Goal: Task Accomplishment & Management: Manage account settings

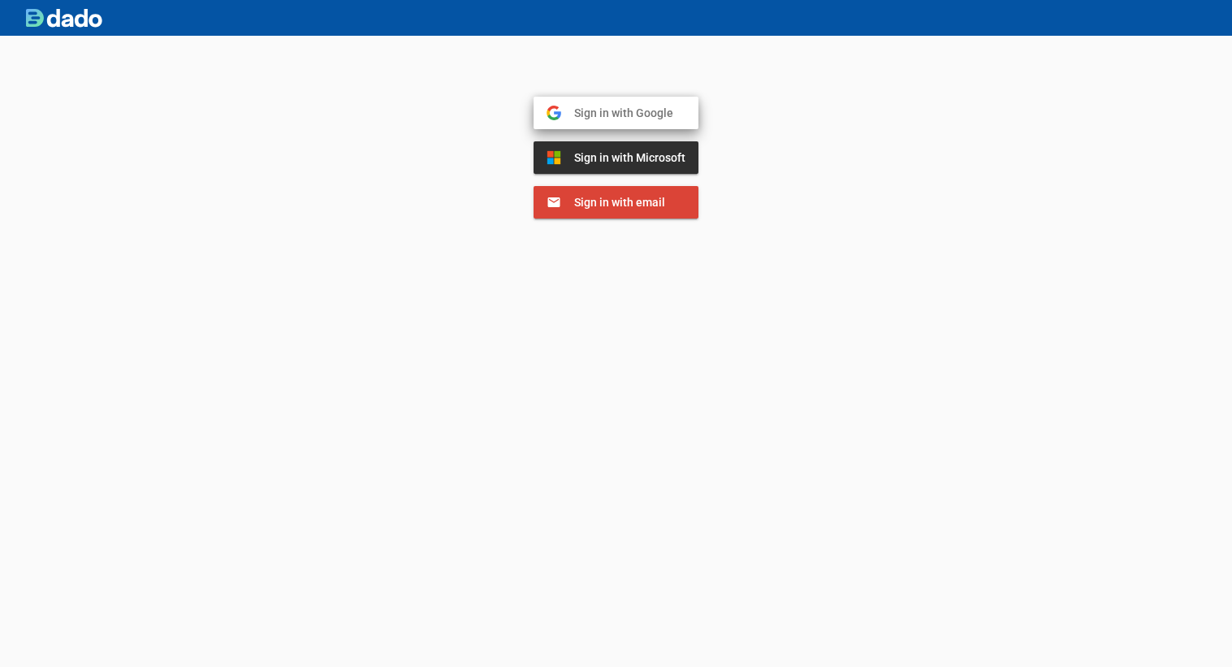
click at [598, 103] on button "Sign in with Google Google" at bounding box center [615, 113] width 165 height 32
click at [641, 116] on link "Dismiss" at bounding box center [635, 120] width 35 height 11
click at [641, 116] on span "Sign in with Google" at bounding box center [617, 113] width 112 height 15
click at [640, 109] on span "Sign in with Google" at bounding box center [617, 113] width 112 height 15
click at [622, 110] on span "Sign in with Google" at bounding box center [615, 113] width 112 height 15
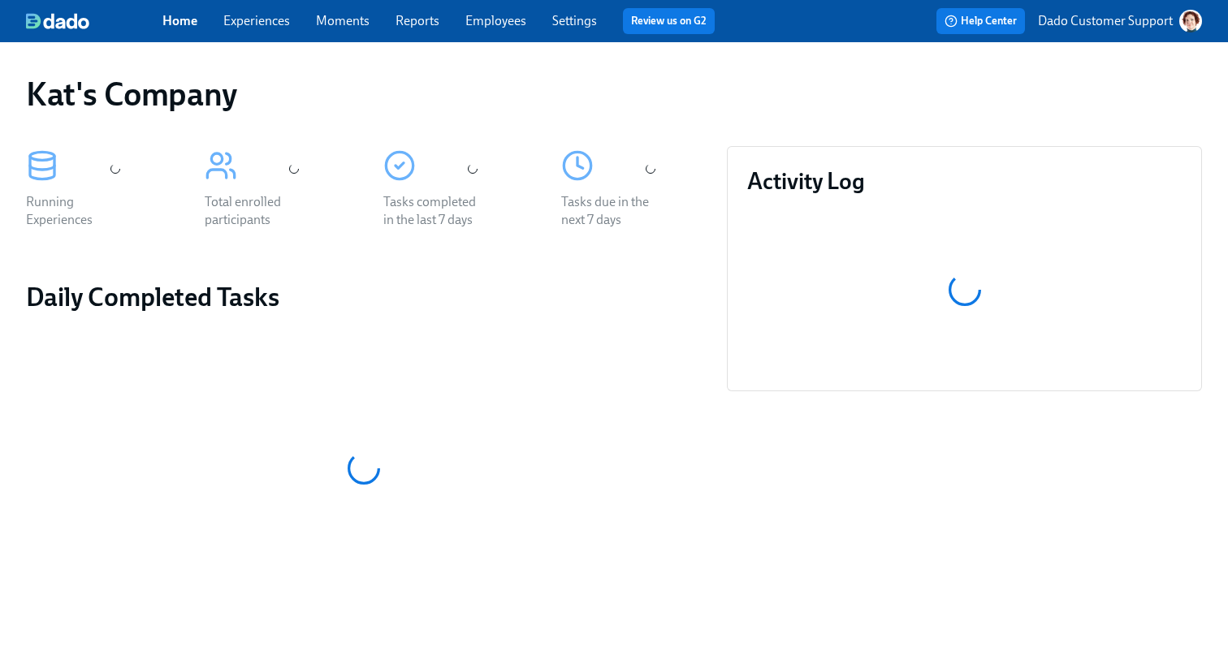
click at [256, 21] on link "Experiences" at bounding box center [256, 20] width 67 height 15
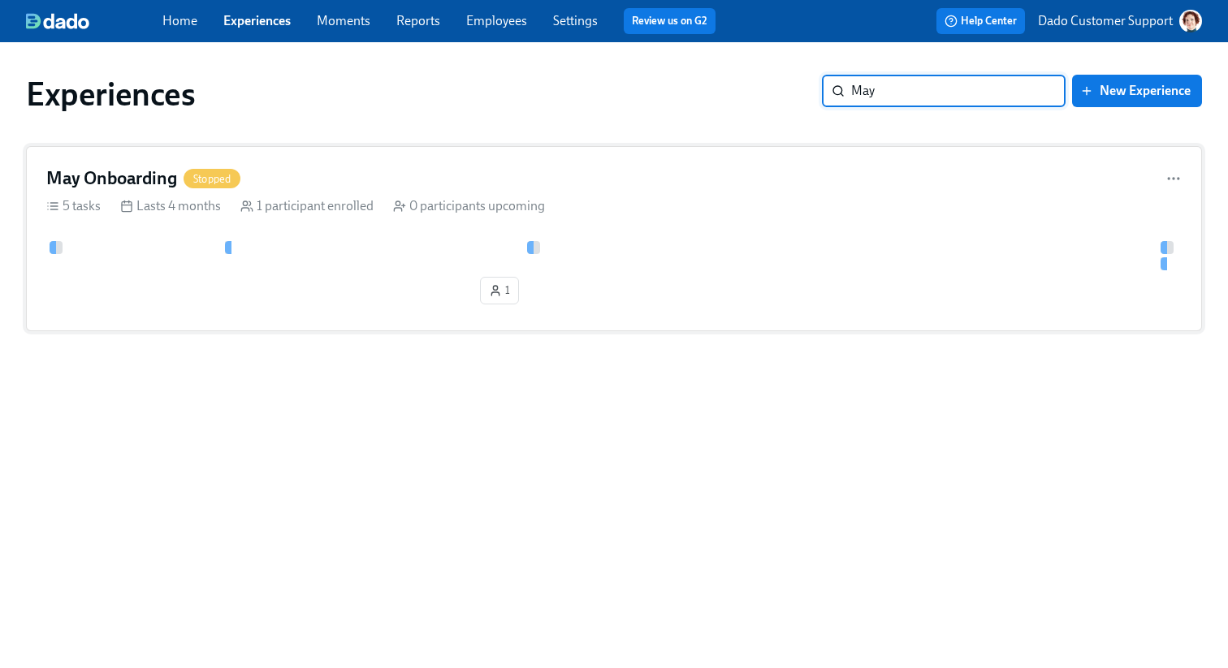
type input "May"
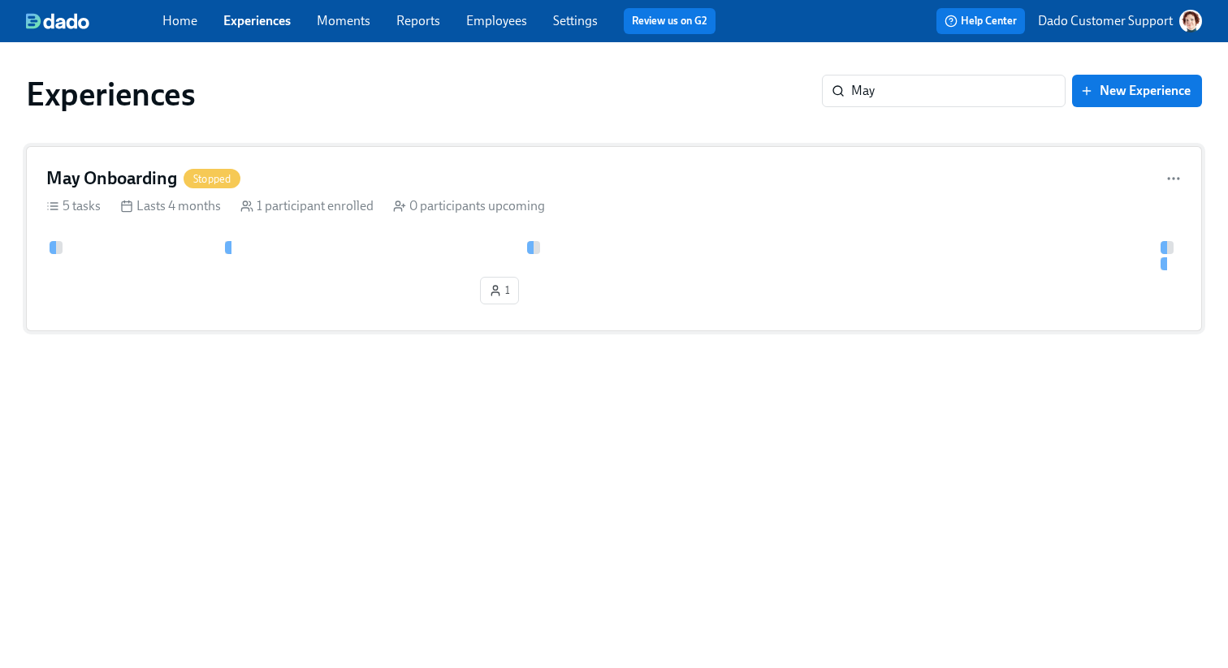
click at [758, 236] on div "May Onboarding Stopped 5 tasks Lasts 4 months 1 participant enrolled 0 particip…" at bounding box center [614, 238] width 1176 height 185
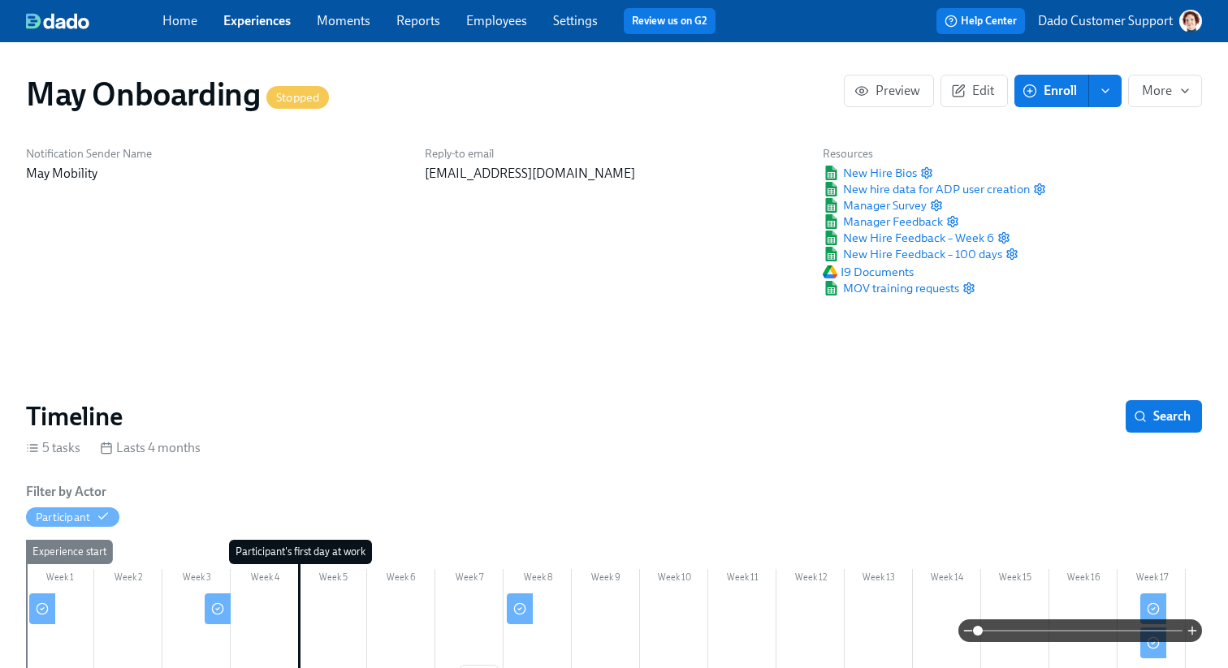
click at [507, 26] on link "Employees" at bounding box center [496, 20] width 61 height 15
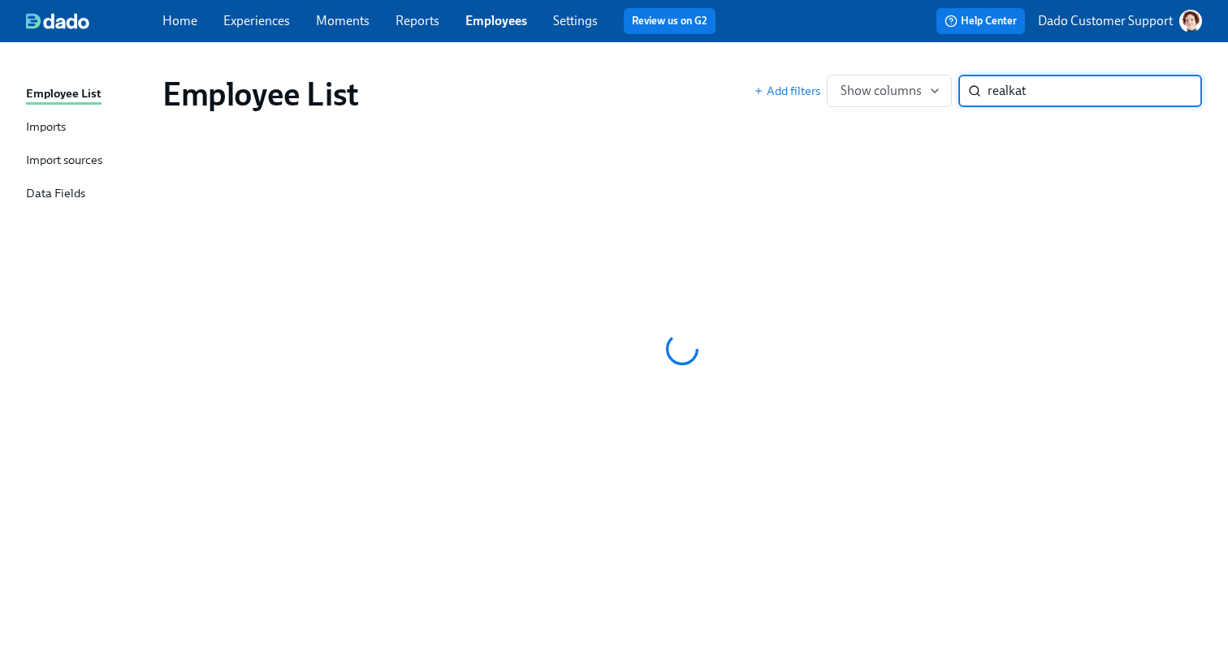
type input "realkat"
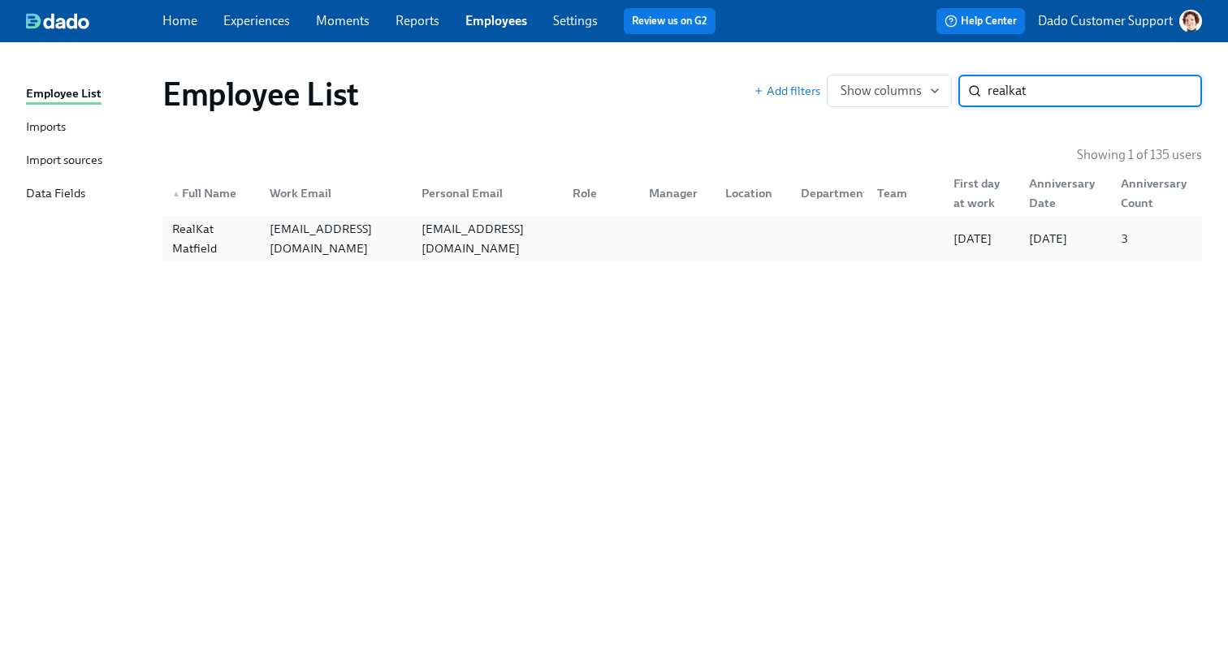
click at [240, 227] on div "RealKat Matfield" at bounding box center [211, 238] width 91 height 39
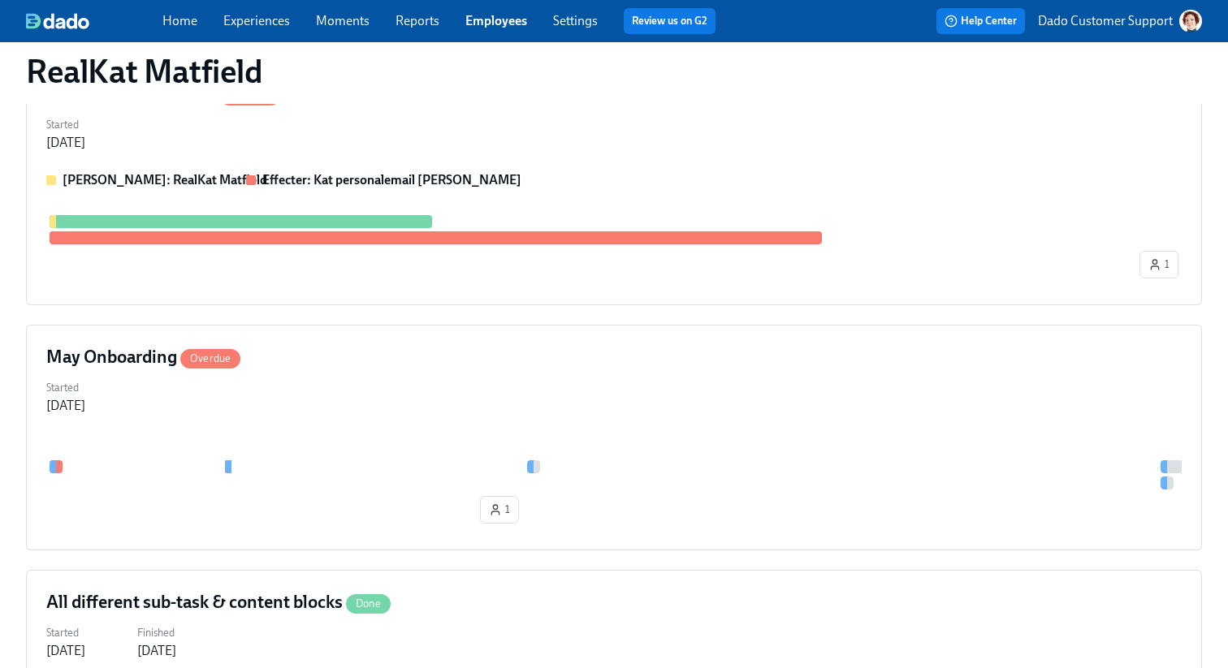
scroll to position [4213, 0]
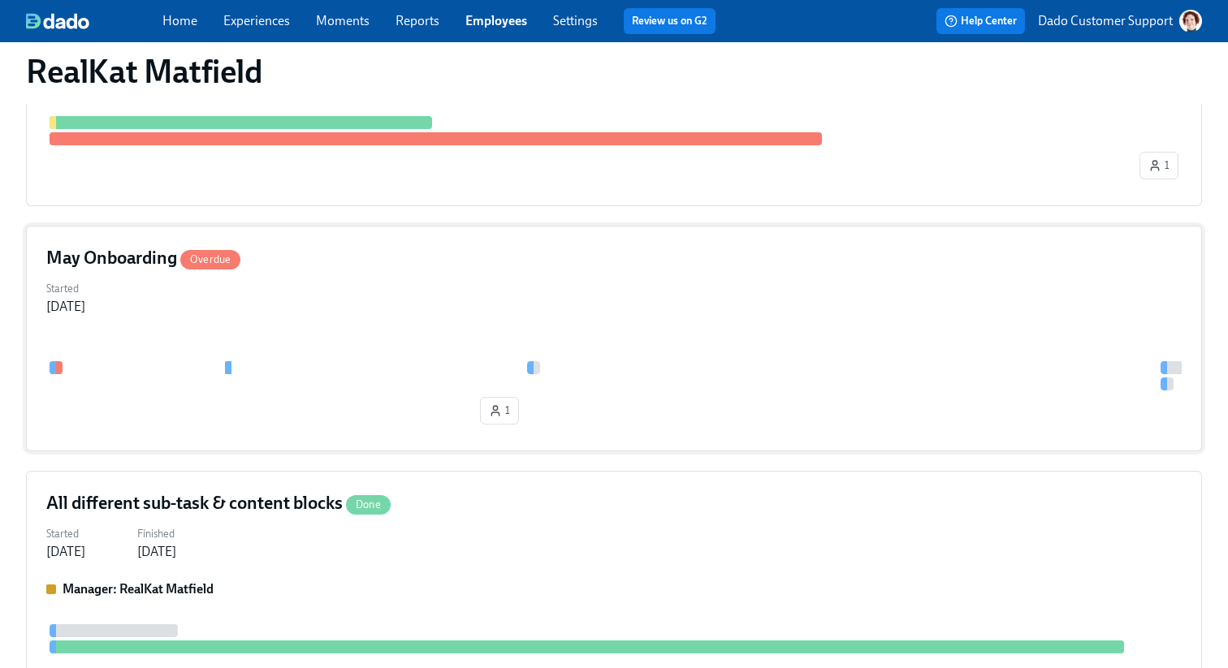
click at [321, 346] on div "May Onboarding Overdue Started Jul 17, 2025 1" at bounding box center [614, 339] width 1176 height 226
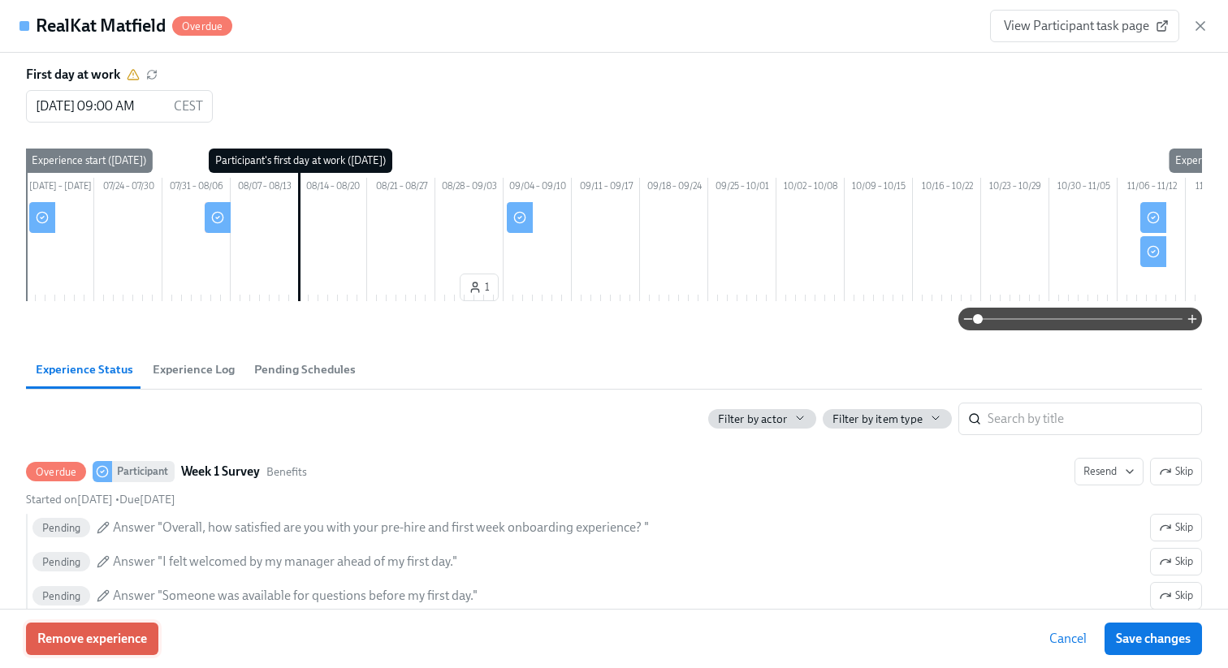
click at [76, 640] on span "Remove experience" at bounding box center [92, 639] width 110 height 16
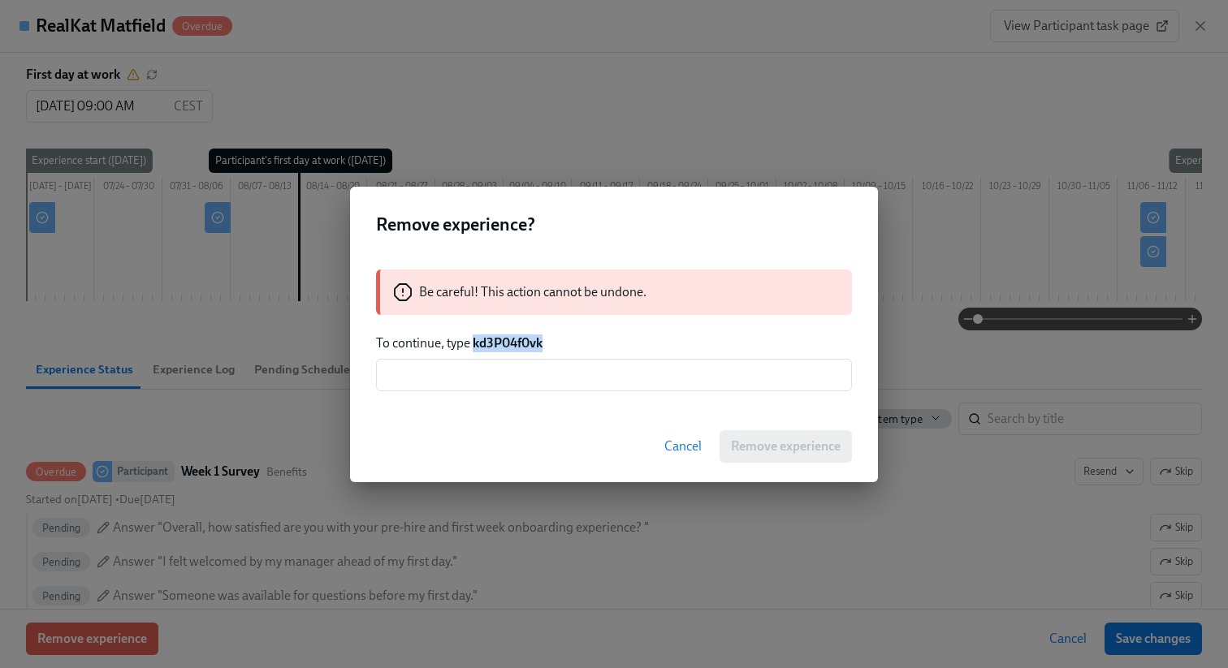
drag, startPoint x: 473, startPoint y: 343, endPoint x: 625, endPoint y: 343, distance: 152.6
click at [625, 343] on p "To continue, type kd3P04f0vk" at bounding box center [614, 344] width 476 height 18
copy strong "kd3P04f0vk"
click at [603, 373] on input "text" at bounding box center [614, 375] width 476 height 32
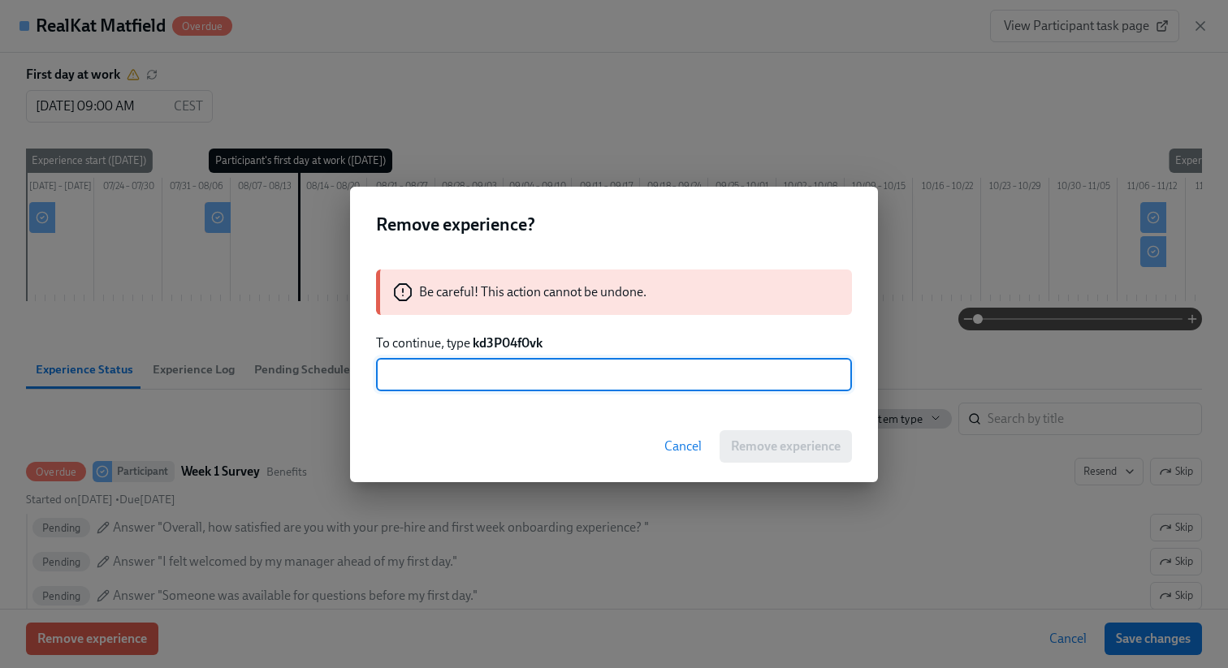
paste input "kd3P04f0vk"
type input "kd3P04f0vk"
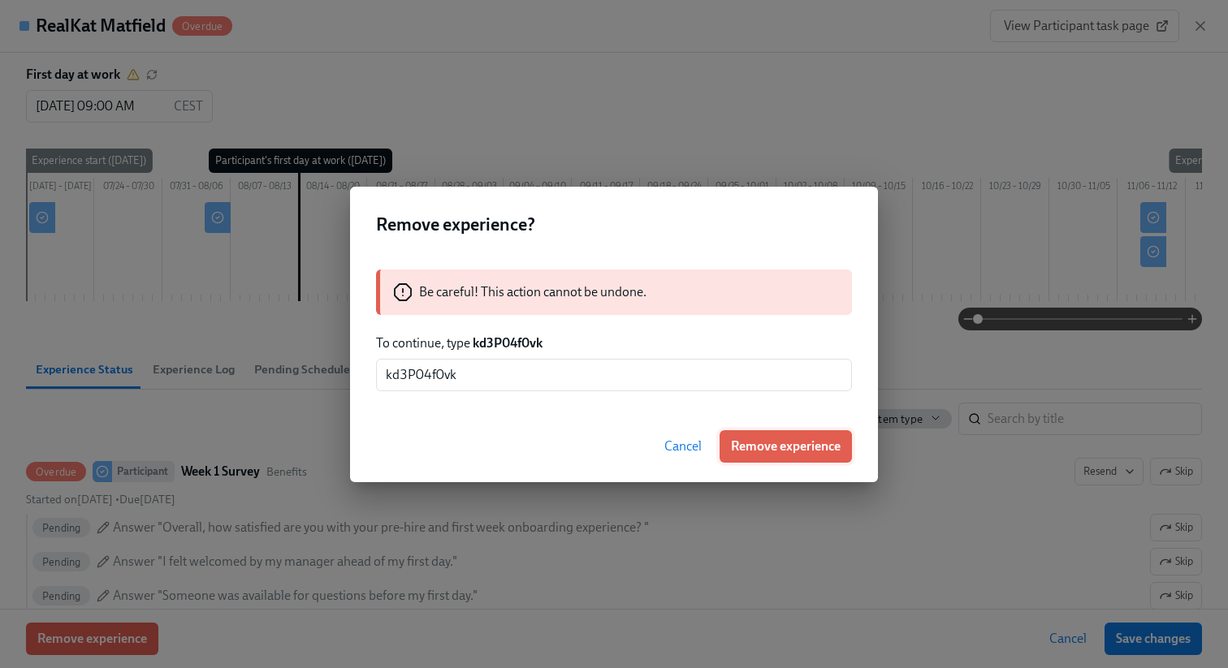
click at [784, 446] on span "Remove experience" at bounding box center [786, 446] width 110 height 16
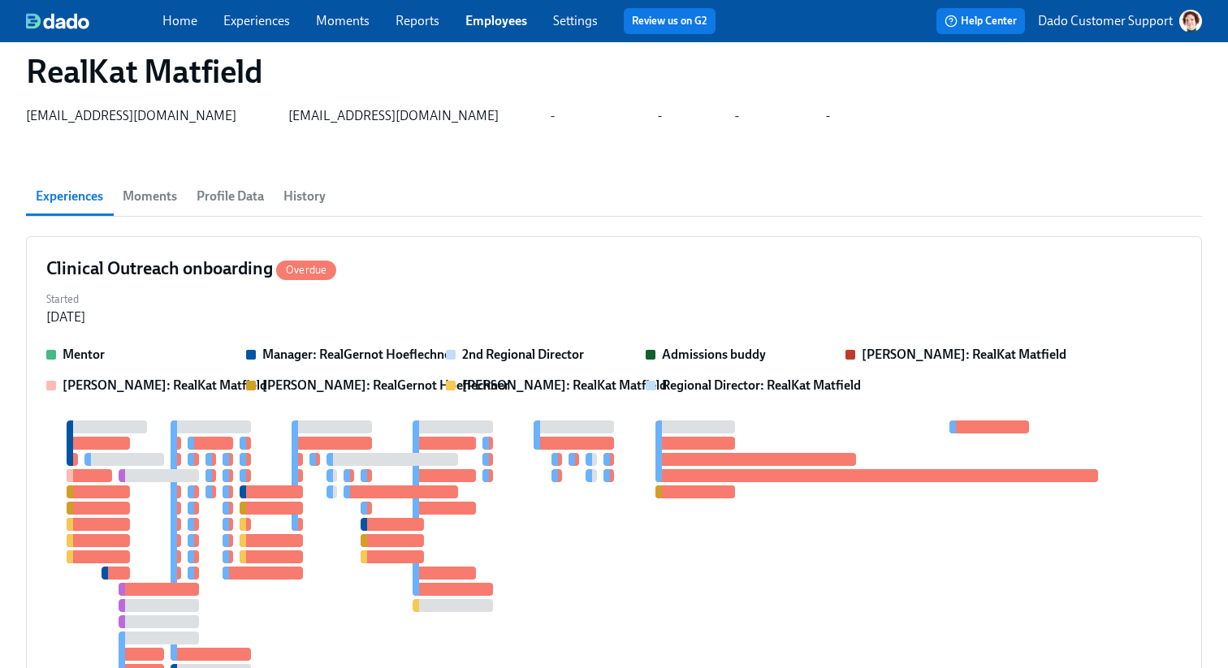
scroll to position [0, 0]
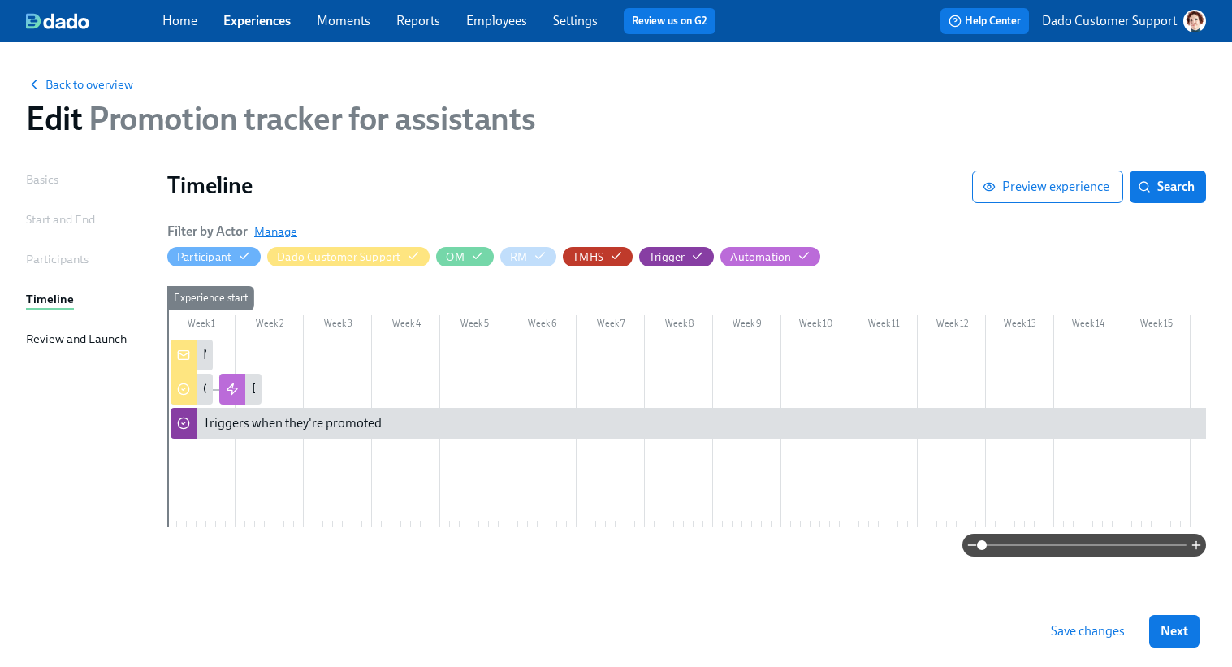
click at [262, 227] on span "Manage" at bounding box center [275, 231] width 43 height 16
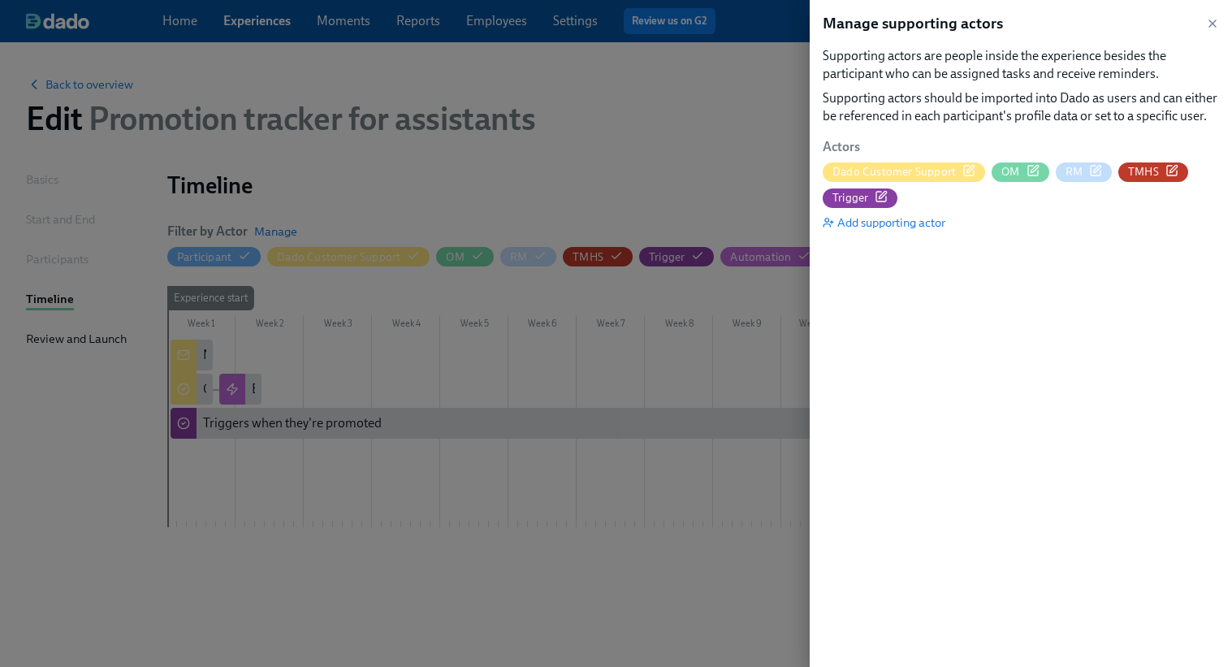
click at [969, 170] on icon "button" at bounding box center [968, 170] width 13 height 13
click at [743, 161] on div at bounding box center [616, 333] width 1232 height 667
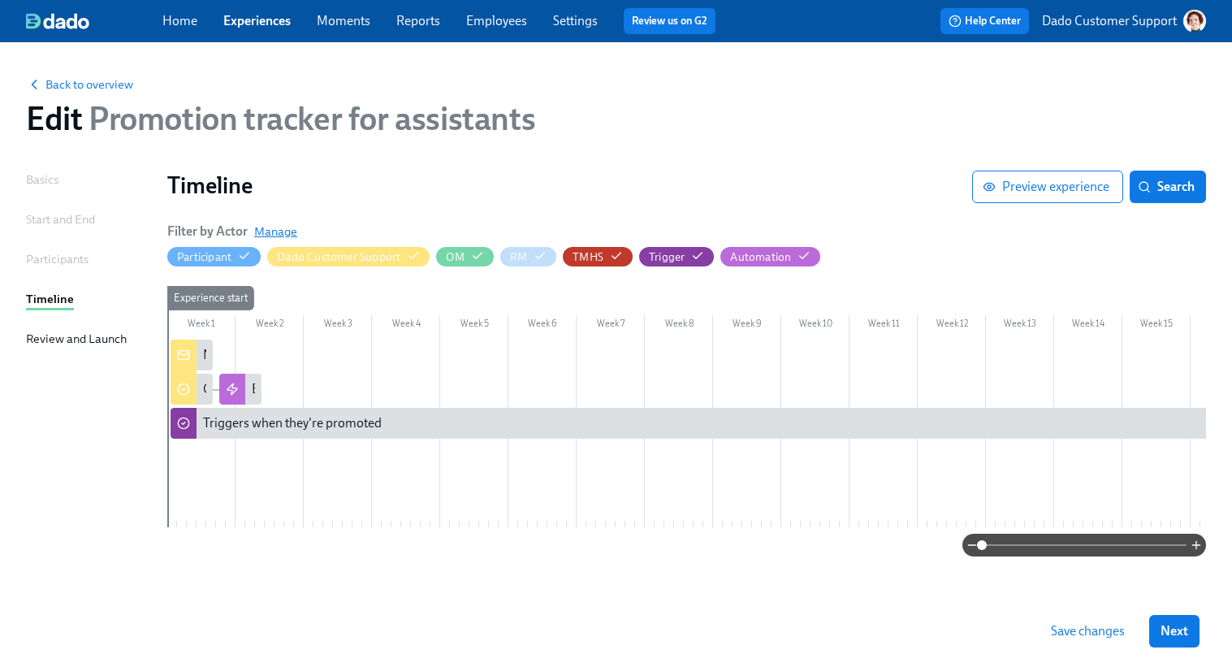
click at [277, 229] on span "Manage" at bounding box center [275, 231] width 43 height 16
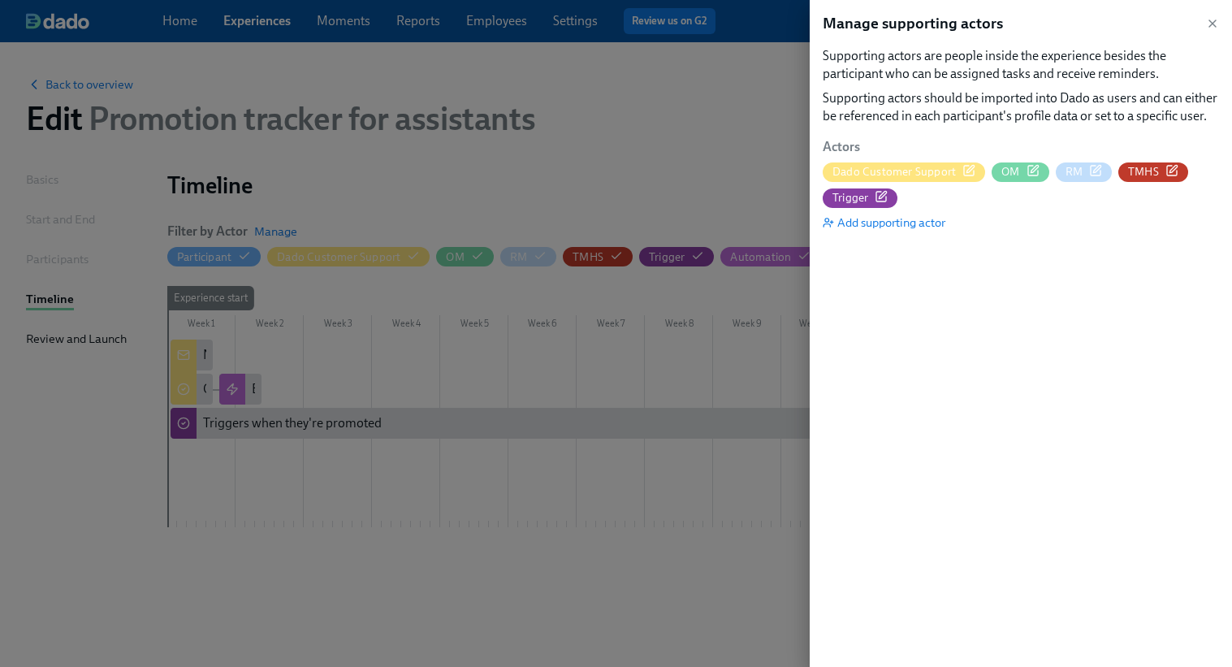
click at [964, 168] on icon "button" at bounding box center [968, 170] width 13 height 13
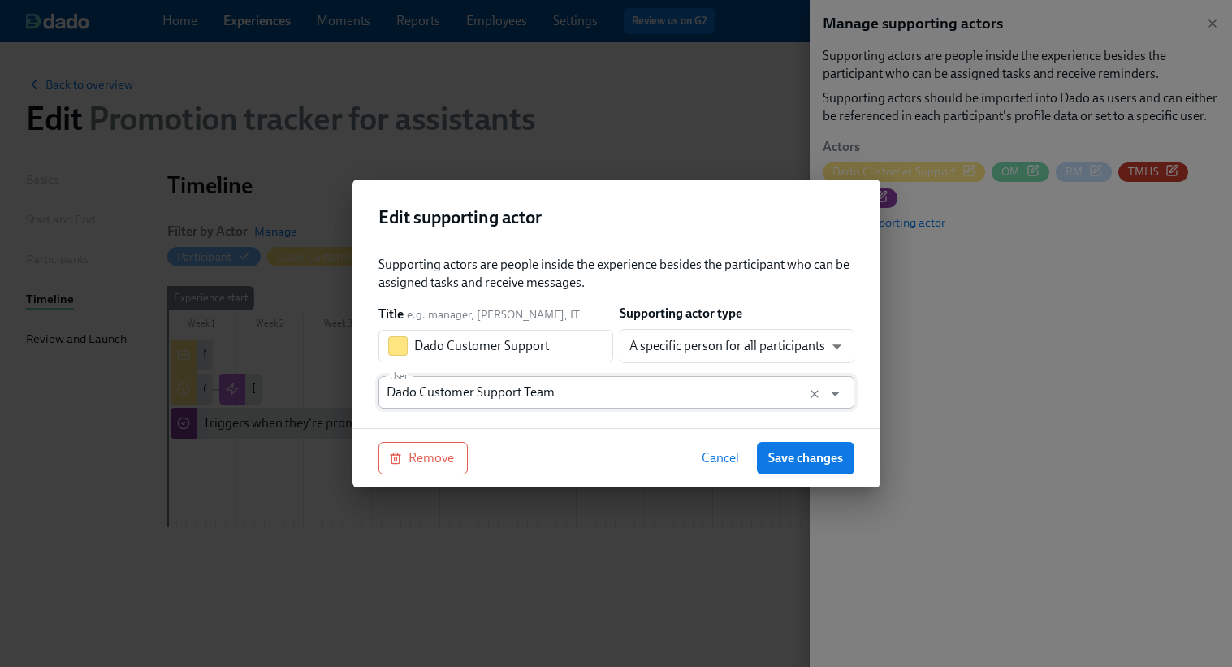
click at [546, 394] on input "Dado Customer Support Team" at bounding box center [600, 392] width 429 height 32
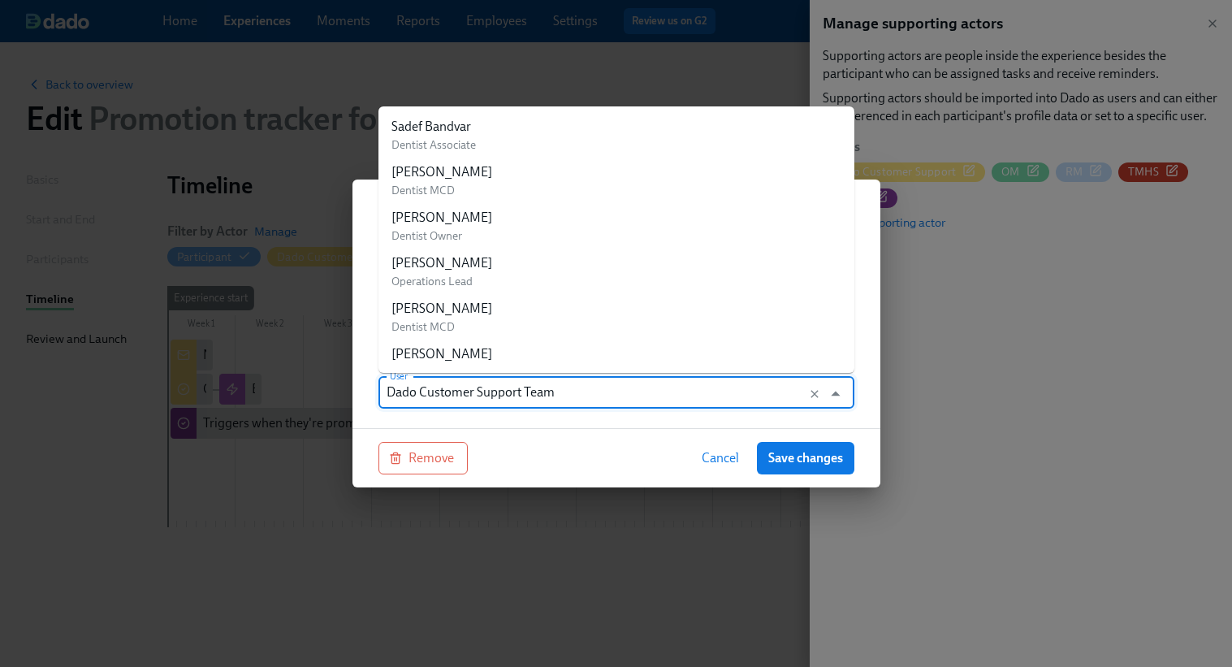
scroll to position [326992, 0]
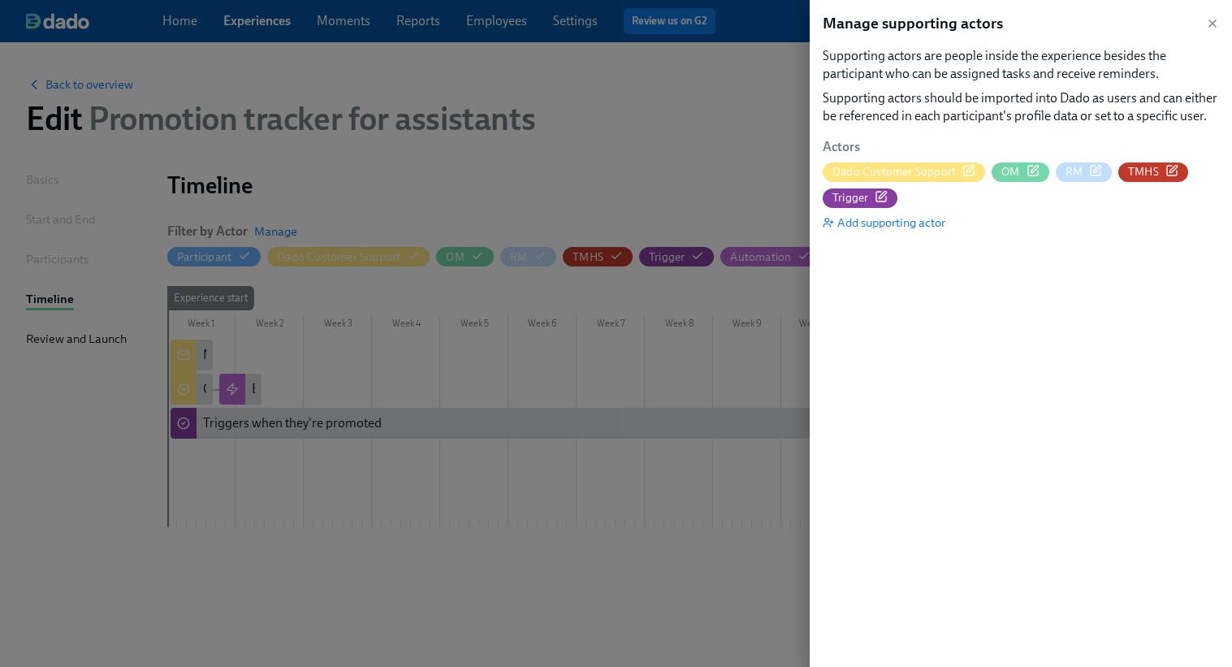
click at [706, 102] on div at bounding box center [616, 333] width 1232 height 667
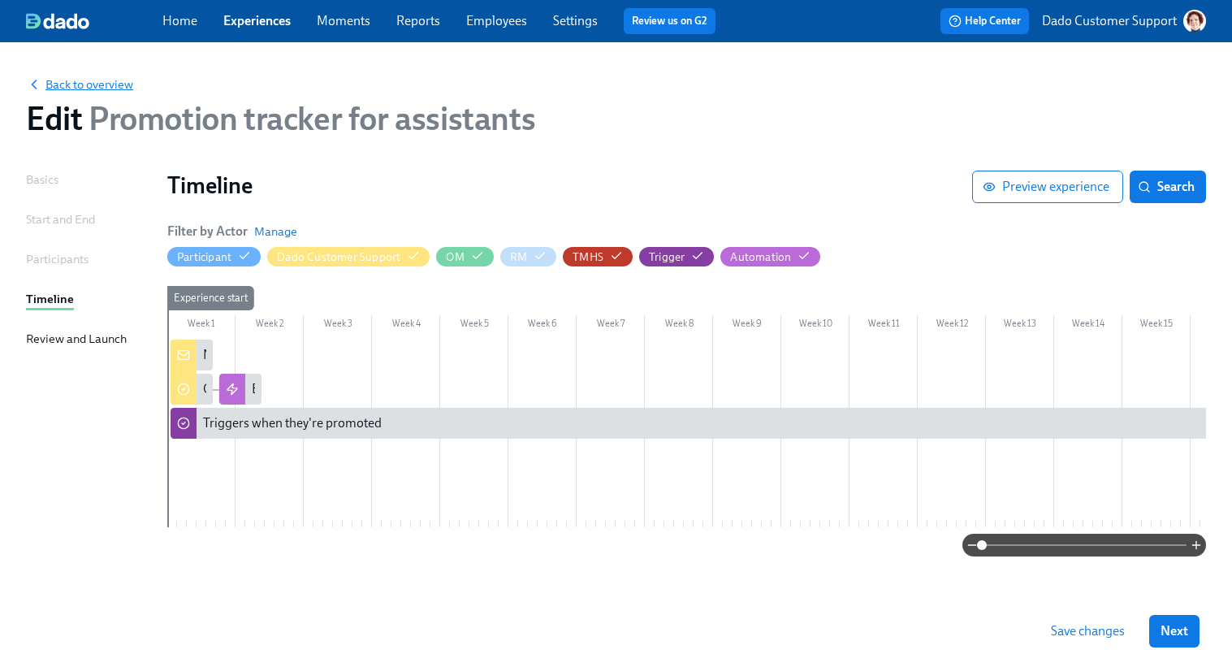
click at [26, 89] on icon "button" at bounding box center [34, 84] width 16 height 16
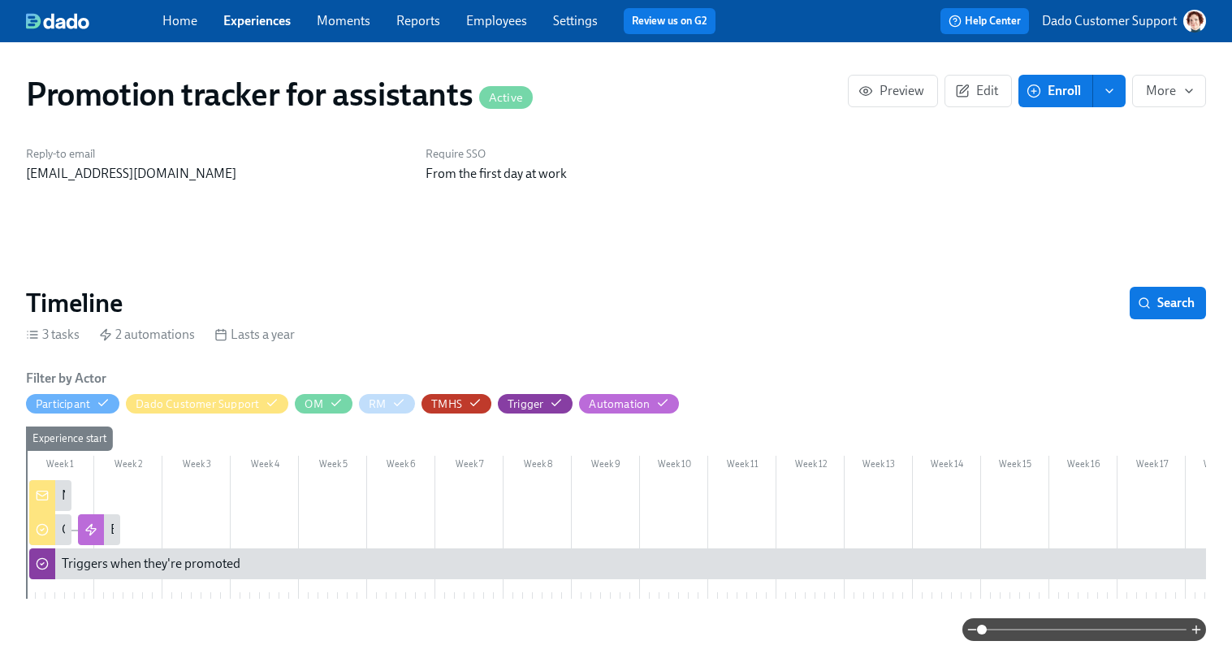
click at [51, 89] on h1 "Promotion tracker for assistants Active" at bounding box center [279, 94] width 507 height 39
click at [257, 25] on link "Experiences" at bounding box center [256, 20] width 67 height 15
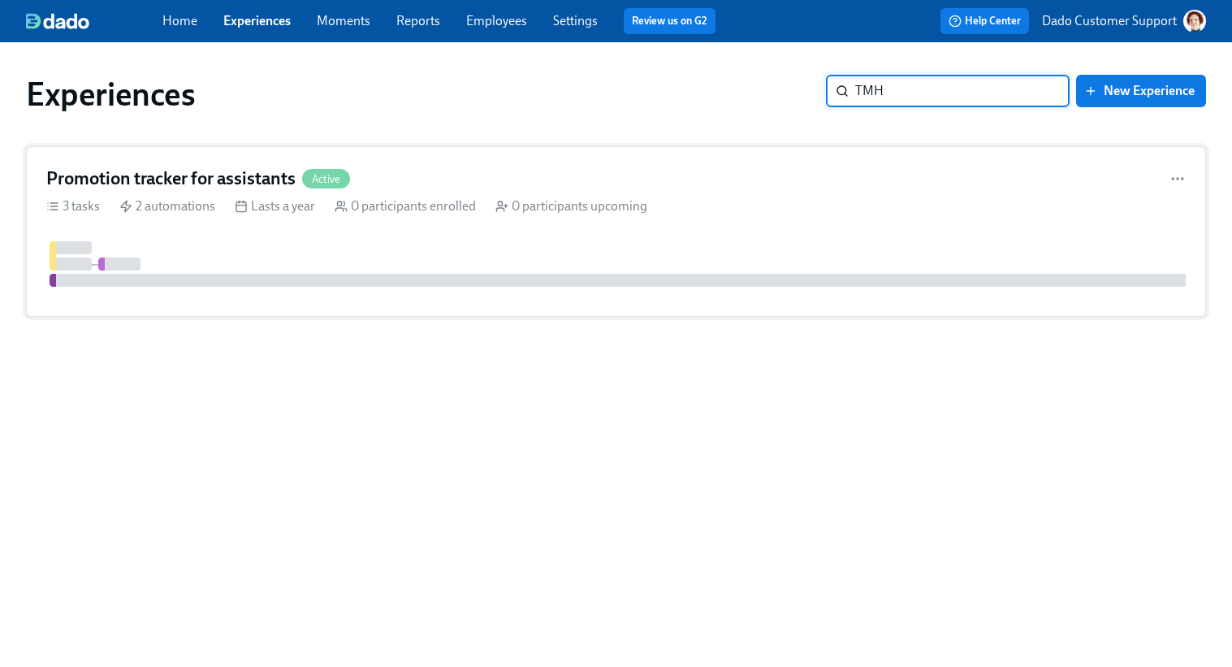
type input "TMHS"
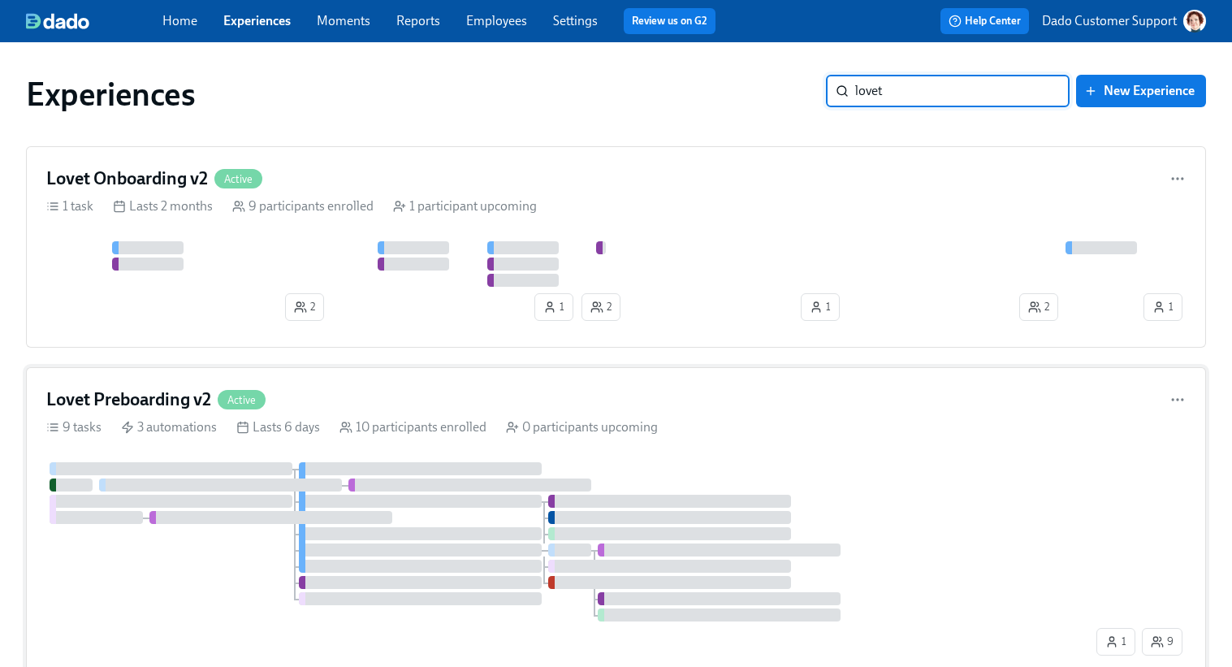
type input "lovet"
click at [370, 472] on div at bounding box center [420, 468] width 243 height 13
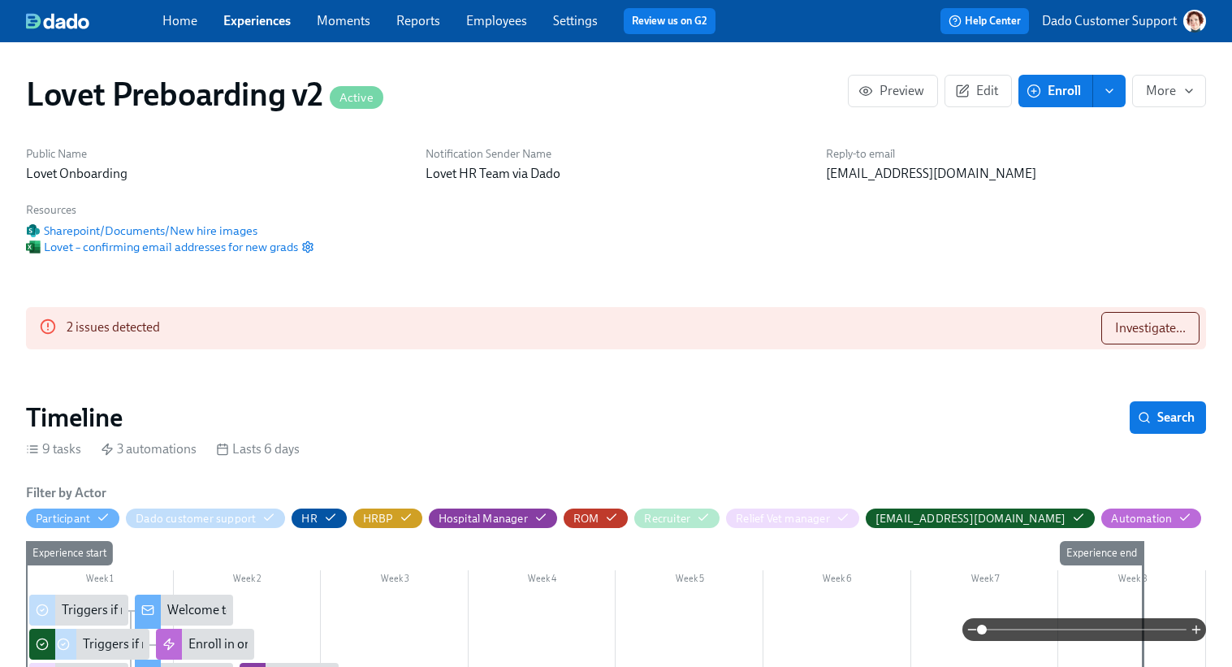
scroll to position [0, 1630]
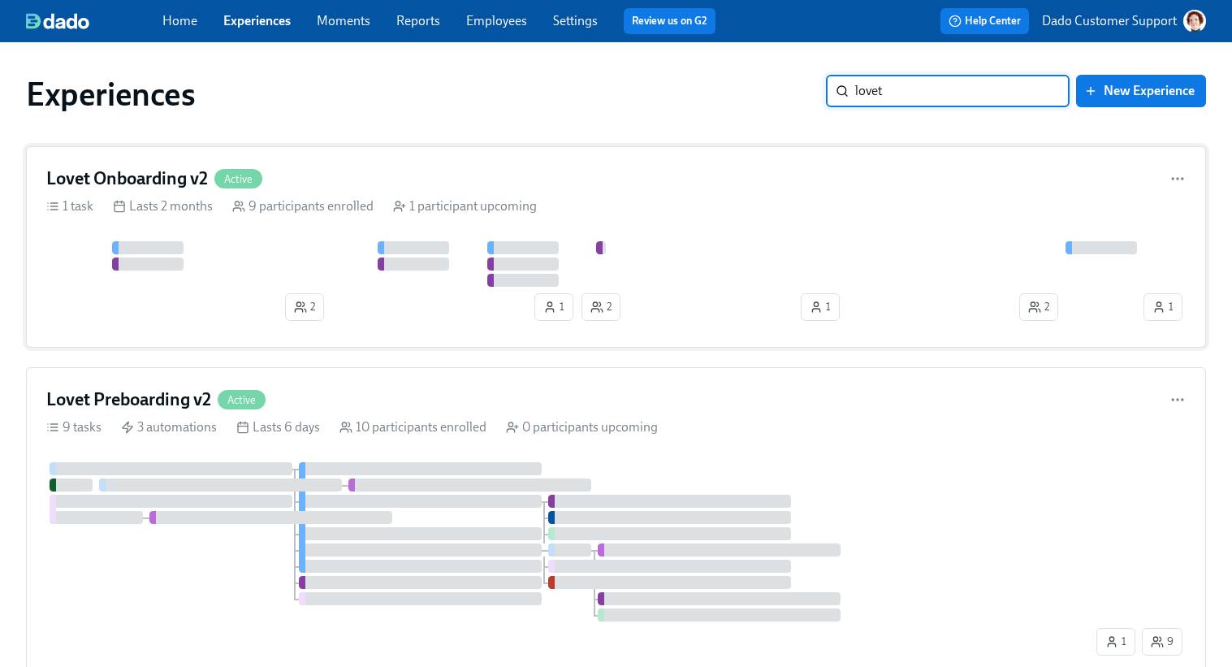
type input "lovet"
click at [398, 243] on div at bounding box center [413, 247] width 71 height 13
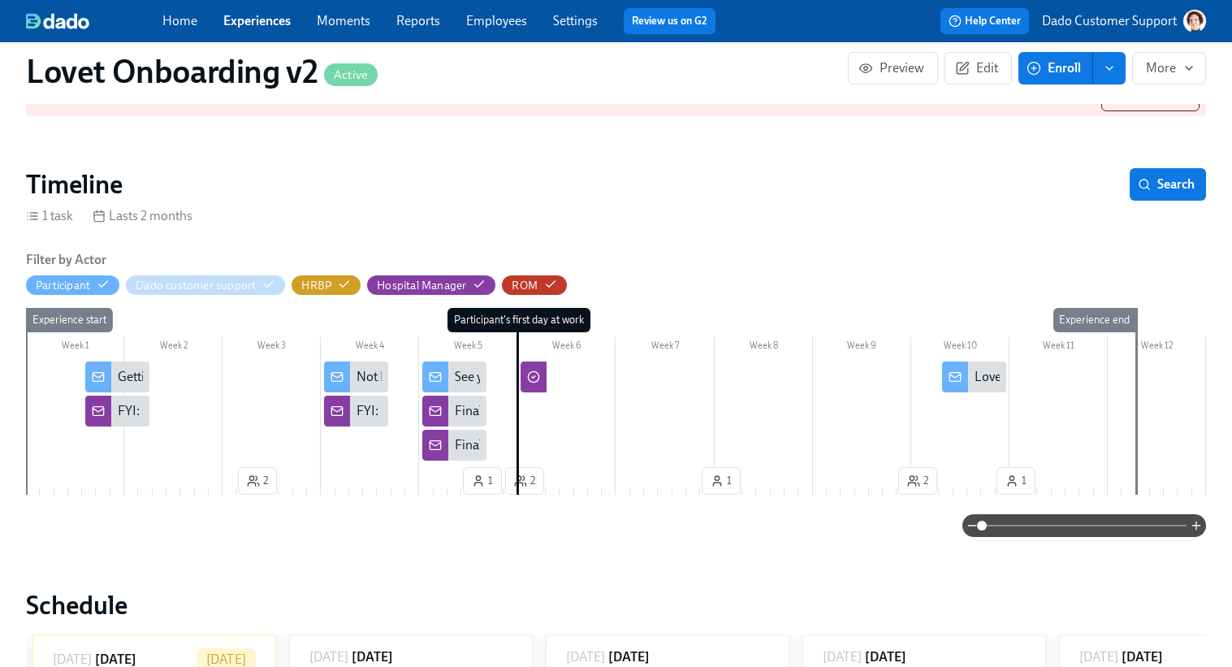
scroll to position [164, 0]
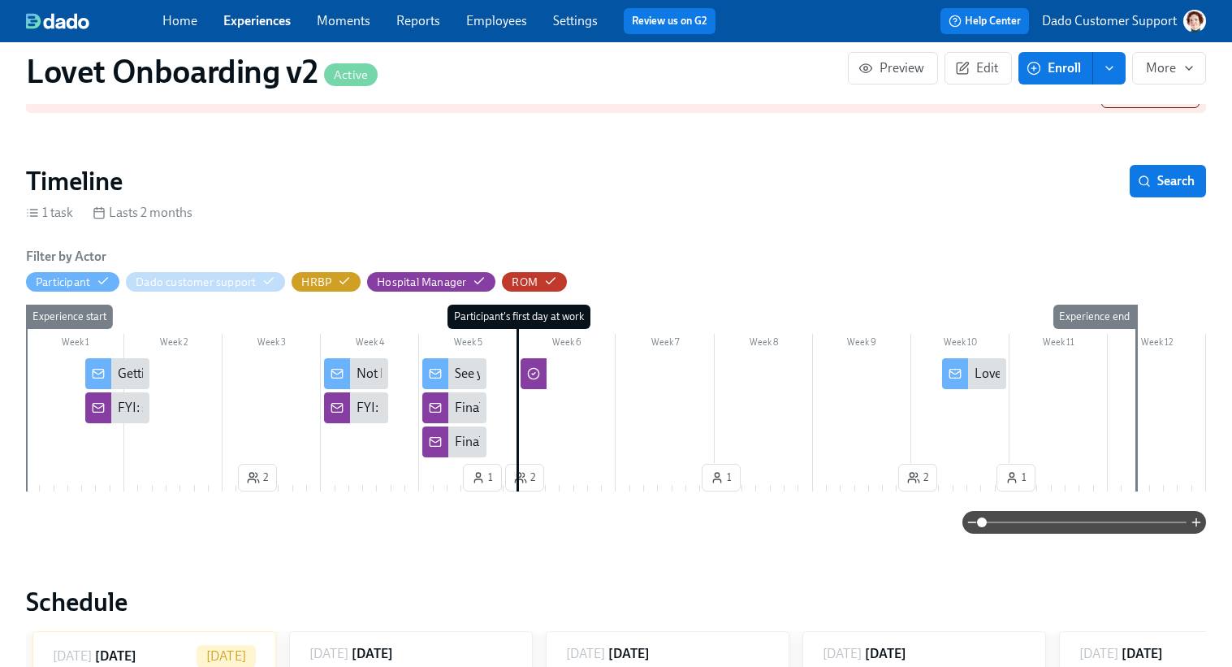
click at [117, 366] on div "Getting Ready for Lovet: Your Pre-Start Support Team!" at bounding box center [116, 373] width 63 height 31
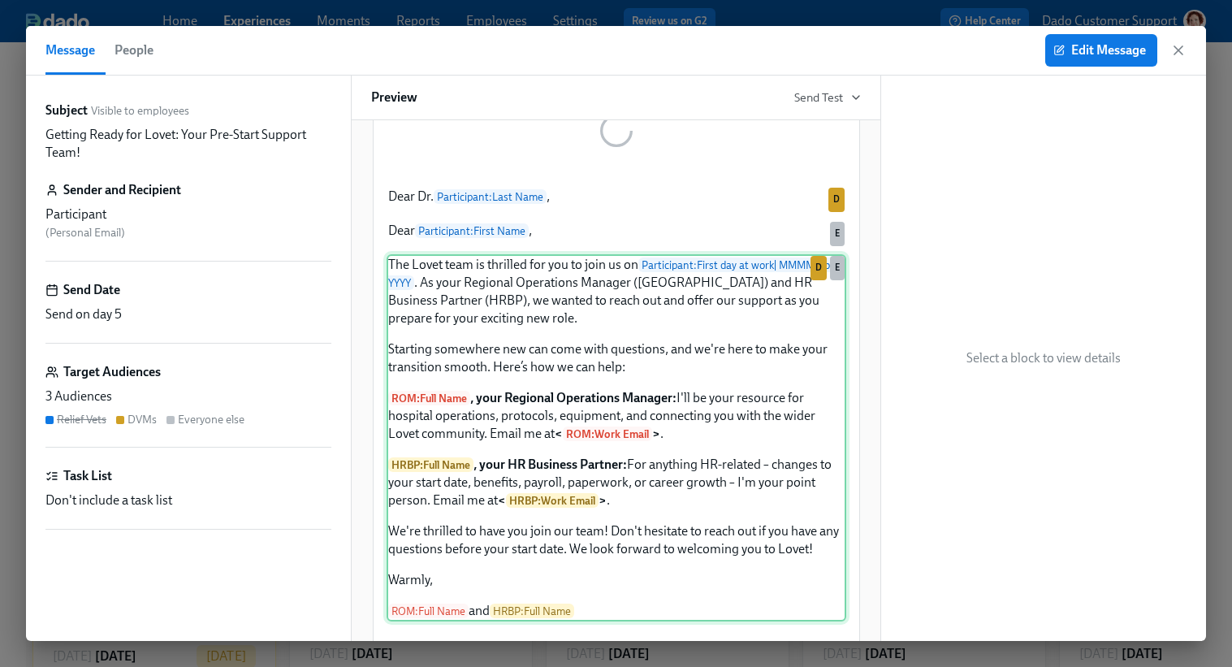
scroll to position [253, 0]
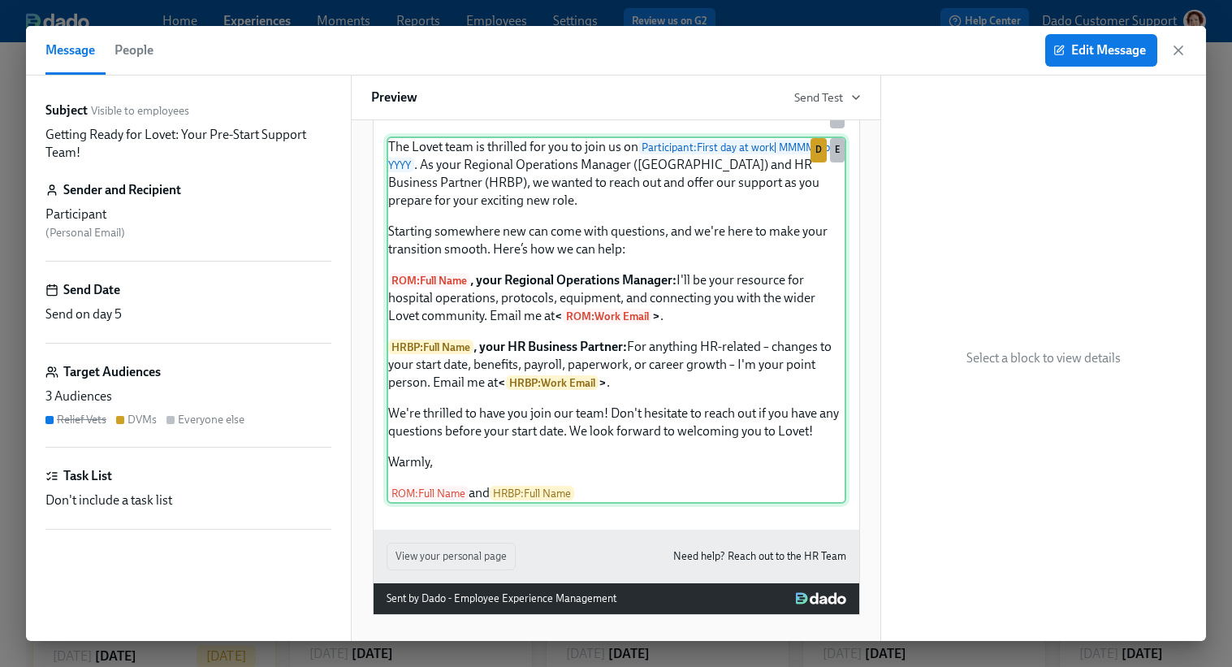
click at [515, 279] on div "The Lovet team is thrilled for you to join us on Participant : First day at wor…" at bounding box center [616, 319] width 460 height 367
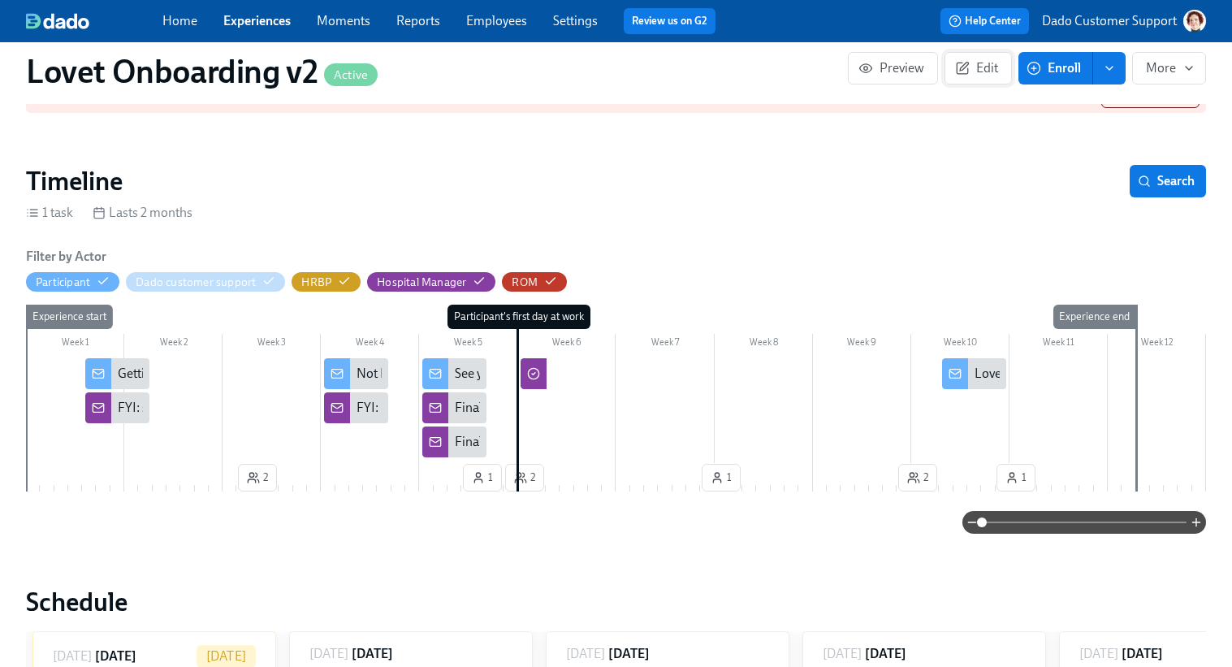
click at [992, 62] on span "Edit" at bounding box center [978, 68] width 40 height 16
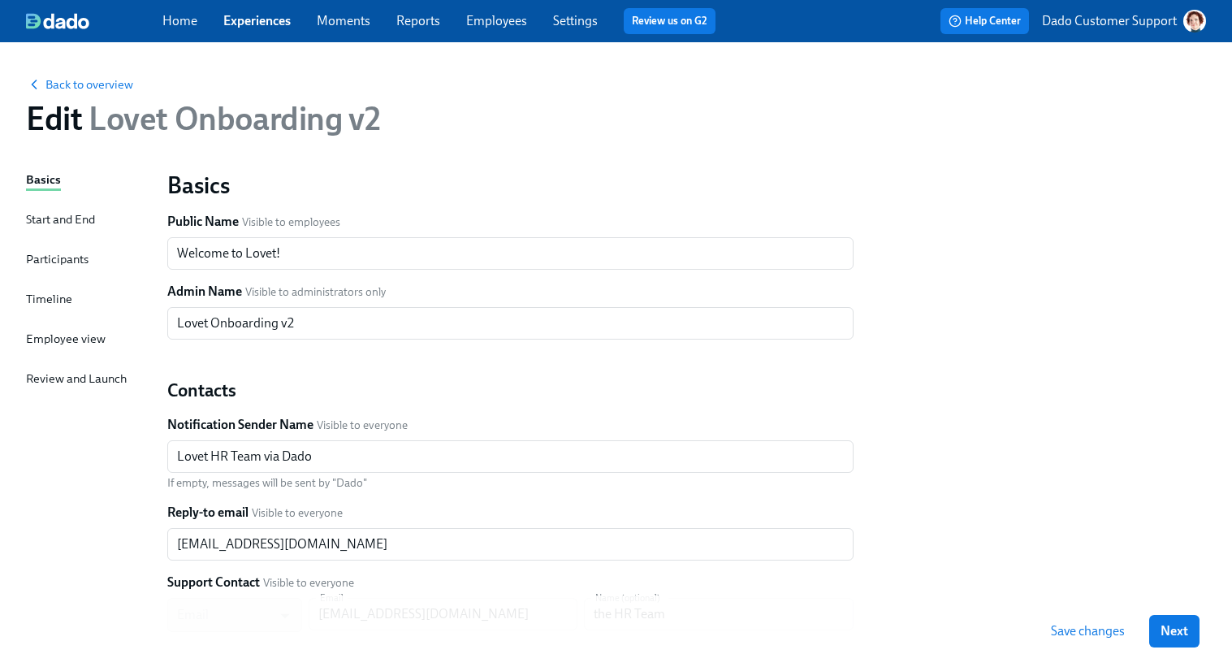
click at [51, 300] on div "Timeline" at bounding box center [49, 299] width 46 height 18
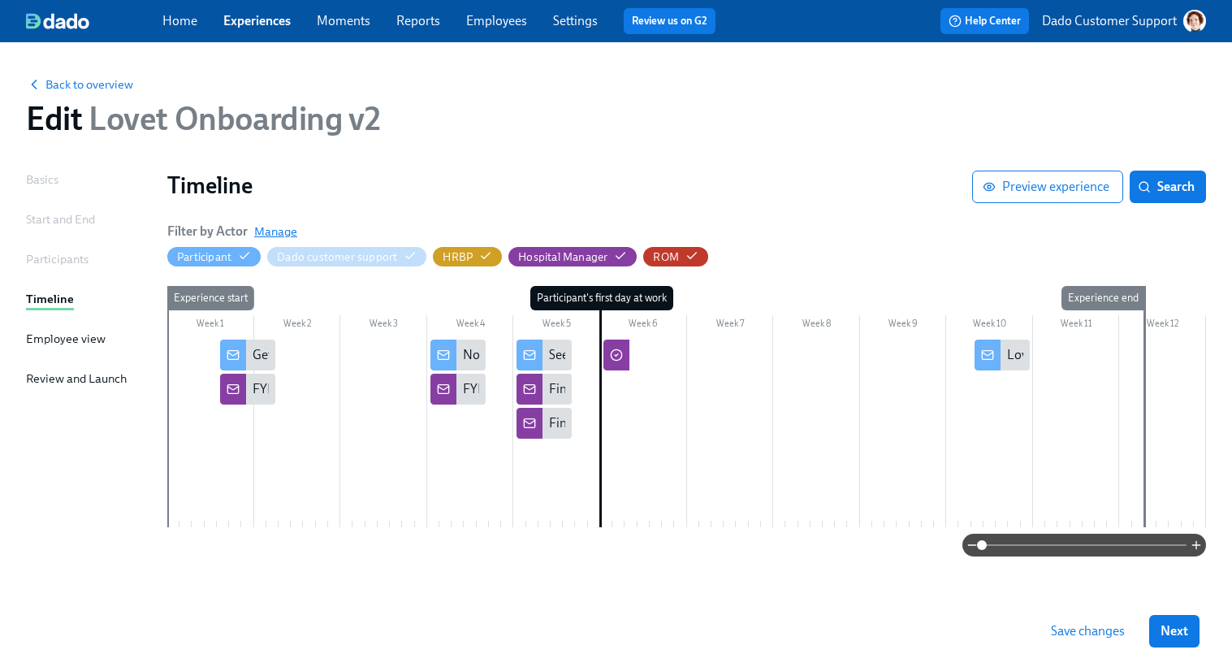
click at [274, 233] on span "Manage" at bounding box center [275, 231] width 43 height 16
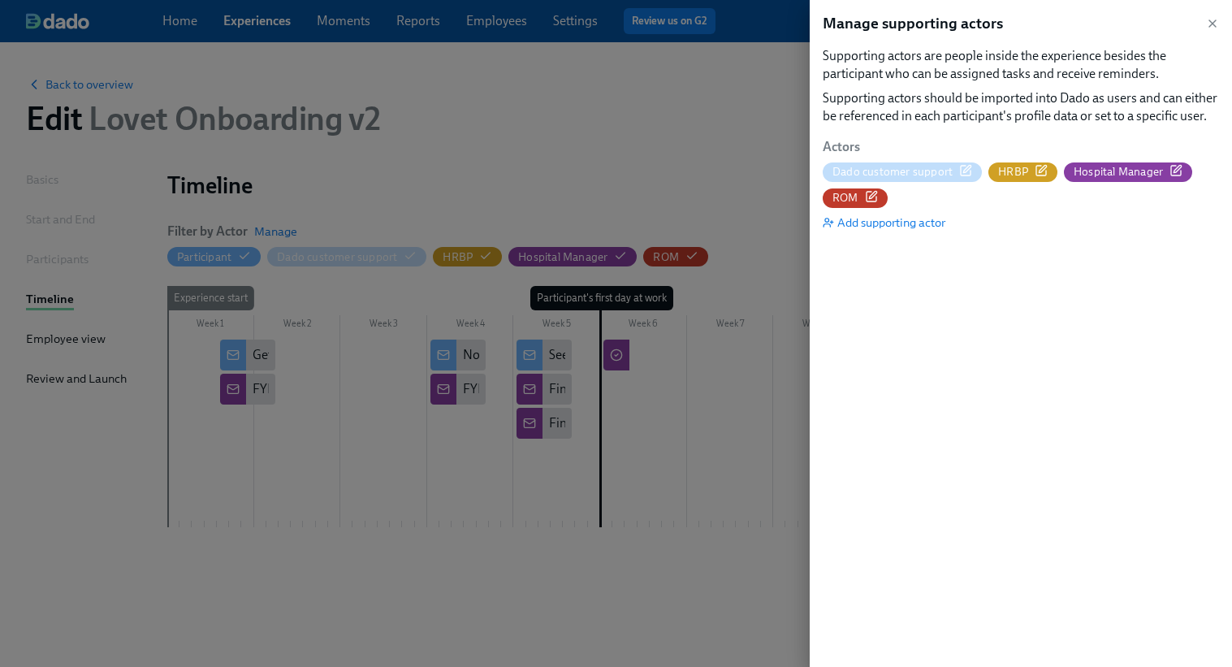
click at [874, 197] on icon "button" at bounding box center [871, 196] width 13 height 13
click at [518, 118] on div at bounding box center [616, 333] width 1232 height 667
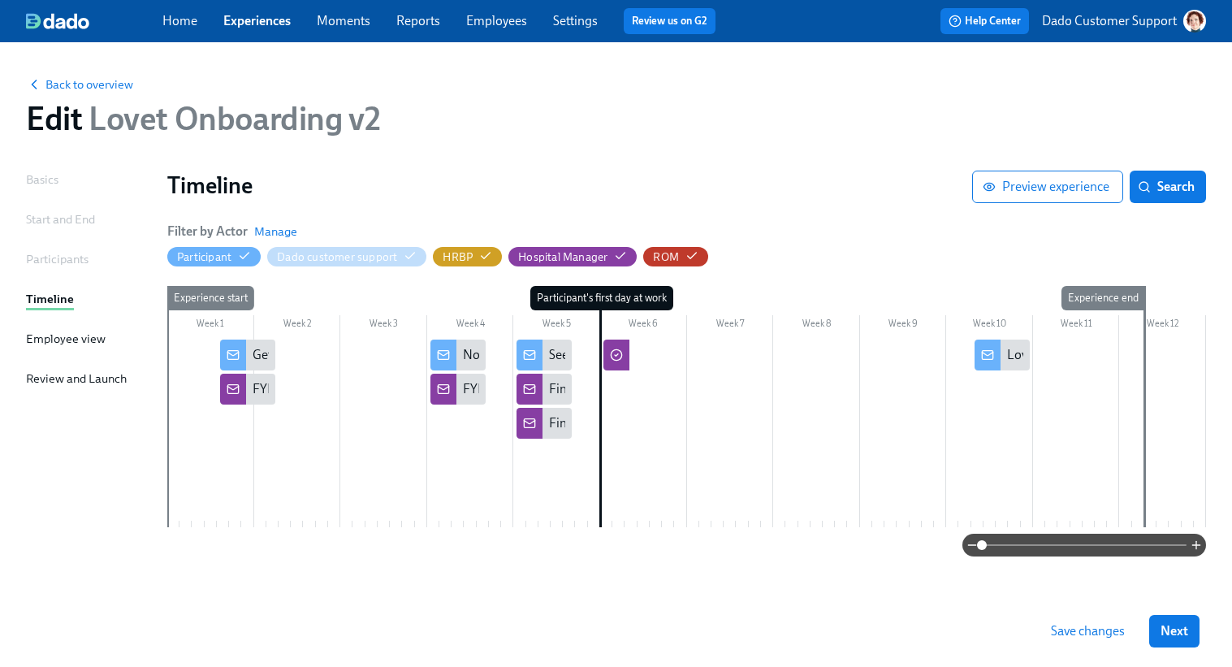
click at [496, 6] on div "Home Experiences Moments Reports Employees Settings Review us on G2 Help Center…" at bounding box center [616, 21] width 1232 height 42
click at [496, 21] on link "Employees" at bounding box center [496, 20] width 61 height 15
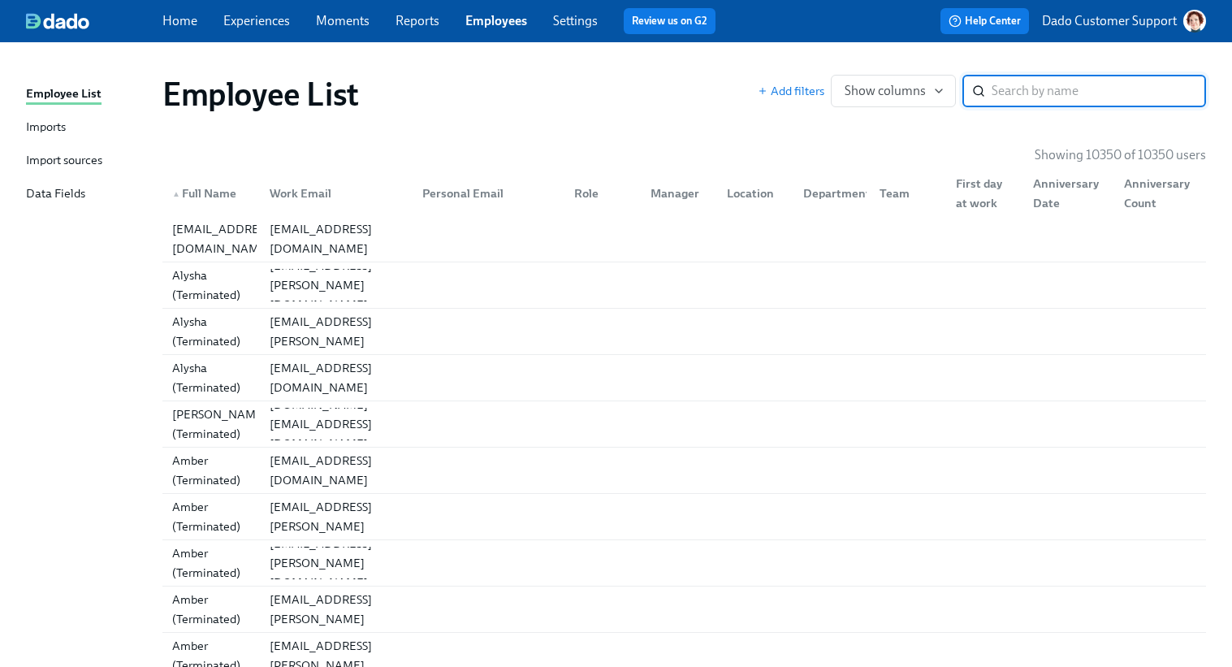
click at [52, 166] on div "Import sources" at bounding box center [64, 161] width 76 height 20
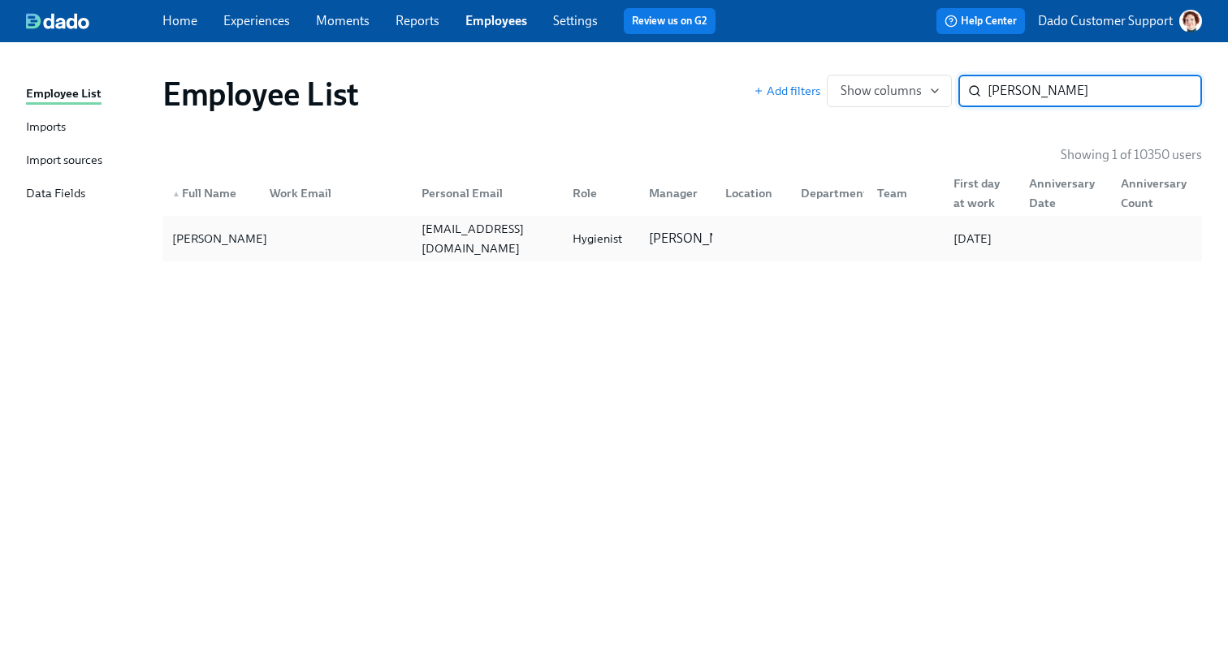
click at [224, 244] on div "[PERSON_NAME]" at bounding box center [220, 238] width 108 height 19
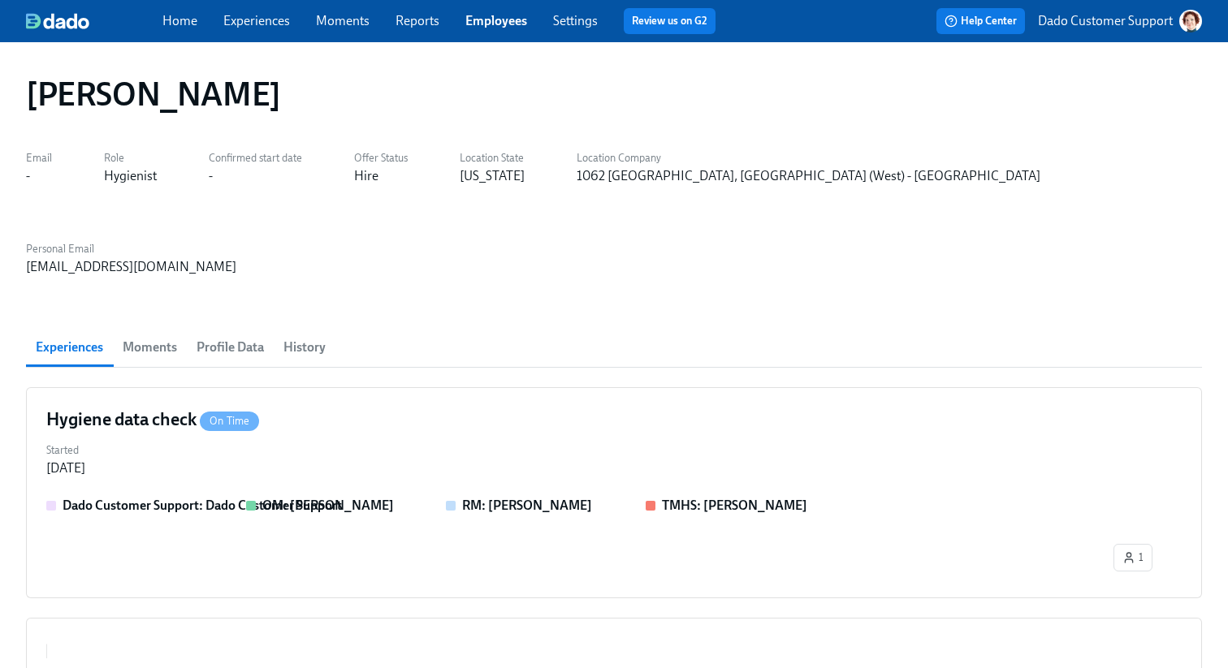
click at [304, 336] on span "History" at bounding box center [304, 347] width 42 height 23
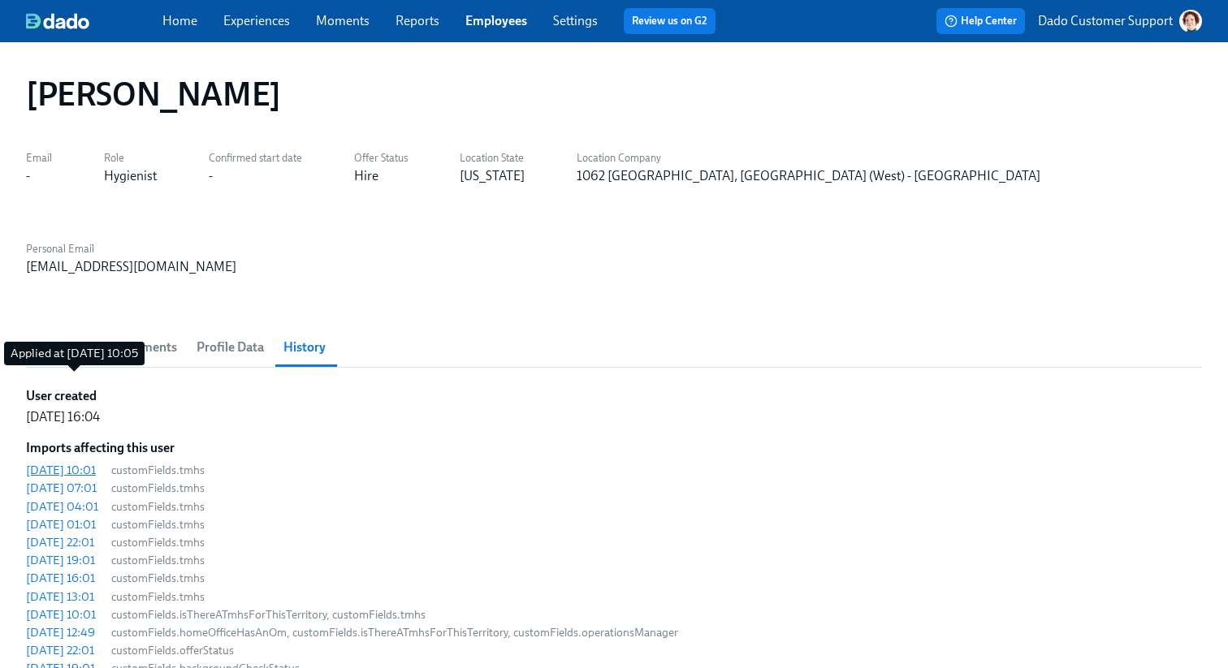
click at [85, 462] on div "[DATE] 10:01" at bounding box center [61, 470] width 70 height 16
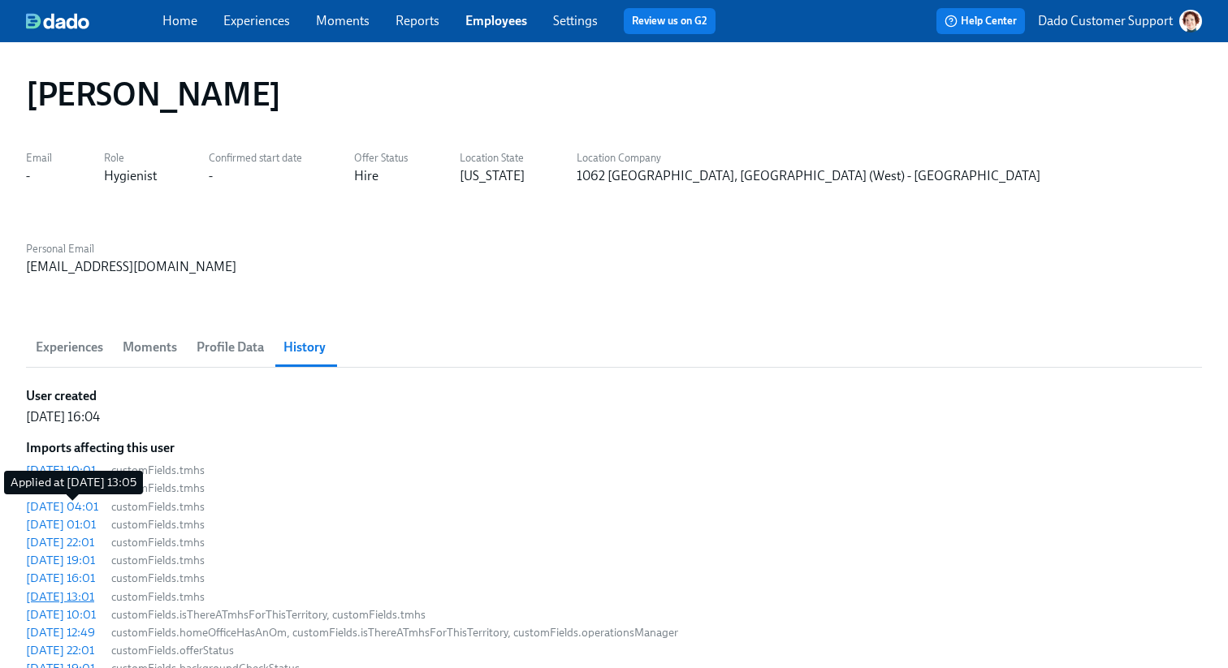
click at [89, 589] on div "[DATE] 13:01" at bounding box center [60, 597] width 68 height 16
click at [96, 607] on div "[DATE] 10:01" at bounding box center [61, 615] width 70 height 16
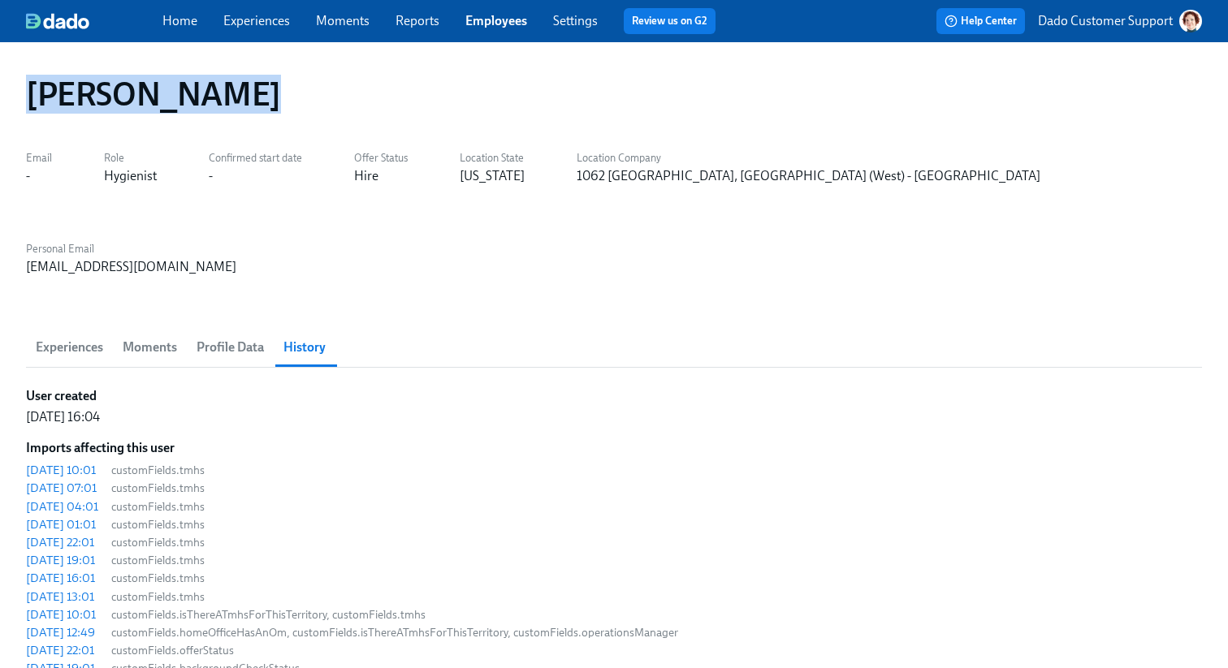
drag, startPoint x: 22, startPoint y: 101, endPoint x: 289, endPoint y: 97, distance: 267.2
click at [290, 97] on div "[PERSON_NAME]" at bounding box center [614, 94] width 1202 height 65
copy h1 "[PERSON_NAME]"
click at [63, 336] on span "Experiences" at bounding box center [69, 347] width 67 height 23
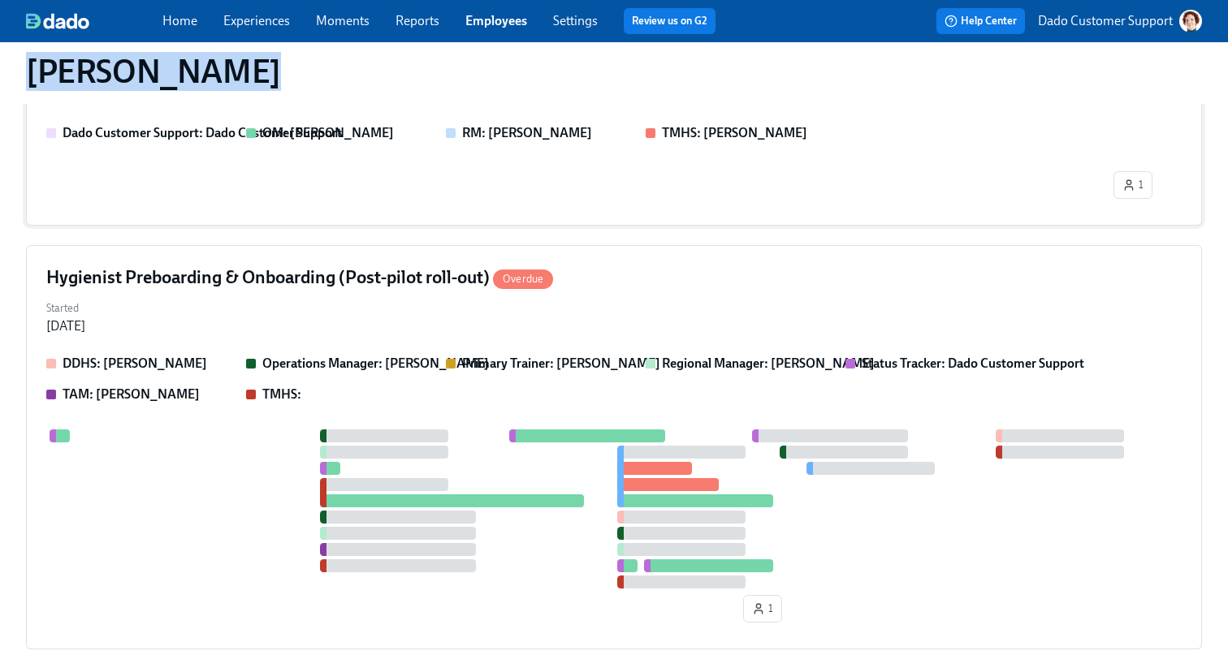
scroll to position [371, 0]
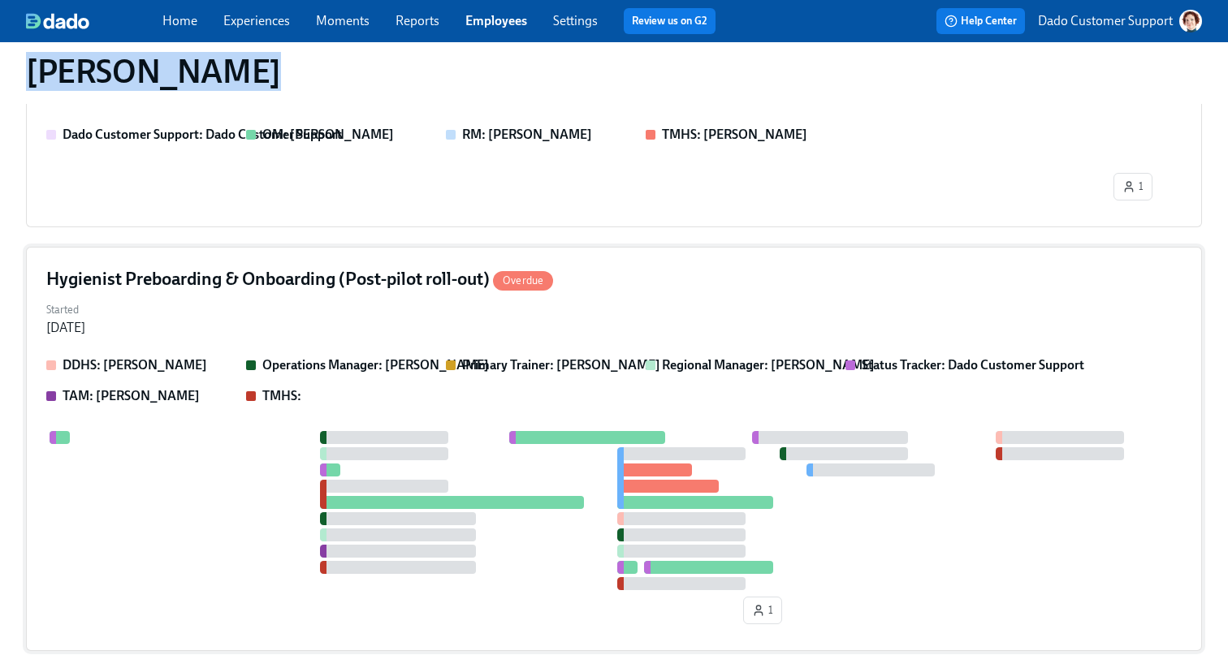
click at [356, 431] on div at bounding box center [613, 510] width 1135 height 159
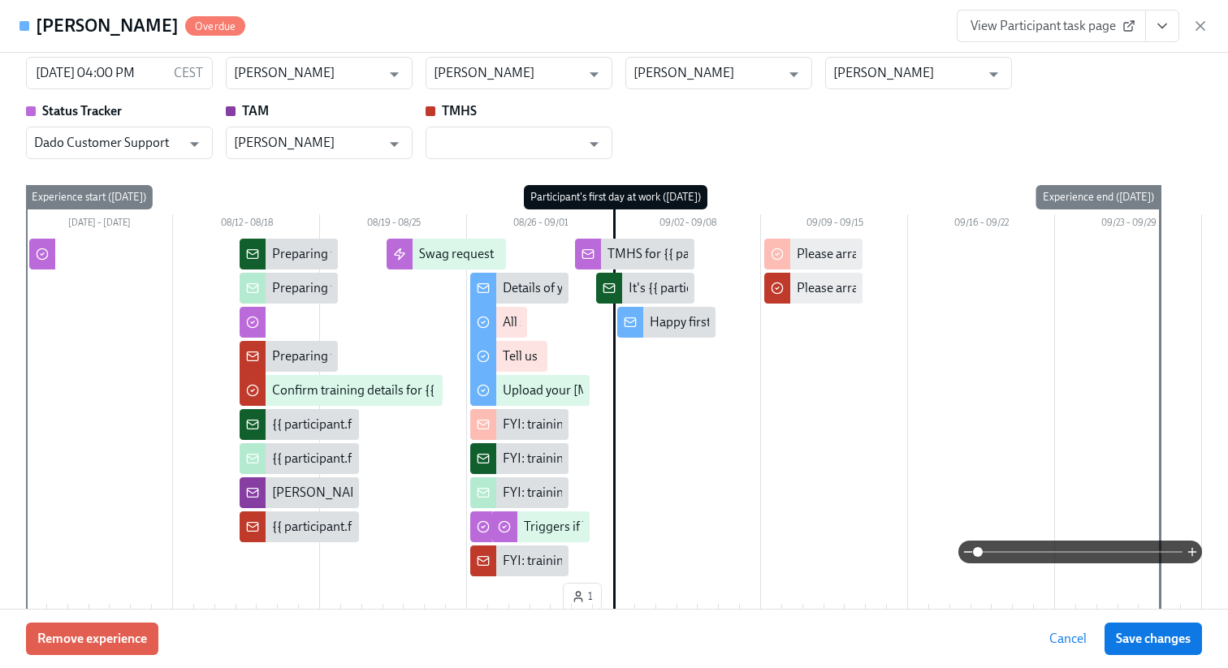
scroll to position [28, 0]
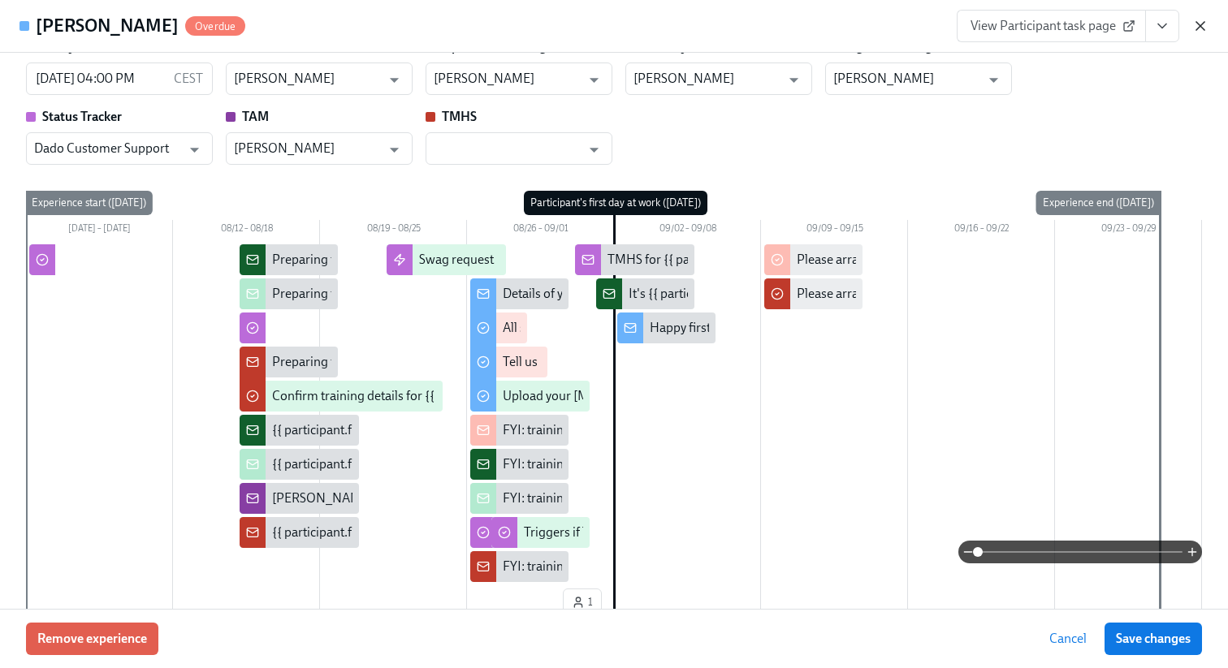
click at [1204, 27] on icon "button" at bounding box center [1200, 26] width 16 height 16
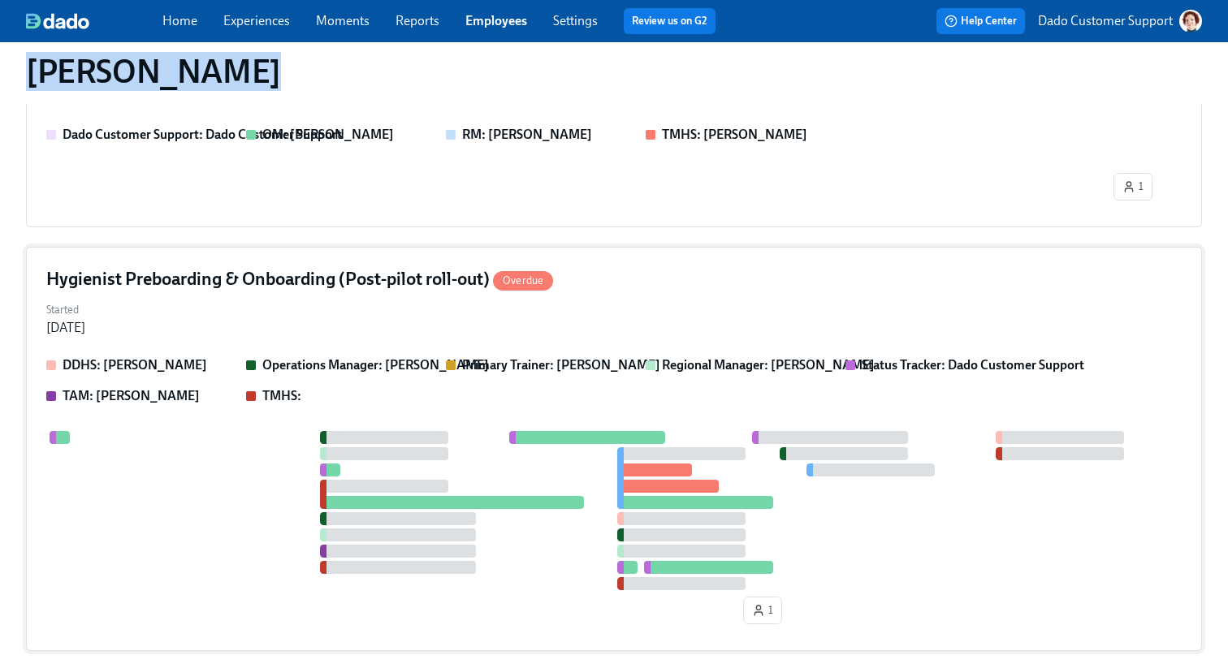
scroll to position [0, 0]
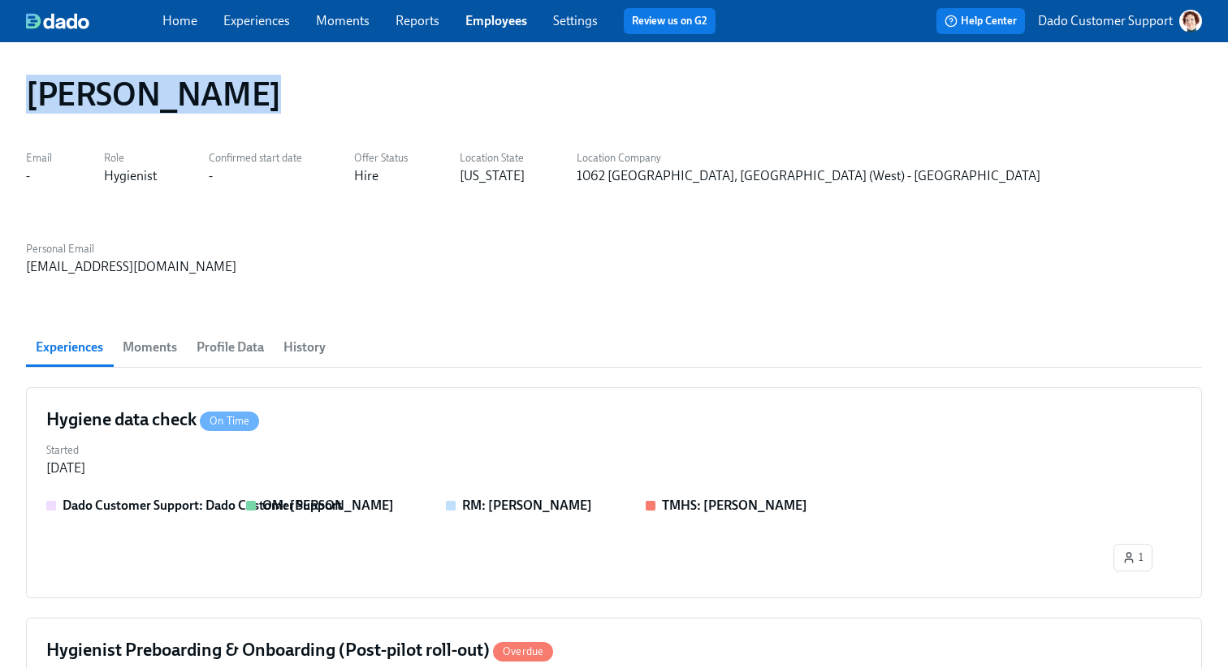
click at [233, 336] on span "Profile Data" at bounding box center [229, 347] width 67 height 23
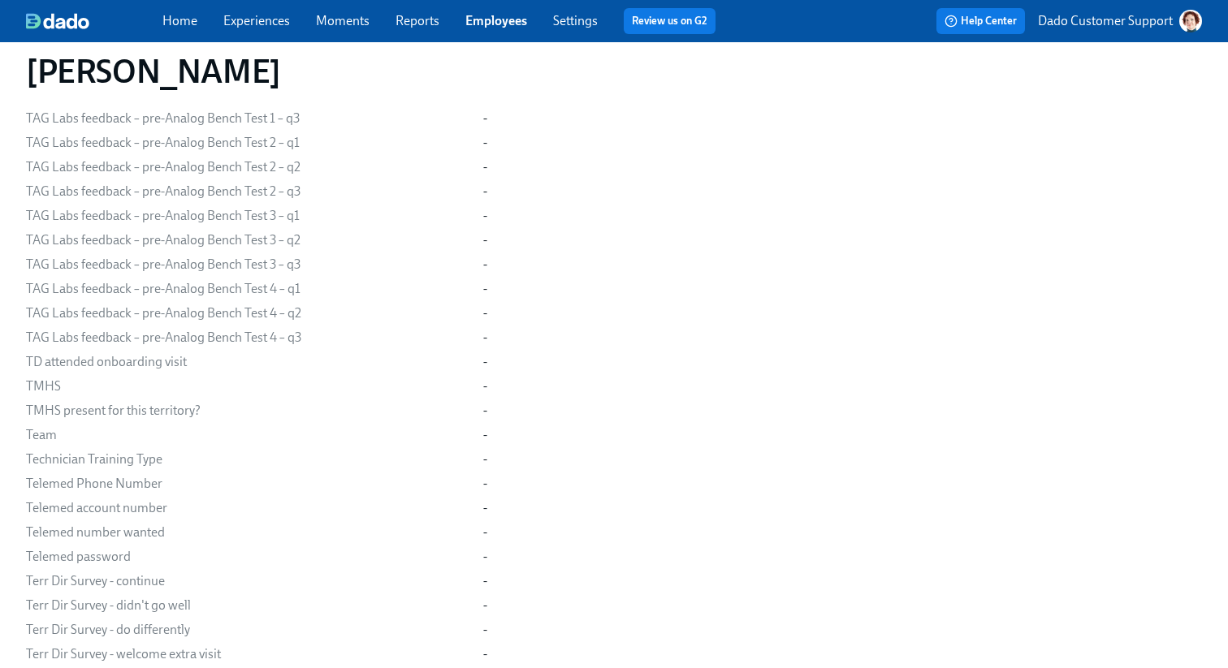
scroll to position [16528, 0]
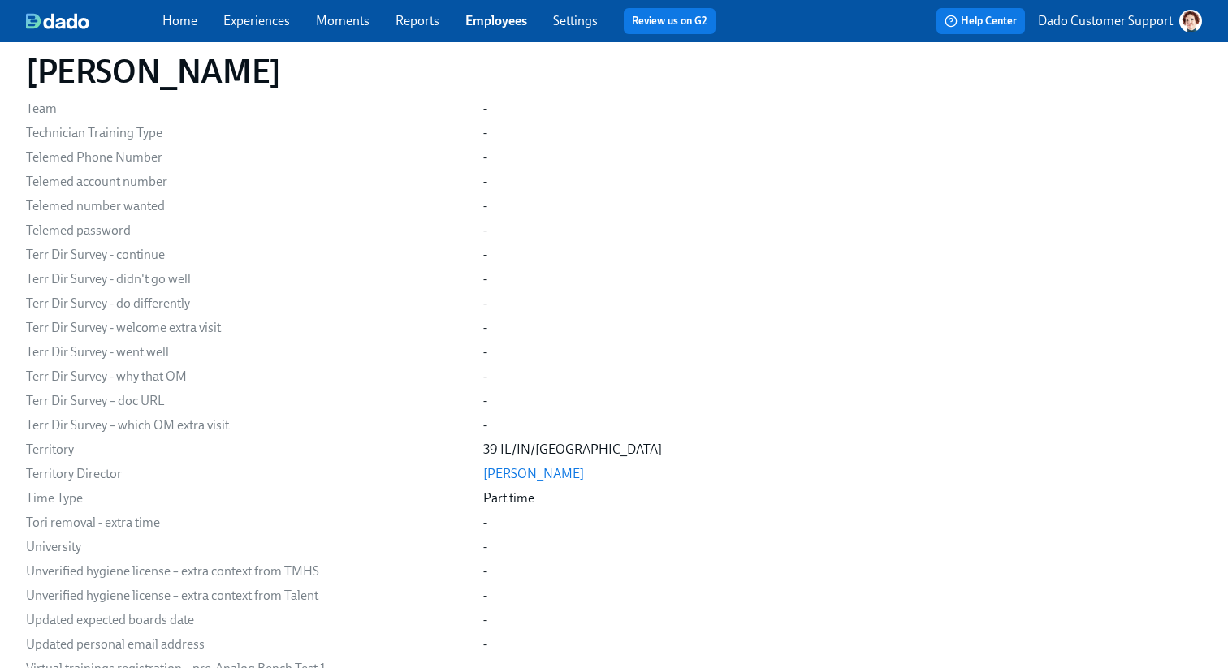
click at [227, 22] on link "Experiences" at bounding box center [256, 20] width 67 height 15
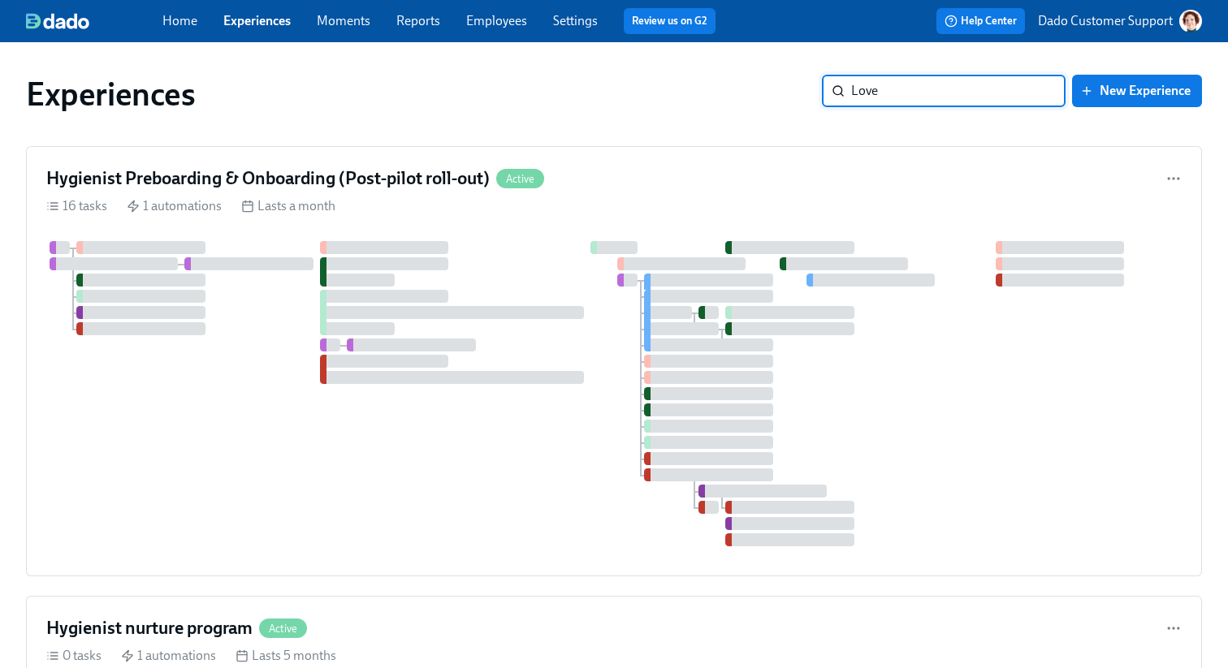
type input "Lovet"
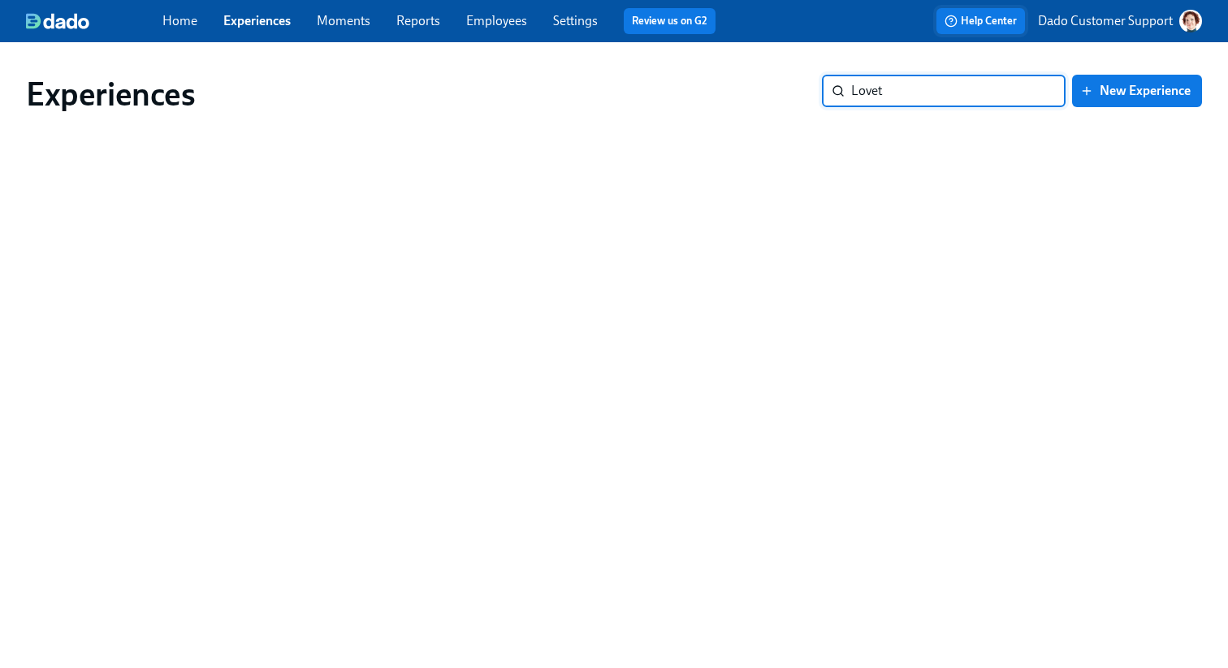
type input "Lovet"
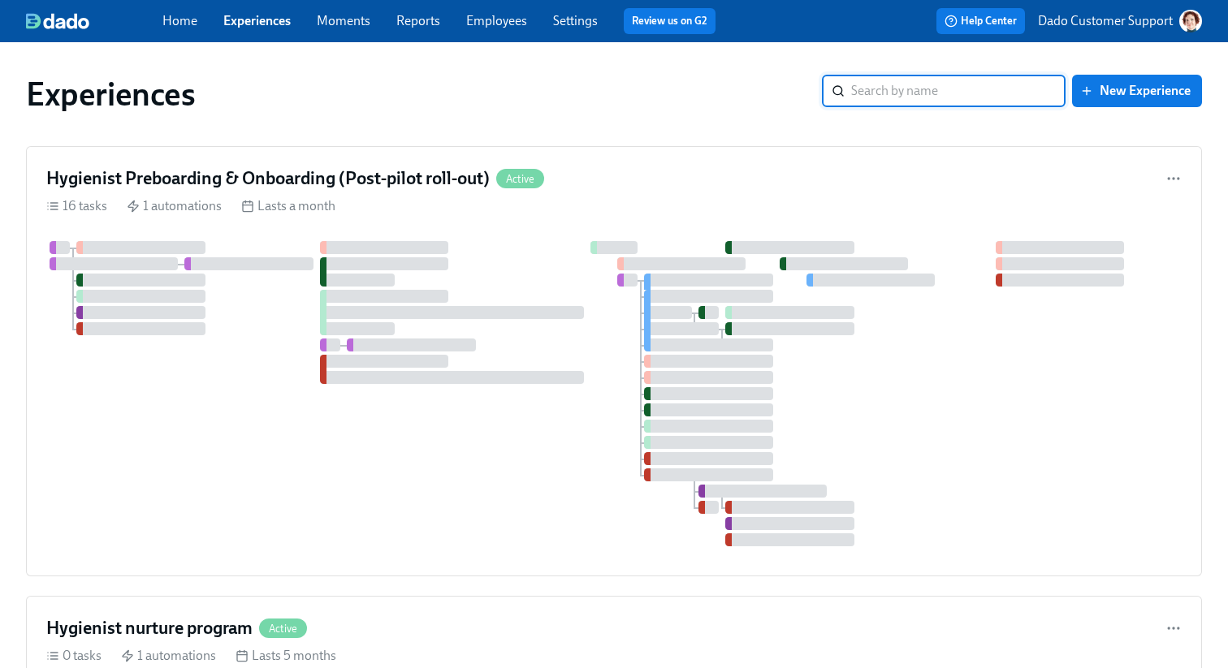
click at [266, 24] on link "Experiences" at bounding box center [256, 20] width 67 height 15
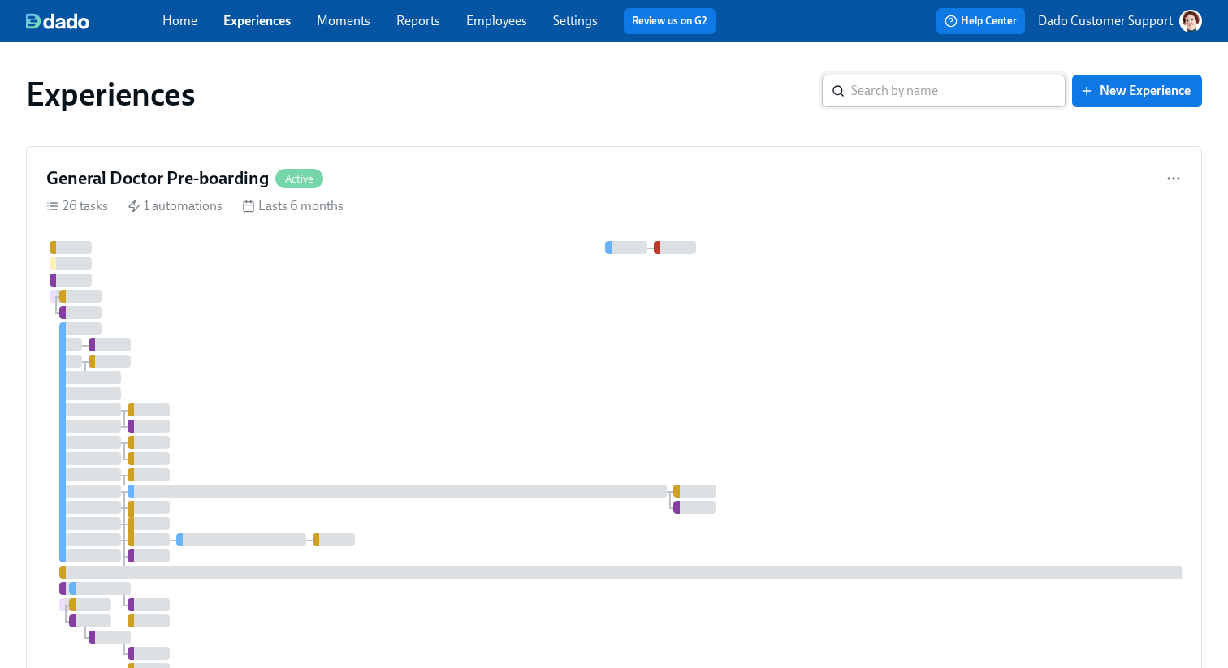
click at [873, 89] on input "search" at bounding box center [958, 91] width 214 height 32
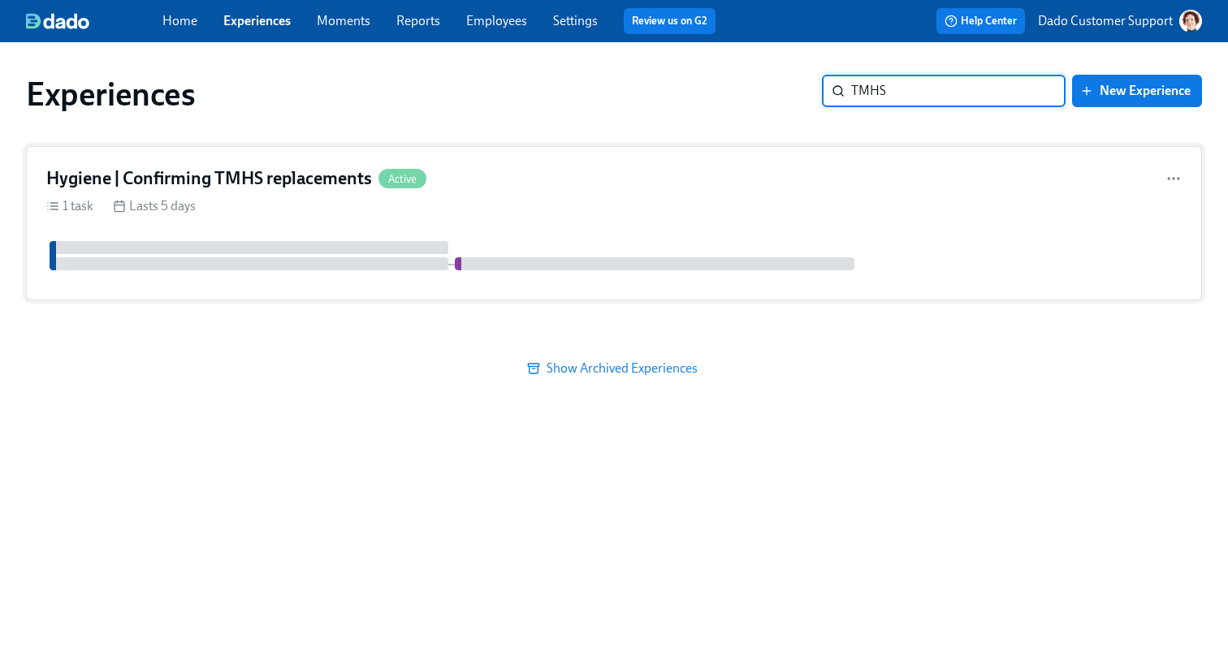
type input "TMHS"
click at [353, 238] on div "Hygiene | Confirming TMHS replacements Active 1 task Lasts 5 days" at bounding box center [614, 223] width 1176 height 154
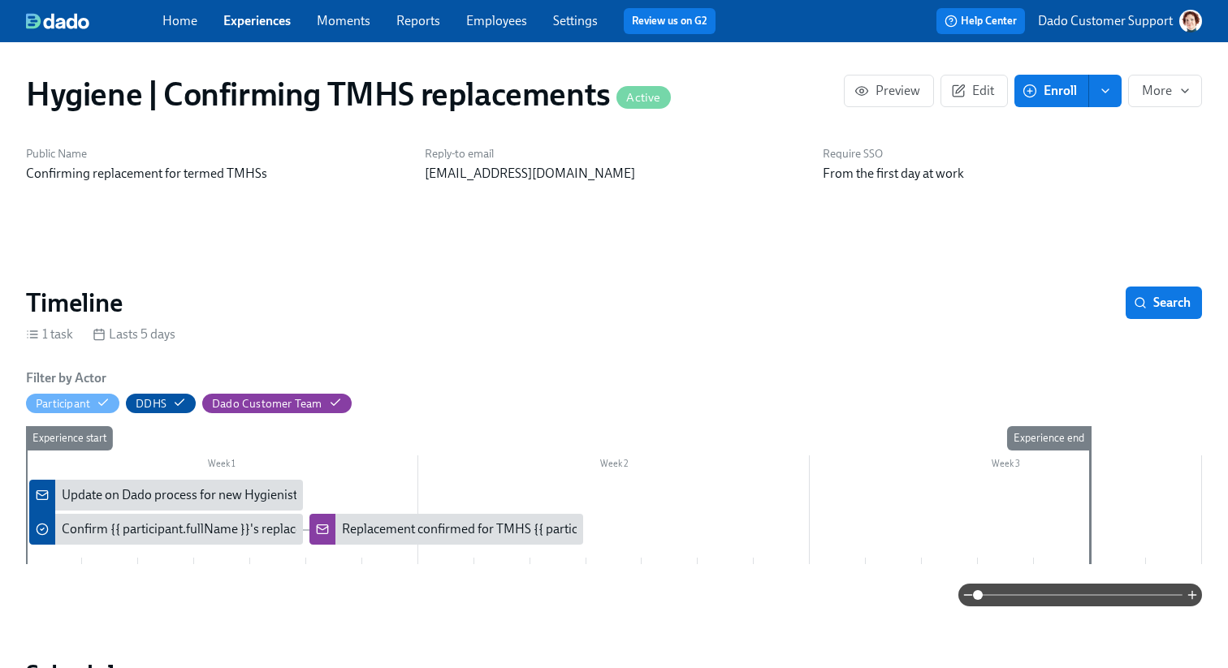
scroll to position [727, 0]
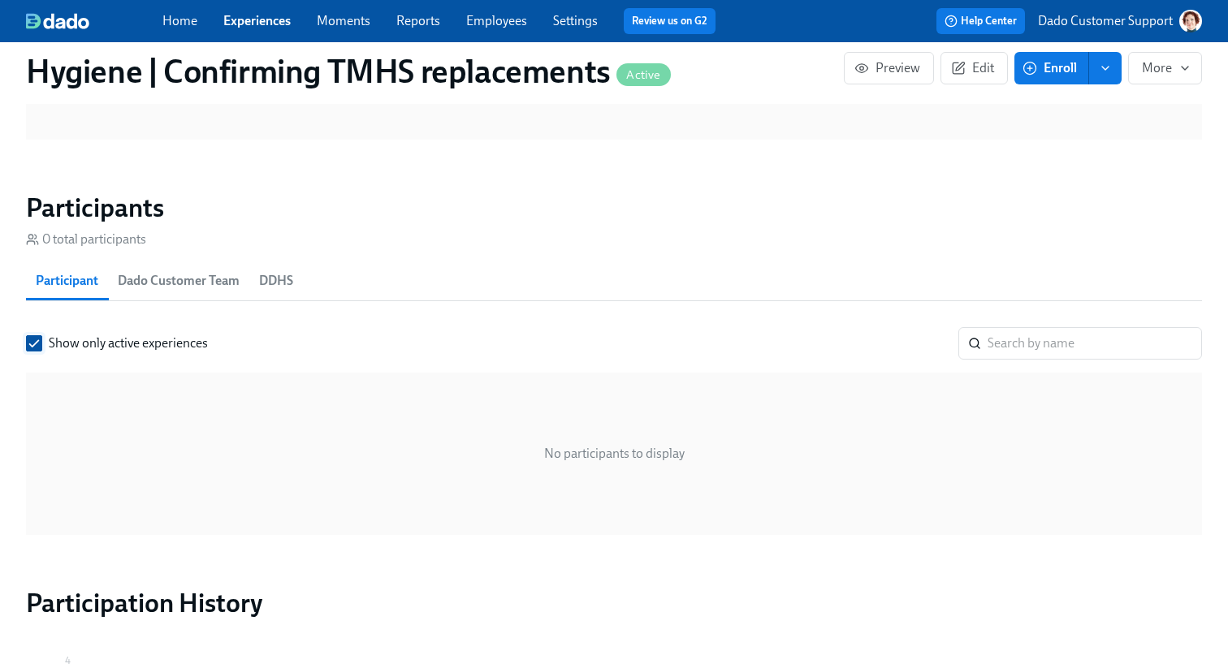
click at [140, 347] on span "Show only active experiences" at bounding box center [128, 344] width 159 height 18
click at [41, 347] on input "Show only active experiences" at bounding box center [34, 343] width 15 height 15
click at [35, 341] on input "Show only active experiences" at bounding box center [34, 343] width 15 height 15
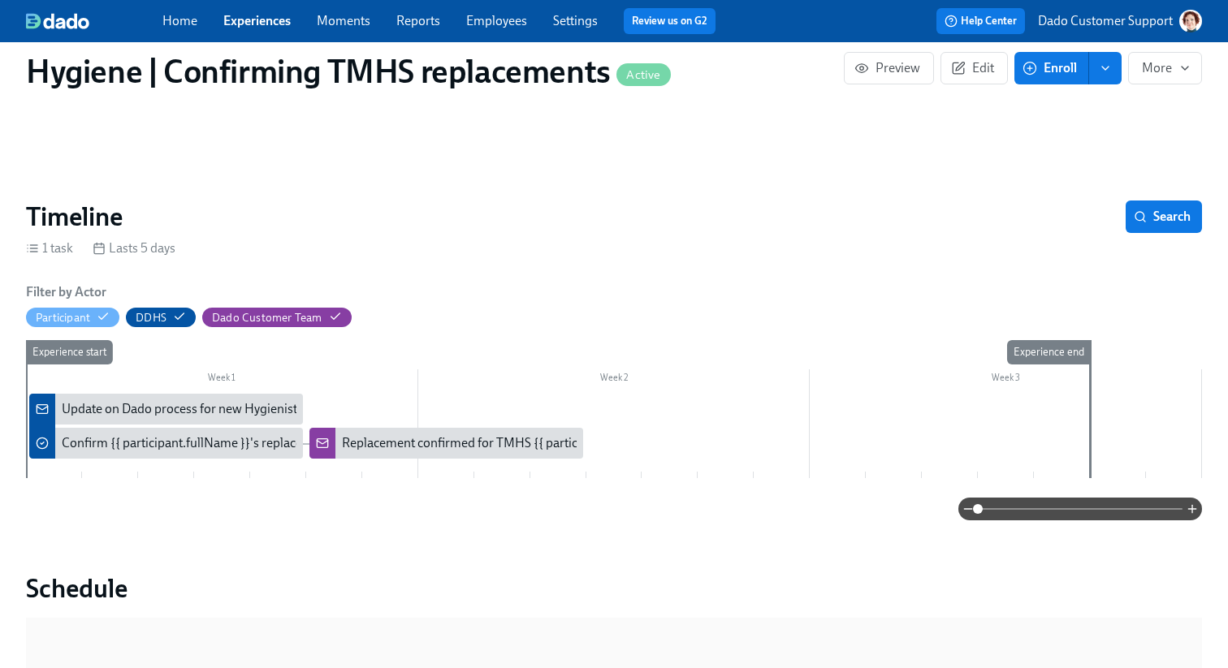
scroll to position [0, 0]
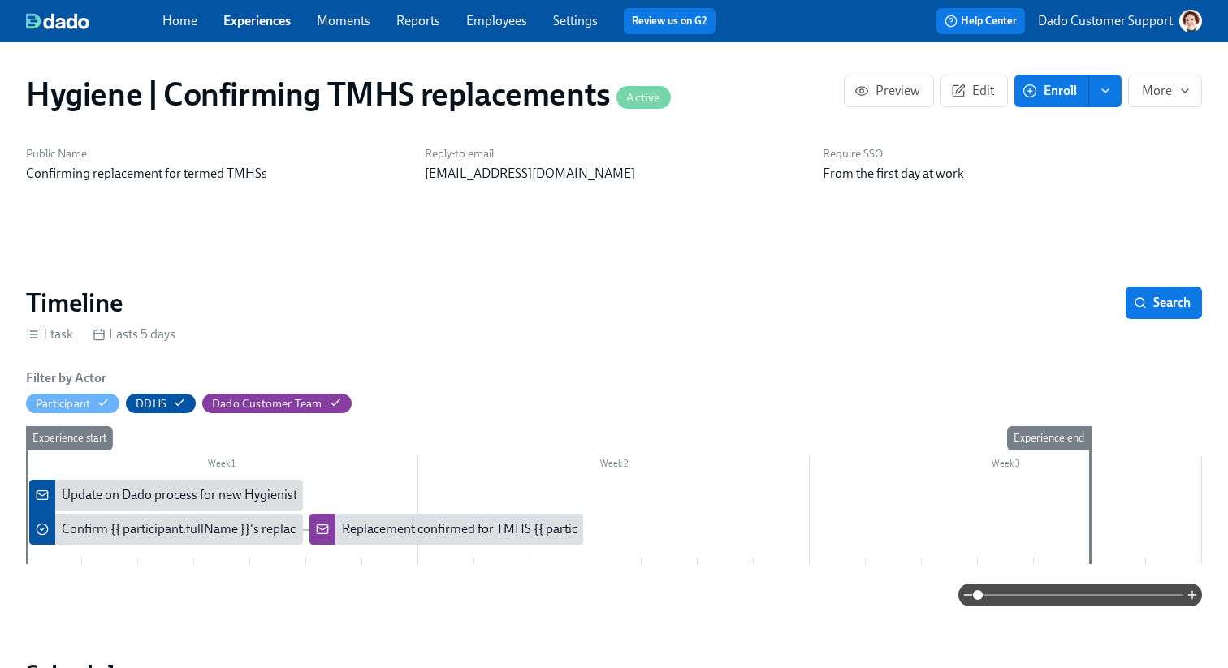
click at [255, 19] on link "Experiences" at bounding box center [256, 20] width 67 height 15
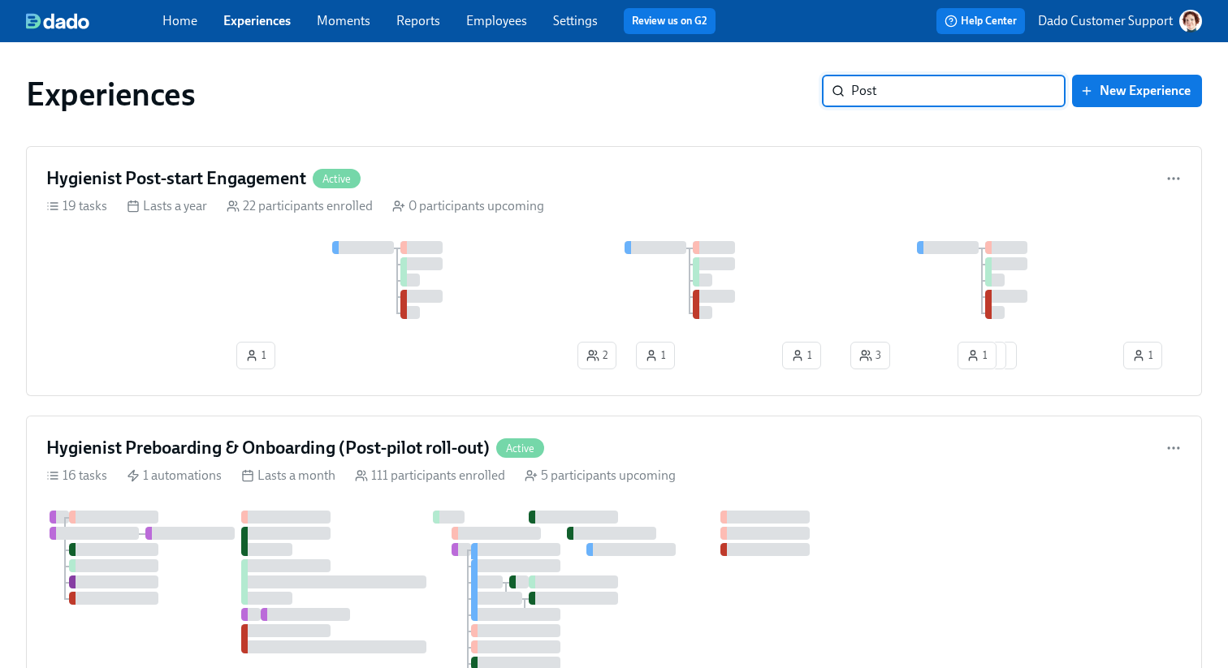
click at [233, 16] on link "Experiences" at bounding box center [256, 20] width 67 height 15
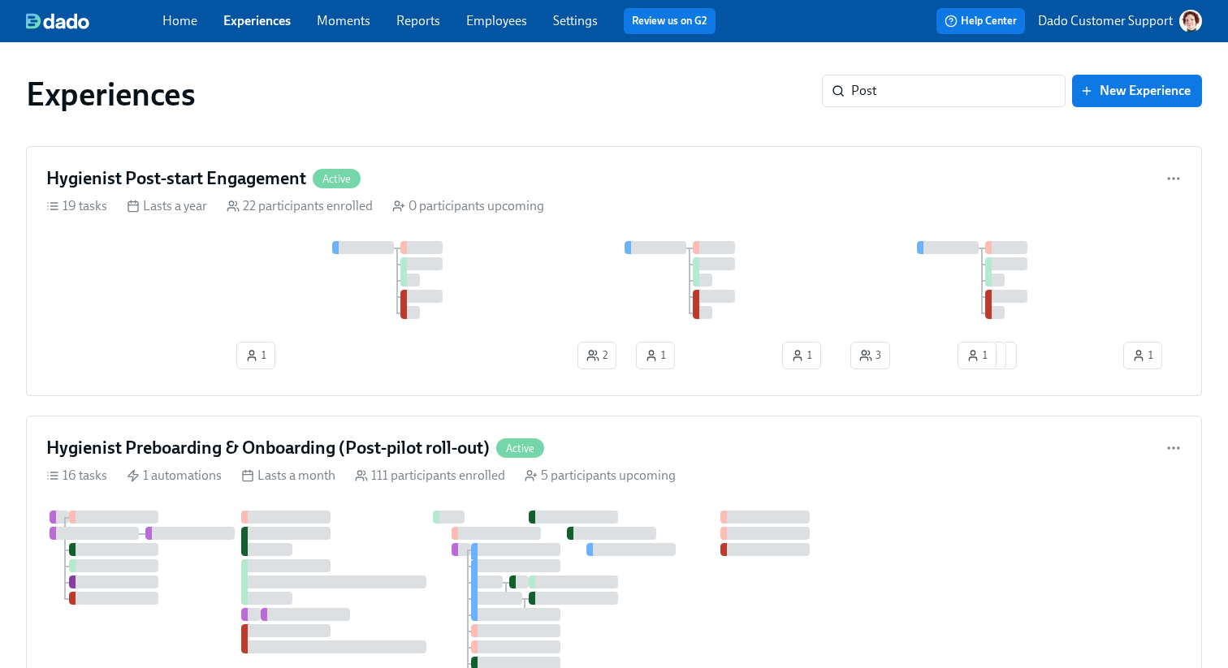
click at [272, 19] on link "Experiences" at bounding box center [256, 20] width 67 height 15
click at [892, 89] on input "Post" at bounding box center [958, 91] width 214 height 32
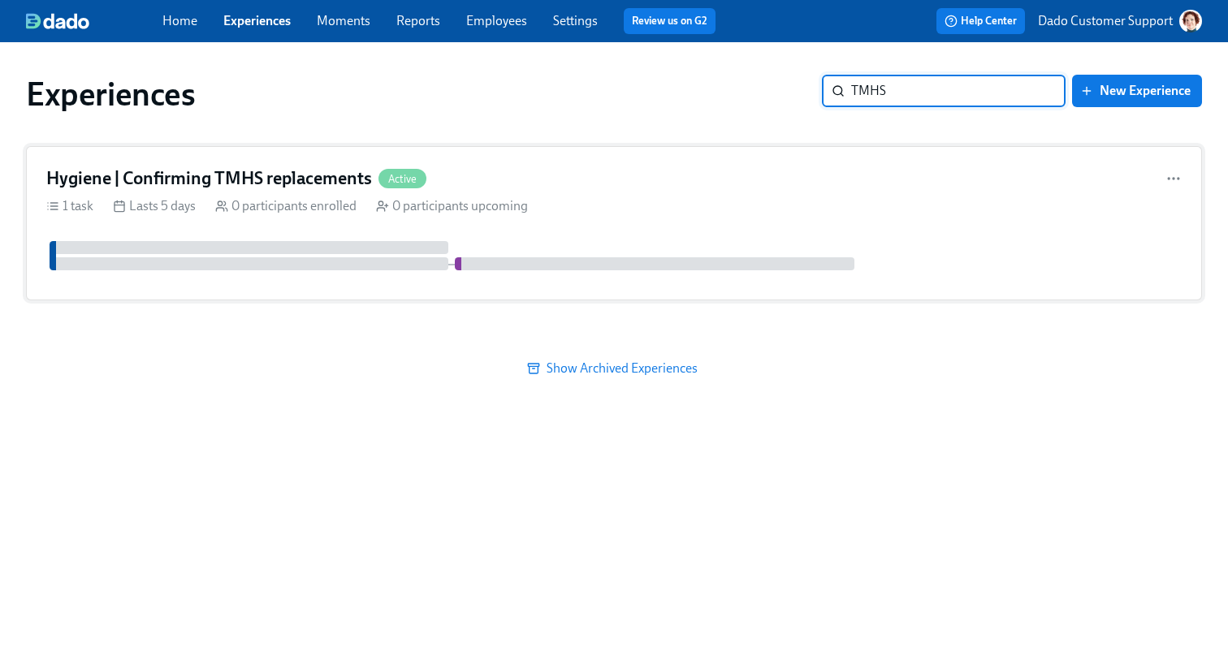
type input "TMHS"
click at [365, 168] on h4 "Hygiene | Confirming TMHS replacements" at bounding box center [209, 178] width 326 height 24
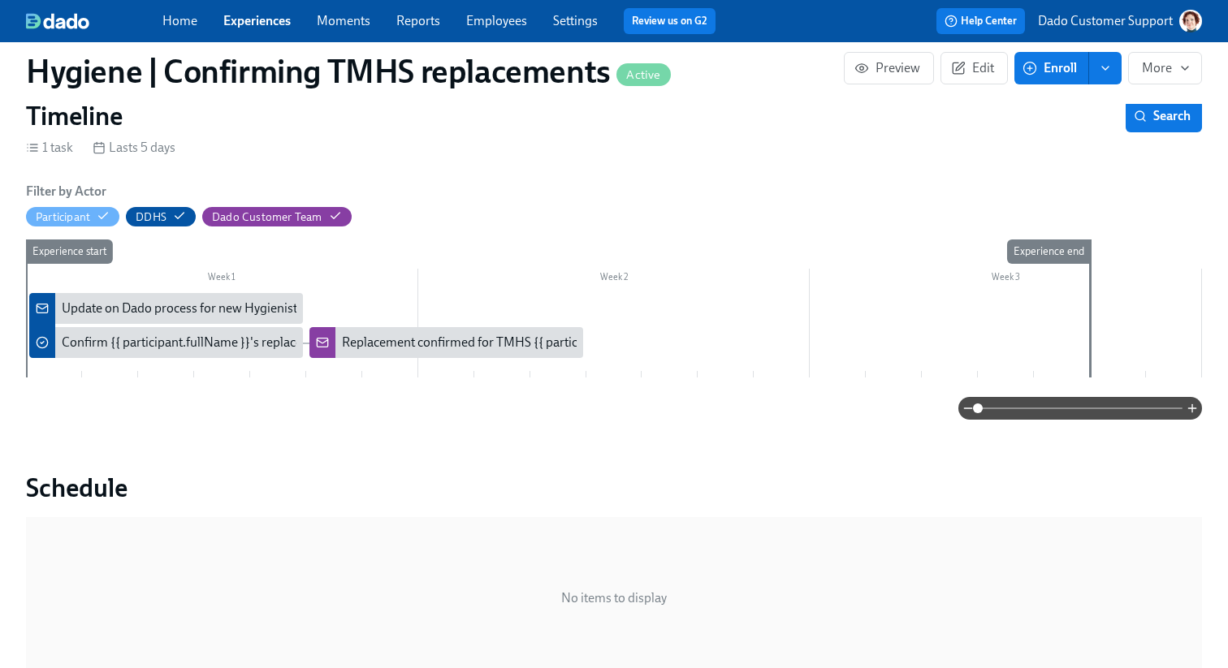
scroll to position [194, 0]
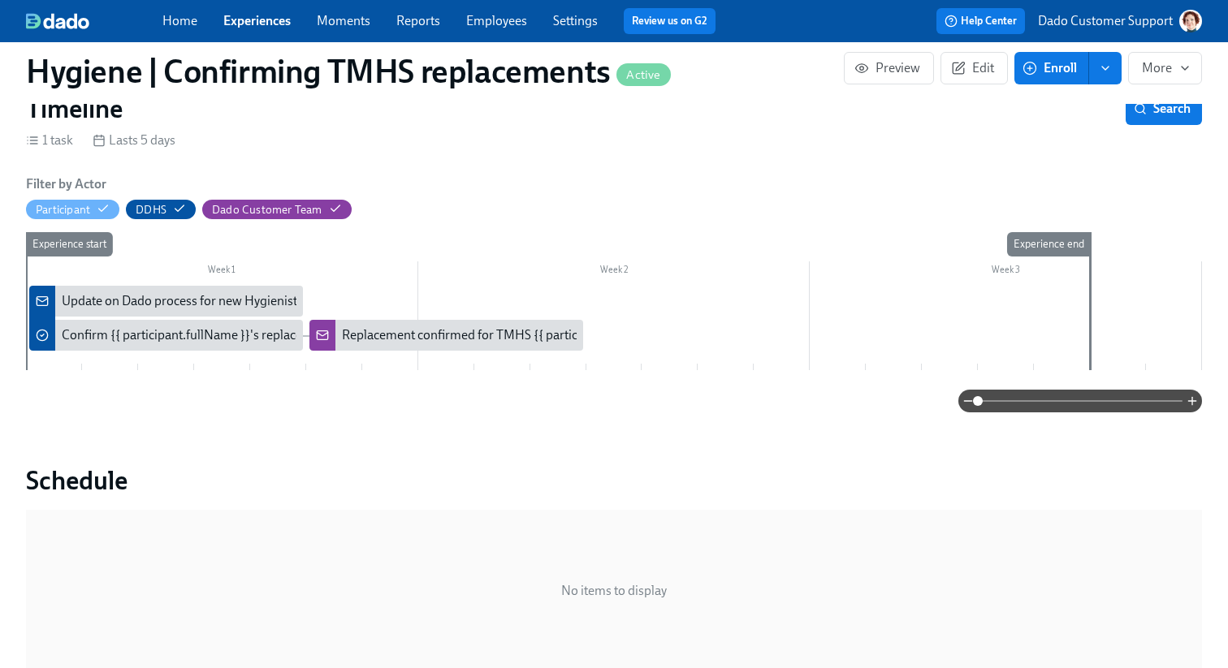
click at [165, 288] on div "Update on Dado process for new Hygienists now {{ participant.fullName }} has te…" at bounding box center [166, 301] width 274 height 31
click at [386, 325] on div "Replacement confirmed for TMHS {{ participant.fullName }}" at bounding box center [446, 335] width 274 height 31
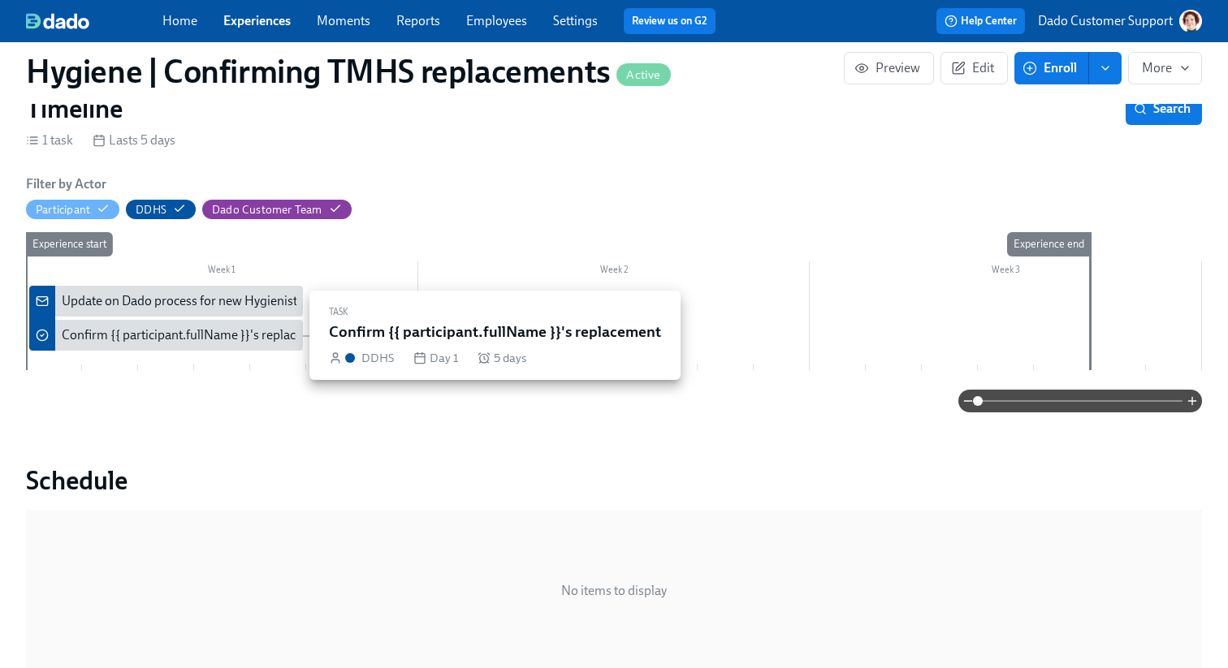
click at [173, 333] on div "Confirm {{ participant.fullName }}'s replacement" at bounding box center [197, 335] width 270 height 18
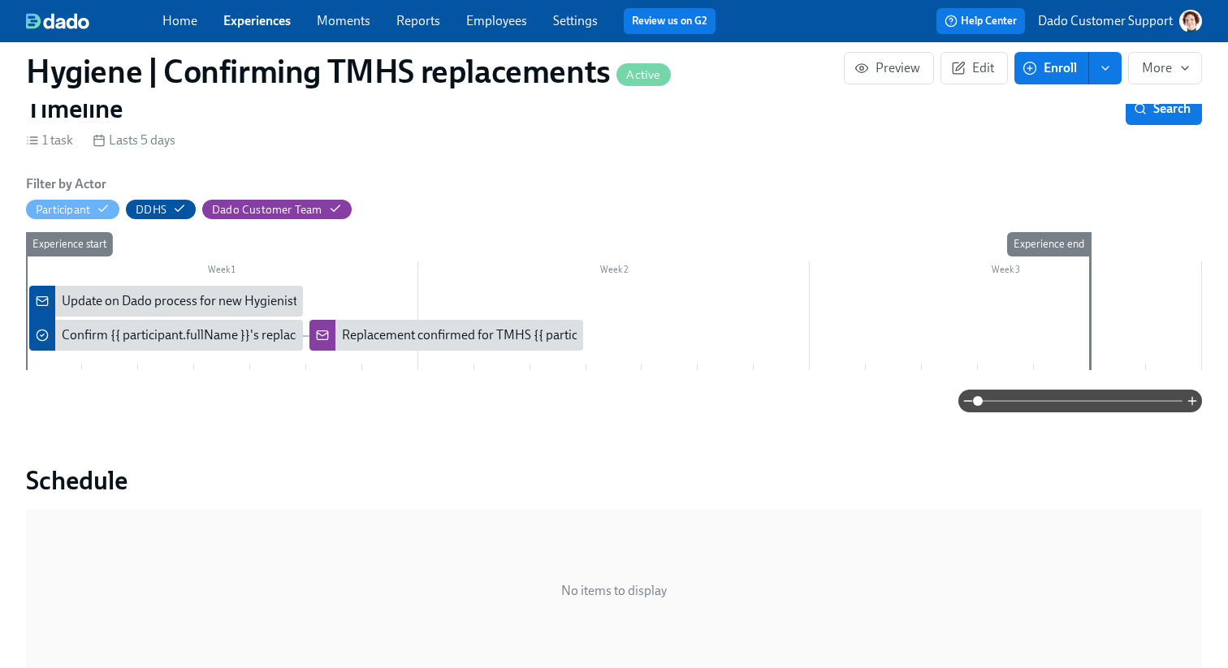
click at [457, 321] on div "Replacement confirmed for TMHS {{ participant.fullName }}" at bounding box center [446, 335] width 274 height 31
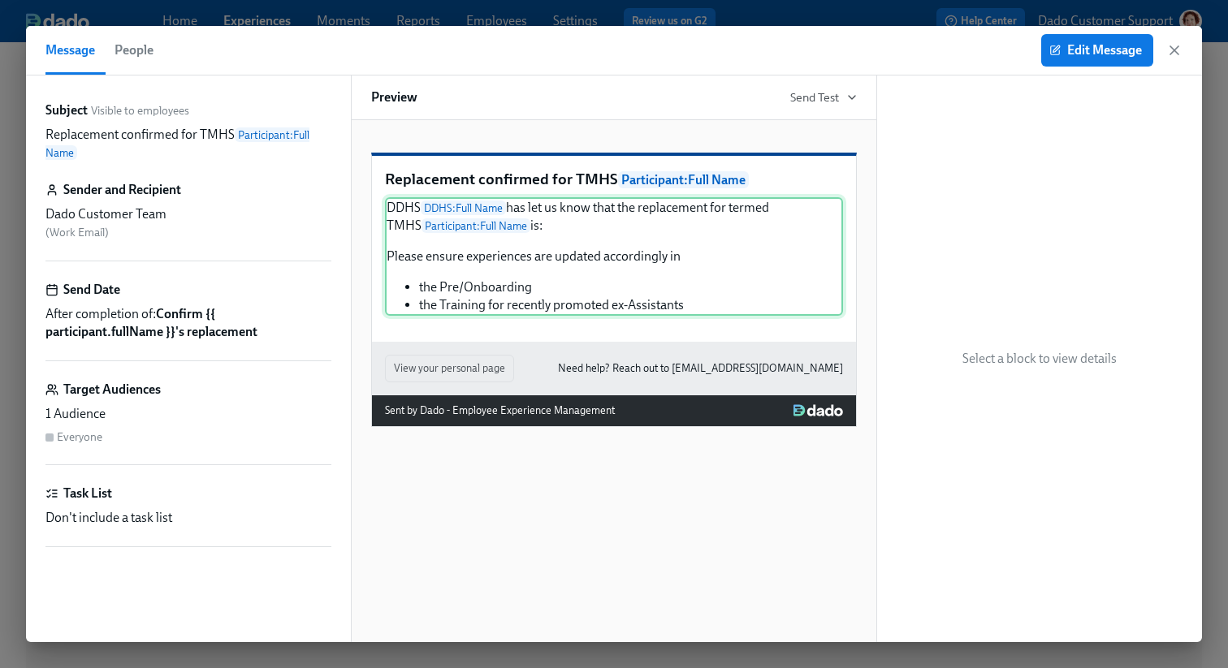
click at [587, 303] on div "DDHS DDHS : Full Name has let us know that the replacement for termed TMHS Part…" at bounding box center [614, 256] width 458 height 119
click at [1127, 63] on button "Edit Message" at bounding box center [1097, 50] width 112 height 32
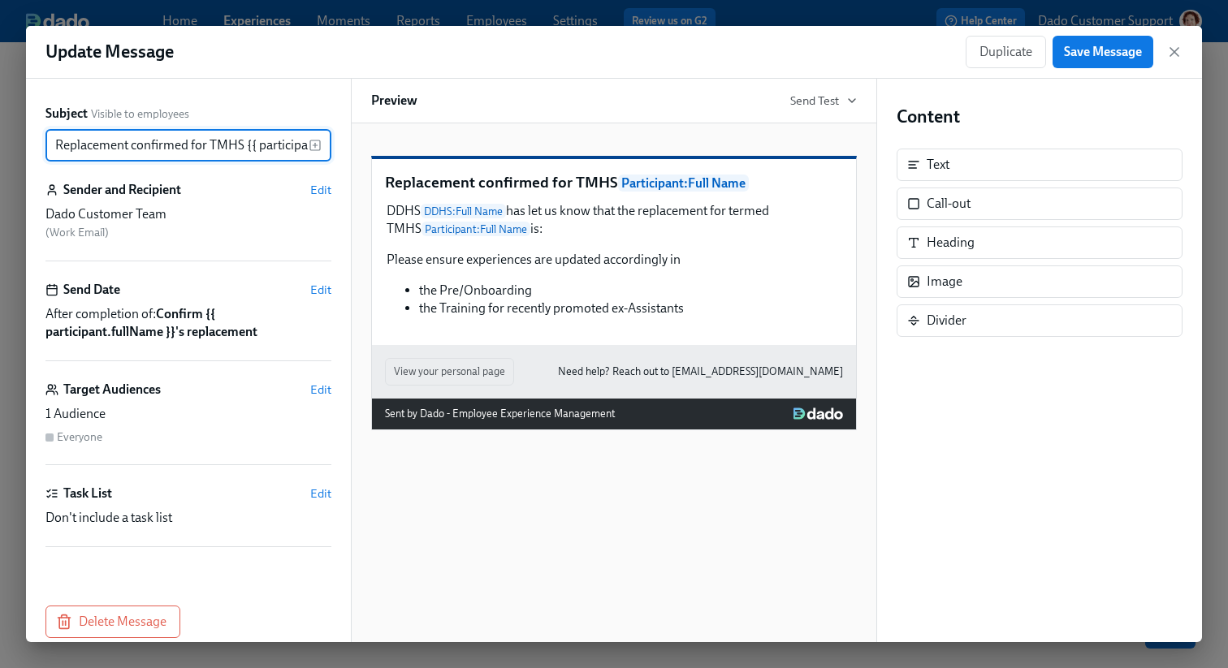
scroll to position [0, 77]
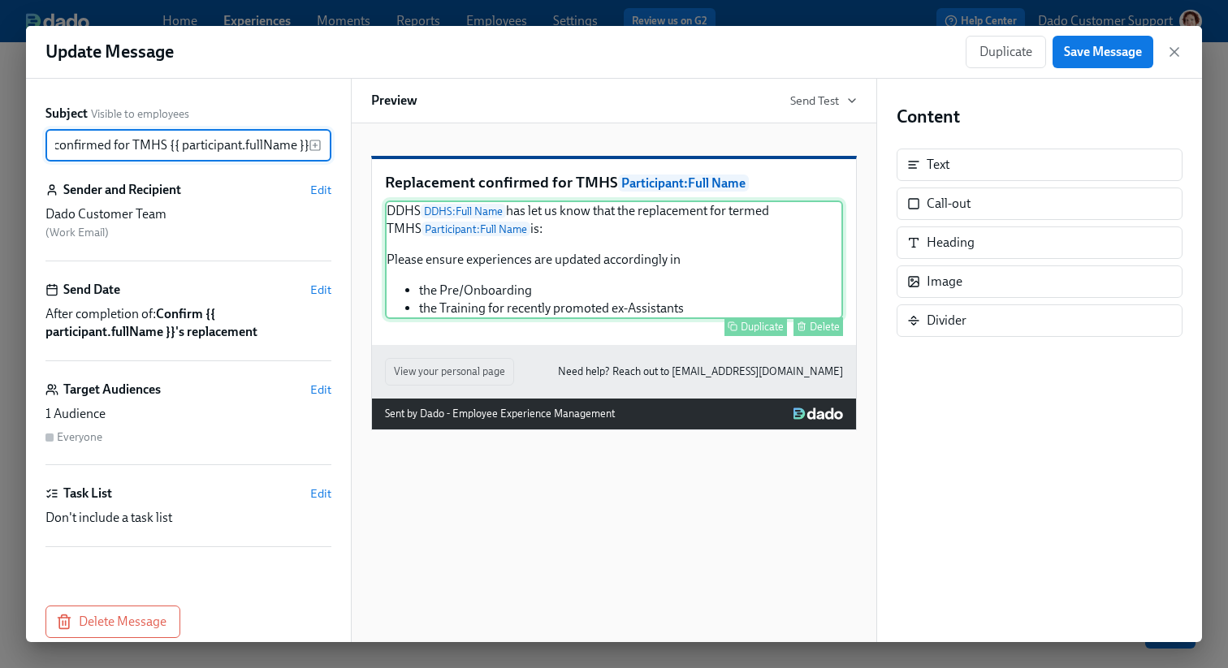
click at [571, 270] on div "DDHS DDHS : Full Name has let us know that the replacement for termed TMHS Part…" at bounding box center [614, 260] width 458 height 119
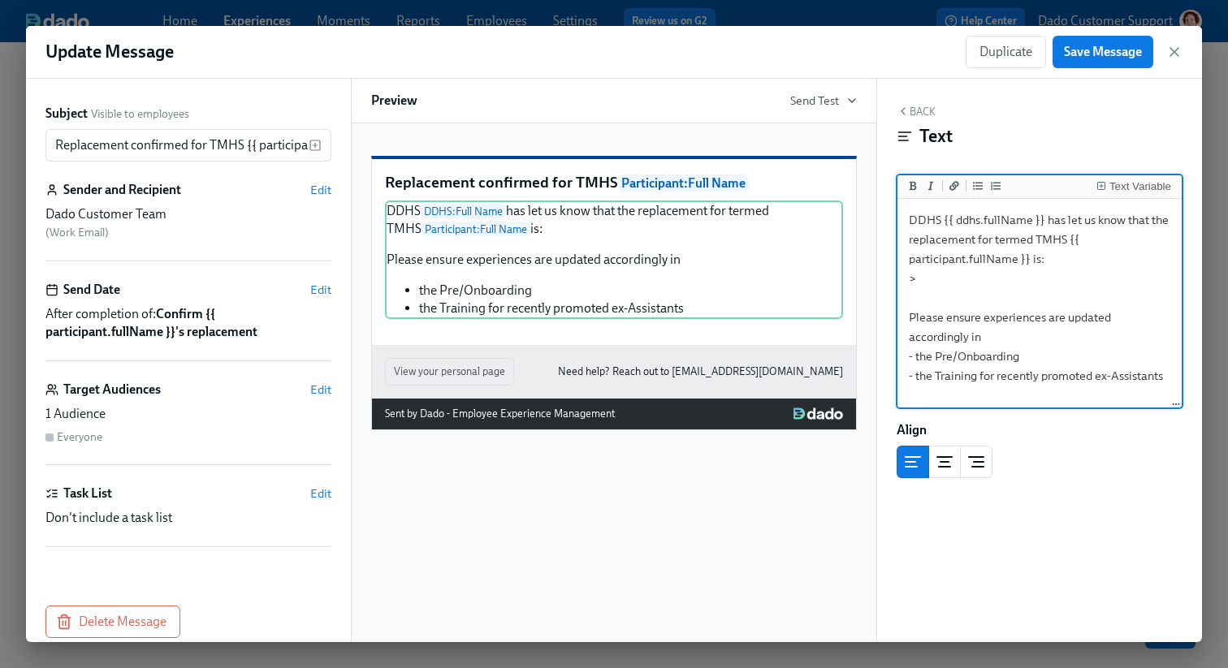
click at [1017, 288] on textarea "DDHS {{ ddhs.fullName }} has let us know that the replacement for termed TMHS {…" at bounding box center [1039, 304] width 278 height 204
click at [1010, 279] on textarea "DDHS {{ ddhs.fullName }} has let us know that the replacement for termed TMHS {…" at bounding box center [1039, 304] width 278 height 204
click at [1100, 184] on icon "Insert Text Variable" at bounding box center [1101, 186] width 10 height 10
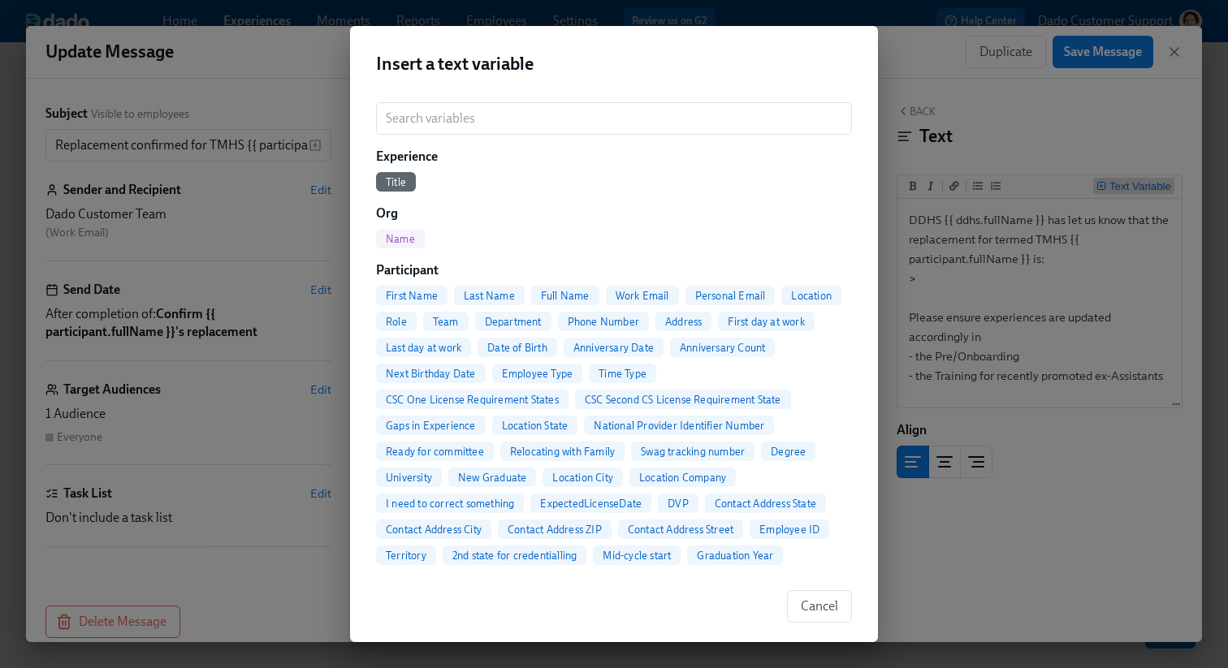
click at [922, 32] on div "Insert a text variable ​ Experience Title Org Name Participant First Name Last …" at bounding box center [614, 334] width 1228 height 668
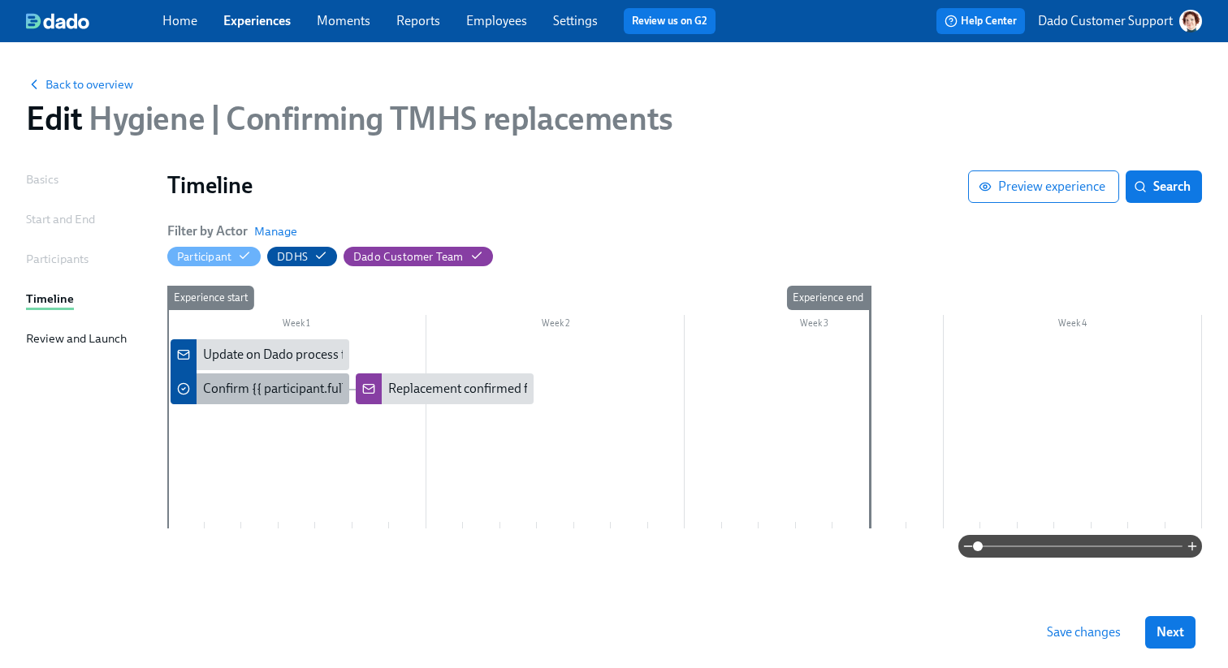
click at [208, 387] on div "Confirm {{ participant.fullName }}'s replacement" at bounding box center [338, 389] width 270 height 18
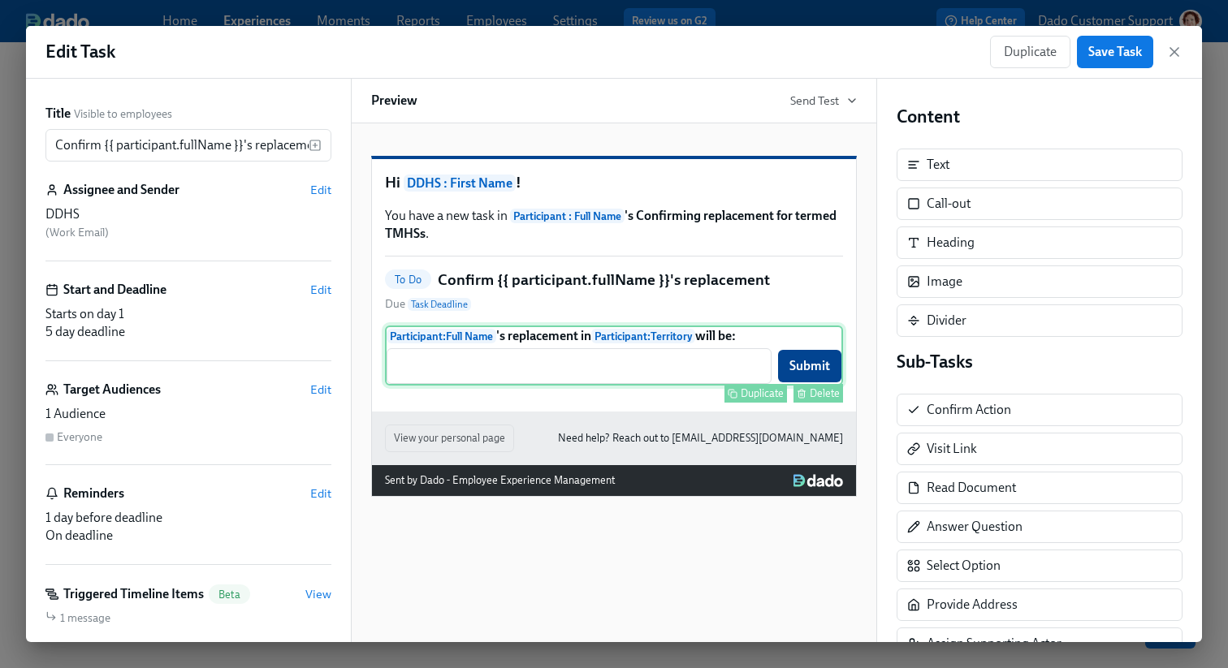
click at [640, 386] on div "Participant : Full Name 's replacement in Participant : Territory will be: ​ Su…" at bounding box center [614, 356] width 458 height 60
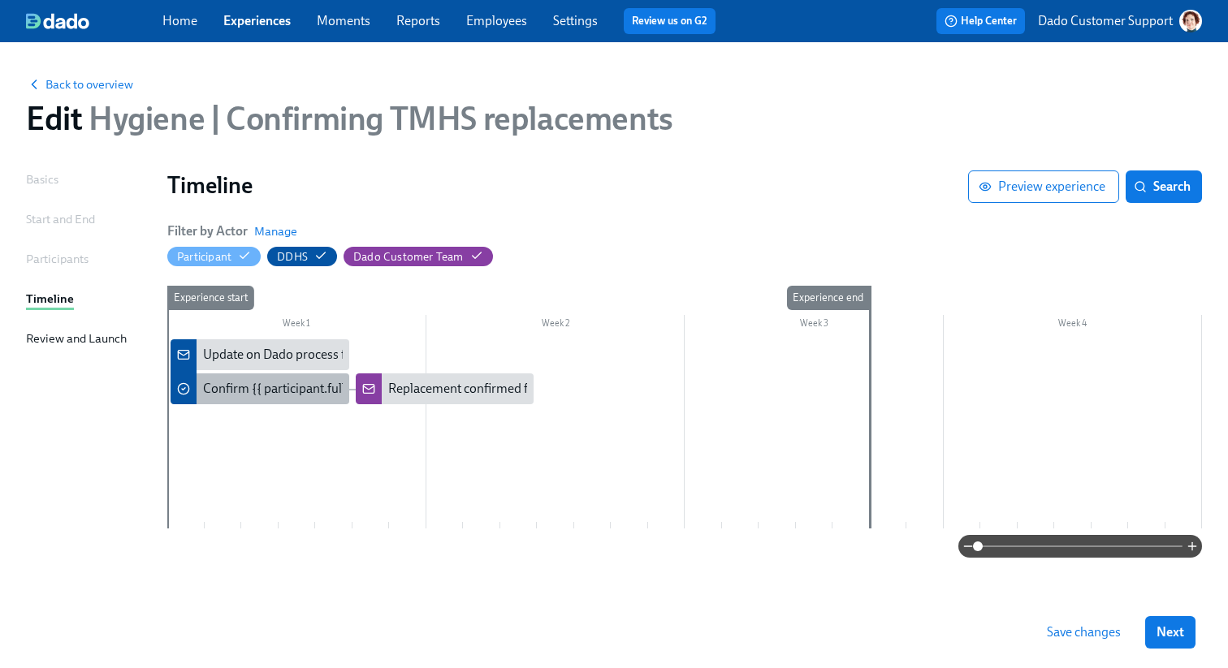
click at [223, 386] on div "Confirm {{ participant.fullName }}'s replacement" at bounding box center [338, 389] width 270 height 18
click at [571, 23] on link "Settings" at bounding box center [575, 20] width 45 height 15
click at [207, 395] on div "Confirm {{ participant.fullName }}'s replacement" at bounding box center [338, 389] width 270 height 18
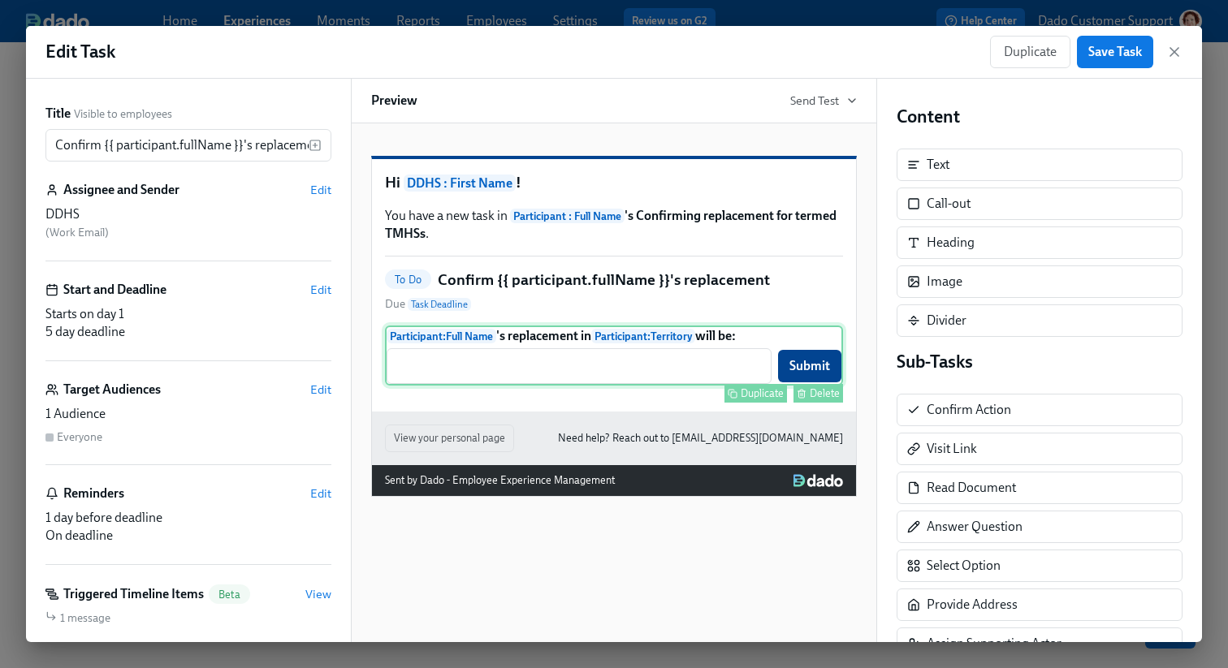
click at [579, 386] on div "Participant : Full Name 's replacement in Participant : Territory will be: ​ Su…" at bounding box center [614, 356] width 458 height 60
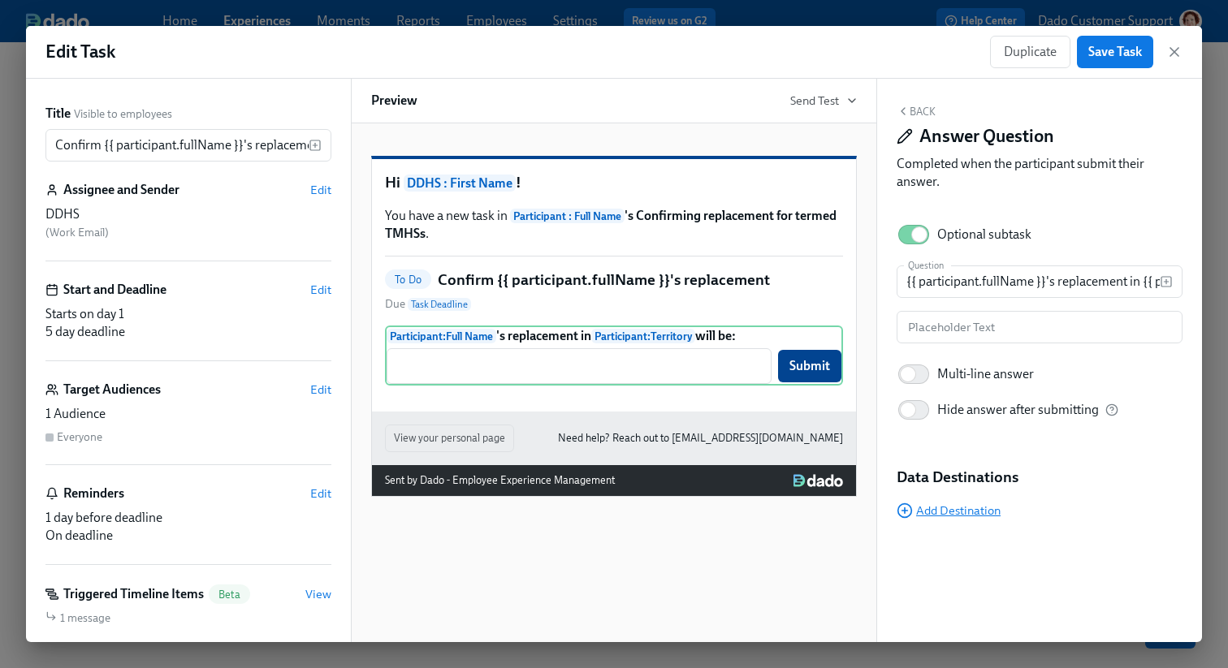
click at [939, 512] on span "Add Destination" at bounding box center [948, 511] width 104 height 16
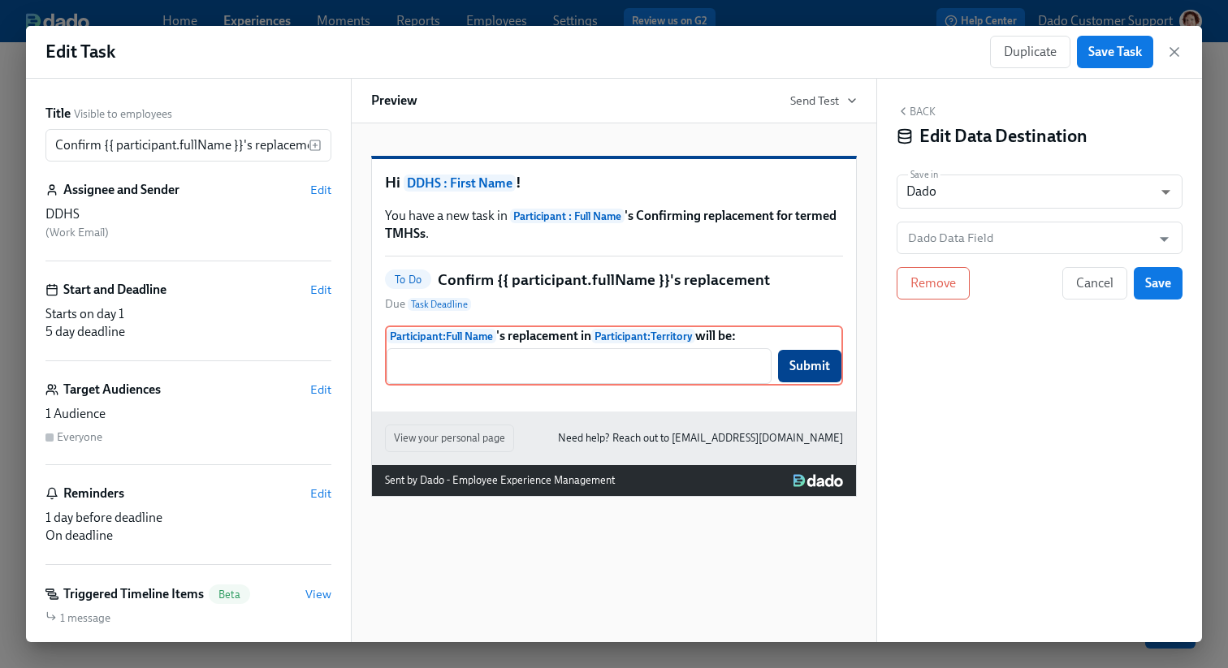
click at [978, 218] on div "Back Edit Data Destination Save in Dado USER_PROFILE ​ Dado Data Field Dado Dat…" at bounding box center [1039, 361] width 325 height 564
click at [977, 241] on input "Dado Data Field" at bounding box center [1028, 238] width 246 height 32
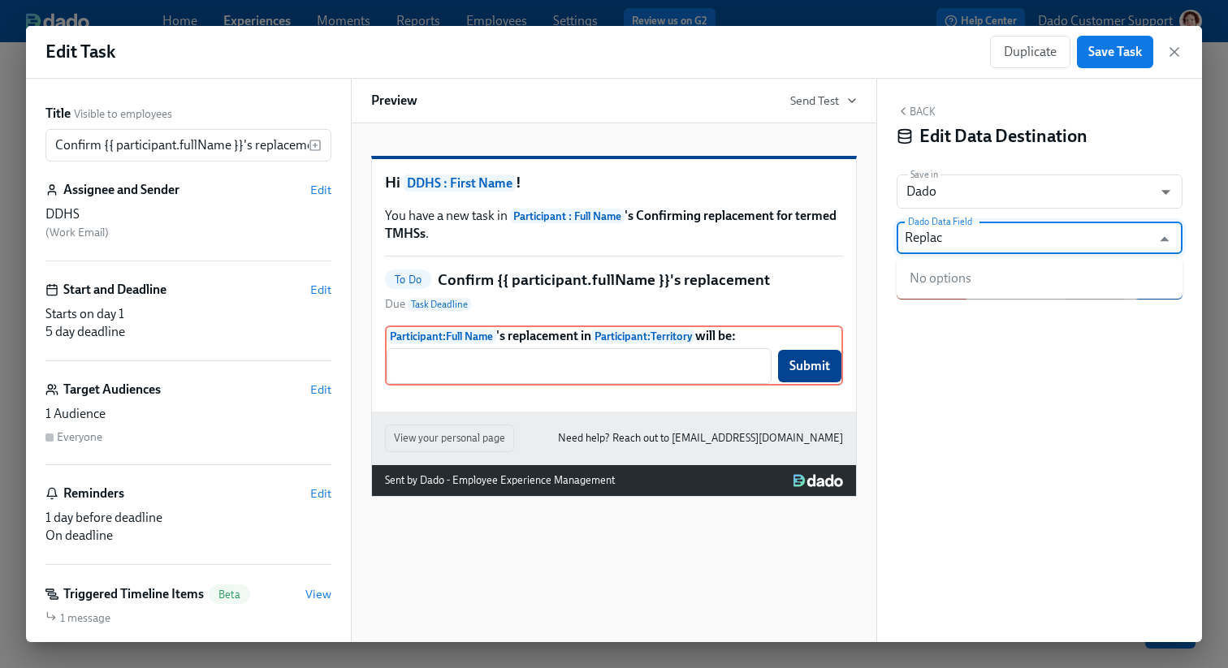
type input "Replace"
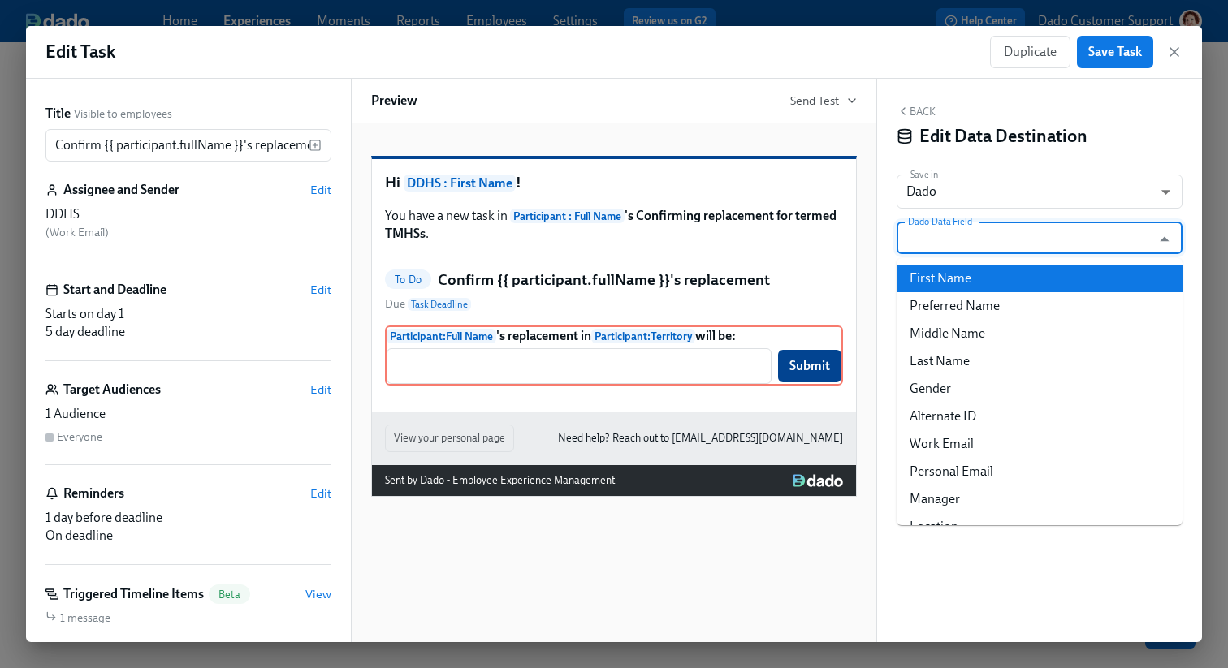
click at [939, 80] on div "Back Edit Data Destination Save in Dado USER_PROFILE ​ Dado Data Field Dado Dat…" at bounding box center [1039, 361] width 325 height 564
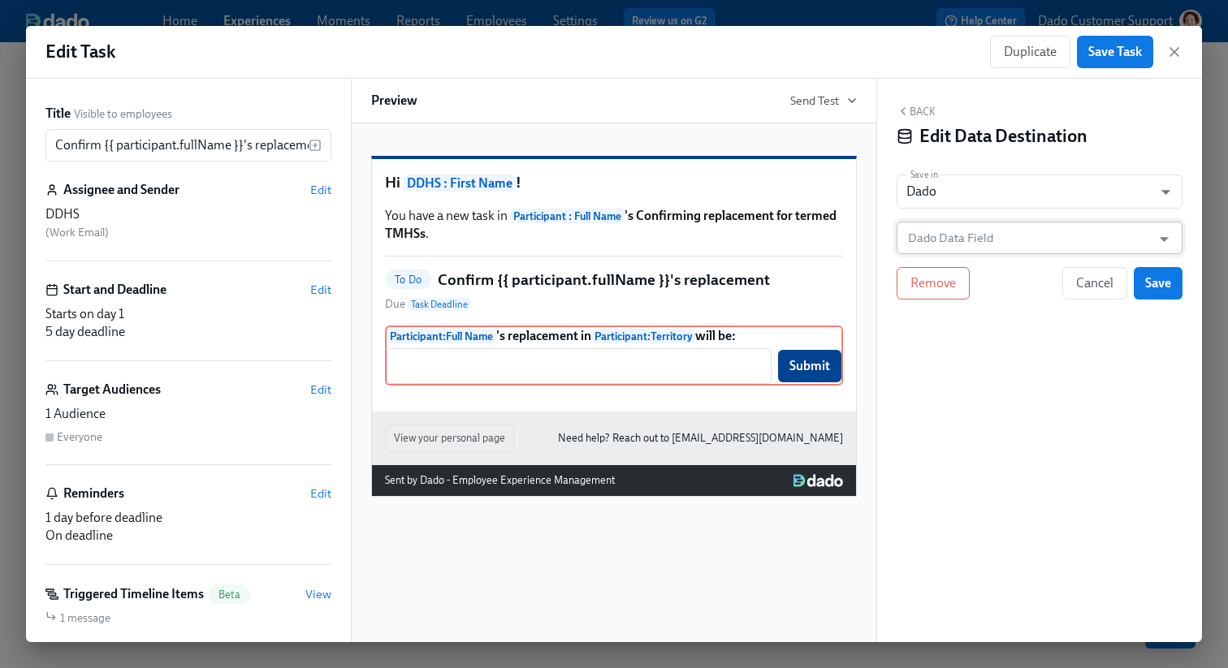
click at [929, 234] on input "Dado Data Field" at bounding box center [1028, 238] width 246 height 32
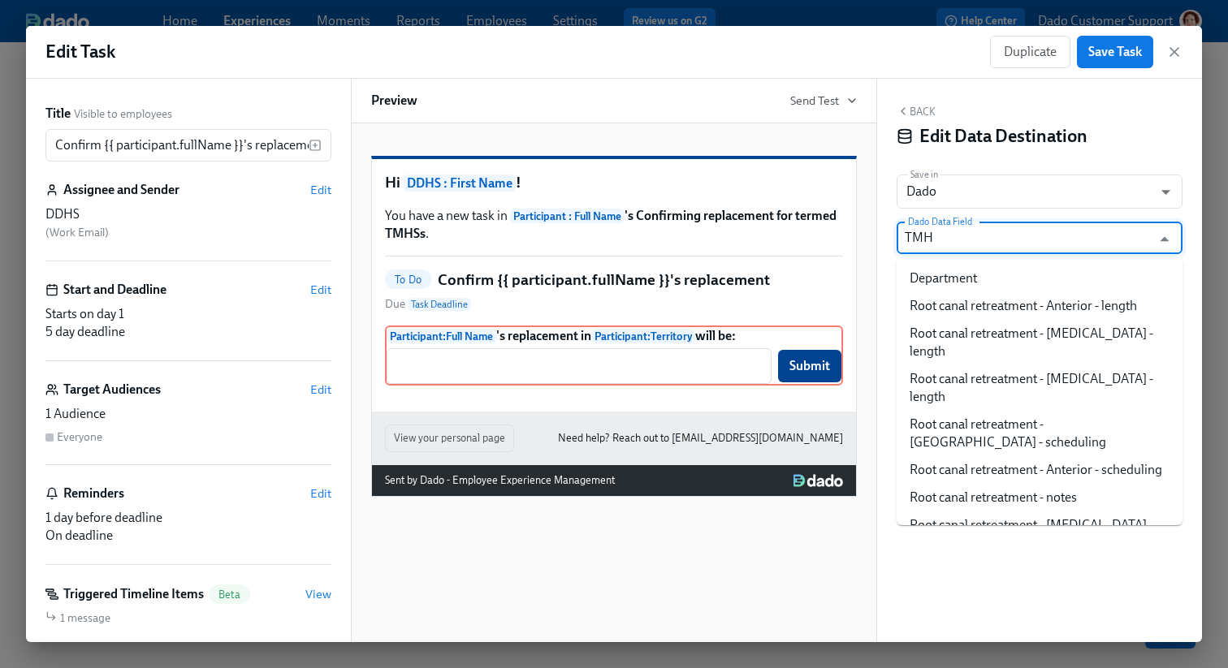
type input "TMHS"
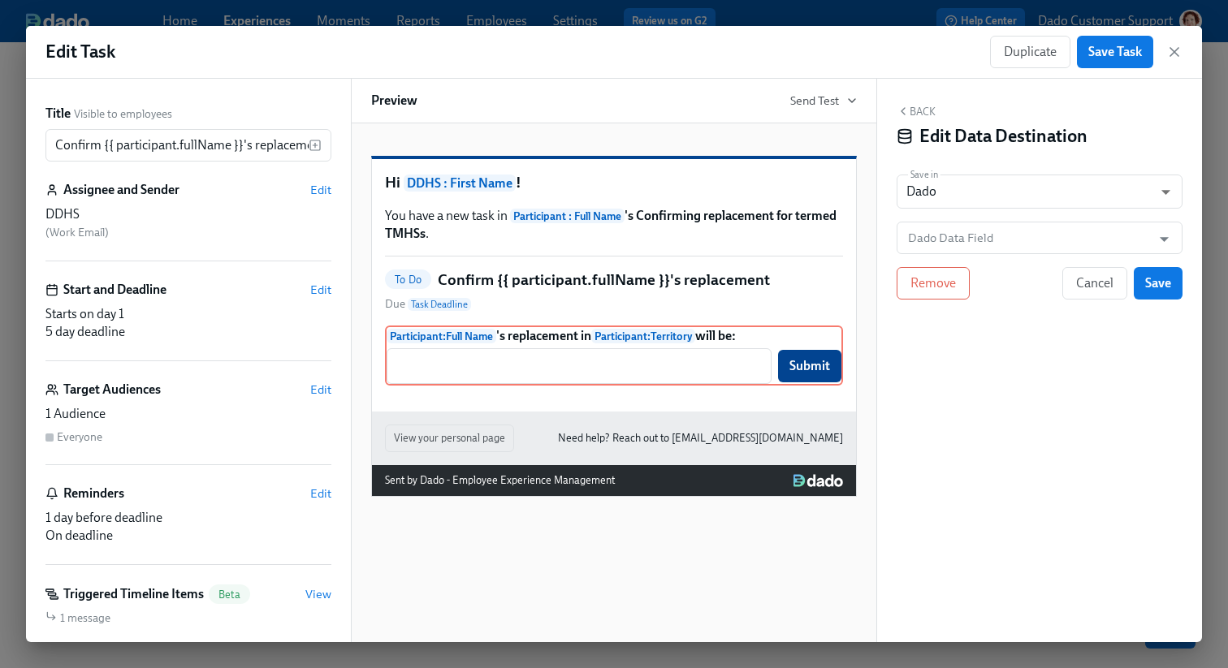
click at [1021, 133] on h4 "Edit Data Destination" at bounding box center [1003, 136] width 168 height 24
click at [991, 231] on input "Dado Data Field" at bounding box center [1028, 238] width 246 height 32
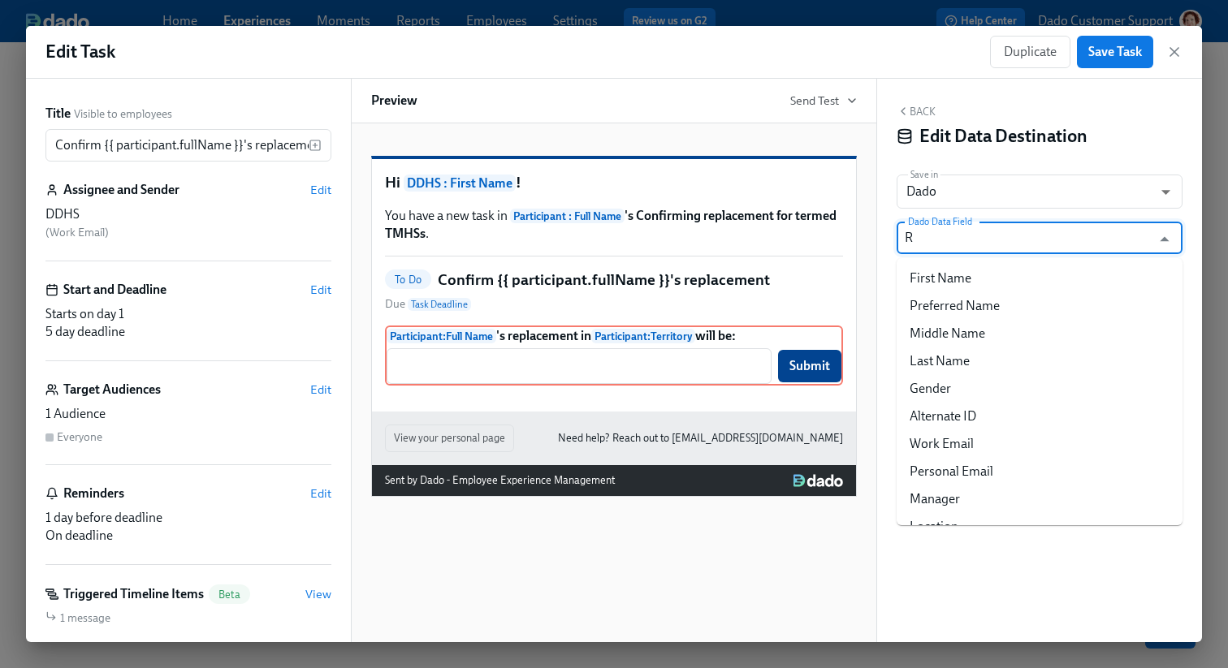
type input "Re"
click at [1006, 89] on div "Back Edit Data Destination Save in Dado USER_PROFILE ​ Dado Data Field Dado Dat…" at bounding box center [1039, 361] width 325 height 564
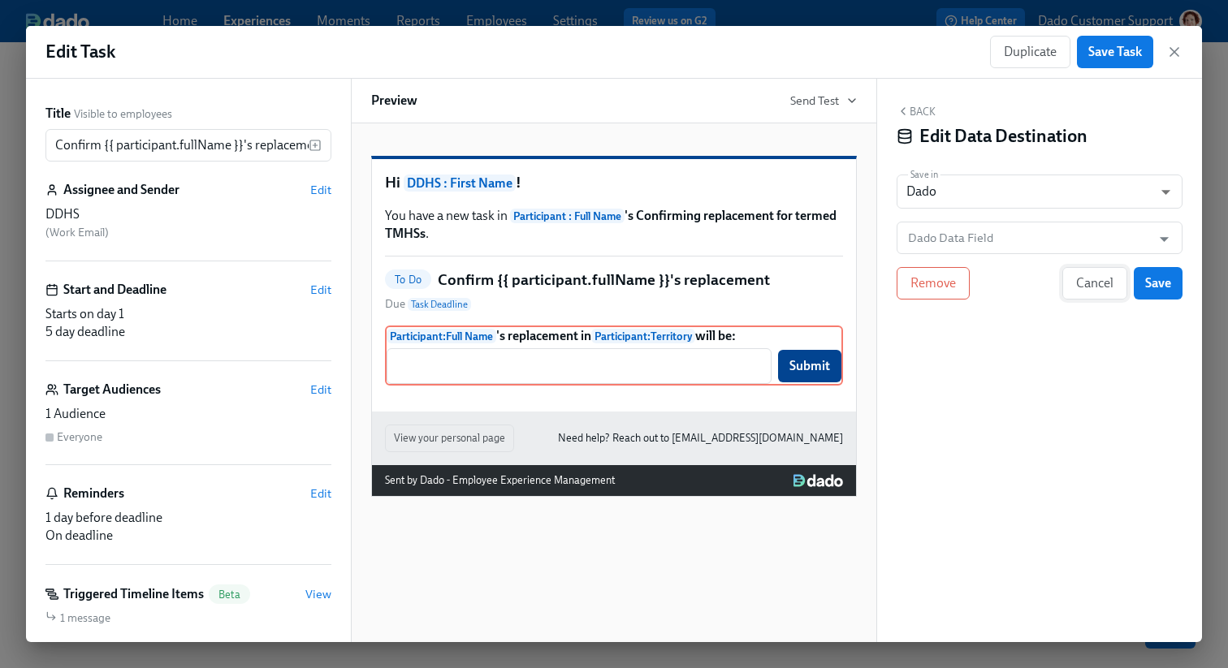
click at [1086, 268] on button "Cancel" at bounding box center [1094, 283] width 65 height 32
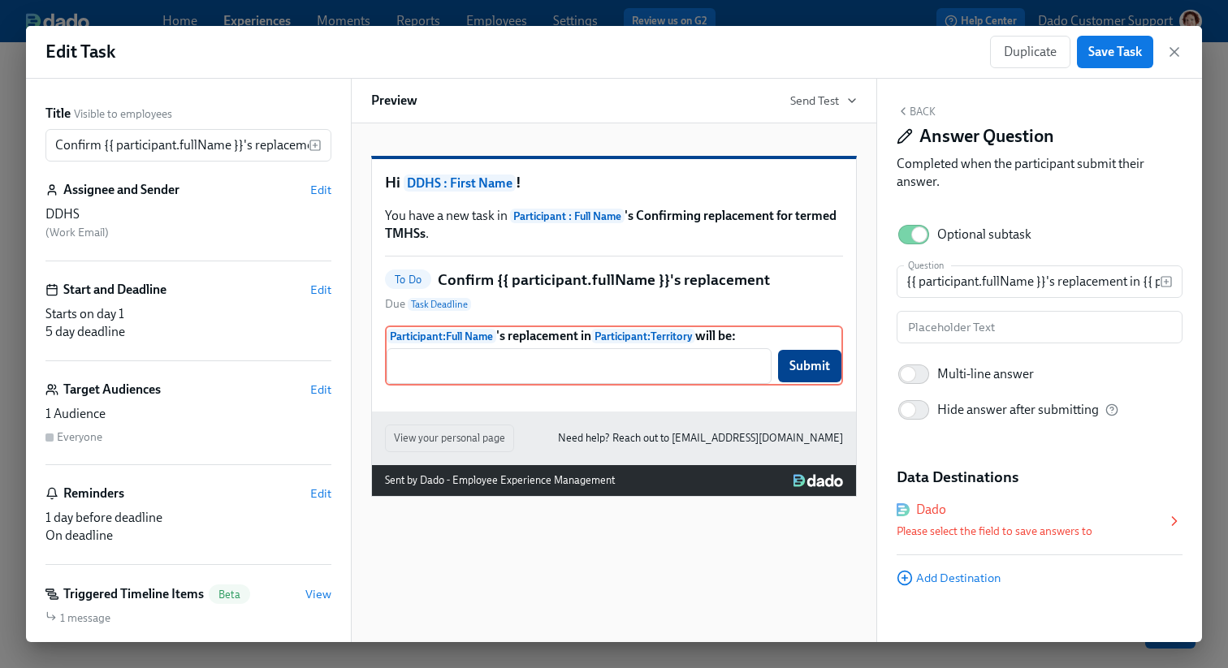
click at [1004, 516] on div "Dado" at bounding box center [1031, 510] width 270 height 18
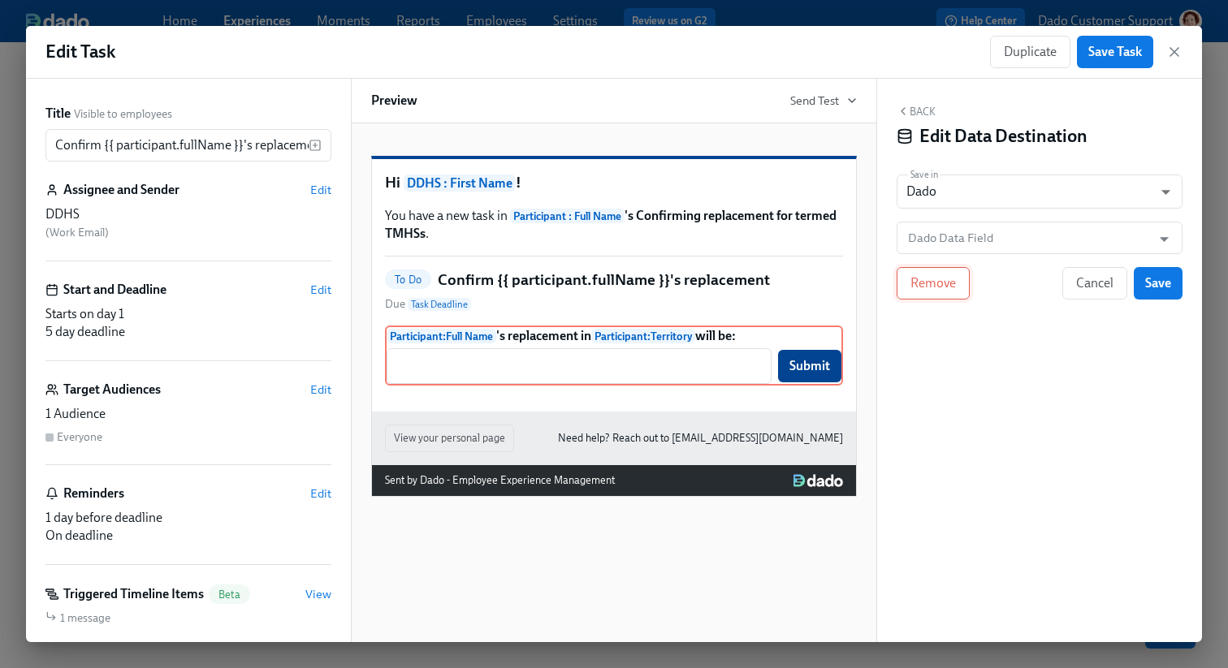
click at [946, 289] on span "Remove" at bounding box center [932, 283] width 45 height 16
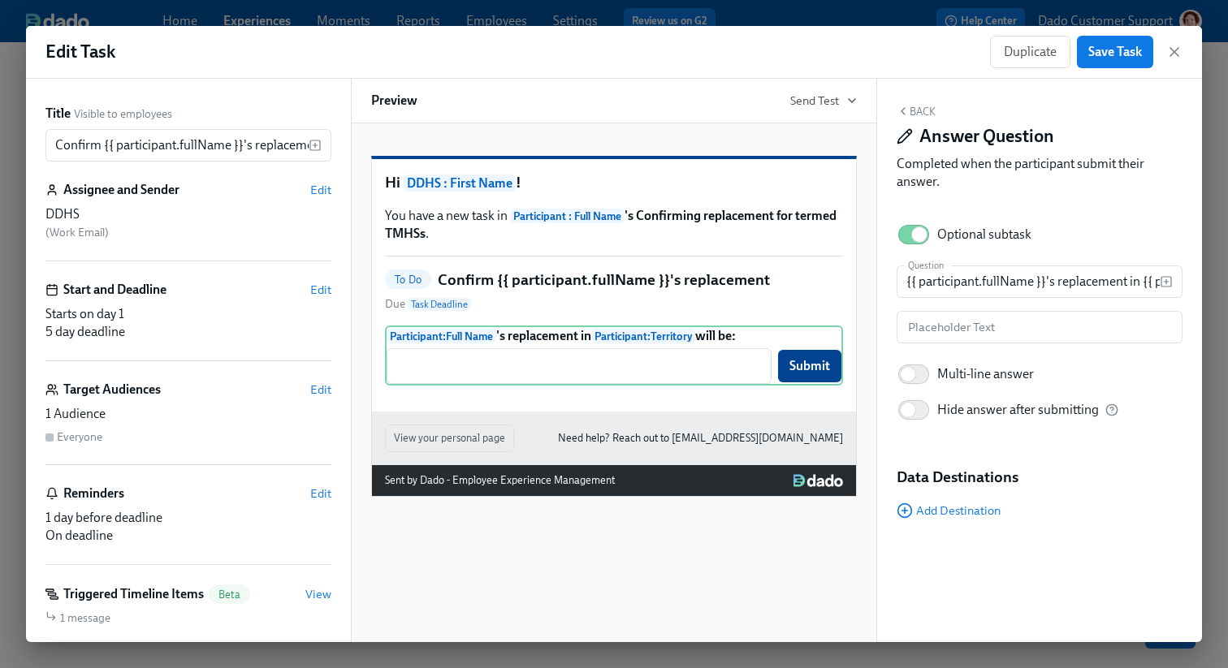
click at [948, 524] on div "Back Answer Question Completed when the participant submit their answer. Option…" at bounding box center [1039, 361] width 325 height 564
click at [940, 508] on span "Add Destination" at bounding box center [948, 511] width 104 height 16
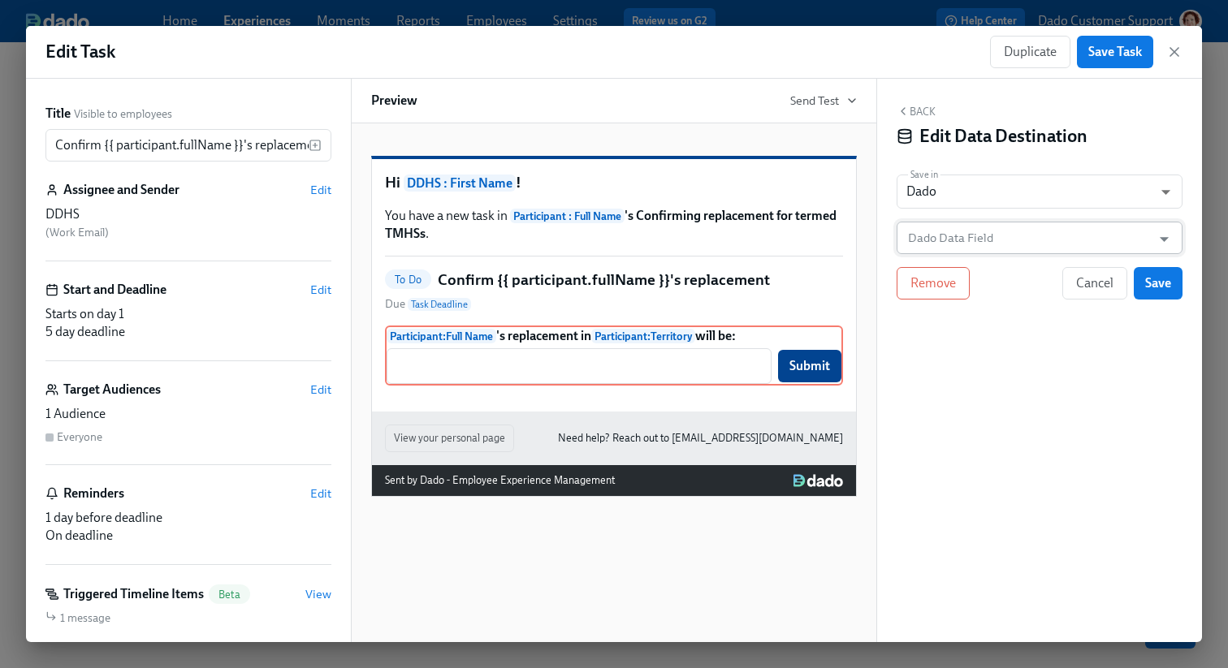
click at [916, 246] on input "Dado Data Field" at bounding box center [1028, 238] width 246 height 32
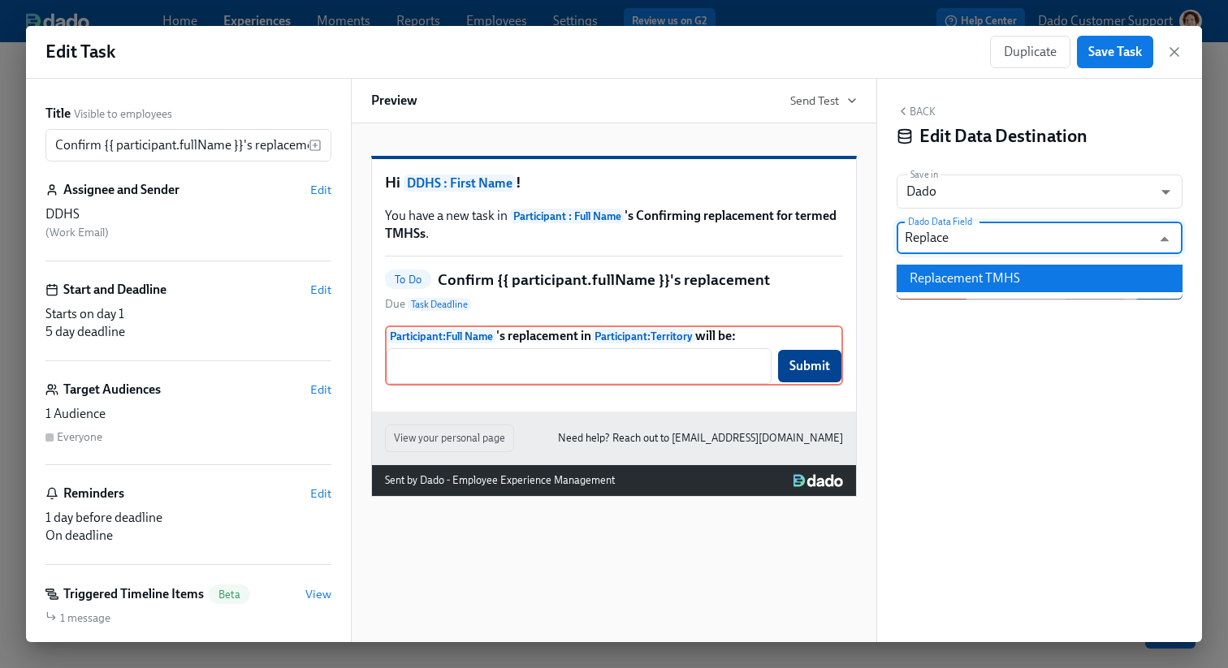
type input "Replace"
click at [895, 274] on div "Back Edit Data Destination Save in Dado USER_PROFILE ​ Dado Data Field Dado Dat…" at bounding box center [1039, 361] width 325 height 564
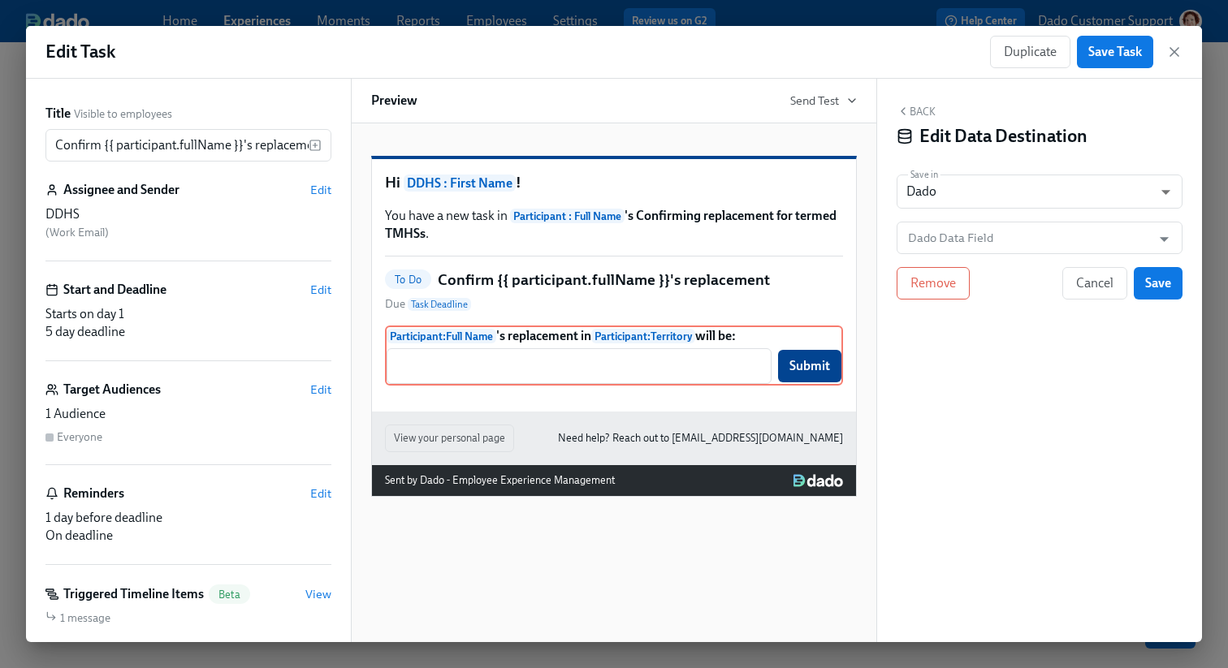
click at [1069, 218] on div "Back Edit Data Destination Save in Dado USER_PROFILE ​ Dado Data Field Dado Dat…" at bounding box center [1039, 361] width 325 height 564
click at [1069, 223] on input "Dado Data Field" at bounding box center [1028, 238] width 246 height 32
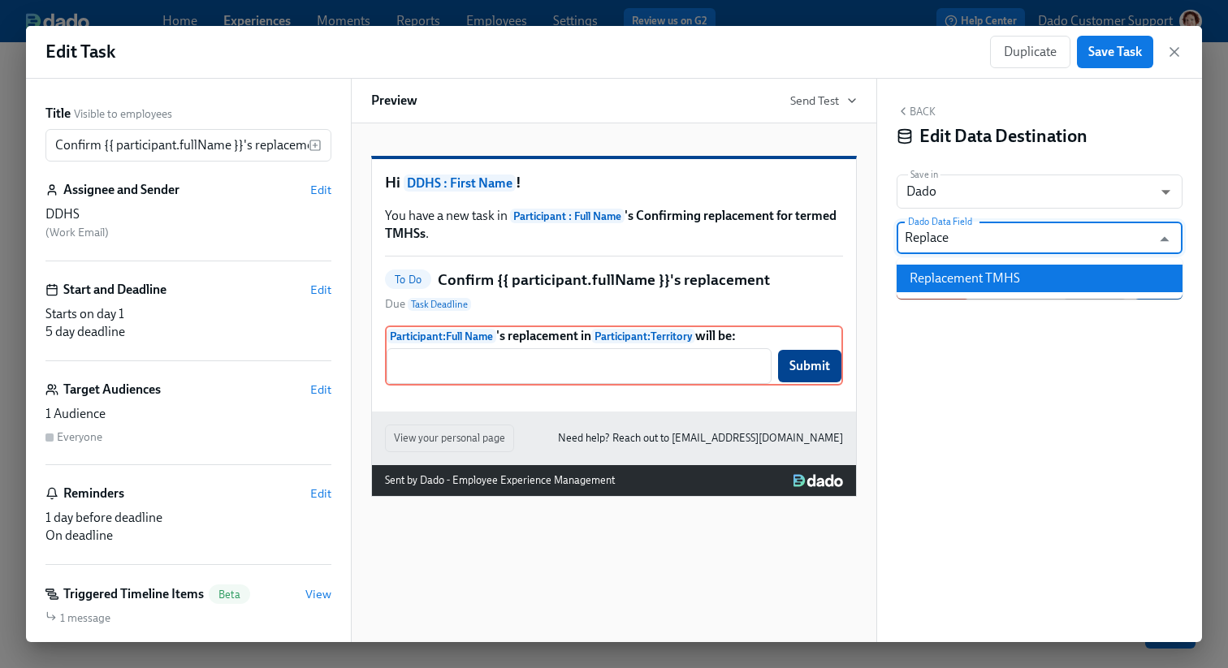
click at [1015, 279] on li "Replacement TMHS" at bounding box center [1039, 279] width 286 height 28
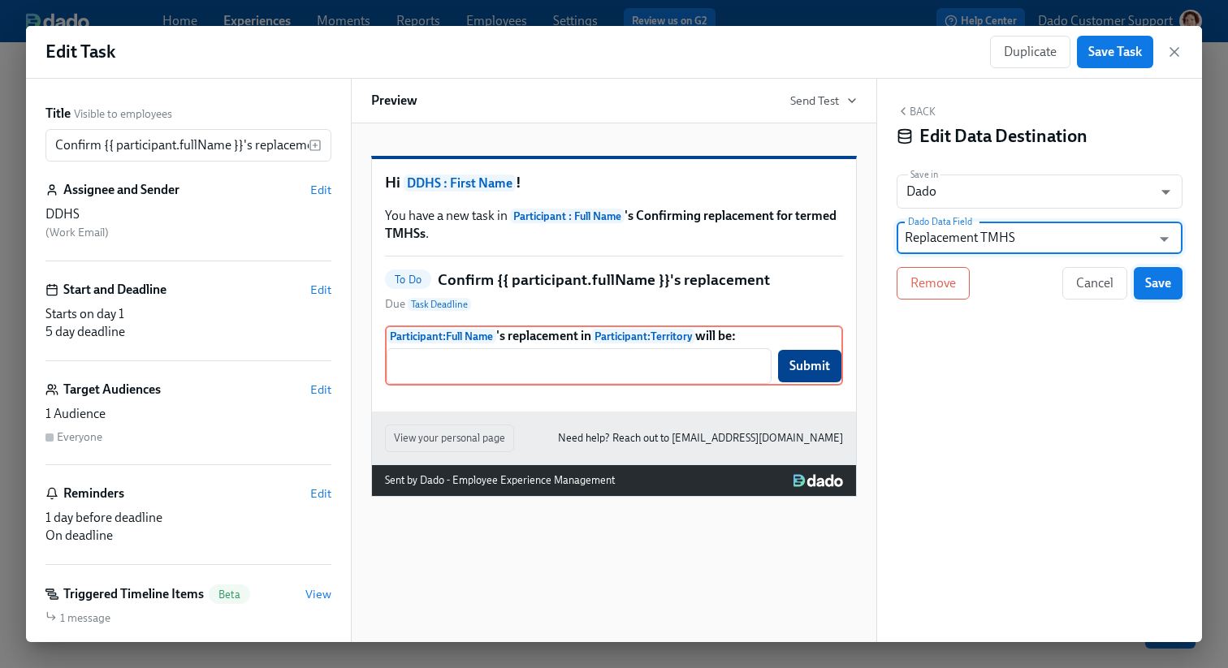
type input "Replacement TMHS"
click at [1150, 283] on span "Save" at bounding box center [1158, 283] width 26 height 16
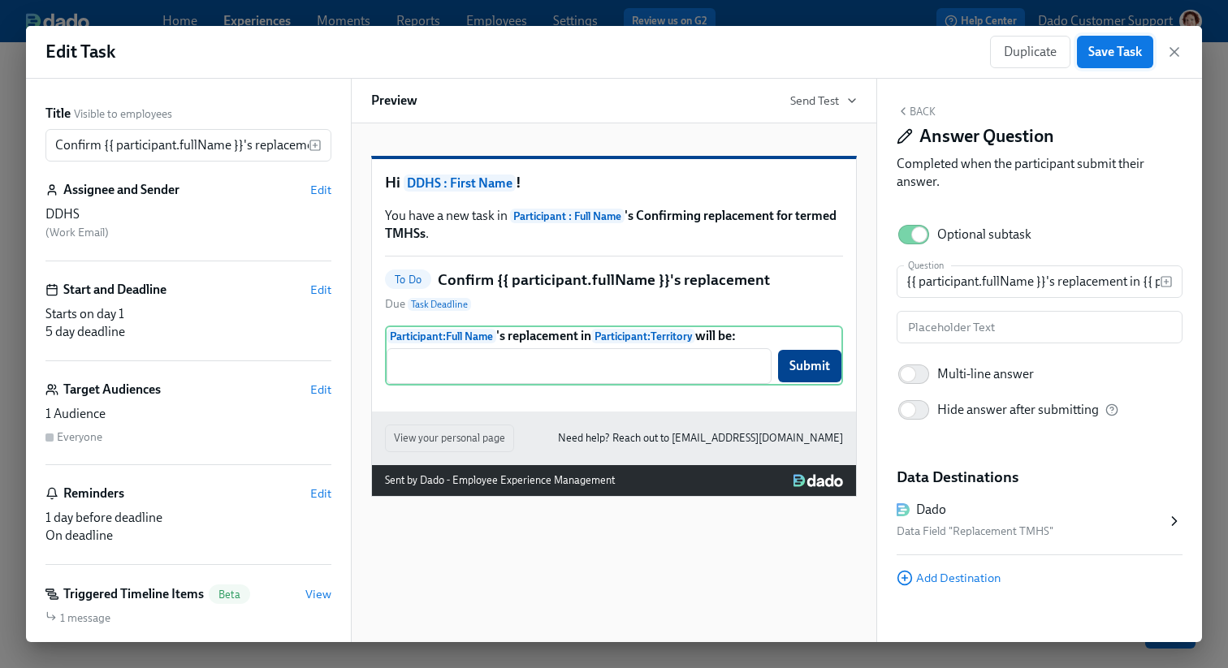
click at [1130, 44] on span "Save Task" at bounding box center [1115, 52] width 54 height 16
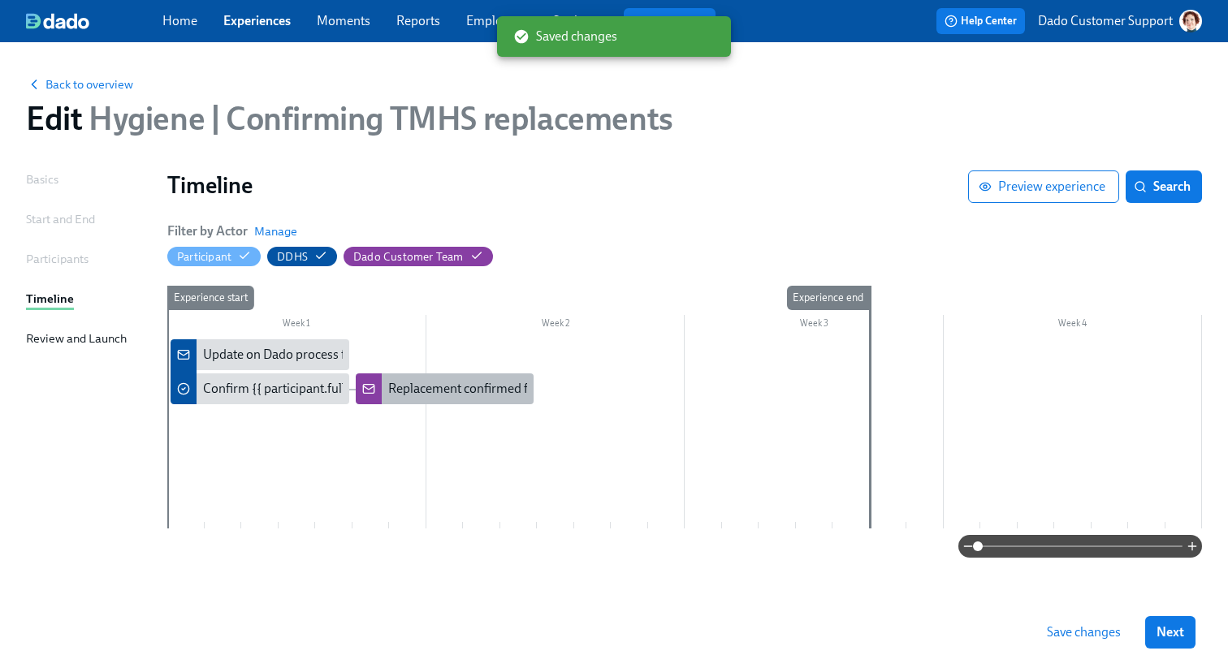
click at [413, 386] on div "Replacement confirmed for TMHS {{ participant.fullName }}" at bounding box center [553, 389] width 331 height 18
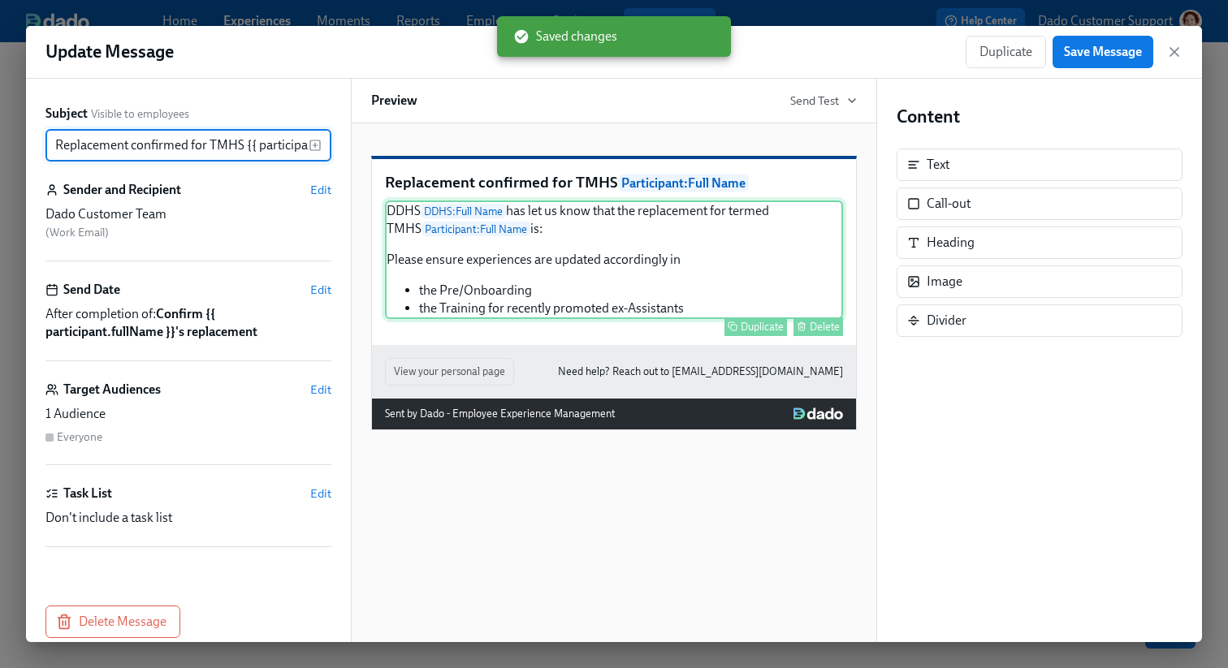
scroll to position [0, 77]
click at [599, 319] on div "DDHS DDHS : Full Name has let us know that the replacement for termed TMHS Part…" at bounding box center [614, 260] width 458 height 119
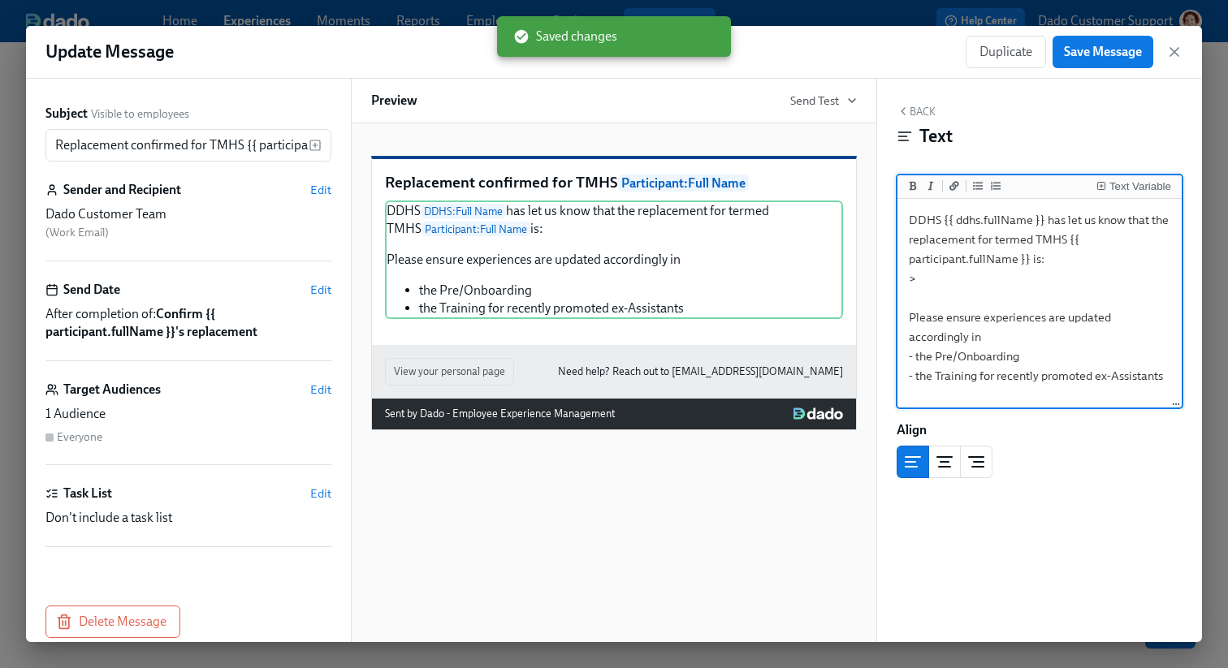
click at [982, 277] on textarea "DDHS {{ ddhs.fullName }} has let us know that the replacement for termed TMHS {…" at bounding box center [1039, 304] width 278 height 204
click at [1130, 185] on div "Text Variable" at bounding box center [1140, 186] width 62 height 11
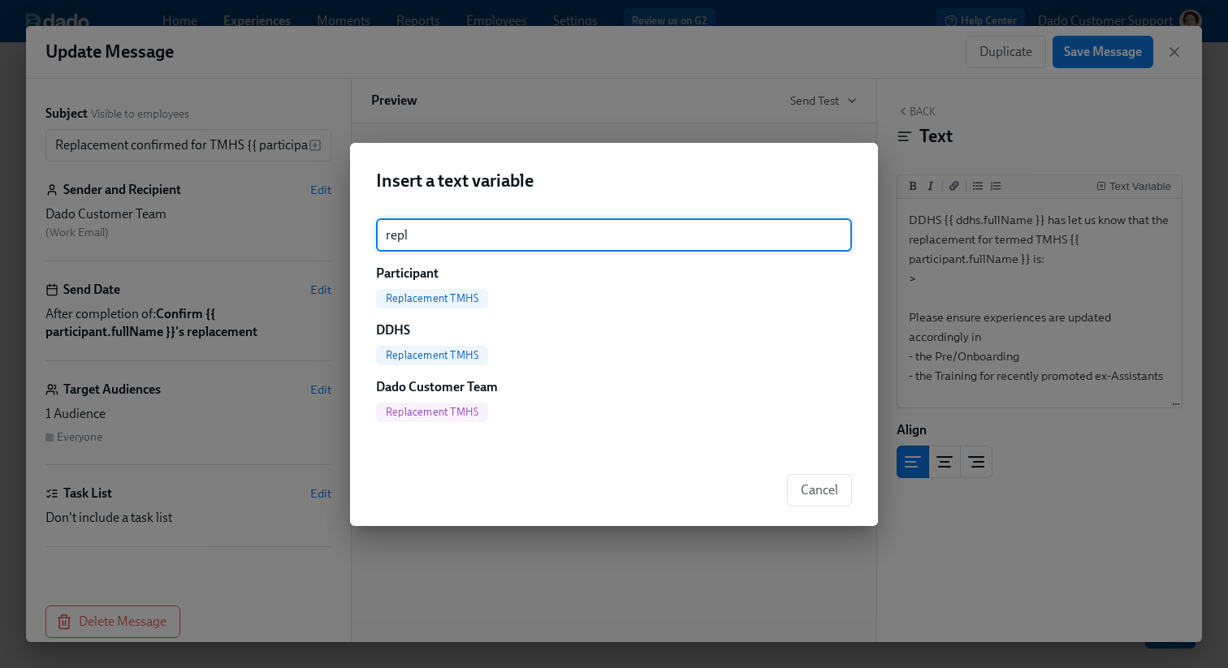
type input "repl"
click at [420, 285] on div "Participant Replacement TMHS" at bounding box center [614, 287] width 476 height 44
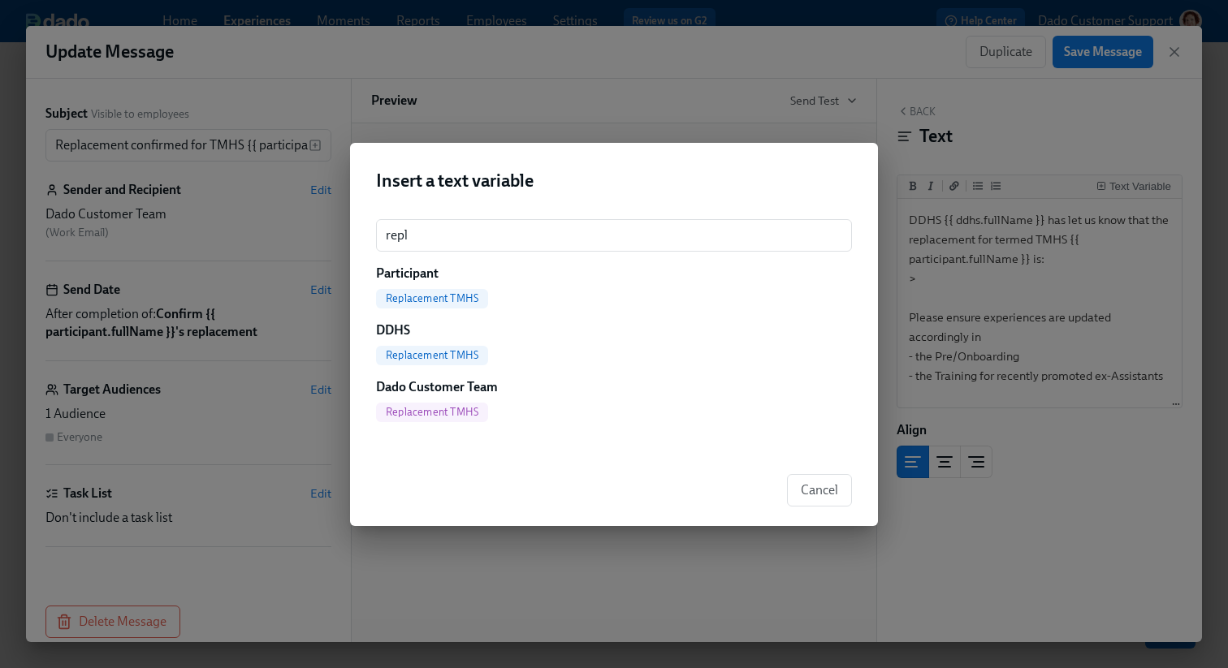
click at [434, 292] on span "Replacement TMHS" at bounding box center [432, 298] width 112 height 12
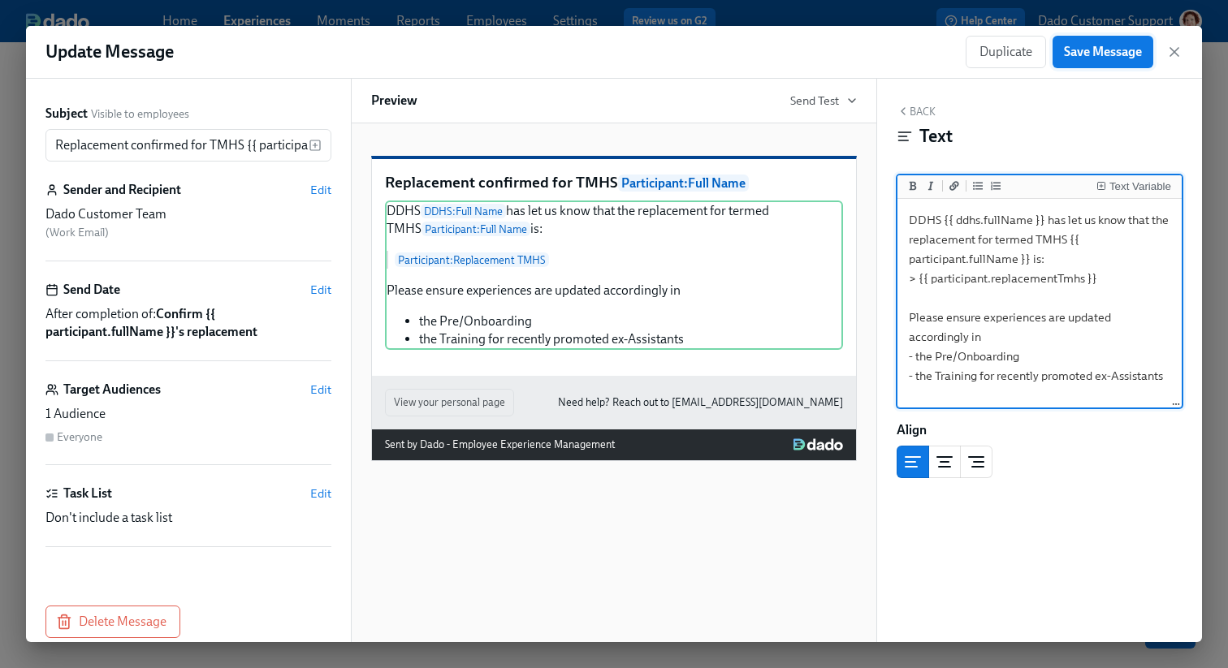
type textarea "DDHS {{ ddhs.fullName }} has let us know that the replacement for termed TMHS {…"
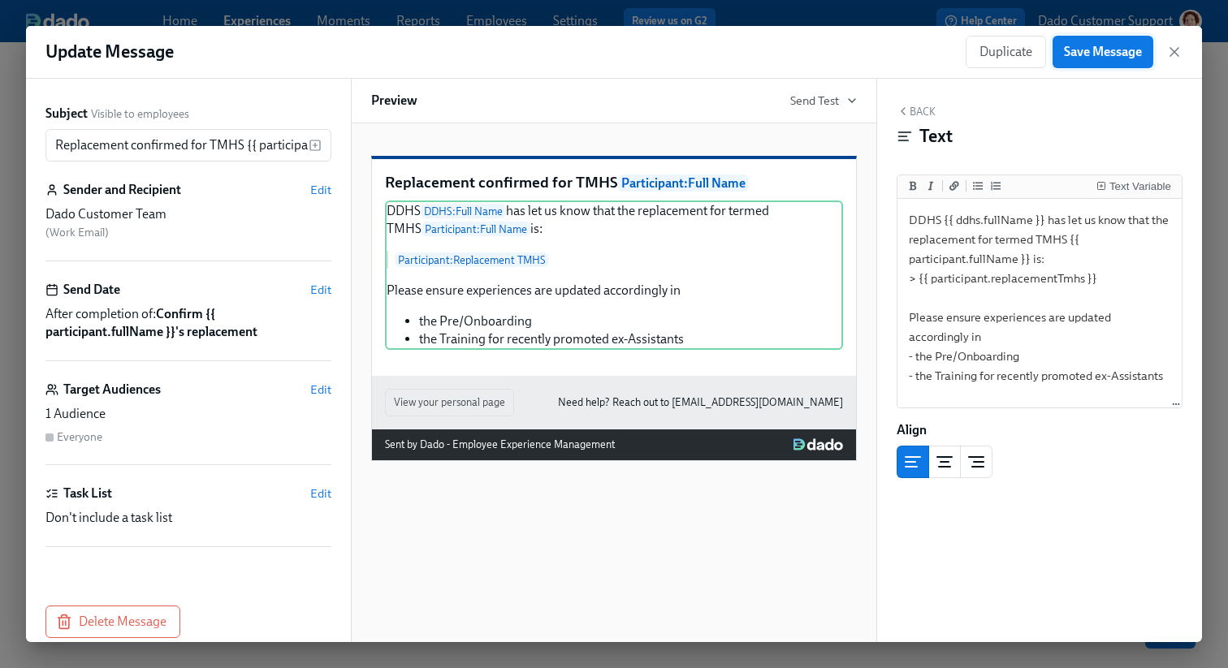
click at [1108, 45] on button "Save Message" at bounding box center [1102, 52] width 101 height 32
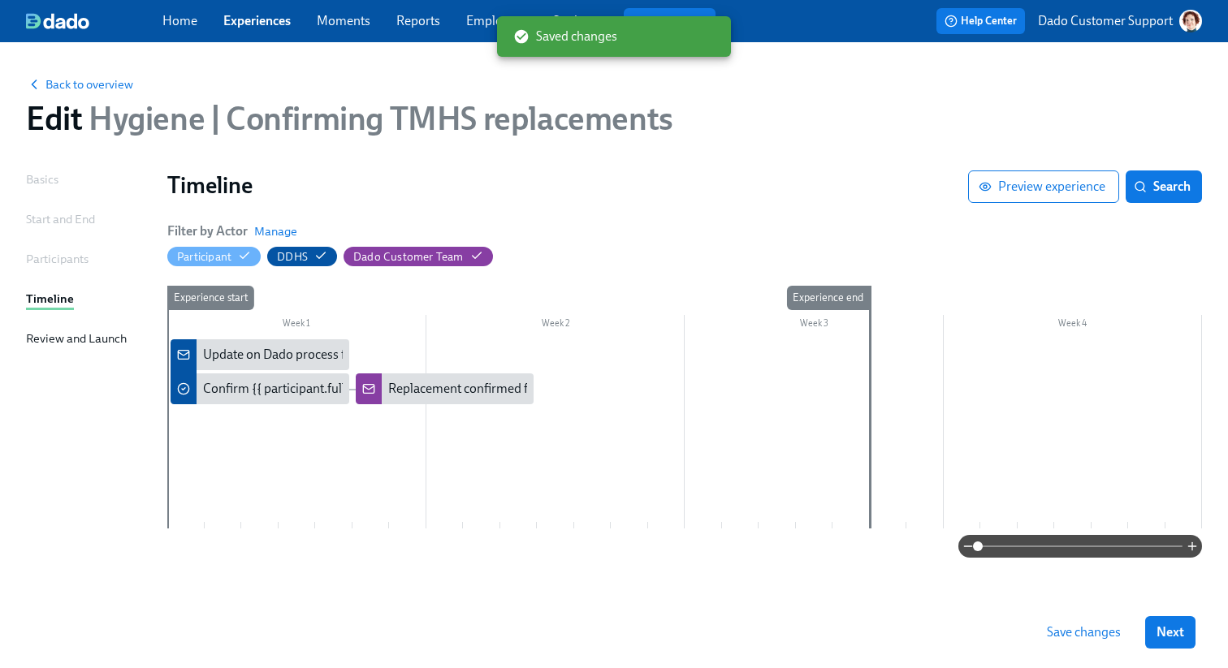
click at [1077, 637] on span "Save changes" at bounding box center [1084, 632] width 74 height 16
click at [241, 361] on div "Update on Dado process for new Hygienists now {{ participant.fullName }} has te…" at bounding box center [440, 355] width 475 height 18
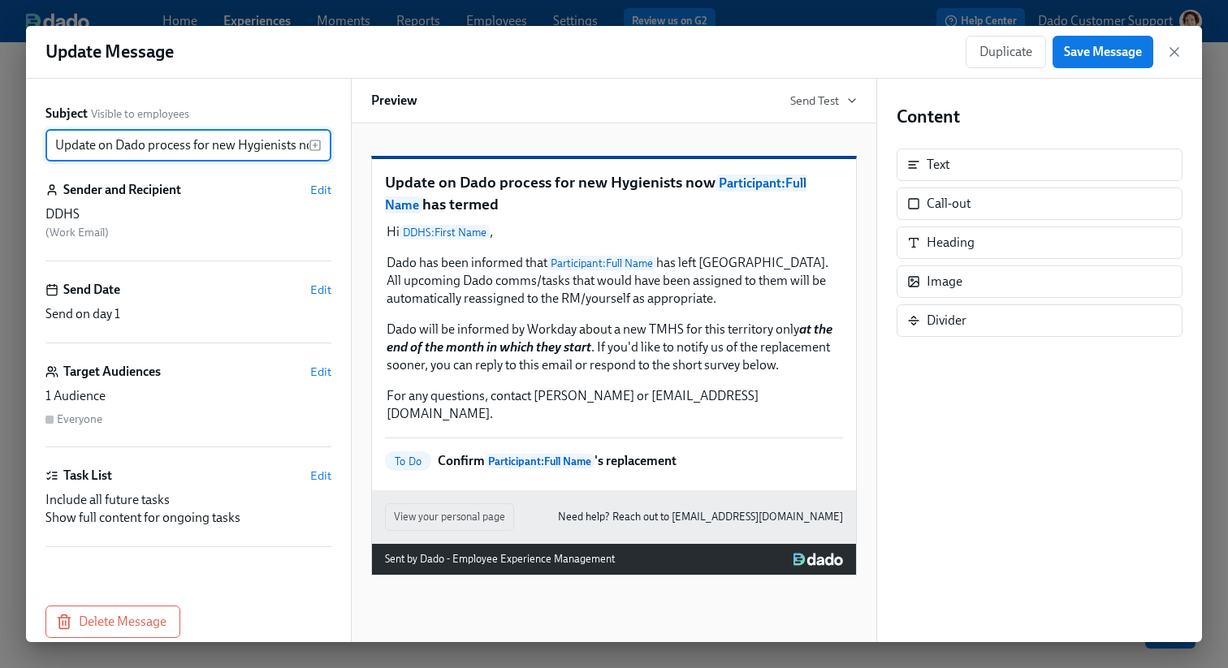
click at [864, 100] on div "Preview Send Test" at bounding box center [614, 101] width 526 height 45
click at [853, 97] on icon "button" at bounding box center [851, 100] width 13 height 13
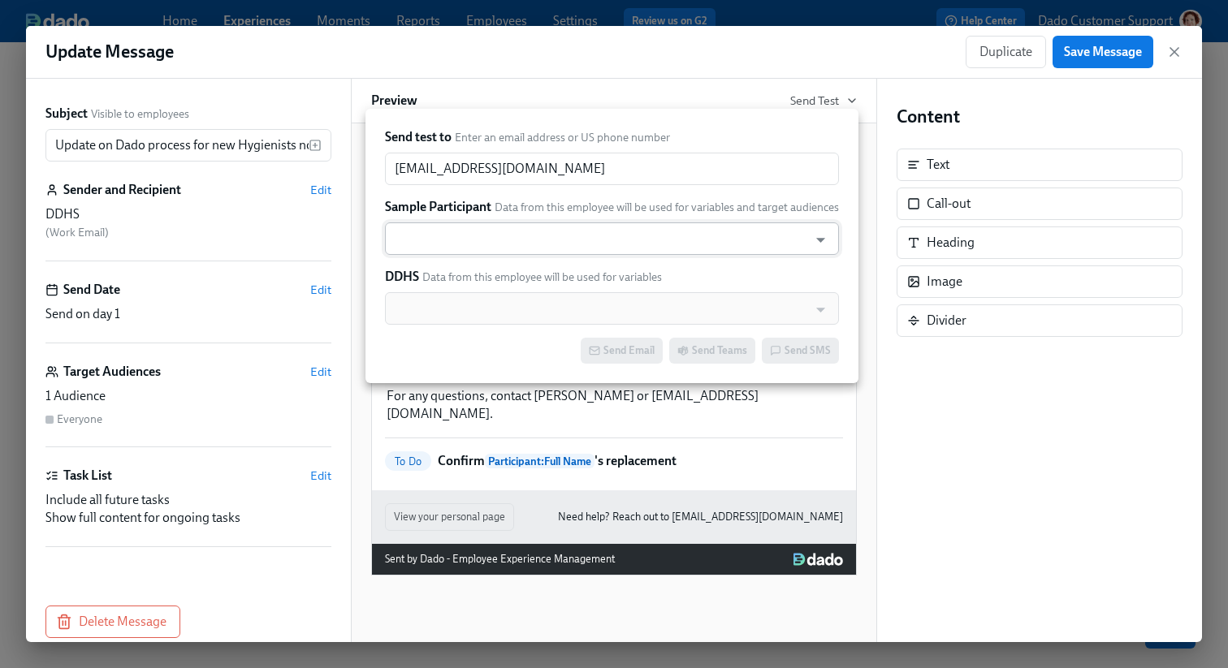
click at [458, 228] on input "text" at bounding box center [596, 238] width 407 height 32
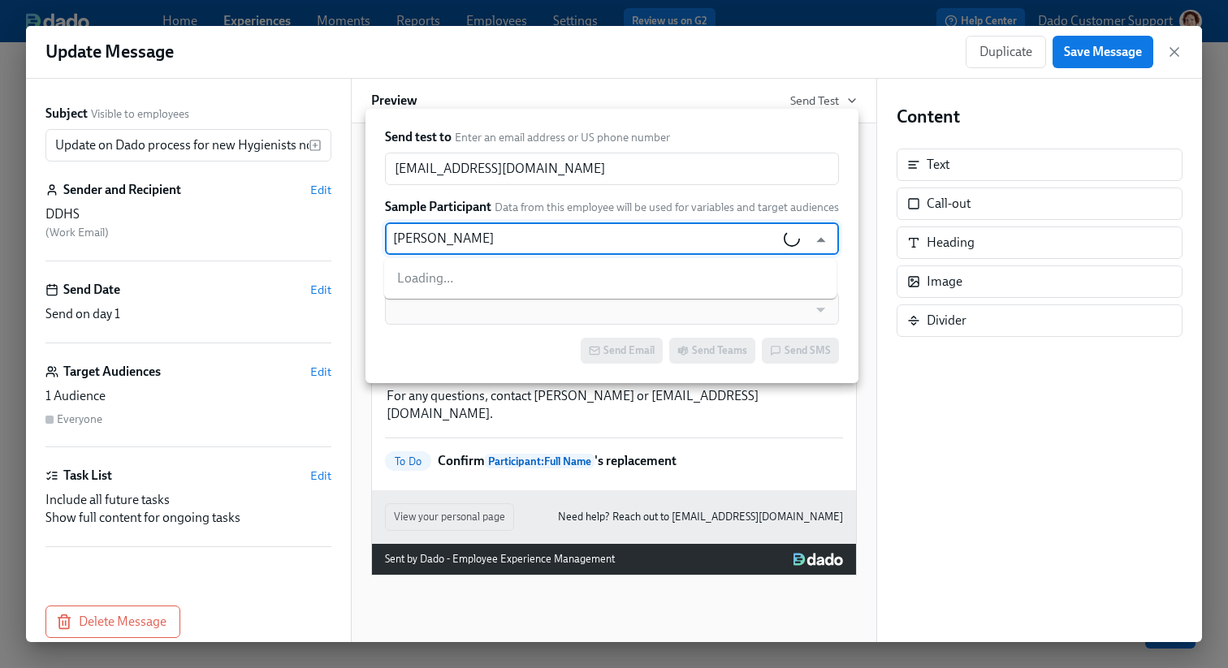
type input "[PERSON_NAME]"
type input "Sara"
click at [705, 12] on div at bounding box center [614, 334] width 1228 height 668
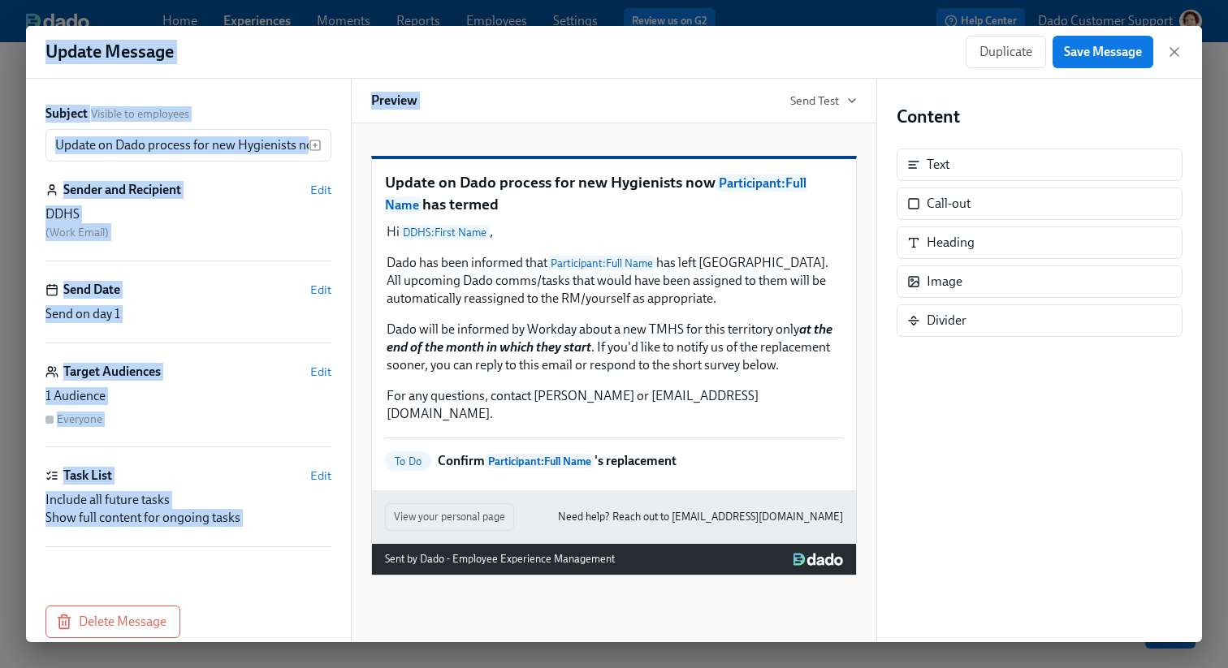
drag, startPoint x: 456, startPoint y: 10, endPoint x: 575, endPoint y: 138, distance: 175.2
click at [575, 138] on div "Update Message Duplicate Save Message Subject Visible to employees Update on Da…" at bounding box center [614, 334] width 1228 height 668
click at [805, 106] on span "Send Test" at bounding box center [823, 101] width 67 height 16
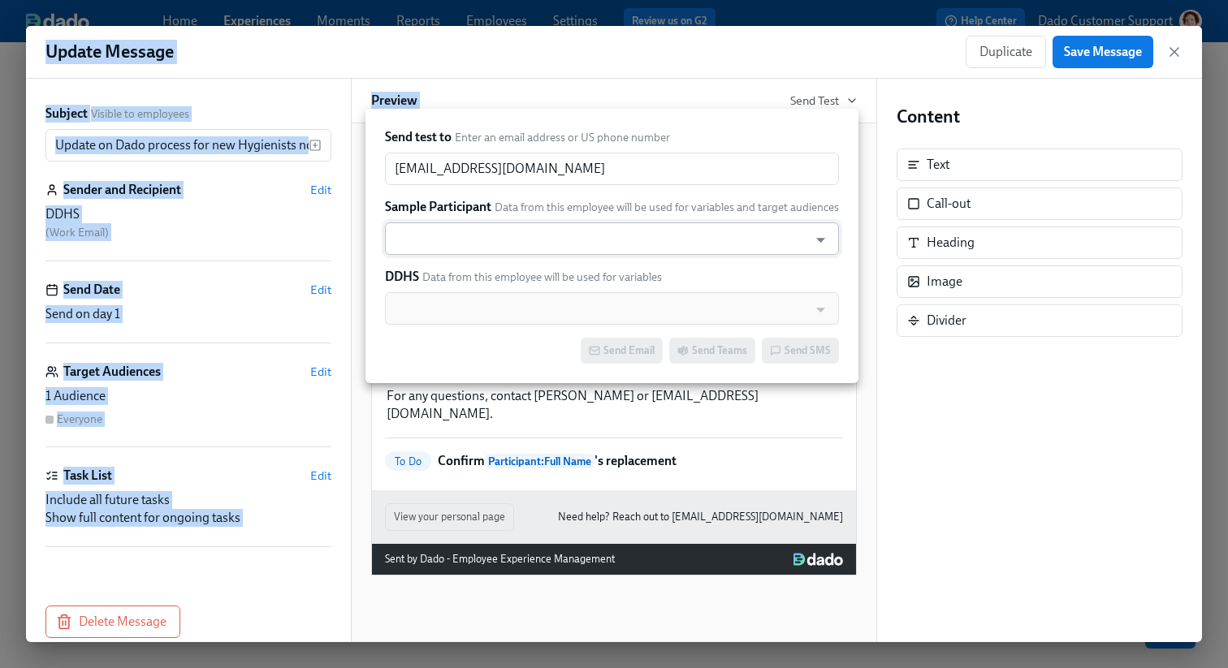
click at [498, 248] on input "text" at bounding box center [596, 238] width 407 height 32
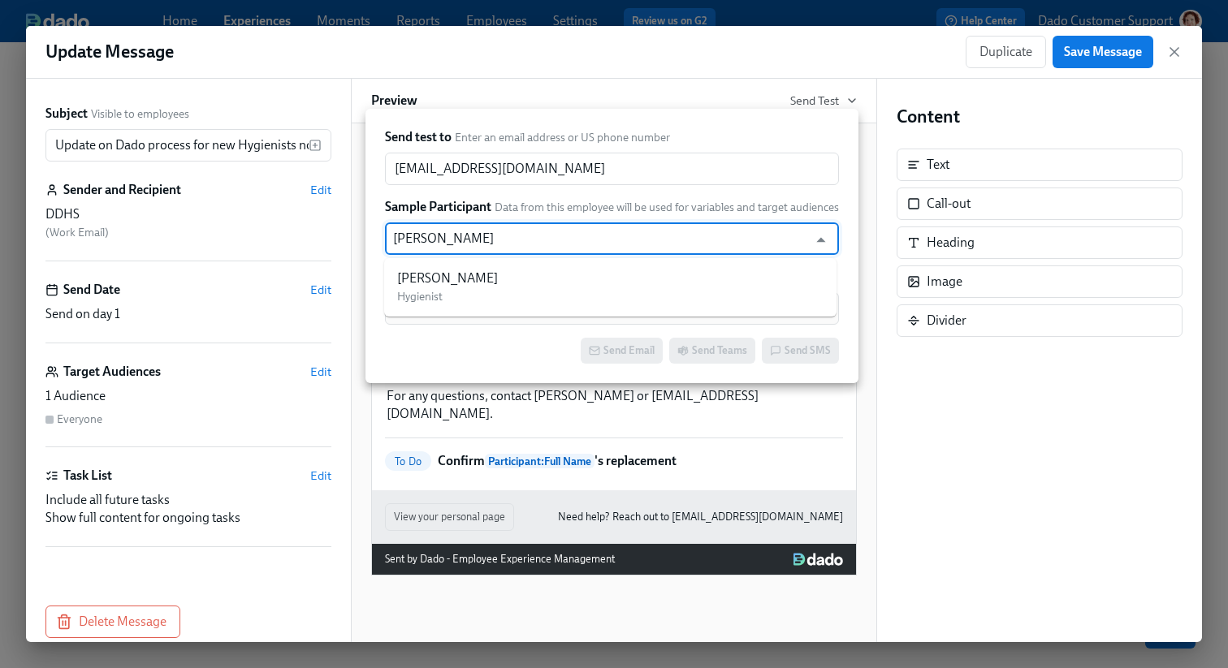
type input "Sara Luk"
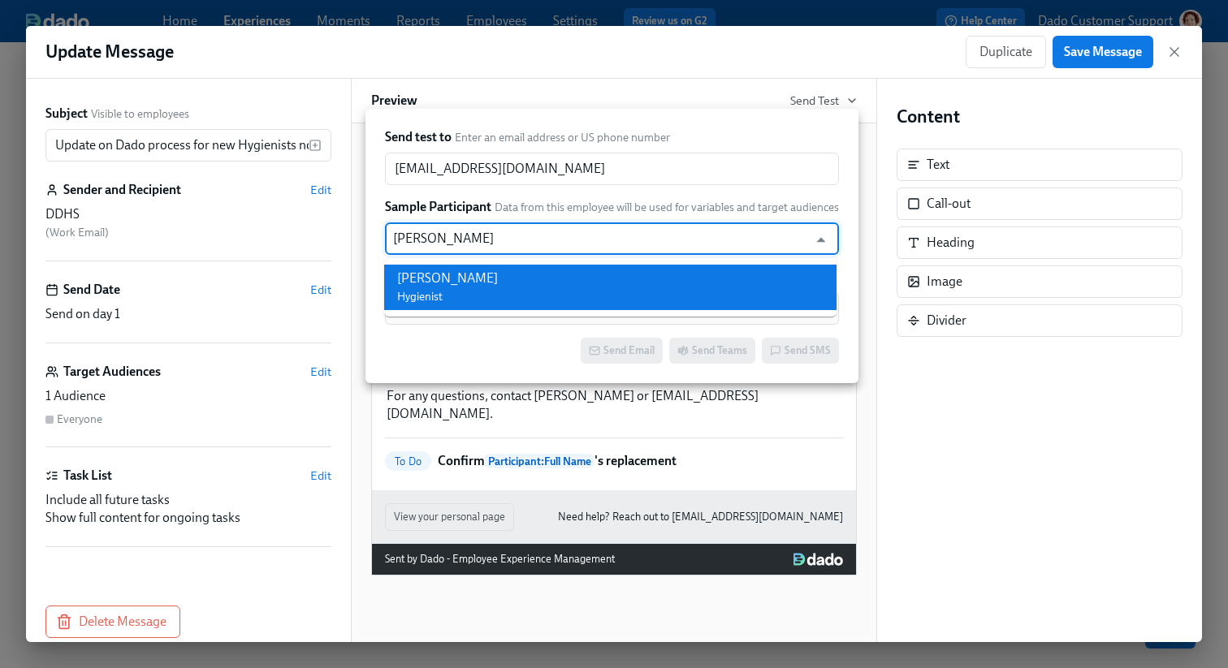
click at [451, 293] on div "Sara Luker Hygienist" at bounding box center [447, 288] width 101 height 36
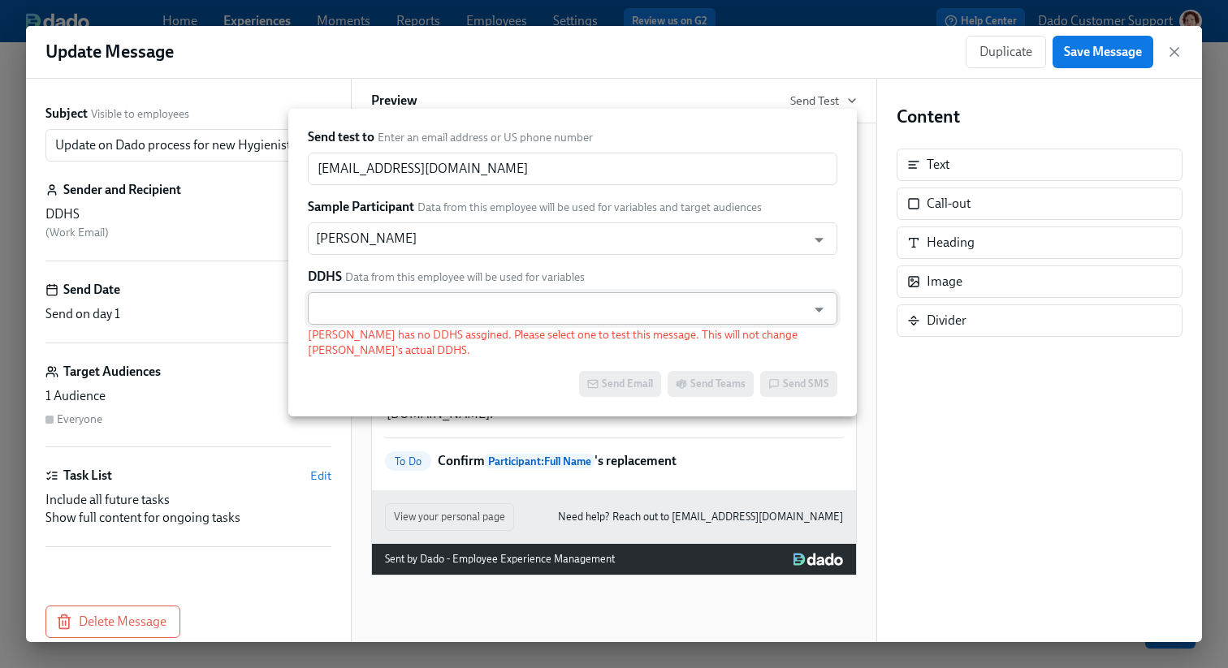
click at [421, 309] on input "text" at bounding box center [557, 308] width 482 height 32
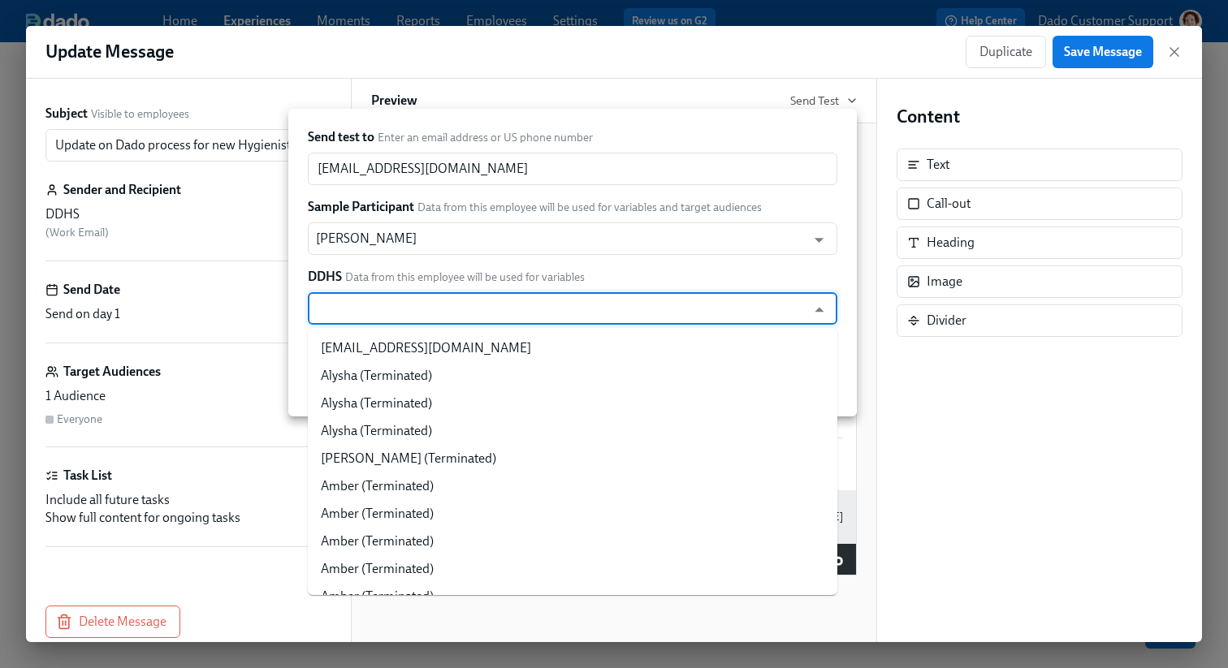
type input "A"
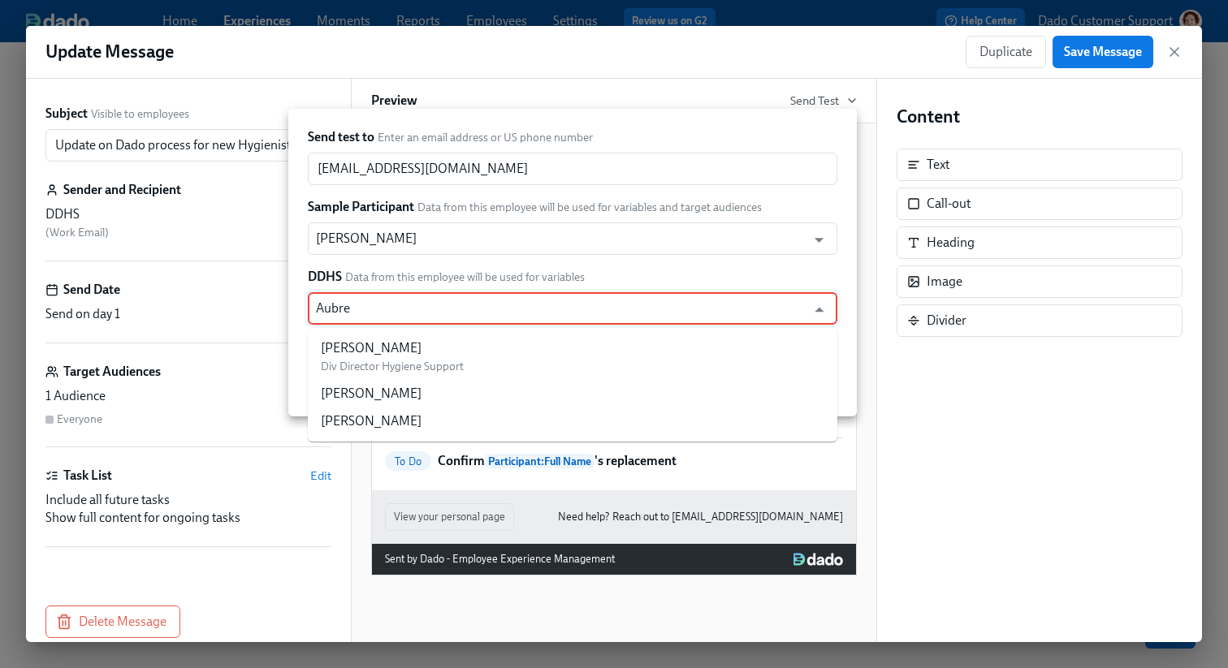
type input "Aubree"
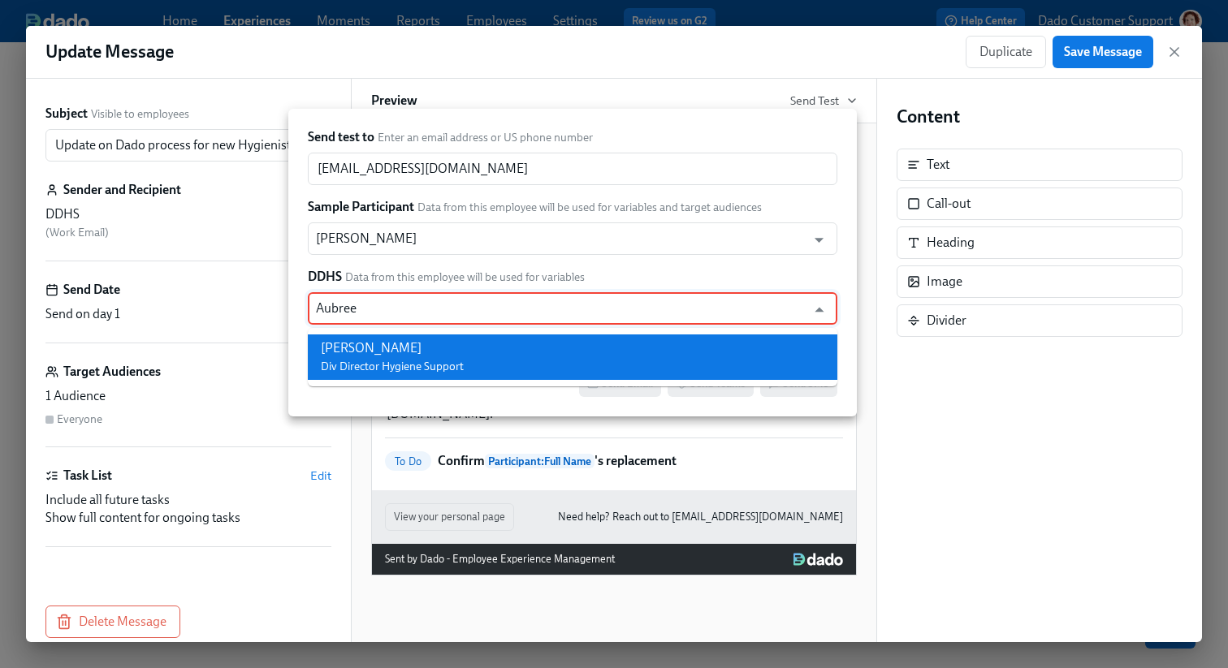
click at [397, 372] on span "Div Director Hygiene Support" at bounding box center [392, 367] width 143 height 14
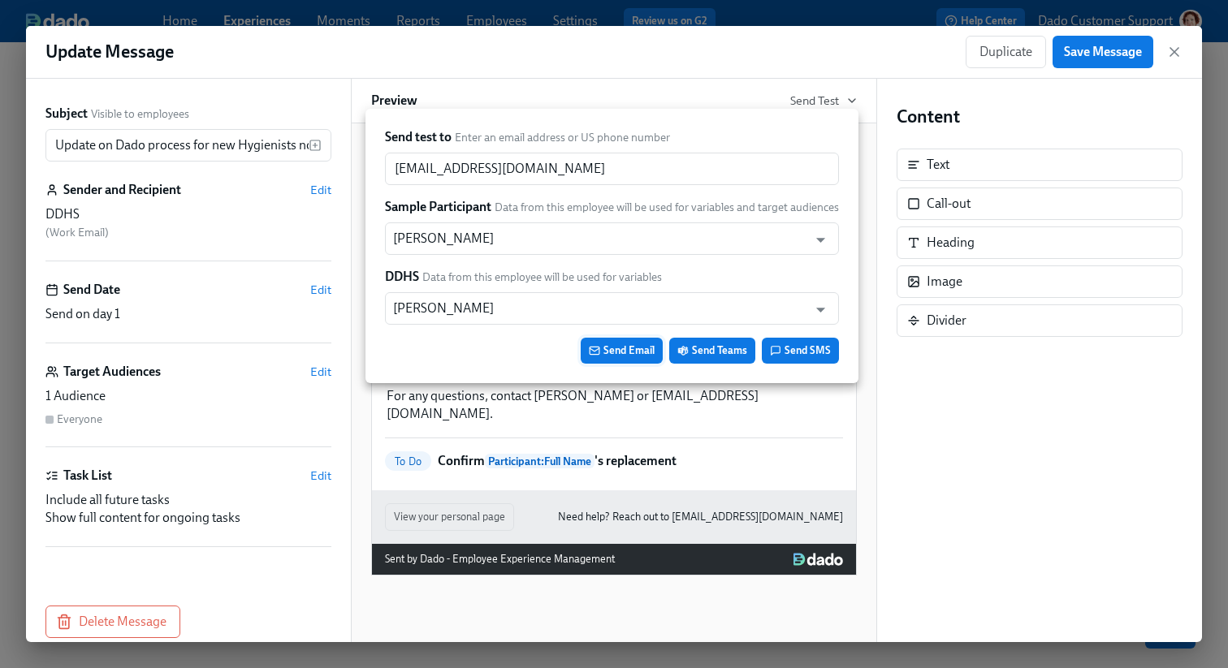
click at [617, 349] on span "Send Email" at bounding box center [622, 351] width 66 height 16
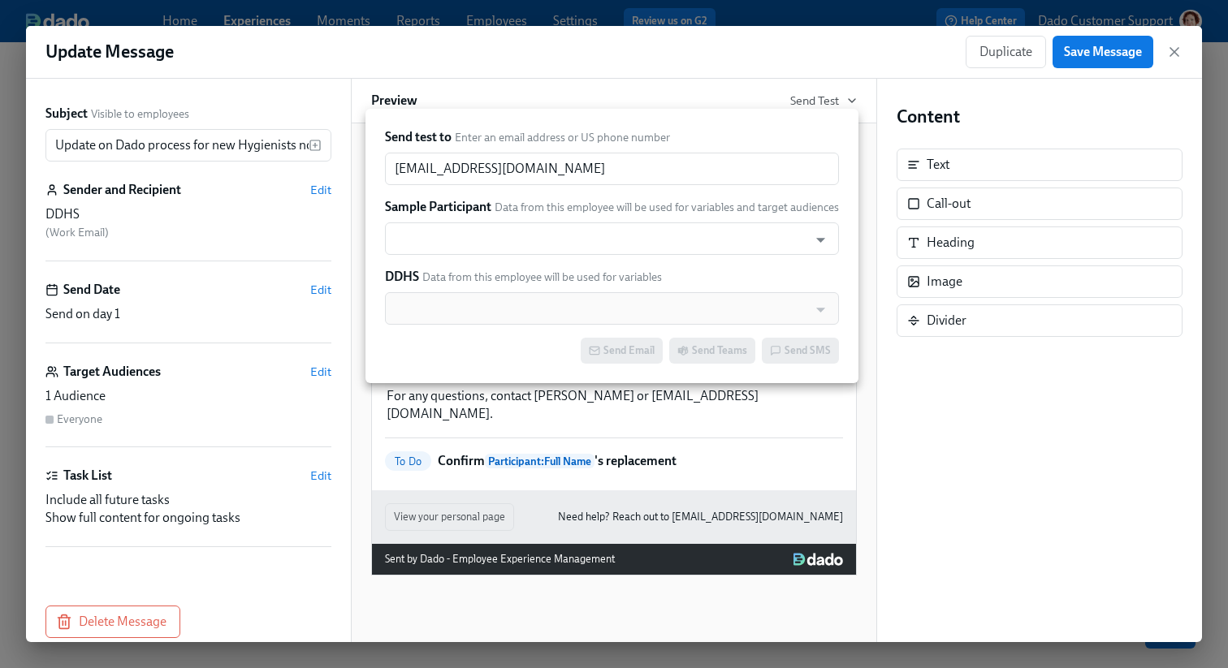
click at [647, 114] on div "Send test to Enter an email address or US phone number kat@dadohr.com ​ Sample …" at bounding box center [611, 246] width 493 height 274
click at [858, 94] on div at bounding box center [614, 334] width 1228 height 668
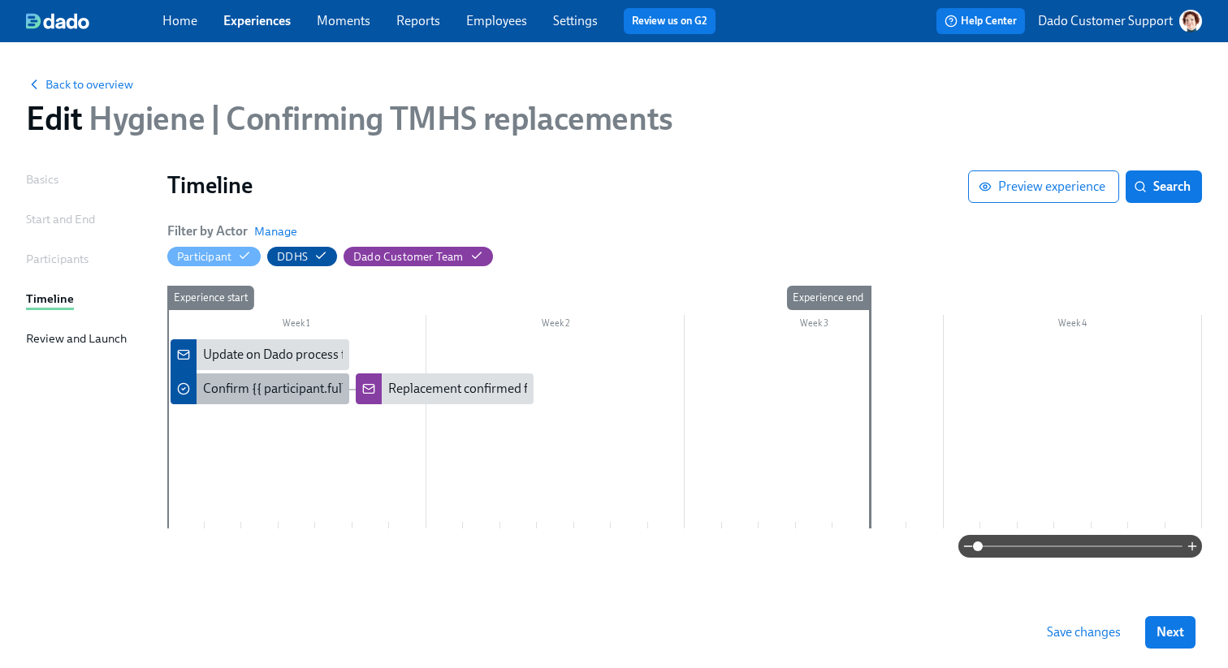
click at [226, 396] on div "Confirm {{ participant.fullName }}'s replacement" at bounding box center [338, 389] width 270 height 18
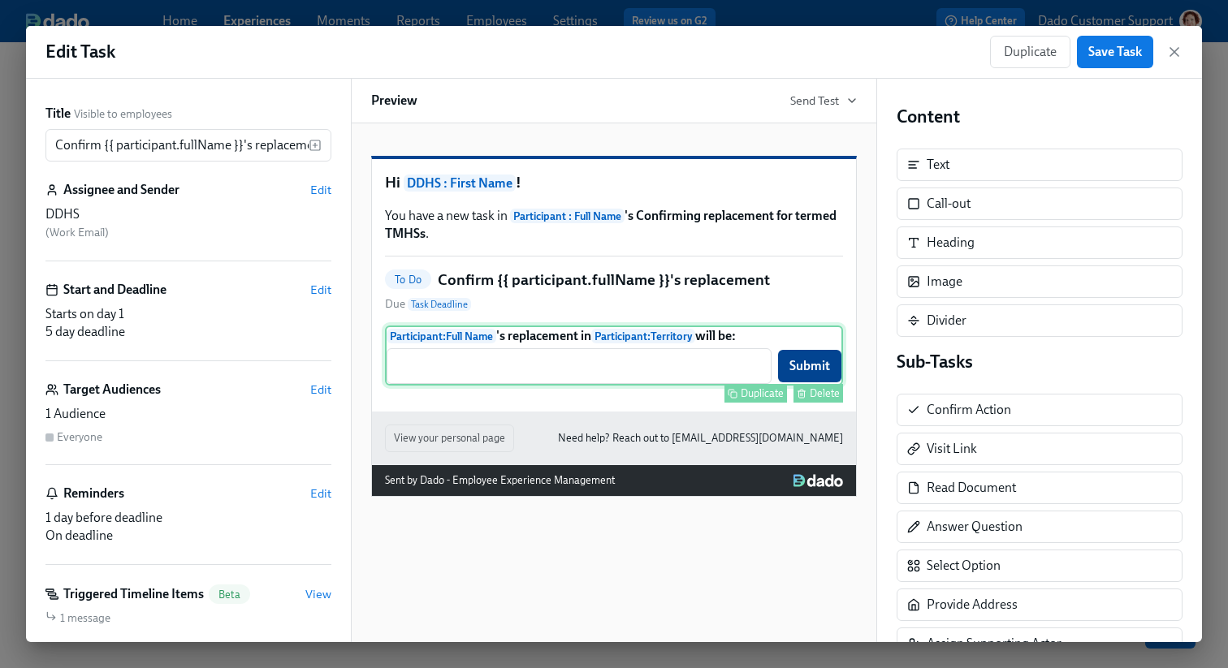
click at [621, 386] on div "Participant : Full Name 's replacement in Participant : Territory will be: ​ Su…" at bounding box center [614, 356] width 458 height 60
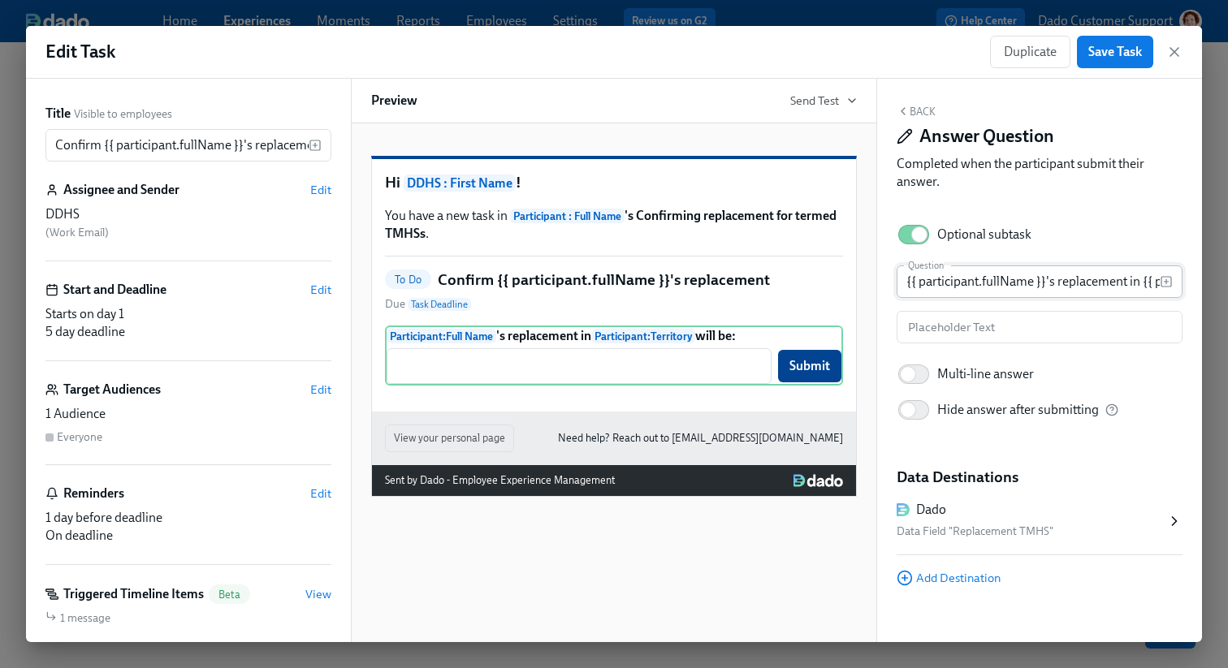
click at [1125, 288] on input "{{ participant.fullName }}'s replacement in {{ participant.territory }} will be:" at bounding box center [1027, 282] width 263 height 32
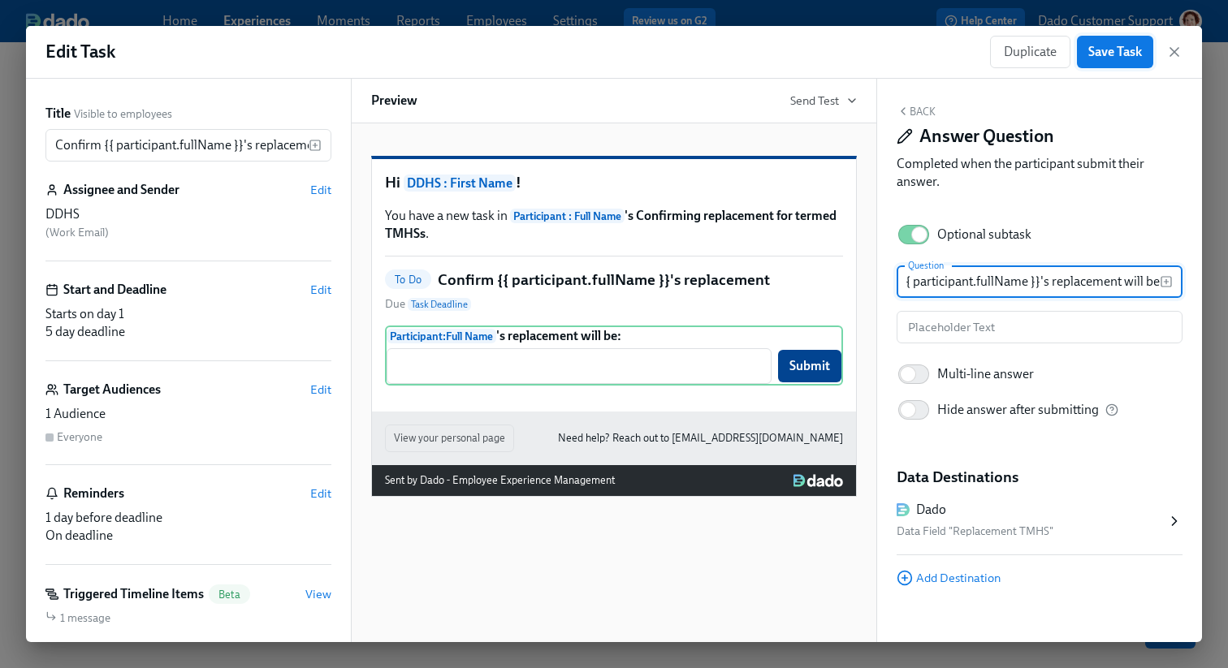
type input "{{ participant.fullName }}'s replacement will be:"
click at [1122, 50] on span "Save Task" at bounding box center [1115, 52] width 54 height 16
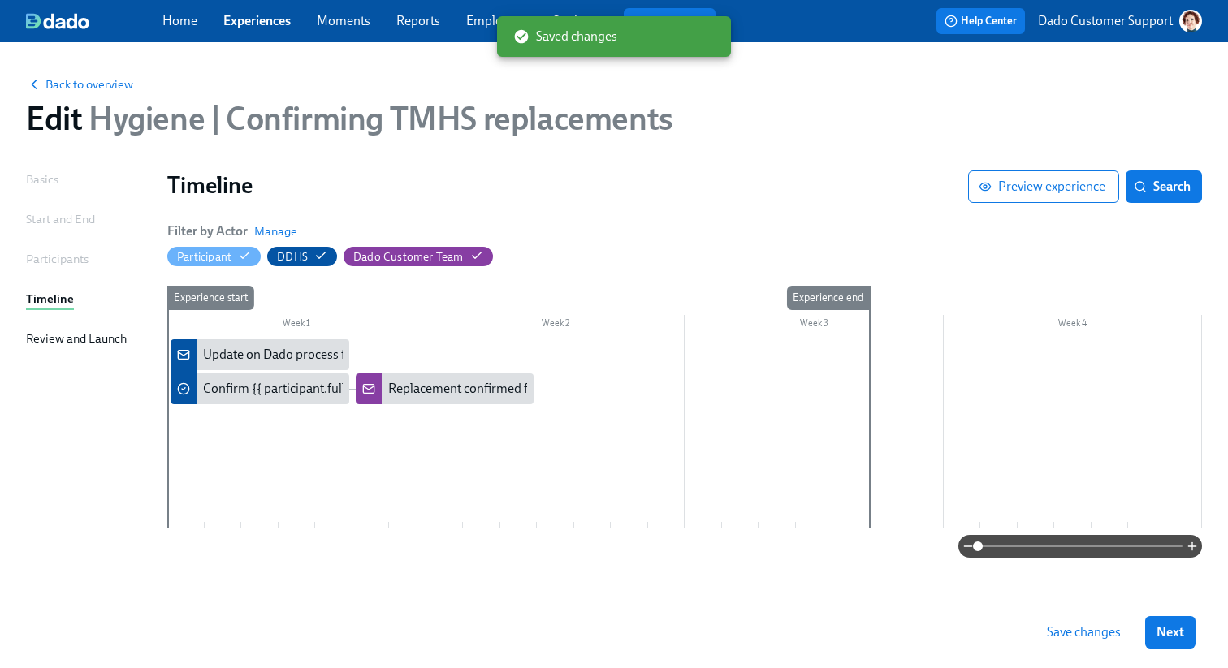
click at [1101, 637] on span "Save changes" at bounding box center [1084, 632] width 74 height 16
click at [278, 348] on div "Update on Dado process for new Hygienists now {{ participant.fullName }} has te…" at bounding box center [440, 355] width 475 height 18
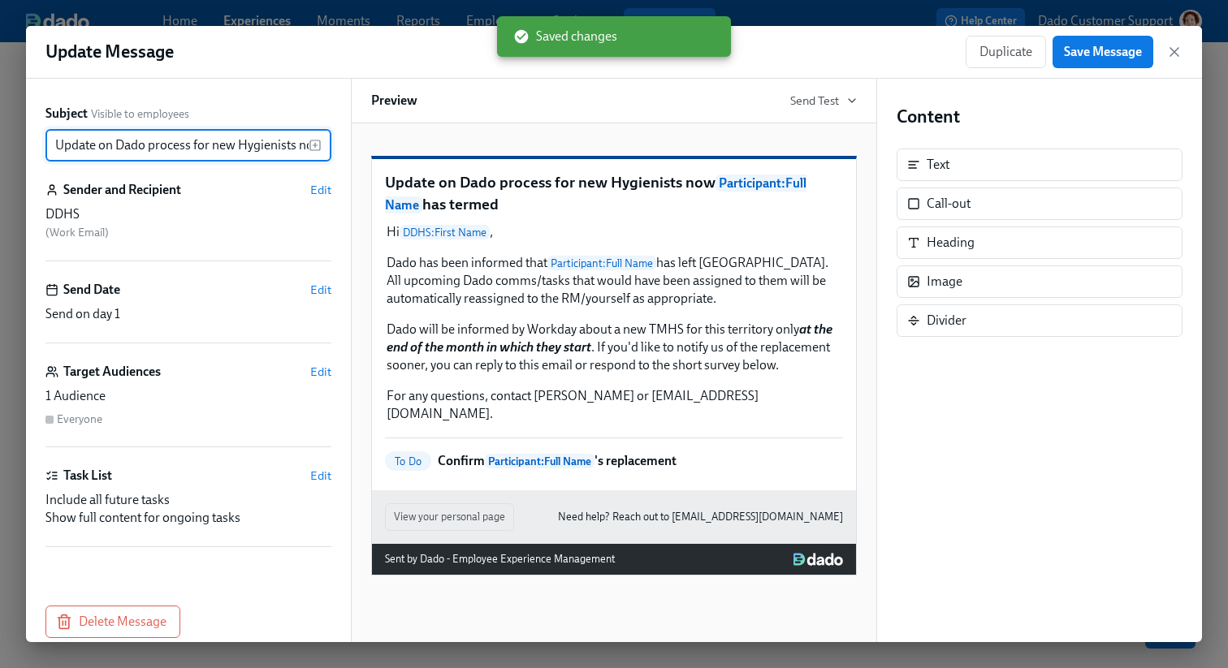
scroll to position [0, 220]
click at [800, 103] on span "Send Test" at bounding box center [823, 101] width 67 height 16
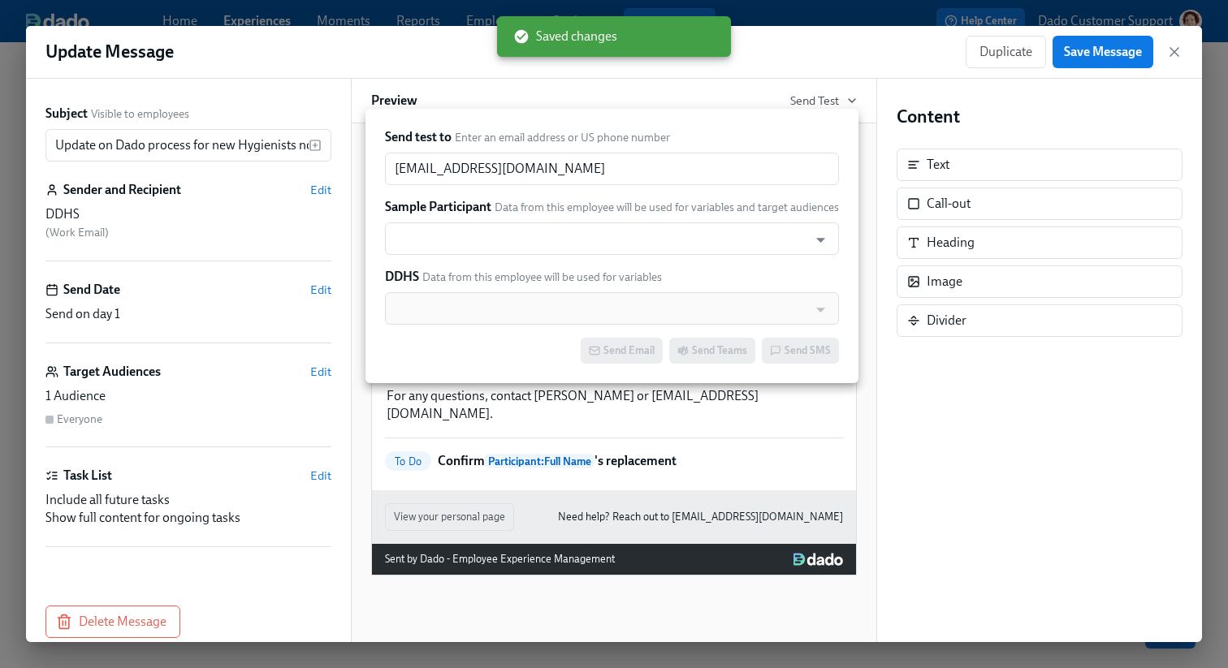
click at [505, 214] on span "Data from this employee will be used for variables and target audiences" at bounding box center [666, 207] width 344 height 15
click at [505, 227] on input "text" at bounding box center [596, 238] width 407 height 32
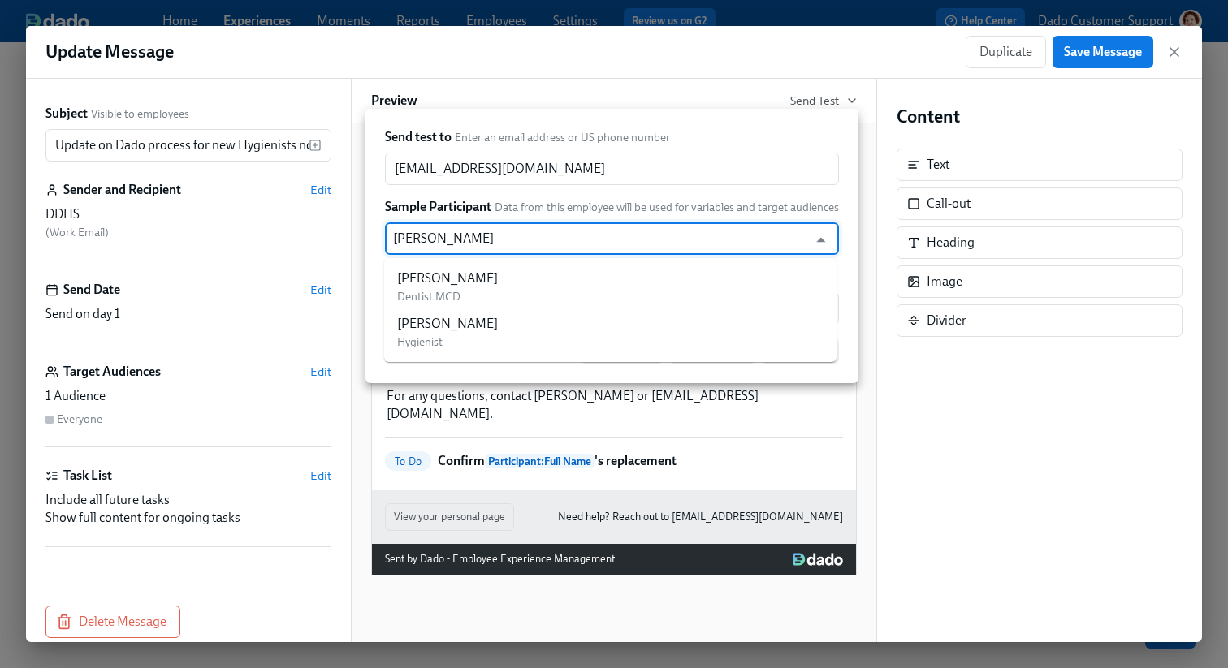
type input "Sara Luk"
click at [445, 279] on div "Sara Luker" at bounding box center [447, 279] width 101 height 18
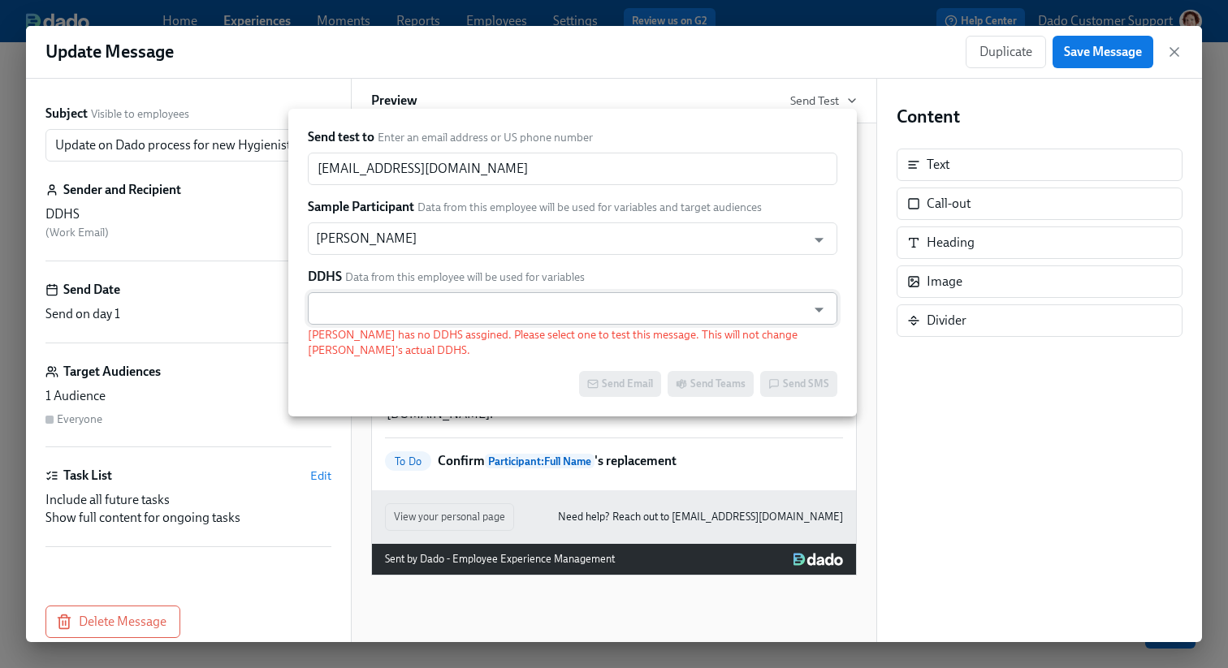
click at [438, 317] on input "text" at bounding box center [557, 308] width 482 height 32
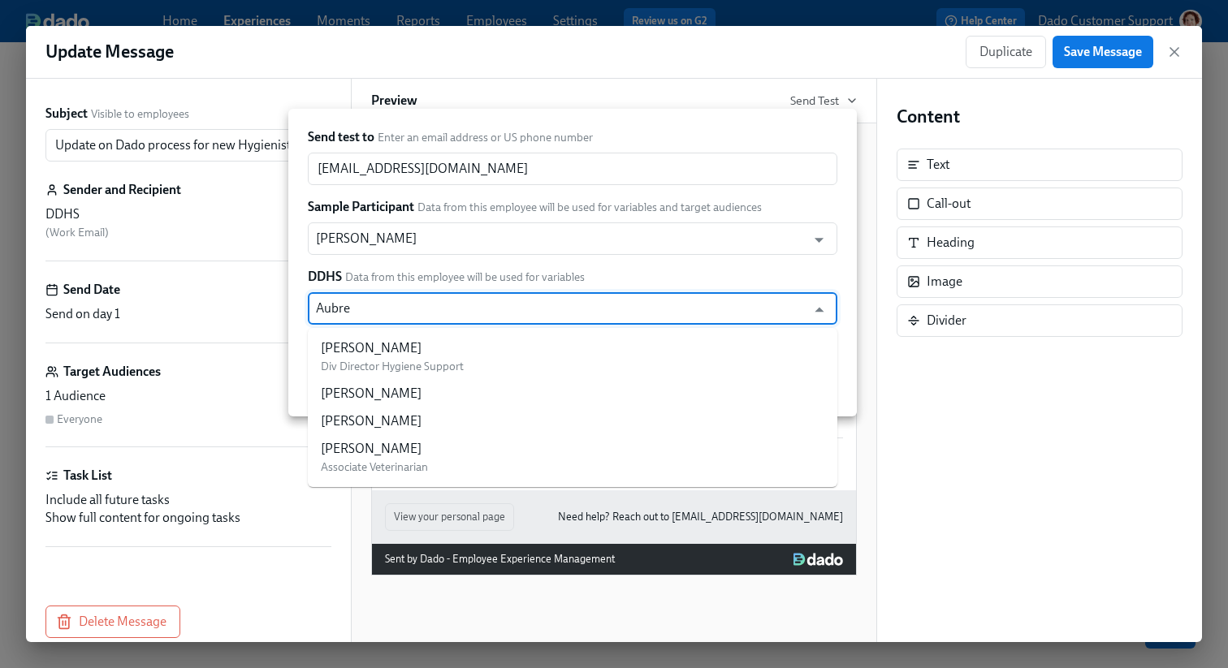
type input "Aubree"
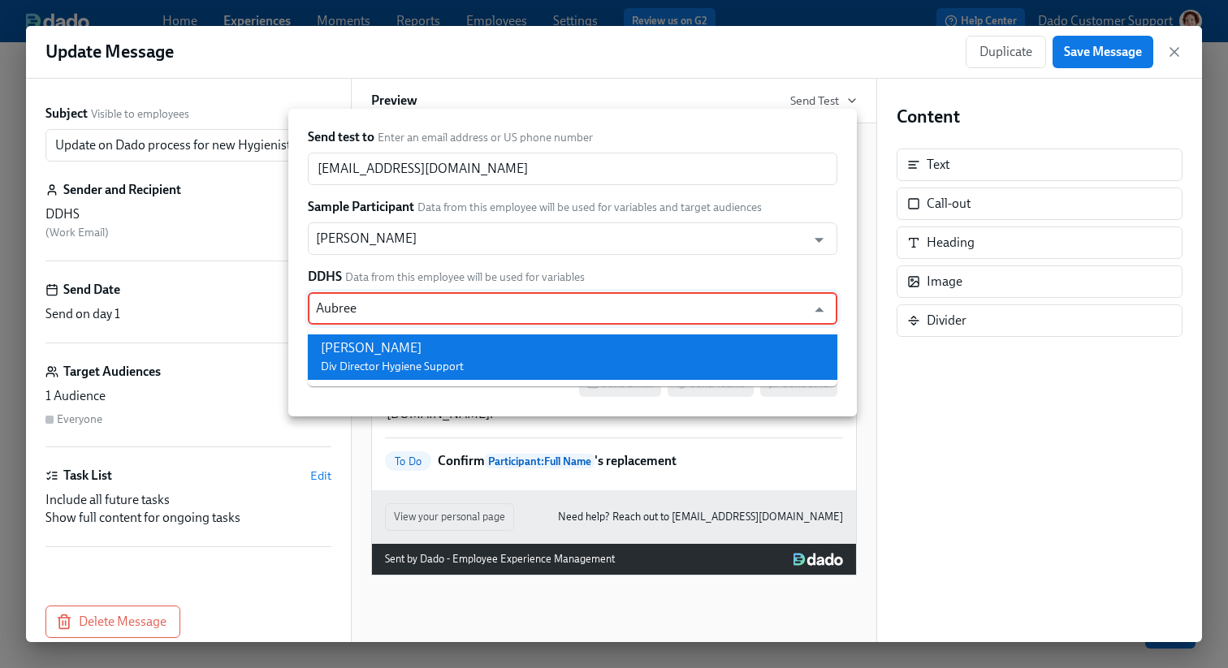
click at [400, 373] on span "Div Director Hygiene Support" at bounding box center [392, 367] width 143 height 14
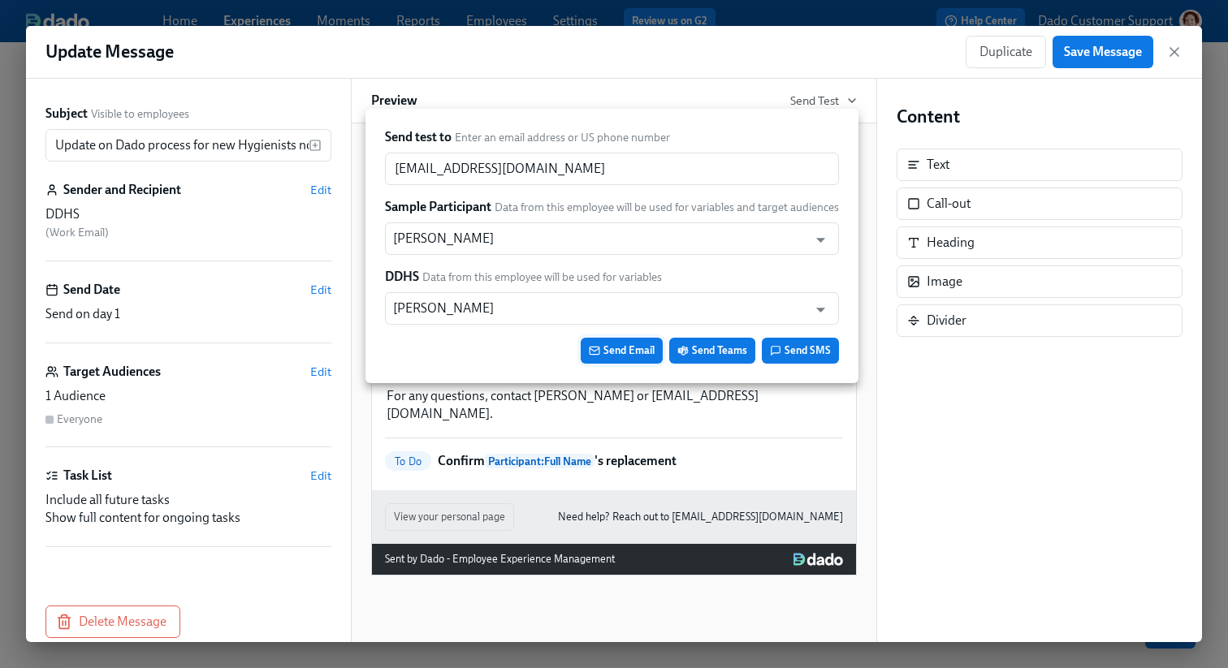
click at [608, 348] on span "Send Email" at bounding box center [622, 351] width 66 height 16
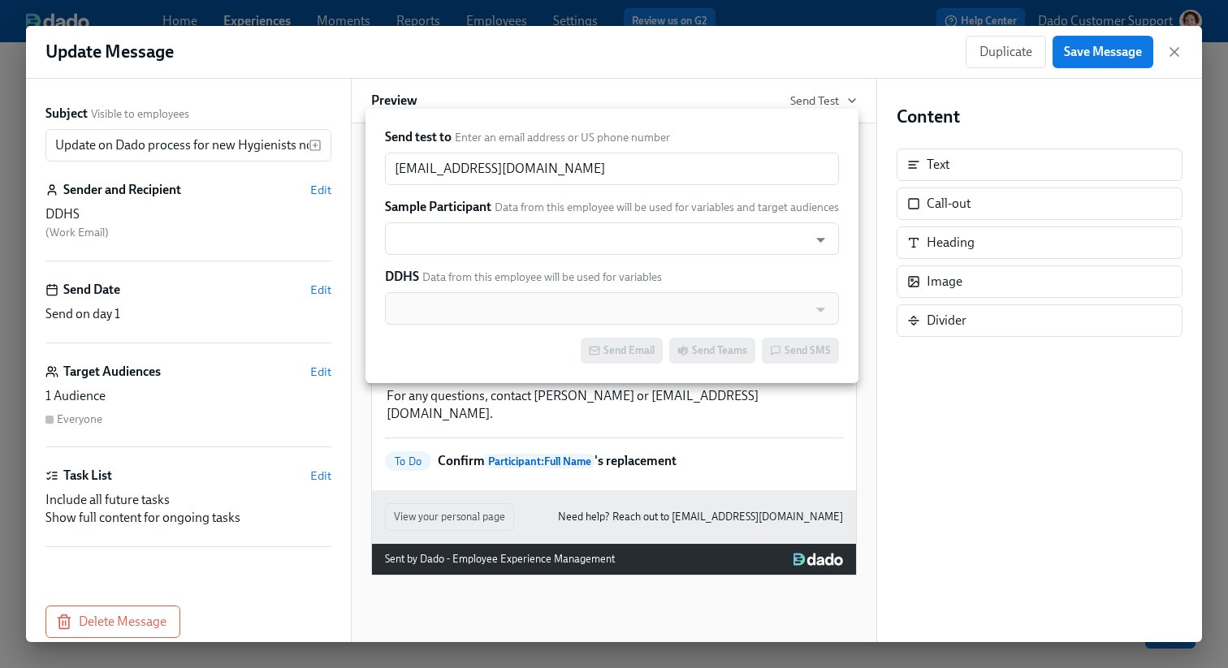
click at [849, 15] on div at bounding box center [614, 334] width 1228 height 668
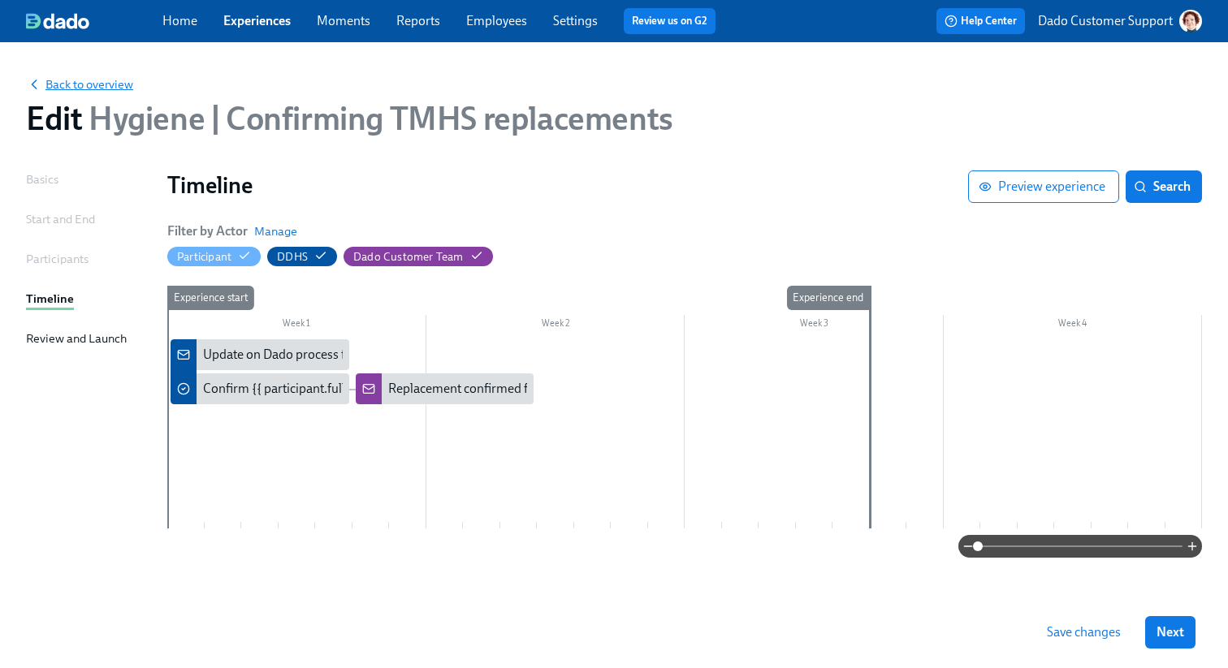
click at [89, 86] on span "Back to overview" at bounding box center [79, 84] width 107 height 16
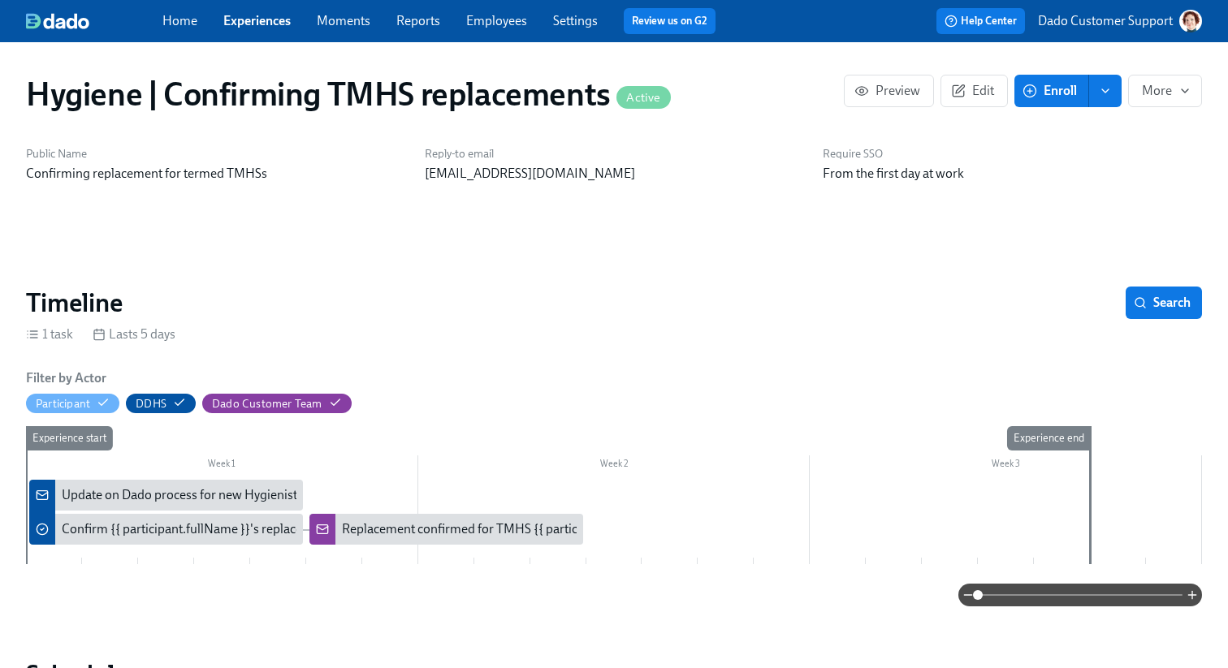
click at [233, 22] on link "Experiences" at bounding box center [256, 20] width 67 height 15
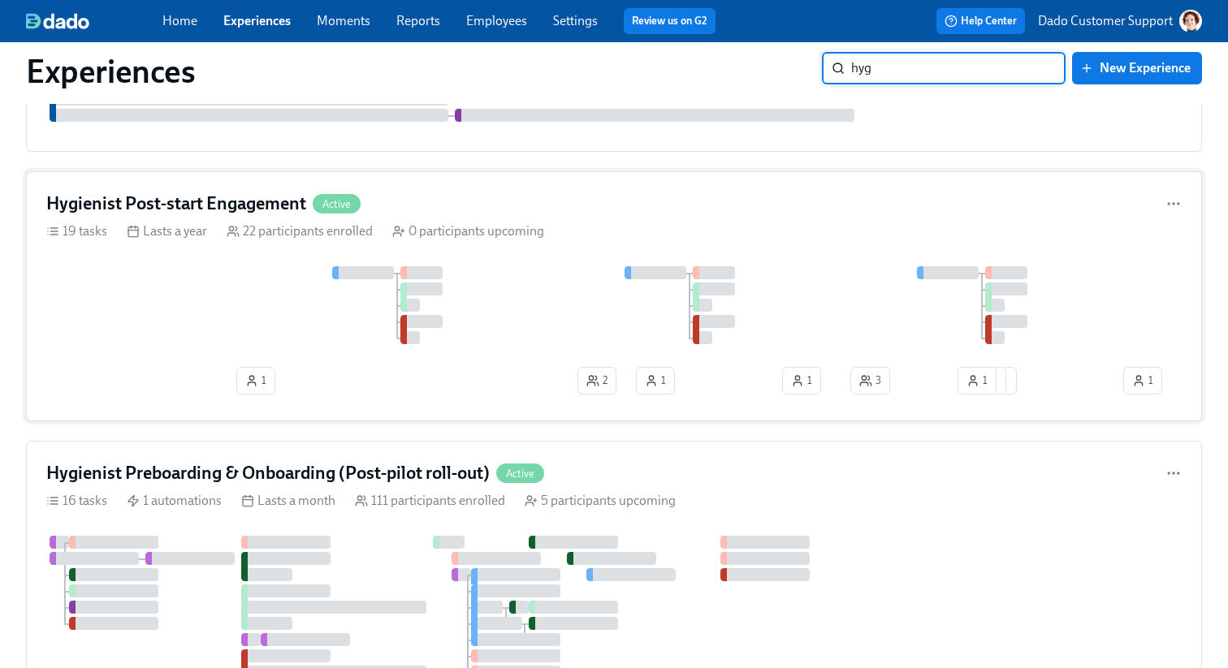
scroll to position [147, 0]
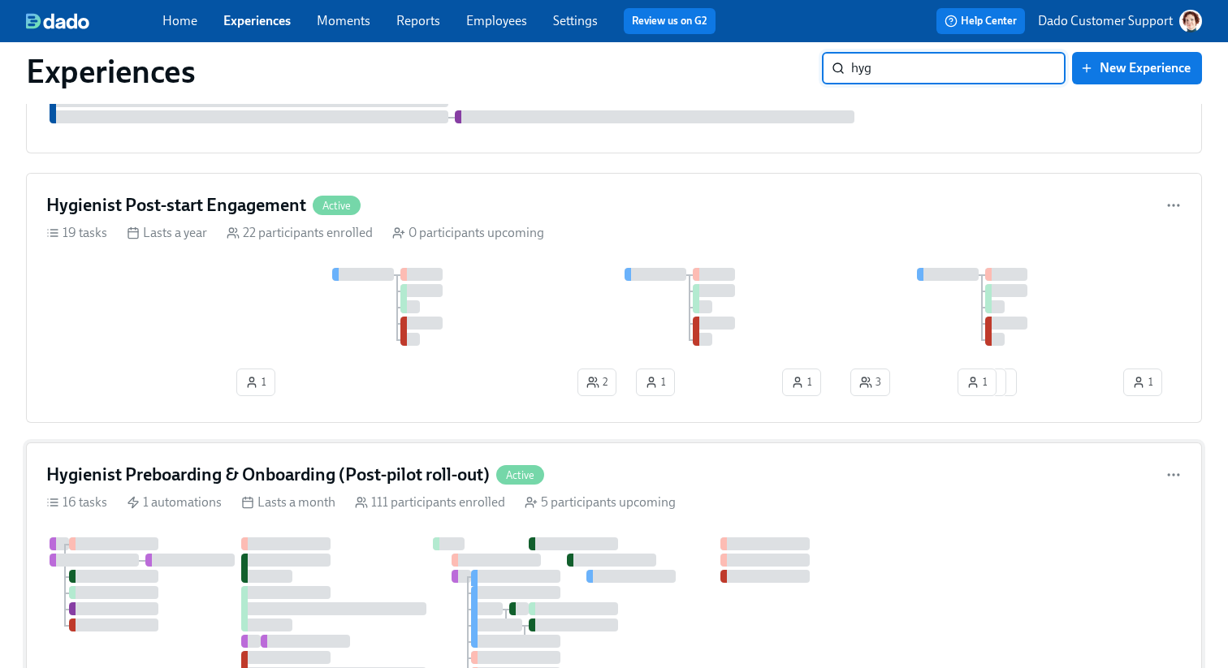
type input "hyg"
click at [244, 503] on icon at bounding box center [247, 502] width 13 height 13
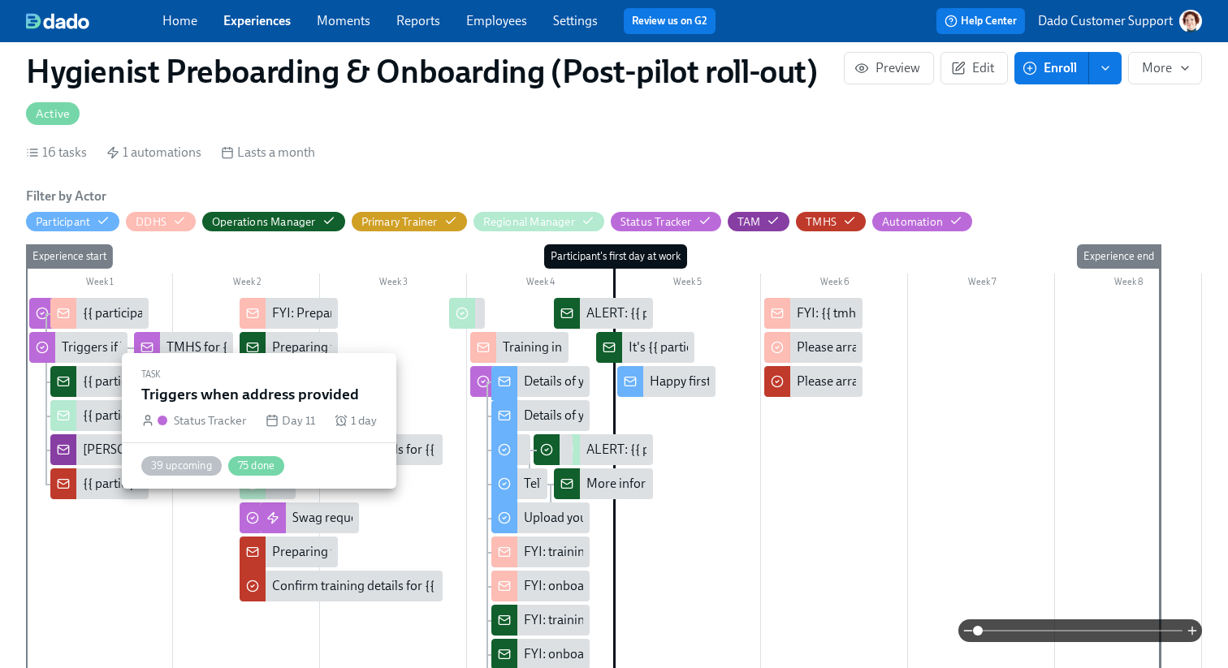
scroll to position [0, 14875]
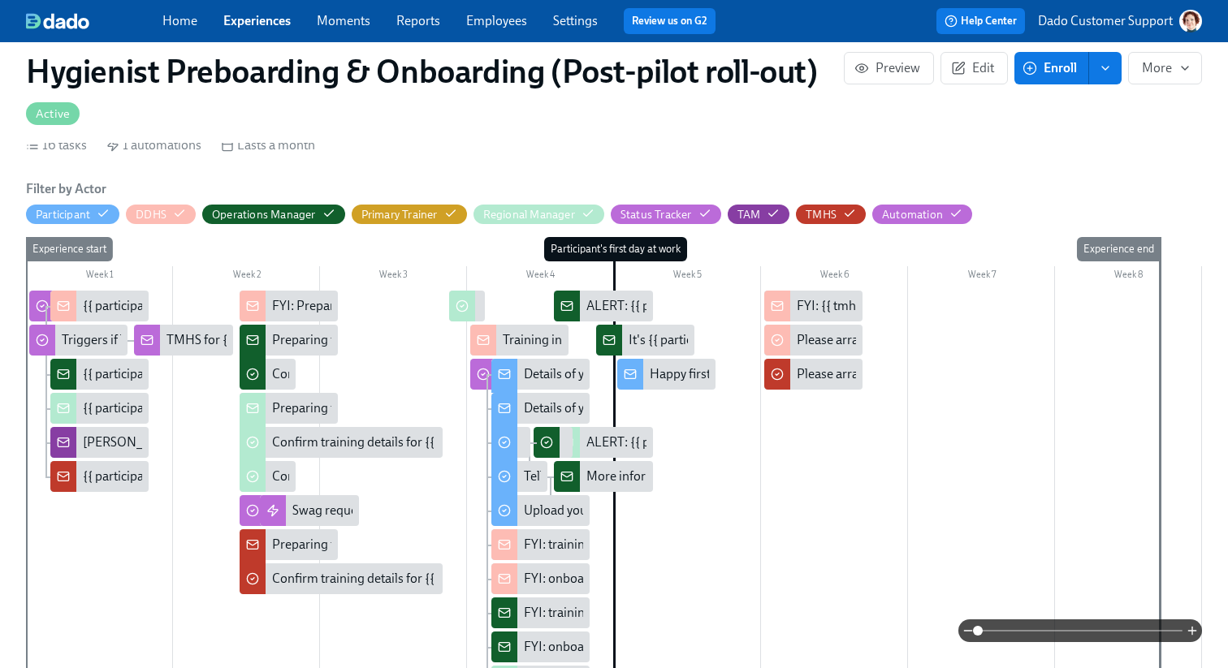
click at [191, 340] on div "TMHS for {{ participant.territory }} has termed" at bounding box center [293, 340] width 254 height 18
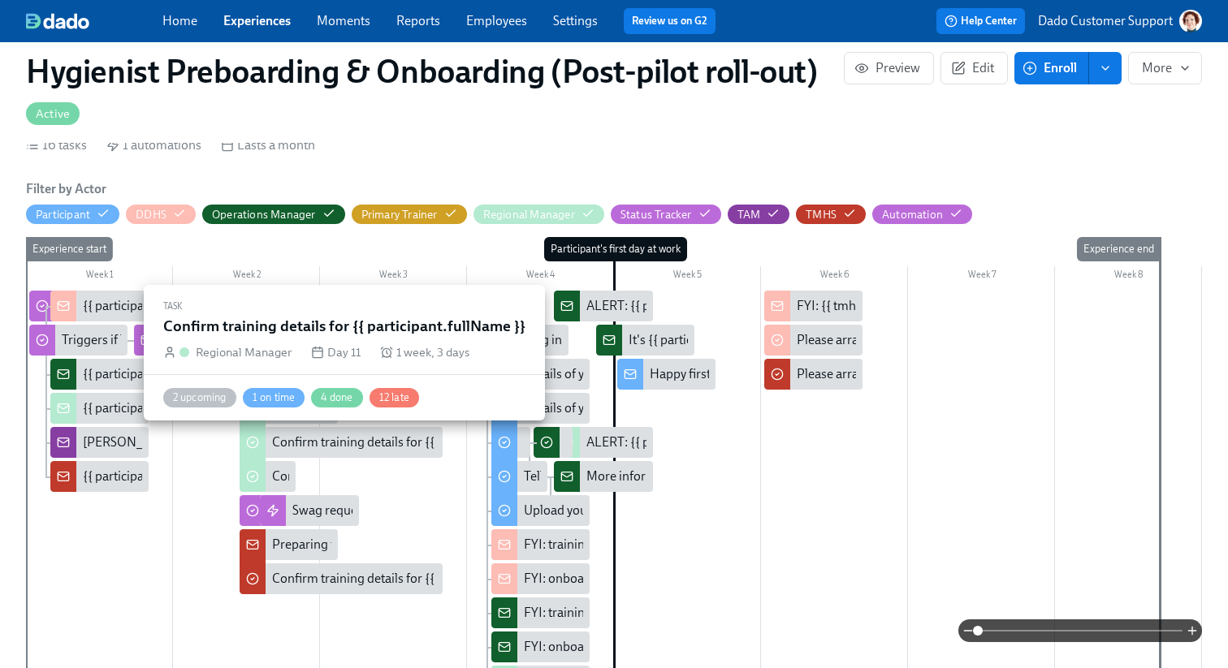
click at [294, 447] on div "Confirm training details for {{ participant.fullName }}" at bounding box center [418, 443] width 292 height 18
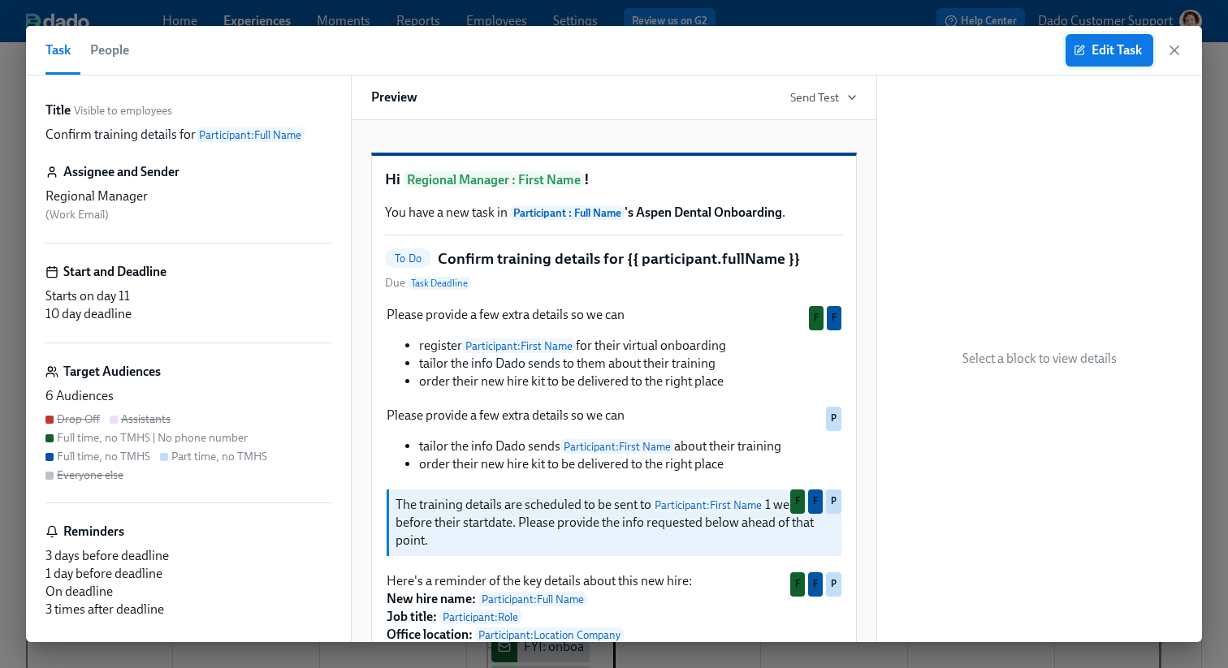
click at [1110, 57] on span "Edit Task" at bounding box center [1109, 50] width 65 height 16
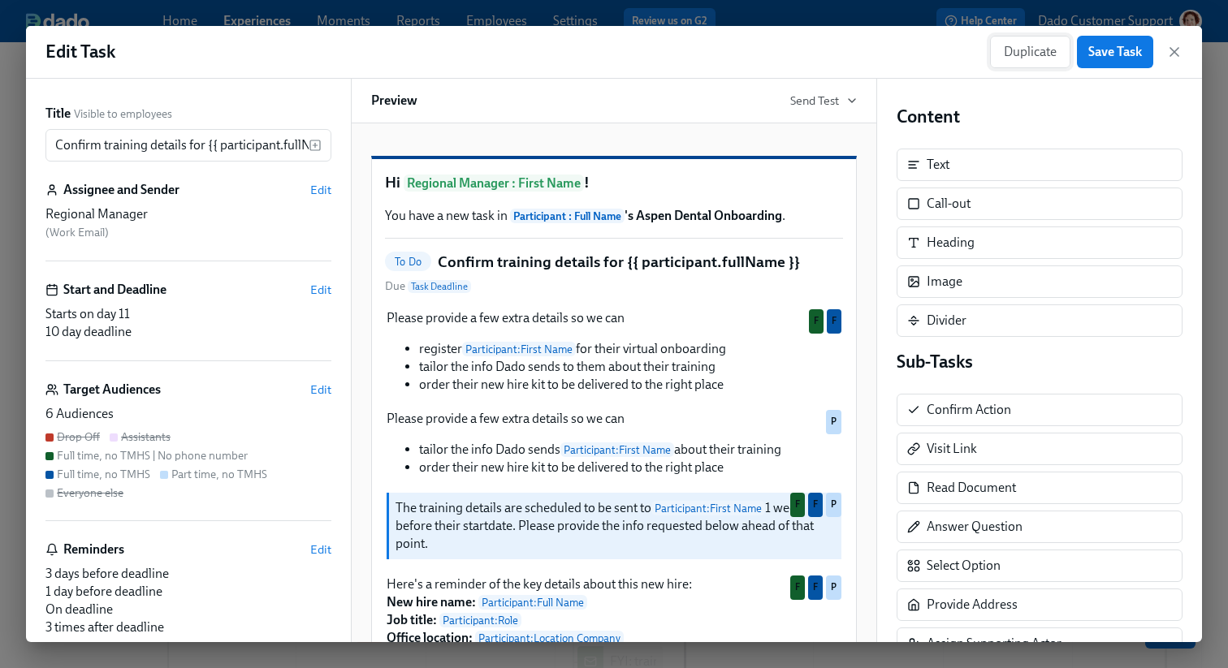
click at [1011, 58] on span "Duplicate" at bounding box center [1030, 52] width 53 height 16
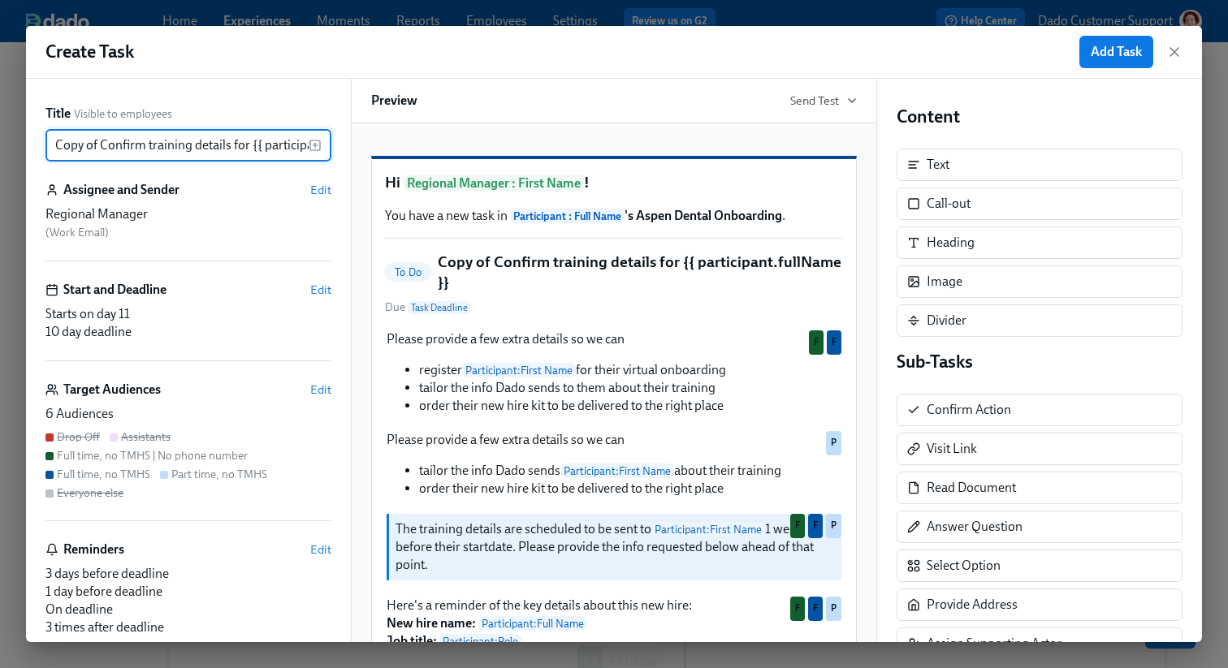
click at [101, 142] on input "Copy of Confirm training details for {{ participant.fullName }}" at bounding box center [176, 145] width 263 height 32
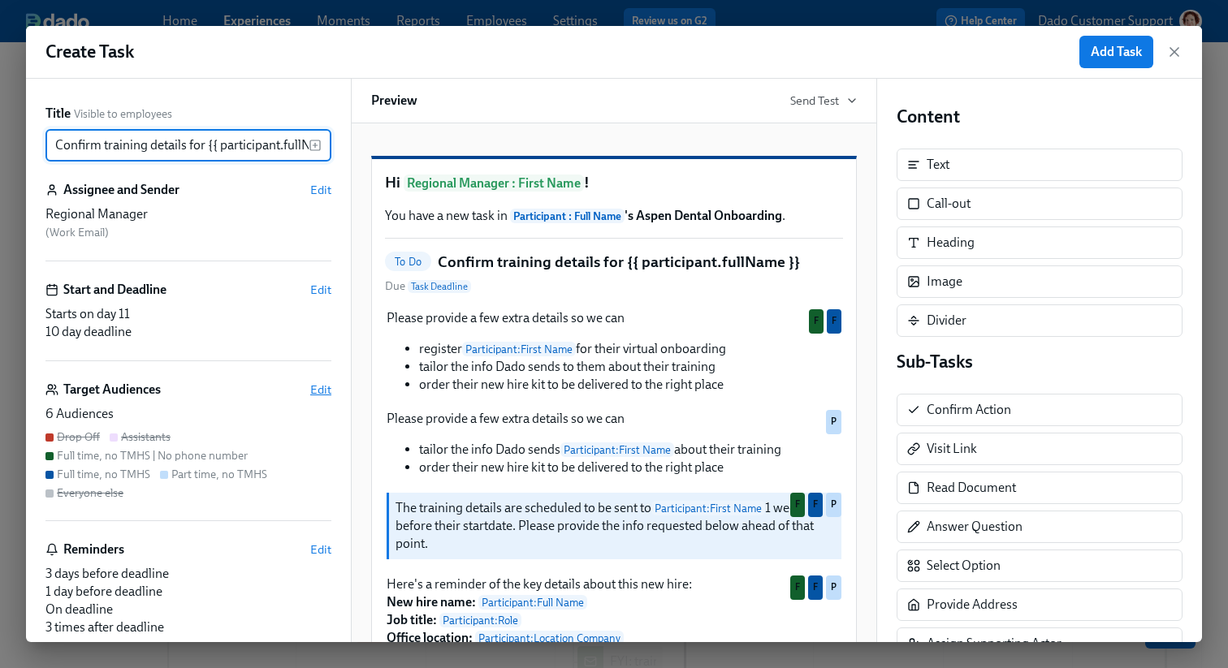
type input "Confirm training details for {{ participant.fullName }}"
click at [319, 391] on span "Edit" at bounding box center [320, 390] width 21 height 16
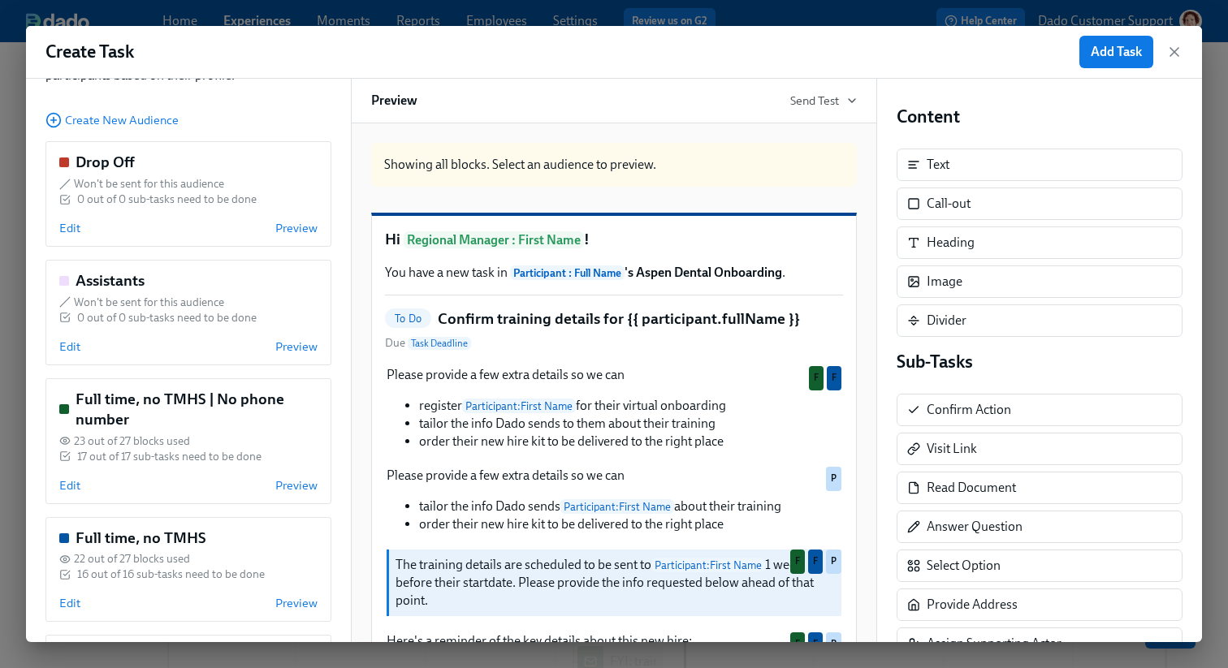
scroll to position [106, 0]
click at [67, 486] on span "Edit" at bounding box center [69, 486] width 21 height 16
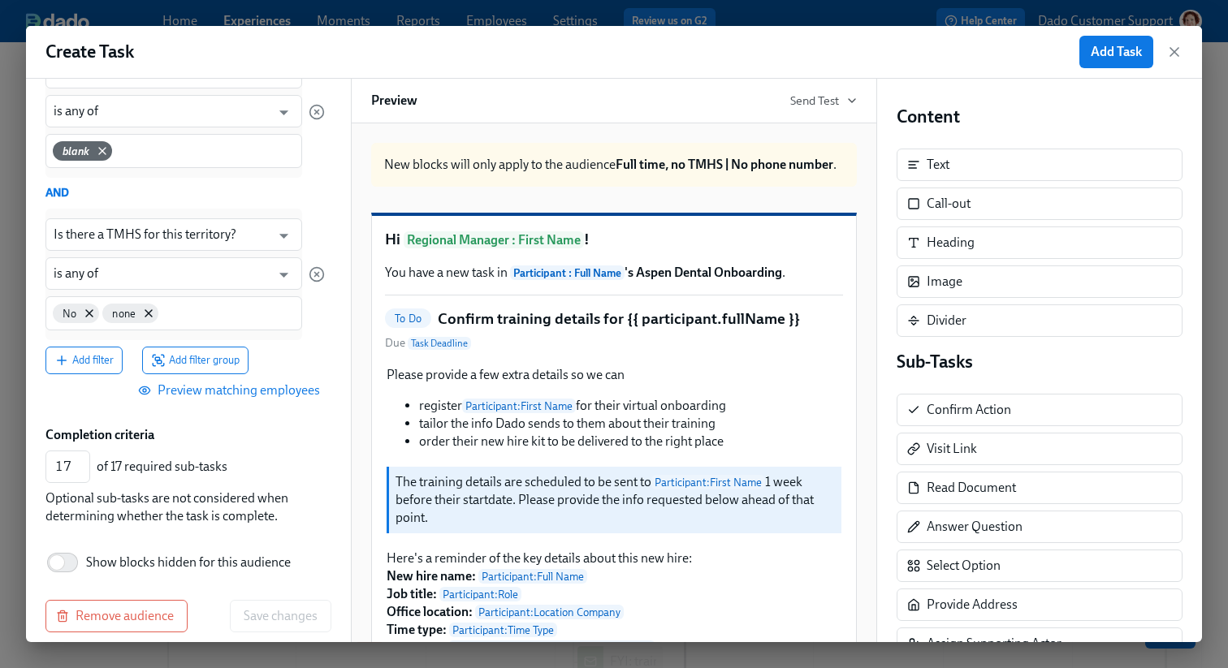
scroll to position [387, 0]
click at [79, 349] on button "Add filter" at bounding box center [83, 362] width 77 height 28
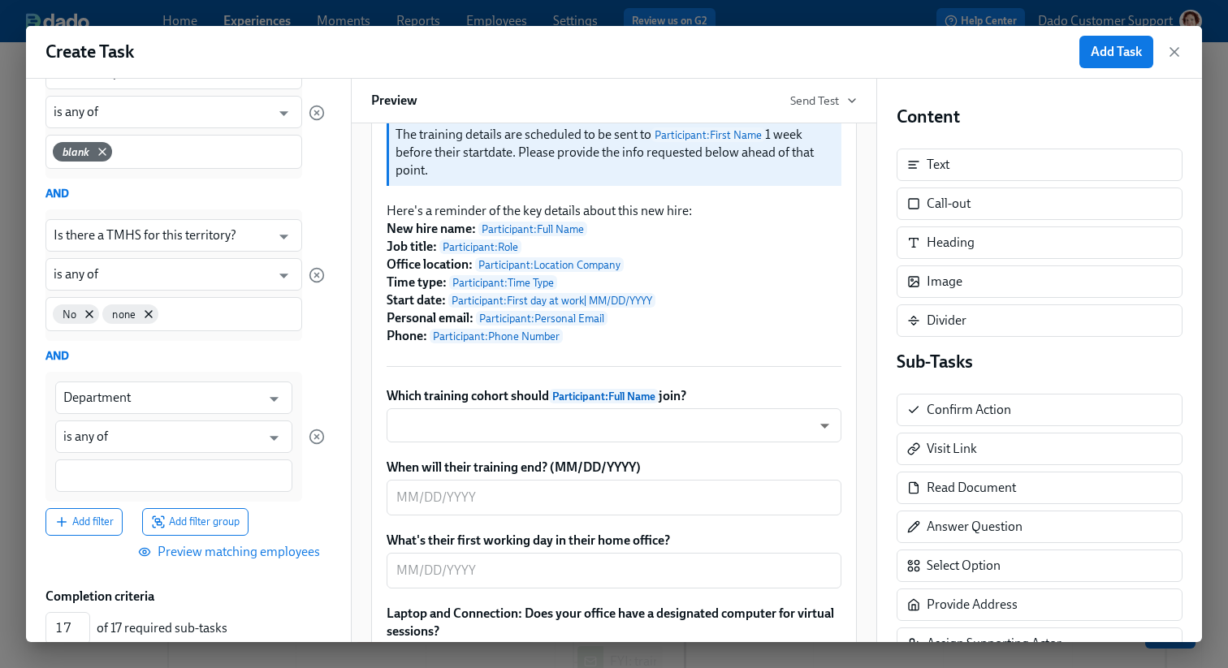
scroll to position [446, 0]
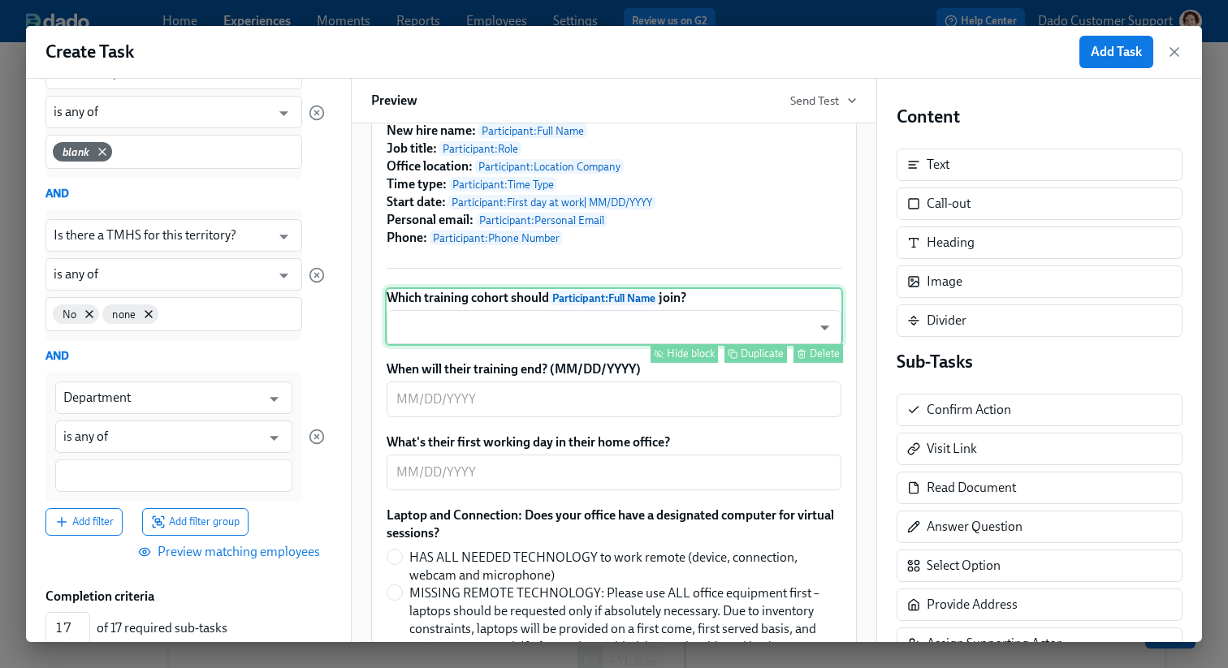
click at [512, 346] on div "Which training cohort should Participant : Full Name join? ​ ​ Hide block Dupli…" at bounding box center [614, 316] width 458 height 58
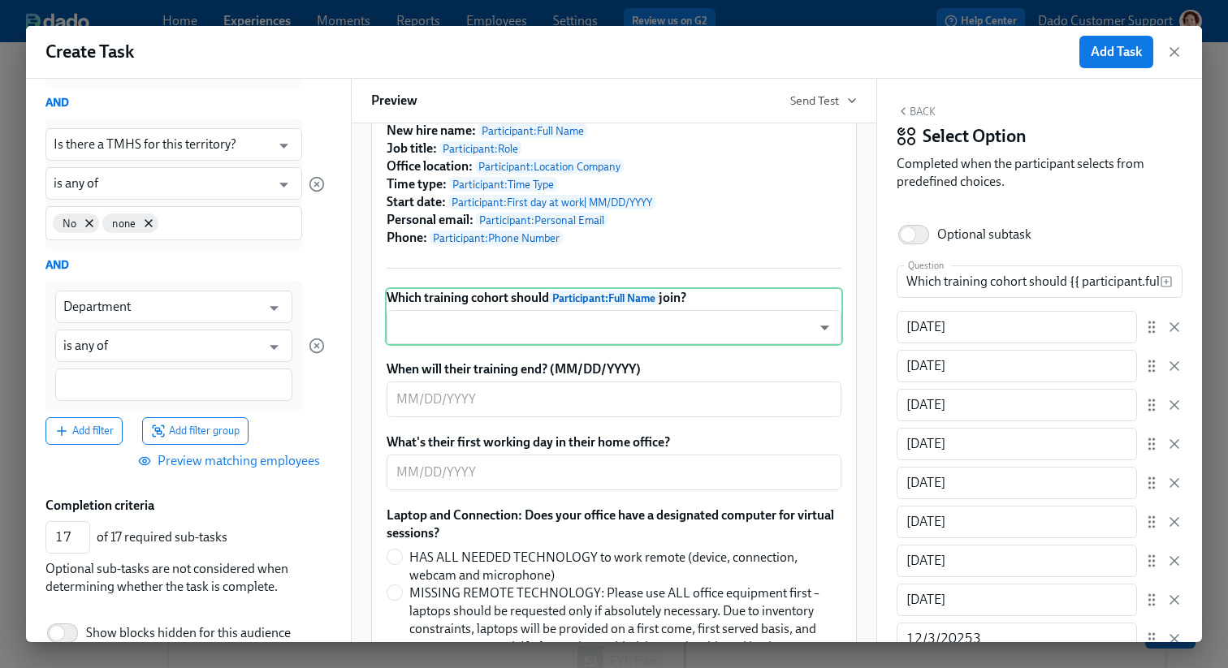
scroll to position [565, 0]
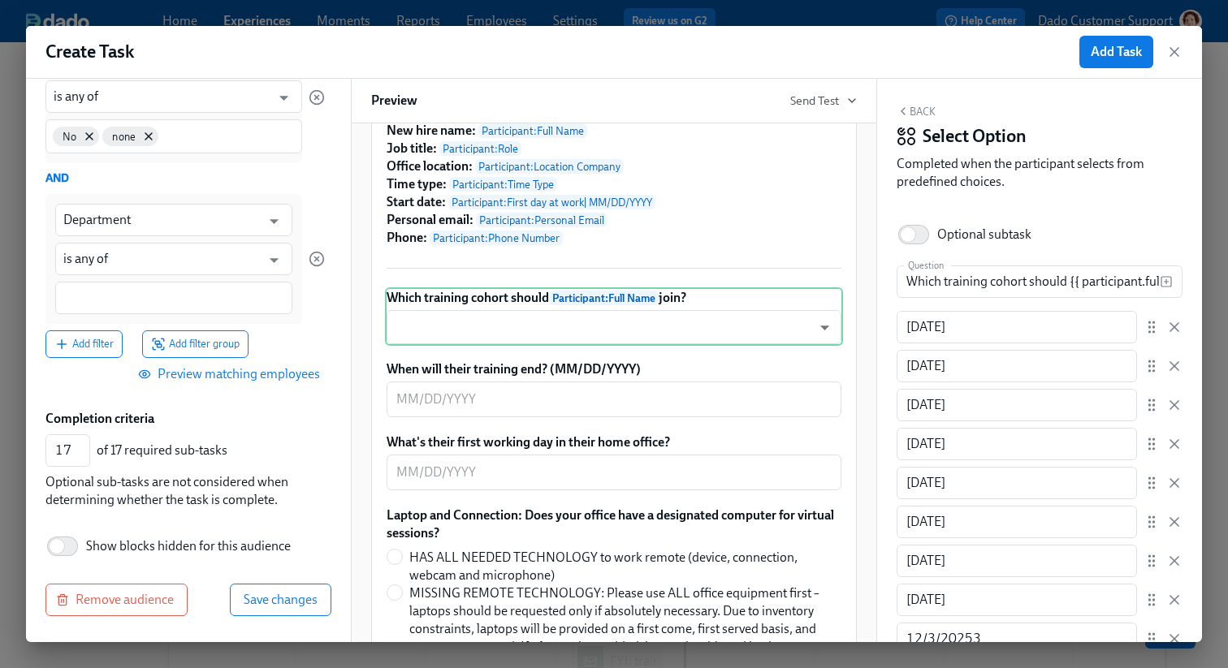
click at [153, 555] on label "Show blocks hidden for this audience" at bounding box center [167, 547] width 245 height 36
click at [110, 555] on input "Show blocks hidden for this audience" at bounding box center [56, 547] width 107 height 36
checkbox input "true"
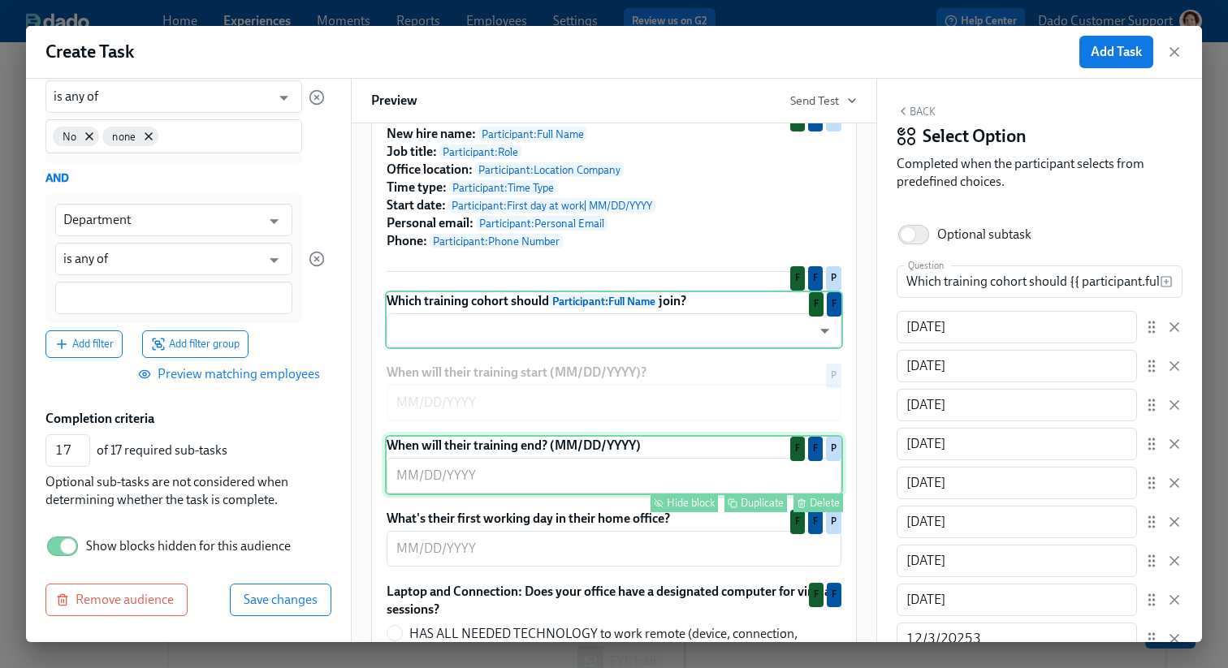
scroll to position [523, 0]
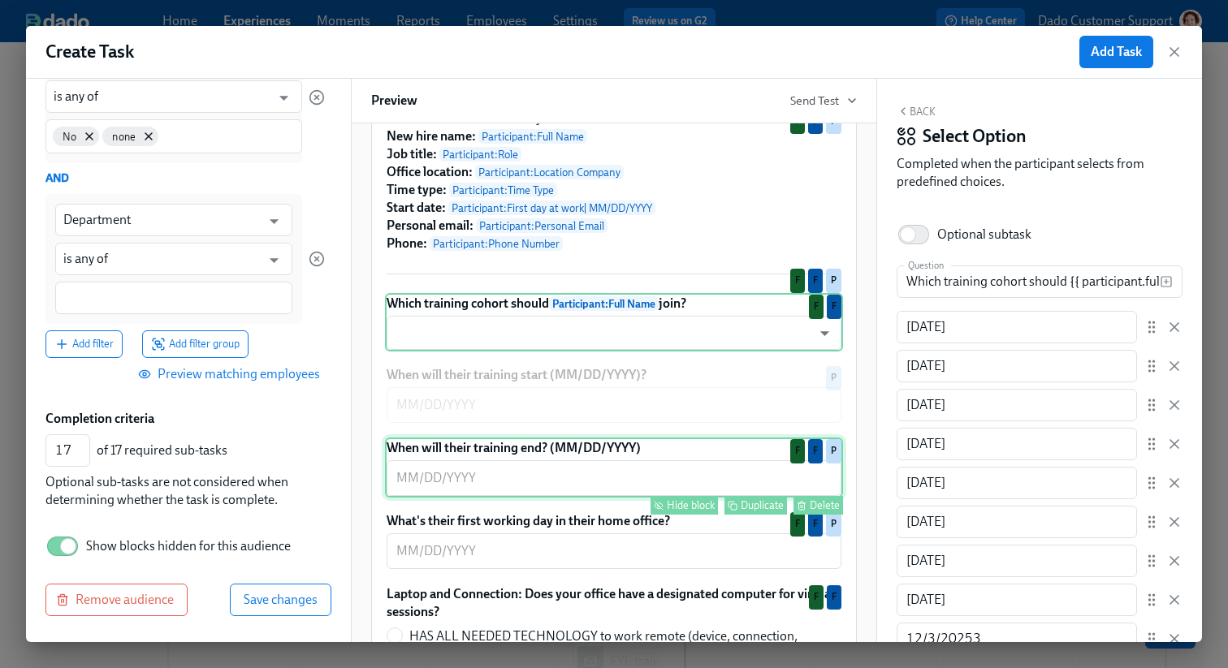
click at [572, 494] on div "When will their training end? (MM/DD/YYYY) ​ Hide block Duplicate Delete F F P" at bounding box center [614, 468] width 458 height 60
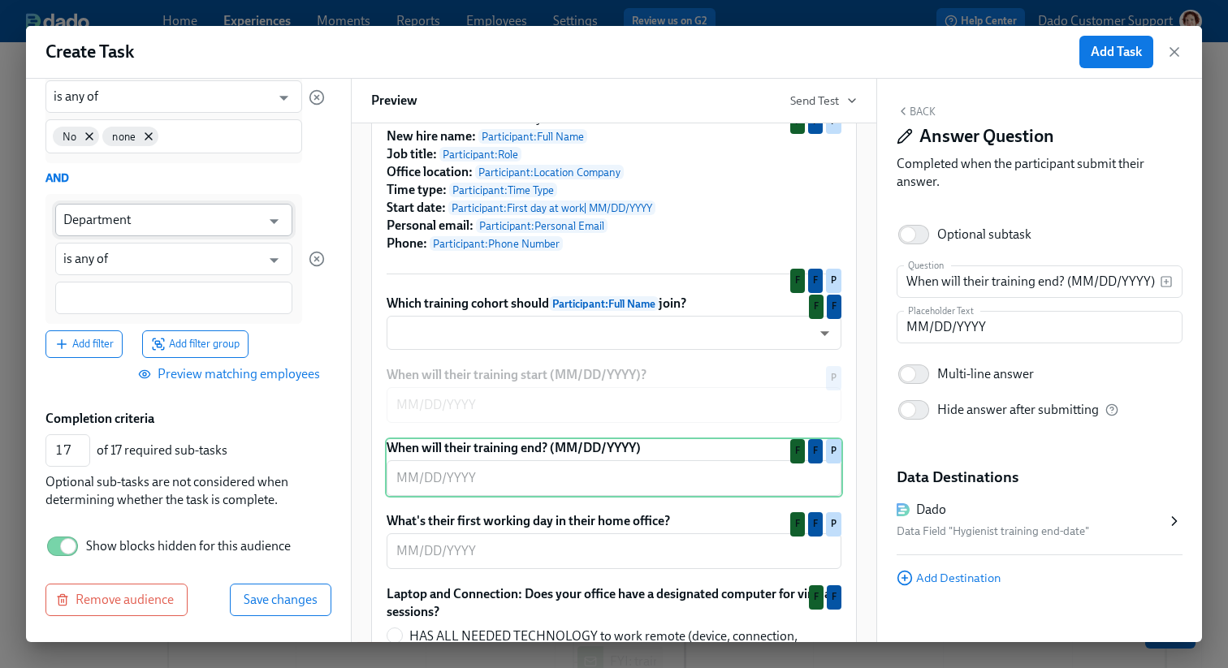
click at [113, 233] on input "Department" at bounding box center [161, 220] width 197 height 32
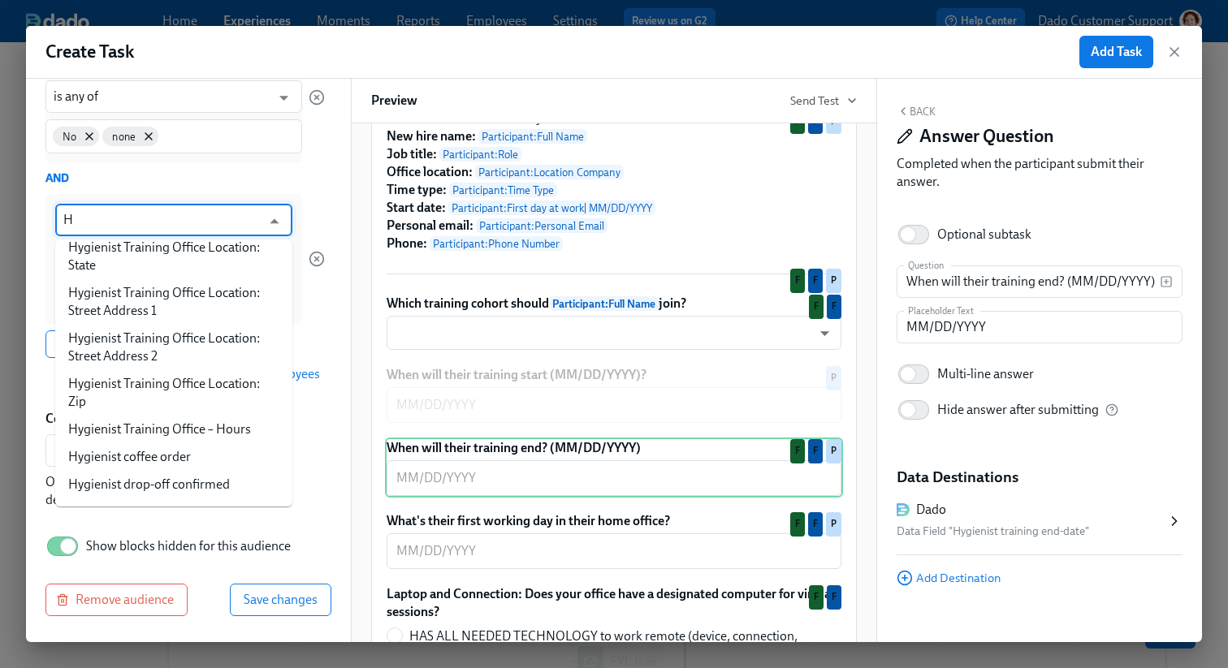
scroll to position [0, 0]
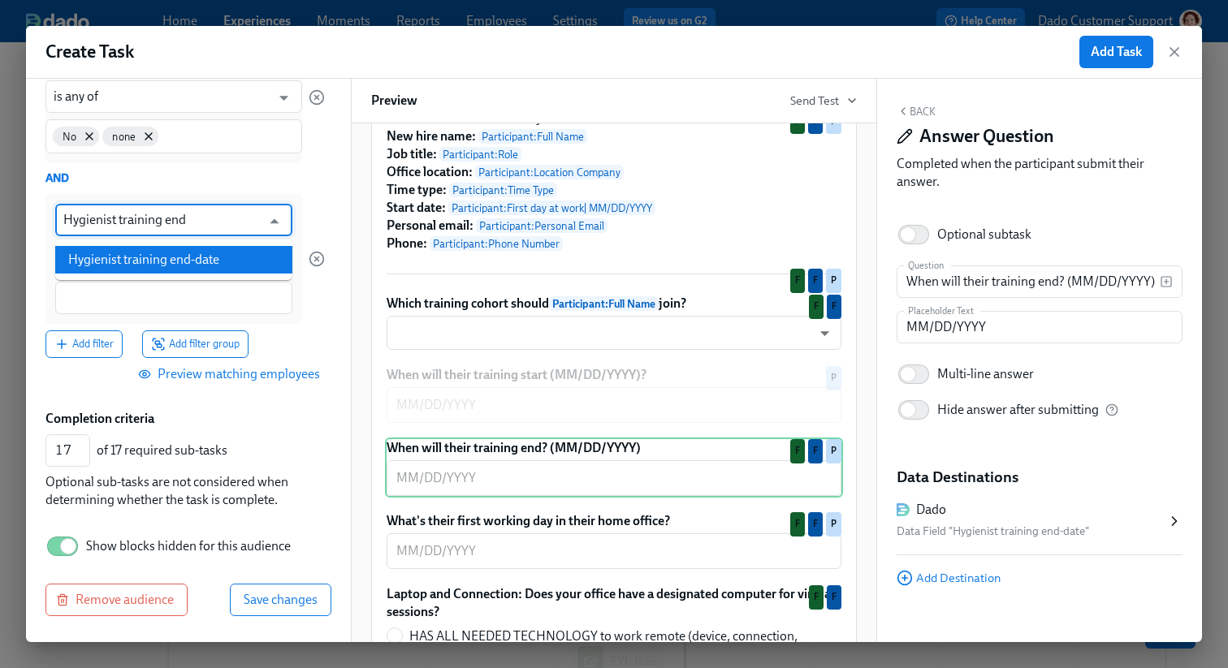
click at [93, 260] on li "Hygienist training end-date" at bounding box center [173, 260] width 237 height 28
type input "Hygienist training end-date"
type input "is before"
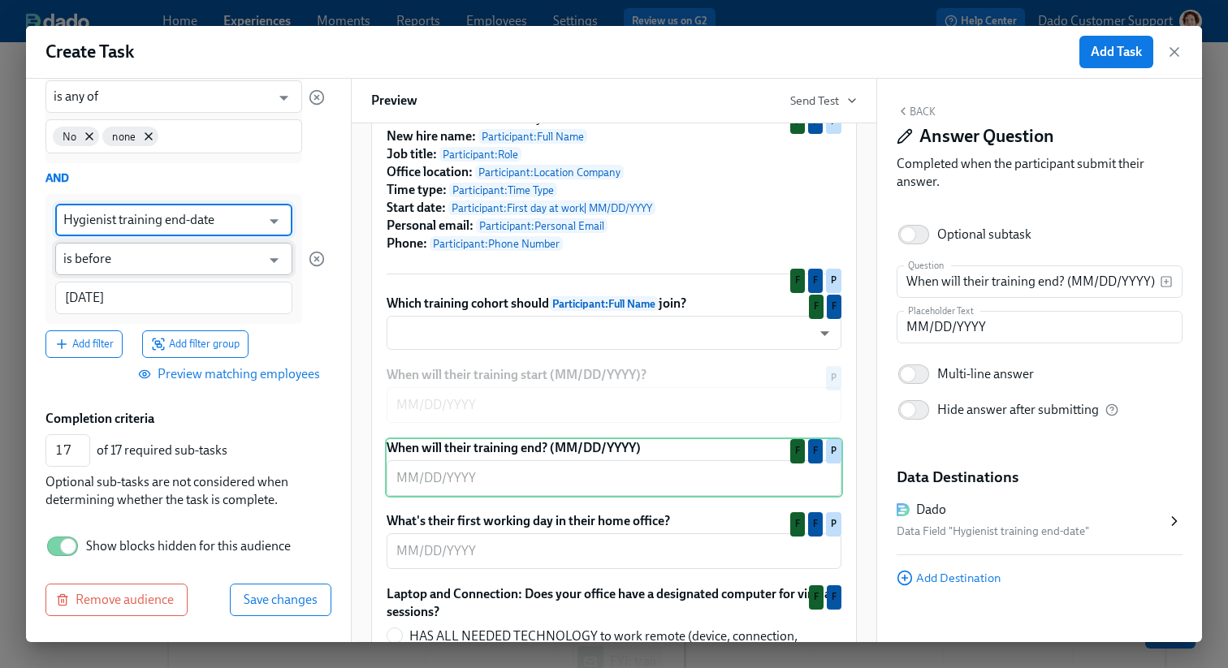
type input "Hygienist training end-date"
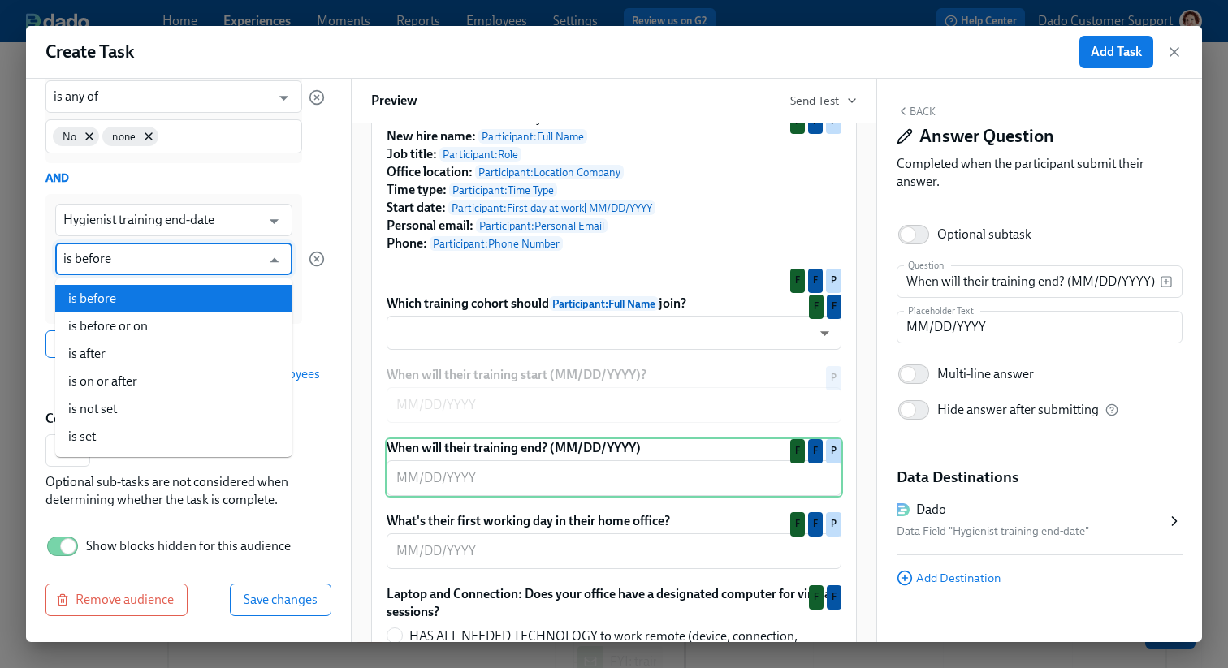
click at [102, 263] on input "is before" at bounding box center [161, 259] width 197 height 32
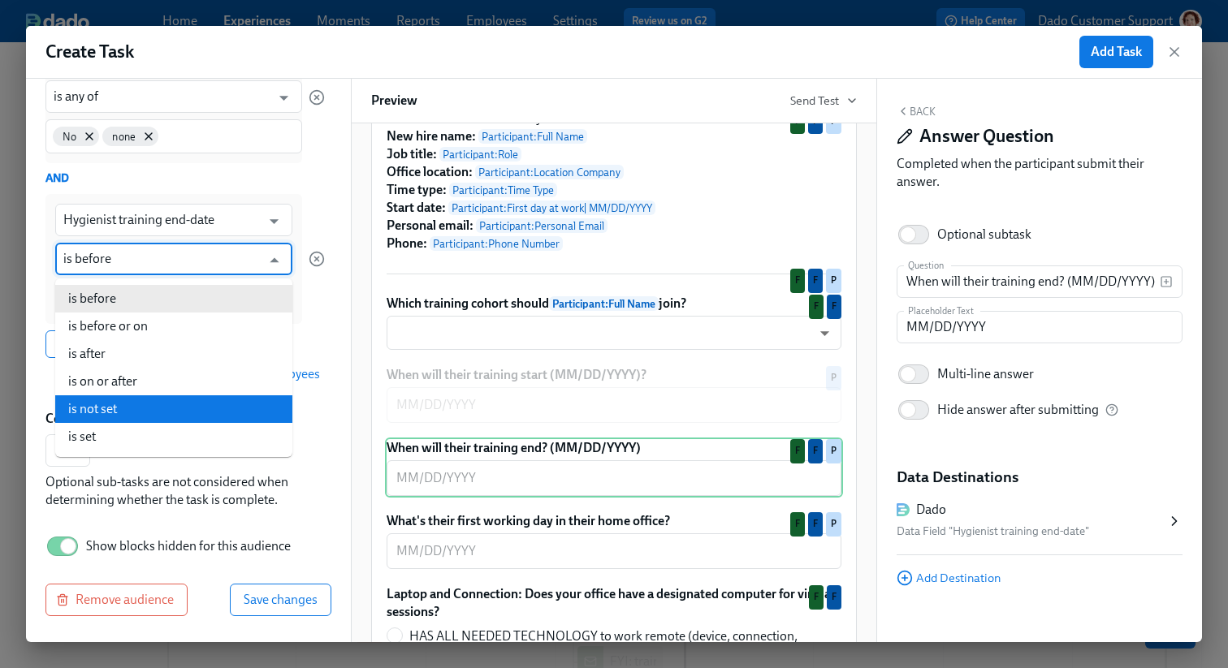
click at [106, 418] on li "is not set" at bounding box center [173, 409] width 237 height 28
type input "is not set"
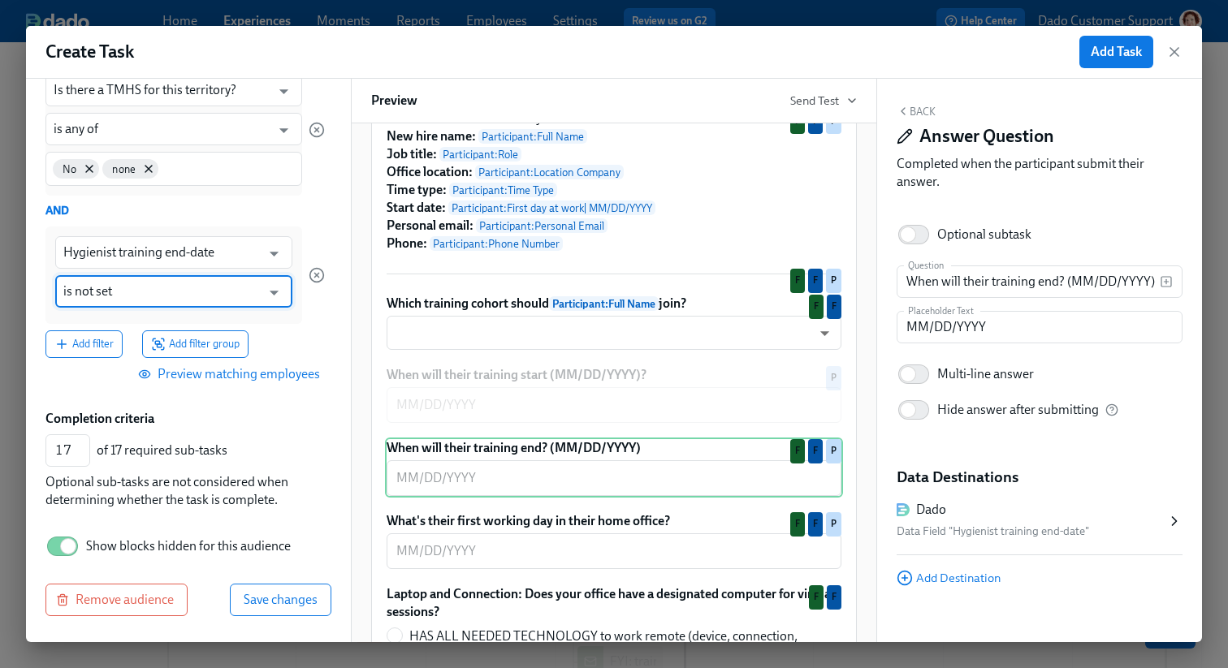
scroll to position [533, 0]
click at [316, 322] on div at bounding box center [317, 275] width 16 height 97
click at [290, 611] on button "Save changes" at bounding box center [280, 600] width 101 height 32
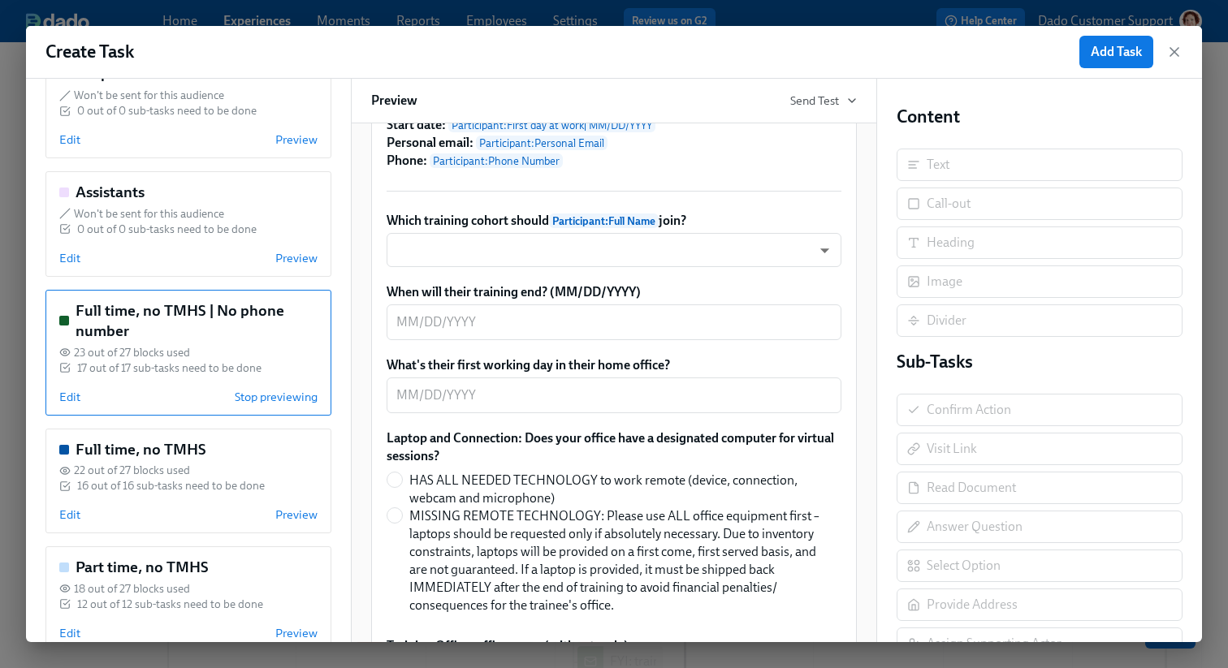
scroll to position [200, 0]
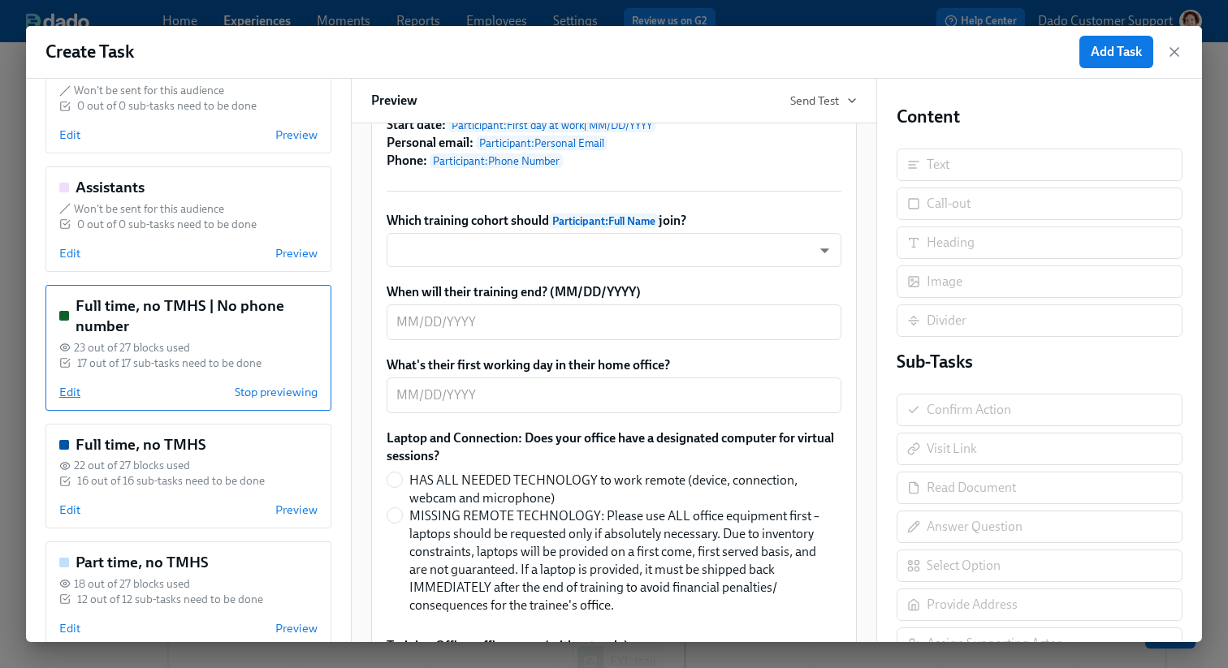
click at [67, 395] on span "Edit" at bounding box center [69, 392] width 21 height 16
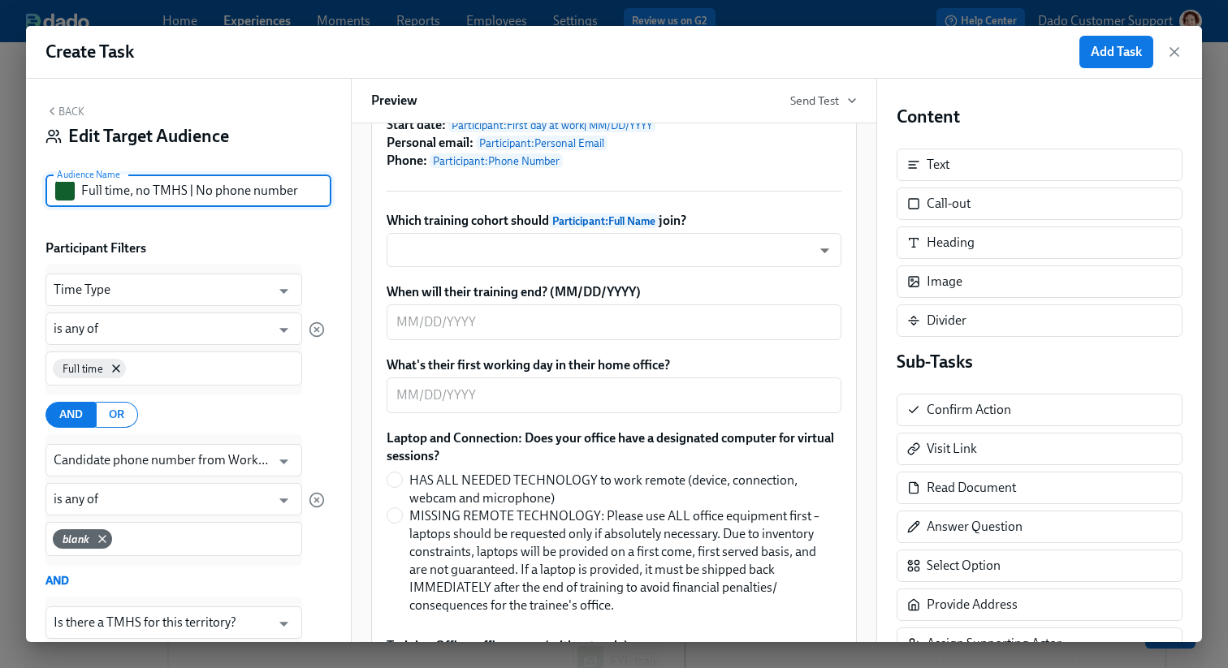
click at [143, 189] on input "Full time, no TMHS | No phone number" at bounding box center [206, 191] width 250 height 32
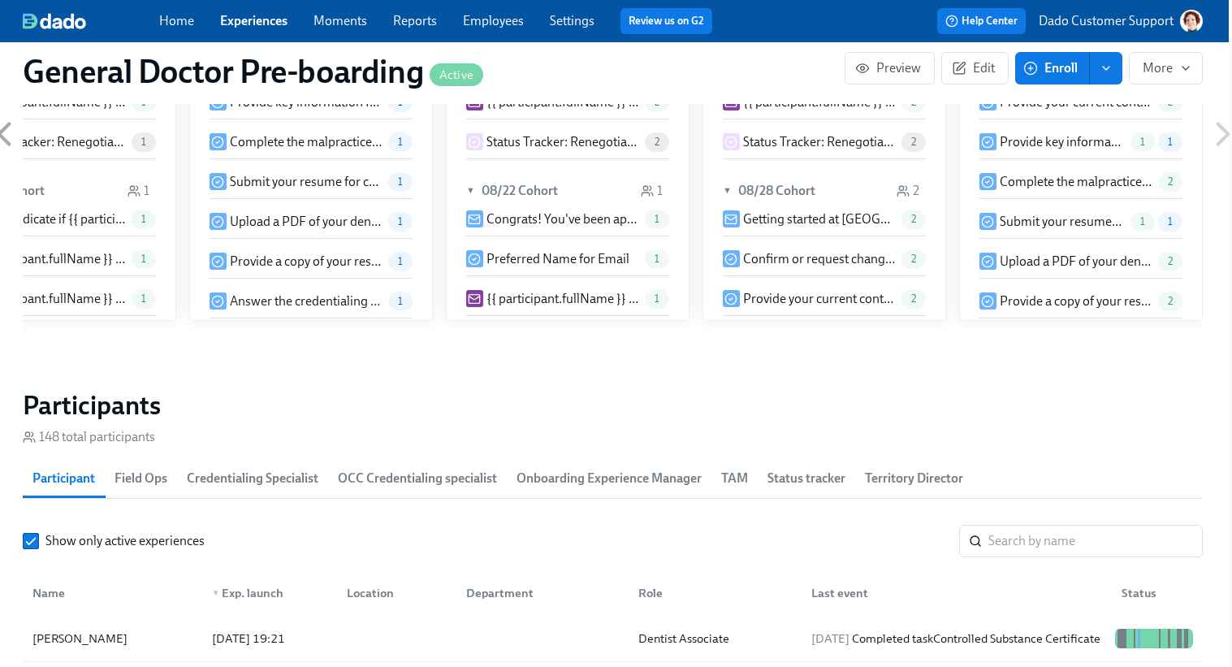
scroll to position [2105, 3]
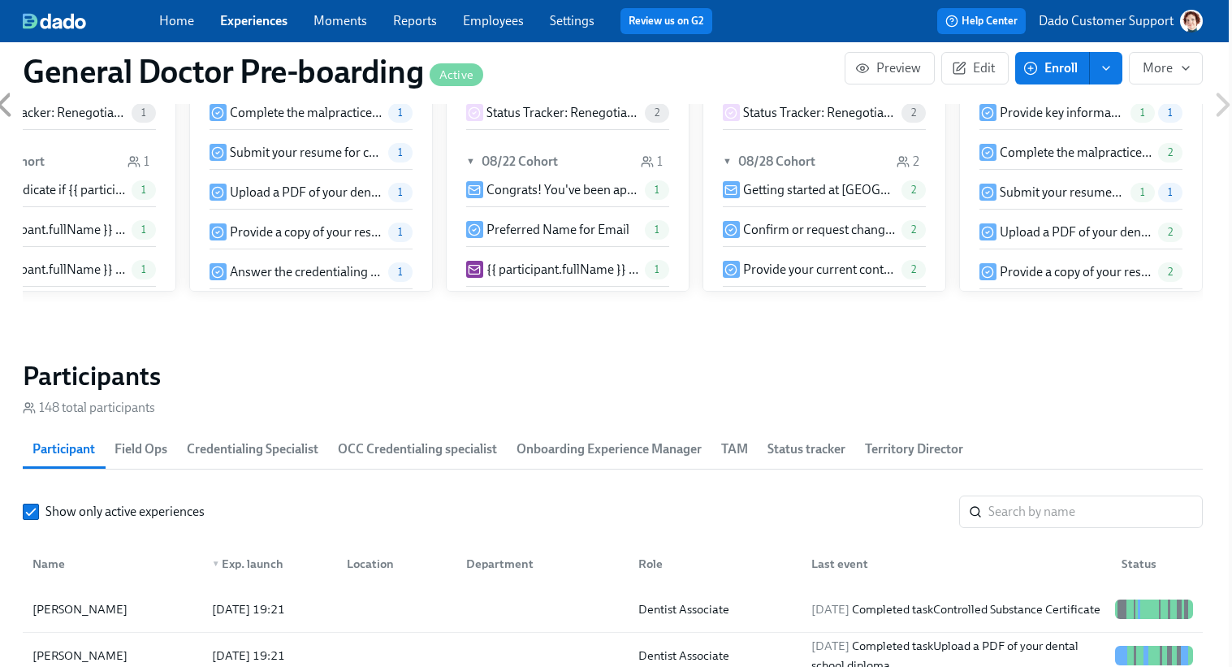
click at [497, 13] on link "Employees" at bounding box center [493, 20] width 61 height 15
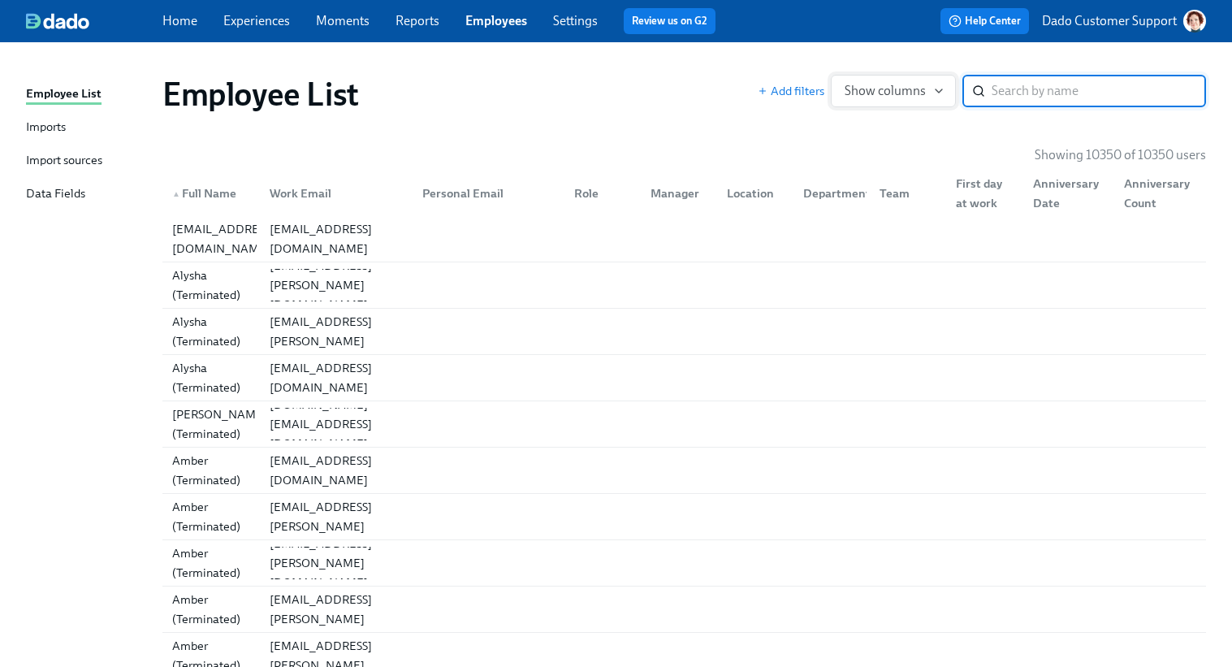
click at [892, 98] on span "Show columns" at bounding box center [892, 91] width 97 height 16
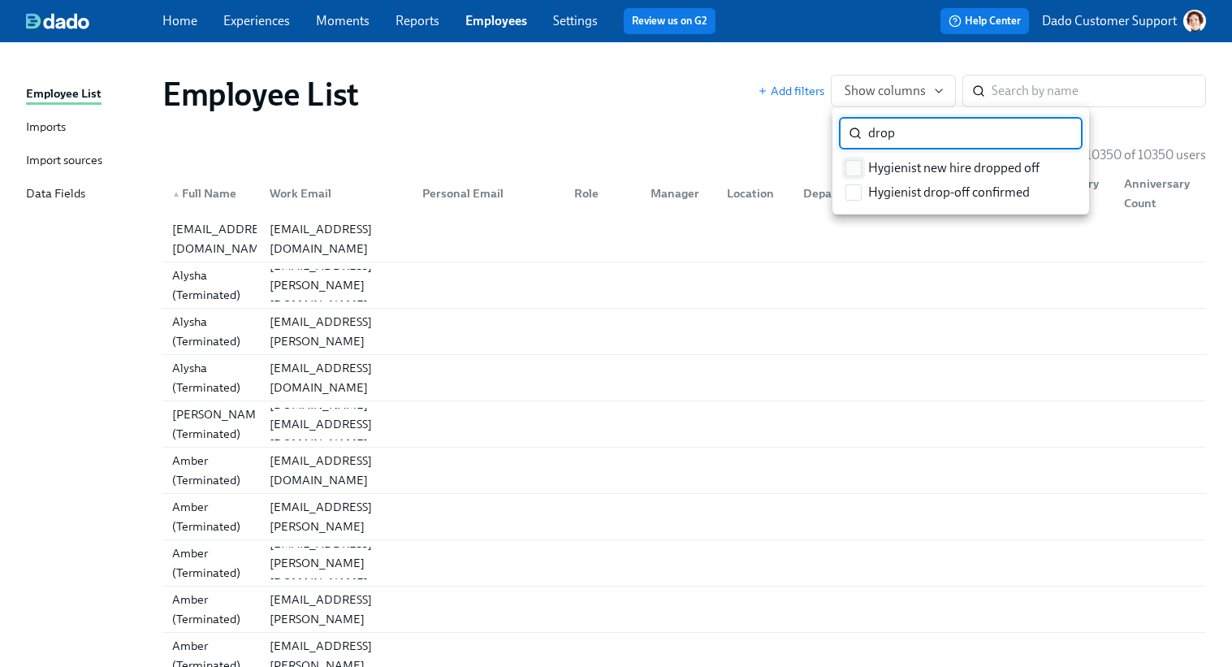
type input "drop"
click at [861, 166] on label "Hygienist new hire dropped off" at bounding box center [942, 168] width 207 height 24
click at [861, 166] on input "Hygienist new hire dropped off" at bounding box center [853, 168] width 15 height 15
checkbox input "true"
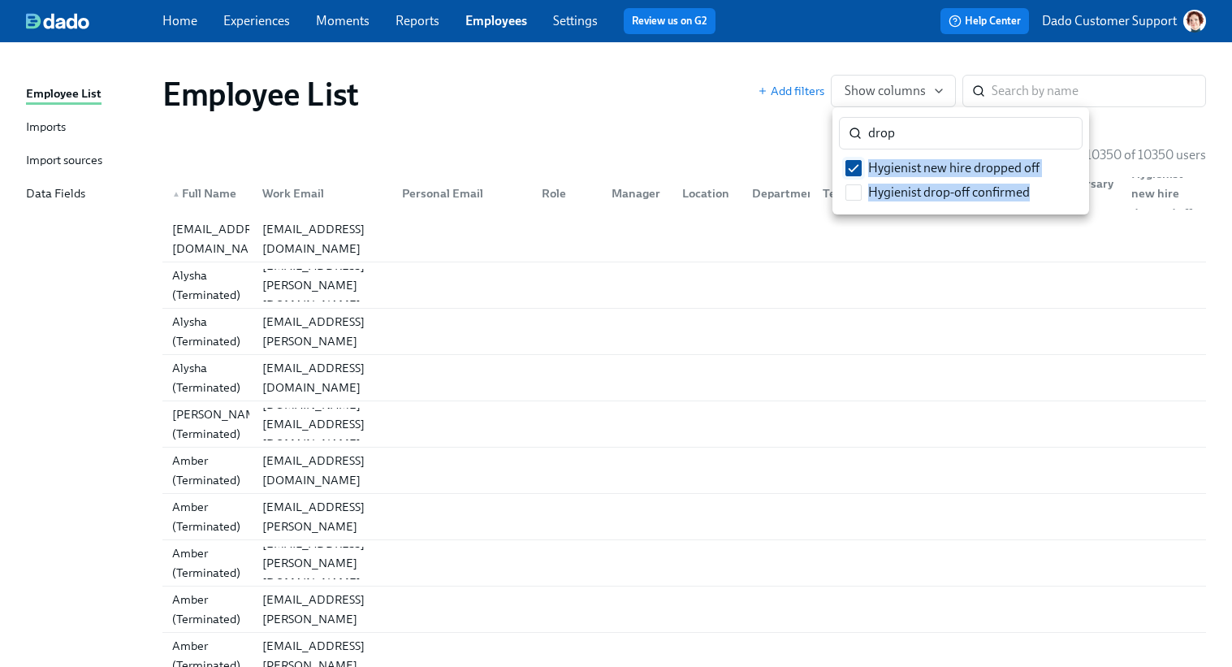
copy div "Hygienist new hire dropped off Hygienist drop-off confirmed"
drag, startPoint x: 1058, startPoint y: 170, endPoint x: 870, endPoint y: 171, distance: 187.6
click at [870, 171] on div "drop ​ Hygienist new hire dropped off Hygienist drop-off confirmed" at bounding box center [960, 160] width 257 height 101
click at [540, 140] on div at bounding box center [616, 333] width 1232 height 667
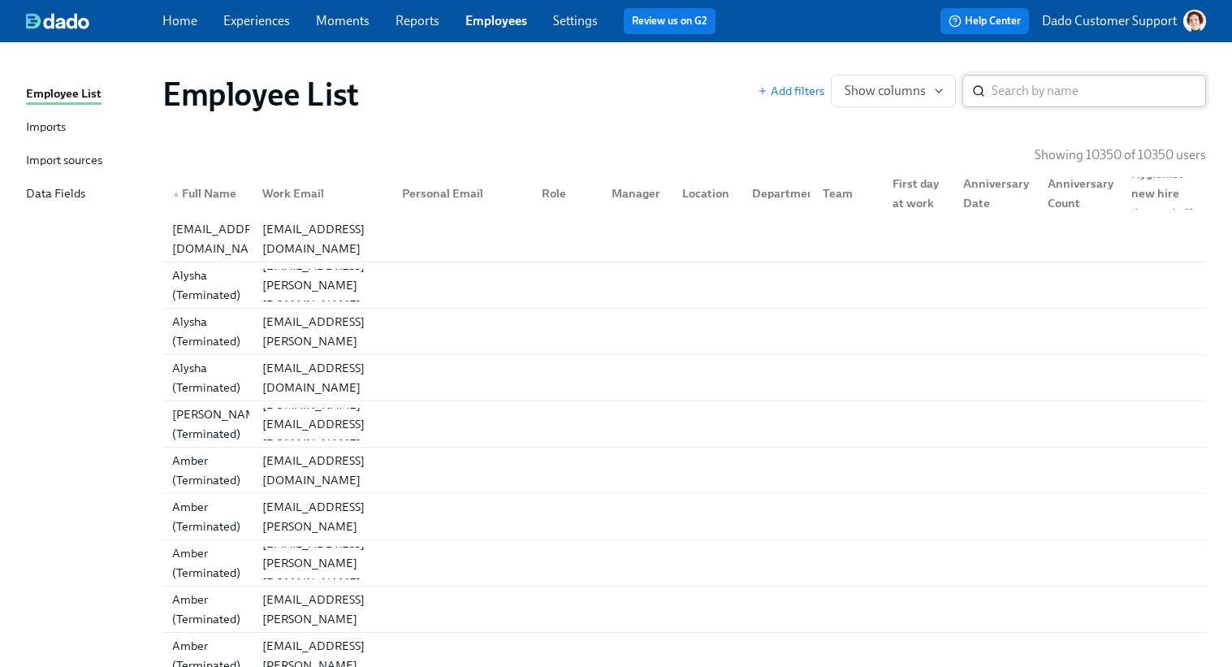
click at [1044, 104] on input "search" at bounding box center [1098, 91] width 214 height 32
type input "[DEMOGRAPHIC_DATA]"
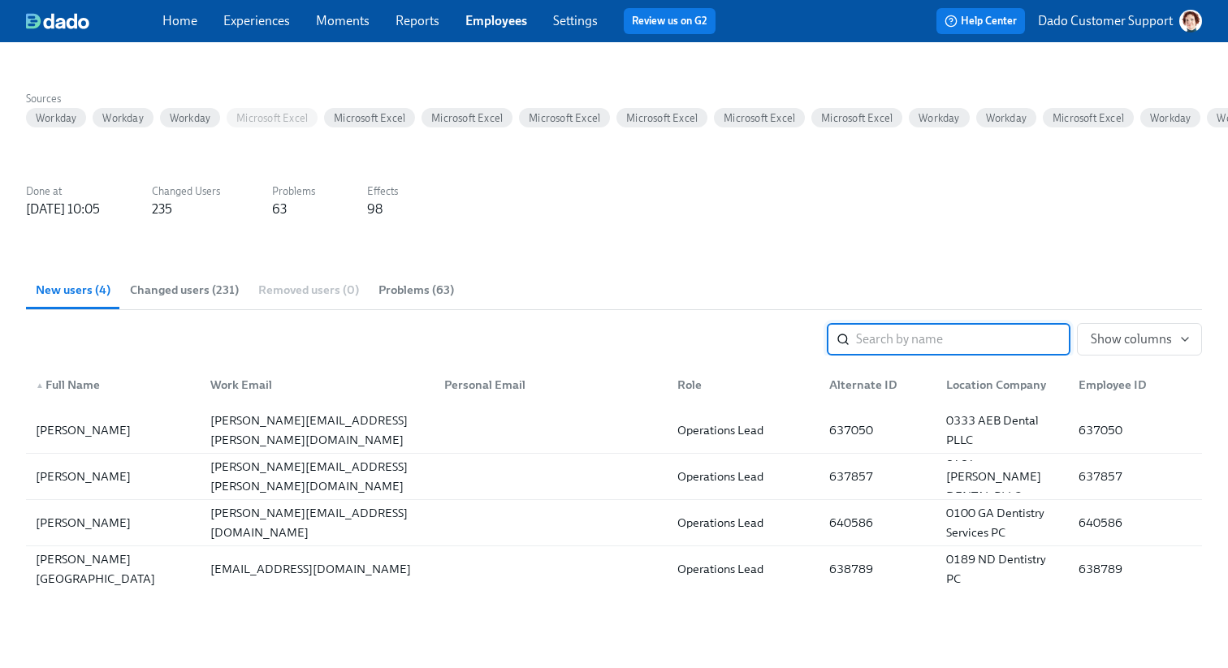
scroll to position [192, 0]
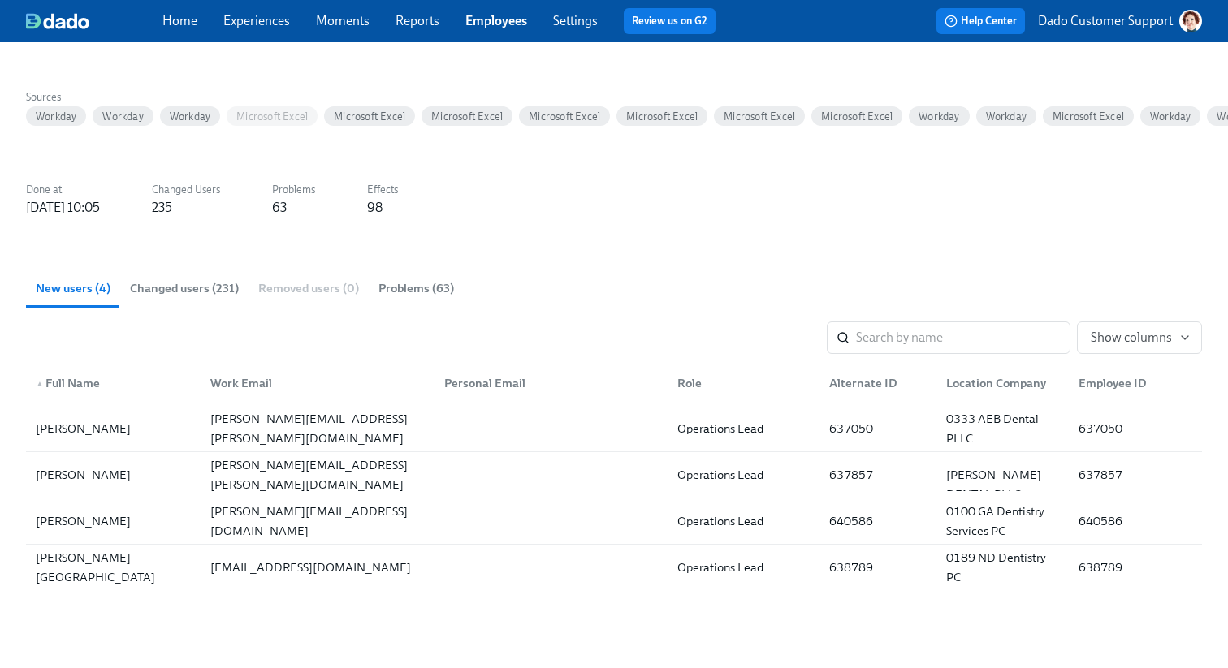
click at [223, 280] on span "Changed users (231)" at bounding box center [184, 288] width 109 height 19
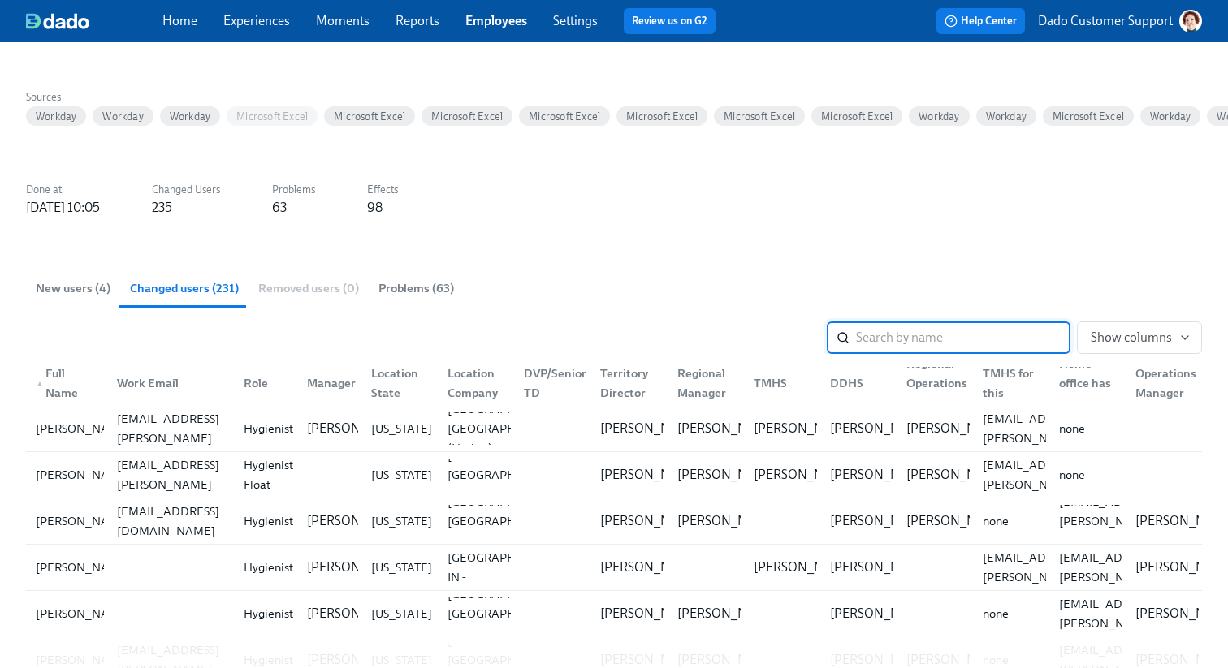
paste input "[PERSON_NAME]"
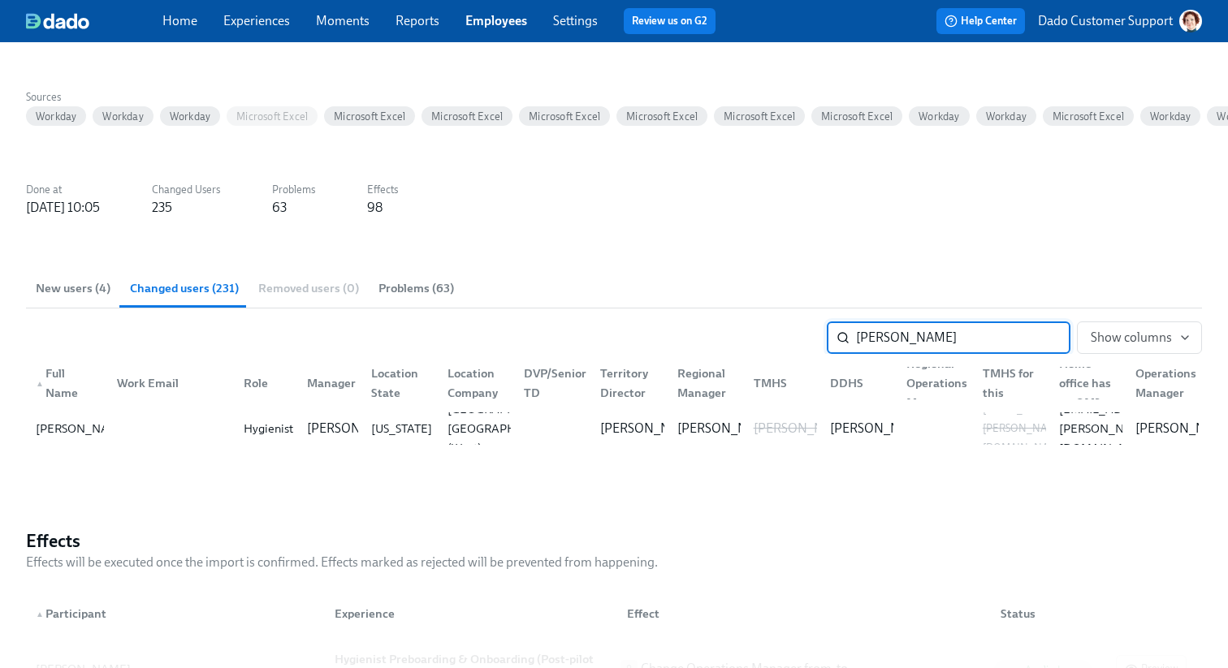
type input "[PERSON_NAME]"
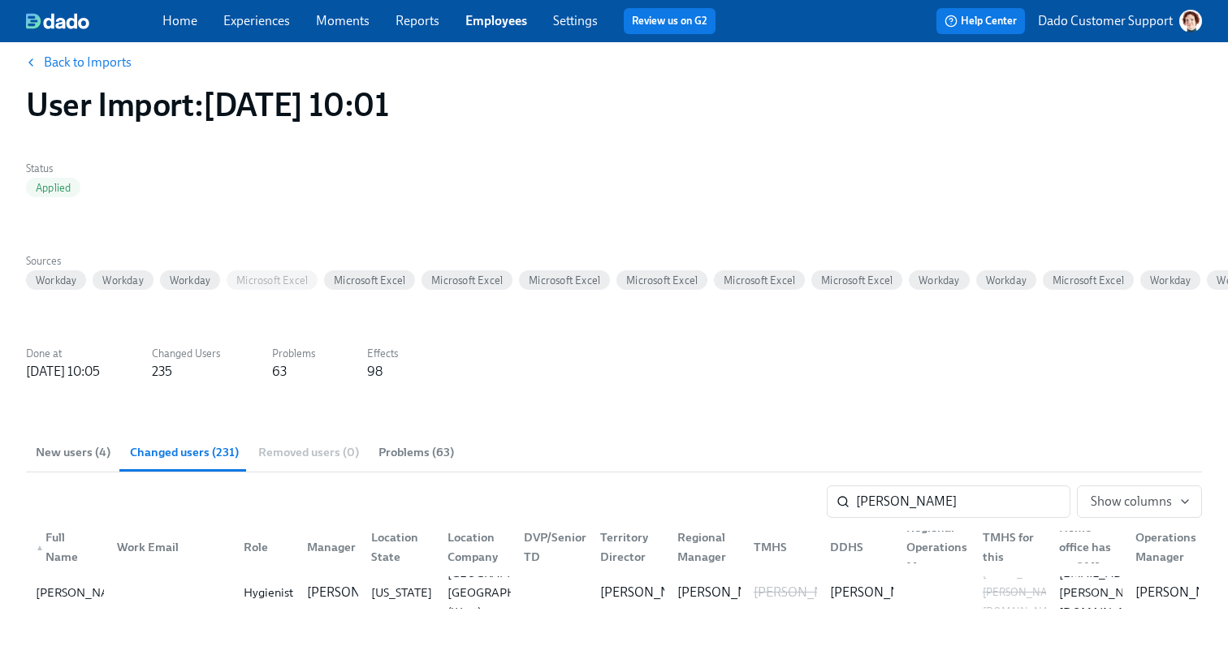
scroll to position [0, 0]
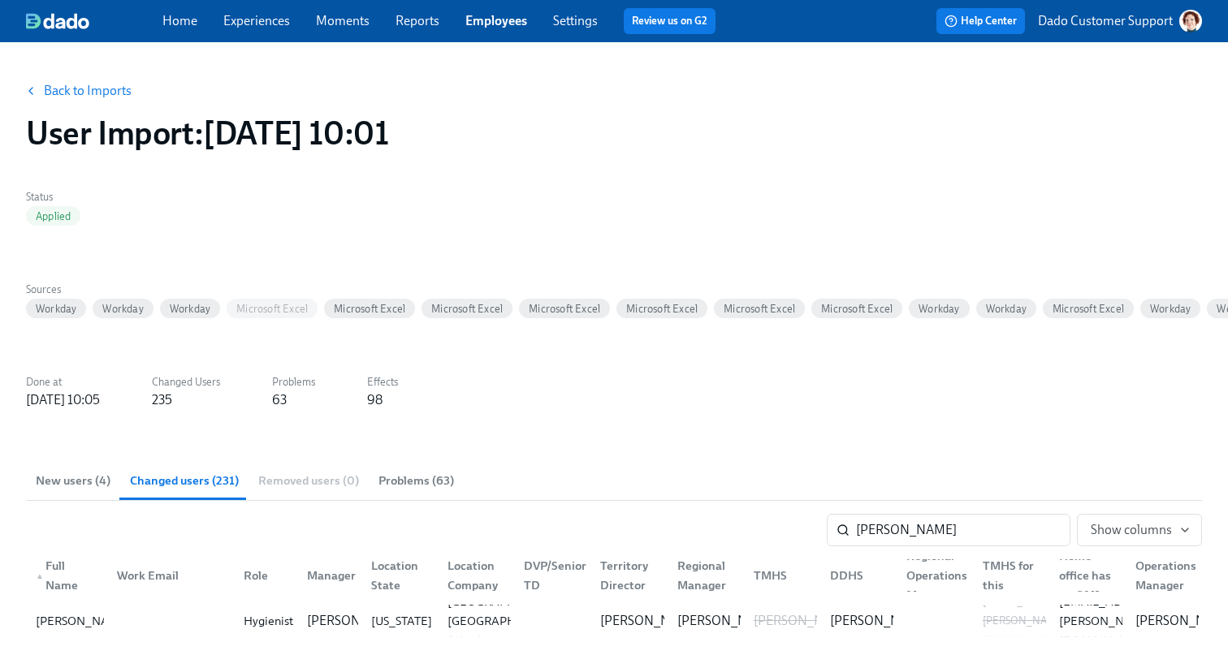
click at [491, 20] on link "Employees" at bounding box center [496, 20] width 62 height 15
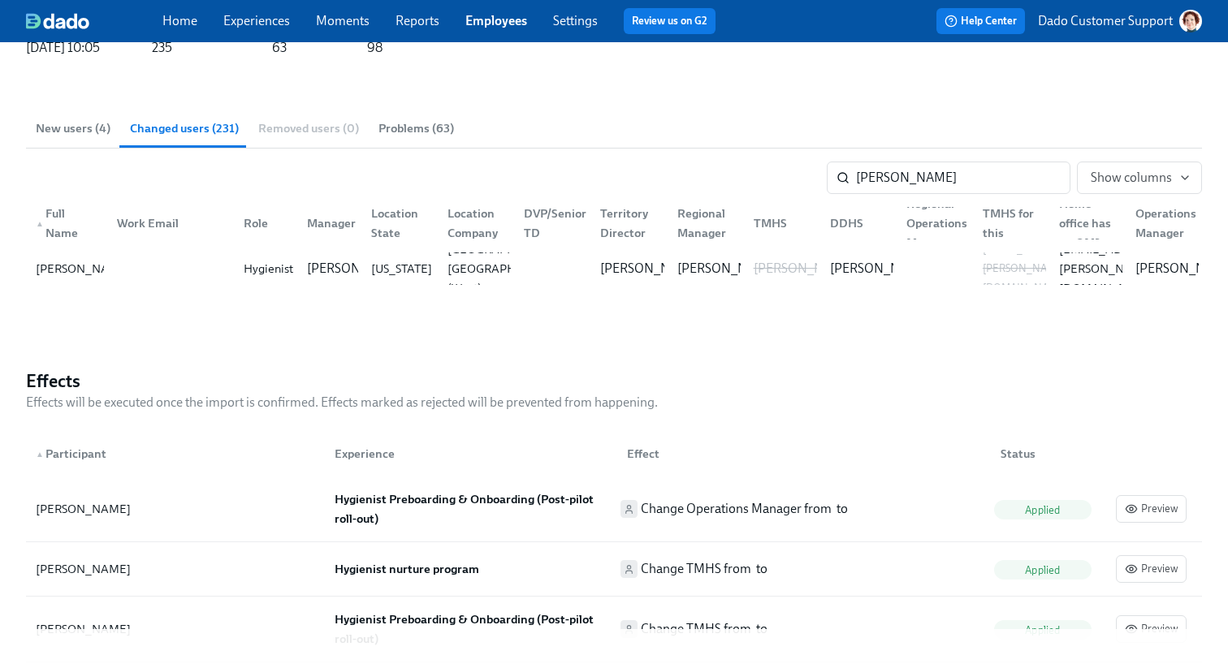
scroll to position [411, 0]
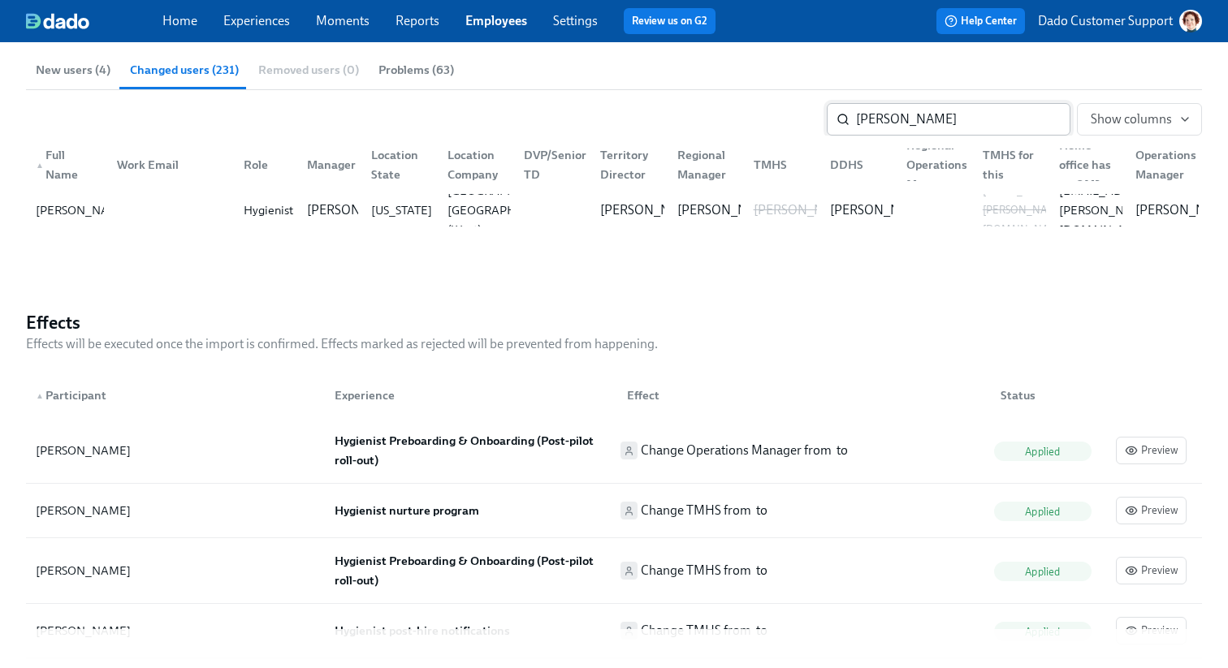
click at [1035, 123] on input "[PERSON_NAME]" at bounding box center [963, 119] width 214 height 32
click at [1133, 115] on span "Show columns" at bounding box center [1138, 119] width 97 height 16
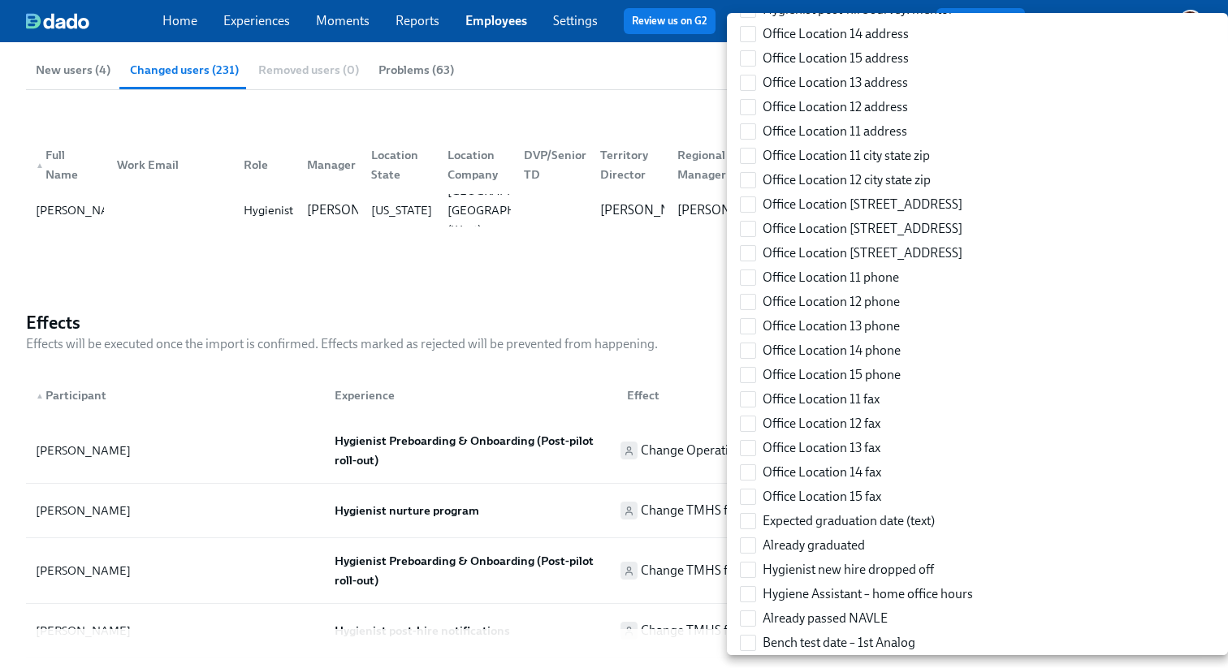
scroll to position [602, 0]
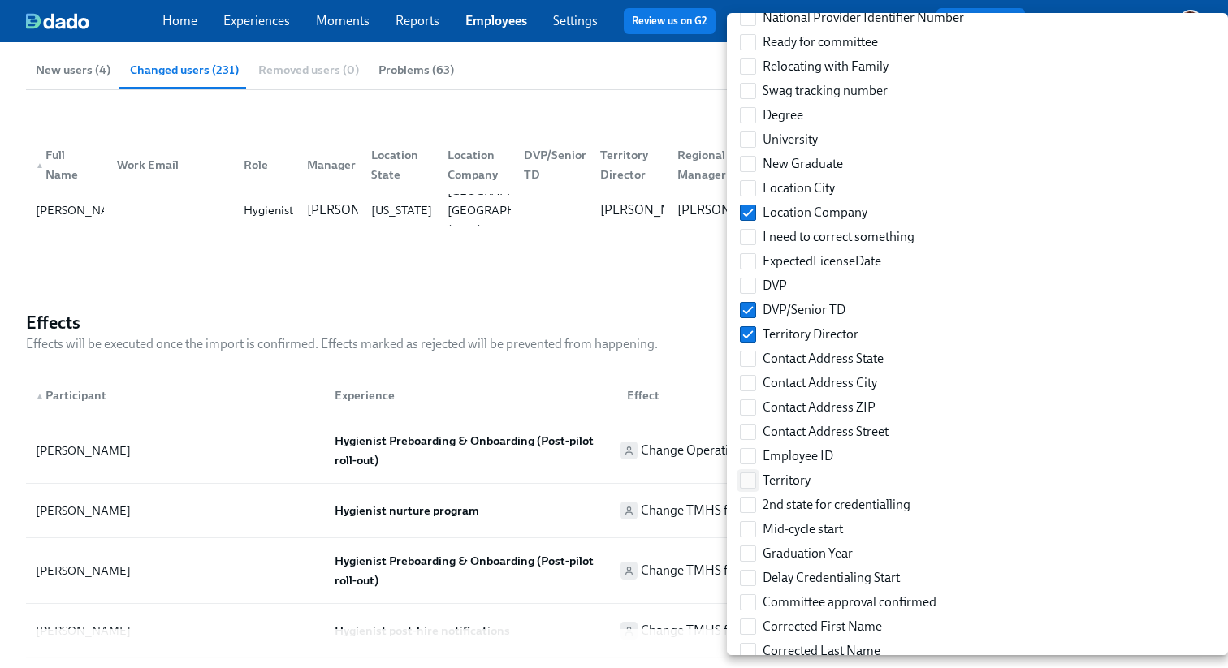
click at [751, 473] on span at bounding box center [748, 481] width 16 height 16
click at [751, 473] on input "Territory" at bounding box center [748, 480] width 15 height 15
checkbox input "true"
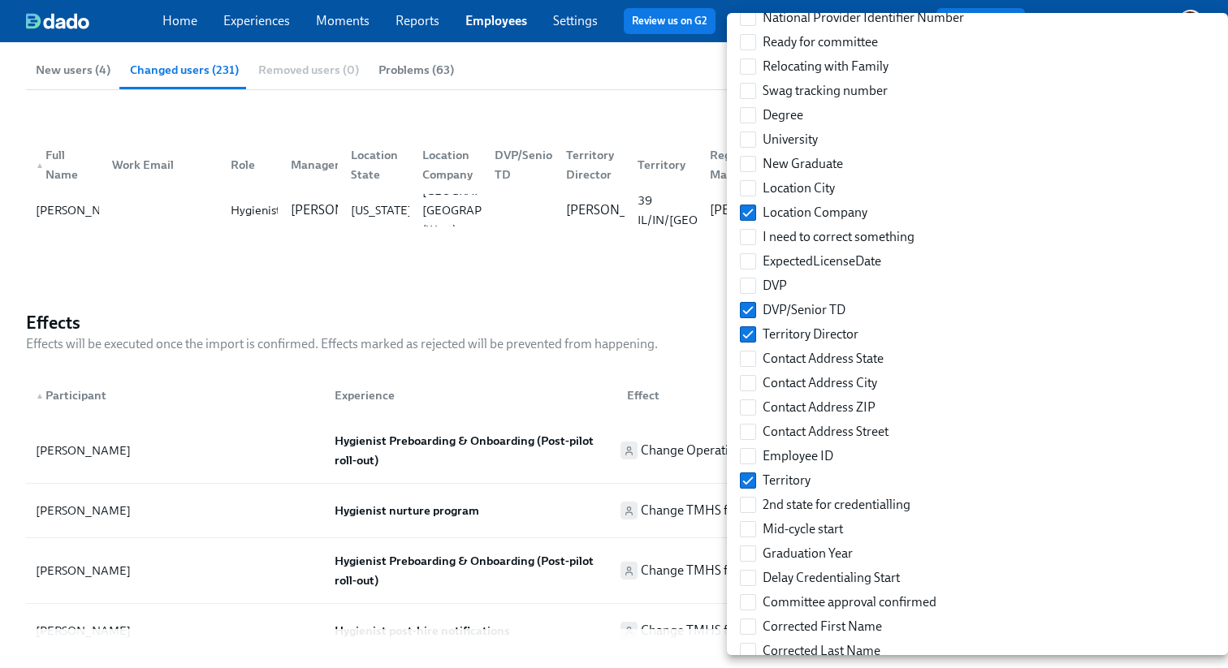
click at [639, 157] on div at bounding box center [614, 334] width 1228 height 668
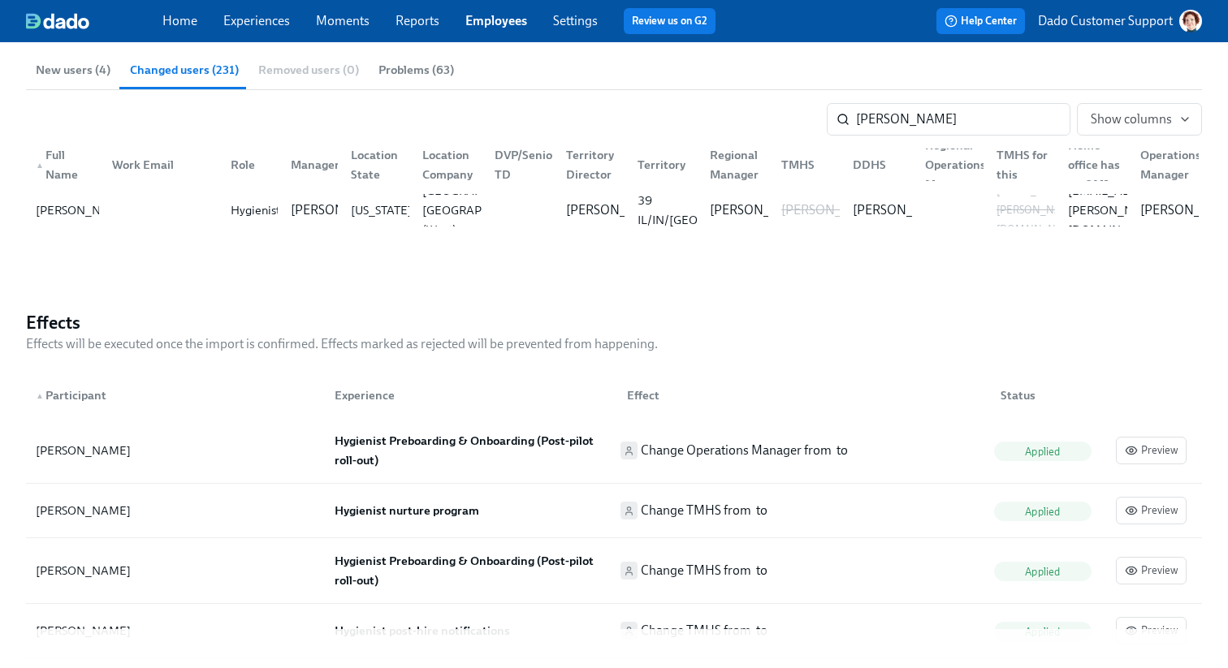
click at [654, 164] on div "Territory" at bounding box center [661, 164] width 61 height 19
click at [1051, 123] on input "[PERSON_NAME]" at bounding box center [963, 119] width 214 height 32
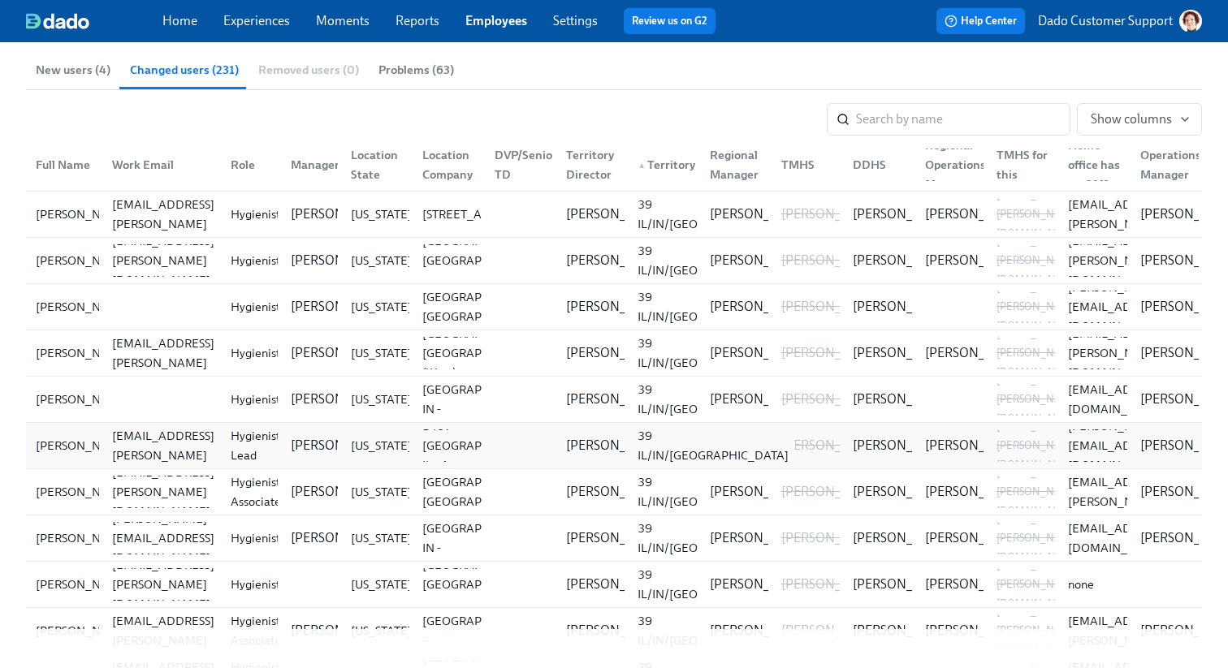
scroll to position [5746, 0]
click at [489, 18] on link "Employees" at bounding box center [496, 20] width 62 height 15
click at [497, 24] on link "Employees" at bounding box center [496, 20] width 62 height 15
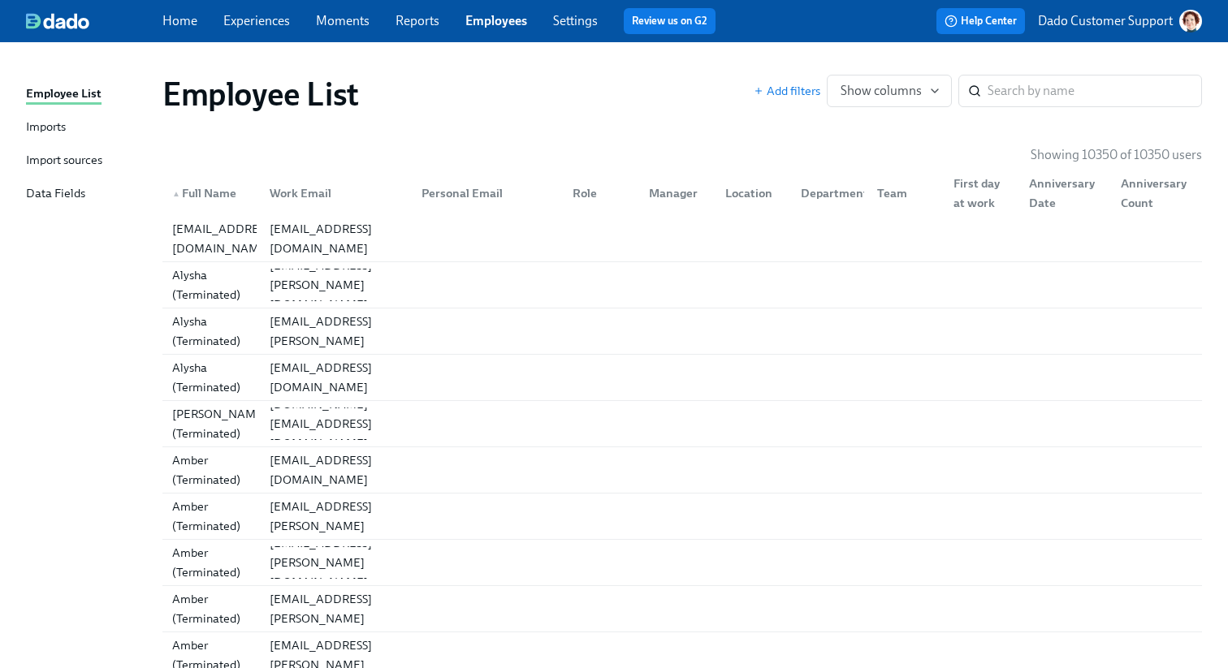
click at [54, 148] on div "Employee List Imports Import sources Data Fields" at bounding box center [94, 150] width 136 height 133
click at [55, 166] on div "Import sources" at bounding box center [64, 161] width 76 height 20
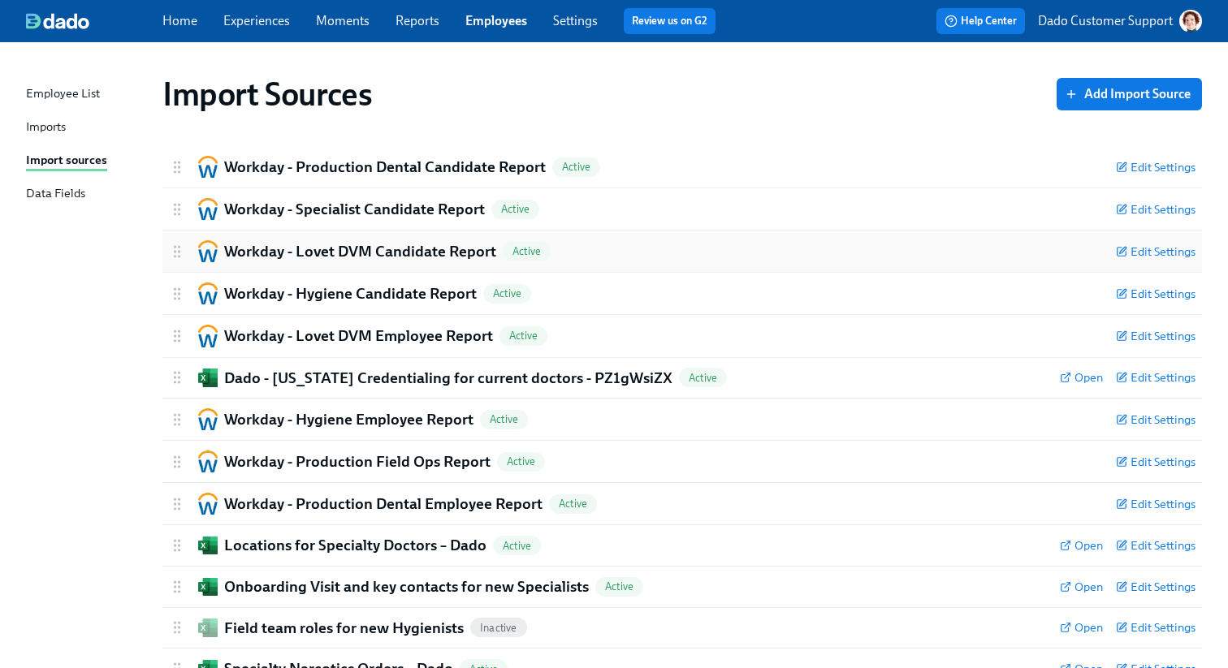
click at [352, 244] on h2 "Workday - Lovet DVM Candidate Report" at bounding box center [360, 251] width 272 height 21
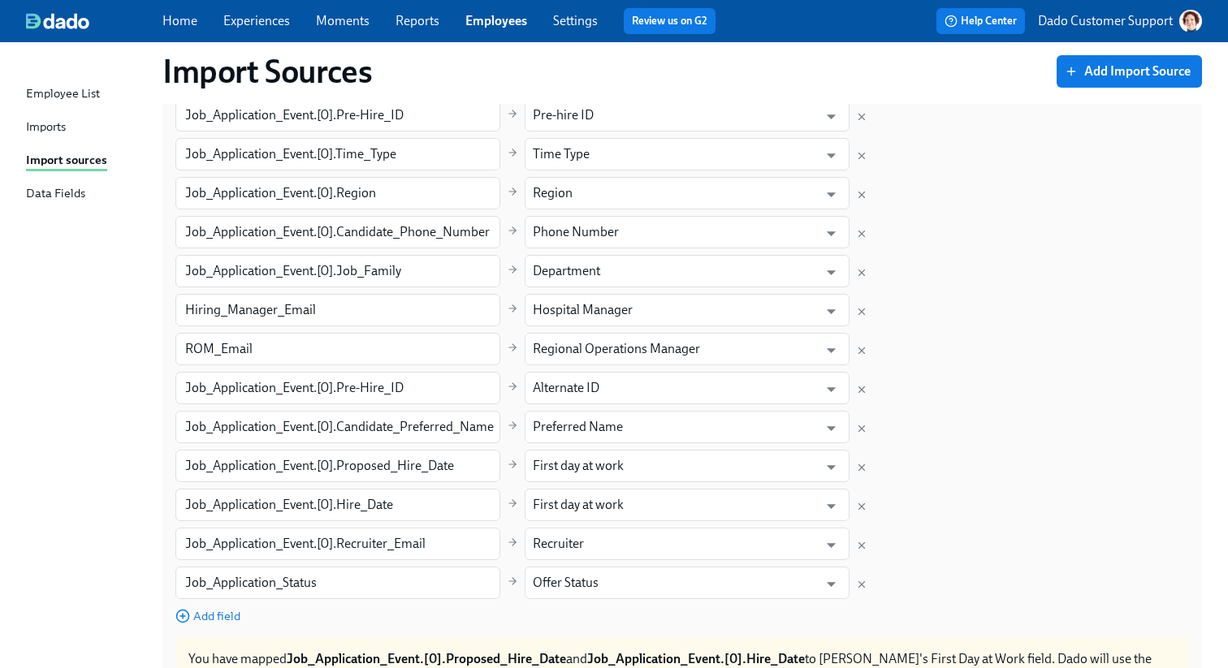
scroll to position [664, 0]
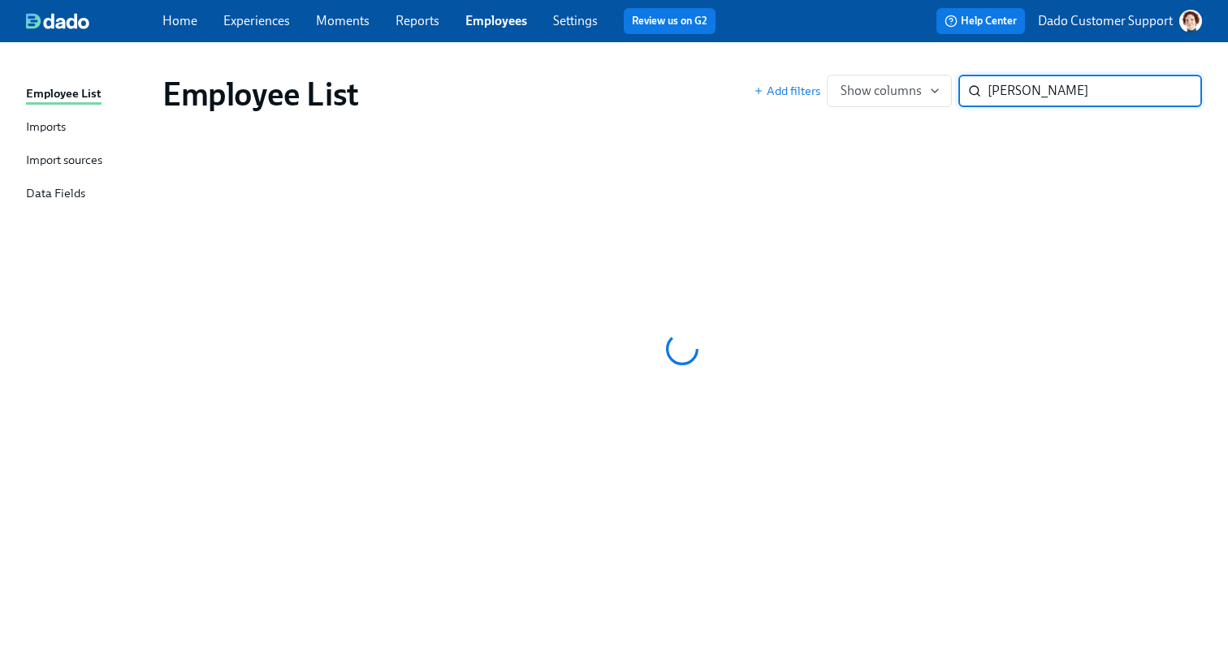
type input "[PERSON_NAME]"
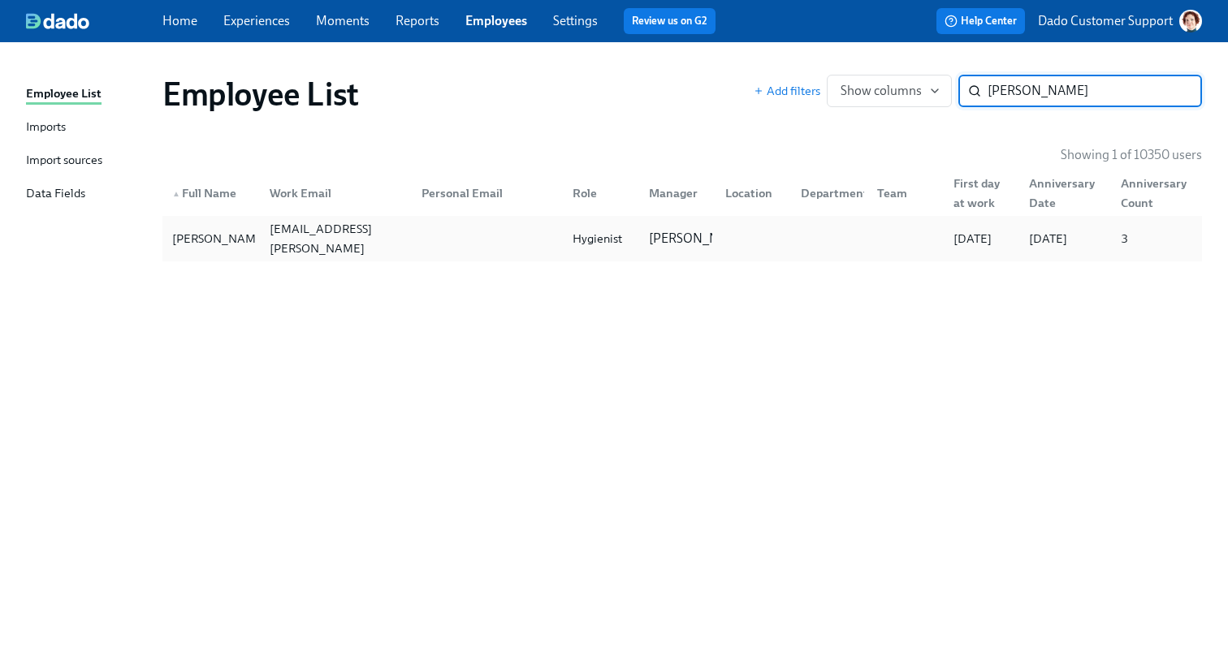
click at [729, 230] on div at bounding box center [750, 238] width 76 height 32
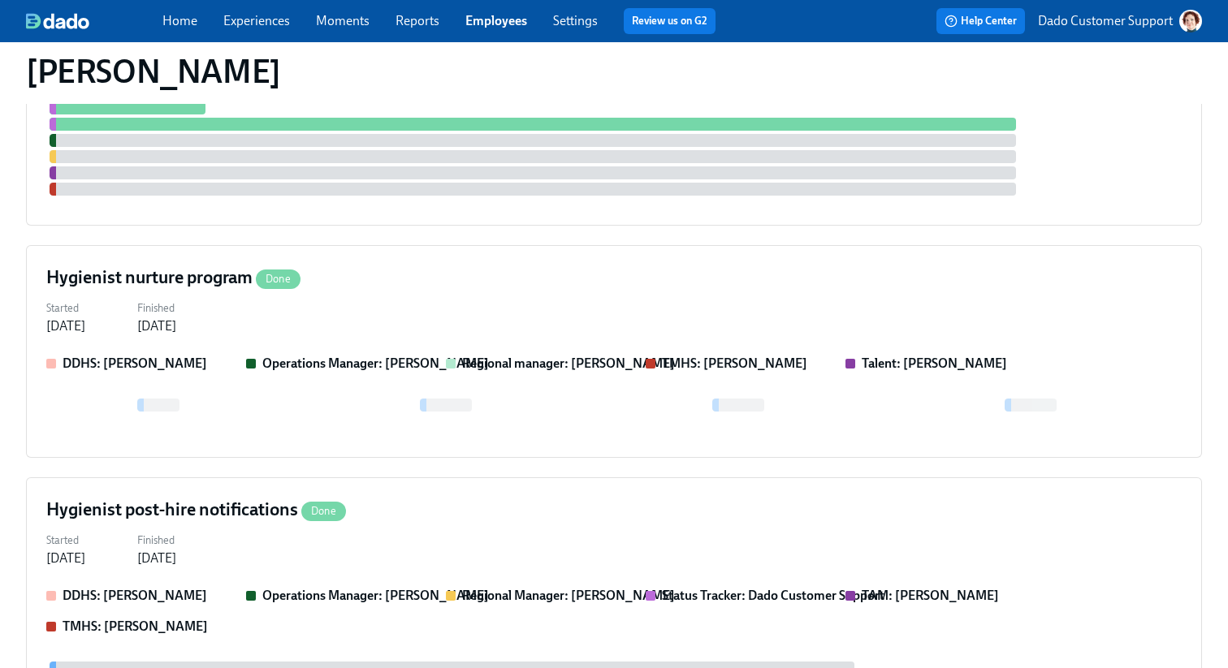
scroll to position [4359, 0]
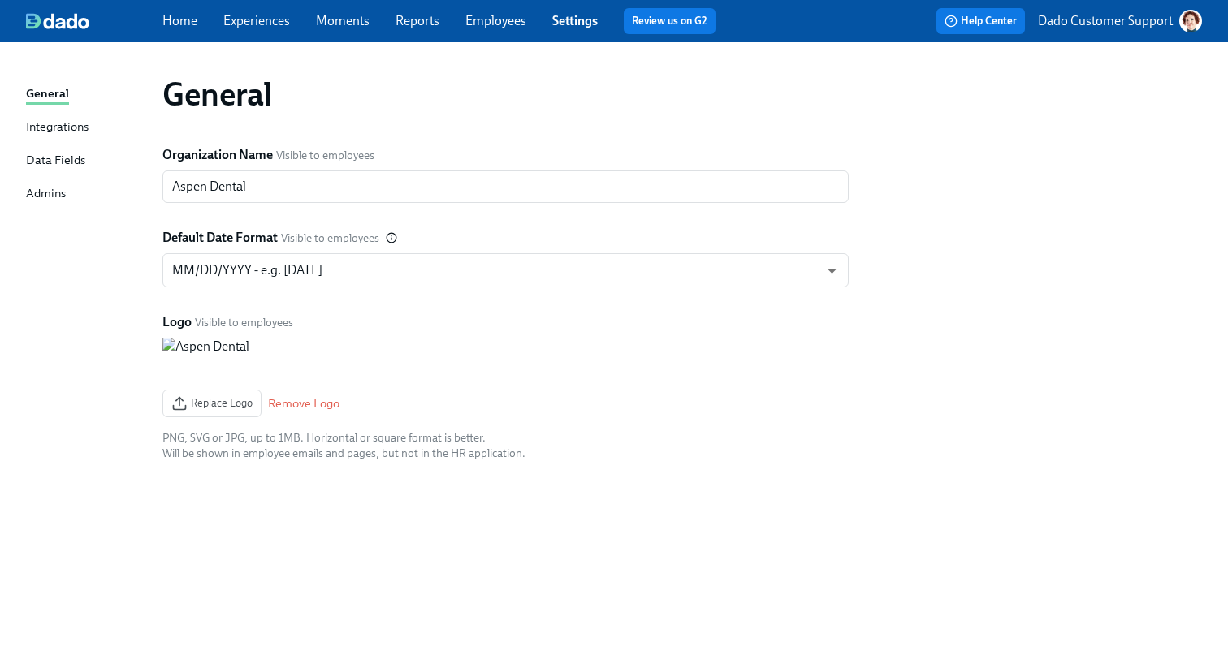
click at [67, 158] on div "Data Fields" at bounding box center [55, 161] width 59 height 20
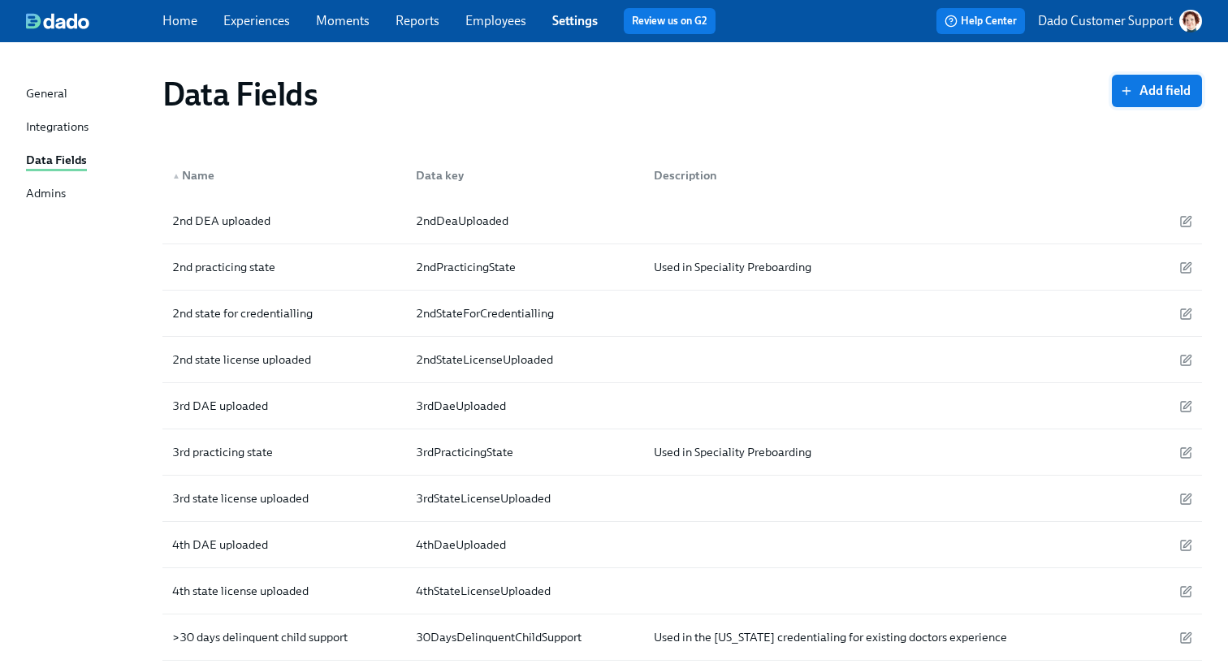
click at [1137, 86] on span "Add field" at bounding box center [1156, 91] width 67 height 16
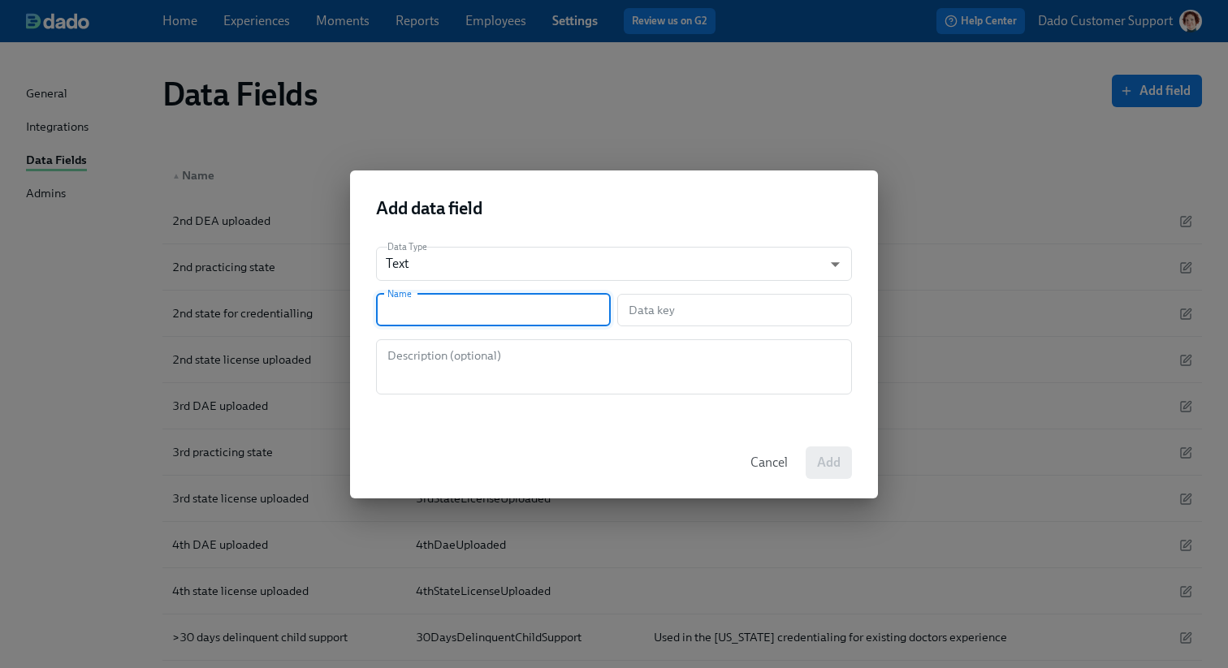
click at [485, 295] on input "text" at bounding box center [493, 310] width 235 height 32
type input "R"
type input "r"
type input "Re"
type input "re"
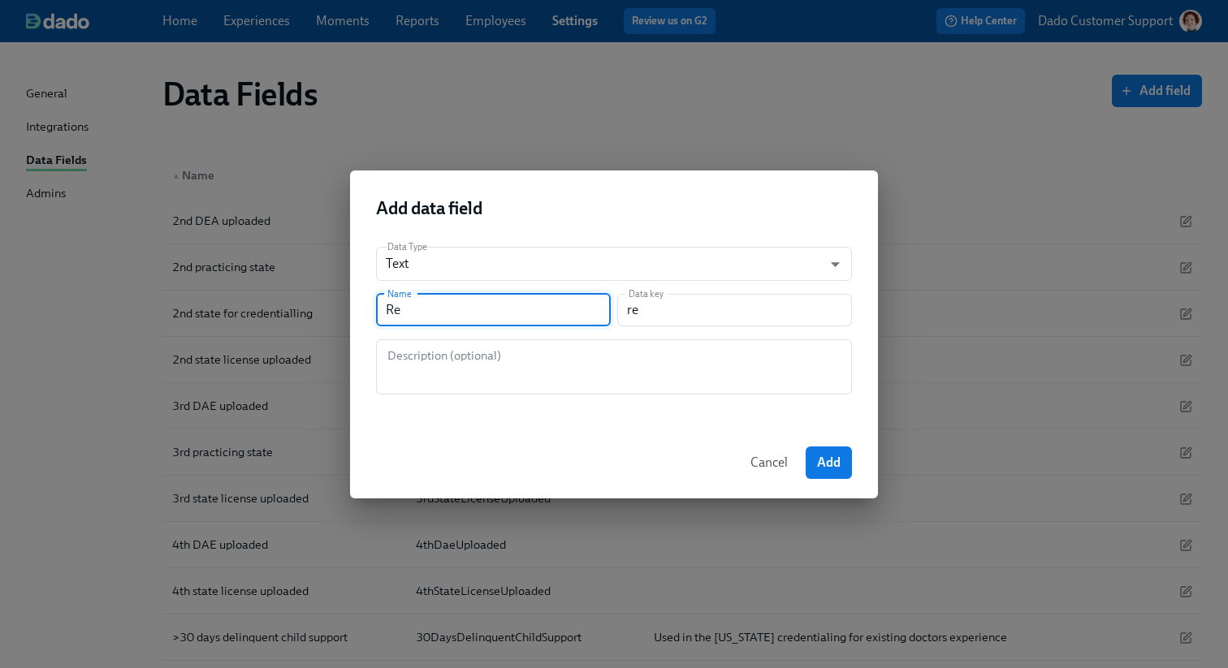
type input "Rep"
type input "rep"
type input "Re"
type input "re"
type input "Rep"
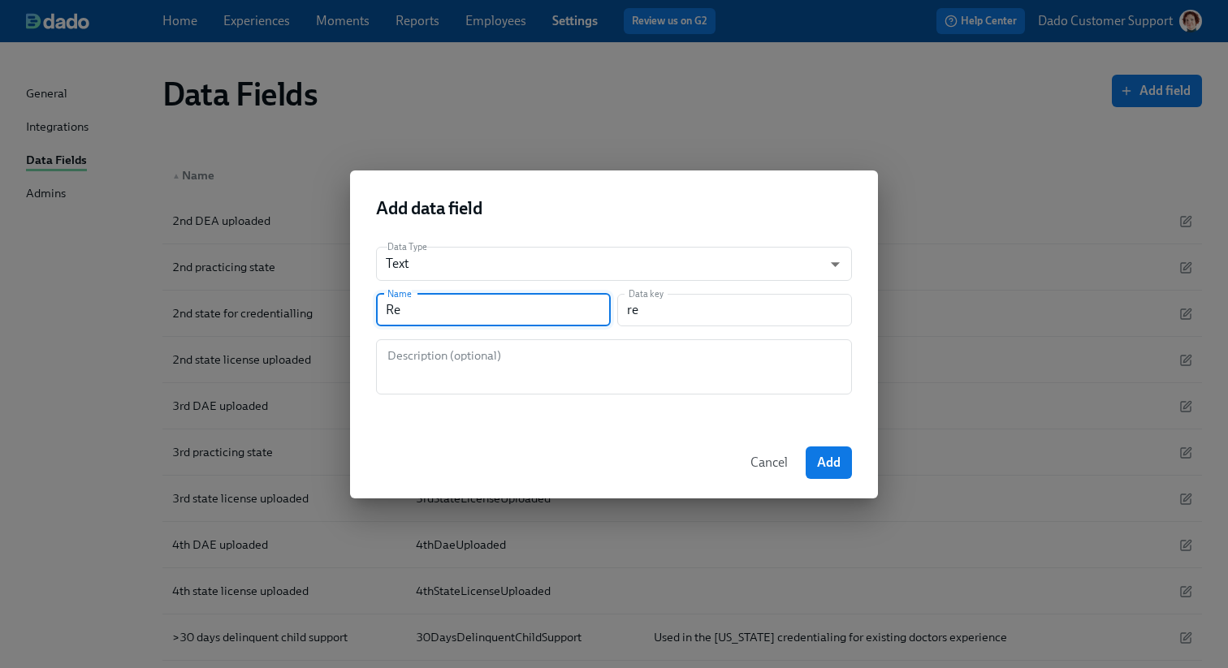
type input "rep"
type input "Repl"
type input "repl"
type input "Repla"
type input "repla"
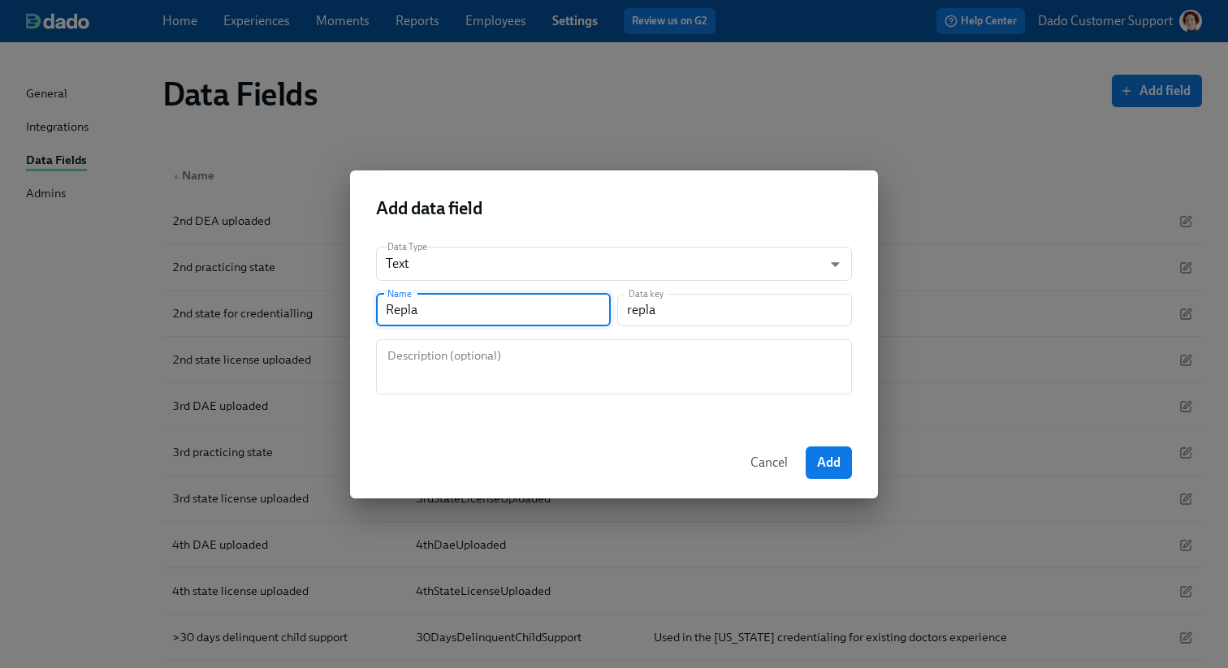
type input "Replac"
type input "replac"
type input "Replace"
type input "replace"
type input "Replacem"
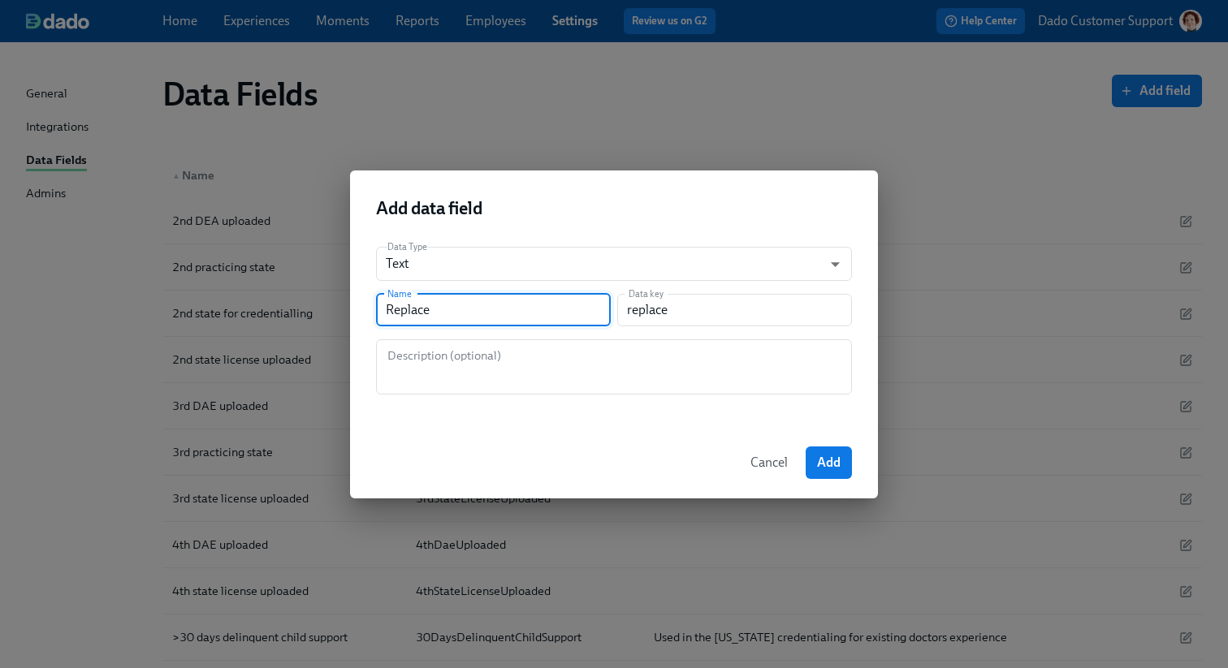
type input "replacem"
type input "Replaceme"
type input "replaceme"
type input "Replacemen"
type input "replacemen"
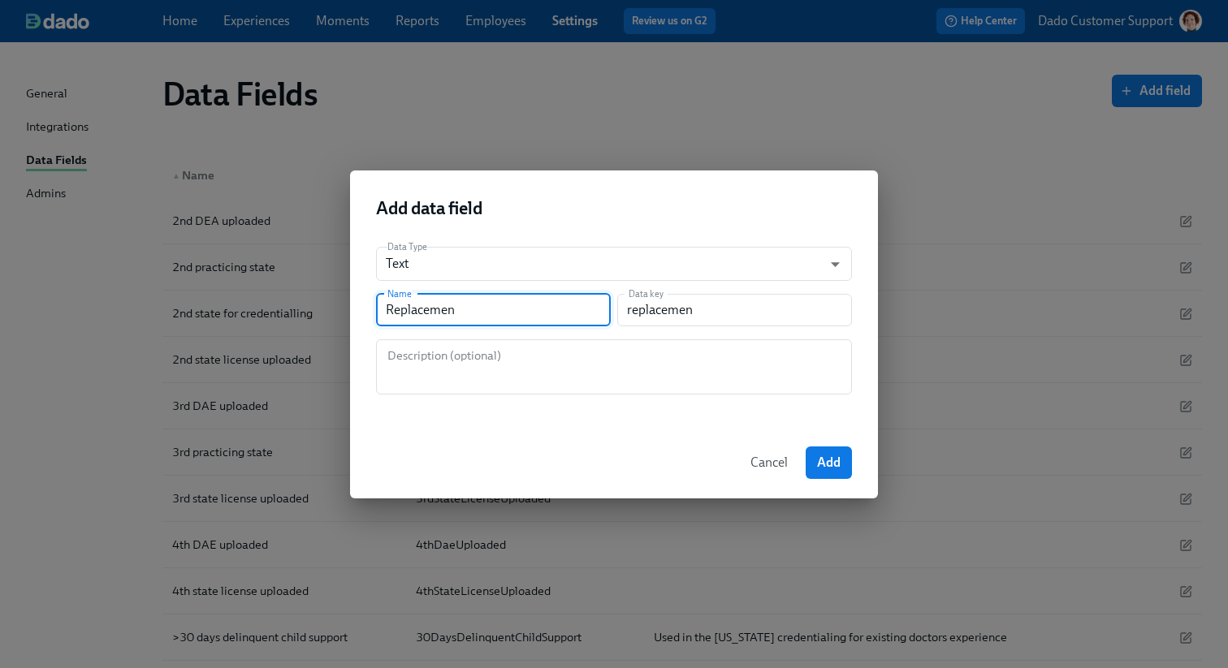
type input "Replacement"
type input "replacement"
type input "Replacement T"
type input "replacementT"
type input "Replacement TM"
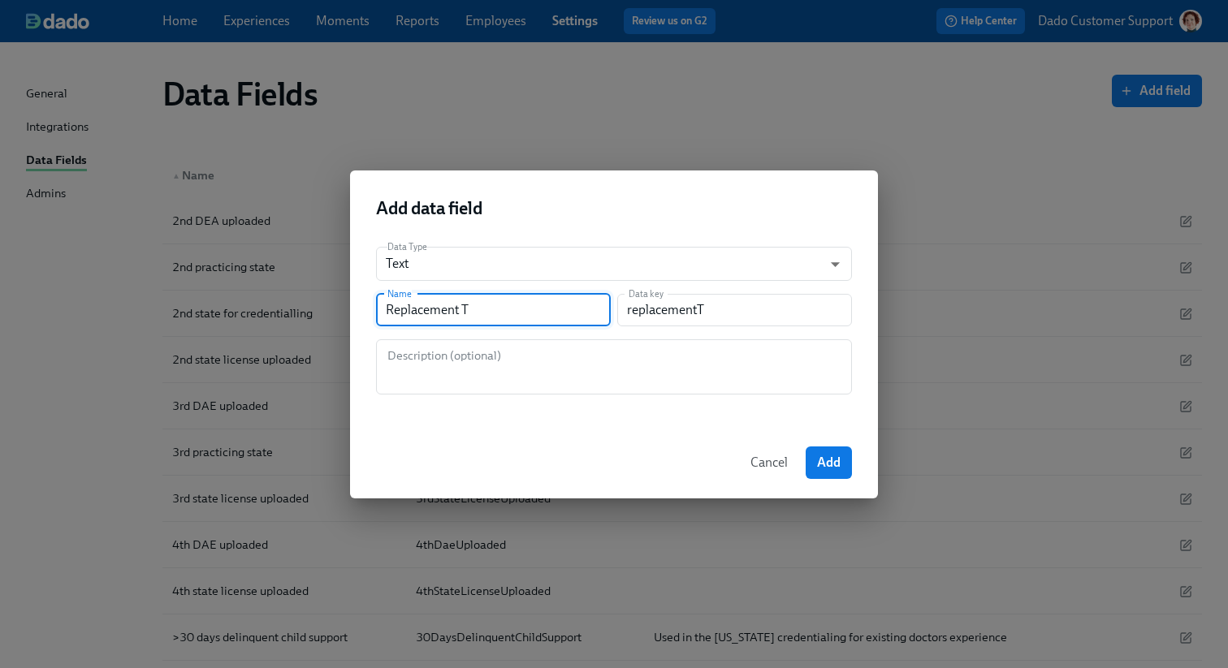
type input "replacementTm"
type input "Replacement TMH"
type input "replacementTmh"
type input "Replacement TMHS"
type input "replacementTmhs"
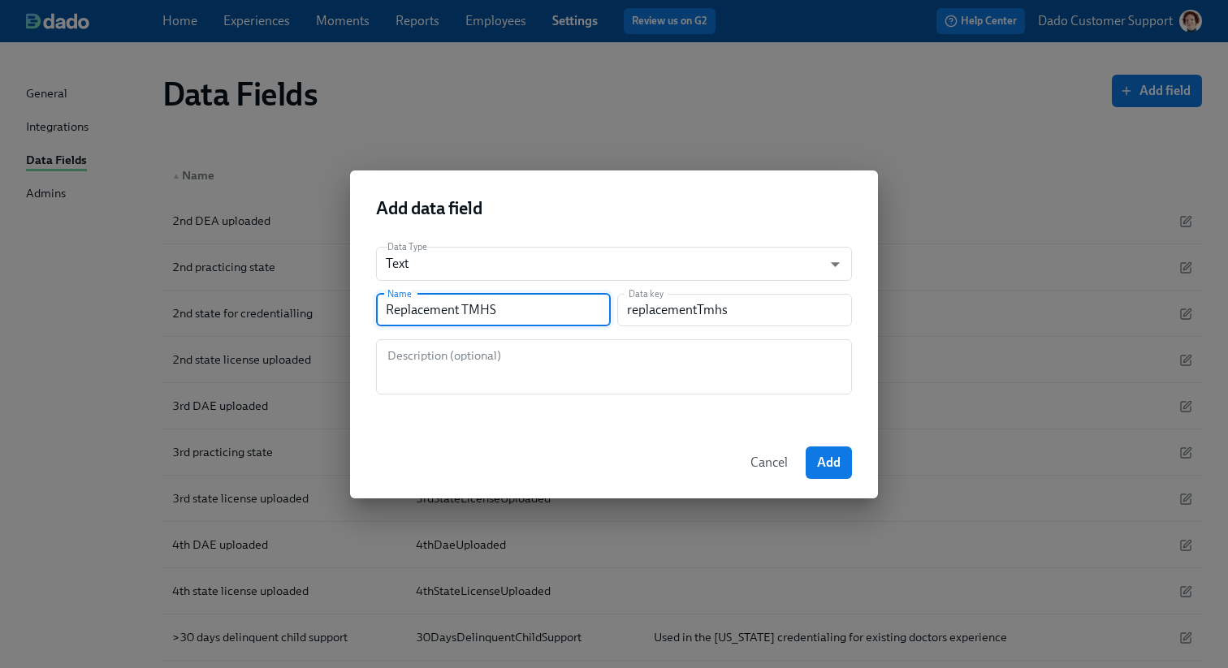
type input "Replacement TMHS"
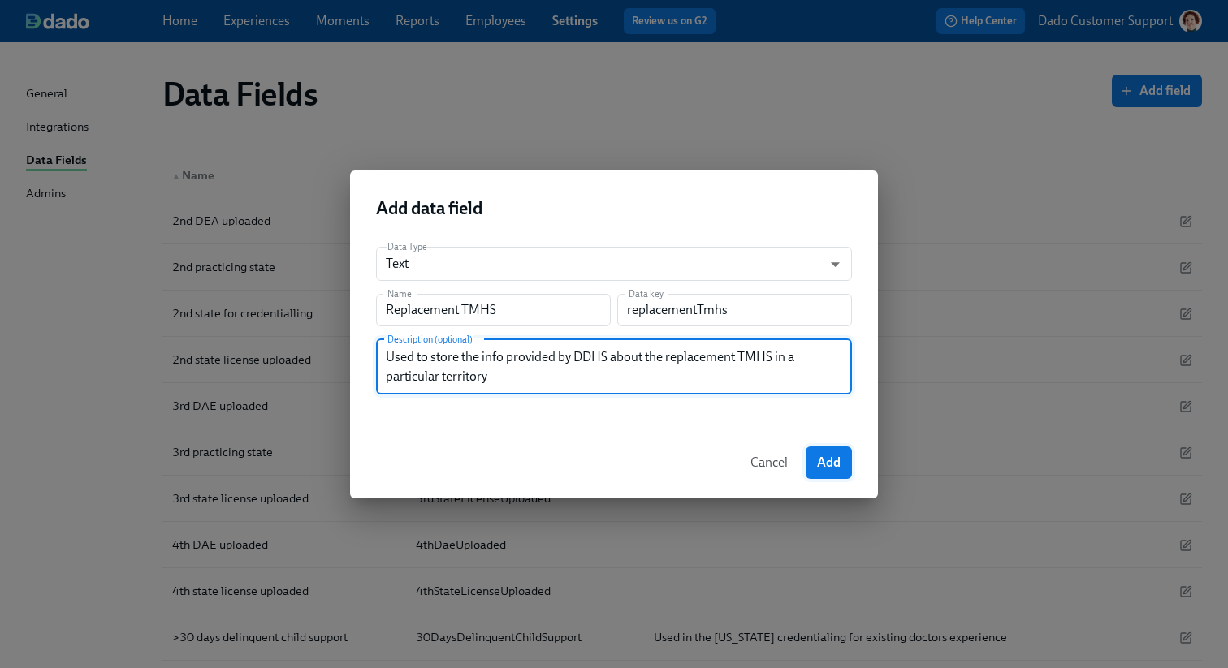
type textarea "Used to store the info provided by DDHS about the replacement TMHS in a particu…"
click at [822, 463] on span "Add" at bounding box center [829, 463] width 24 height 16
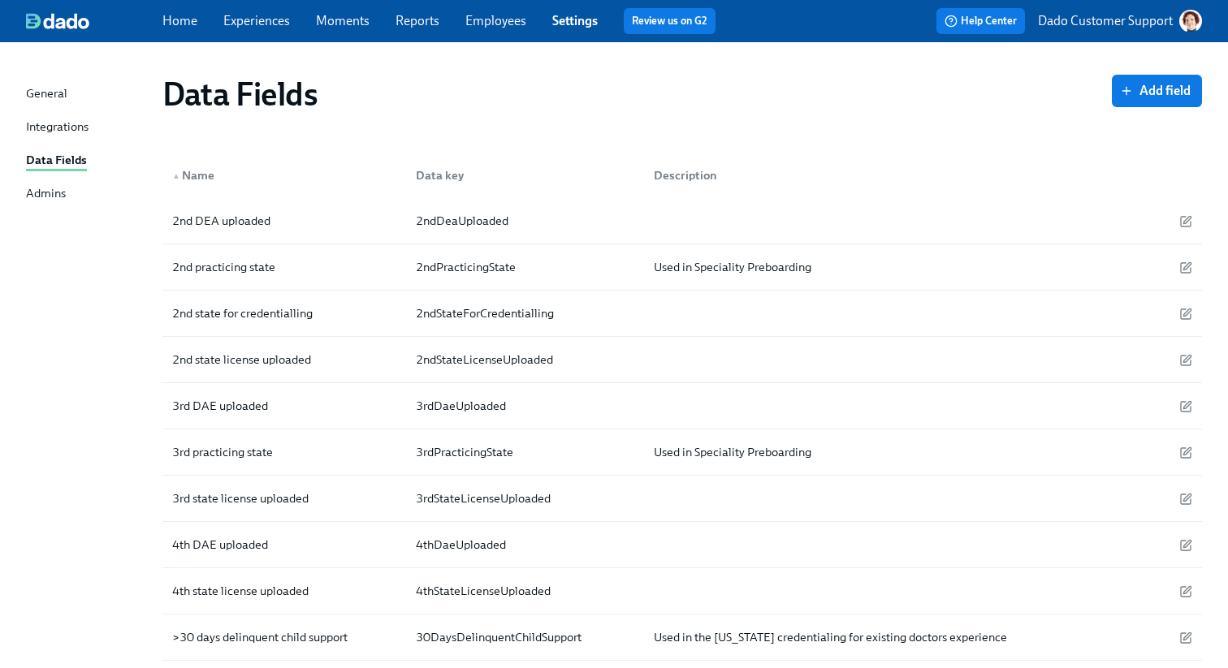
click at [508, 19] on link "Employees" at bounding box center [495, 20] width 61 height 15
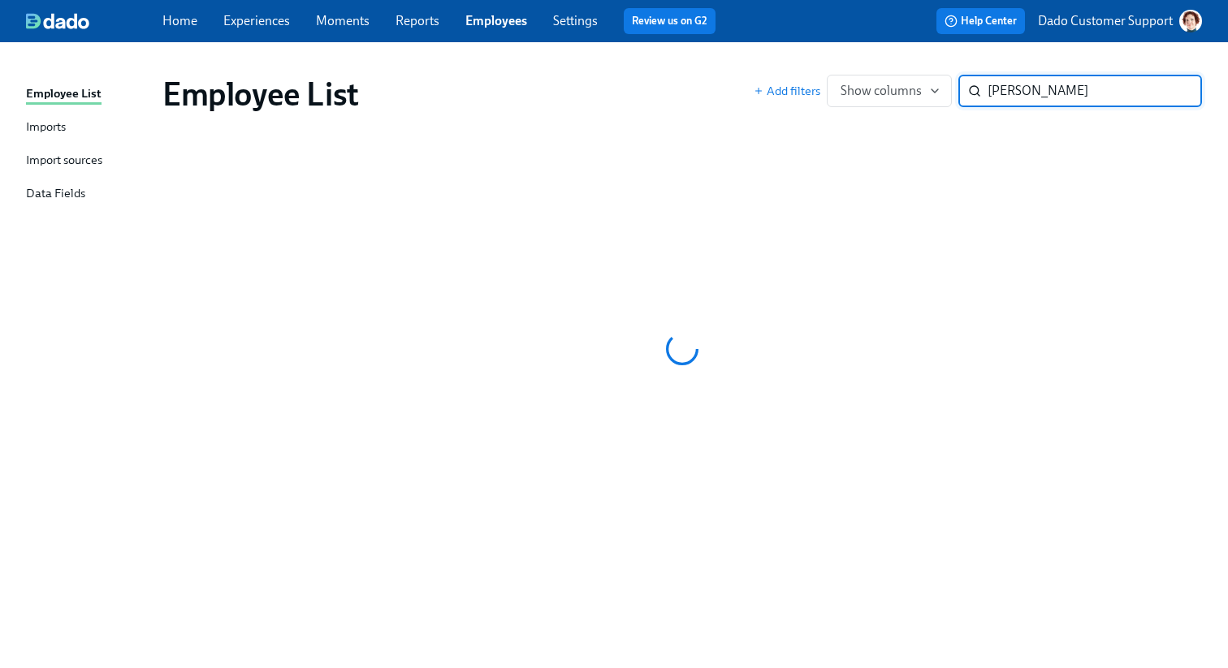
type input "[PERSON_NAME]"
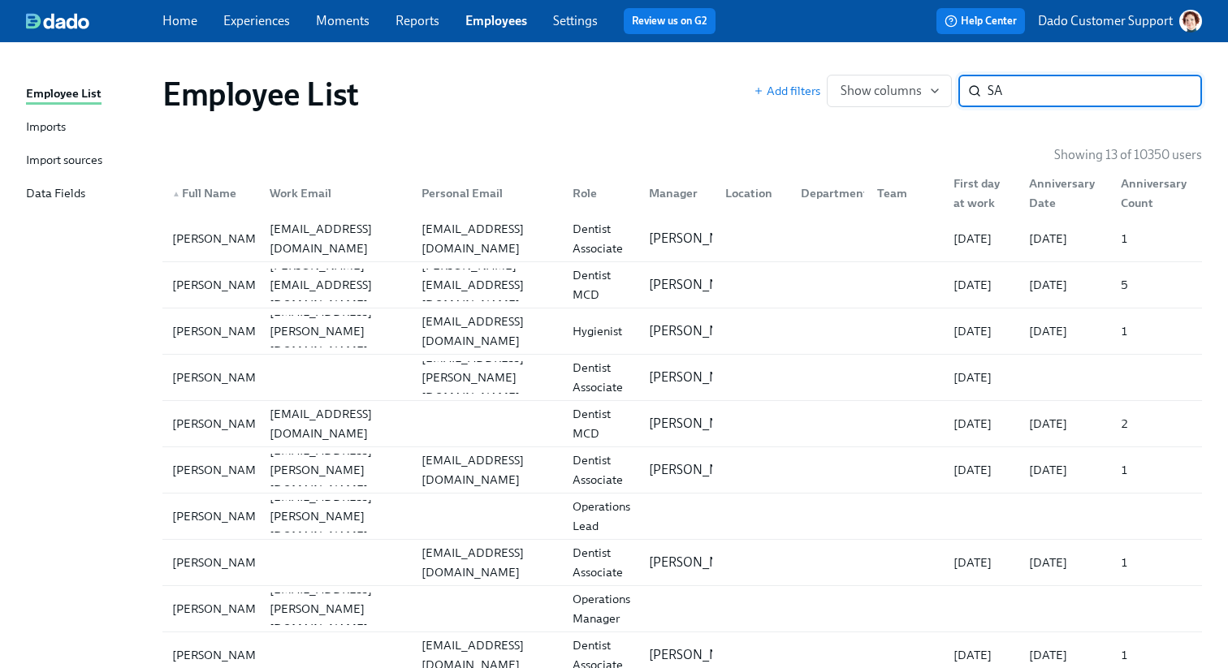
type input "S"
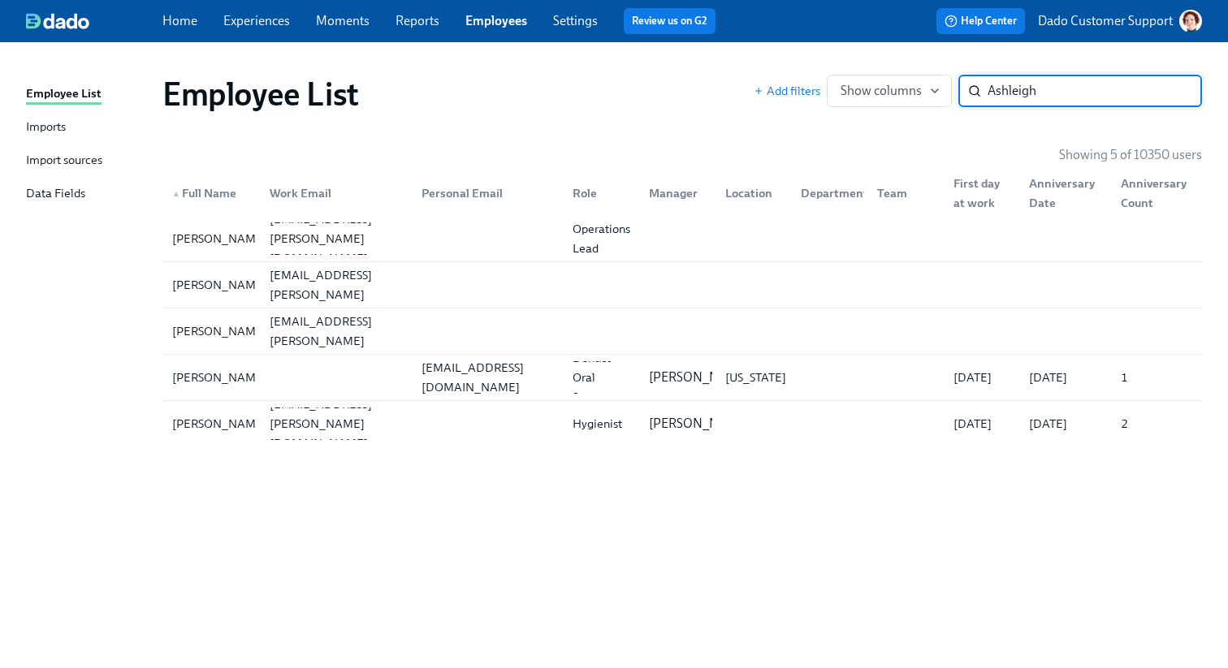
type input "="
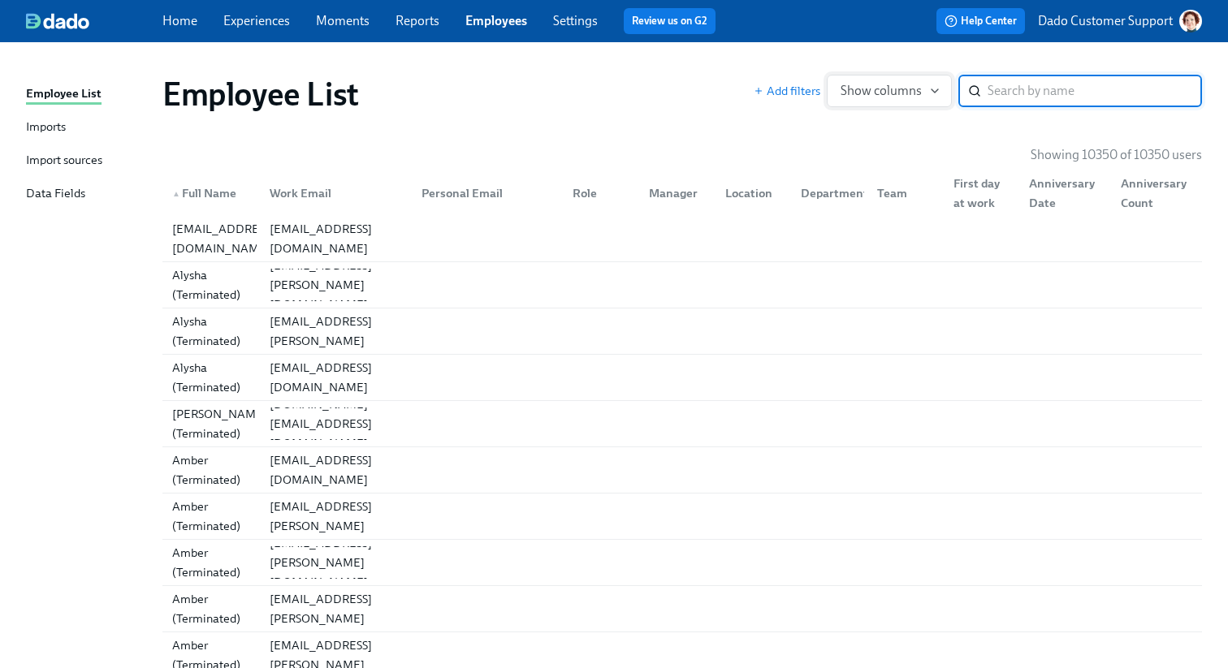
click at [864, 92] on span "Show columns" at bounding box center [888, 91] width 97 height 16
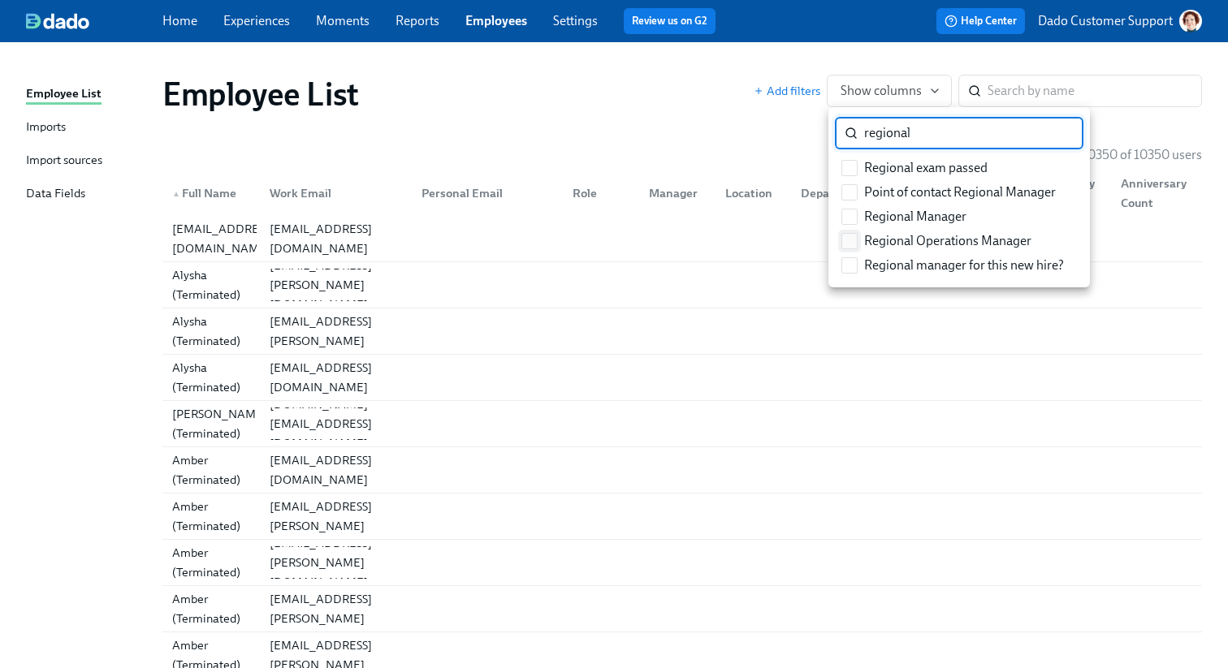
type input "regional"
click at [855, 235] on input "Regional Operations Manager" at bounding box center [849, 241] width 15 height 15
checkbox input "true"
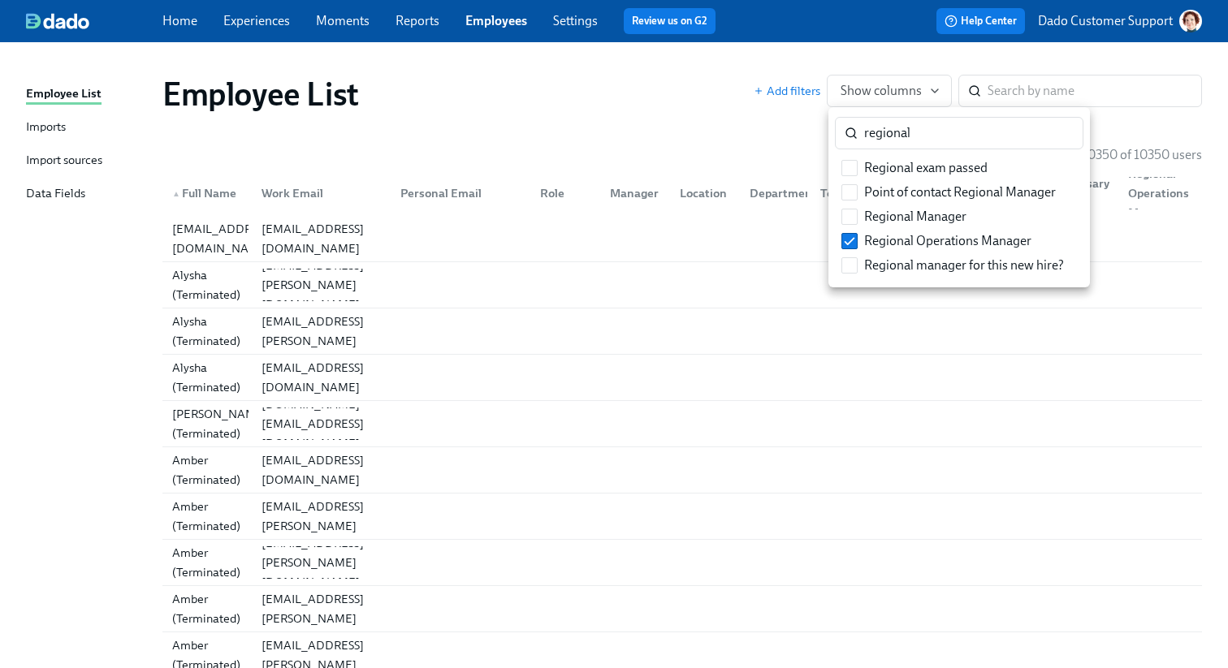
click at [729, 144] on div at bounding box center [614, 334] width 1228 height 668
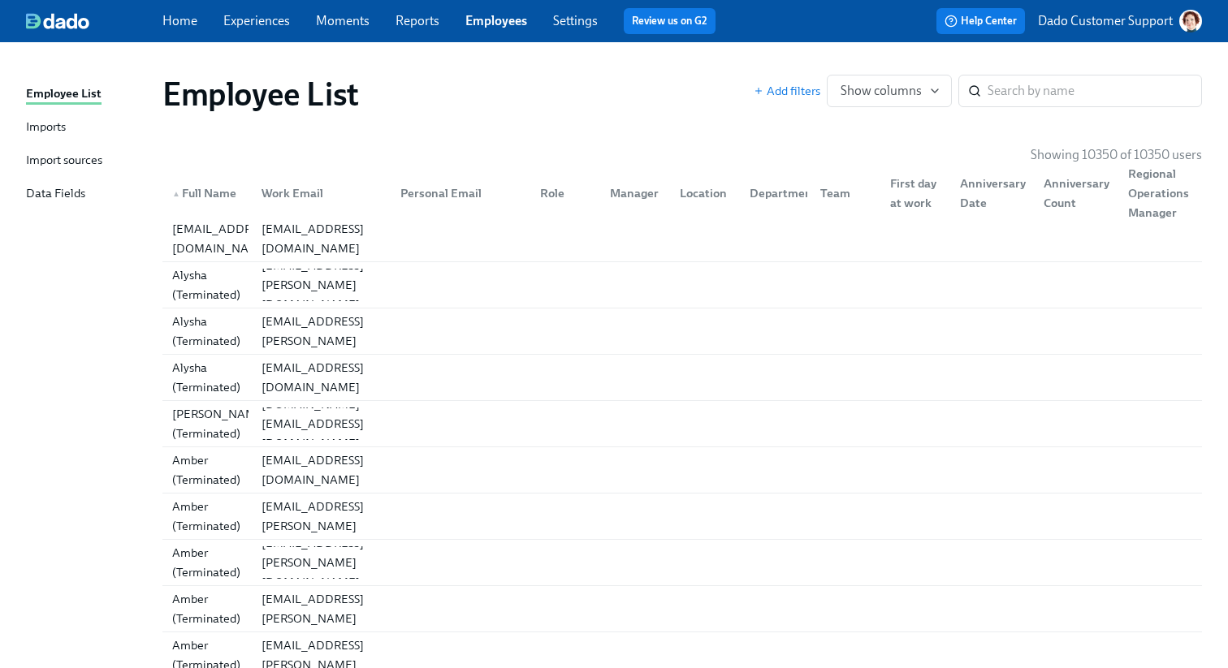
click at [1141, 176] on div "Regional Operations Manager" at bounding box center [1159, 193] width 77 height 58
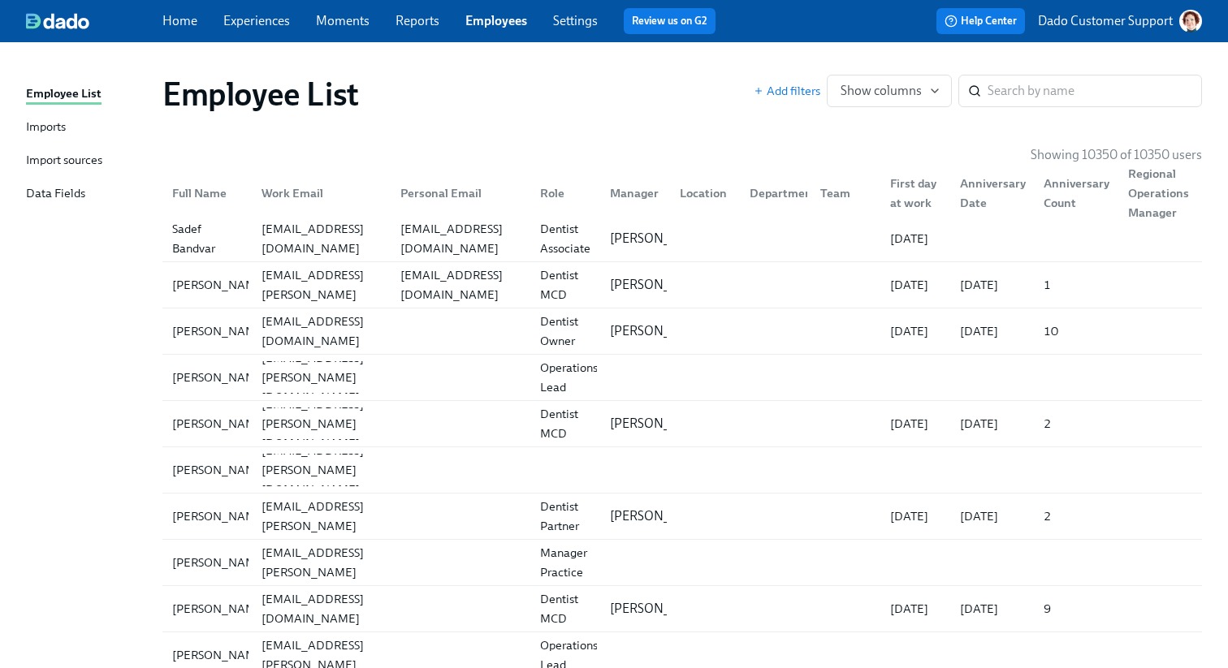
click at [1141, 176] on div "Regional Operations Manager" at bounding box center [1159, 193] width 77 height 58
click at [1138, 191] on div "Regional Operations Manager" at bounding box center [1159, 193] width 77 height 58
click at [1150, 194] on div "Regional Operations Manager" at bounding box center [1159, 193] width 77 height 58
click at [1150, 195] on div "Regional Operations Manager" at bounding box center [1159, 193] width 77 height 58
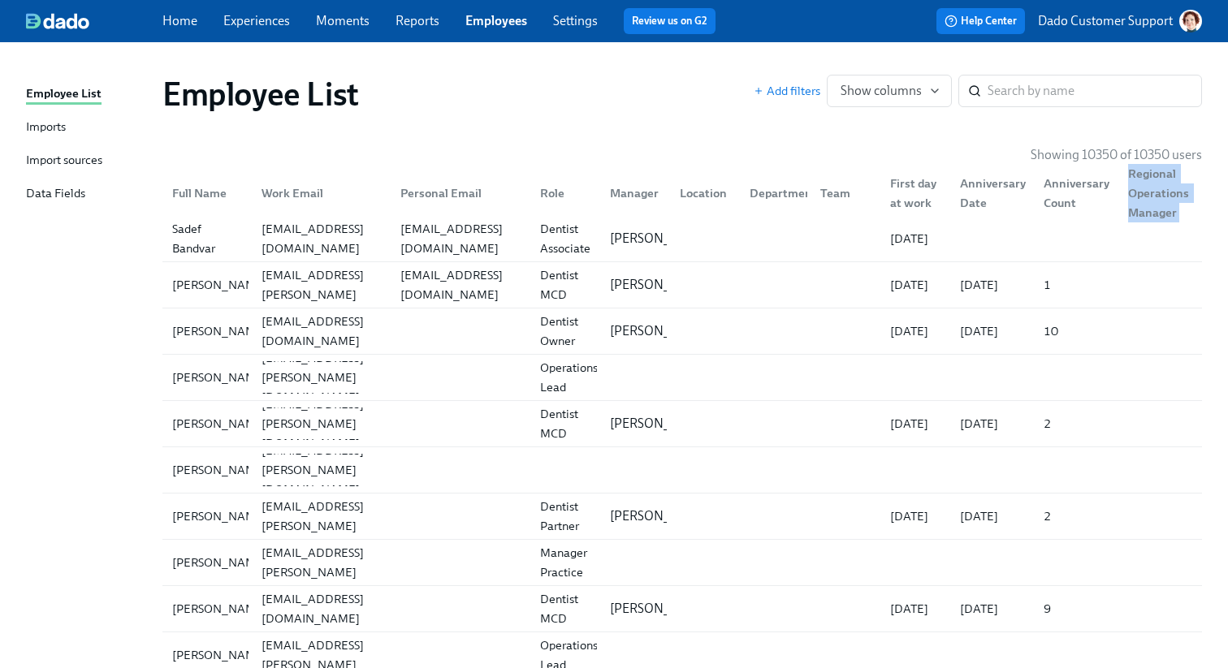
click at [1150, 195] on div "Regional Operations Manager" at bounding box center [1159, 193] width 77 height 58
click at [1056, 95] on input "search" at bounding box center [1094, 91] width 214 height 32
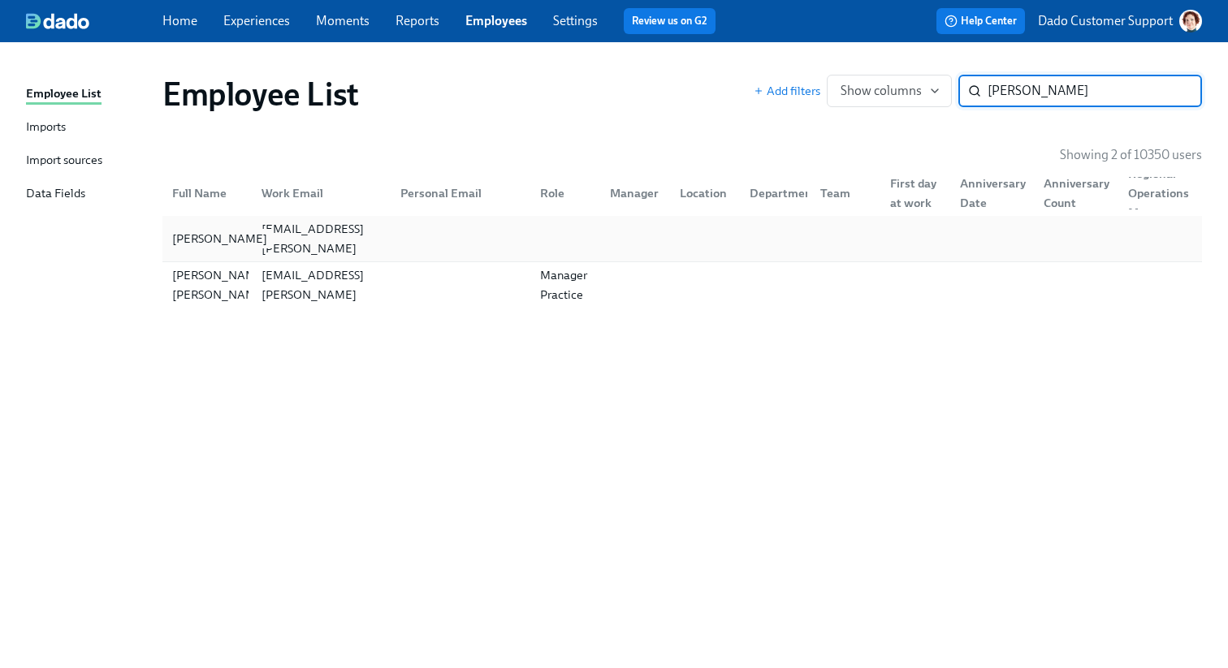
type input "singleton"
click at [213, 244] on div "[PERSON_NAME]" at bounding box center [220, 238] width 108 height 19
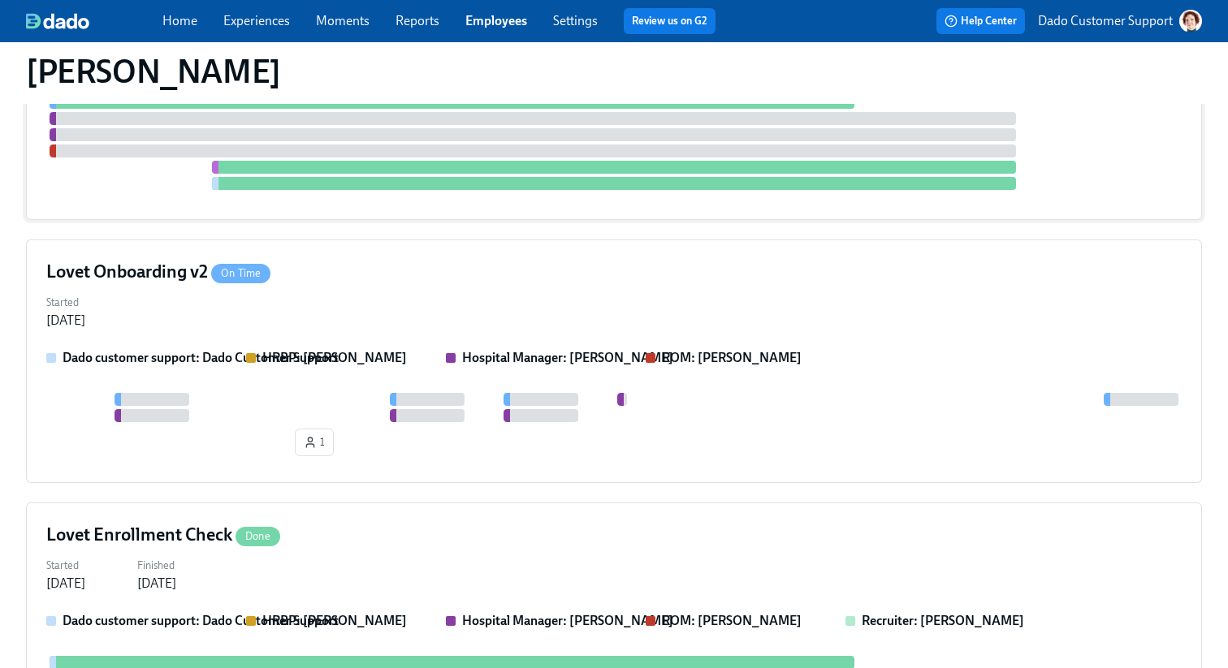
scroll to position [451, 0]
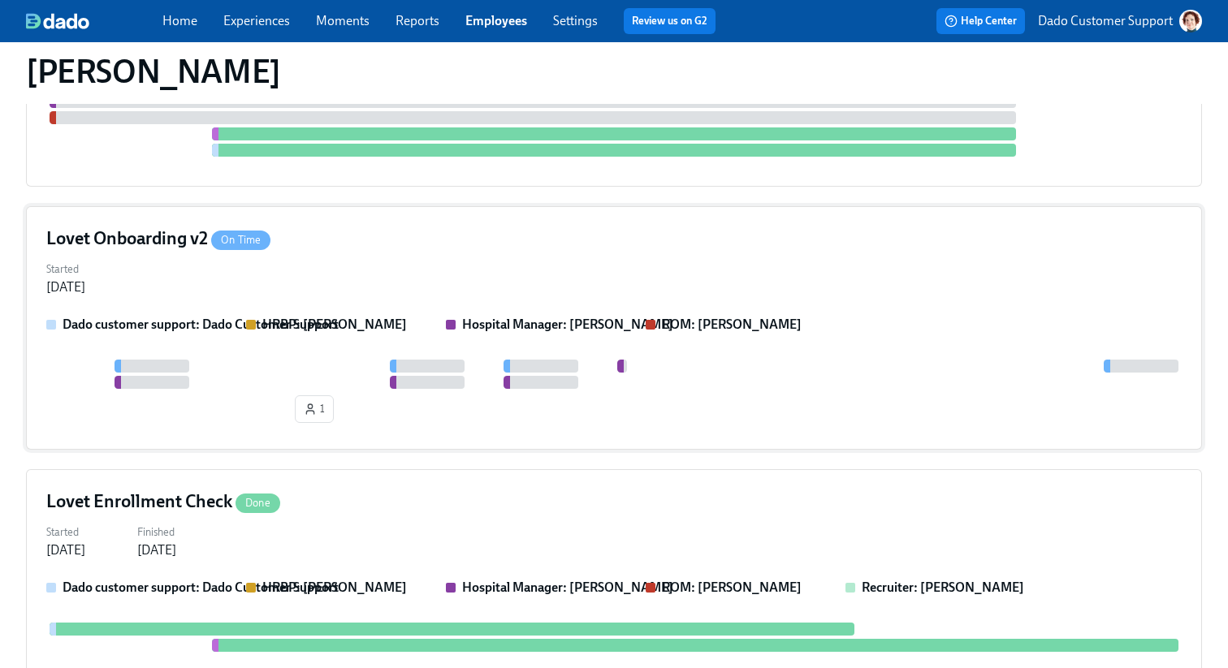
click at [218, 394] on div "1" at bounding box center [613, 395] width 1135 height 70
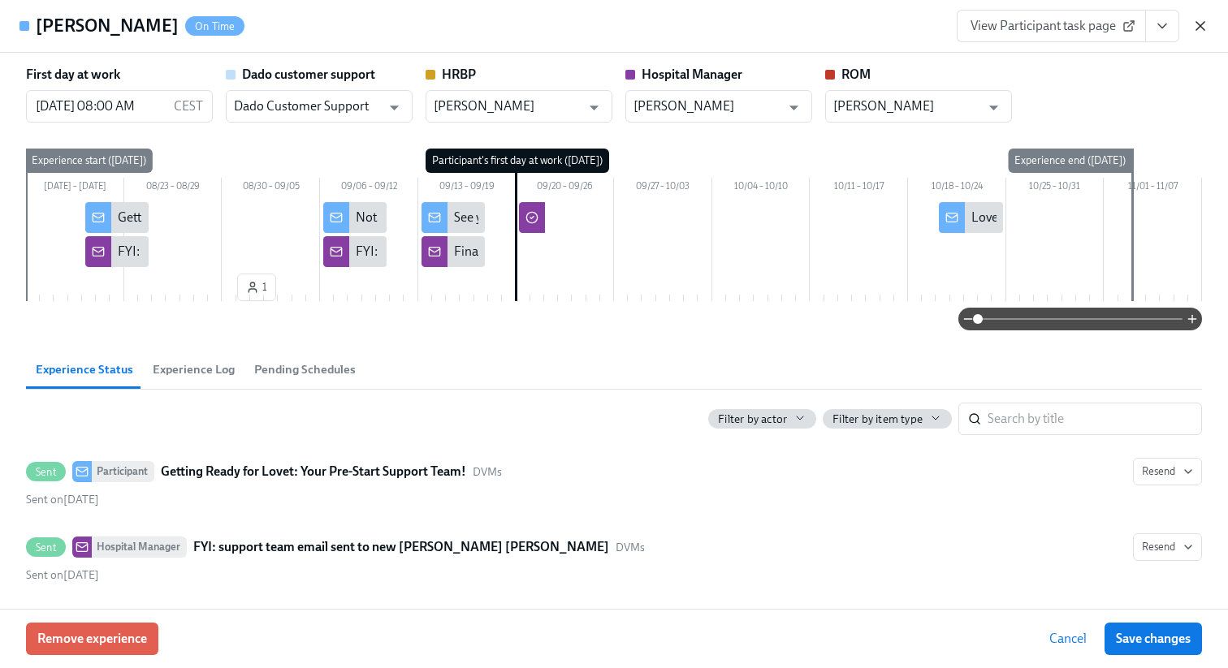
click at [1203, 18] on icon "button" at bounding box center [1200, 26] width 16 height 16
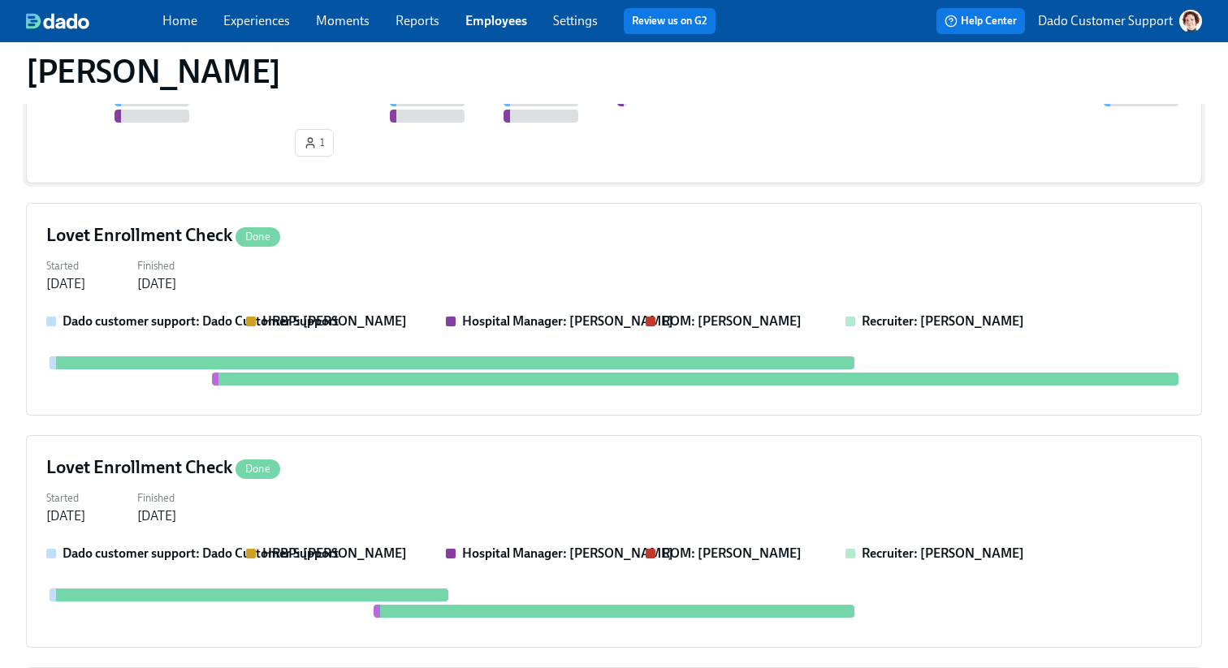
scroll to position [725, 0]
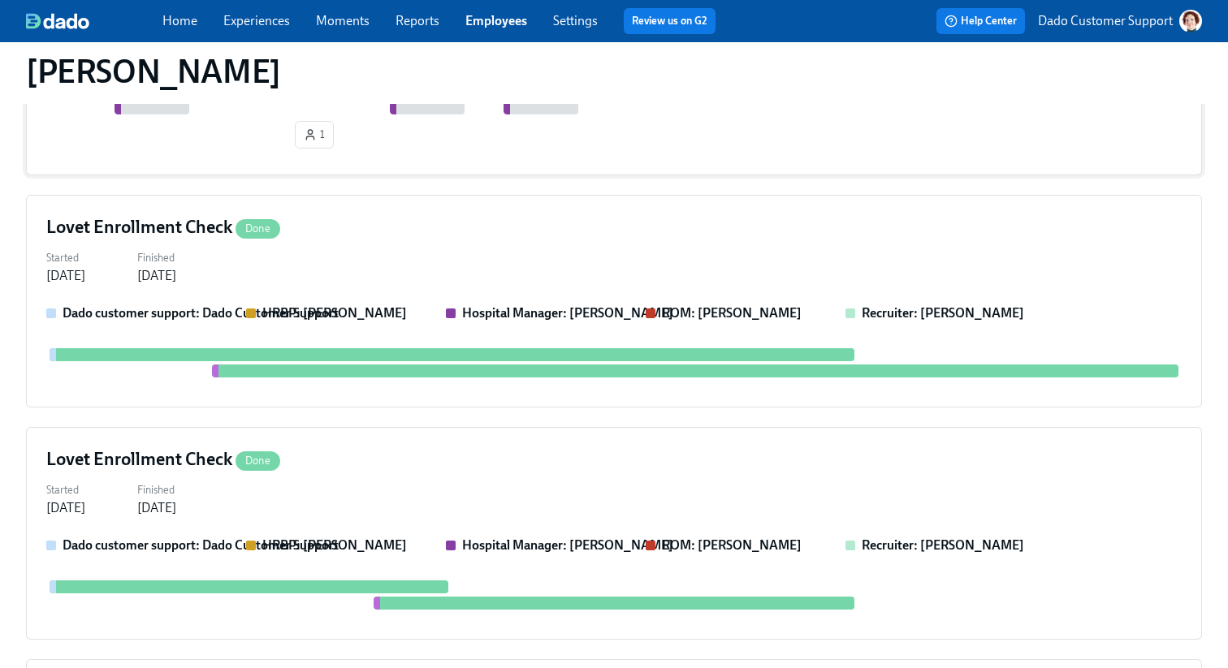
click at [511, 316] on strong "Hospital Manager: McKenzie Muller" at bounding box center [567, 312] width 211 height 15
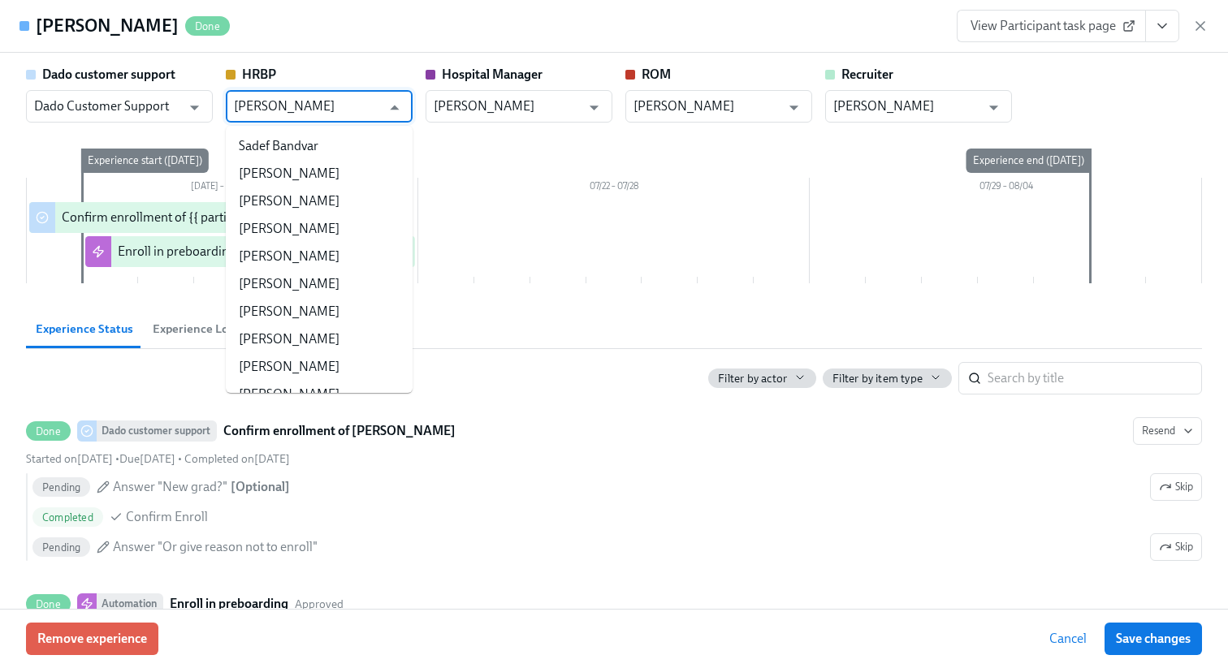
scroll to position [183933, 0]
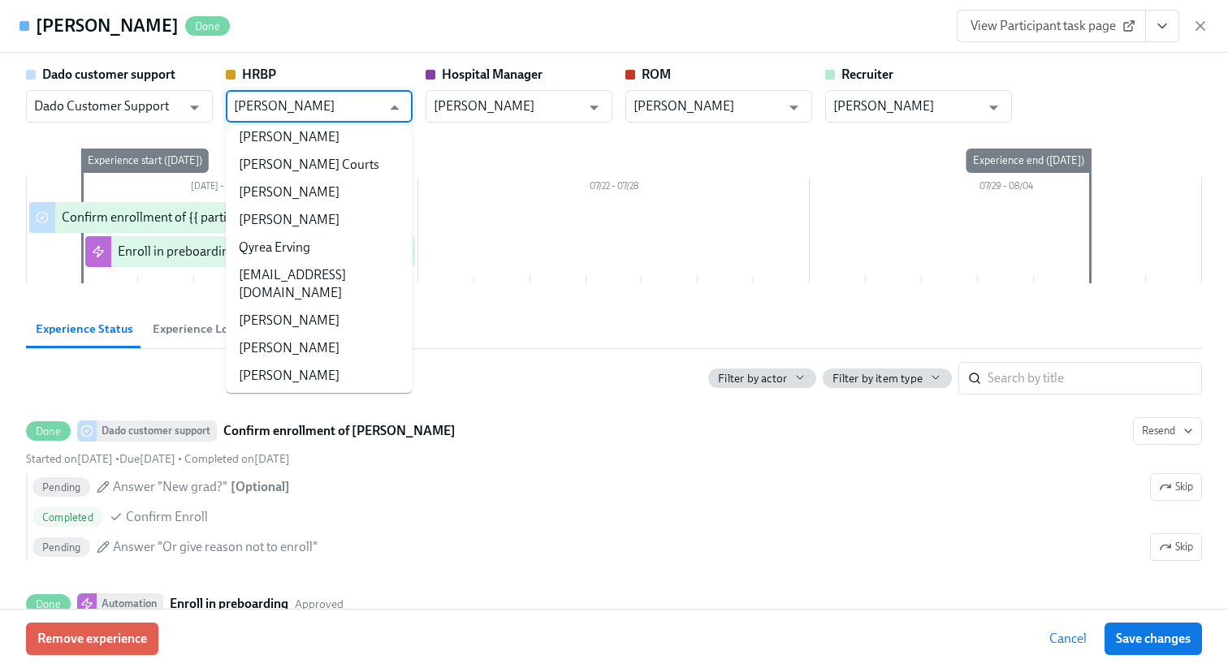
drag, startPoint x: 346, startPoint y: 102, endPoint x: 360, endPoint y: 102, distance: 13.8
click at [360, 102] on input "Christine Hernandez" at bounding box center [307, 106] width 147 height 32
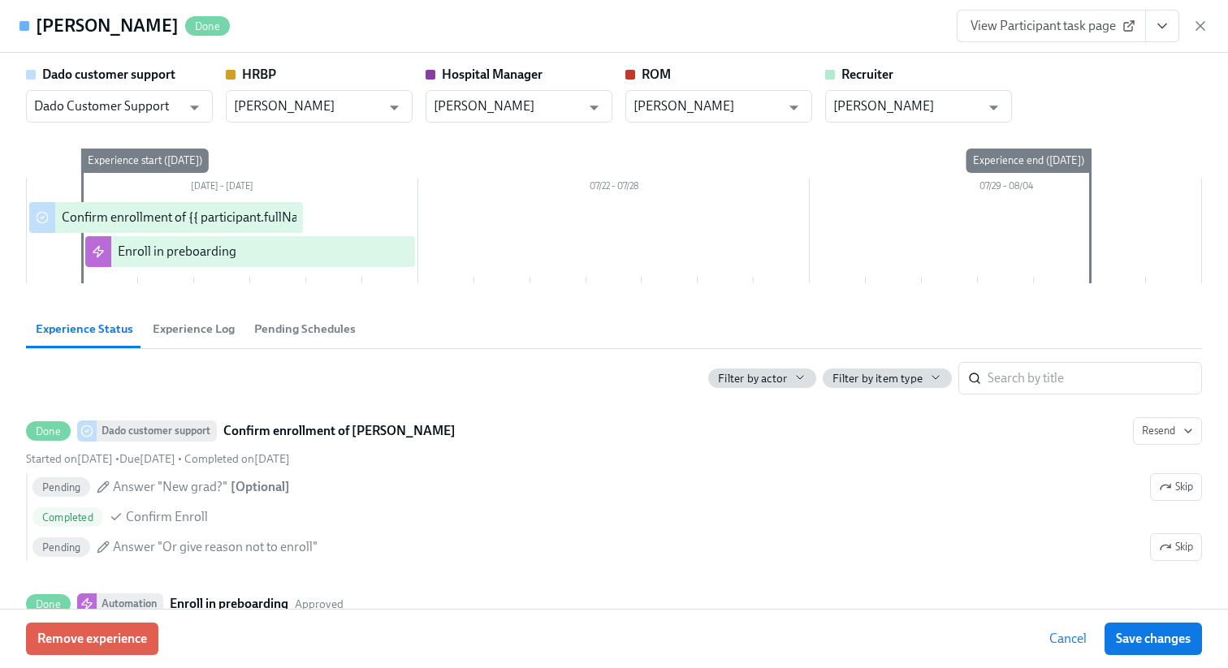
click at [1195, 24] on icon "button" at bounding box center [1200, 26] width 16 height 16
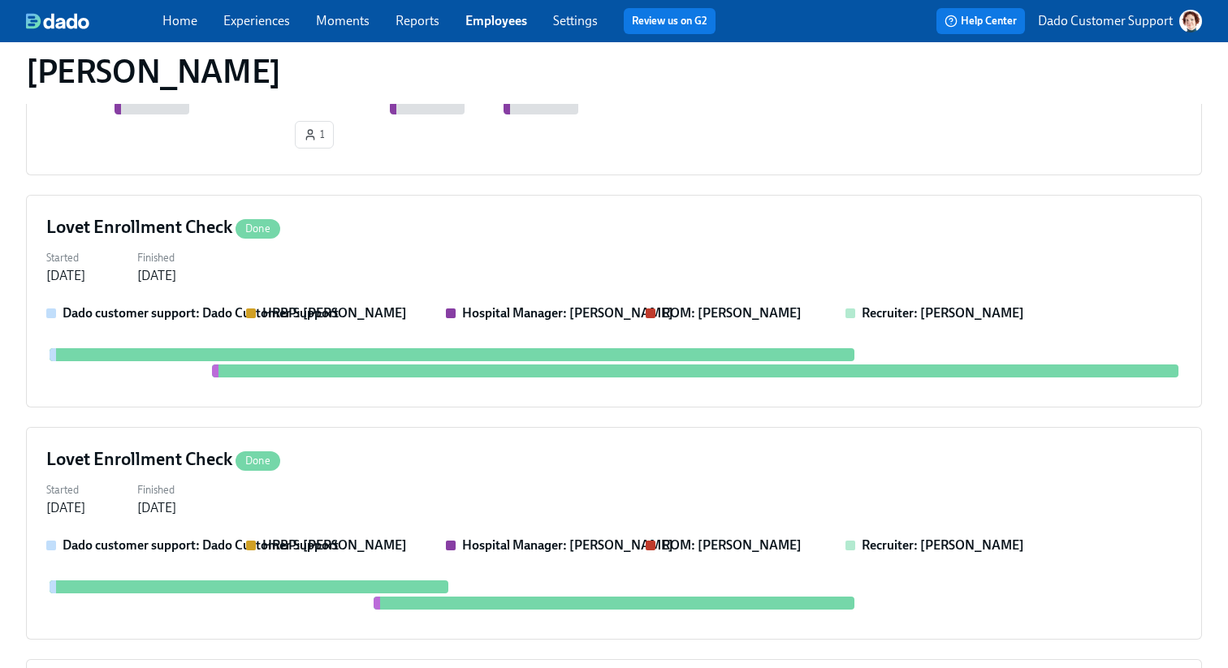
click at [1196, 23] on img "button" at bounding box center [1190, 21] width 23 height 23
click at [880, 97] on div at bounding box center [614, 334] width 1228 height 668
click at [264, 22] on link "Experiences" at bounding box center [256, 20] width 67 height 15
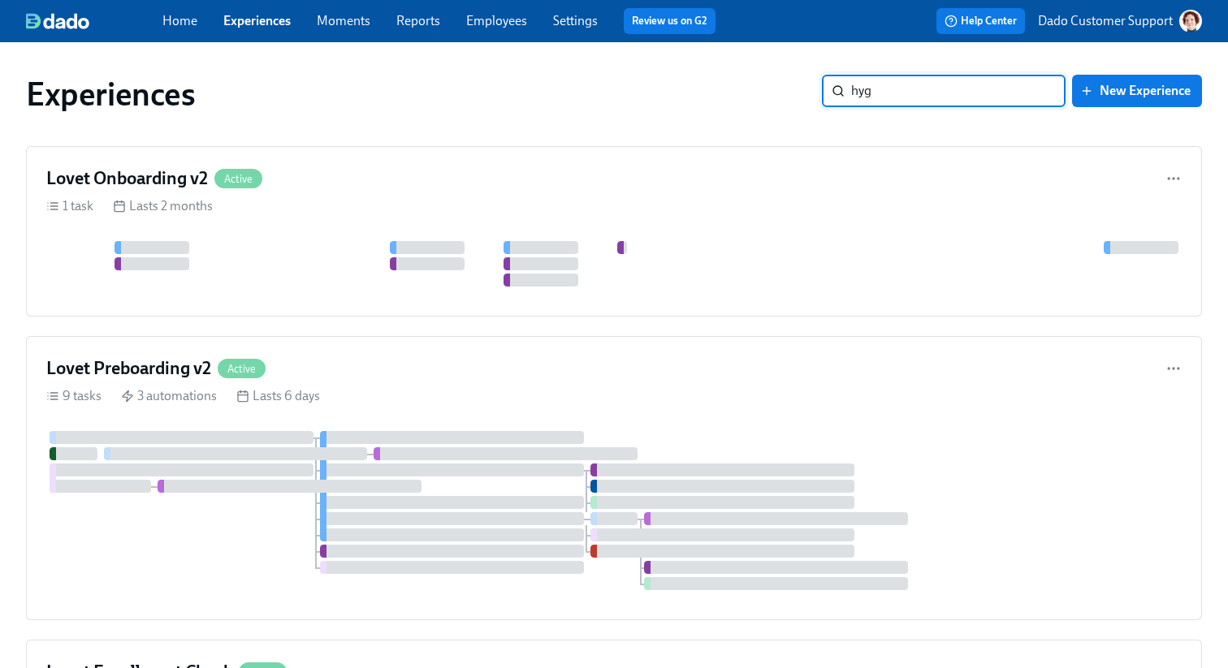
type input "hygi"
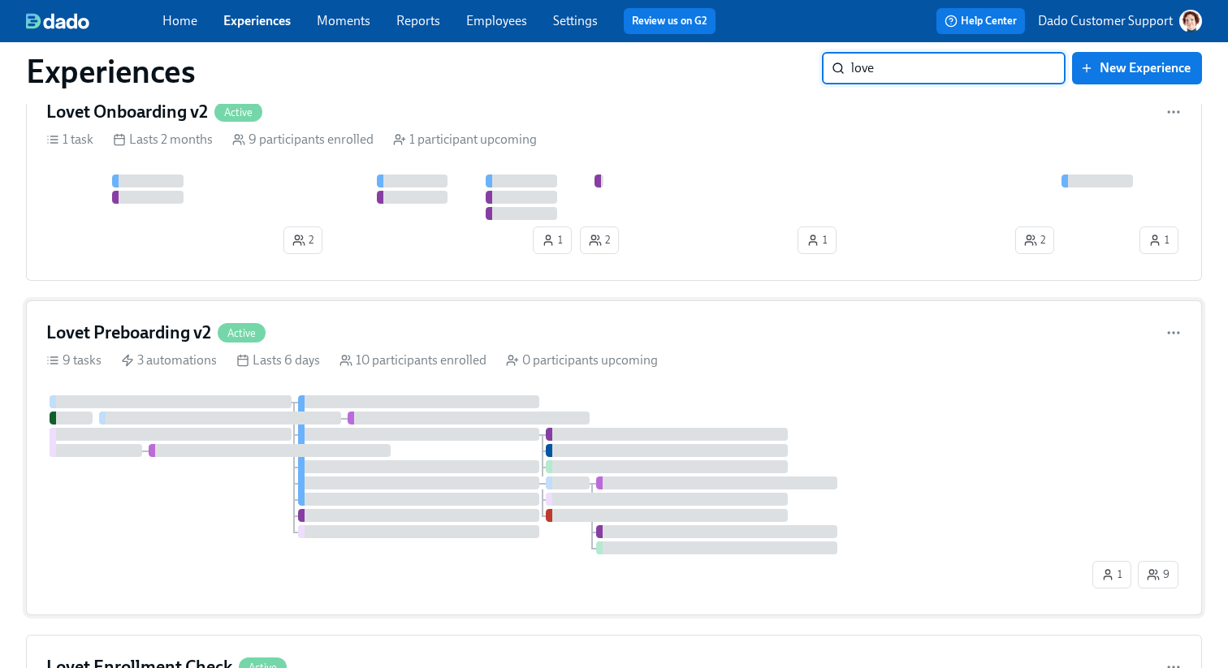
scroll to position [58, 0]
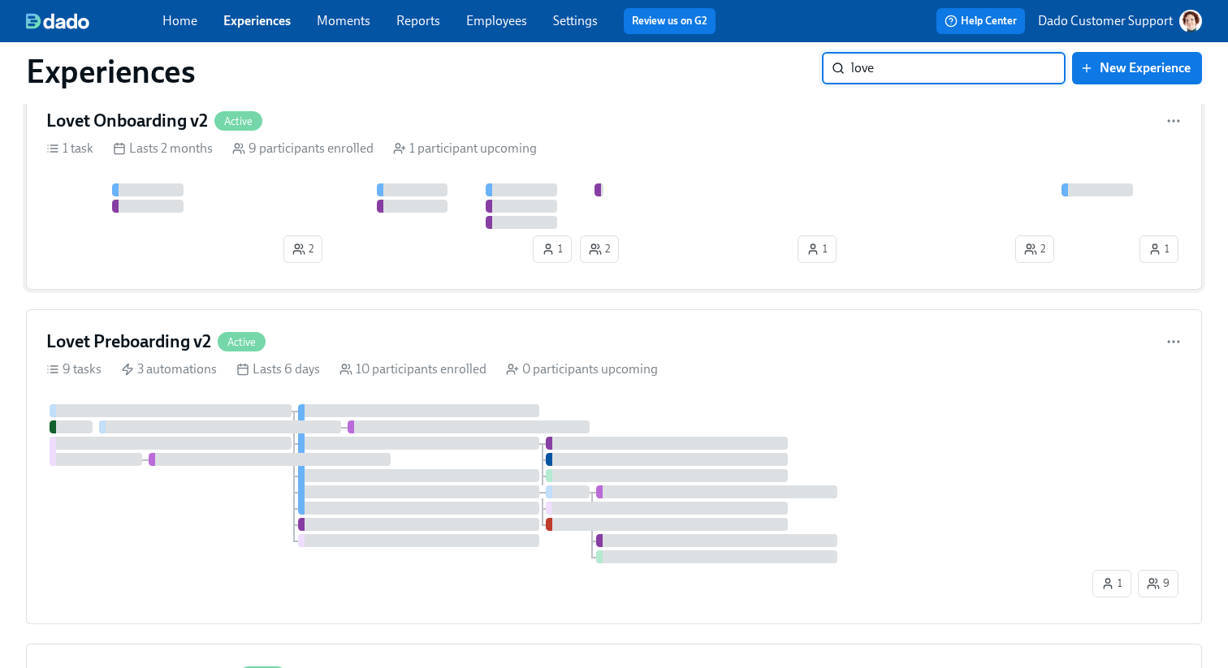
type input "love"
click at [601, 139] on div "Lovet Onboarding v2 Active 1 task Lasts 2 months 9 participants enrolled 1 part…" at bounding box center [614, 189] width 1176 height 201
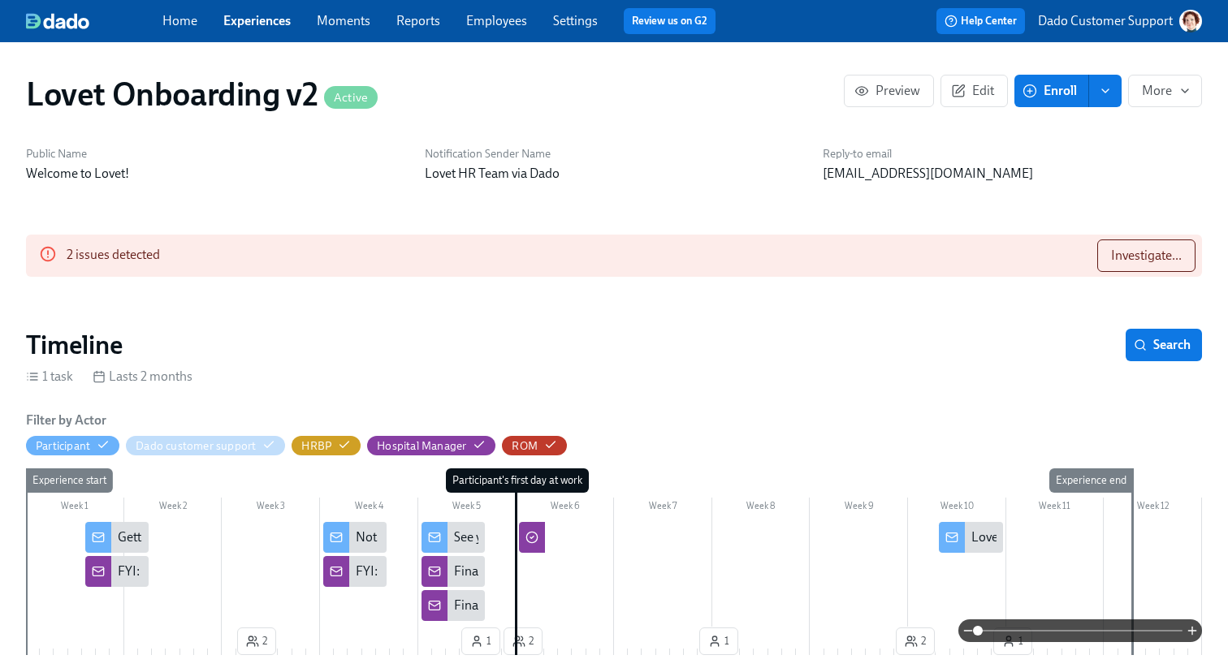
scroll to position [0, 2816]
click at [970, 96] on span "Edit" at bounding box center [974, 91] width 40 height 16
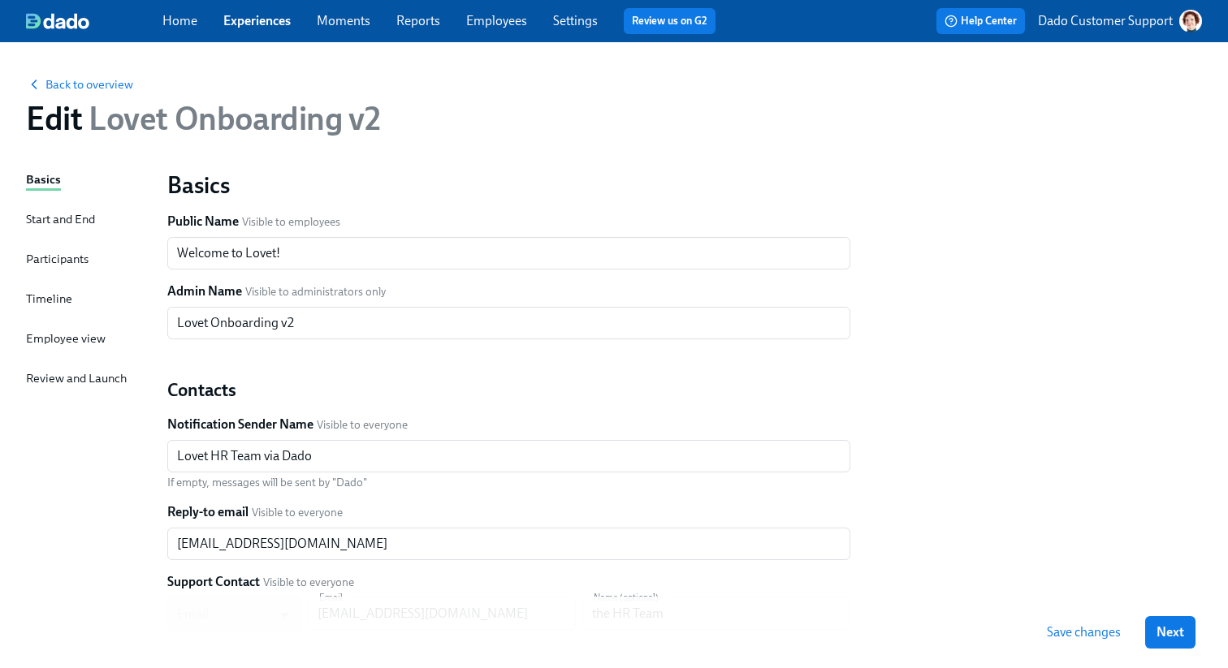
click at [51, 287] on div "Basics Start and End Participants Timeline Employee view Review and Launch" at bounding box center [87, 496] width 122 height 651
click at [34, 305] on div "Timeline" at bounding box center [49, 299] width 46 height 18
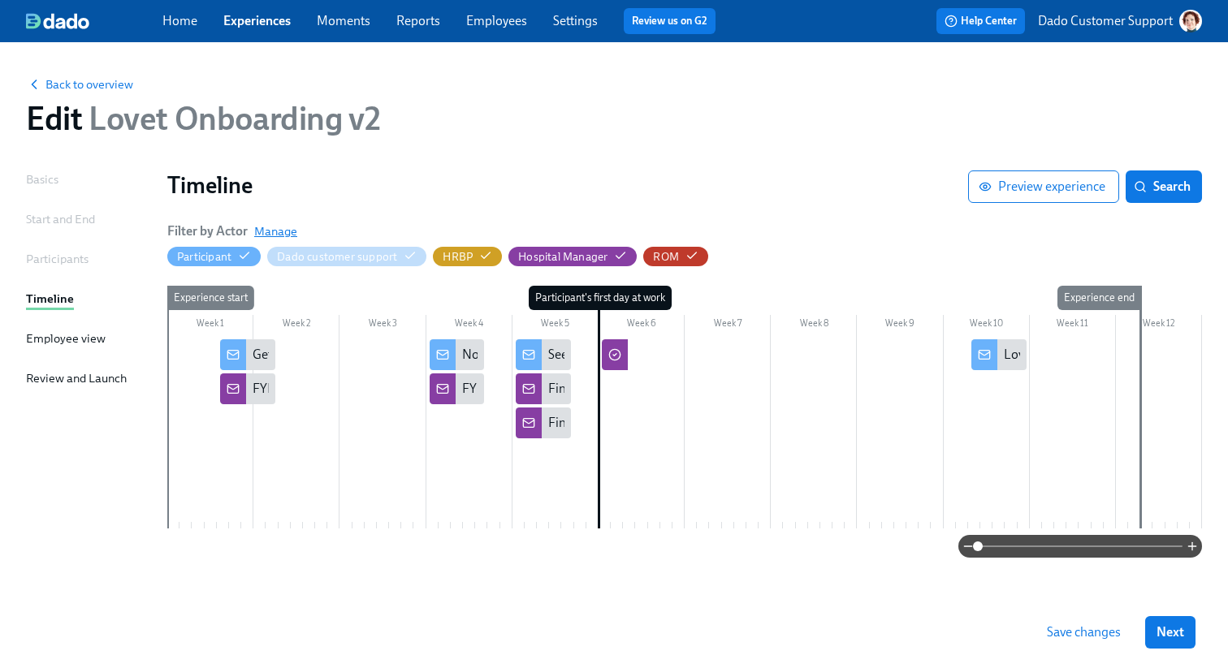
click at [286, 231] on span "Manage" at bounding box center [275, 231] width 43 height 16
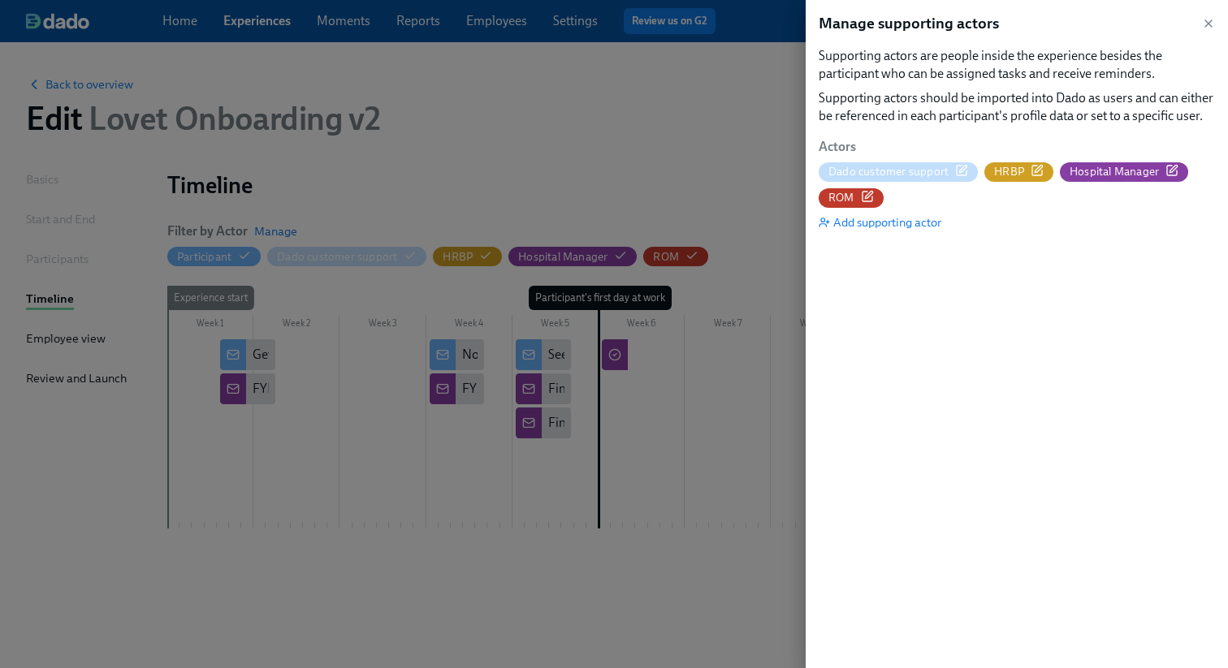
click at [1034, 166] on icon "button" at bounding box center [1036, 170] width 13 height 13
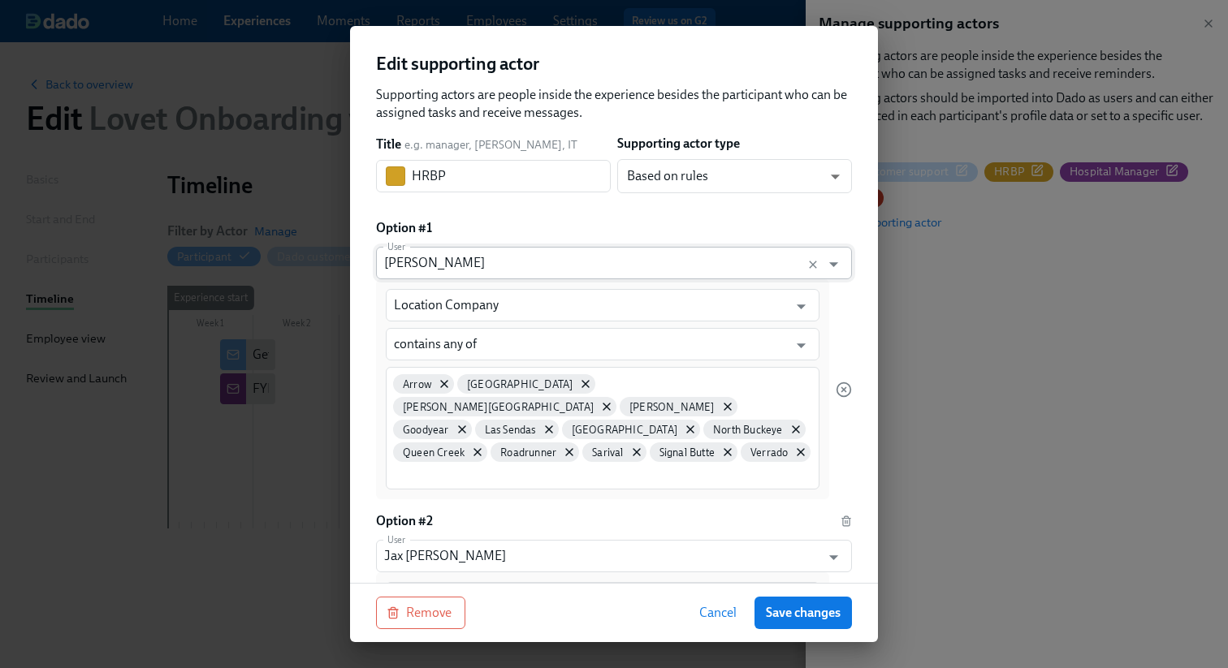
scroll to position [17, 0]
click at [547, 261] on input "Christine Hernandez" at bounding box center [598, 262] width 429 height 32
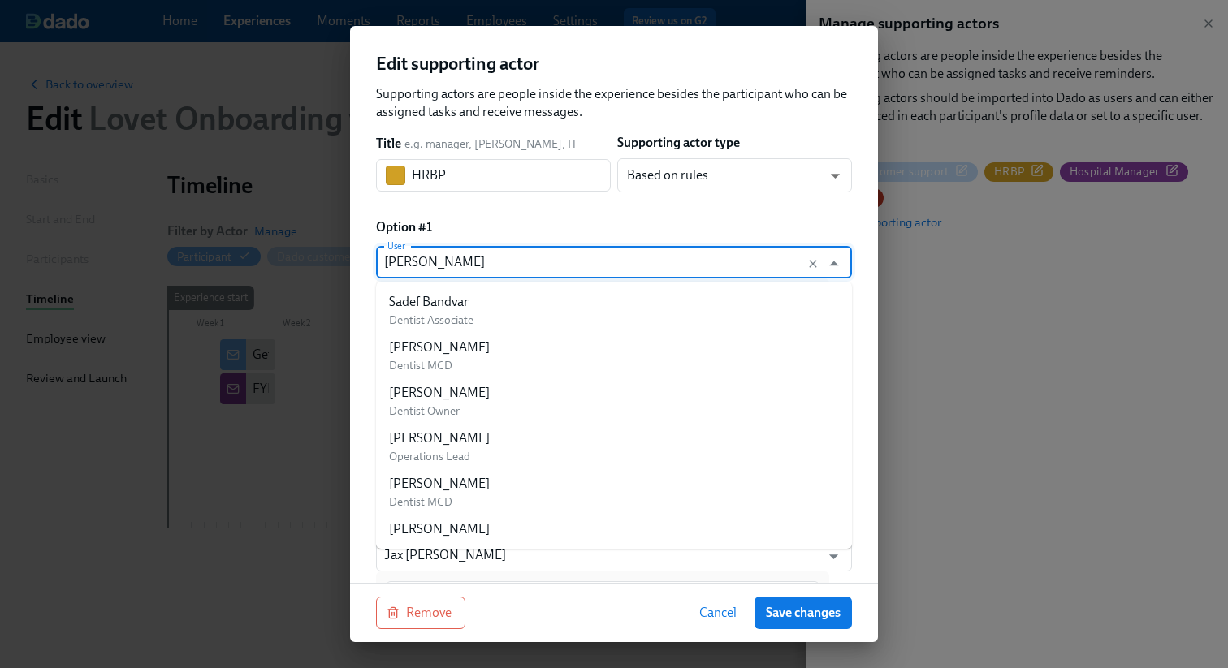
type input "Christine HernandezAZ"
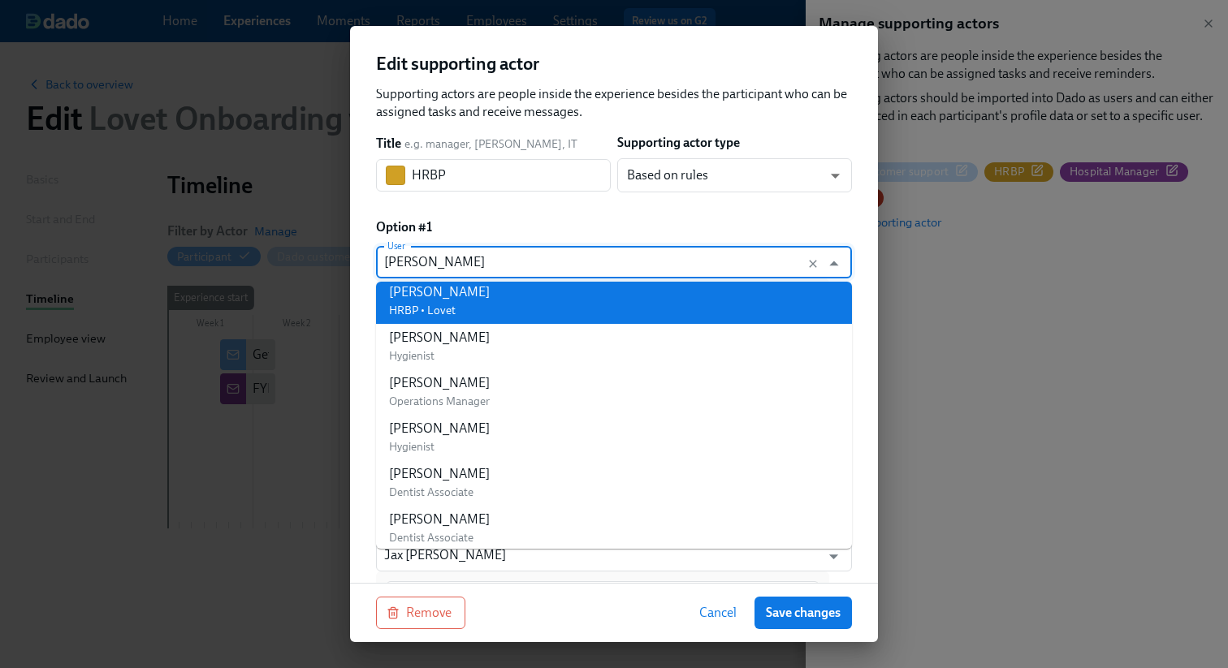
scroll to position [0, 0]
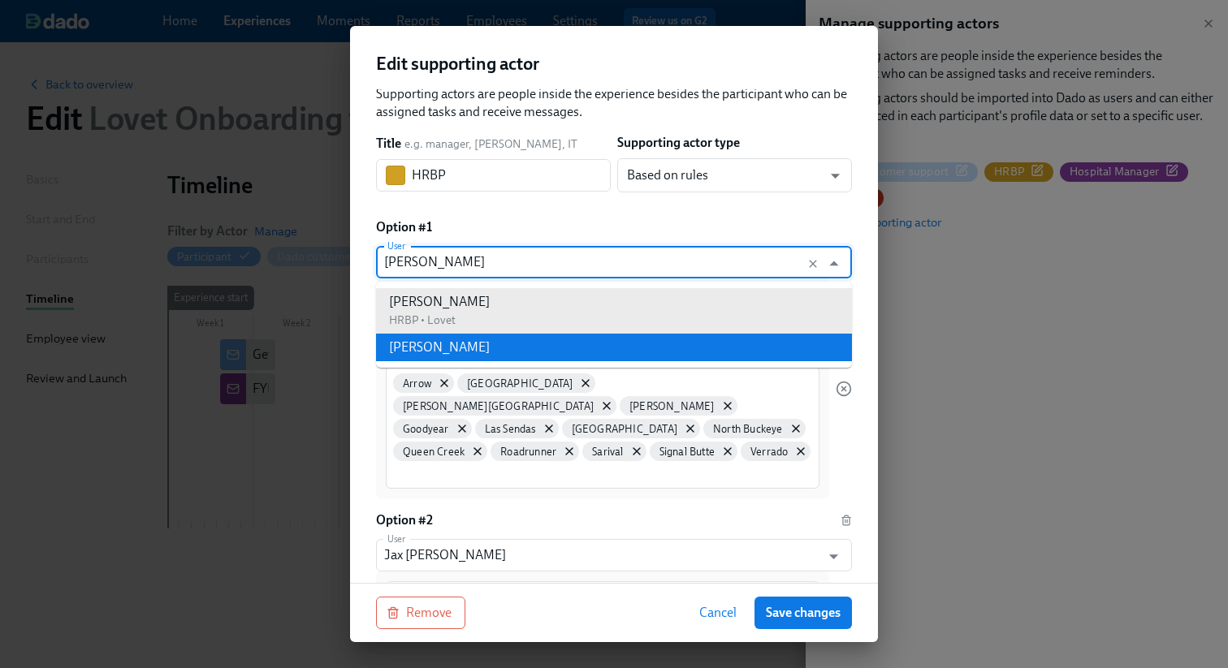
click at [524, 343] on li "Christine Hernandez" at bounding box center [614, 348] width 476 height 28
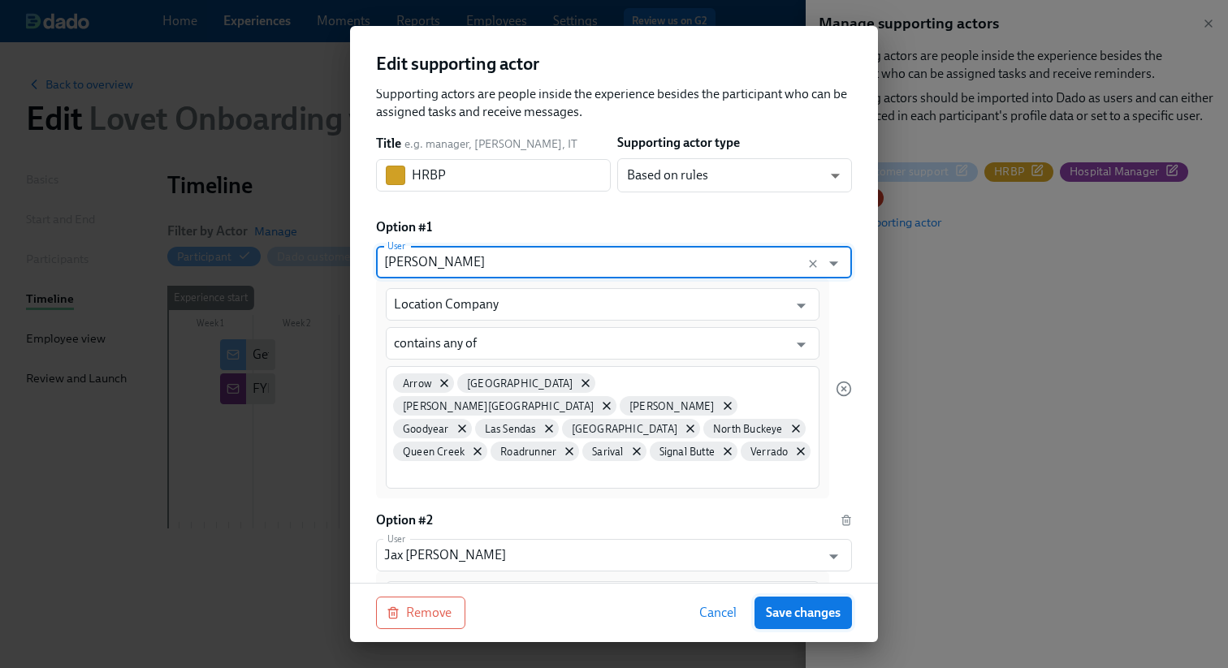
type input "Christine Hernandez"
click at [818, 616] on span "Save changes" at bounding box center [803, 613] width 75 height 16
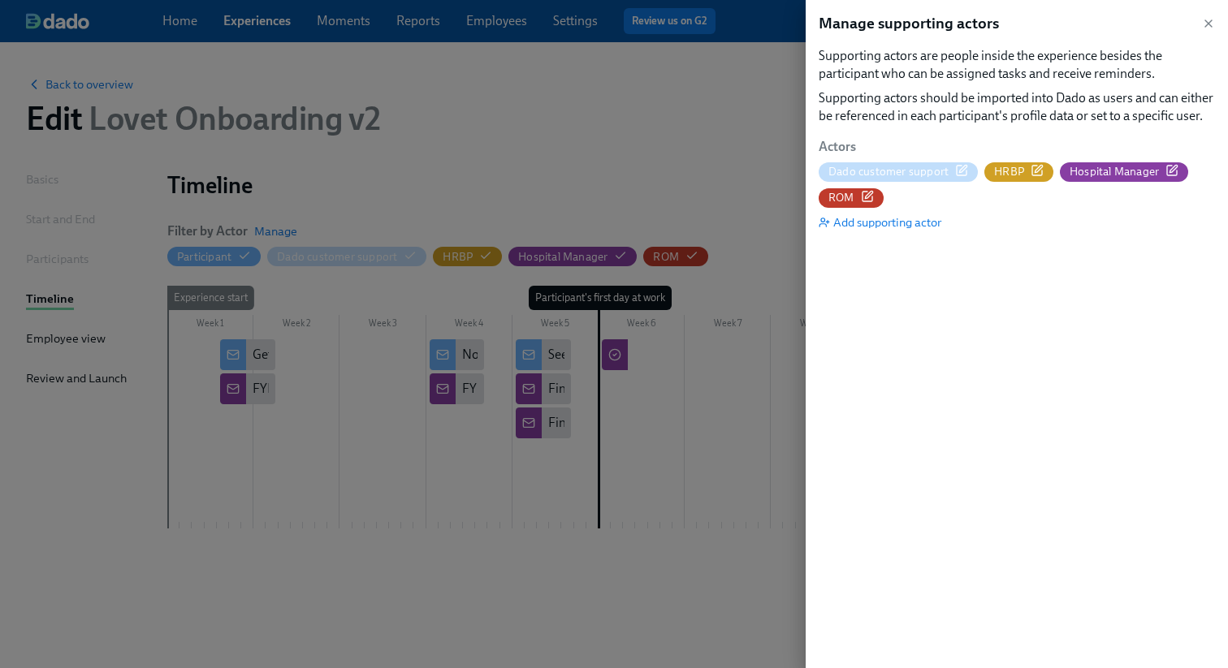
click at [1034, 167] on icon "button" at bounding box center [1037, 168] width 7 height 7
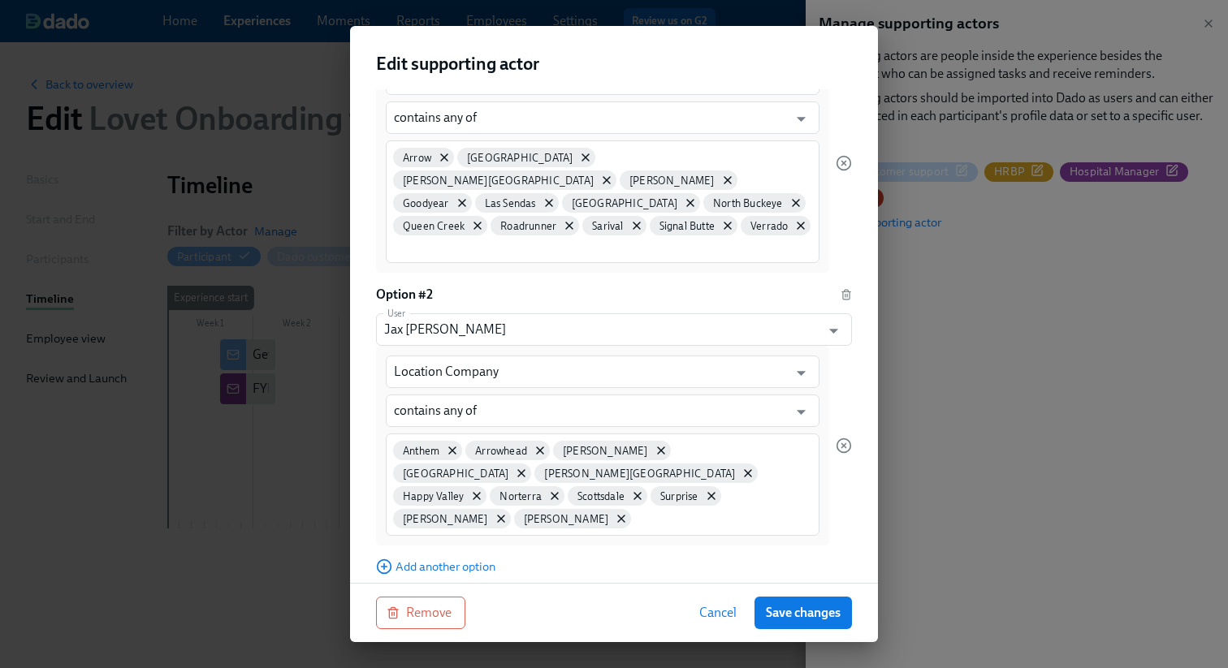
scroll to position [295, 0]
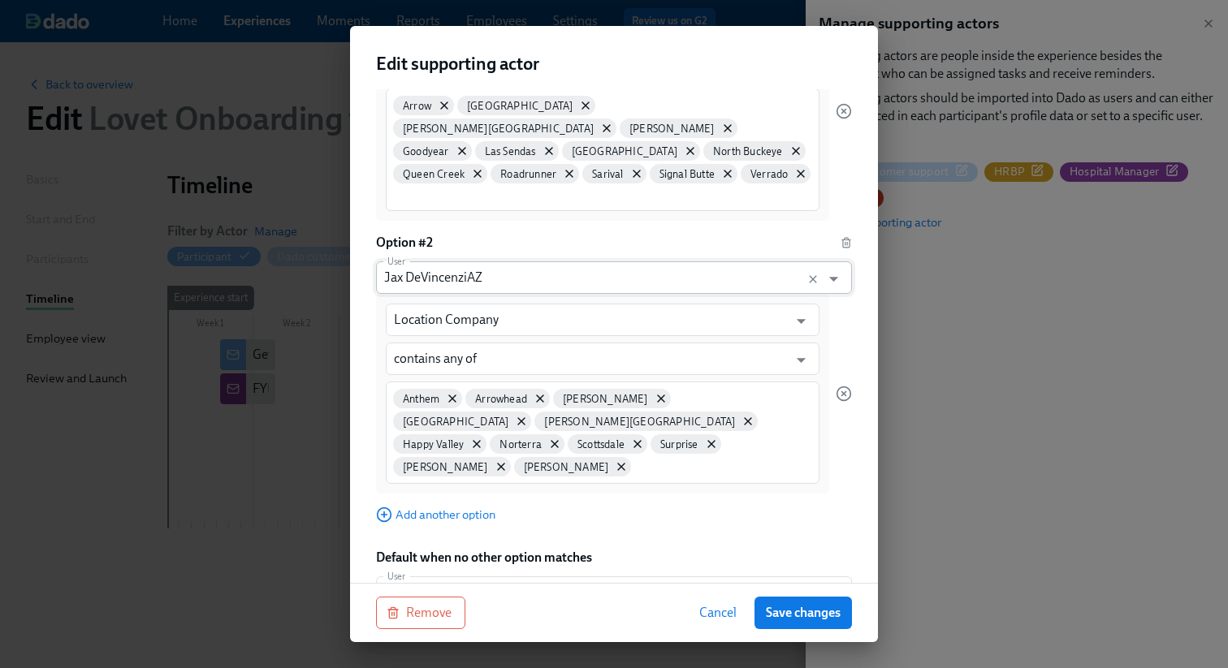
click at [504, 261] on input "Jax DeVincenziAZ" at bounding box center [598, 277] width 429 height 32
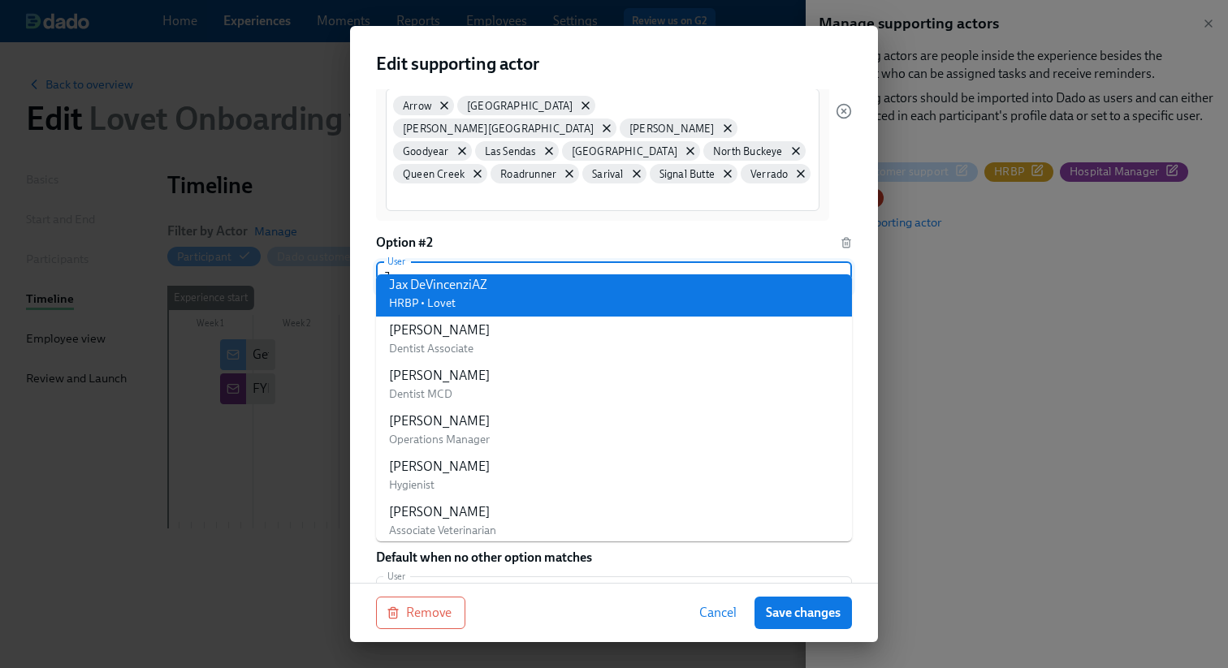
scroll to position [0, 0]
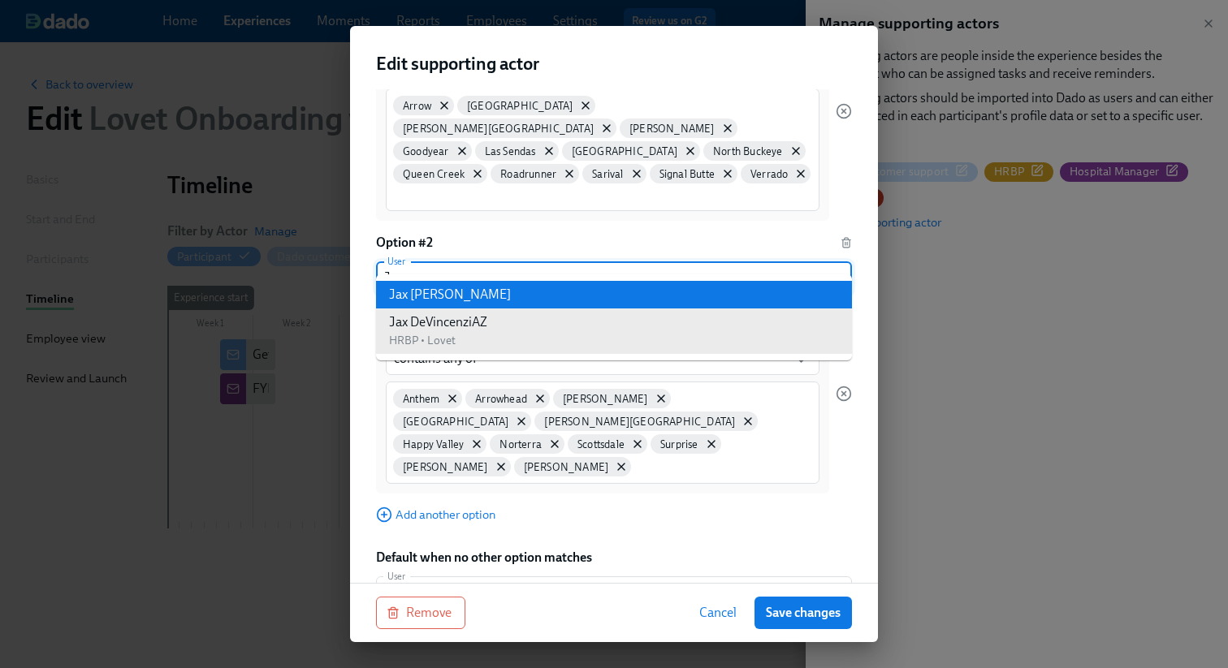
click at [412, 296] on div "Jax DeVincenzi" at bounding box center [450, 295] width 122 height 18
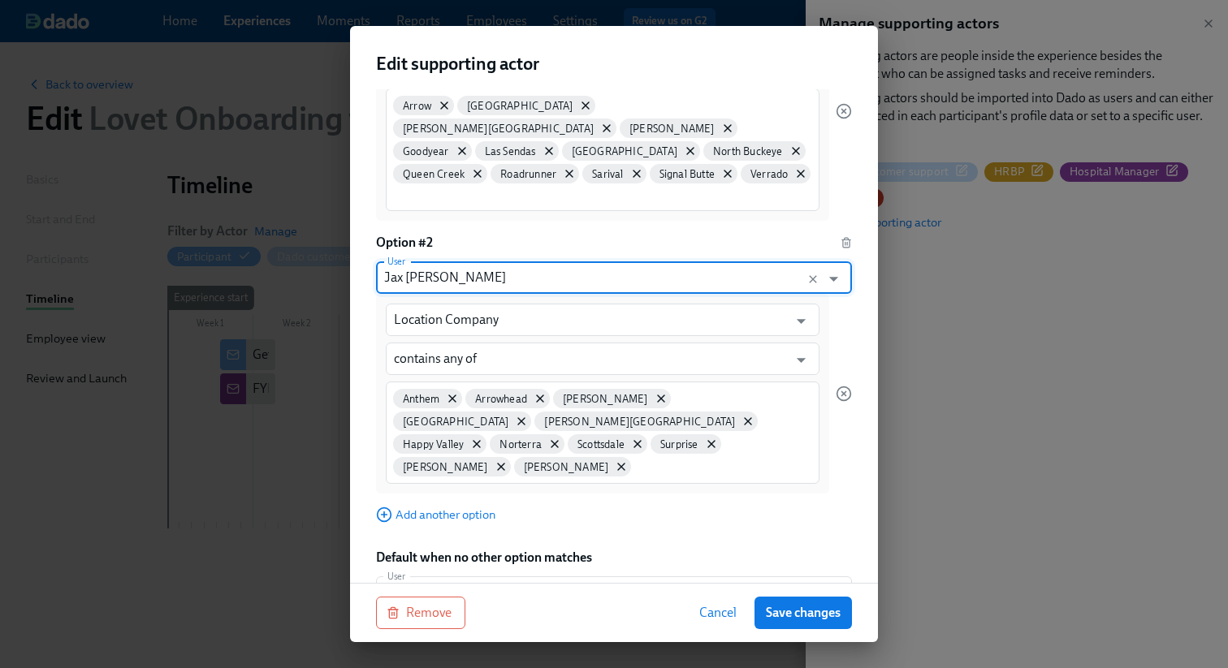
type input "Jax DeVincenzi"
click at [502, 576] on input "Christine HernandezAZ" at bounding box center [598, 592] width 429 height 32
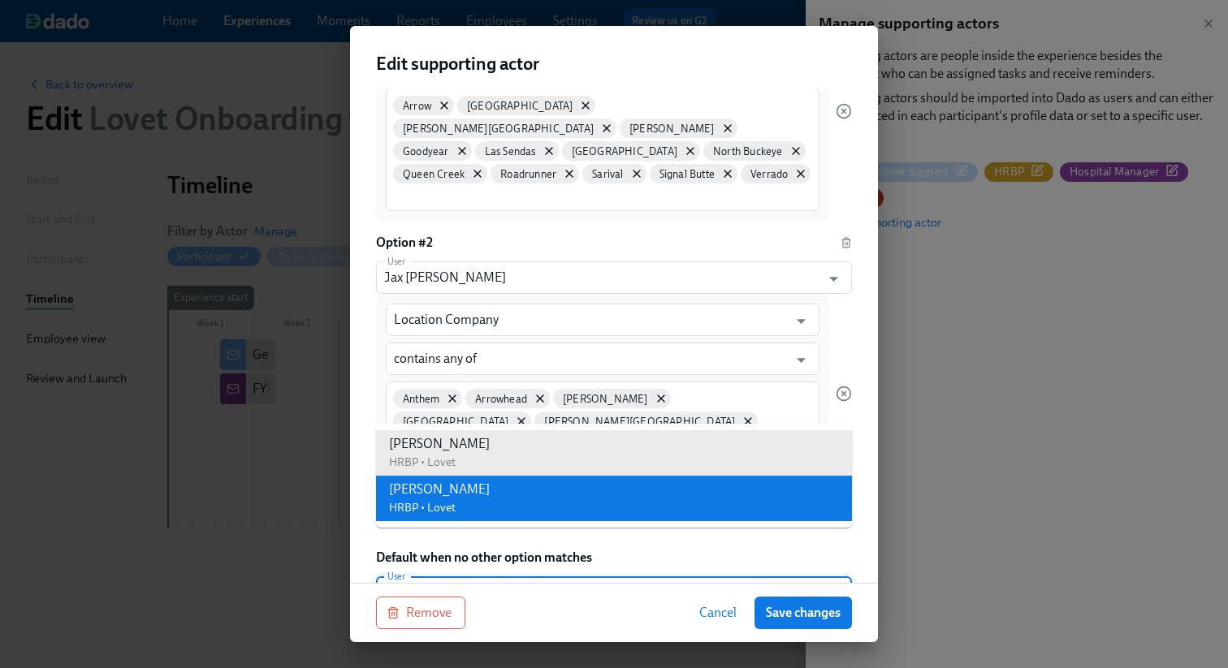
click at [464, 506] on div "Christine Hernandez HRBP • Lovet" at bounding box center [439, 499] width 101 height 36
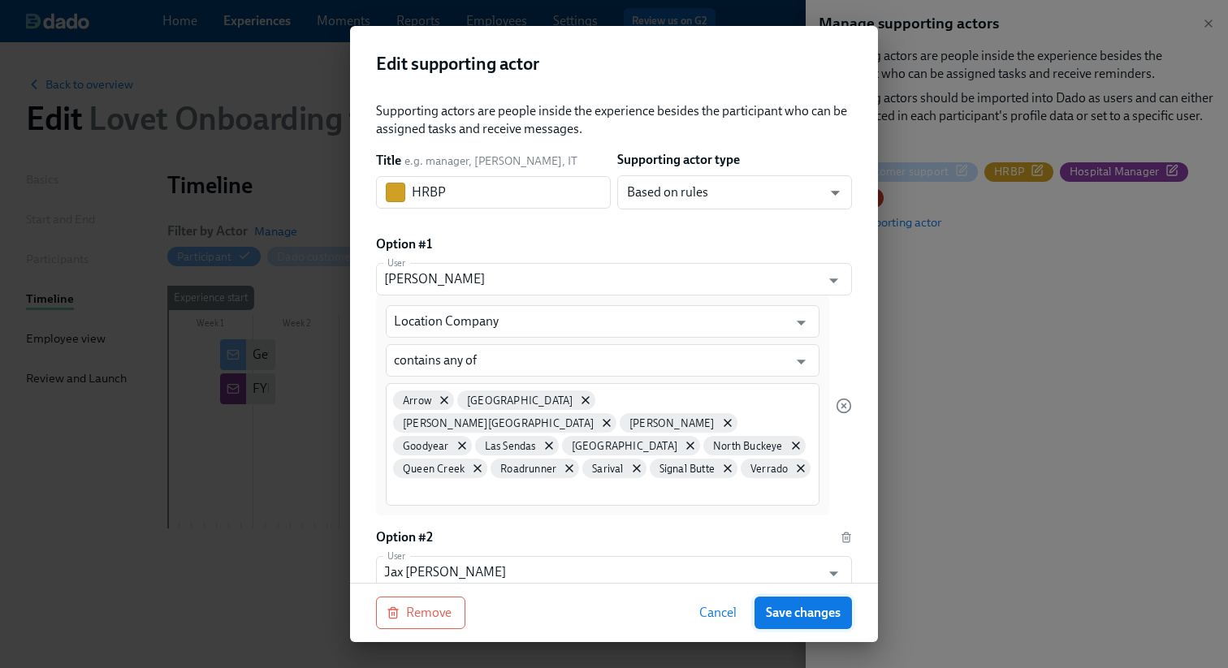
type input "Christine Hernandez"
click at [806, 614] on span "Save changes" at bounding box center [803, 613] width 75 height 16
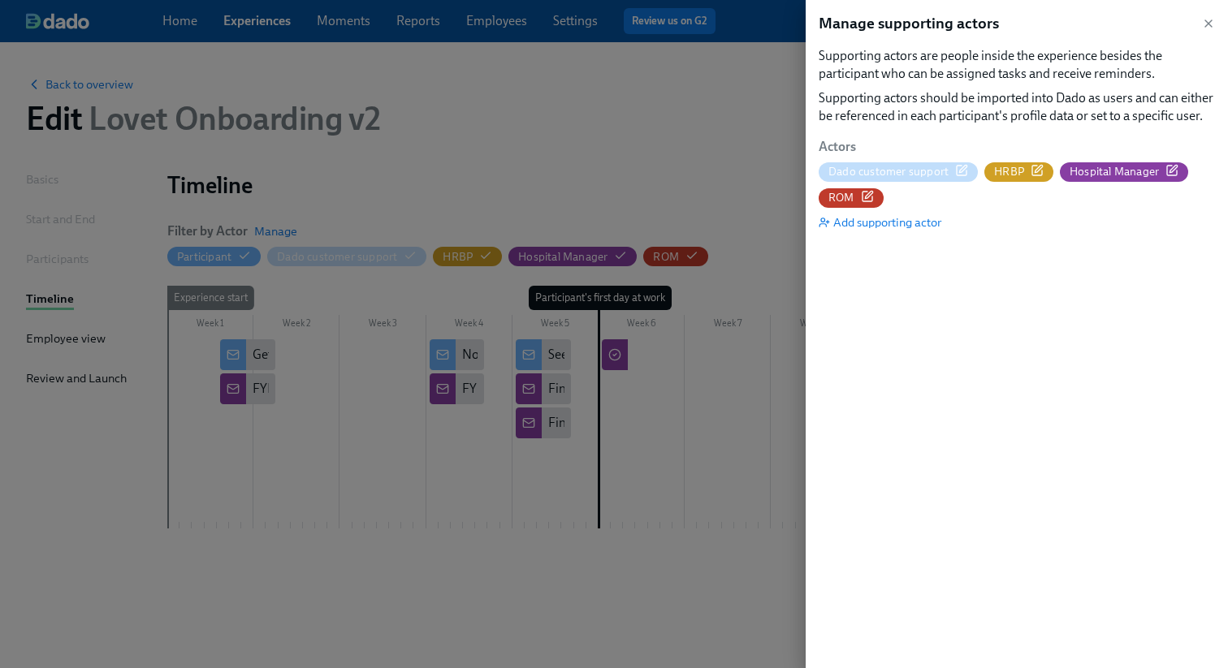
click at [659, 184] on div at bounding box center [614, 334] width 1228 height 668
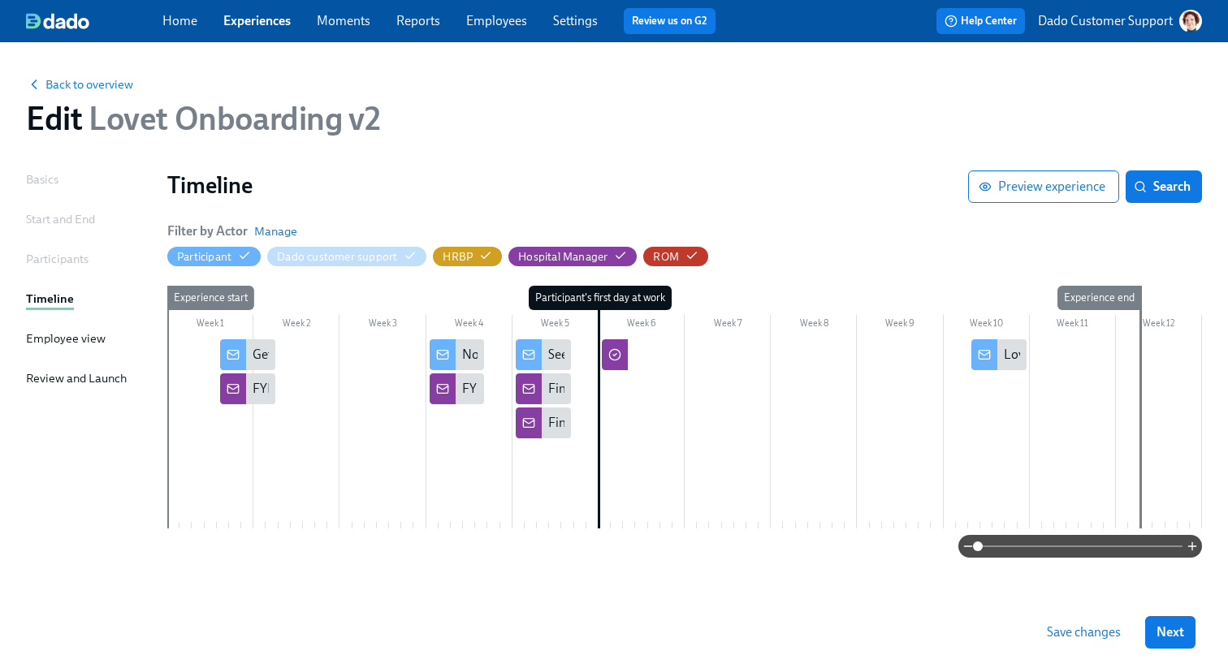
click at [1062, 648] on button "Save changes" at bounding box center [1083, 632] width 97 height 32
click at [80, 80] on span "Back to overview" at bounding box center [79, 84] width 107 height 16
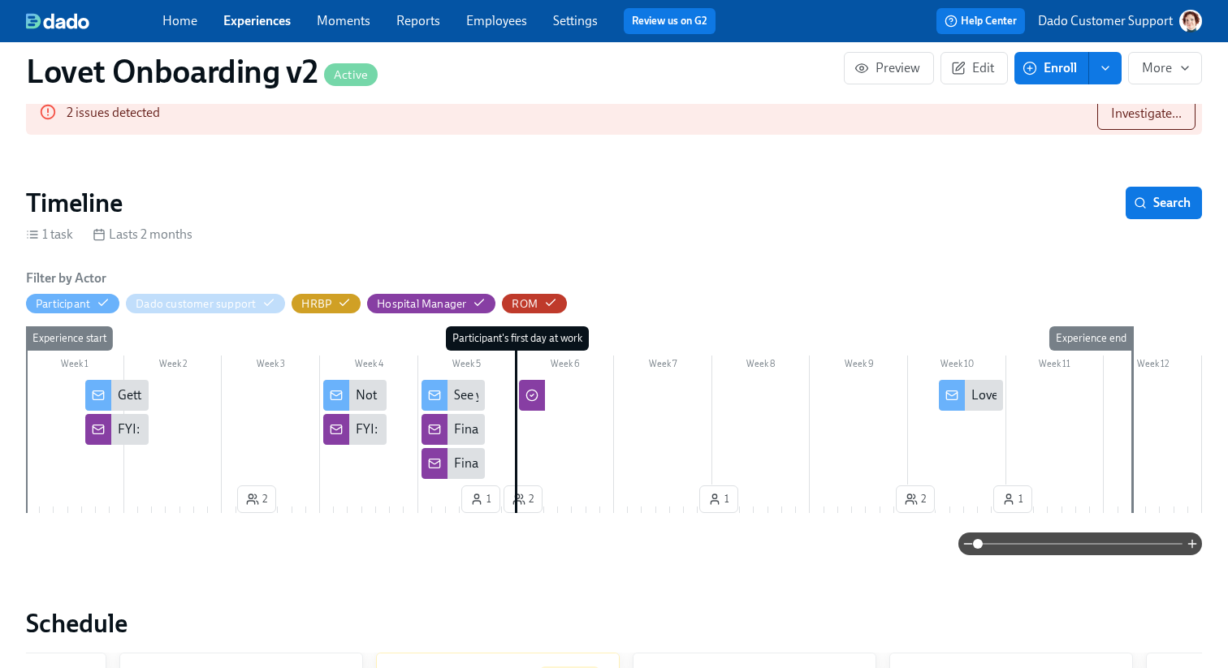
scroll to position [0, 2816]
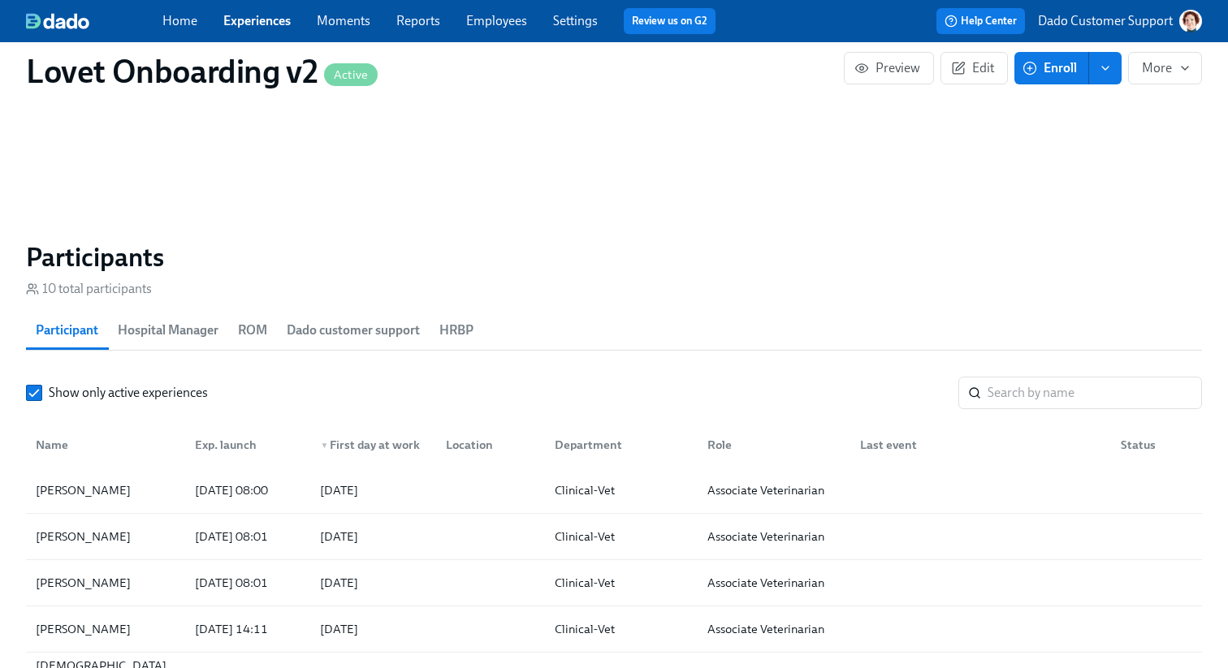
click at [469, 321] on span "HRBP" at bounding box center [456, 330] width 34 height 23
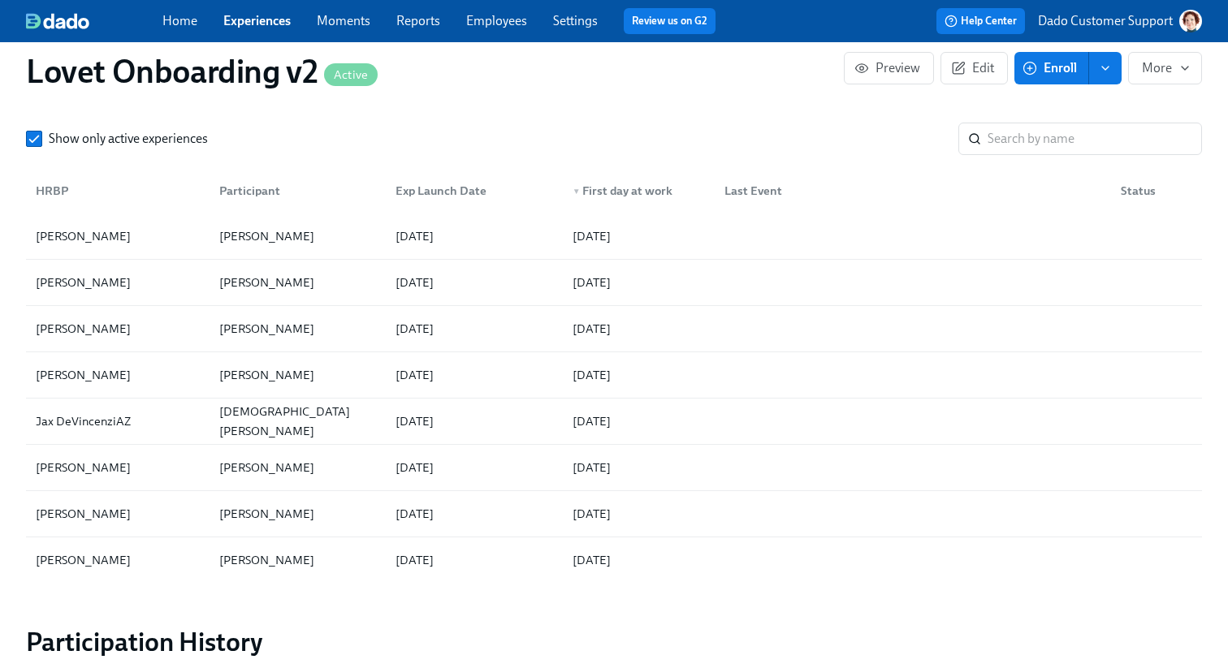
scroll to position [1276, 0]
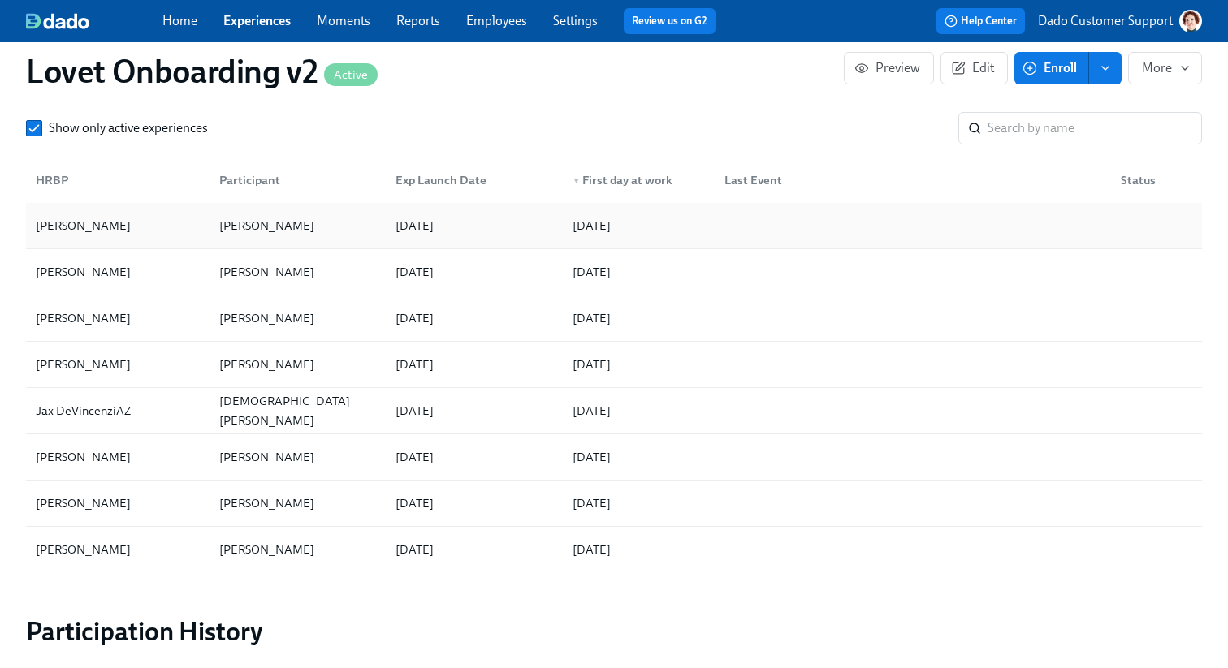
click at [129, 230] on div "Christine HernandezAZ" at bounding box center [83, 225] width 108 height 19
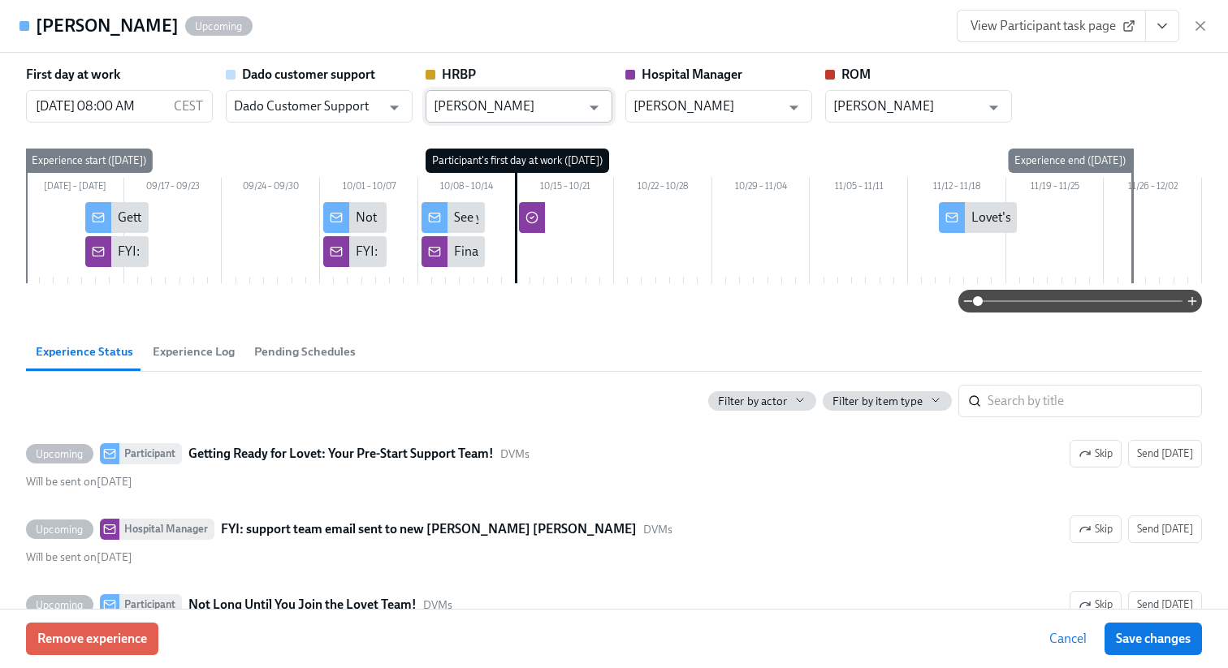
click at [471, 121] on input "Christine HernandezAZ" at bounding box center [507, 106] width 147 height 32
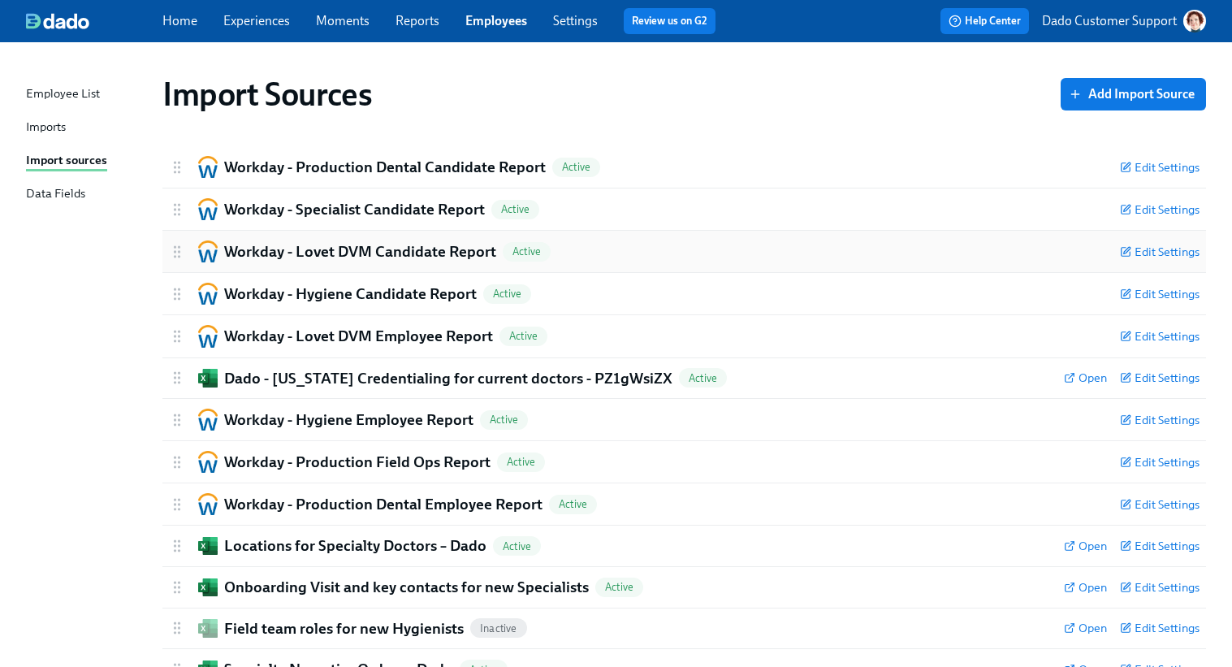
click at [343, 248] on h2 "Workday - Lovet DVM Candidate Report" at bounding box center [360, 251] width 272 height 21
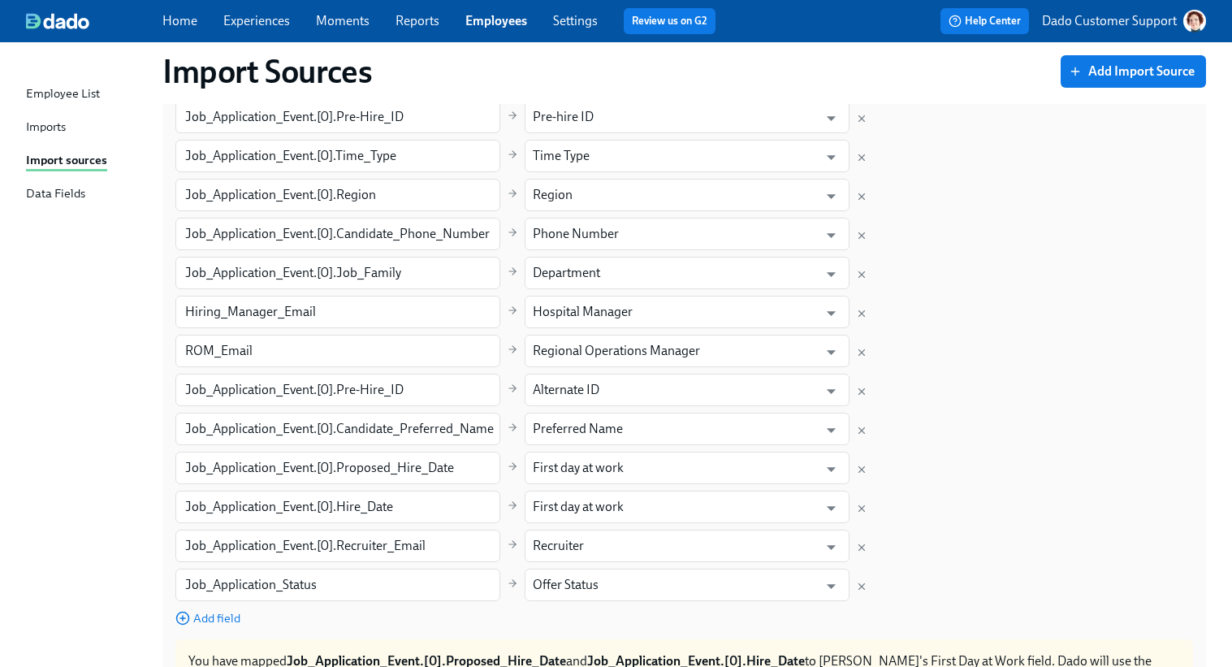
scroll to position [655, 0]
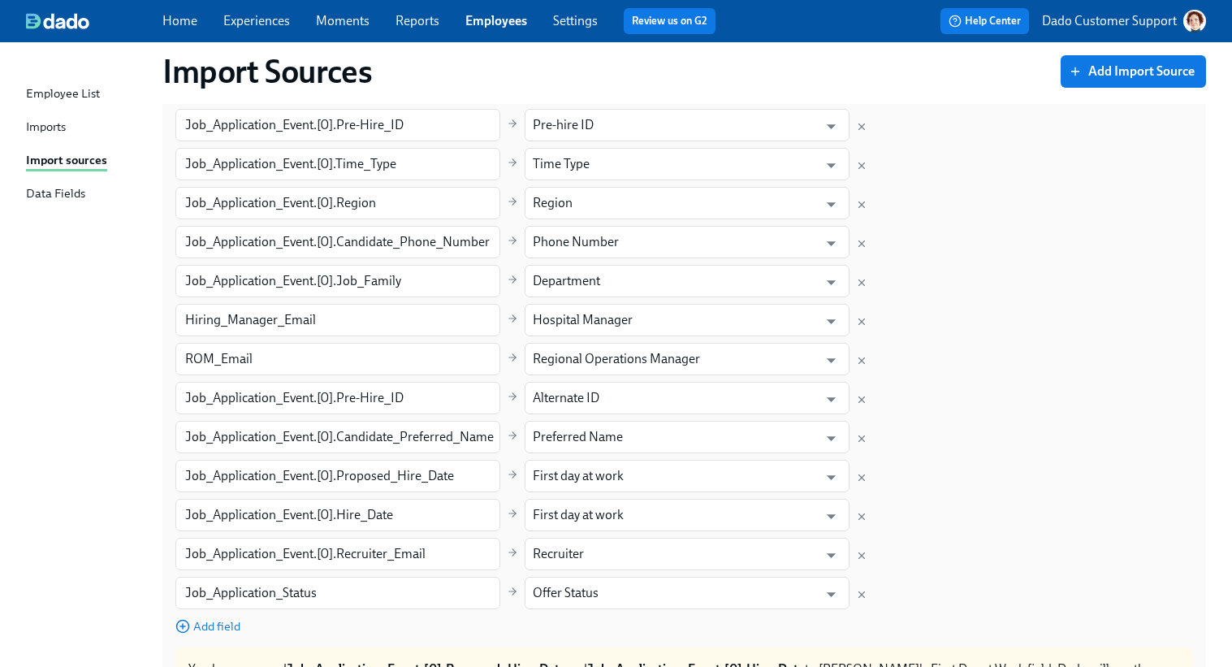
click at [253, 22] on link "Experiences" at bounding box center [256, 20] width 67 height 15
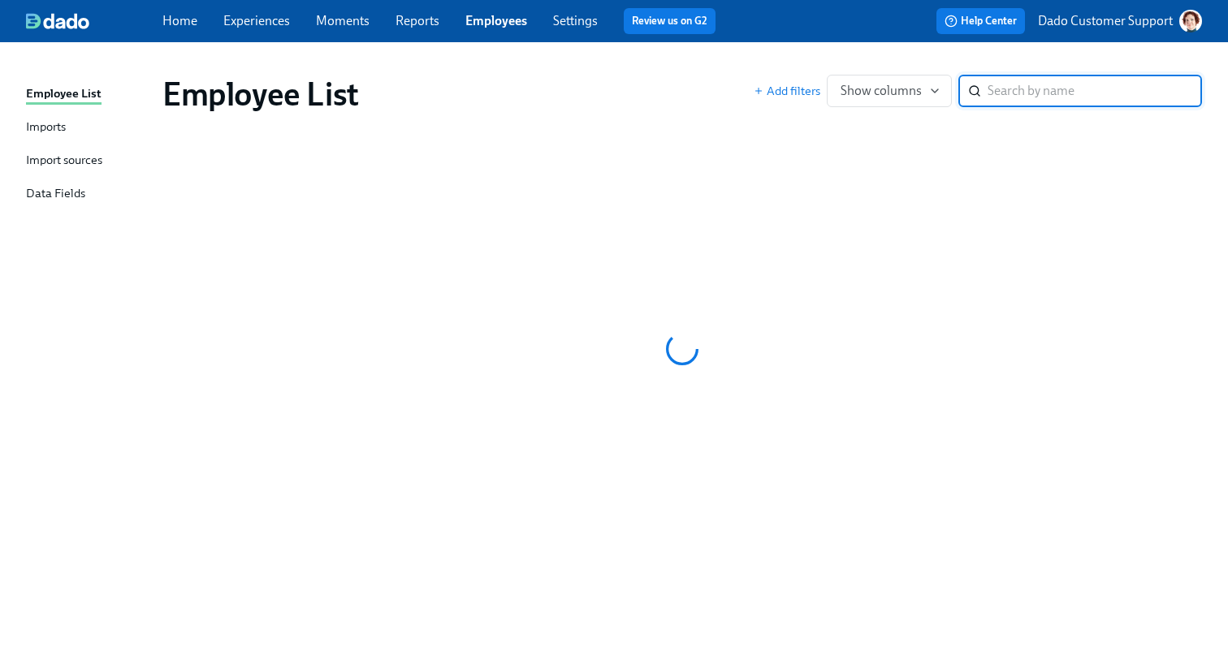
click at [76, 165] on div "Import sources" at bounding box center [64, 161] width 76 height 20
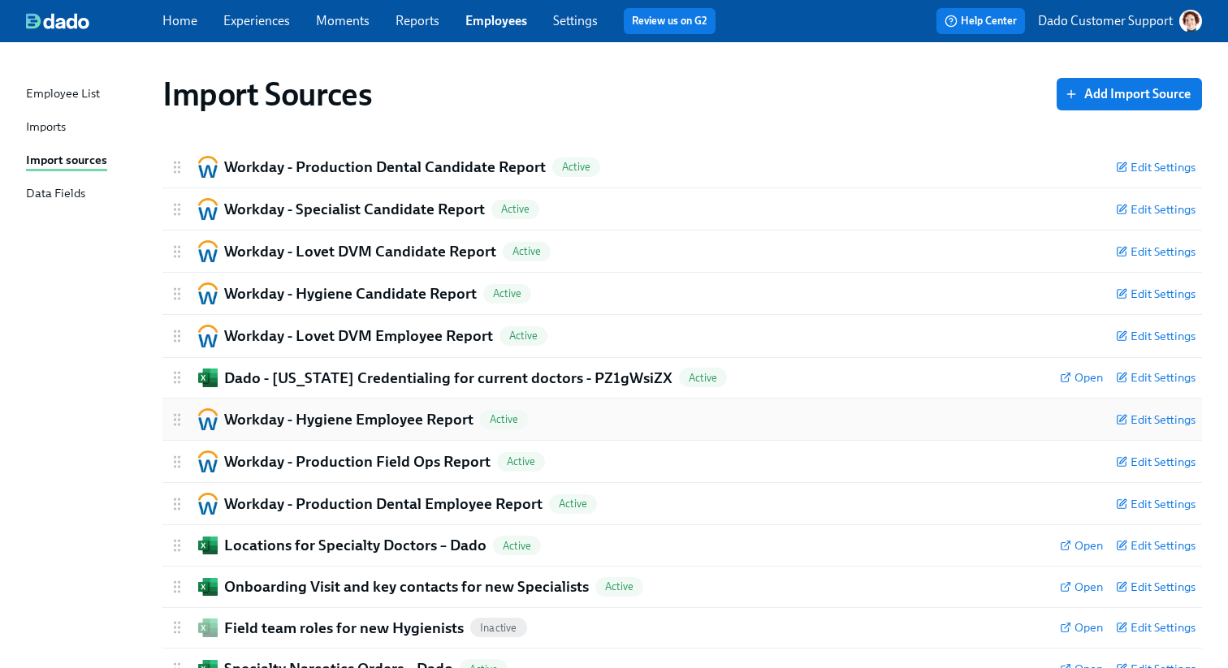
click at [346, 428] on h2 "Workday - Hygiene Employee Report" at bounding box center [348, 419] width 249 height 21
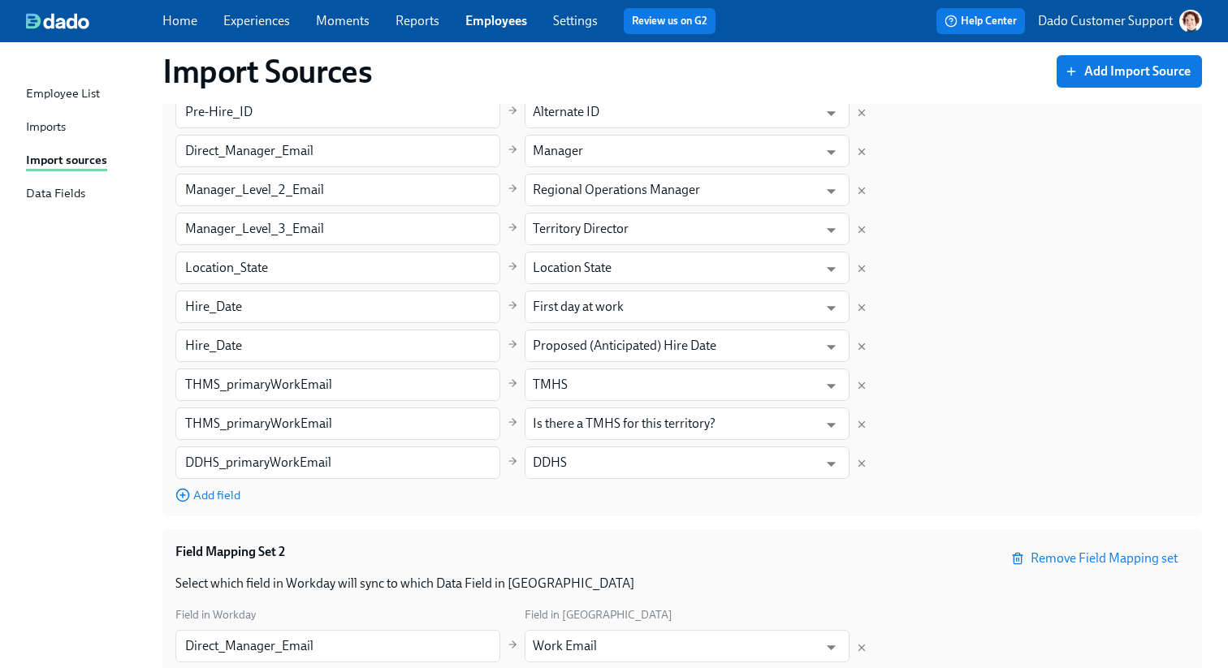
scroll to position [723, 0]
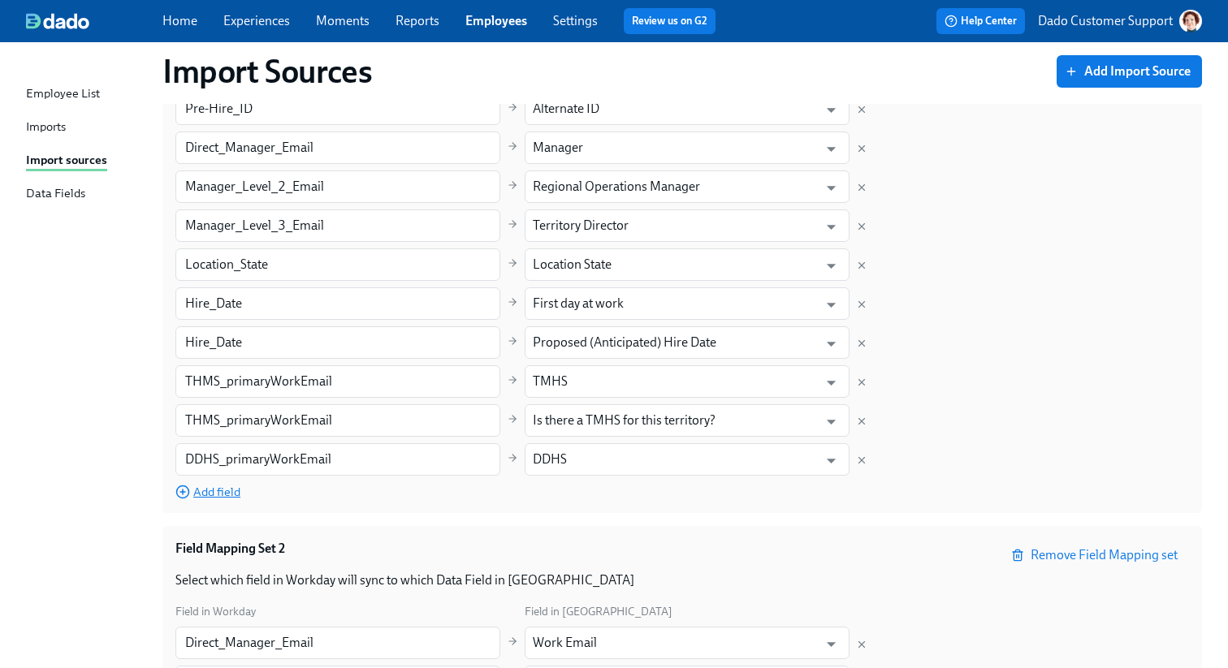
click at [206, 491] on span "Add field" at bounding box center [207, 492] width 65 height 16
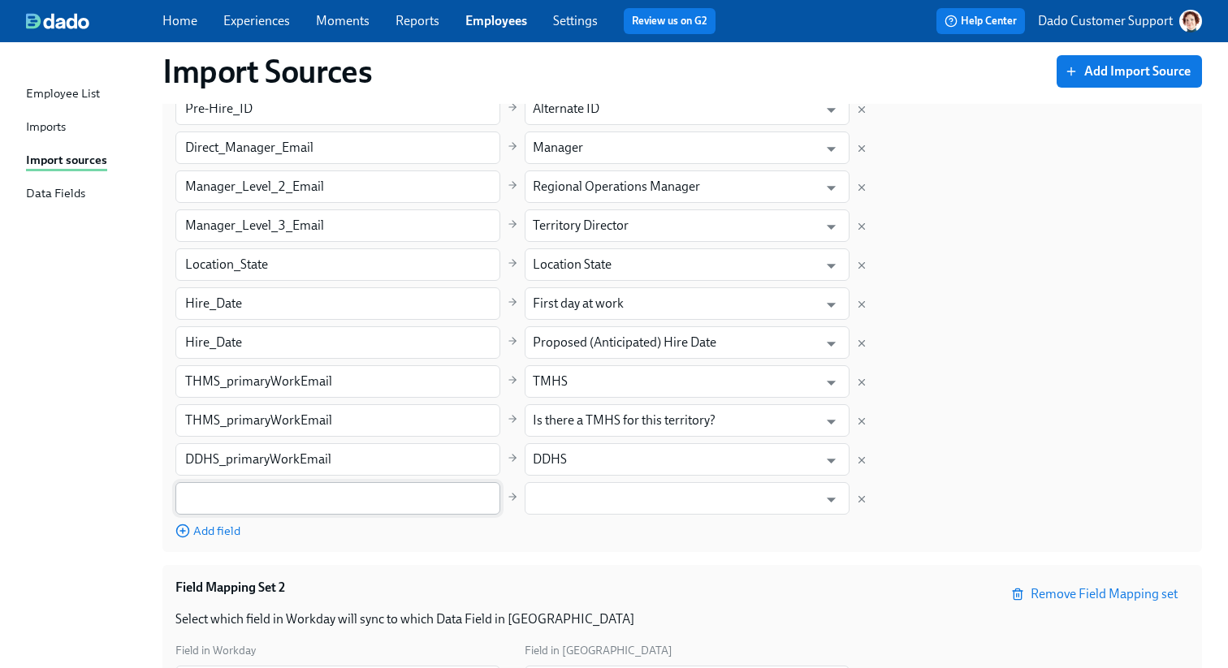
click at [220, 491] on input "text" at bounding box center [337, 498] width 325 height 32
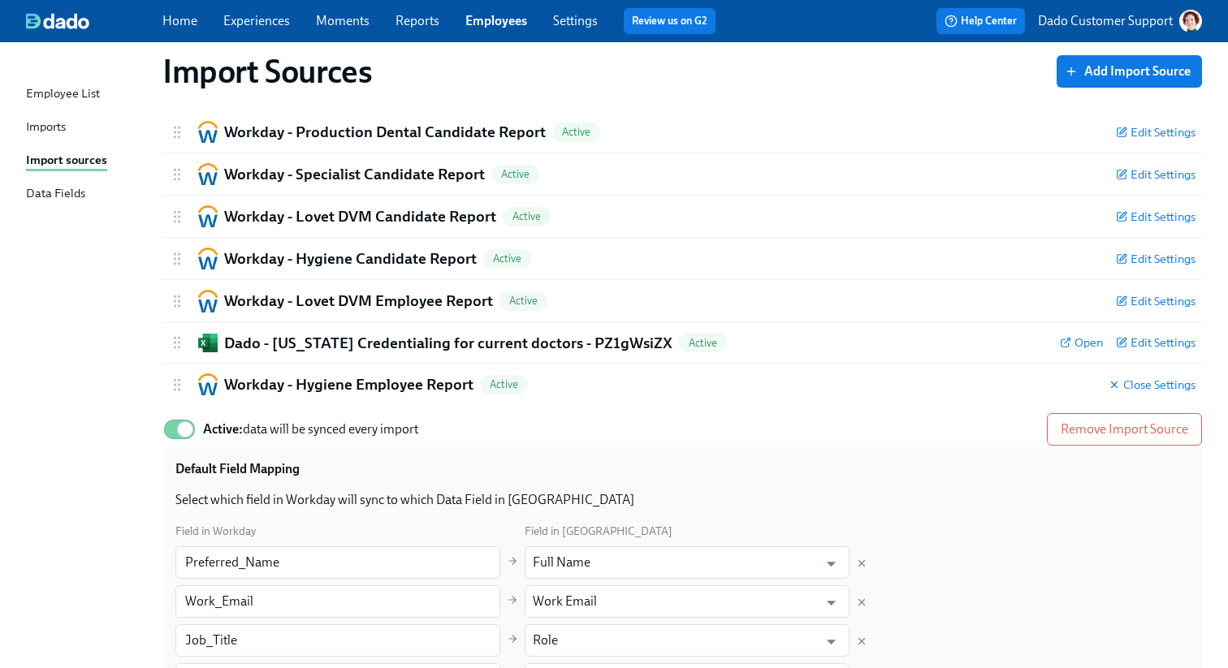
scroll to position [0, 0]
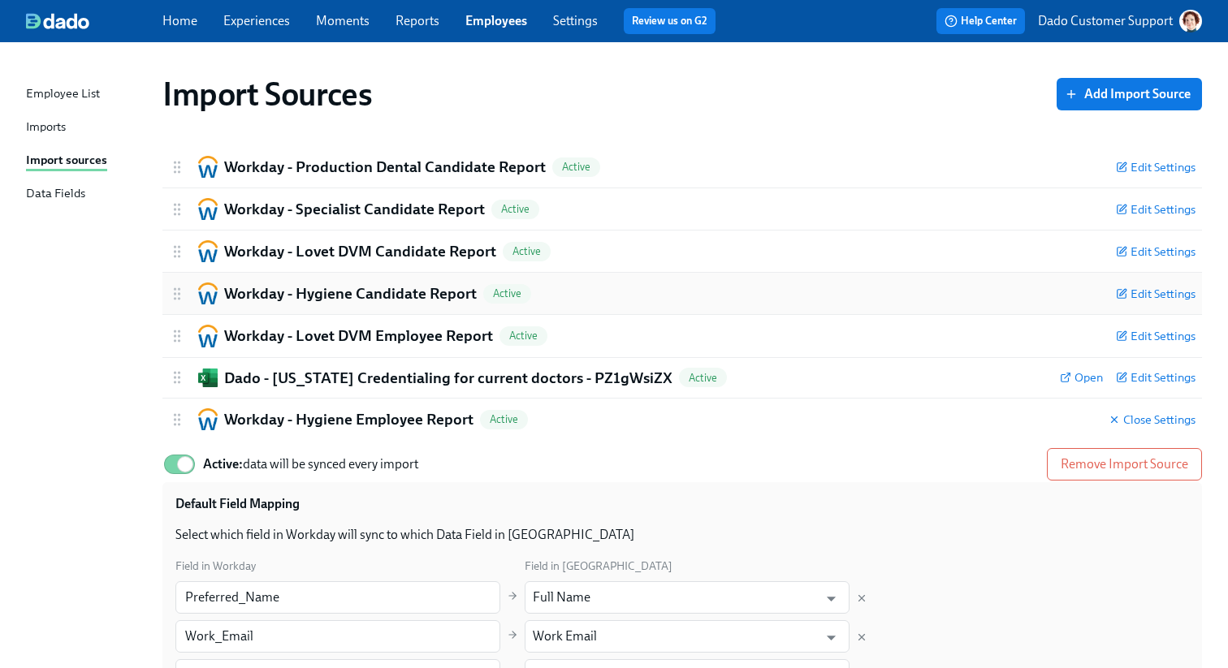
click at [409, 289] on h2 "Workday - Hygiene Candidate Report" at bounding box center [350, 293] width 253 height 21
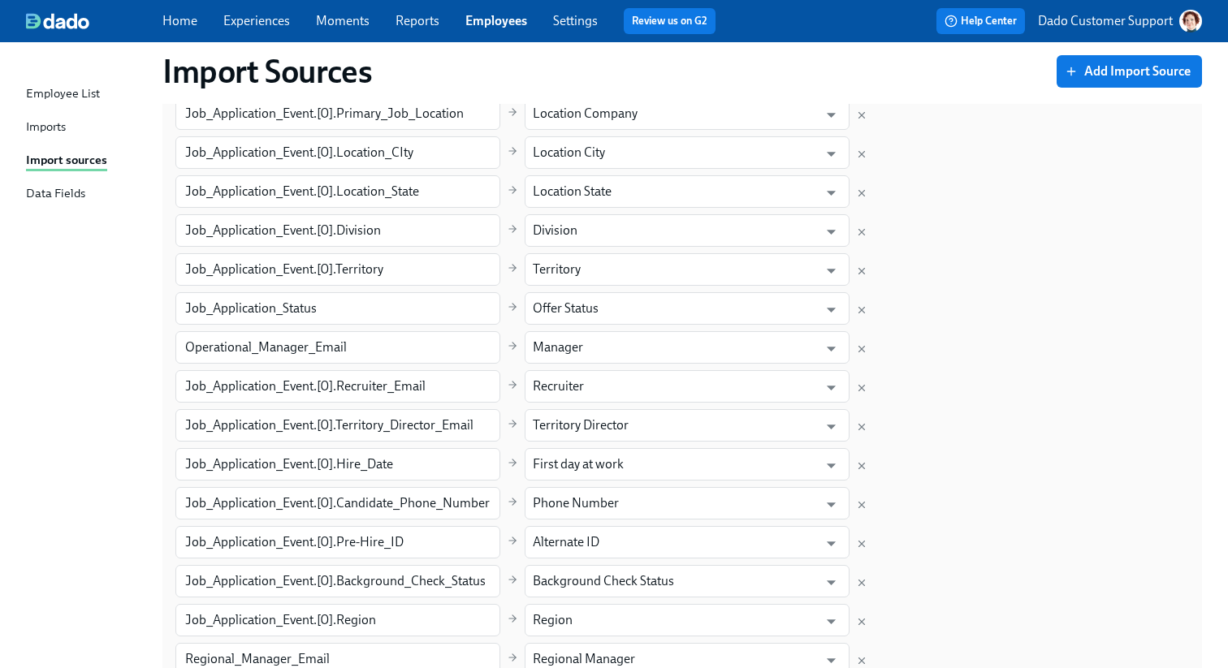
scroll to position [578, 0]
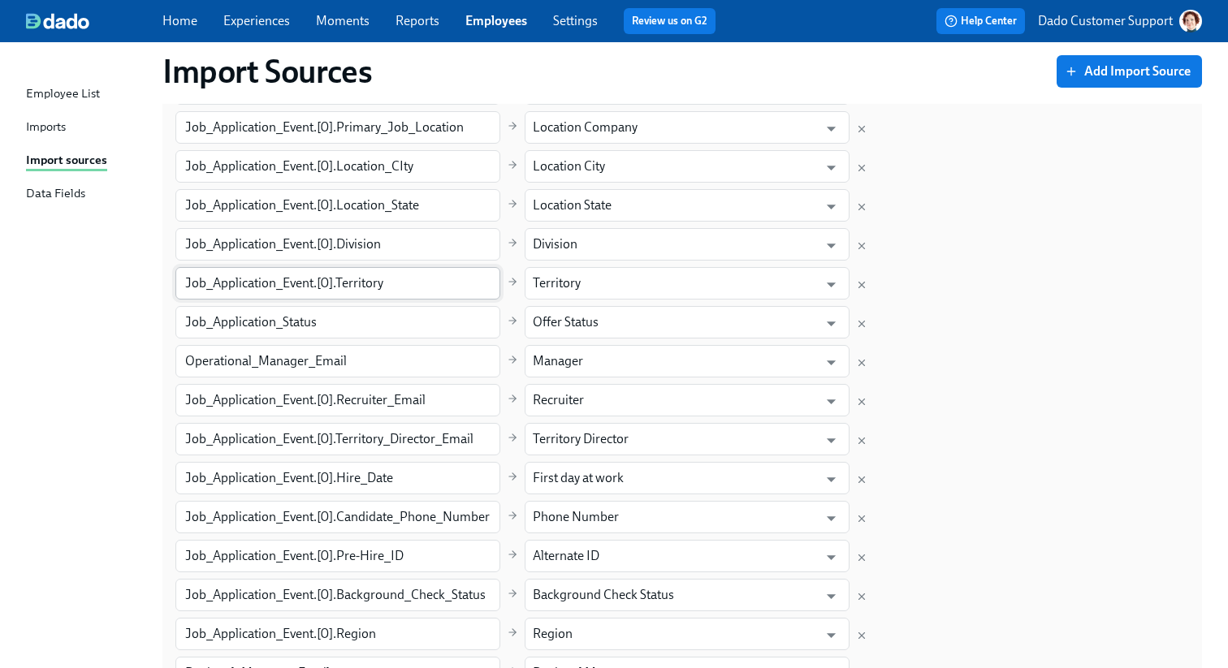
click at [361, 283] on input "Job_Application_Event.[0].Territory" at bounding box center [337, 283] width 325 height 32
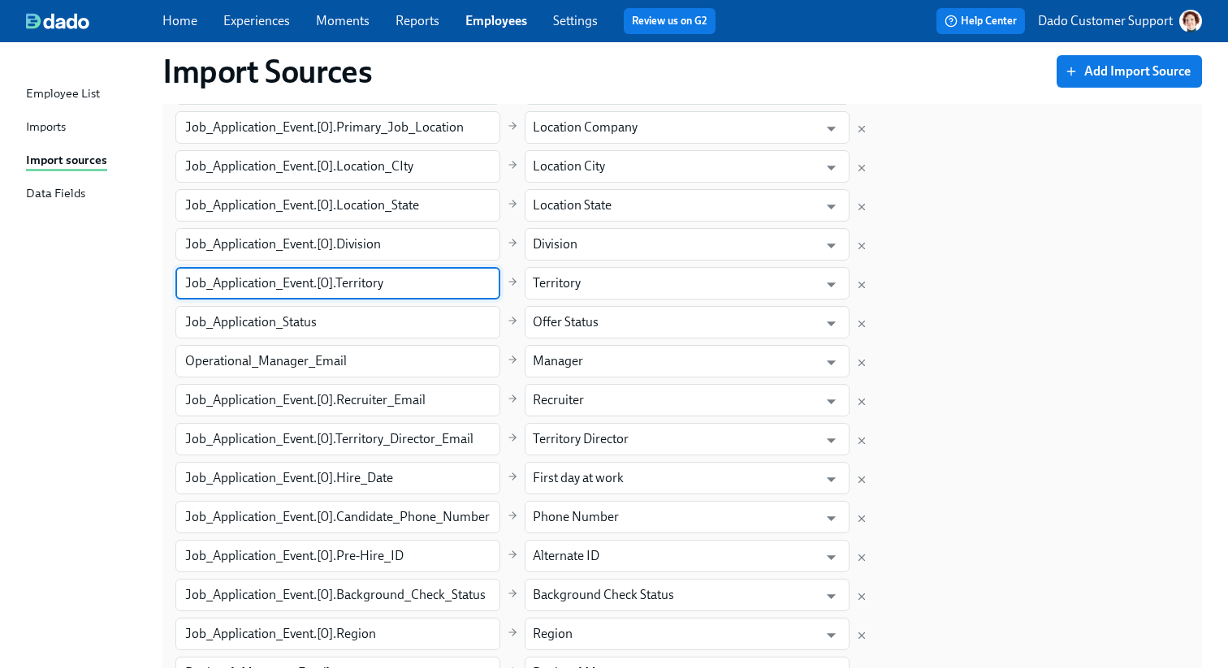
click at [361, 283] on input "Job_Application_Event.[0].Territory" at bounding box center [337, 283] width 325 height 32
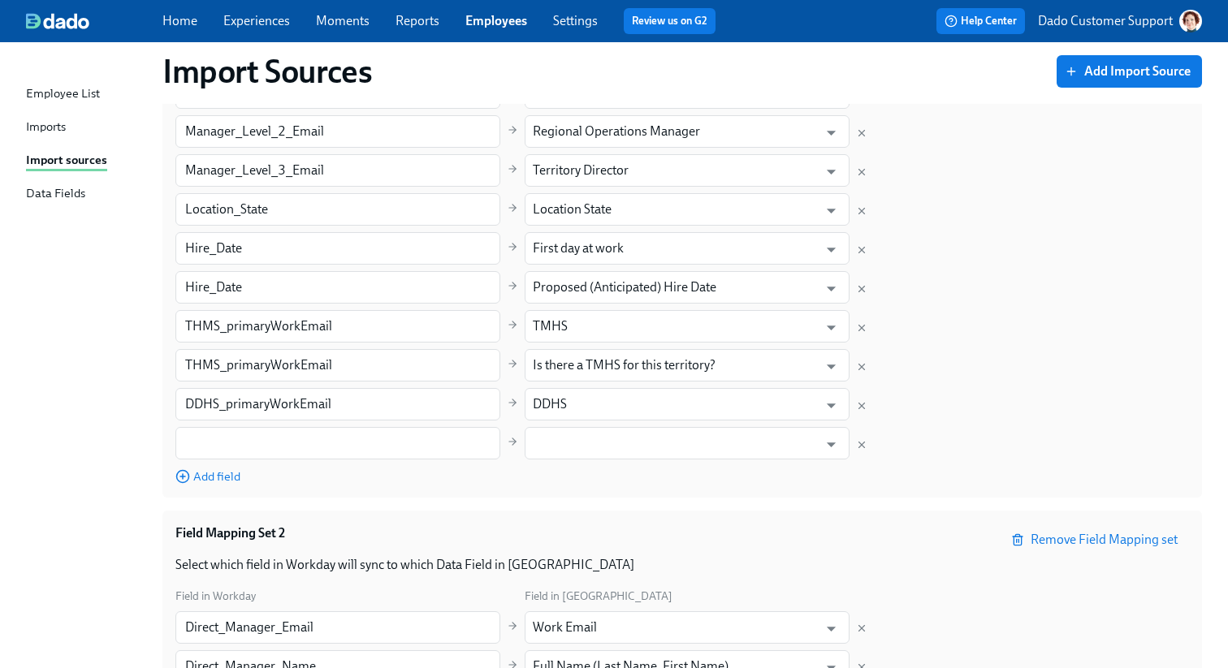
scroll to position [3243, 0]
click at [319, 451] on input "text" at bounding box center [337, 442] width 325 height 32
paste input "Territory"
type input "Territory"
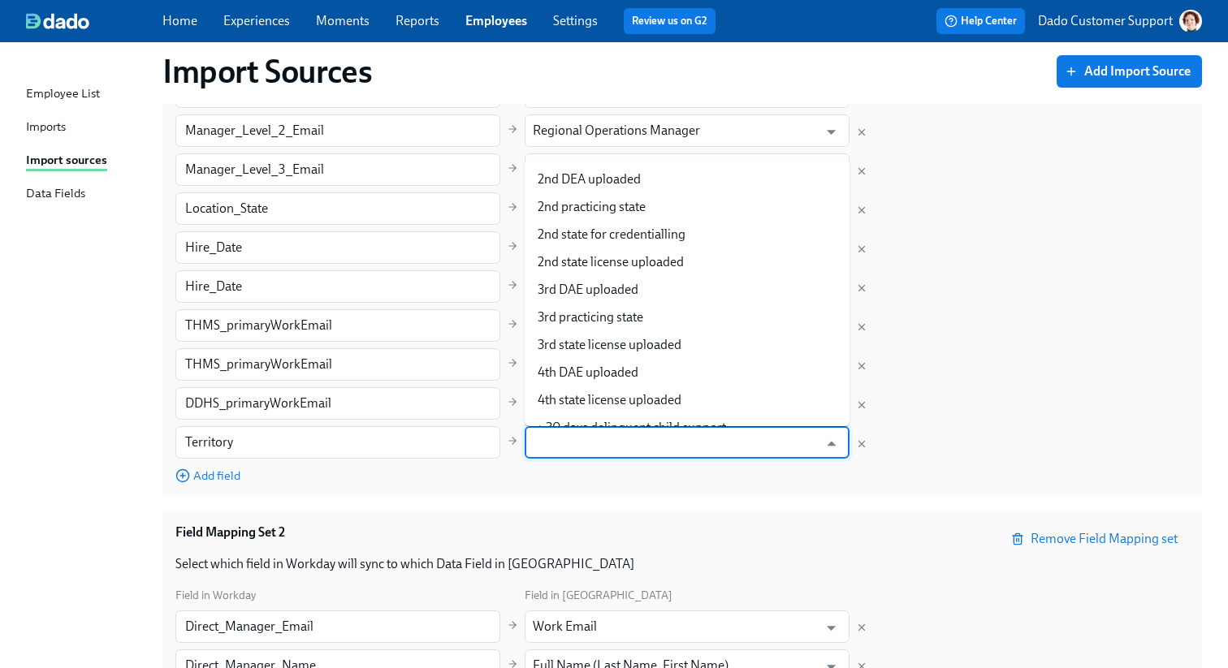
click at [605, 443] on input "text" at bounding box center [675, 442] width 285 height 32
paste input "Territory"
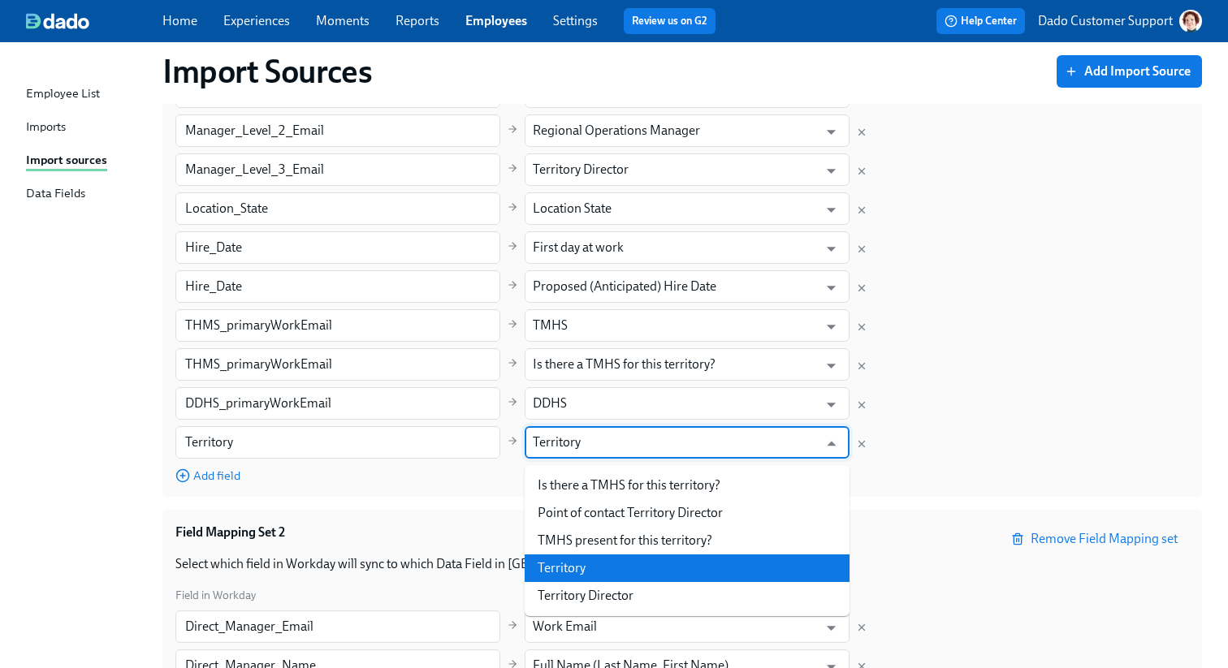
click at [551, 572] on li "Territory" at bounding box center [687, 569] width 325 height 28
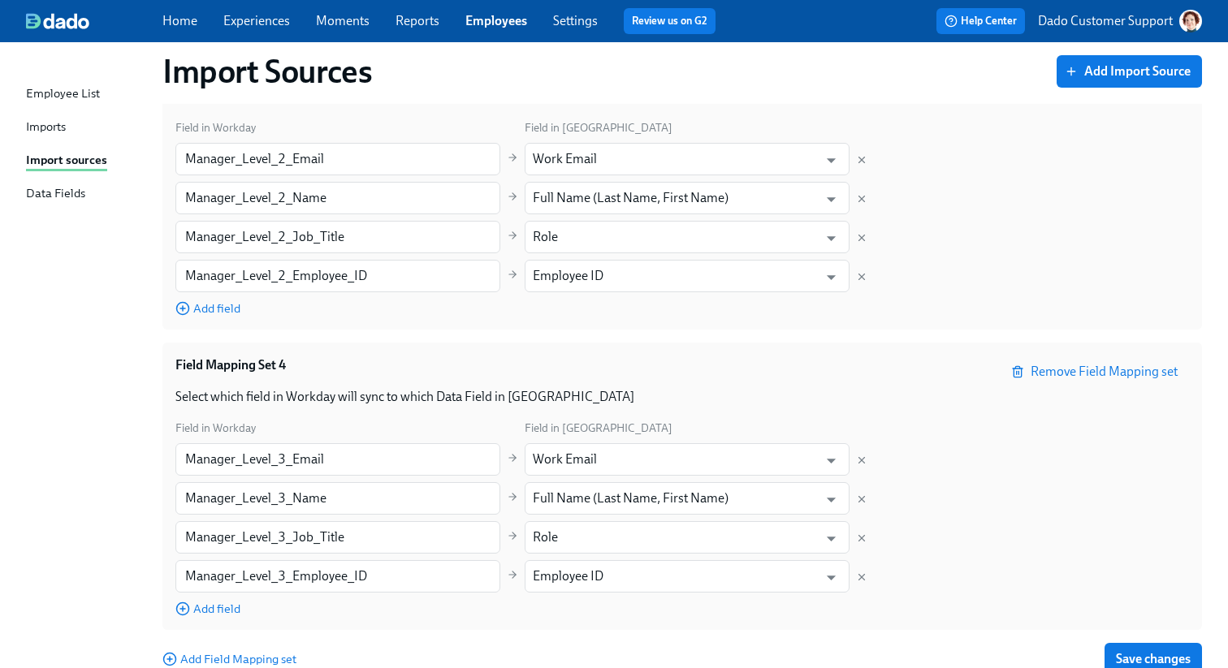
scroll to position [4039, 0]
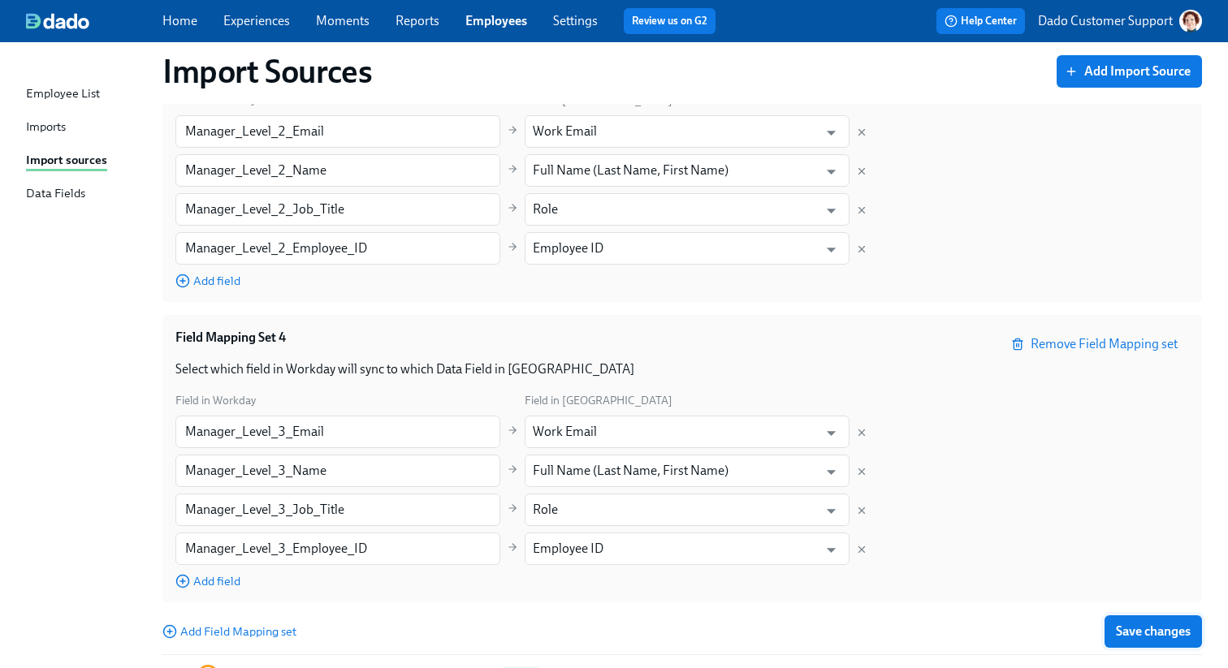
type input "Territory"
click at [1151, 624] on button "Save changes" at bounding box center [1152, 631] width 97 height 32
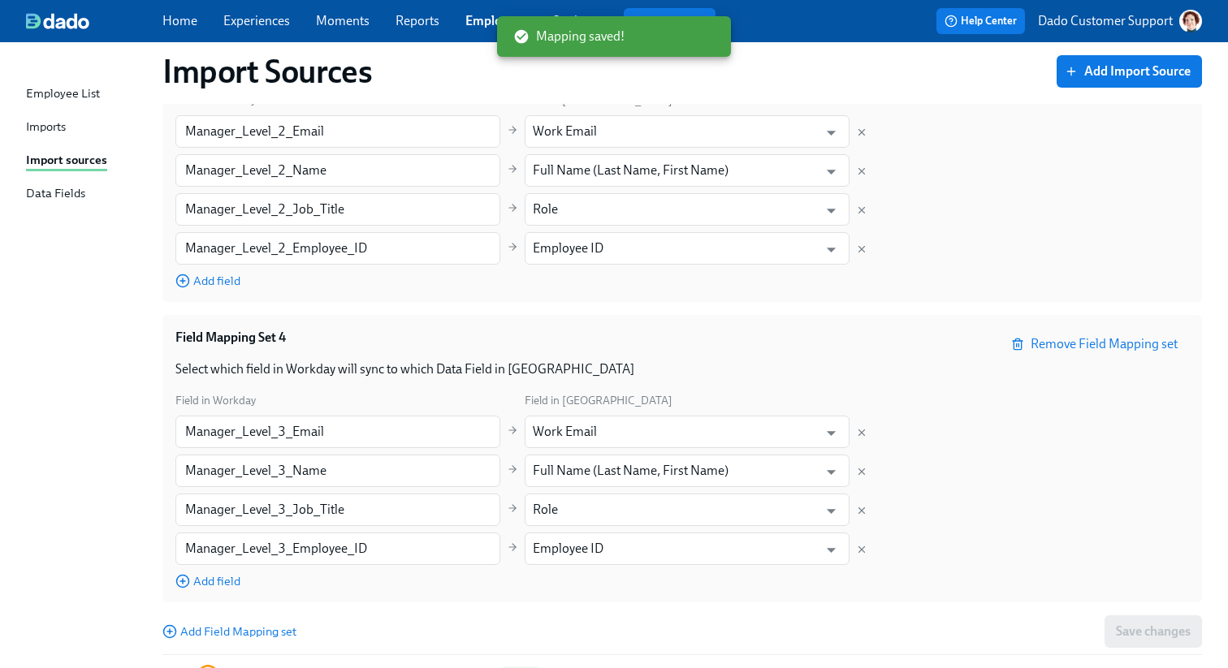
click at [50, 126] on div "Imports" at bounding box center [46, 128] width 40 height 20
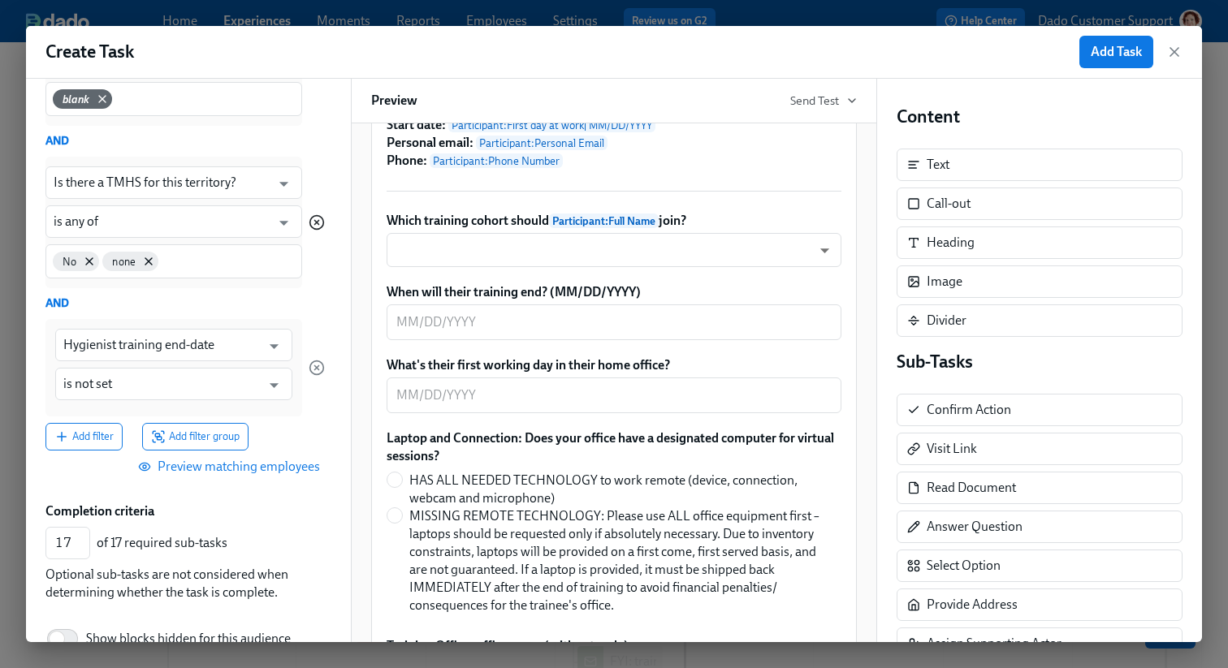
scroll to position [446, 0]
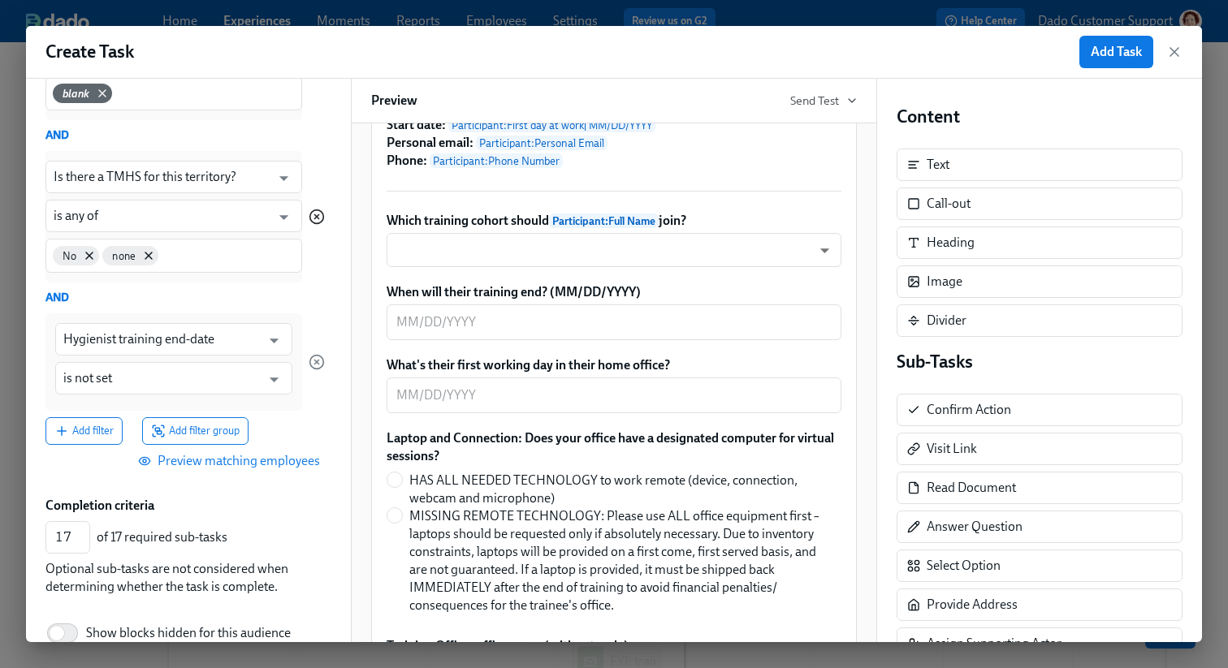
type input "Full time | No phone number | Survey response not yet sent"
click at [320, 211] on circle "button" at bounding box center [317, 217] width 14 height 14
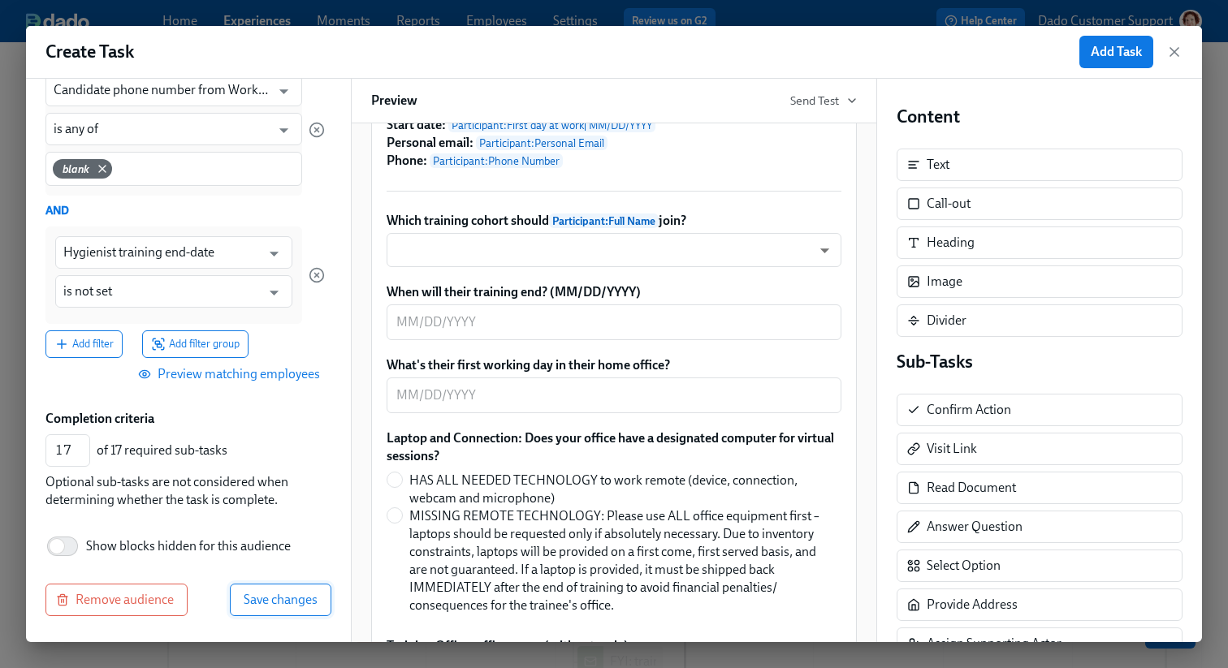
click at [292, 593] on span "Save changes" at bounding box center [281, 600] width 74 height 16
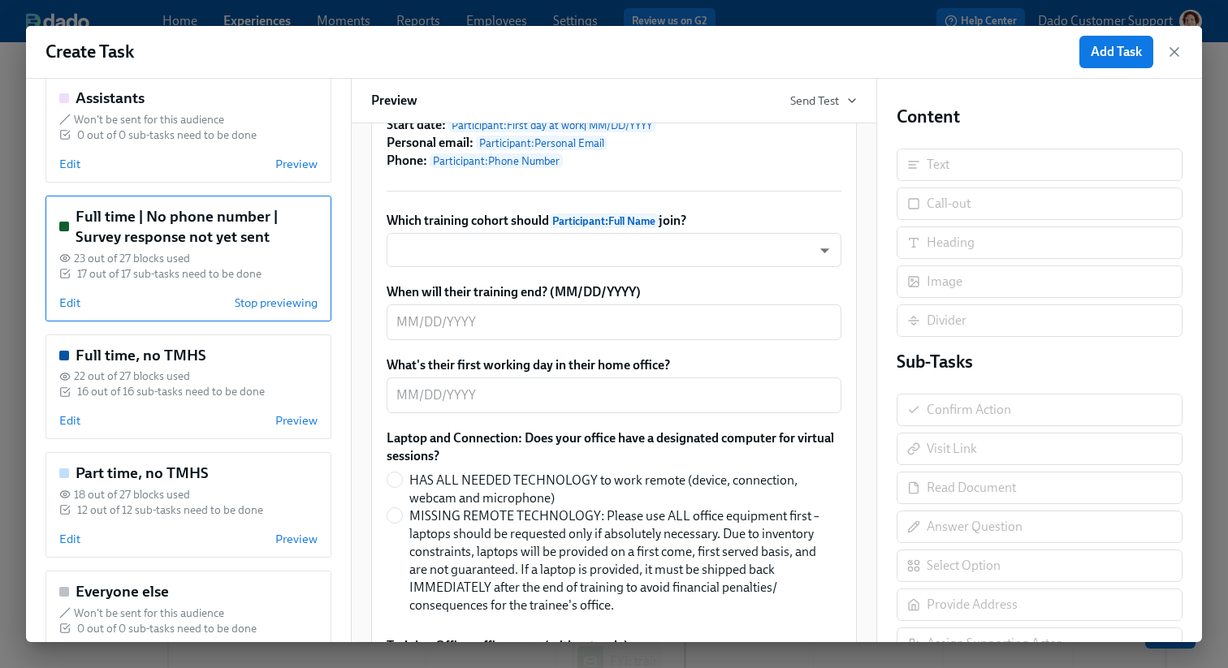
scroll to position [298, 0]
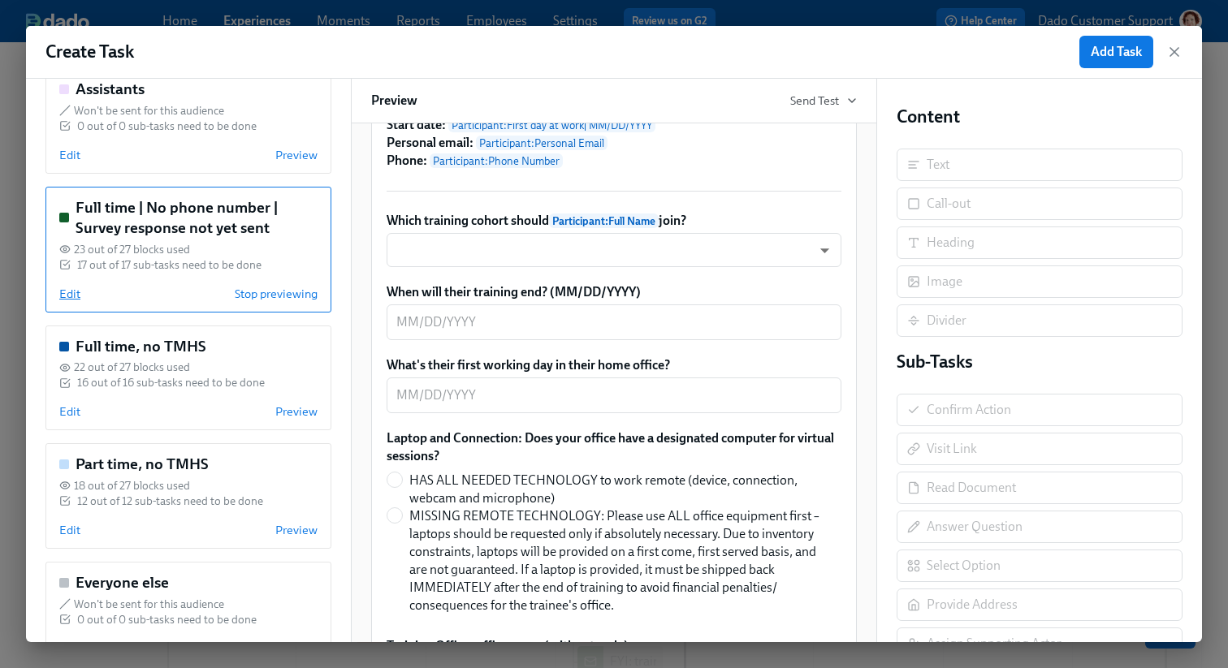
click at [62, 293] on span "Edit" at bounding box center [69, 294] width 21 height 16
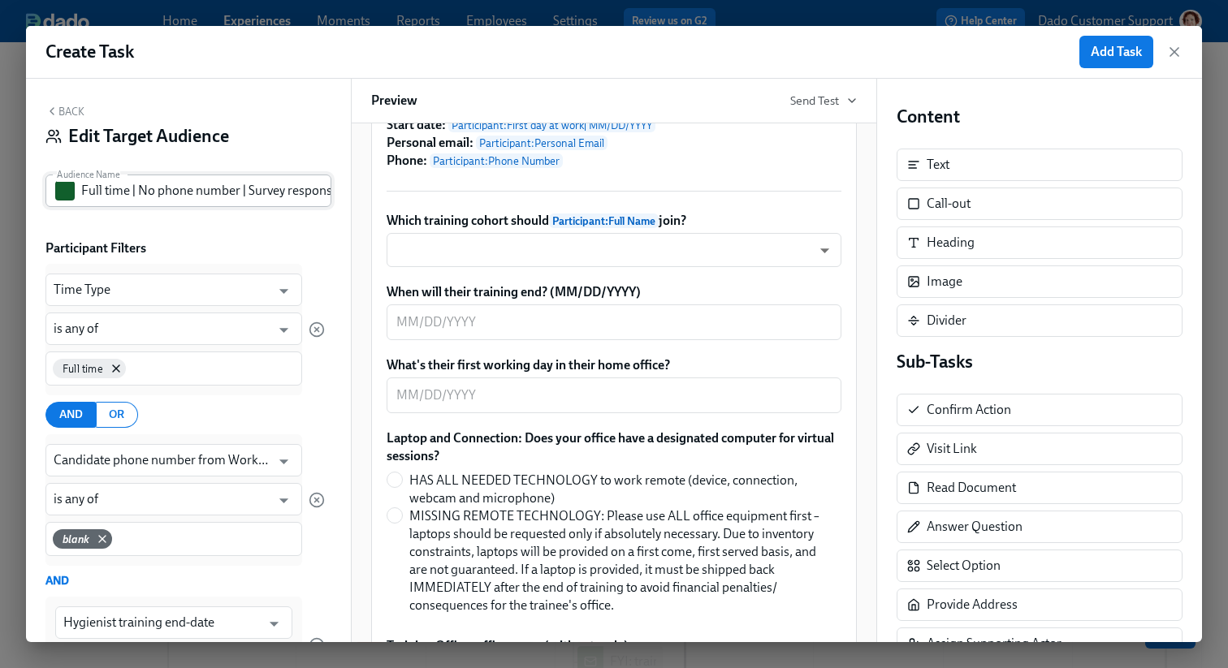
click at [249, 196] on input "Full time | No phone number | Survey response not yet sent" at bounding box center [206, 191] width 250 height 32
type input "Full time | No phone number | Training details not yet provided"
click at [239, 127] on div "Edit Target Audience" at bounding box center [188, 136] width 286 height 24
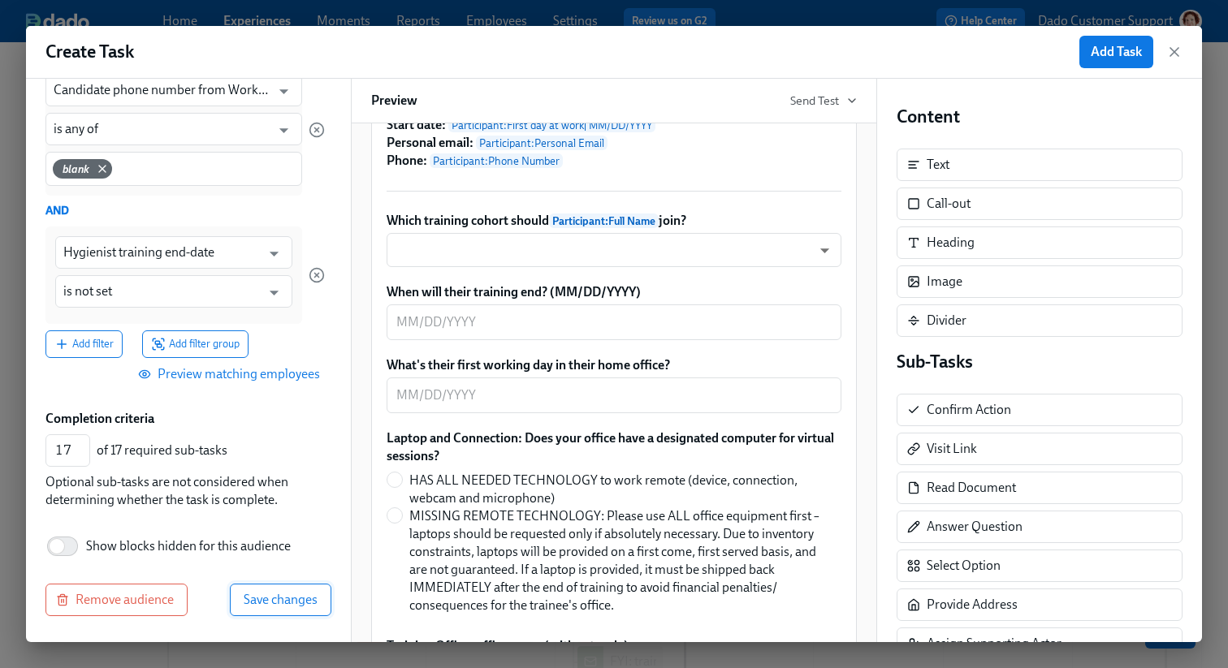
click at [281, 600] on span "Save changes" at bounding box center [281, 600] width 74 height 16
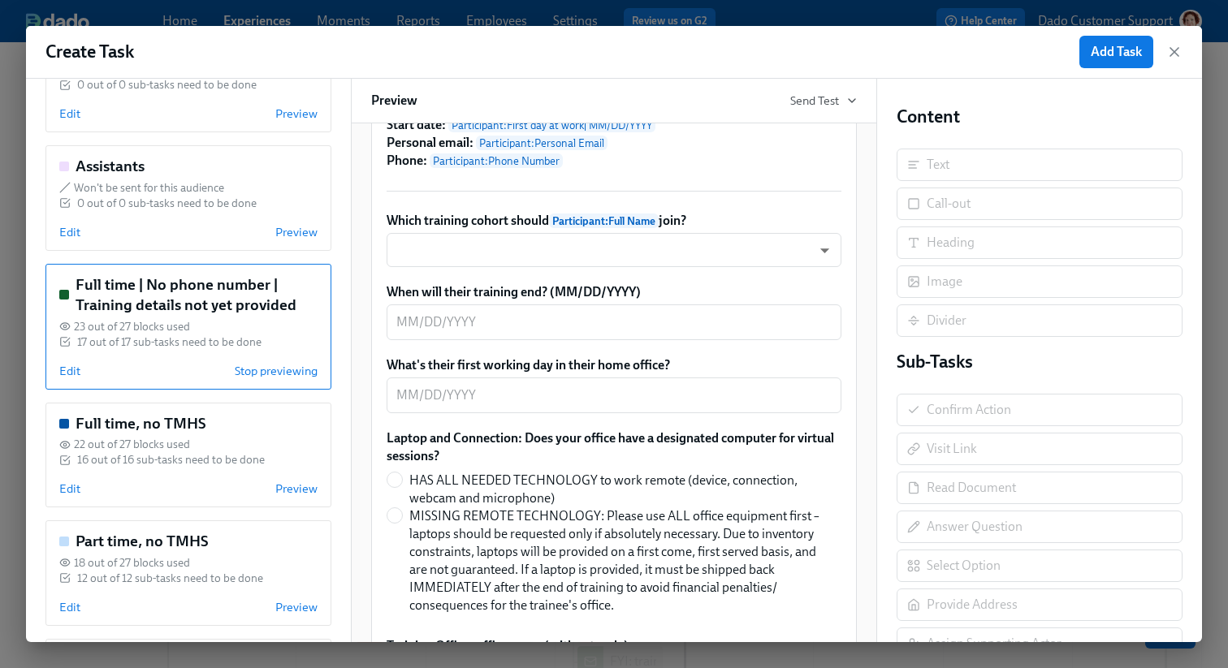
scroll to position [227, 0]
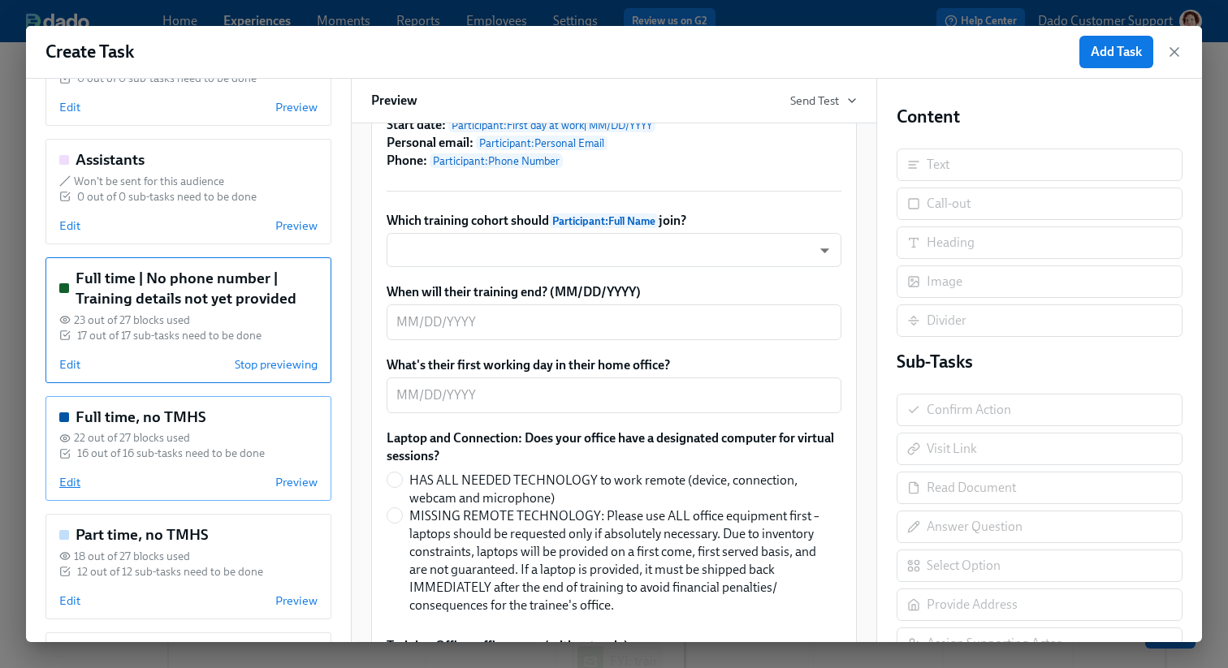
click at [71, 482] on span "Edit" at bounding box center [69, 482] width 21 height 16
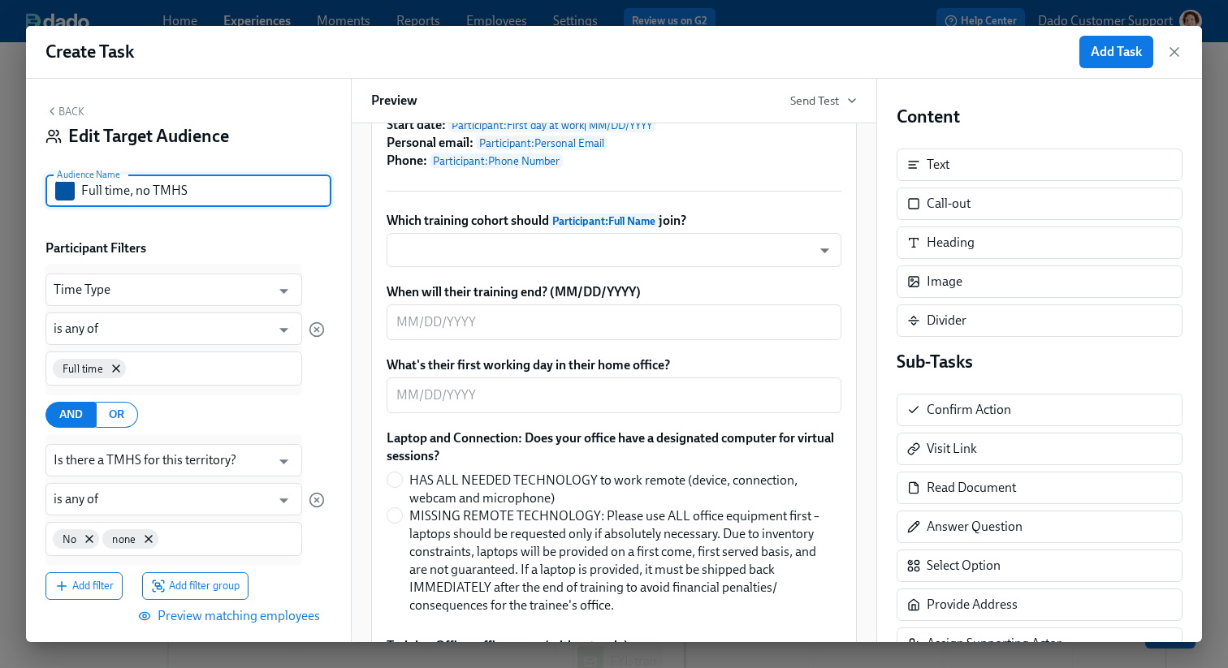
drag, startPoint x: 136, startPoint y: 186, endPoint x: 364, endPoint y: 186, distance: 228.2
click at [364, 186] on div "Back Edit Target Audience Audience Name Full time, no TMHS Audience Name Partic…" at bounding box center [614, 361] width 1176 height 564
paste input "Training details not yet provided"
type input "Full time, Training details not yet provided"
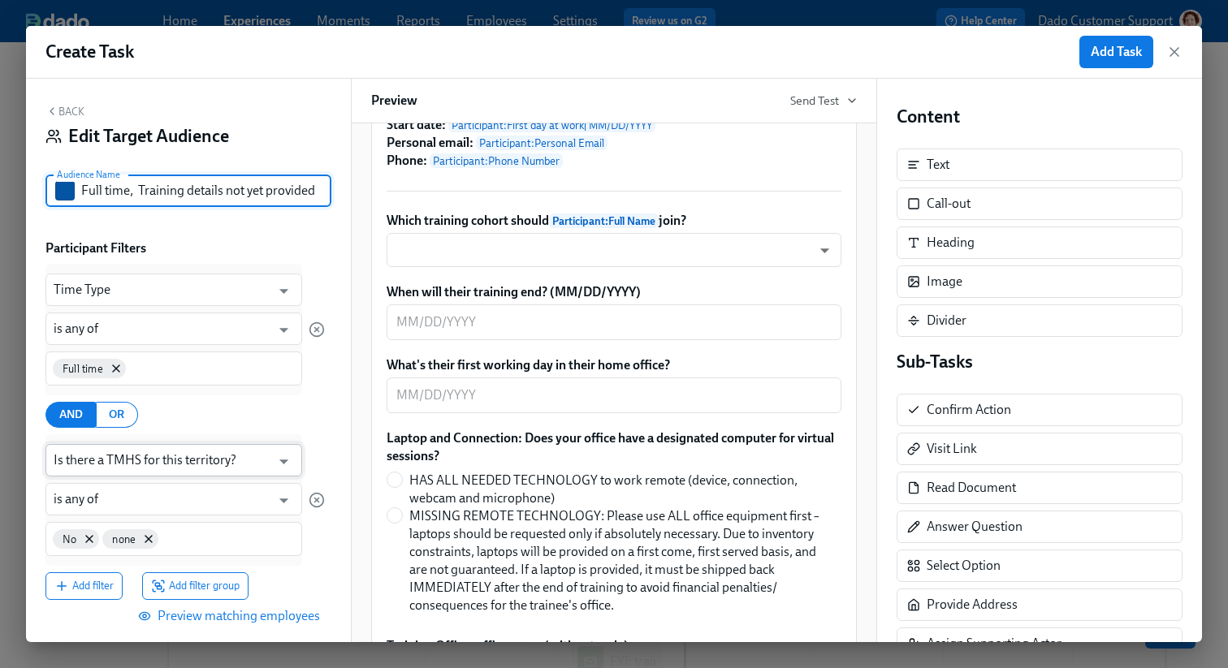
click at [228, 460] on input "Is there a TMHS for this territory?" at bounding box center [162, 460] width 217 height 32
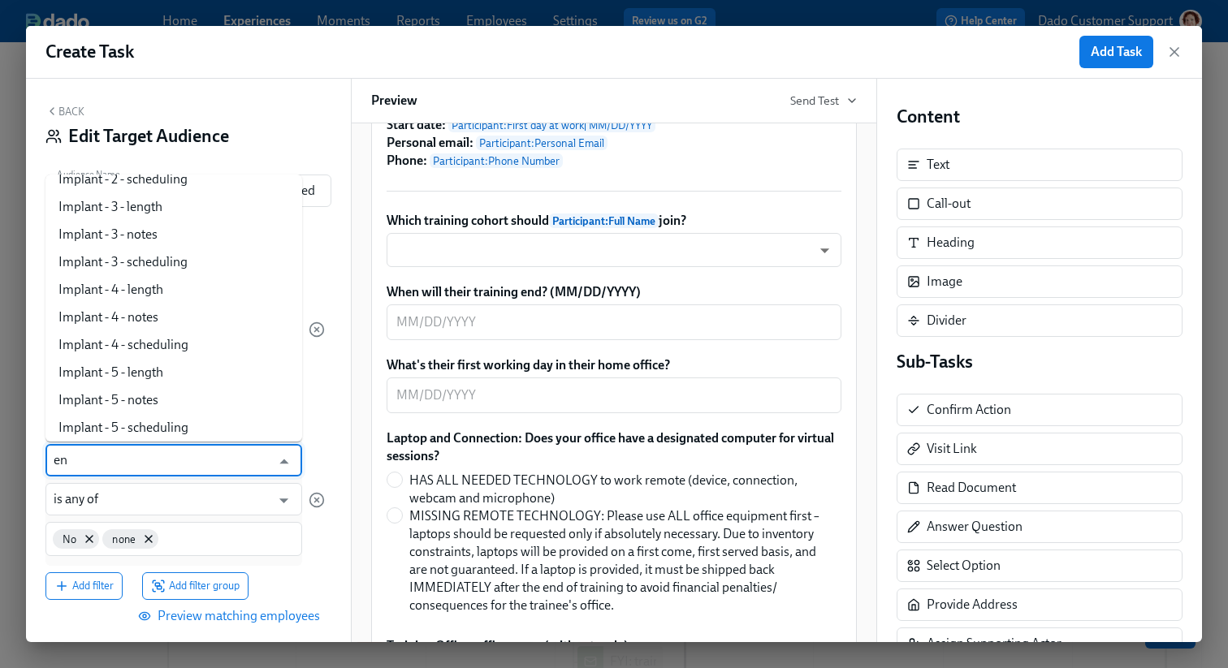
scroll to position [0, 0]
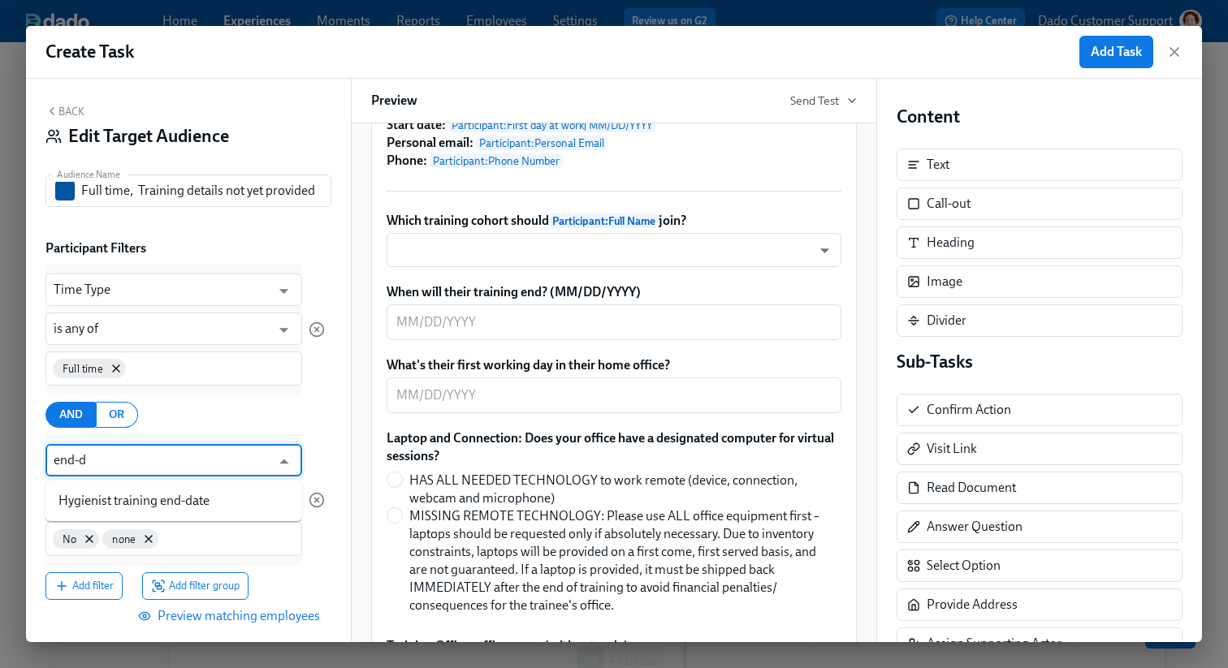
type input "end-da"
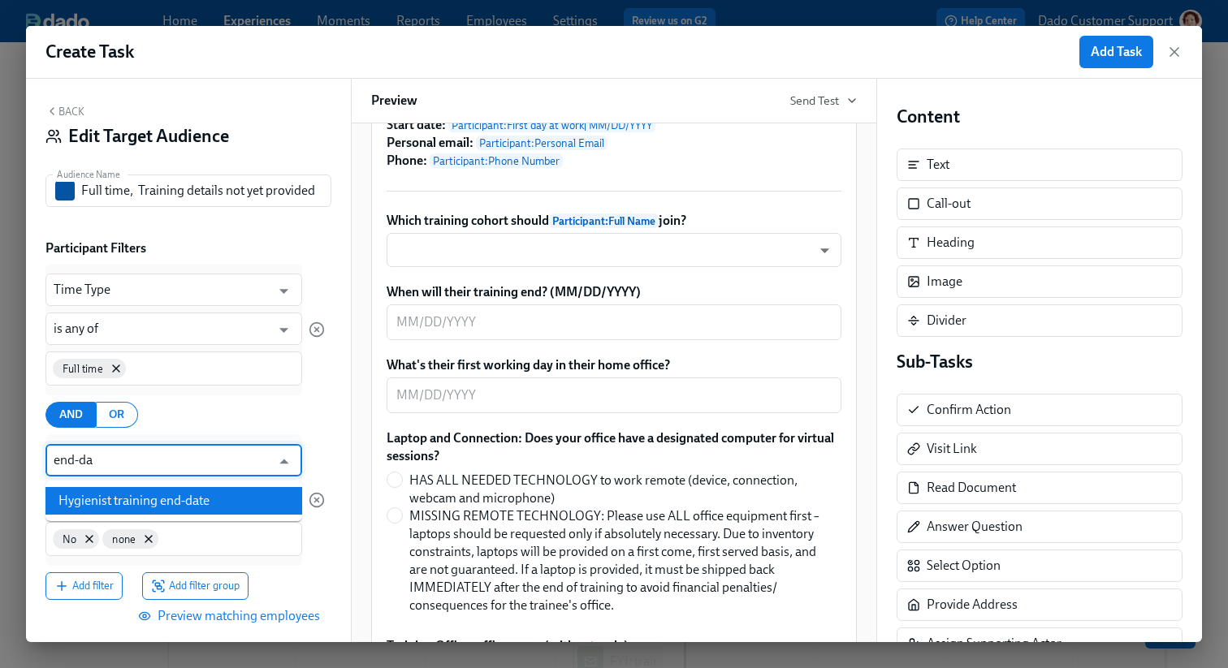
click at [214, 494] on li "Hygienist training end-date" at bounding box center [173, 501] width 257 height 28
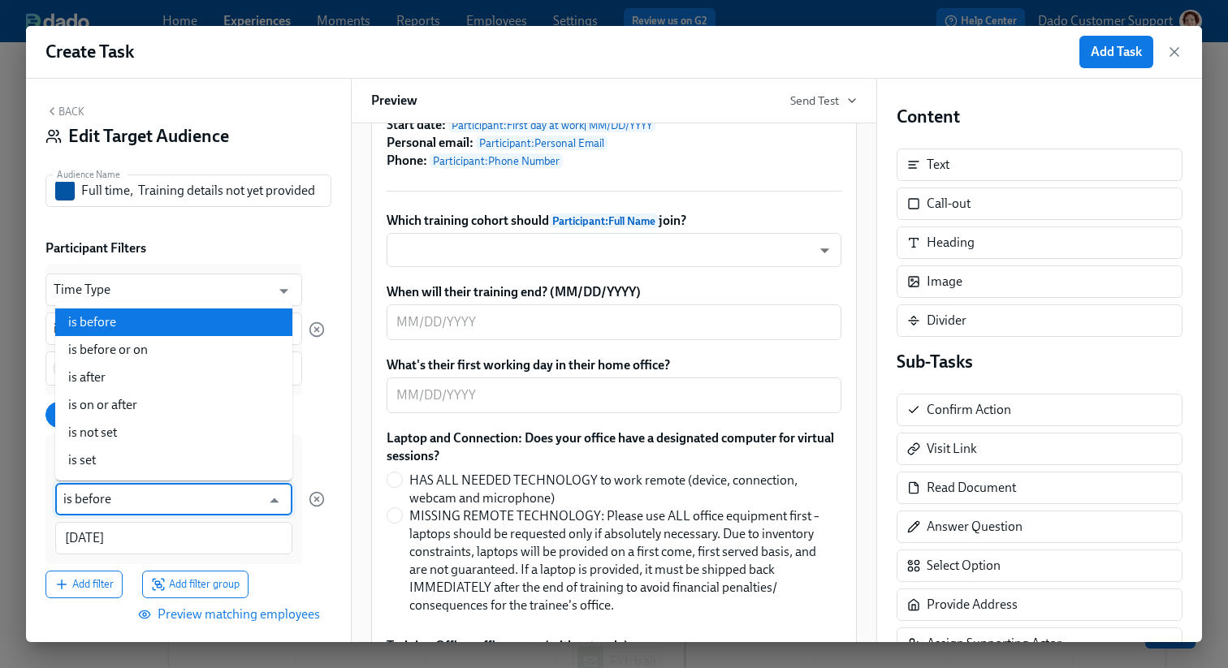
click at [196, 495] on input "is before" at bounding box center [161, 499] width 197 height 32
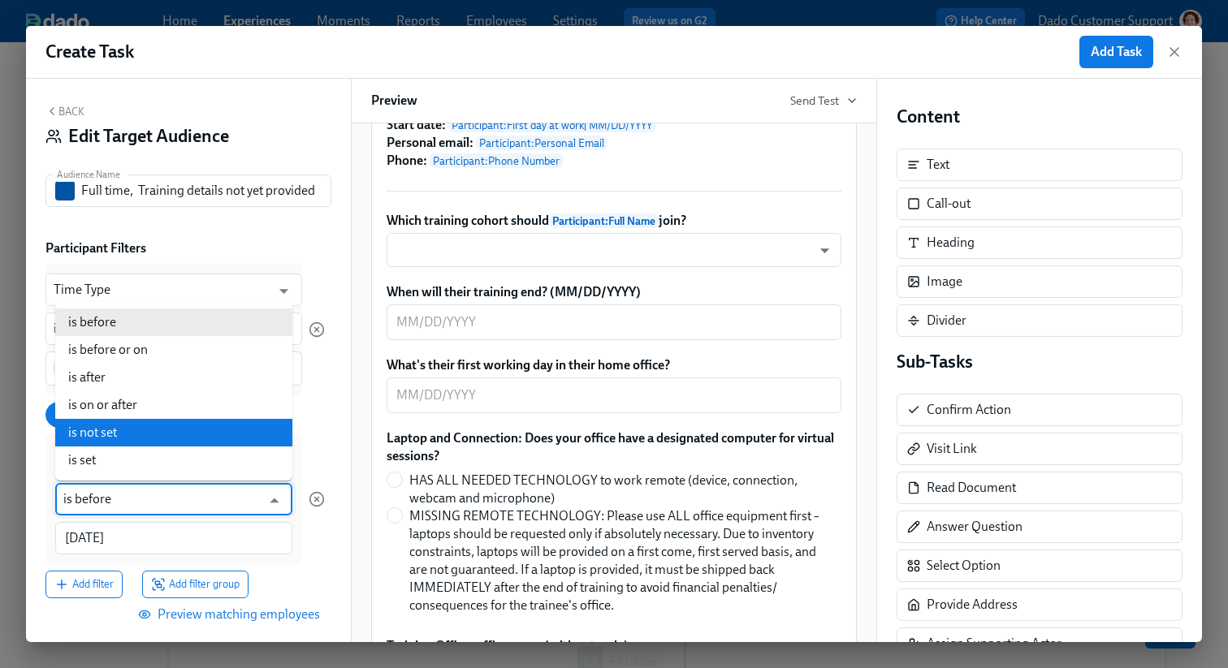
click at [152, 442] on li "is not set" at bounding box center [173, 433] width 237 height 28
type input "is not set"
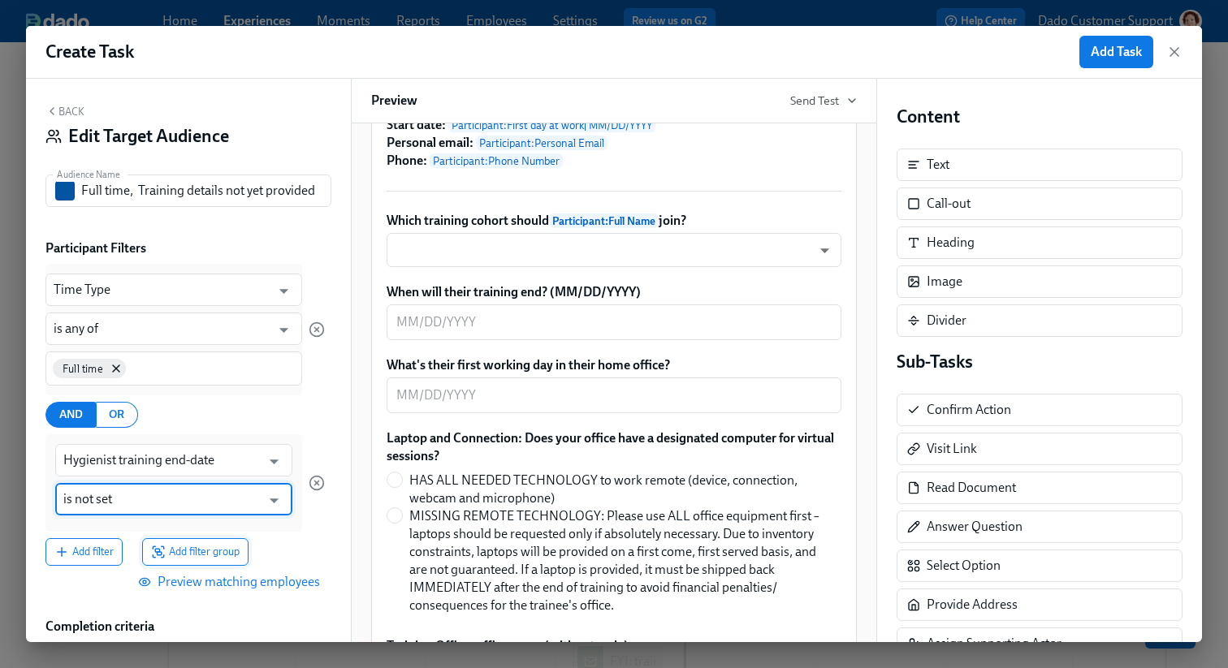
scroll to position [208, 0]
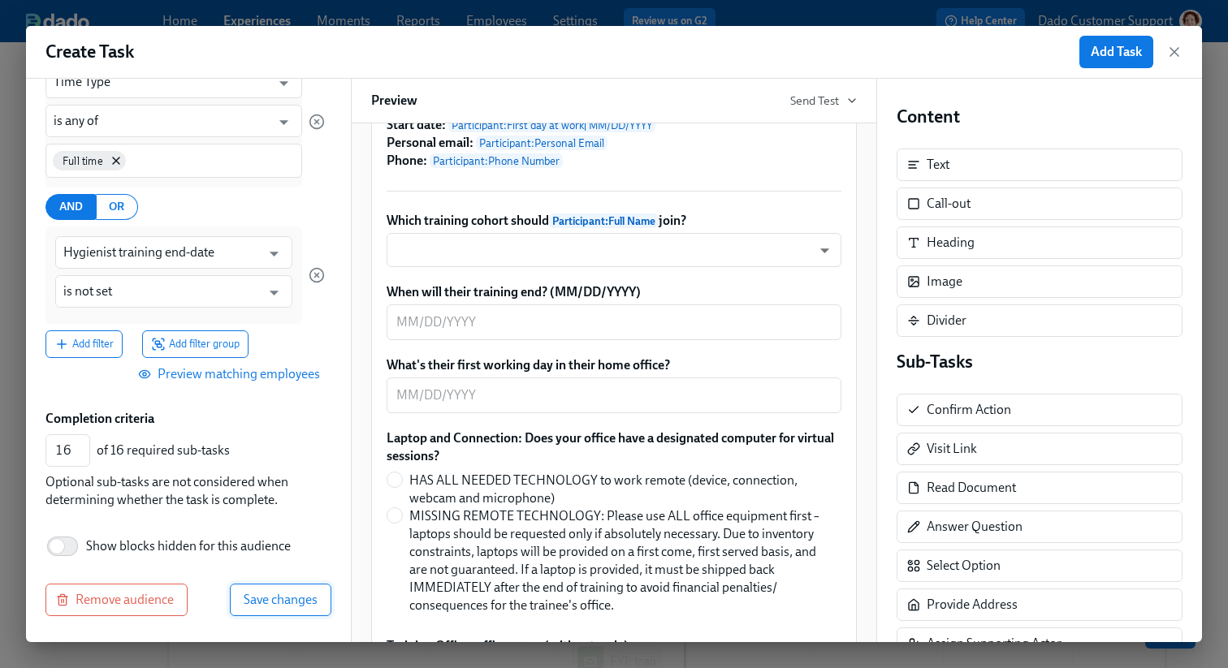
click at [297, 604] on span "Save changes" at bounding box center [281, 600] width 74 height 16
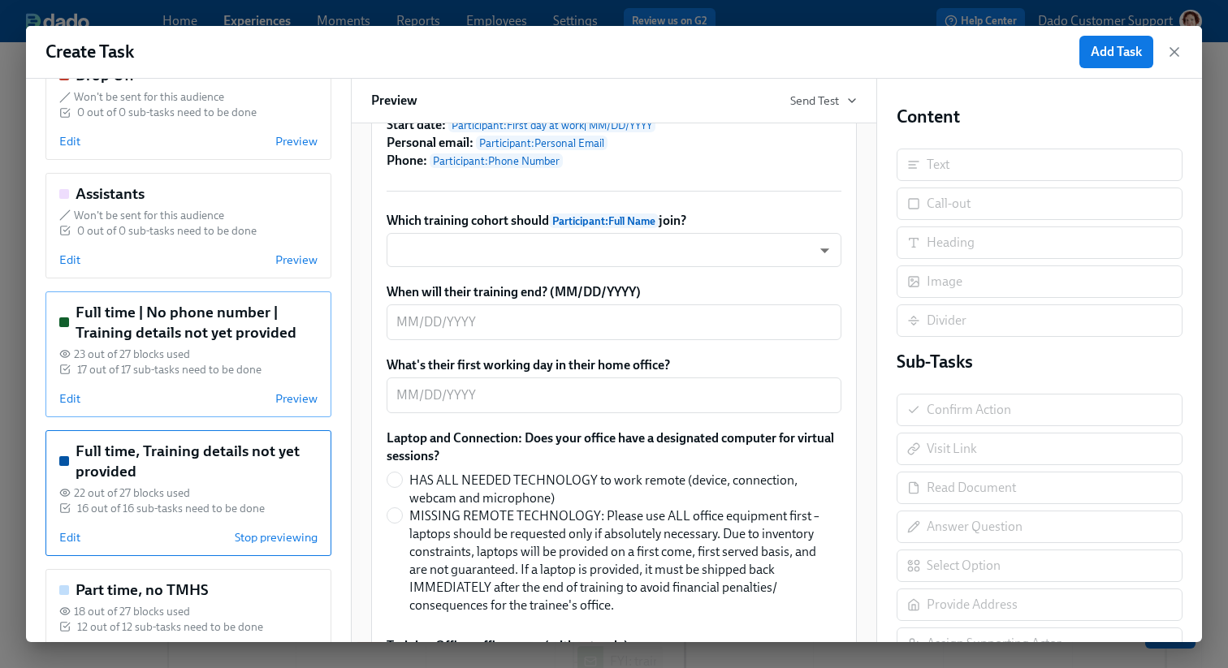
scroll to position [335, 0]
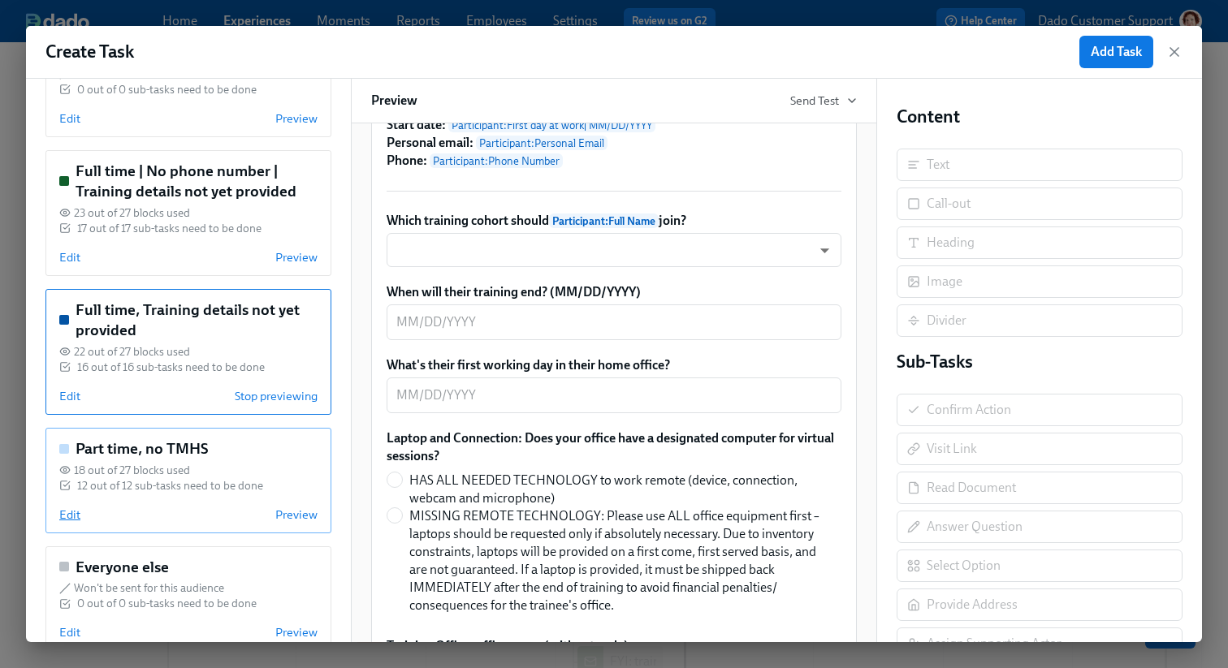
click at [75, 508] on span "Edit" at bounding box center [69, 515] width 21 height 16
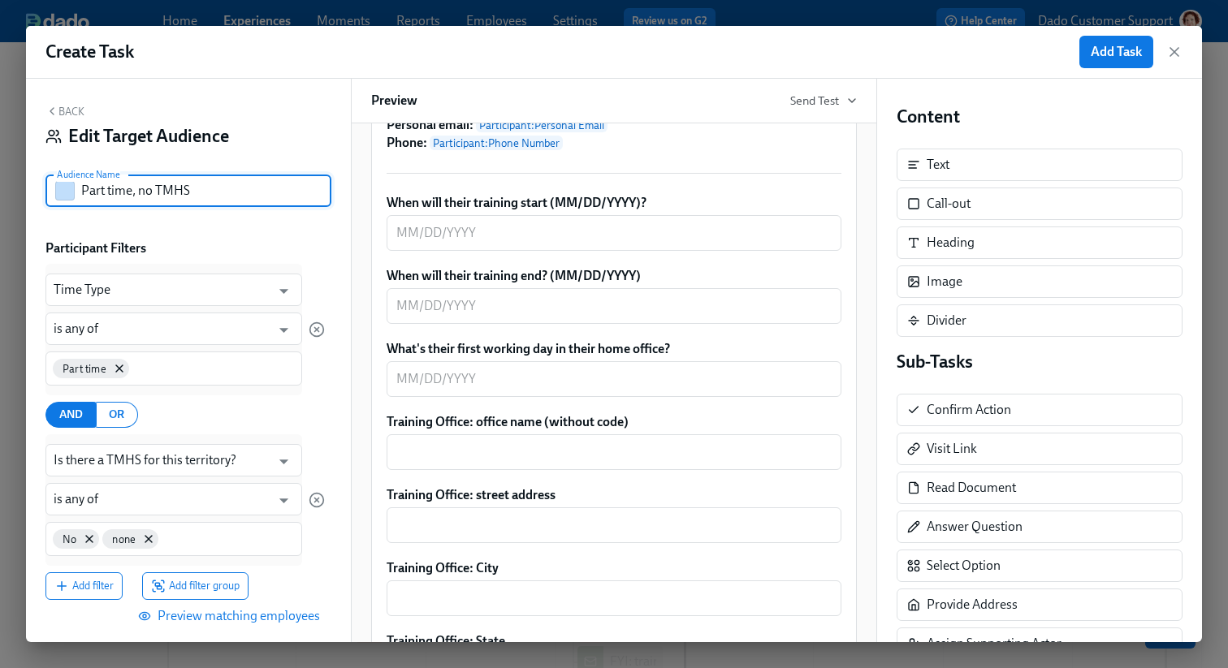
drag, startPoint x: 137, startPoint y: 189, endPoint x: 322, endPoint y: 209, distance: 186.2
click at [322, 209] on div "Audience Name Part time, no TMHS Audience Name" at bounding box center [188, 197] width 286 height 45
paste input "T"
type input "Part time, Training details not yet provided"
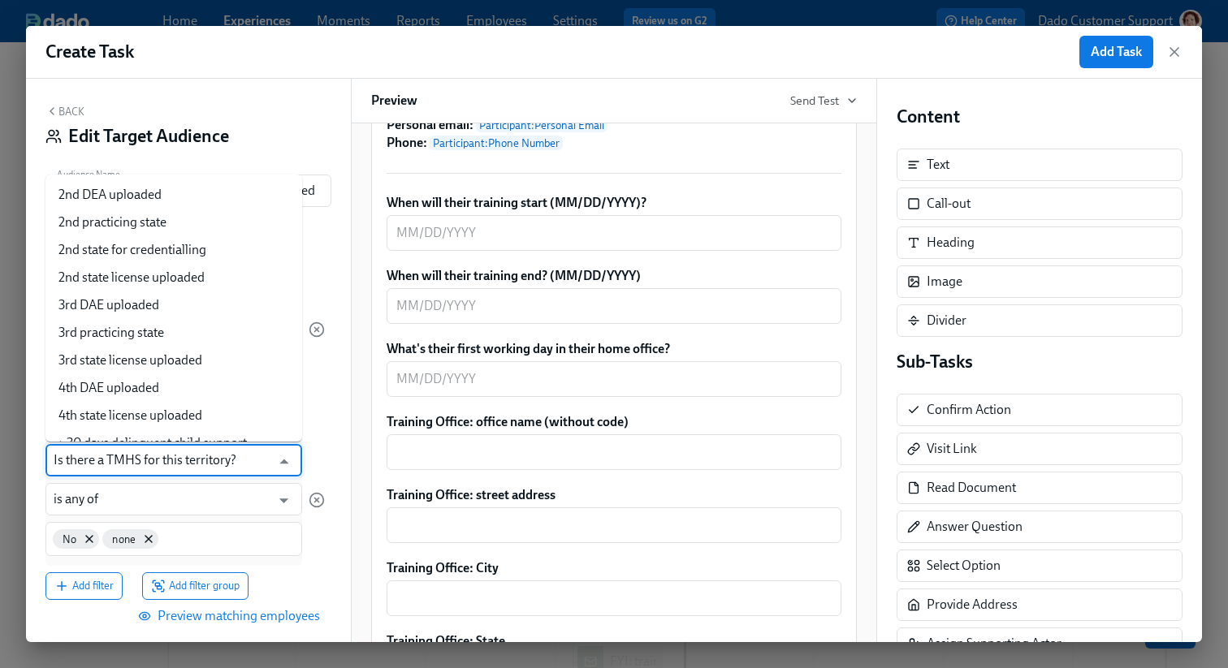
click at [187, 466] on input "Is there a TMHS for this territory?" at bounding box center [162, 460] width 217 height 32
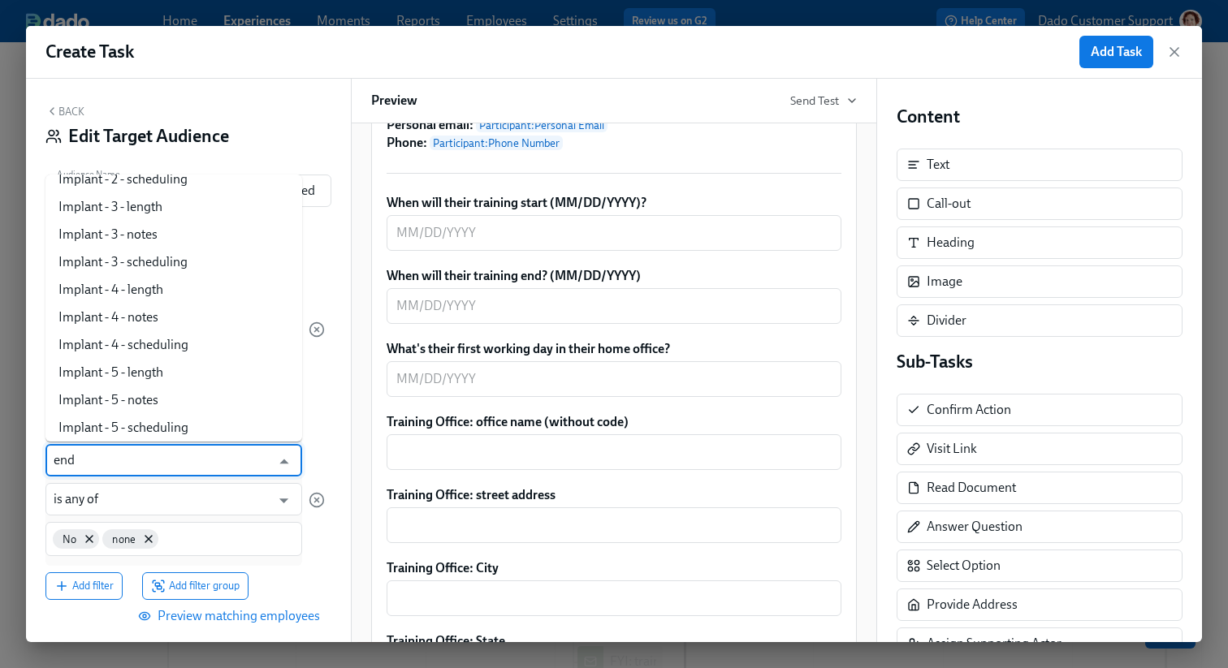
scroll to position [0, 0]
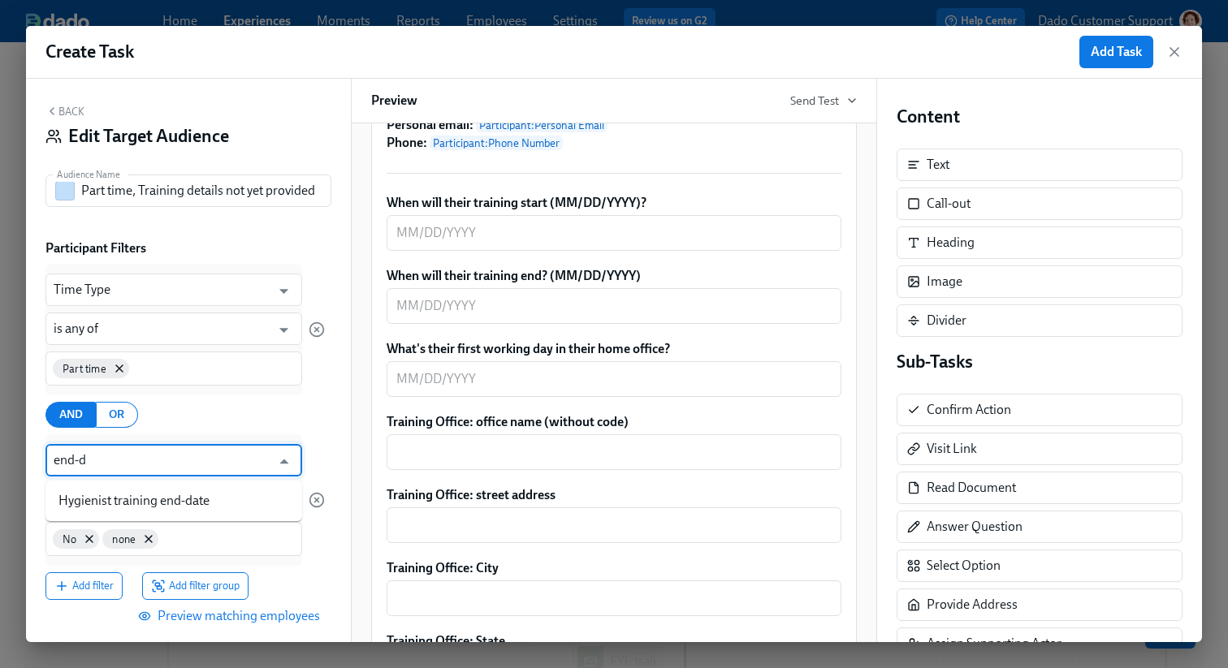
type input "end-da"
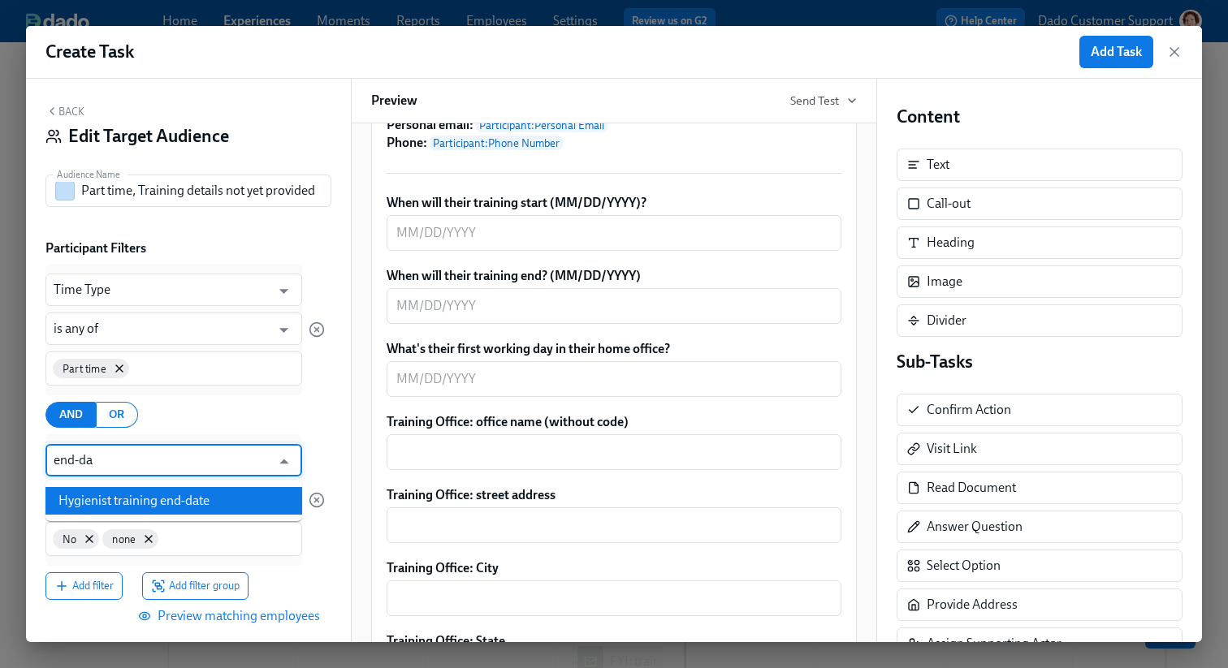
click at [166, 511] on li "Hygienist training end-date" at bounding box center [173, 501] width 257 height 28
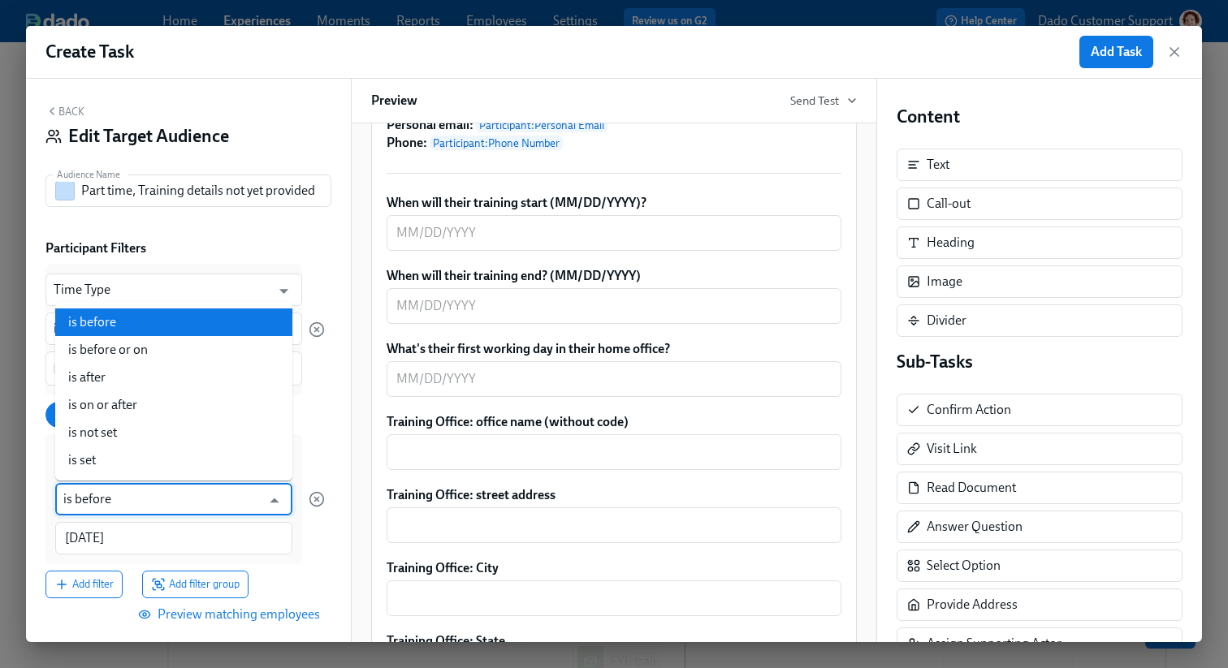
click at [166, 511] on input "is before" at bounding box center [161, 499] width 197 height 32
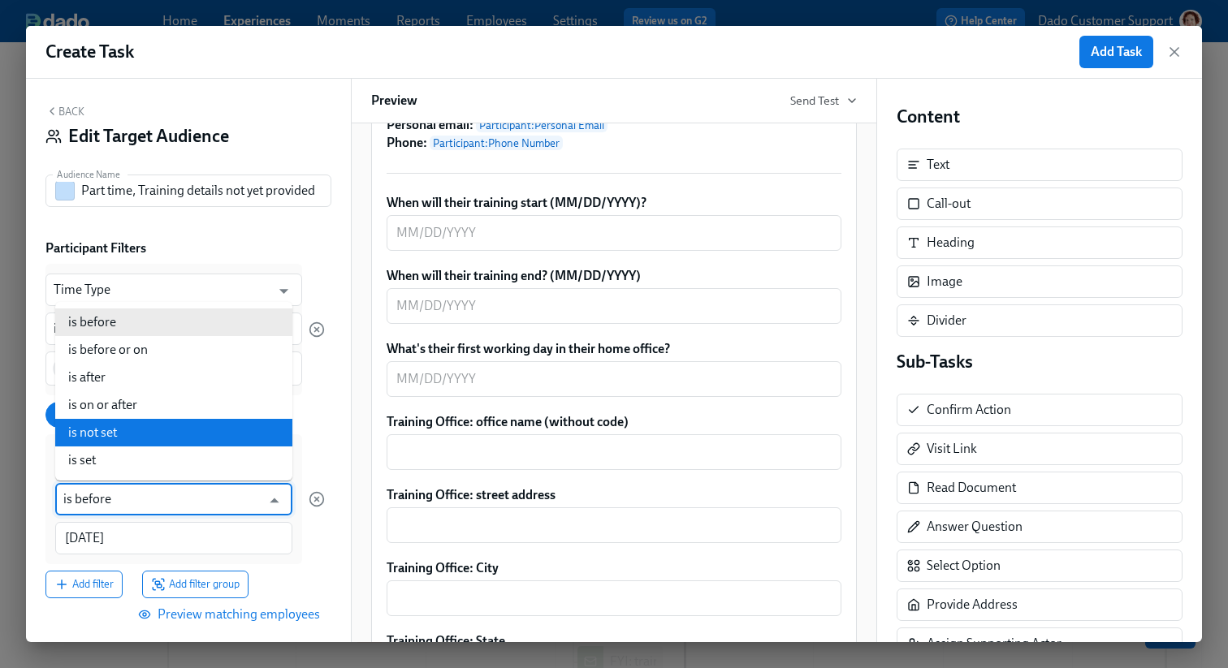
click at [132, 437] on li "is not set" at bounding box center [173, 433] width 237 height 28
type input "is not set"
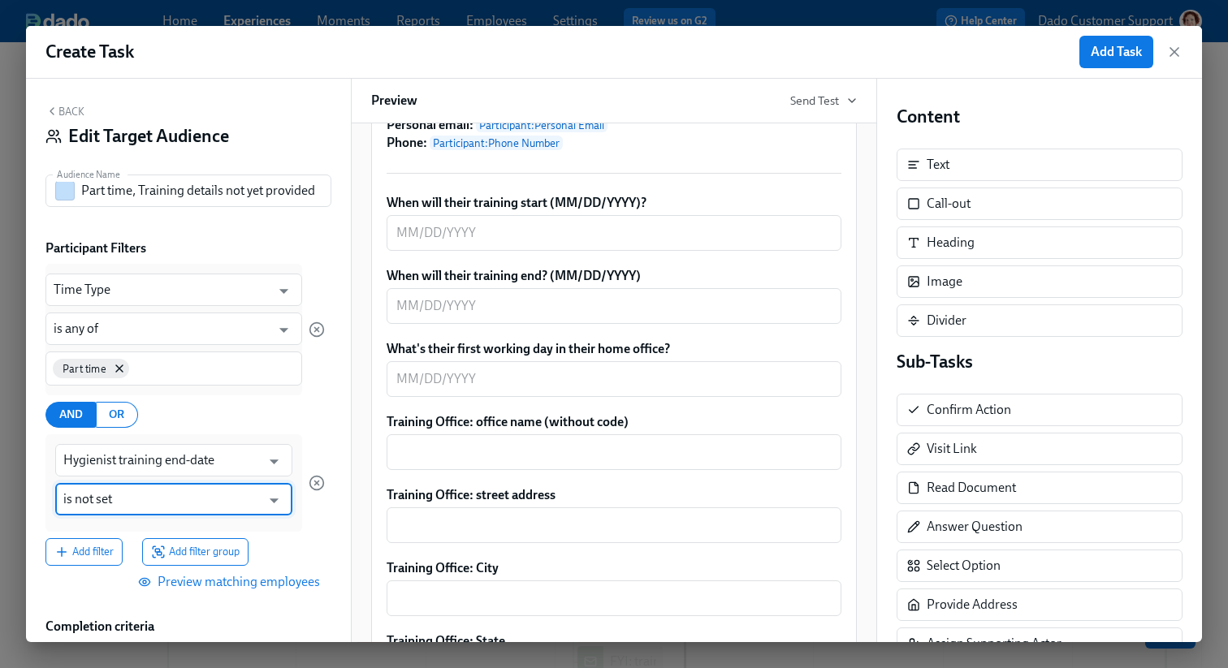
scroll to position [208, 0]
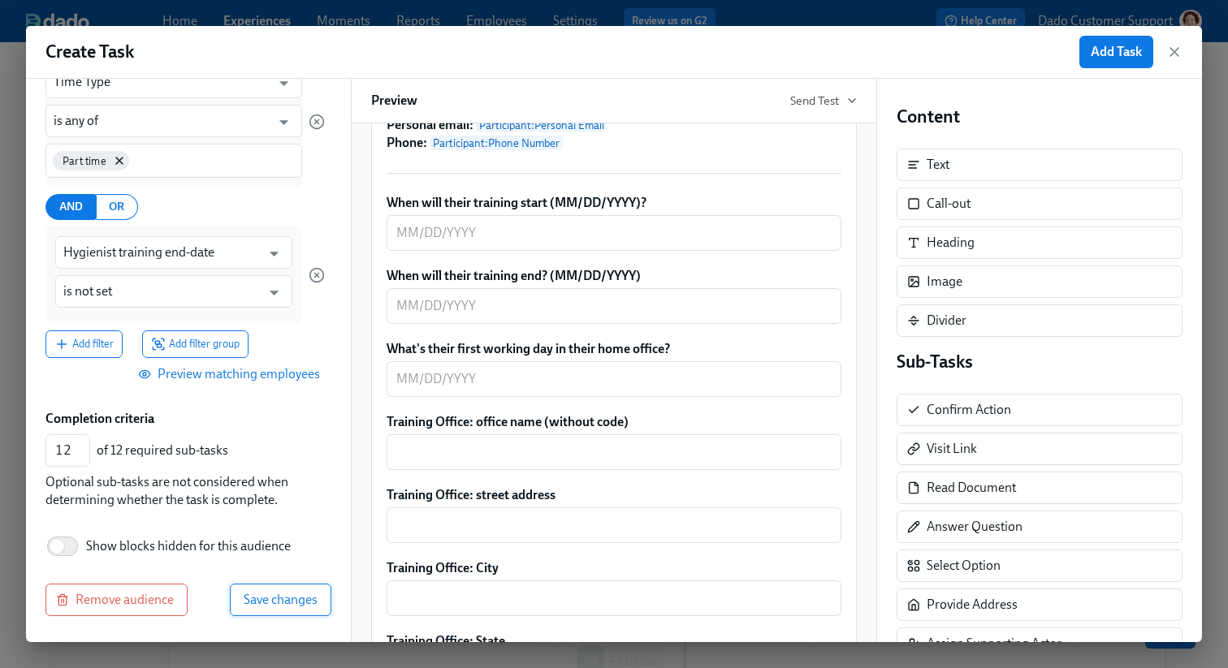
click at [291, 594] on span "Save changes" at bounding box center [281, 600] width 74 height 16
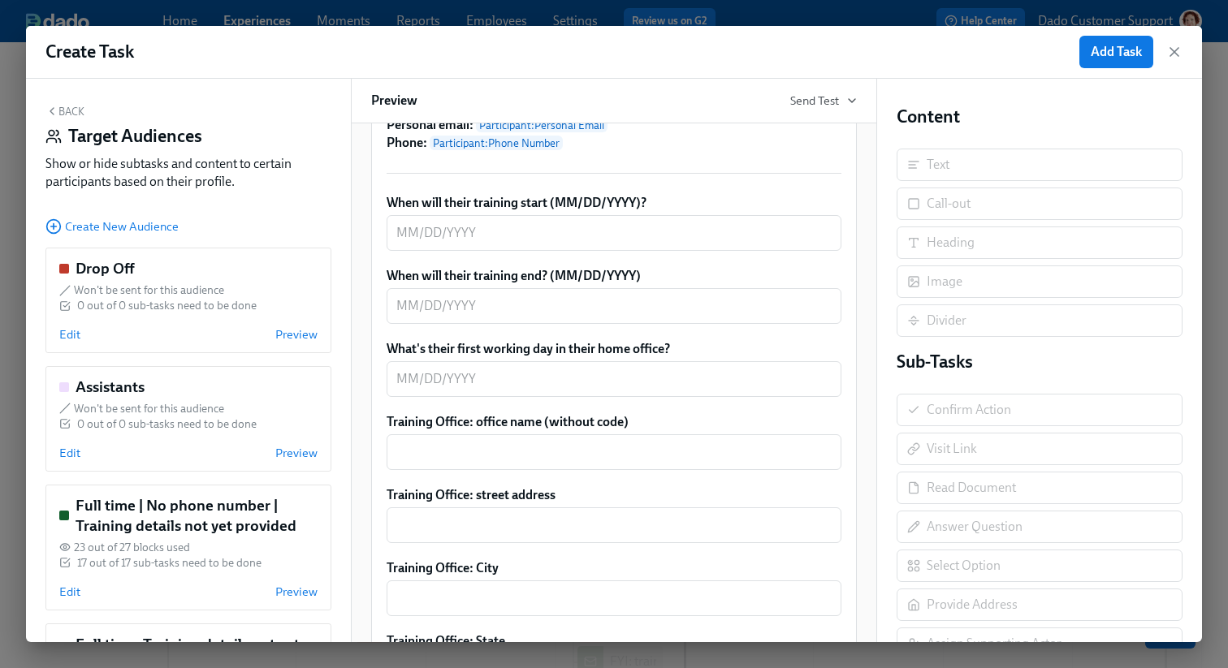
click at [61, 112] on button "Back" at bounding box center [64, 111] width 39 height 13
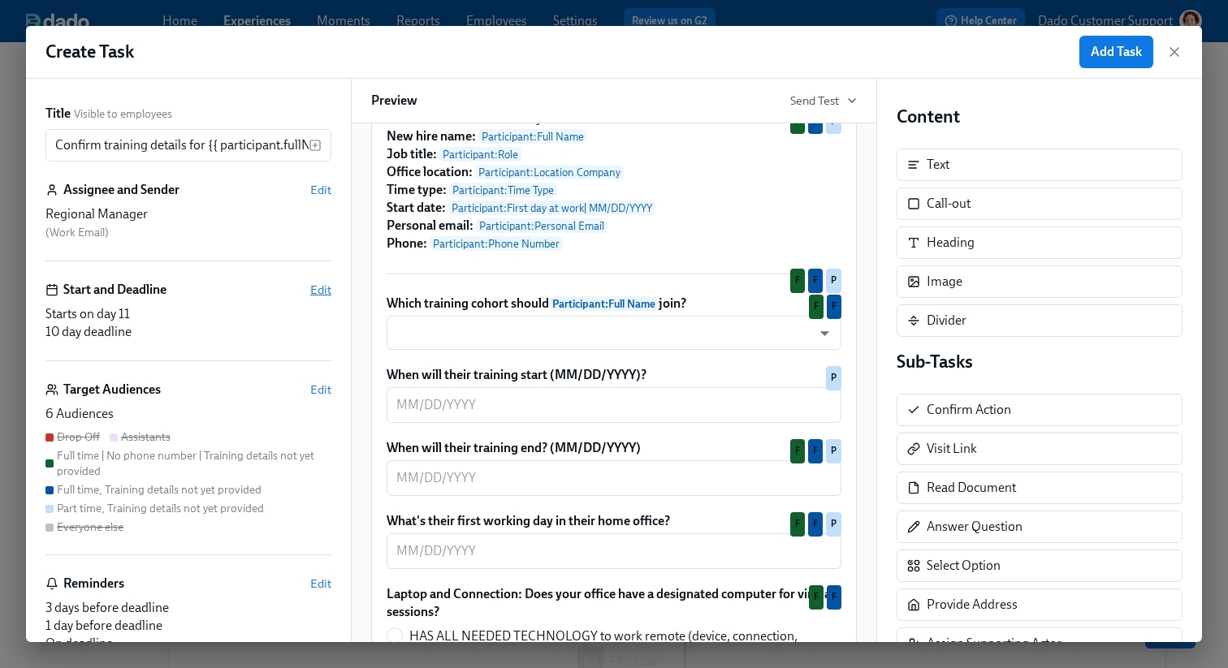
click at [322, 294] on span "Edit" at bounding box center [320, 290] width 21 height 16
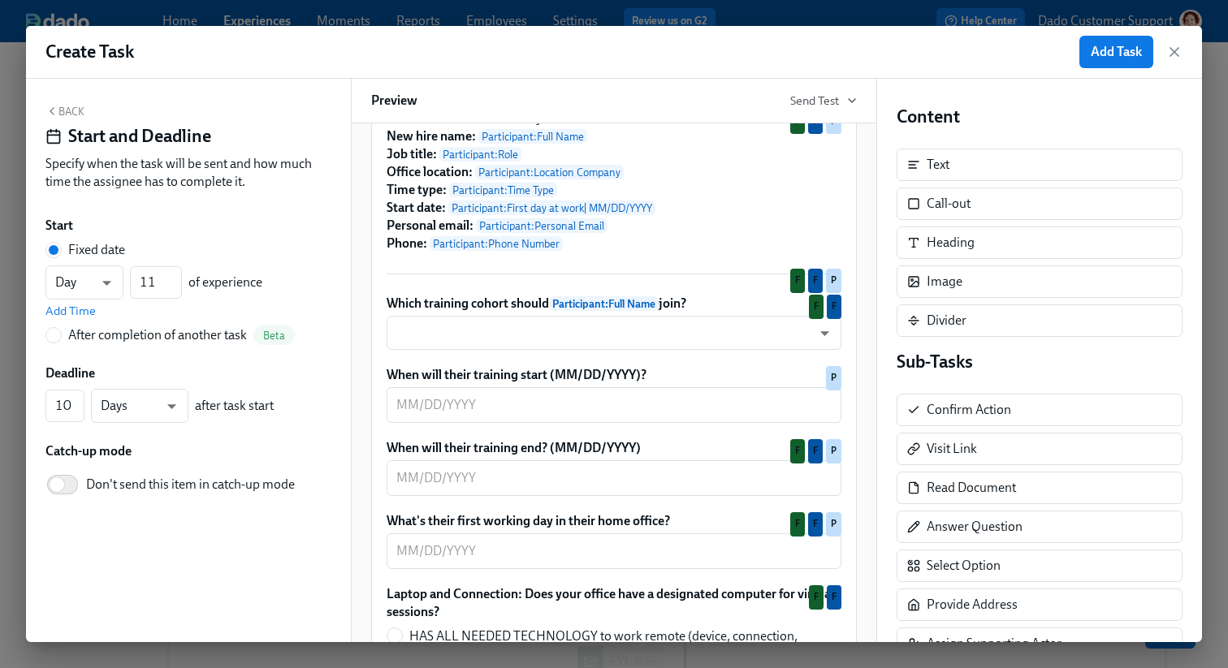
click at [93, 334] on div "After completion of another task" at bounding box center [157, 335] width 179 height 18
click at [61, 334] on input "After completion of another task Beta" at bounding box center [53, 335] width 15 height 15
radio input "true"
radio input "false"
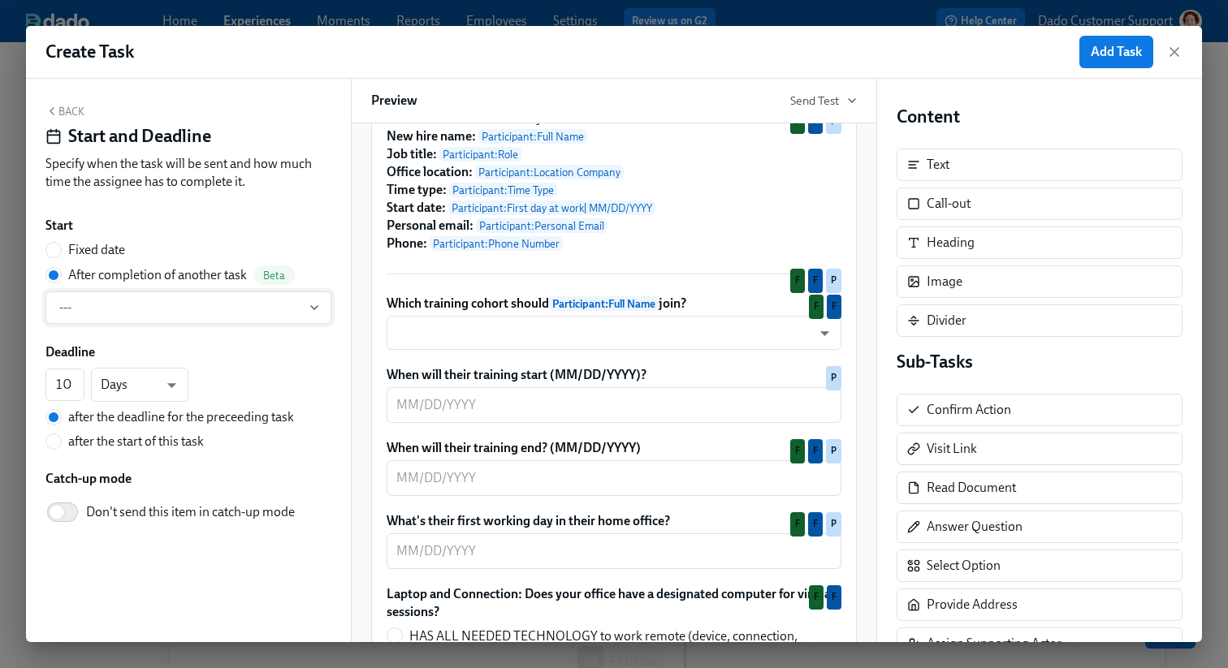
click at [109, 312] on span "---" at bounding box center [188, 308] width 258 height 16
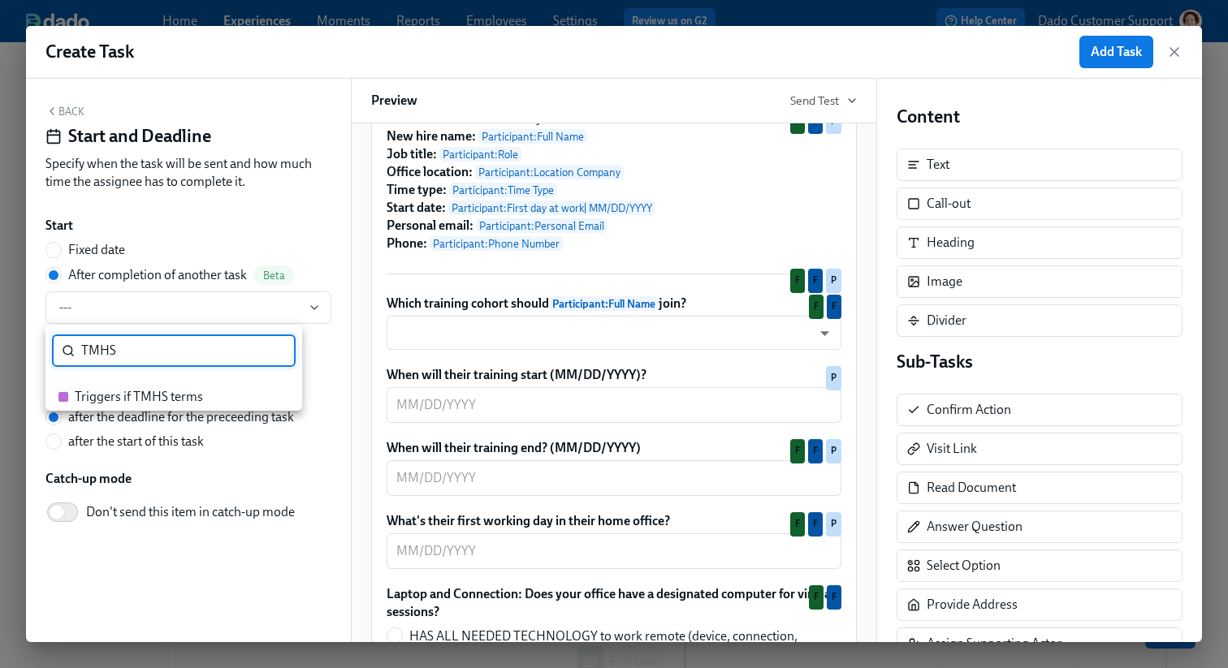
type input "TMHS"
click at [114, 387] on li "Triggers if TMHS terms" at bounding box center [173, 397] width 257 height 28
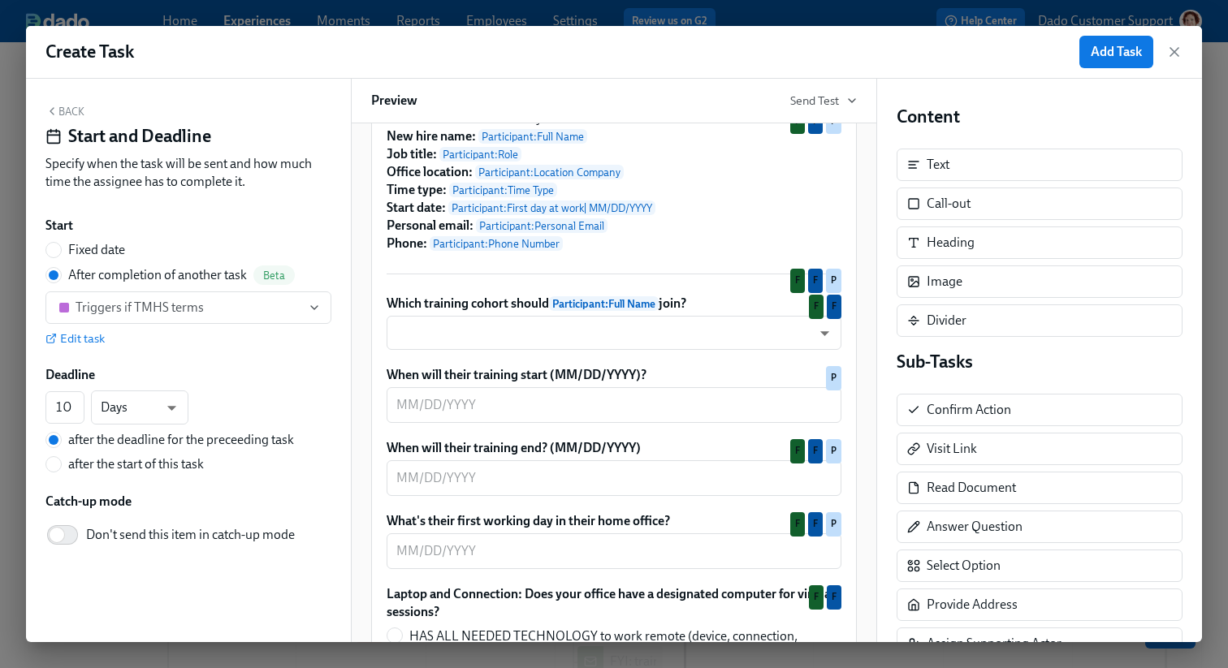
click at [119, 95] on div "Back Start and Deadline Specify when the task will be sent and how much time th…" at bounding box center [188, 361] width 325 height 564
click at [71, 110] on button "Back" at bounding box center [64, 111] width 39 height 13
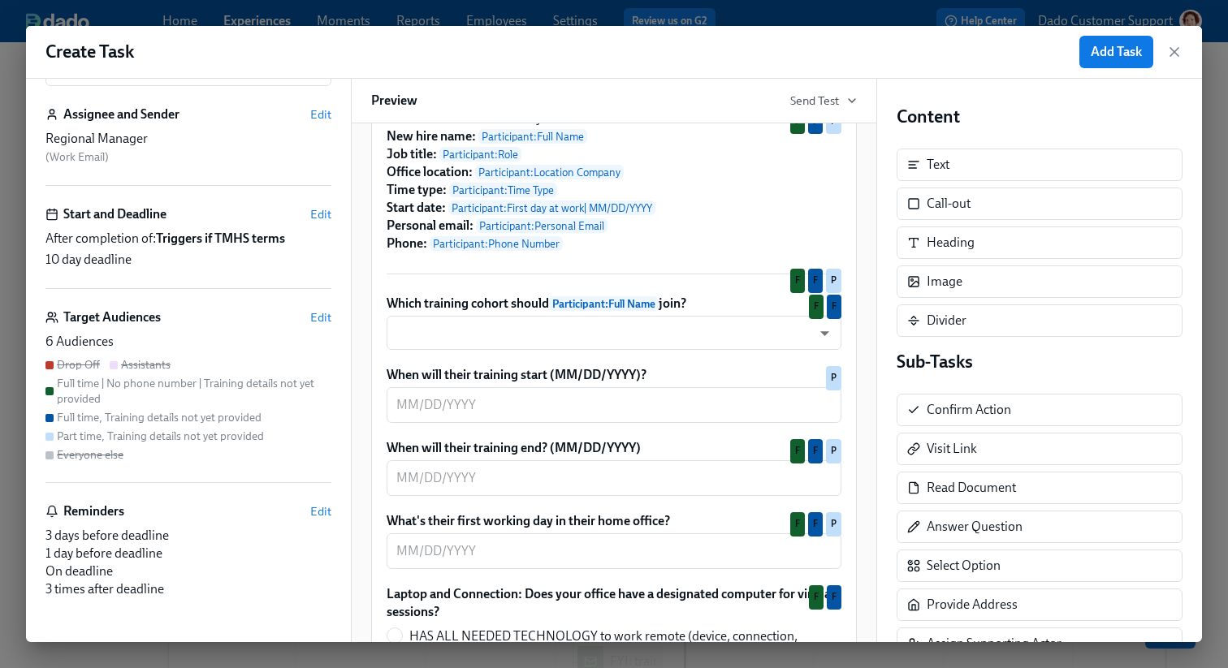
scroll to position [77, 0]
click at [329, 208] on span "Edit" at bounding box center [320, 213] width 21 height 16
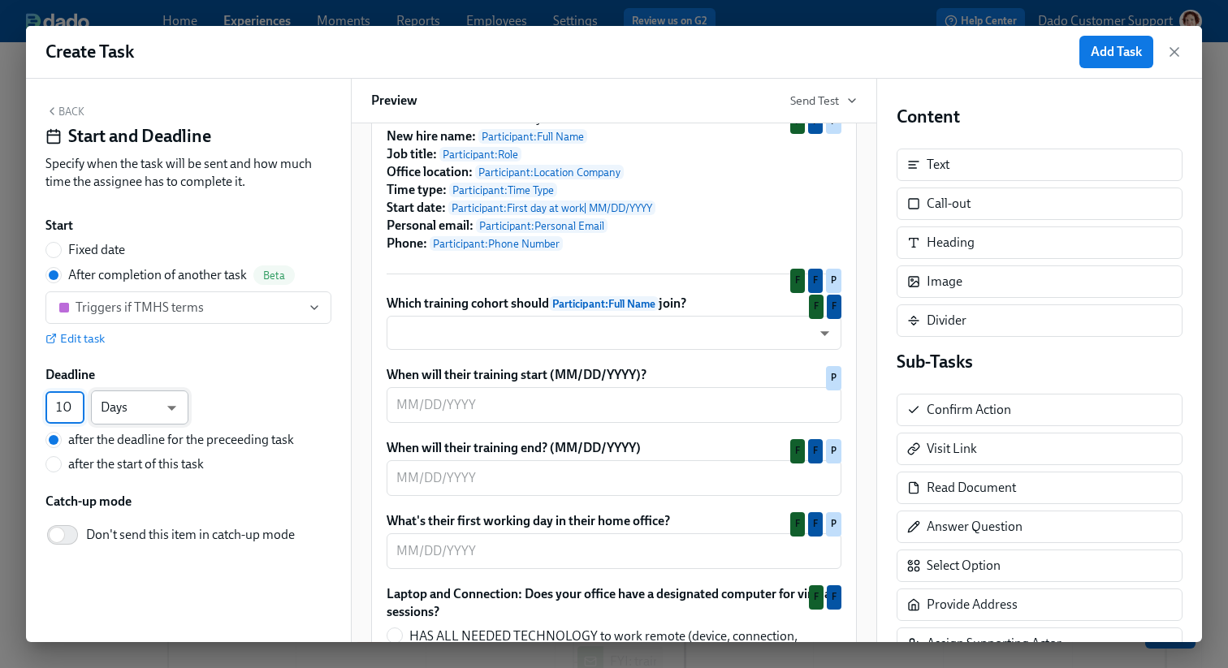
drag, startPoint x: 58, startPoint y: 410, endPoint x: 94, endPoint y: 410, distance: 36.5
click at [94, 410] on div "10 ​ Days d ​" at bounding box center [116, 408] width 143 height 34
type input "5"
click at [68, 110] on button "Back" at bounding box center [64, 111] width 39 height 13
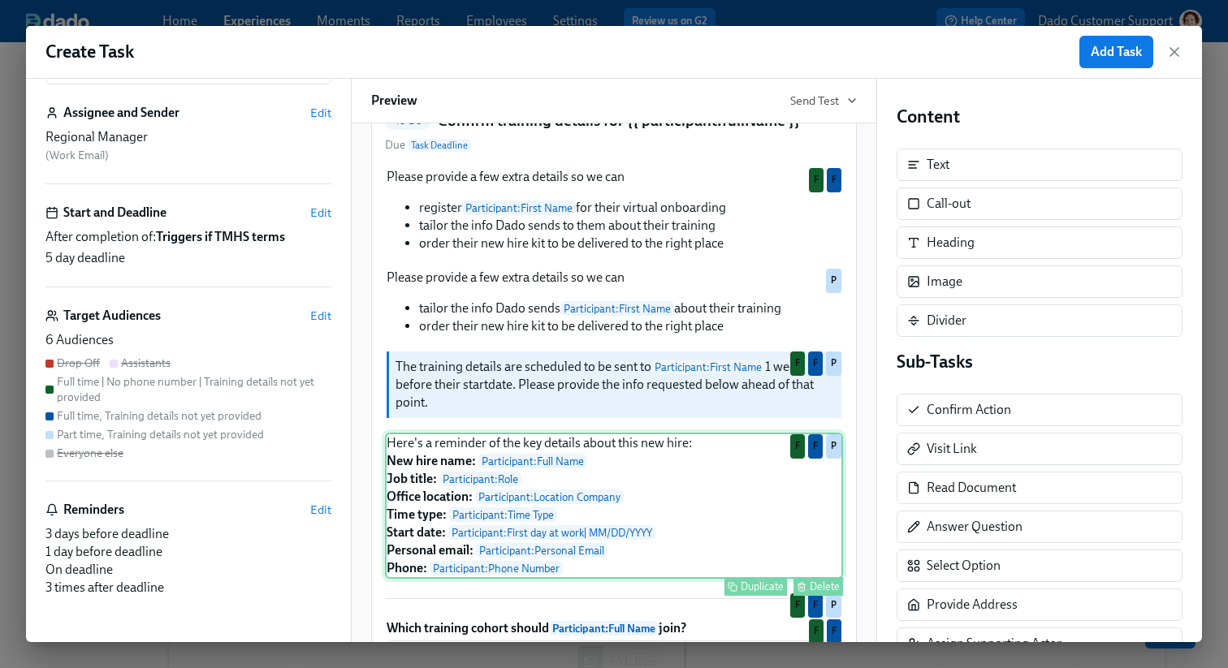
scroll to position [0, 0]
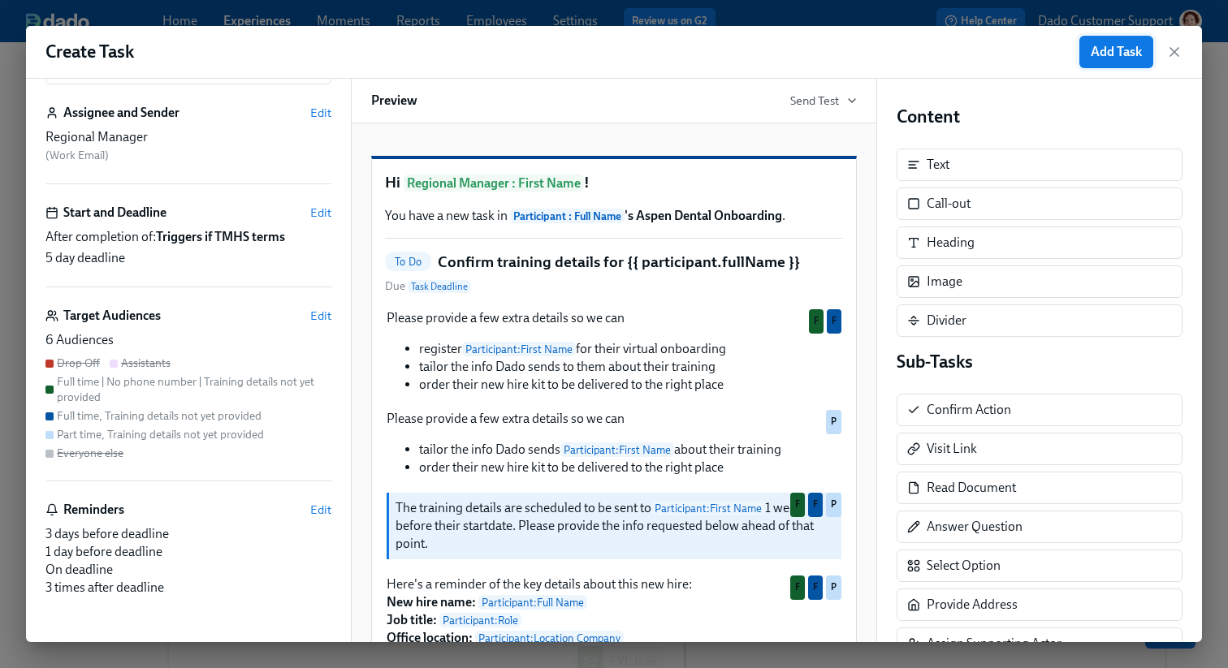
click at [1113, 49] on span "Add Task" at bounding box center [1115, 52] width 51 height 16
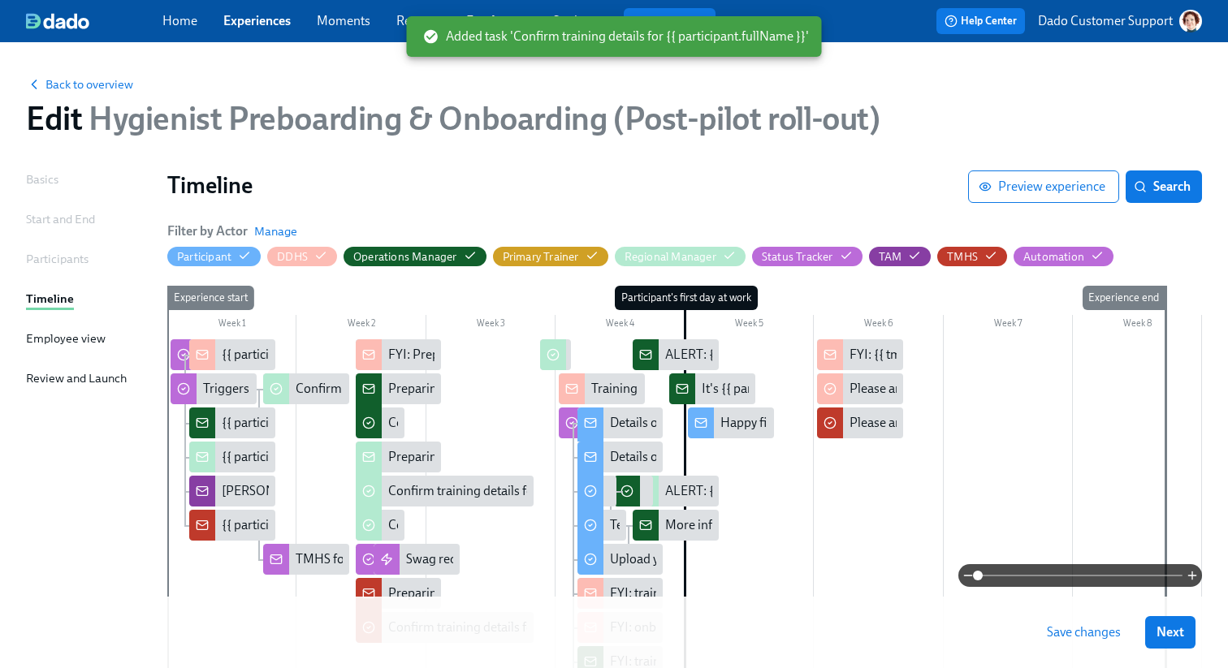
click at [1105, 646] on button "Save changes" at bounding box center [1083, 632] width 97 height 32
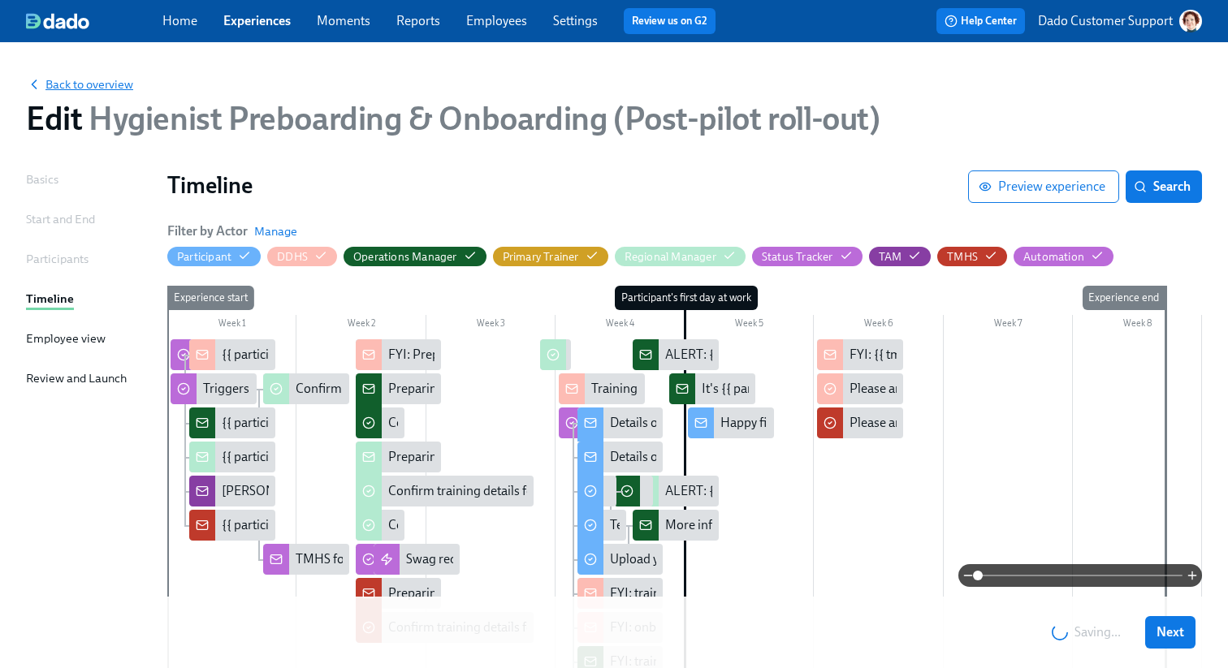
click at [84, 80] on span "Back to overview" at bounding box center [79, 84] width 107 height 16
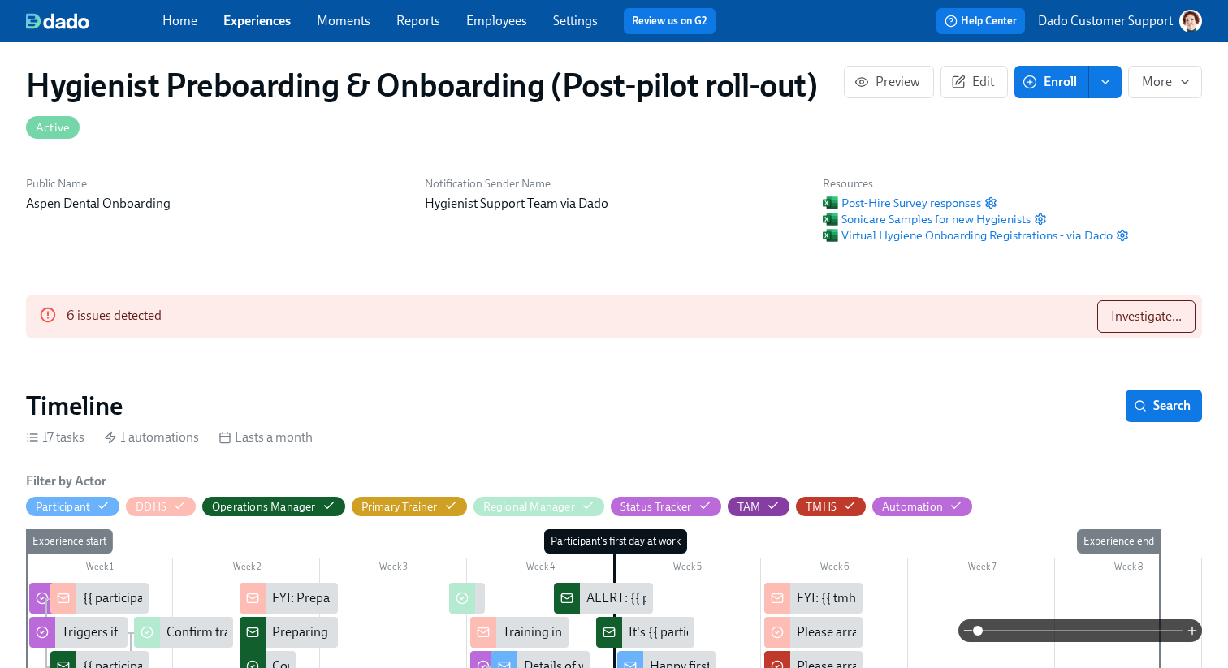
scroll to position [11, 0]
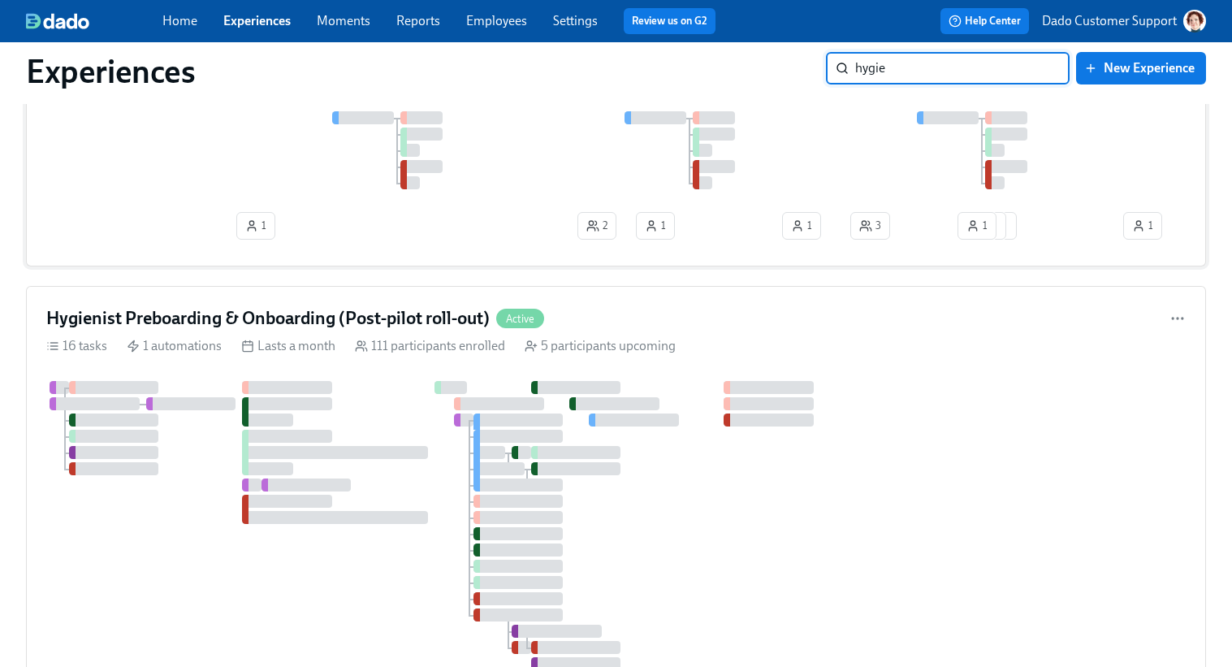
scroll to position [304, 0]
type input "hygie"
click at [327, 374] on div "Hygienist Preboarding & Onboarding (Post-pilot roll-out) Active 16 tasks 1 auto…" at bounding box center [616, 515] width 1180 height 461
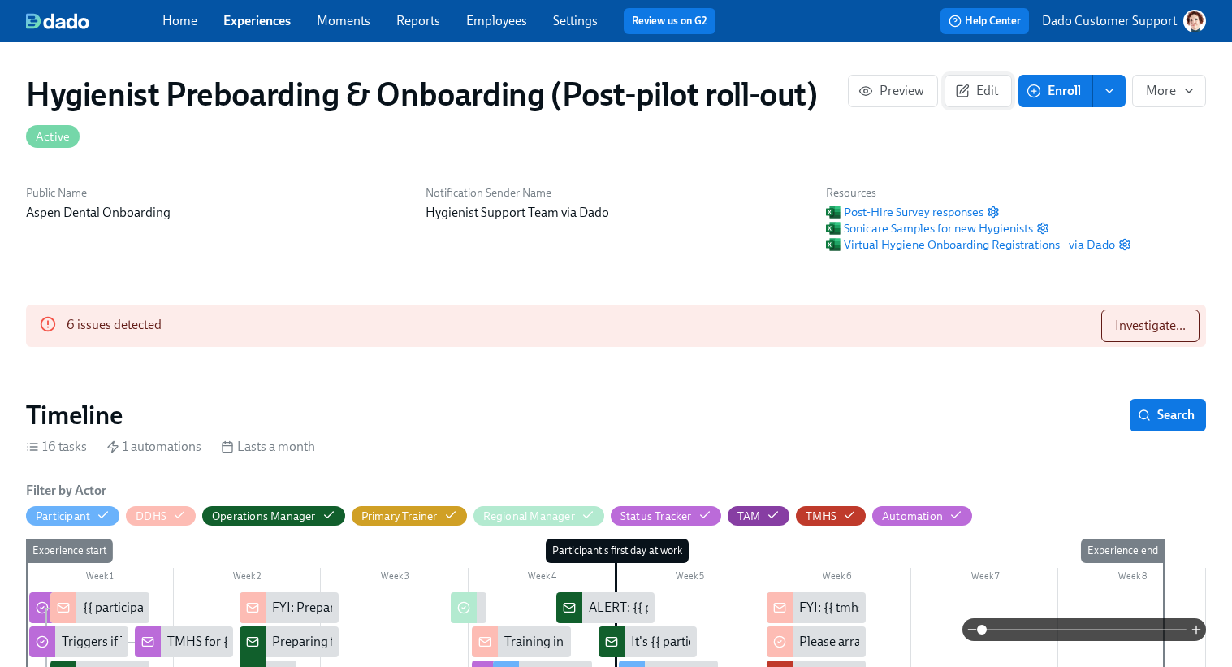
scroll to position [0, 14875]
click at [977, 80] on button "Edit" at bounding box center [977, 91] width 67 height 32
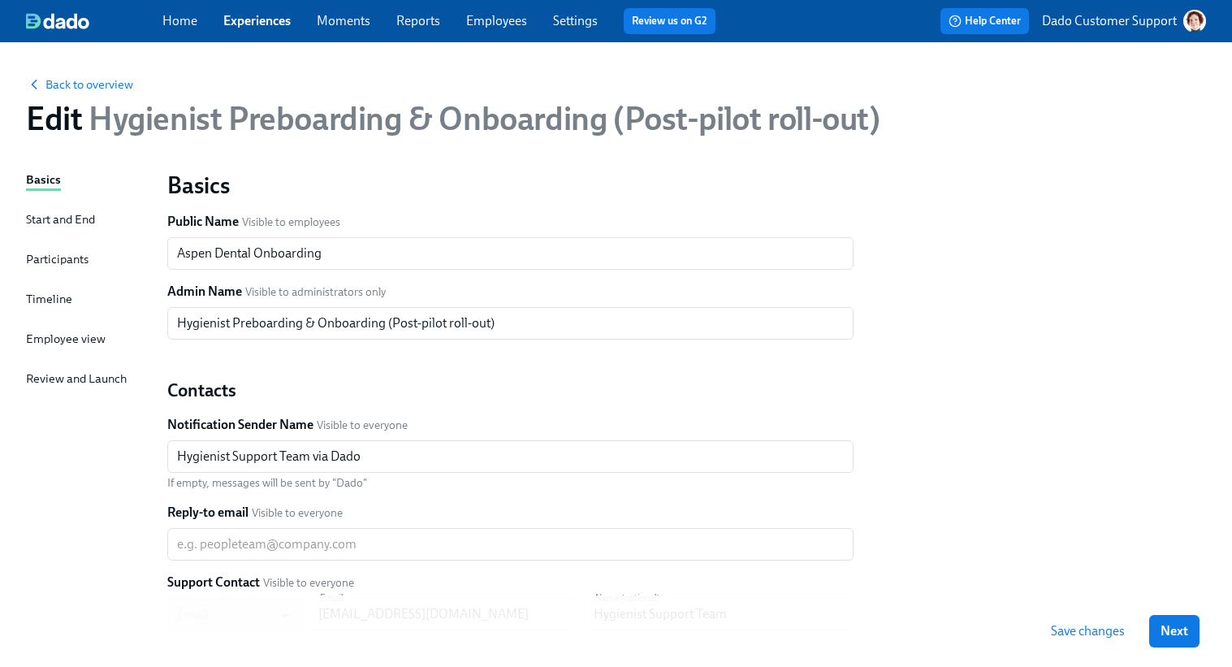
click at [45, 300] on div "Timeline" at bounding box center [49, 299] width 46 height 18
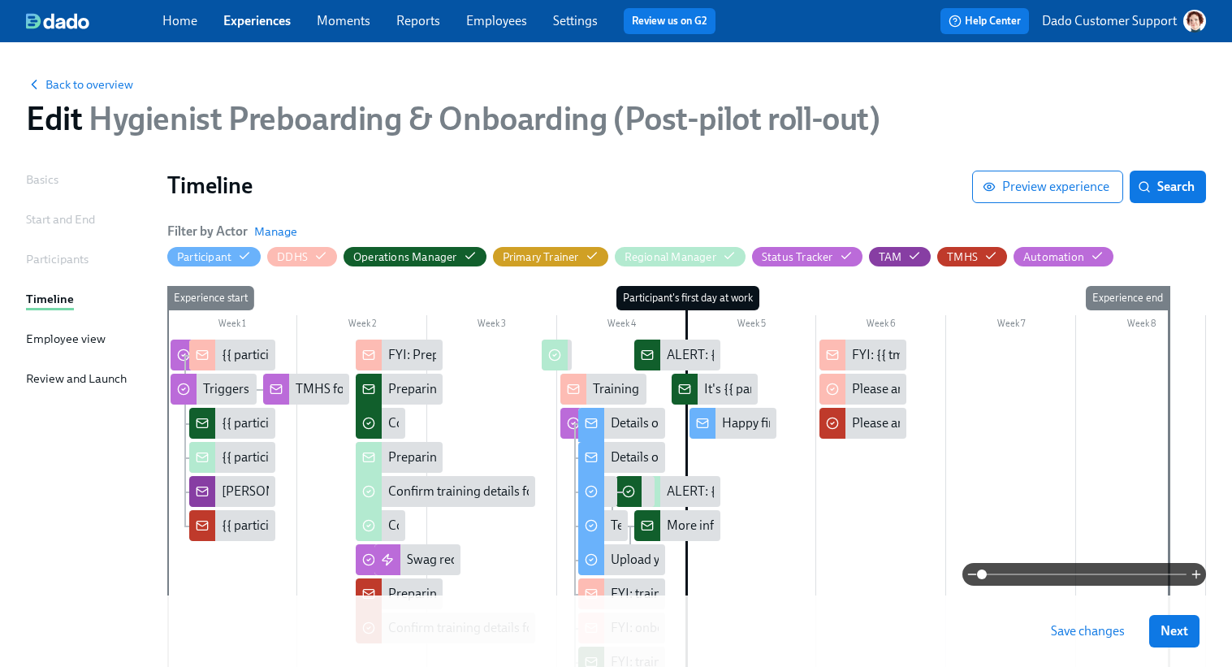
click at [287, 243] on div "Filter by Actor Manage Participant DDHS Operations Manager Primary Trainer Regi…" at bounding box center [686, 244] width 1039 height 44
click at [274, 224] on span "Manage" at bounding box center [275, 231] width 43 height 16
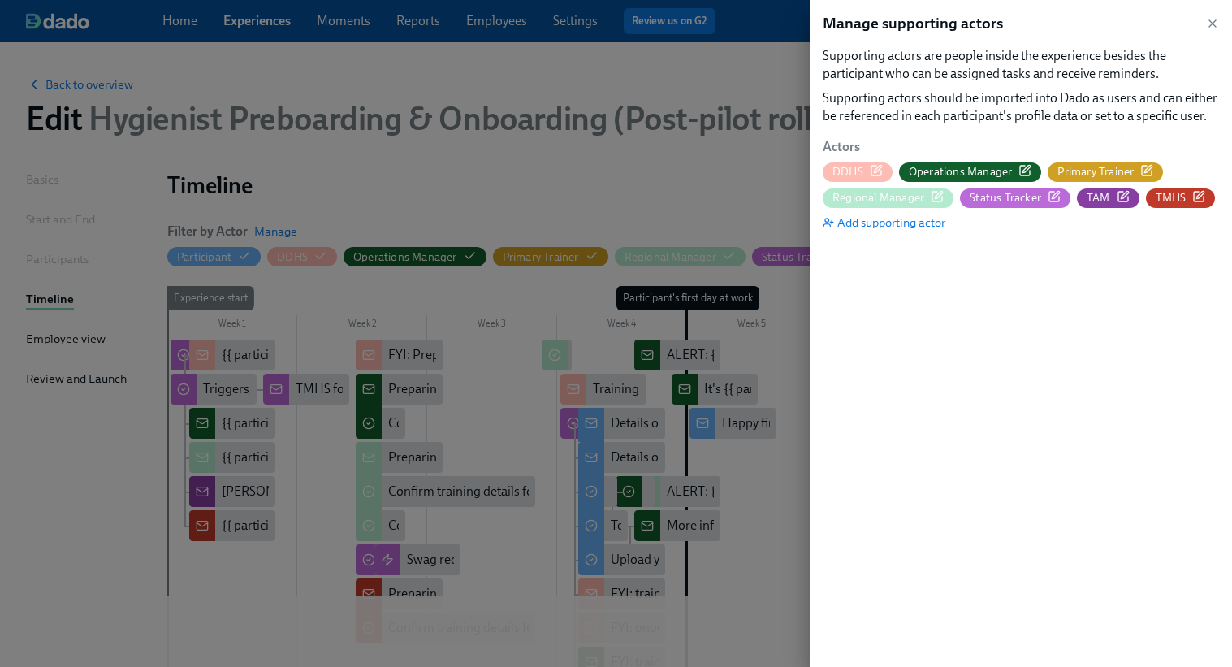
click at [1056, 193] on icon "button" at bounding box center [1053, 196] width 13 height 13
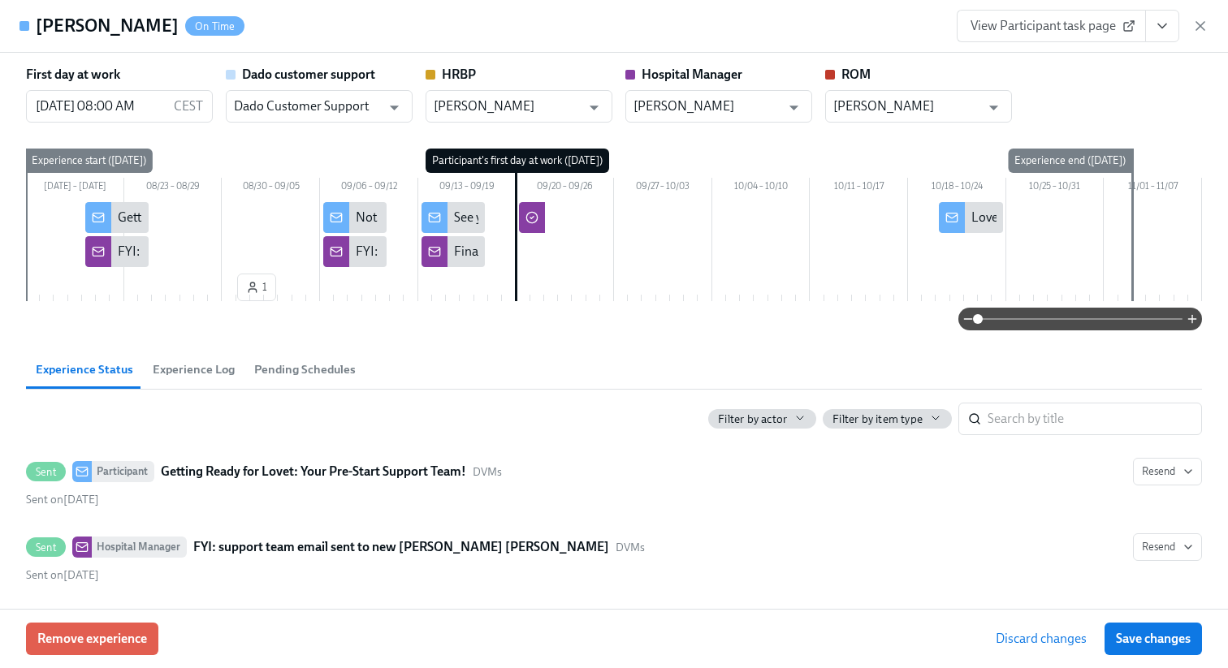
click at [1140, 641] on span "Save changes" at bounding box center [1153, 639] width 75 height 16
type input "[PERSON_NAME]"
click at [1199, 18] on icon "button" at bounding box center [1200, 26] width 16 height 16
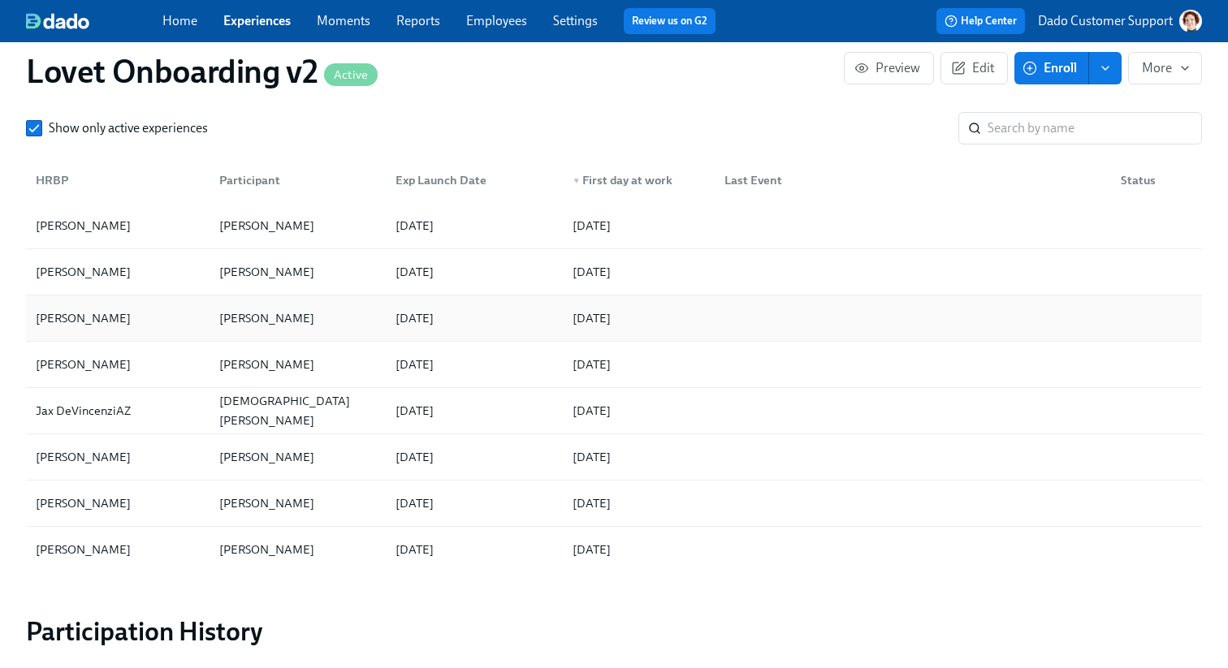
click at [114, 315] on div "[PERSON_NAME]" at bounding box center [83, 318] width 108 height 19
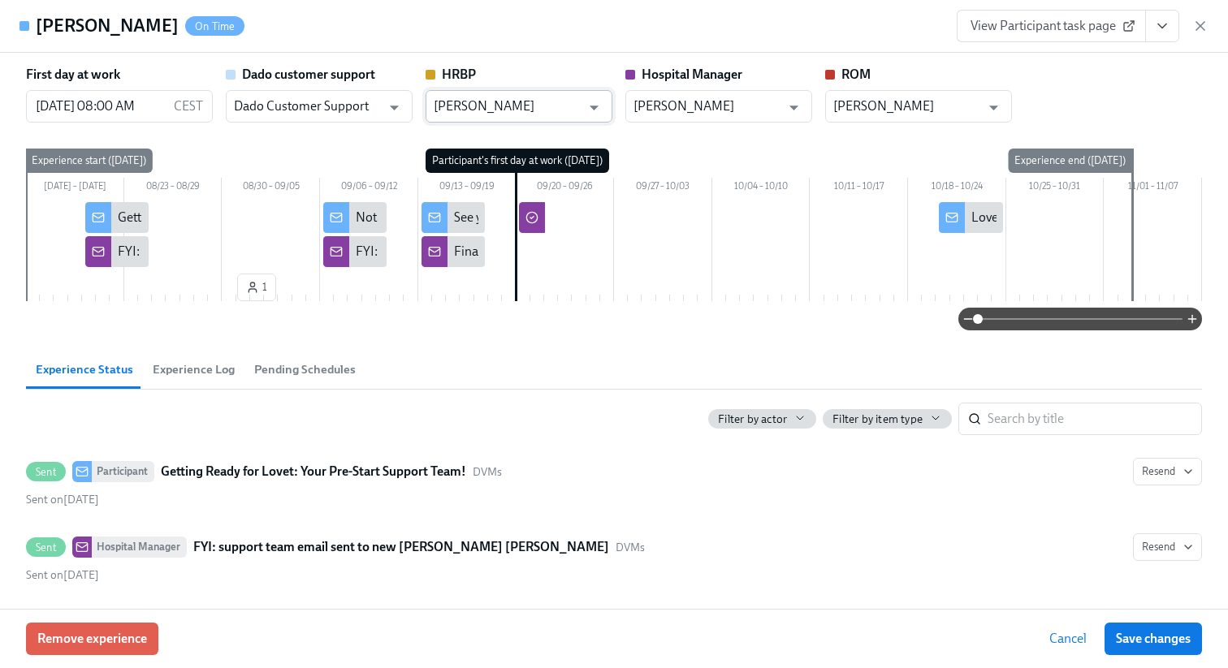
click at [547, 99] on input "[PERSON_NAME]" at bounding box center [507, 106] width 147 height 32
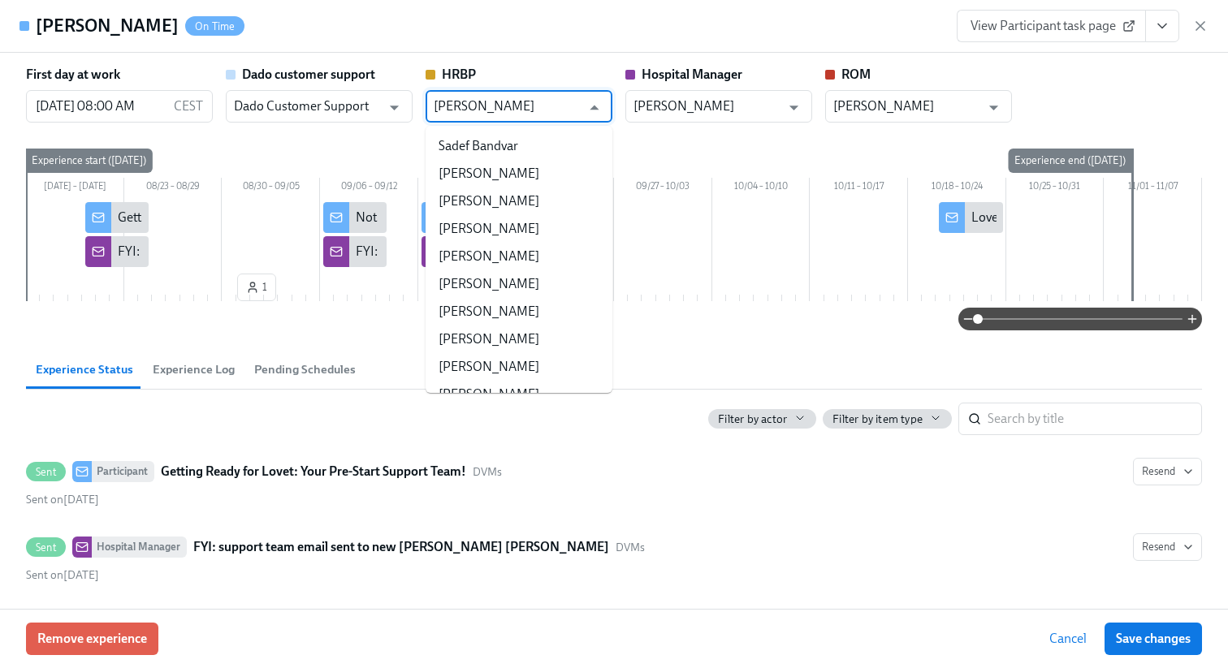
paste input "text"
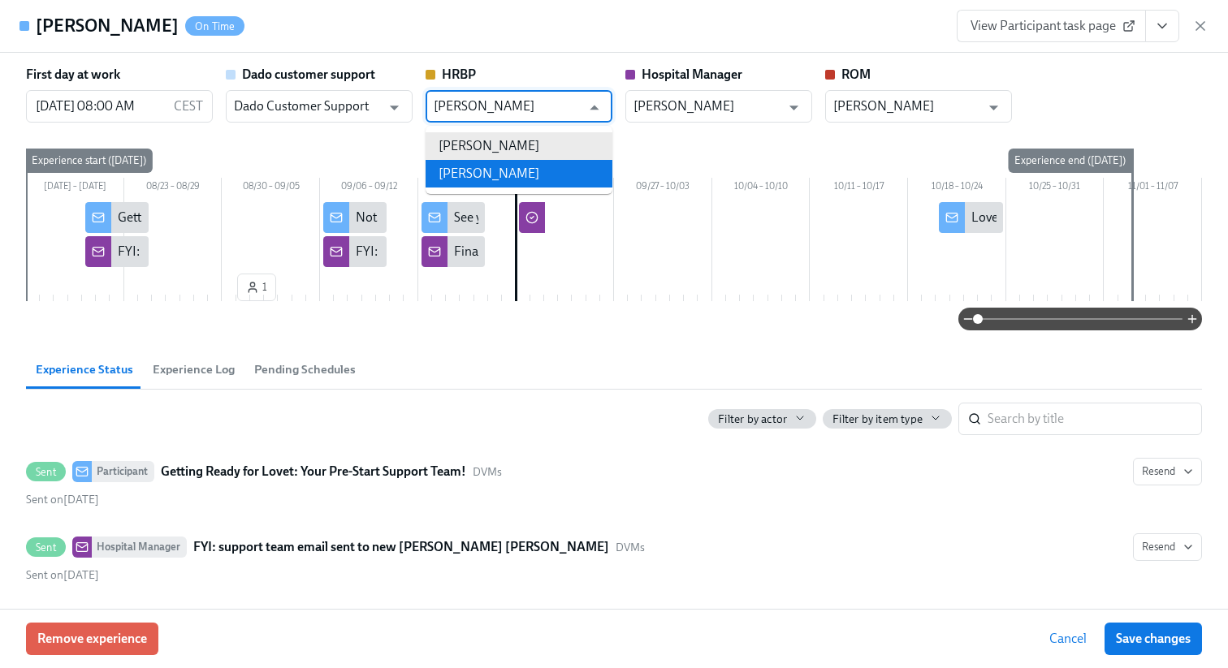
click at [560, 171] on li "[PERSON_NAME]" at bounding box center [518, 174] width 187 height 28
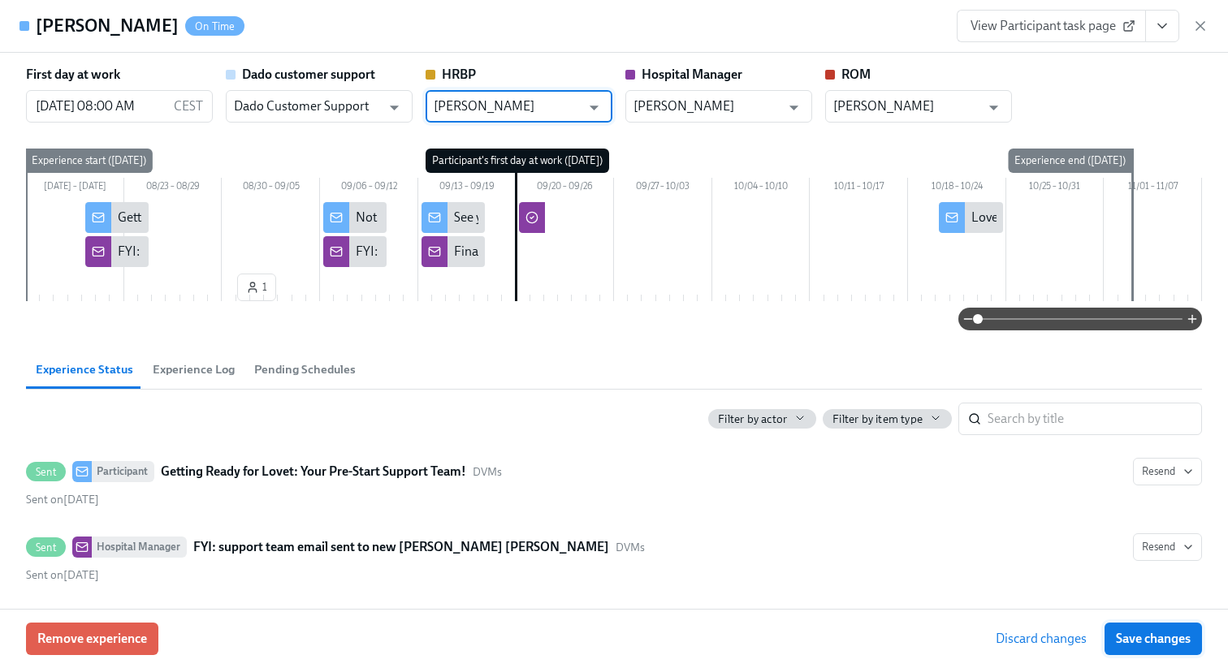
type input "[PERSON_NAME]"
click at [1142, 639] on span "Save changes" at bounding box center [1153, 639] width 75 height 16
type input "Christine Hernandez"
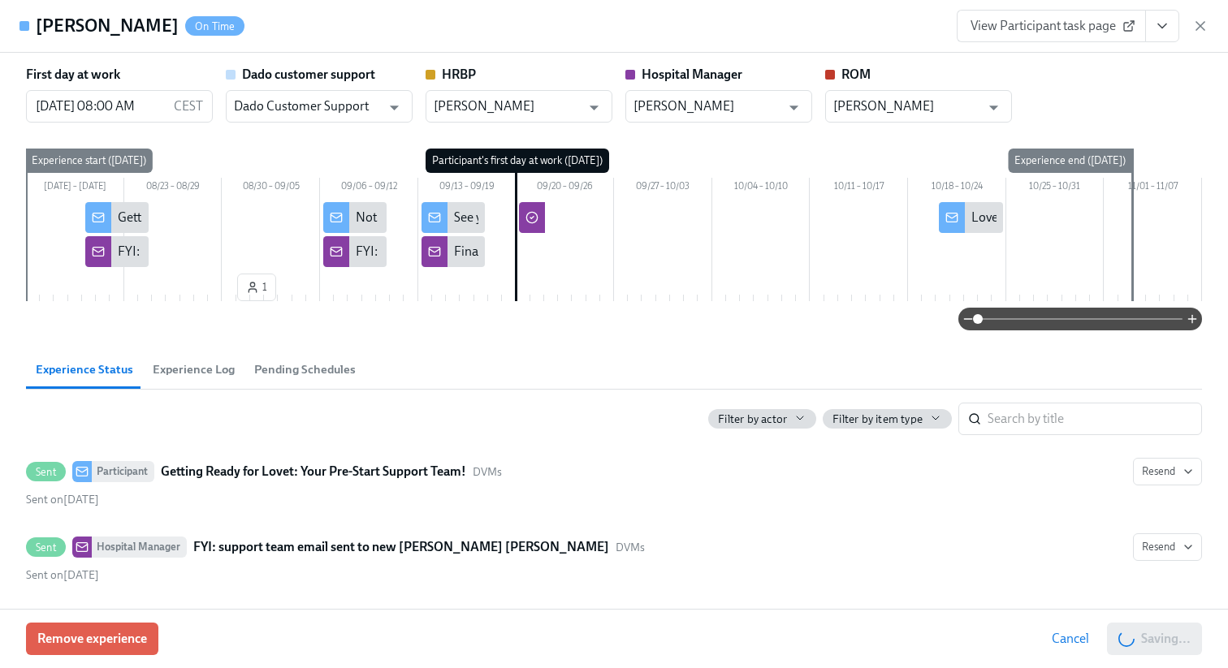
click at [1203, 41] on div "View Participant task page" at bounding box center [1082, 26] width 252 height 32
click at [1202, 22] on icon "button" at bounding box center [1200, 26] width 16 height 16
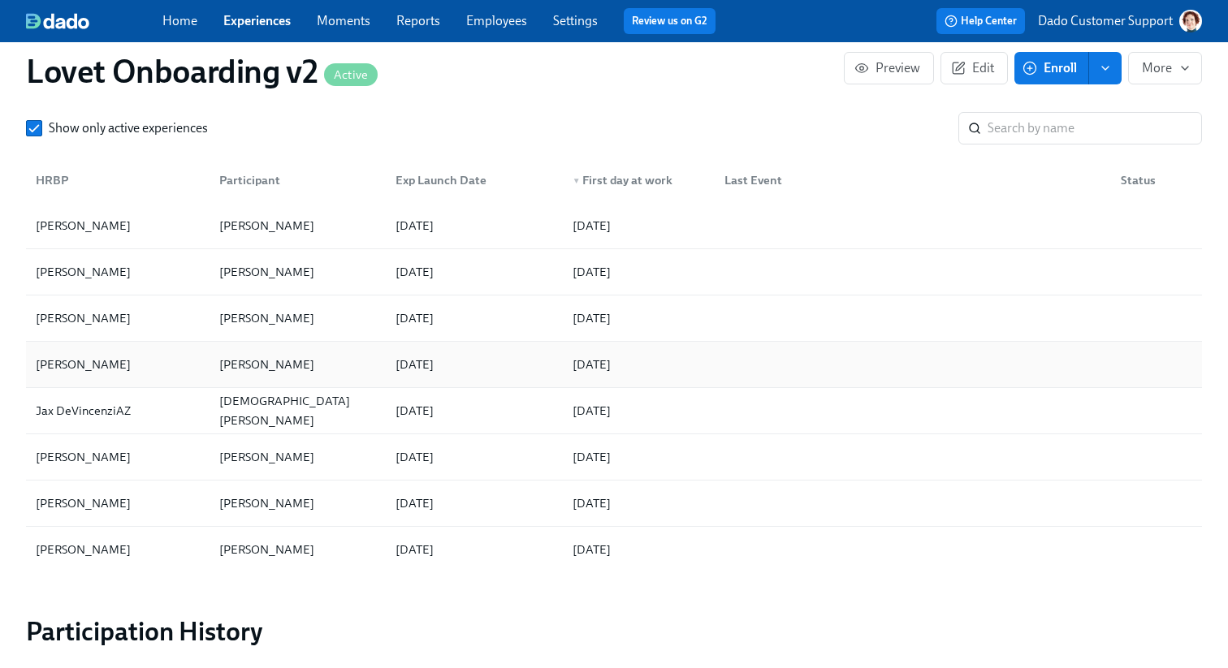
click at [176, 365] on div "Christine HernandezAZ" at bounding box center [117, 364] width 177 height 32
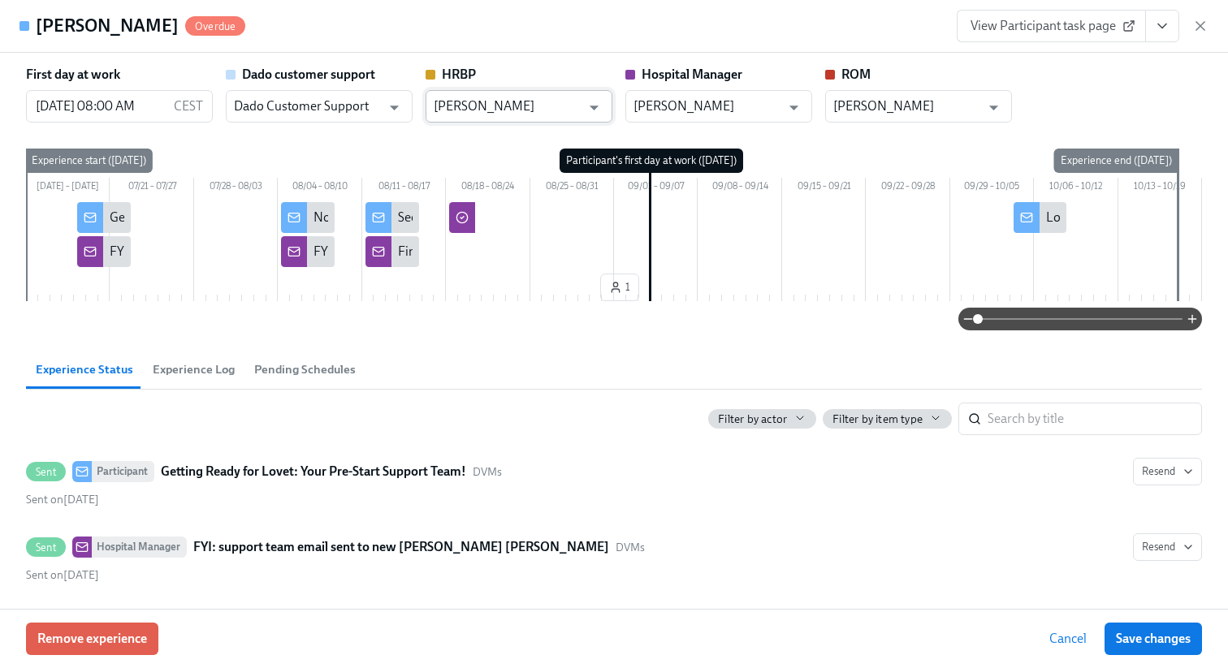
click at [546, 117] on input "Christine HernandezAZ" at bounding box center [507, 106] width 147 height 32
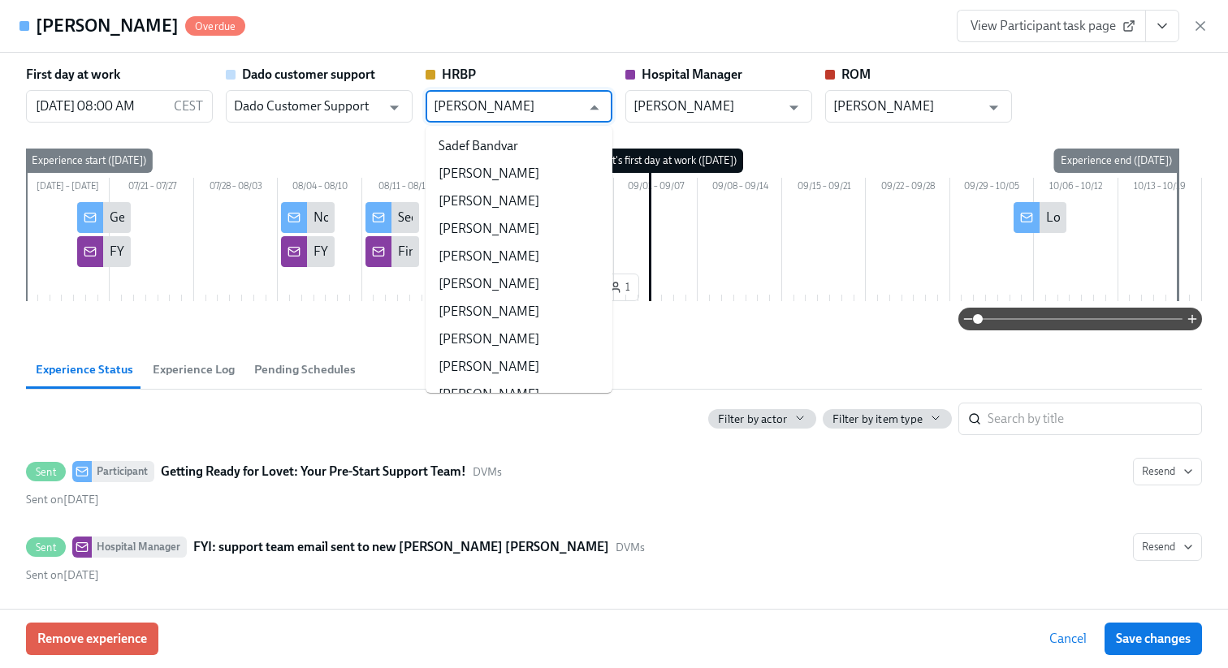
paste input "text"
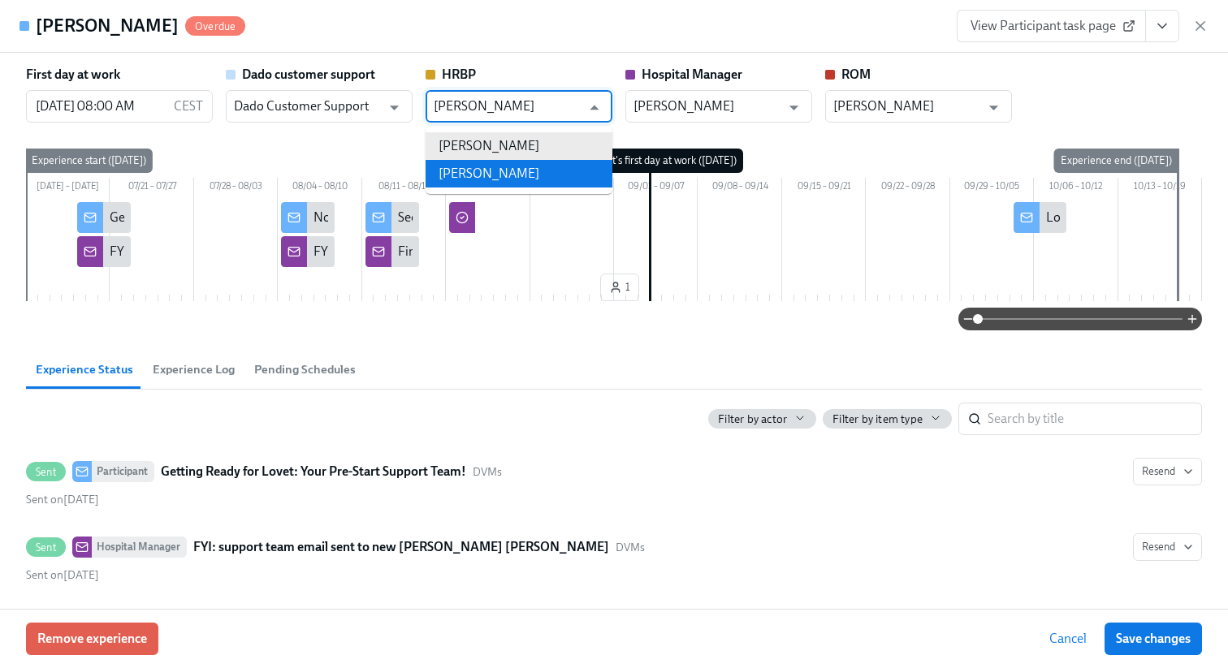
click at [546, 175] on li "Christine Hernandez" at bounding box center [518, 174] width 187 height 28
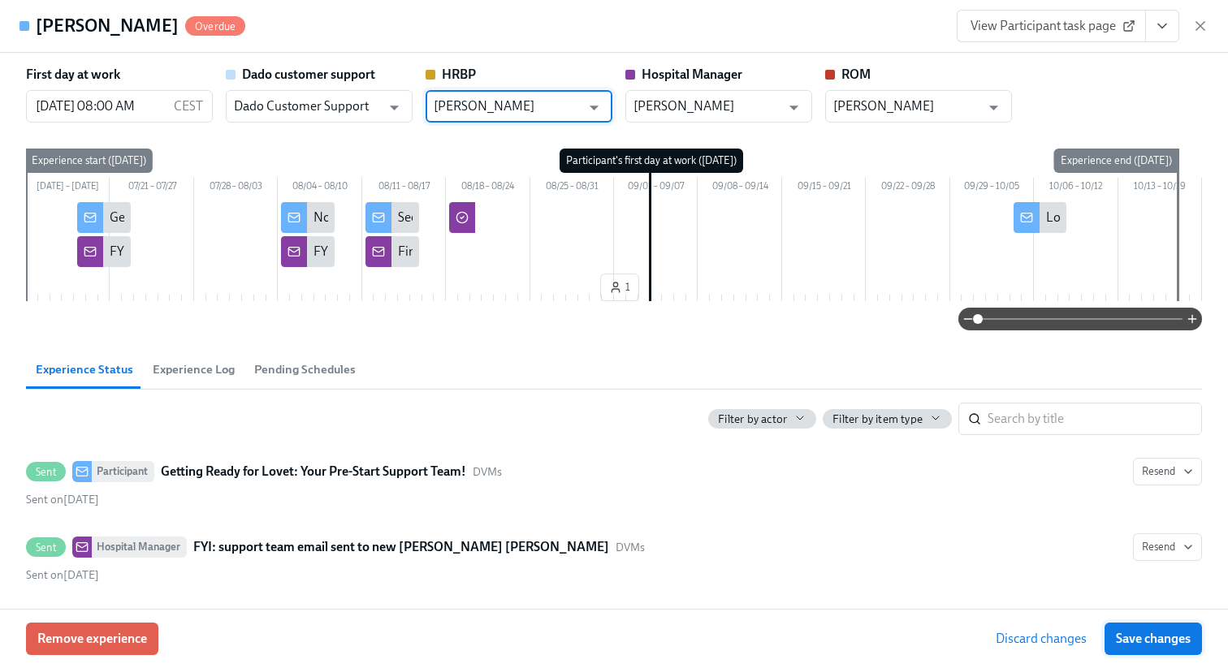
type input "Christine Hernandez"
click at [1163, 652] on button "Save changes" at bounding box center [1152, 639] width 97 height 32
type input "Christine Hernandez"
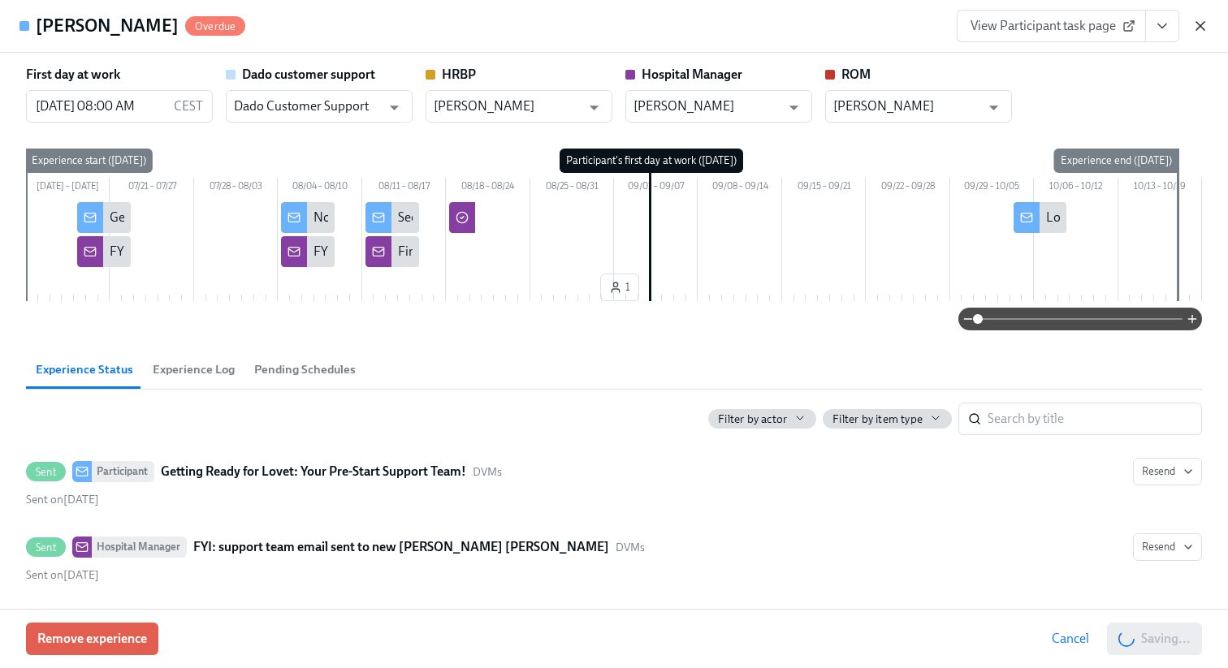
click at [1200, 28] on icon "button" at bounding box center [1200, 26] width 16 height 16
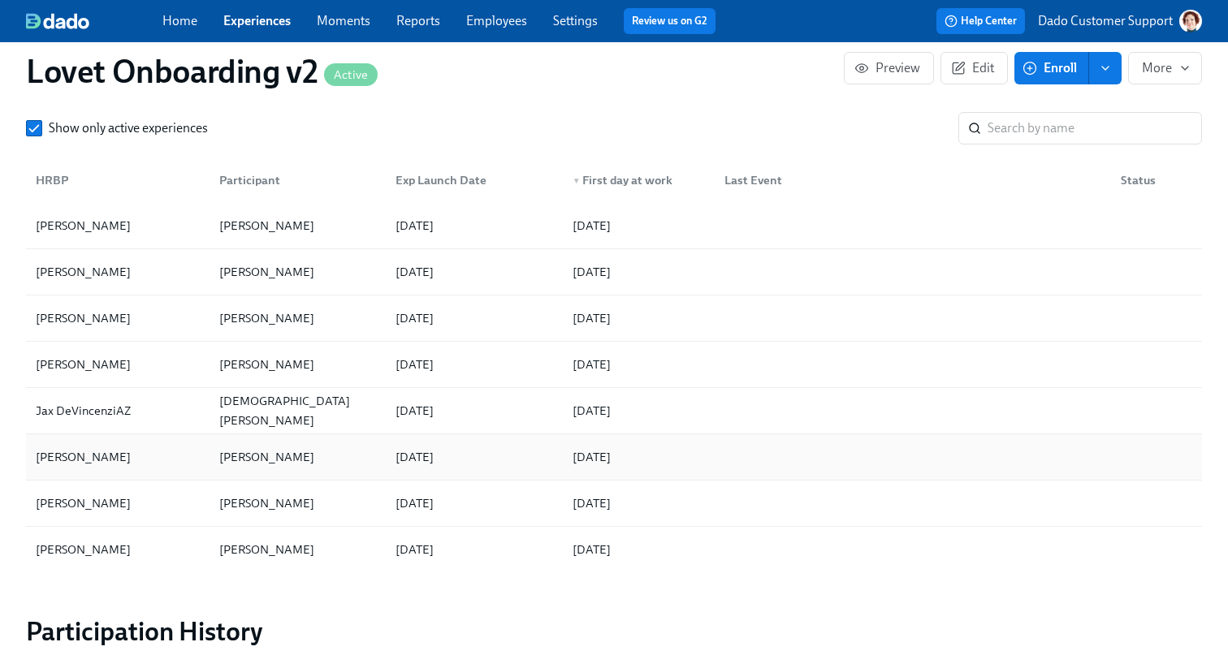
click at [179, 438] on div "Christine HernandezAZ Katherine Shephard 2025/07/28 2025/09/01" at bounding box center [614, 457] width 1176 height 46
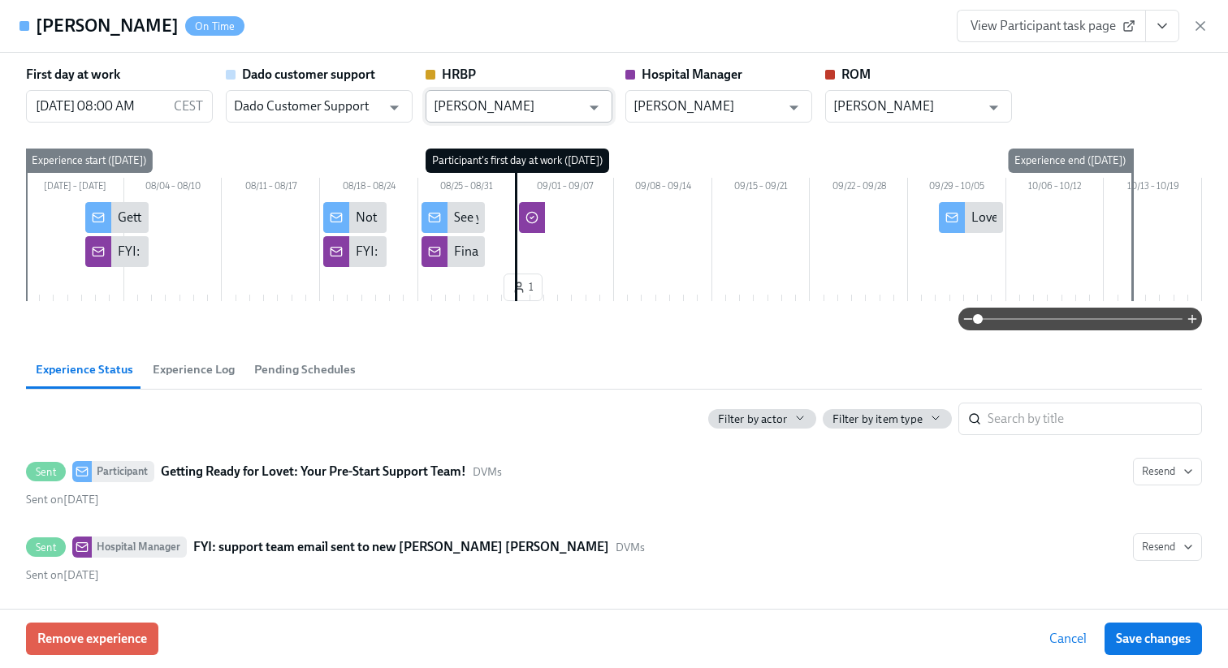
click at [554, 112] on input "Christine HernandezAZ" at bounding box center [507, 106] width 147 height 32
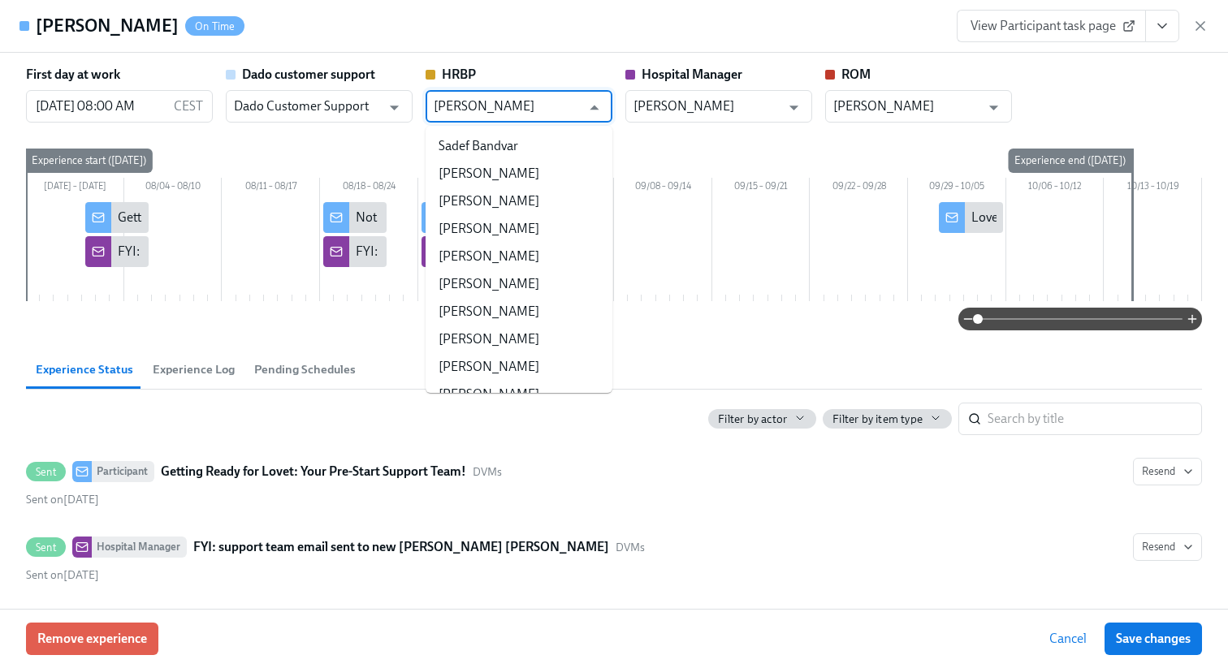
paste input "text"
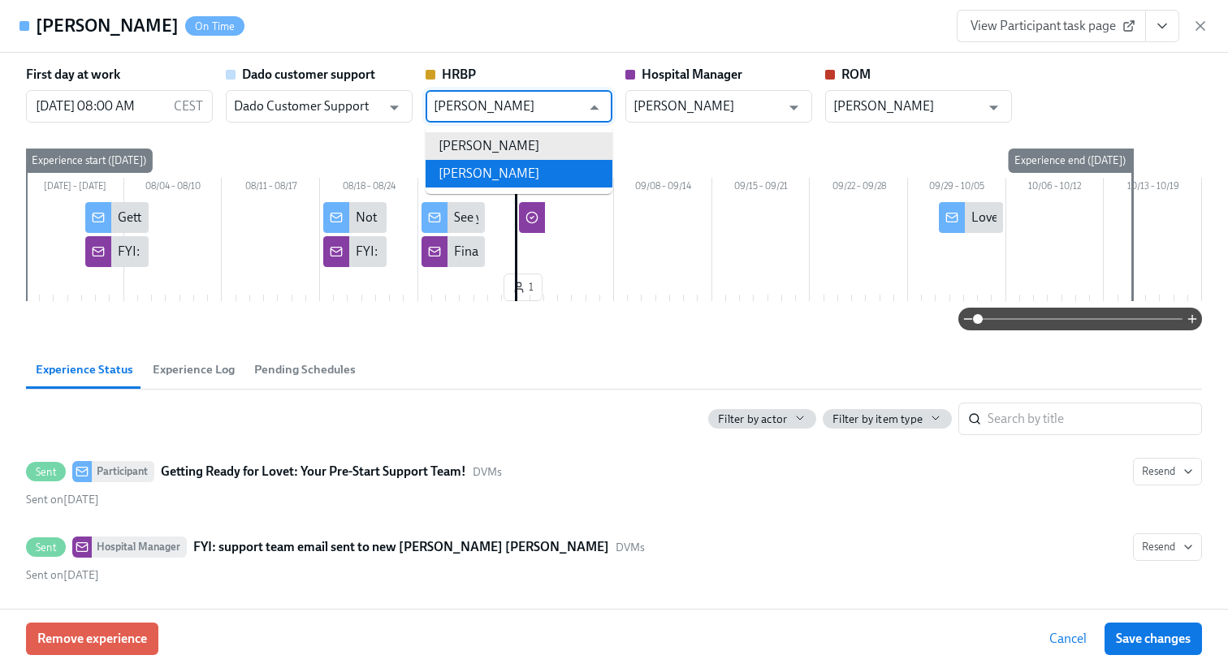
click at [546, 172] on li "Christine Hernandez" at bounding box center [518, 174] width 187 height 28
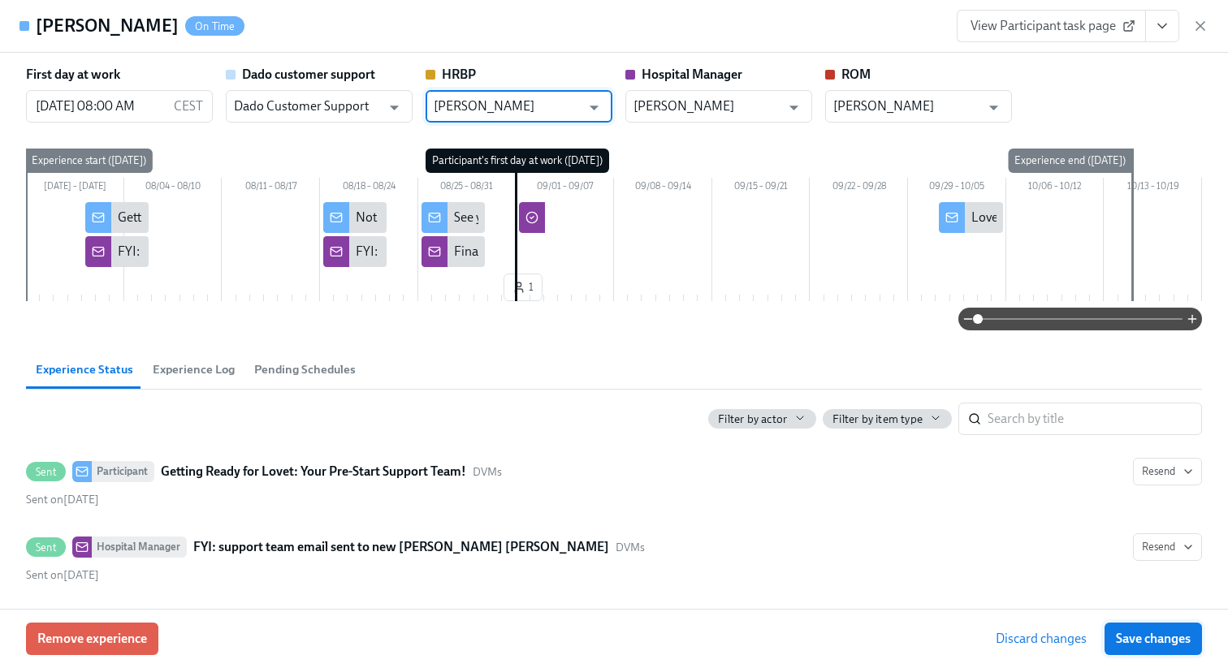
type input "Christine Hernandez"
click at [1129, 645] on span "Save changes" at bounding box center [1153, 639] width 75 height 16
type input "Christine Hernandez"
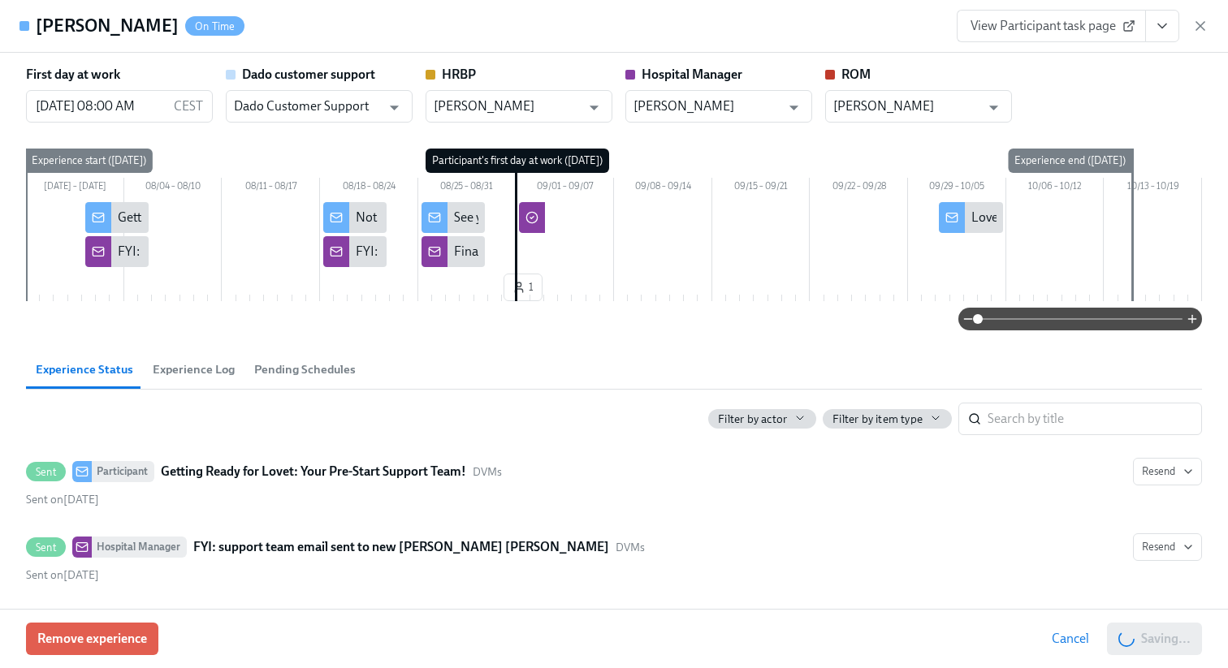
click at [1204, 35] on div "View Participant task page" at bounding box center [1082, 26] width 252 height 32
click at [1201, 23] on icon "button" at bounding box center [1200, 26] width 16 height 16
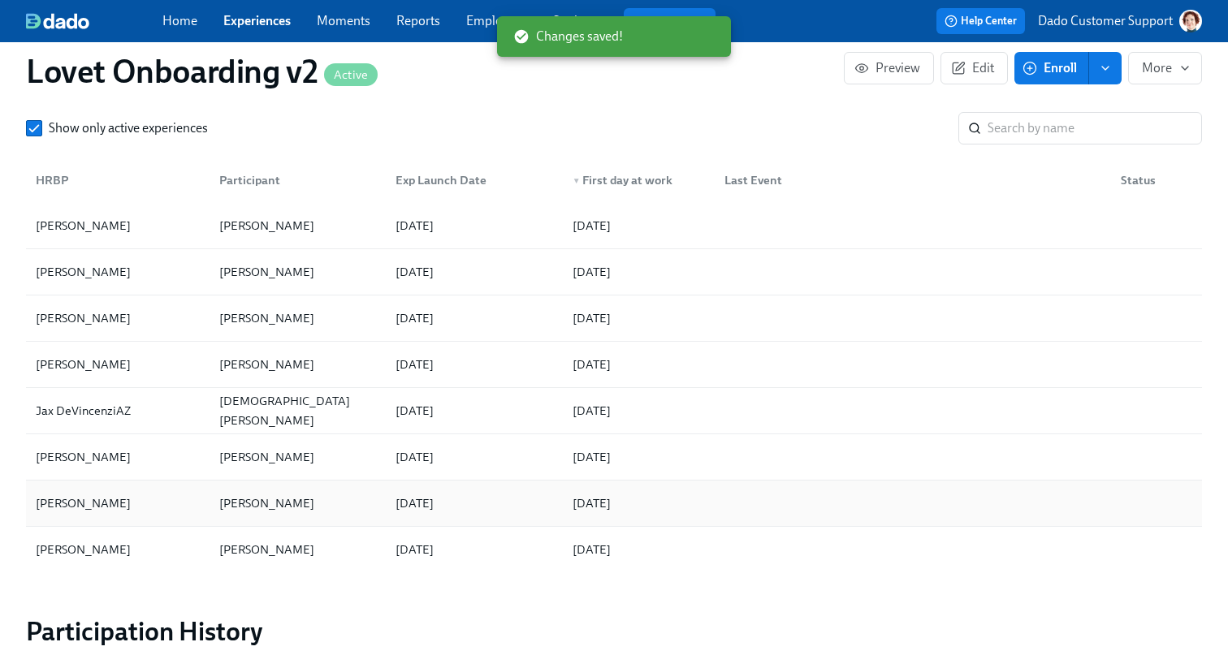
click at [138, 522] on div "Christine HernandezAZ Alexandra Meno 2025/07/17 2025/08/18" at bounding box center [614, 504] width 1176 height 46
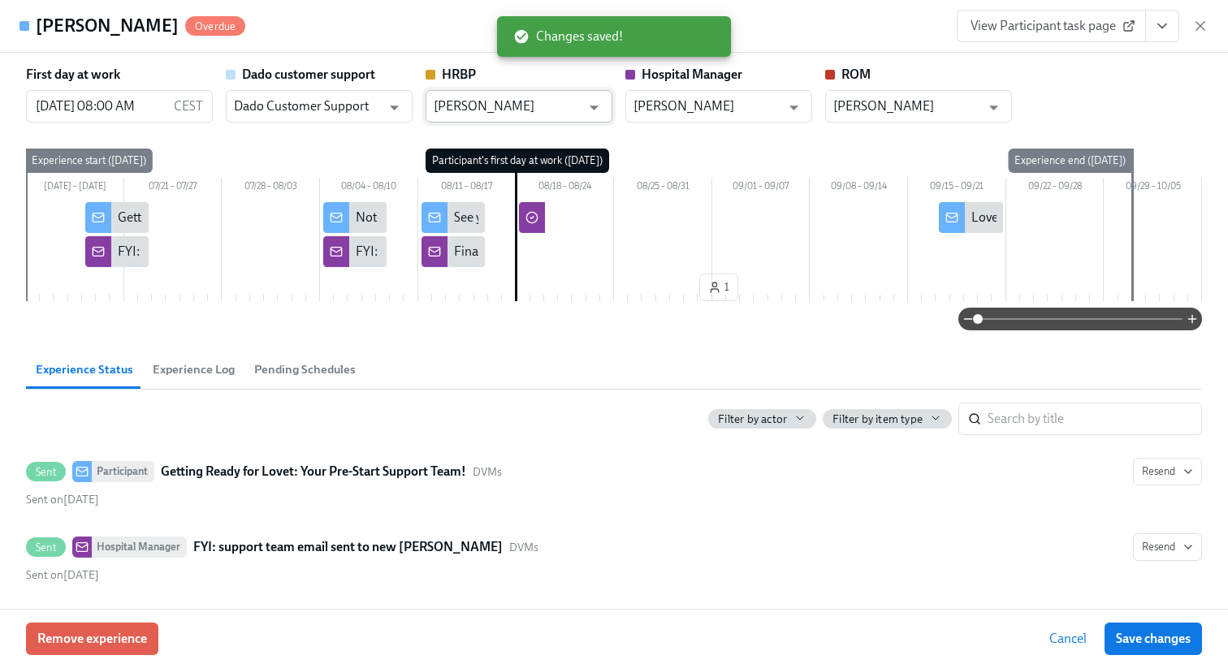
click at [519, 109] on input "Christine HernandezAZ" at bounding box center [507, 106] width 147 height 32
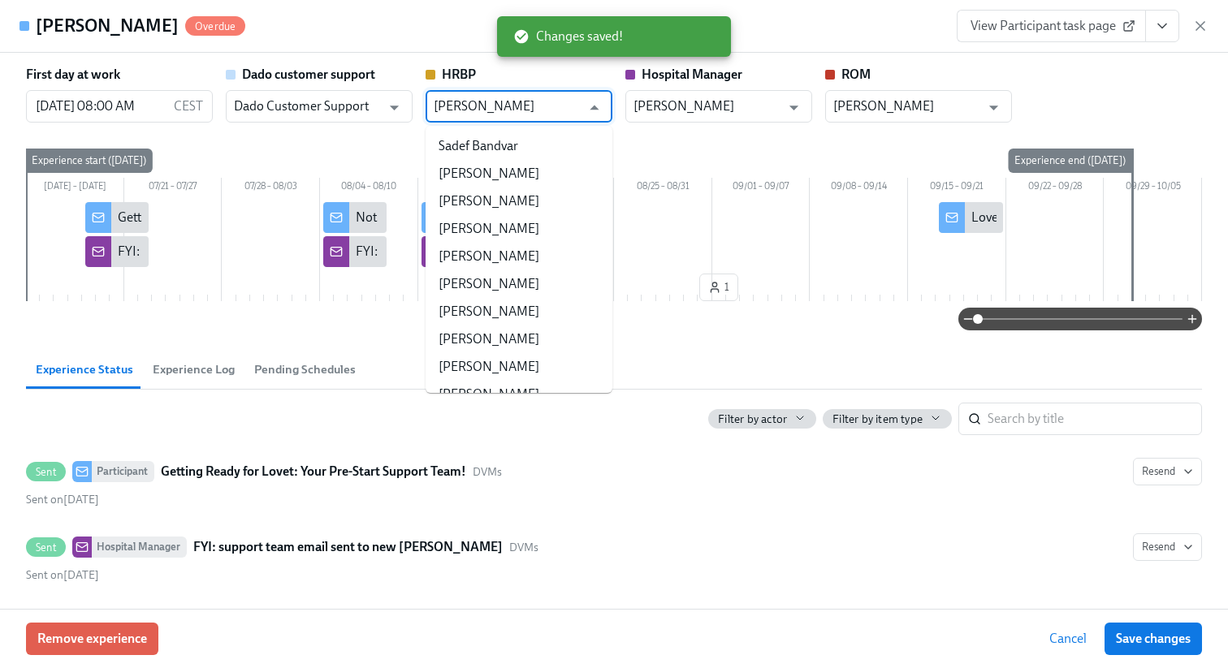
paste input "text"
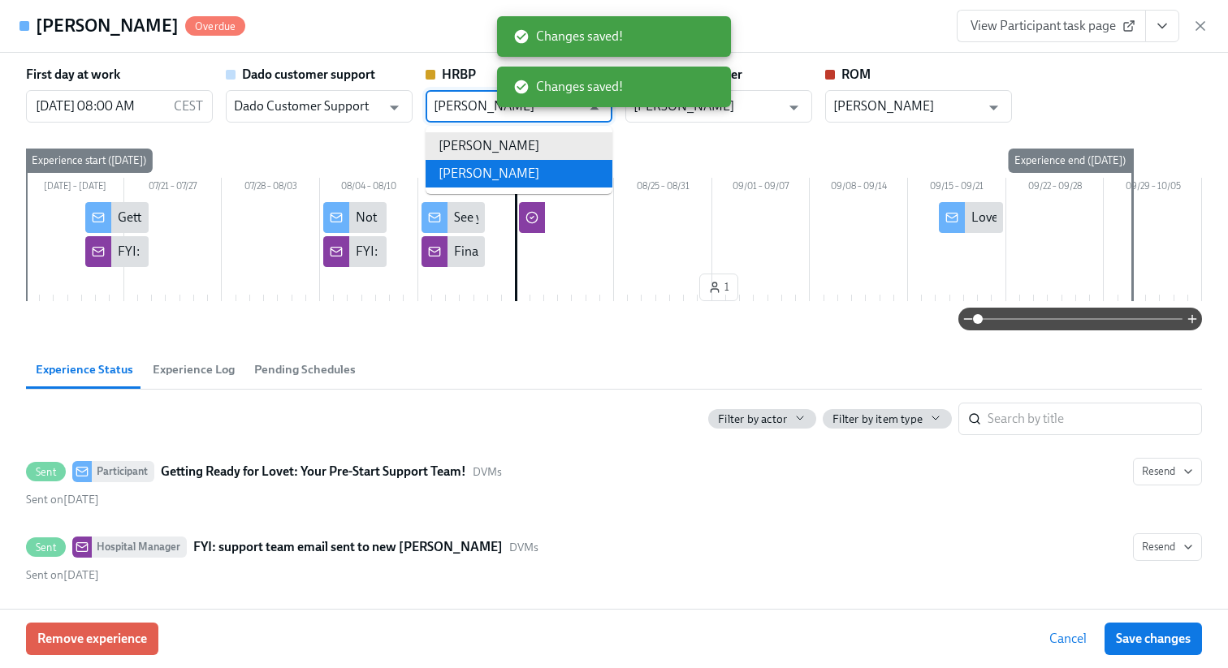
click at [523, 168] on li "Christine Hernandez" at bounding box center [518, 174] width 187 height 28
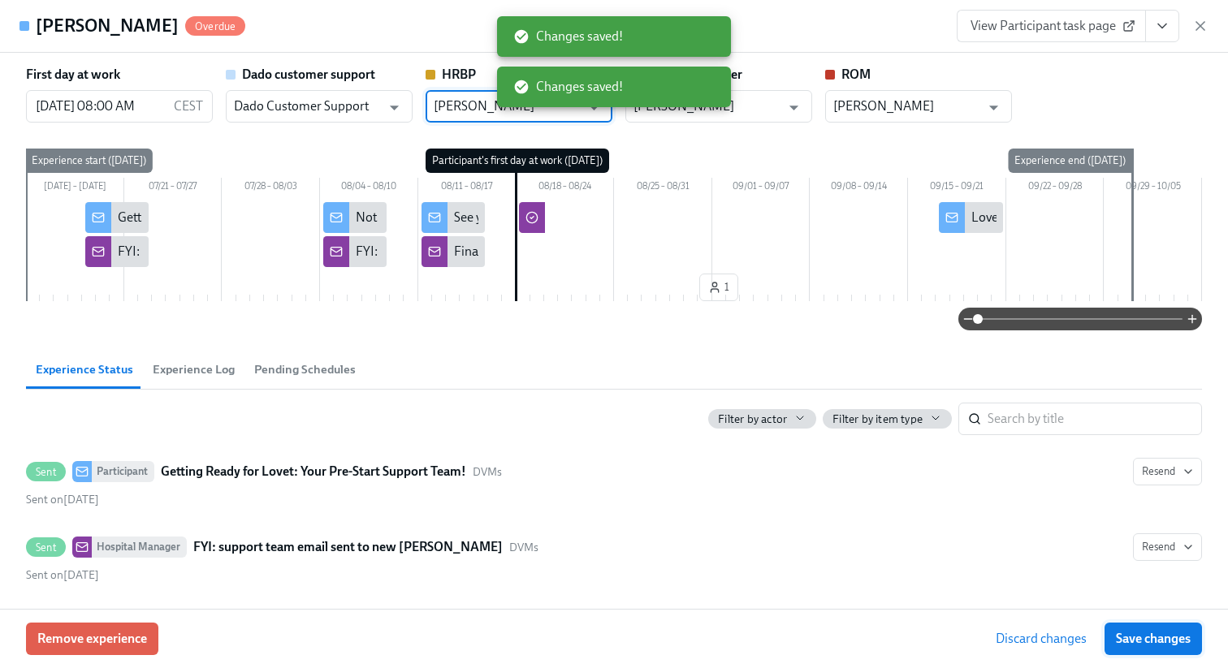
type input "Christine Hernandez"
click at [1146, 628] on button "Save changes" at bounding box center [1152, 639] width 97 height 32
type input "Christine Hernandez"
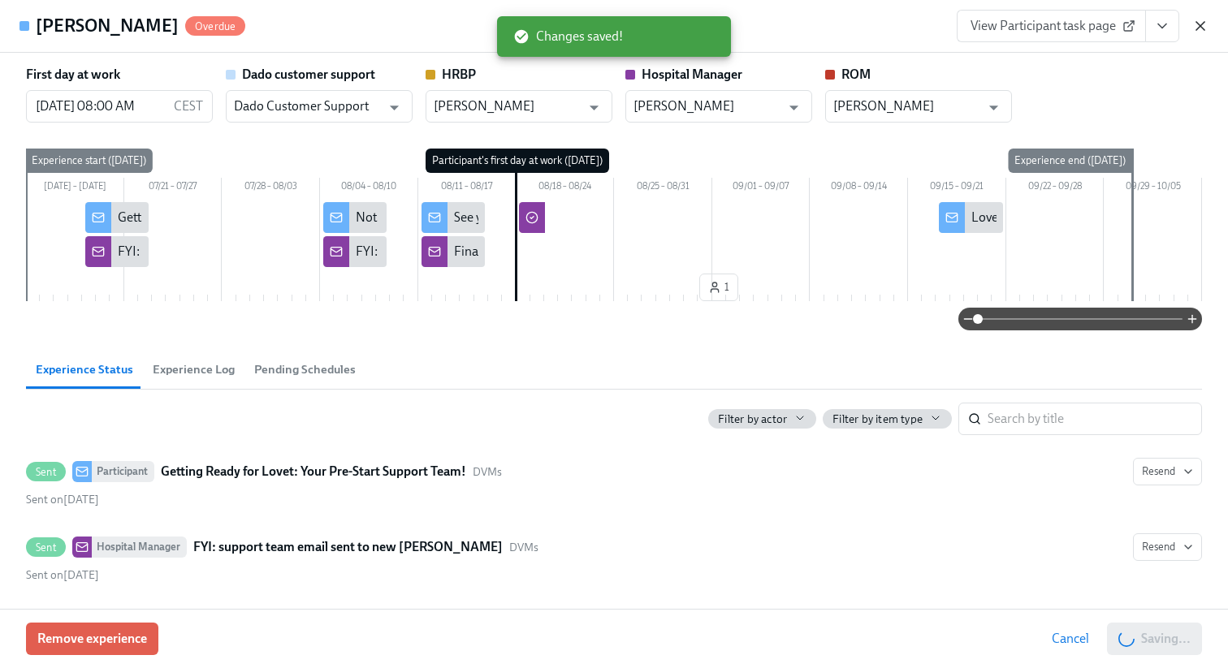
click at [1197, 28] on icon "button" at bounding box center [1200, 26] width 8 height 8
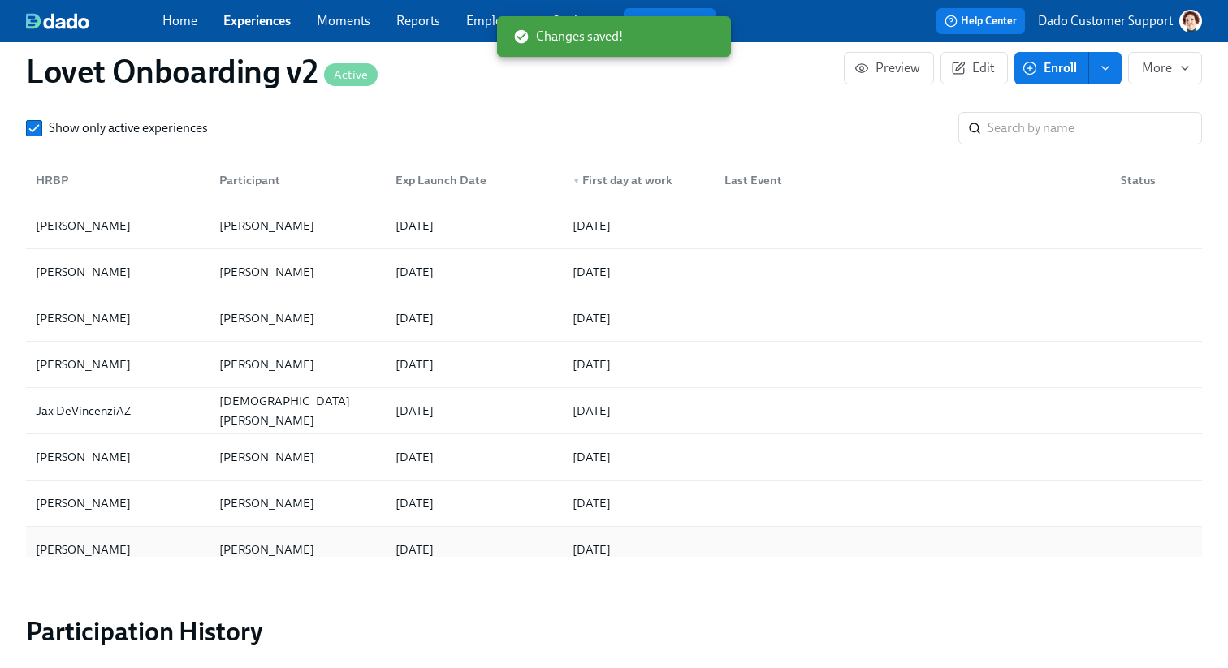
click at [217, 539] on div "Kayla Padilla" at bounding box center [294, 549] width 177 height 32
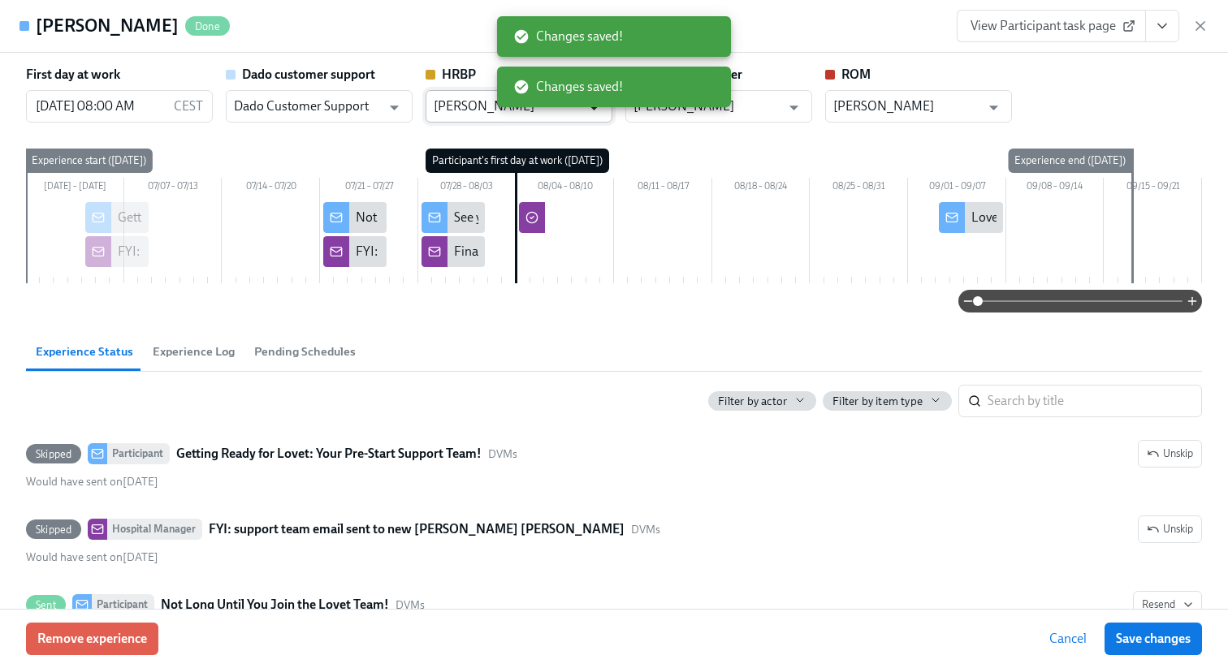
click at [589, 118] on icon "Open" at bounding box center [594, 108] width 22 height 22
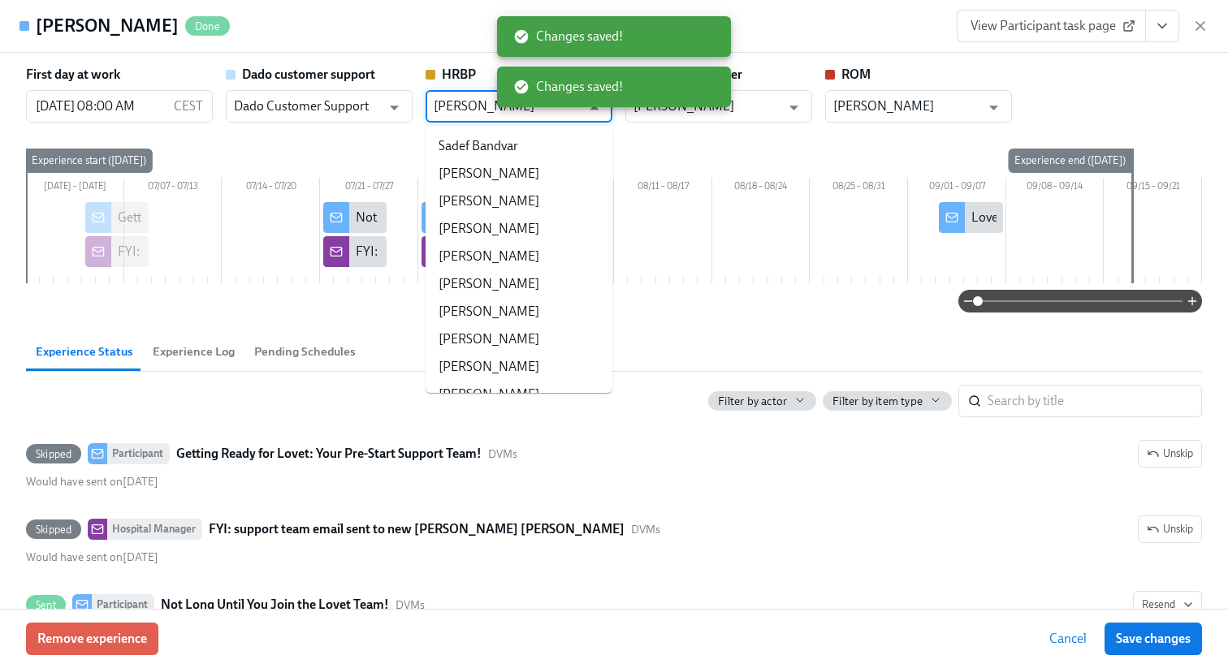
scroll to position [183933, 0]
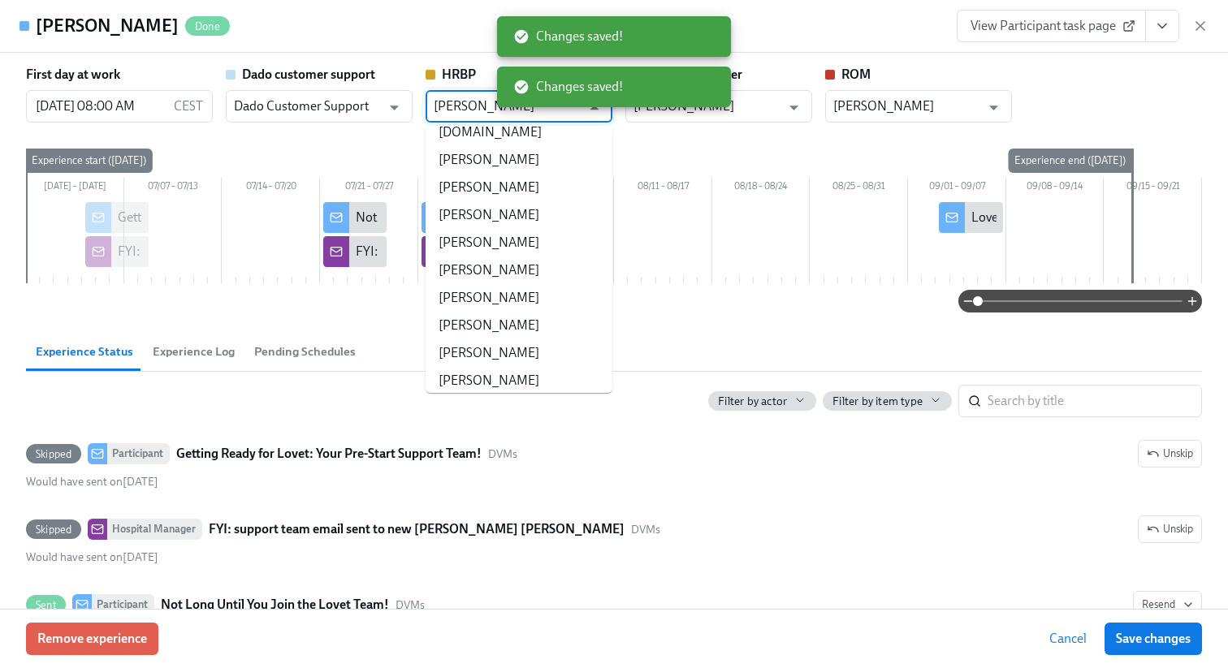
paste input "text"
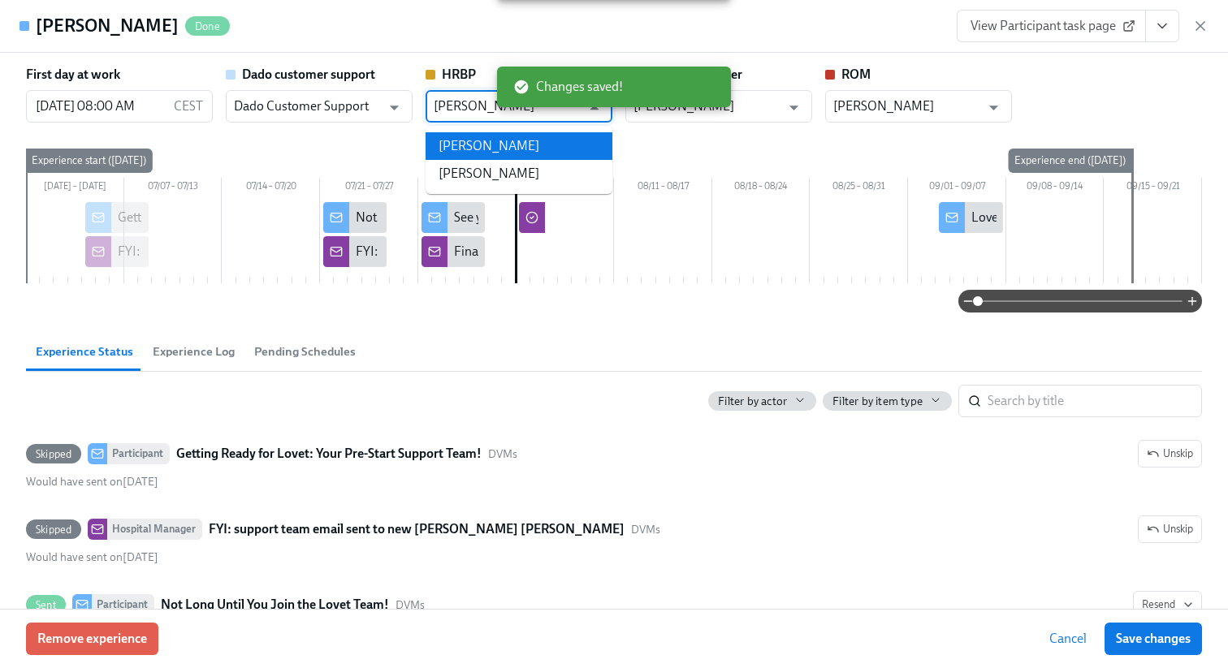
scroll to position [0, 0]
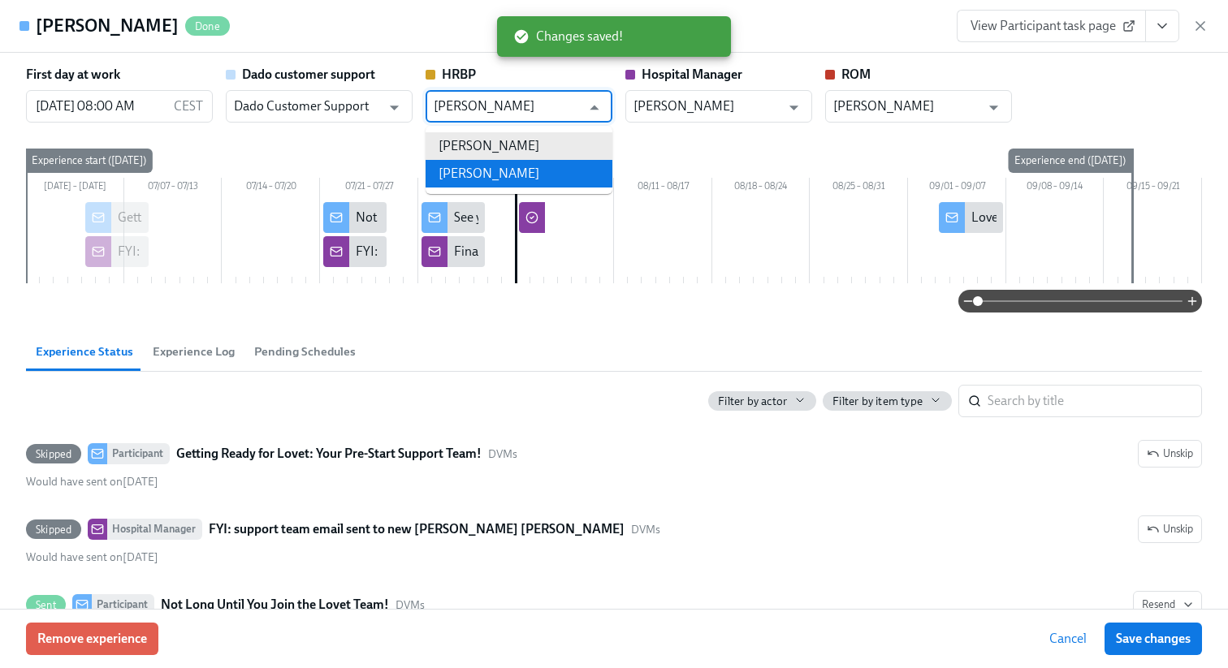
click at [551, 171] on li "Christine Hernandez" at bounding box center [518, 174] width 187 height 28
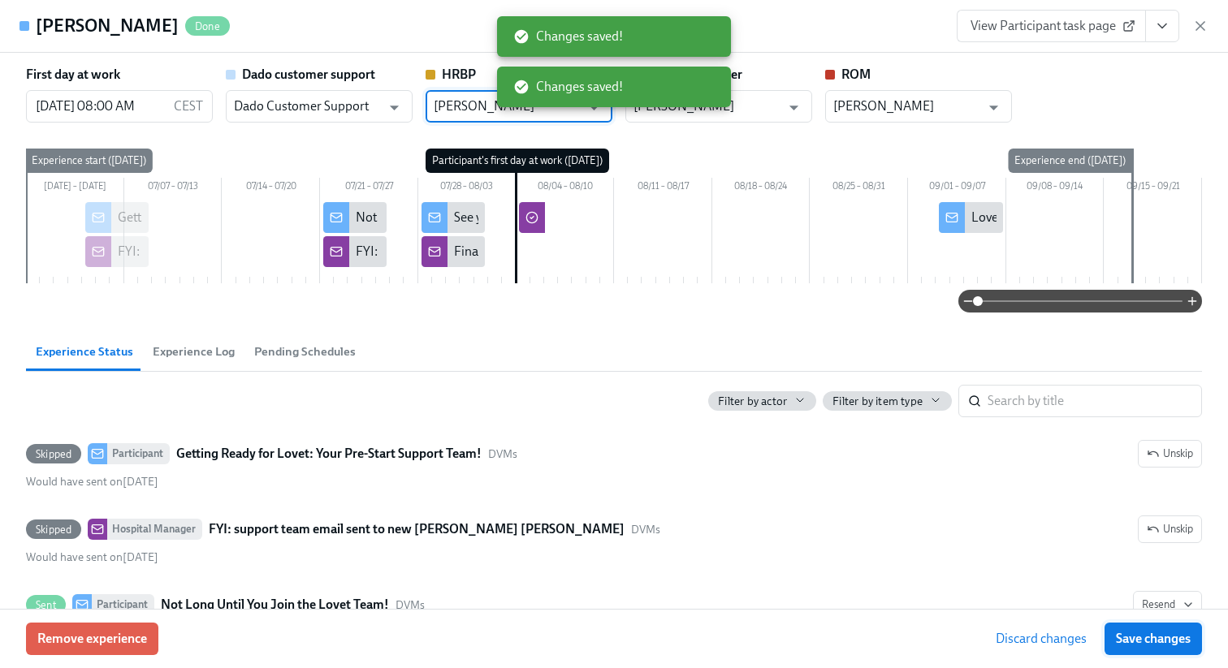
type input "Christine Hernandez"
click at [1138, 641] on span "Save changes" at bounding box center [1153, 639] width 75 height 16
type input "Christine Hernandez"
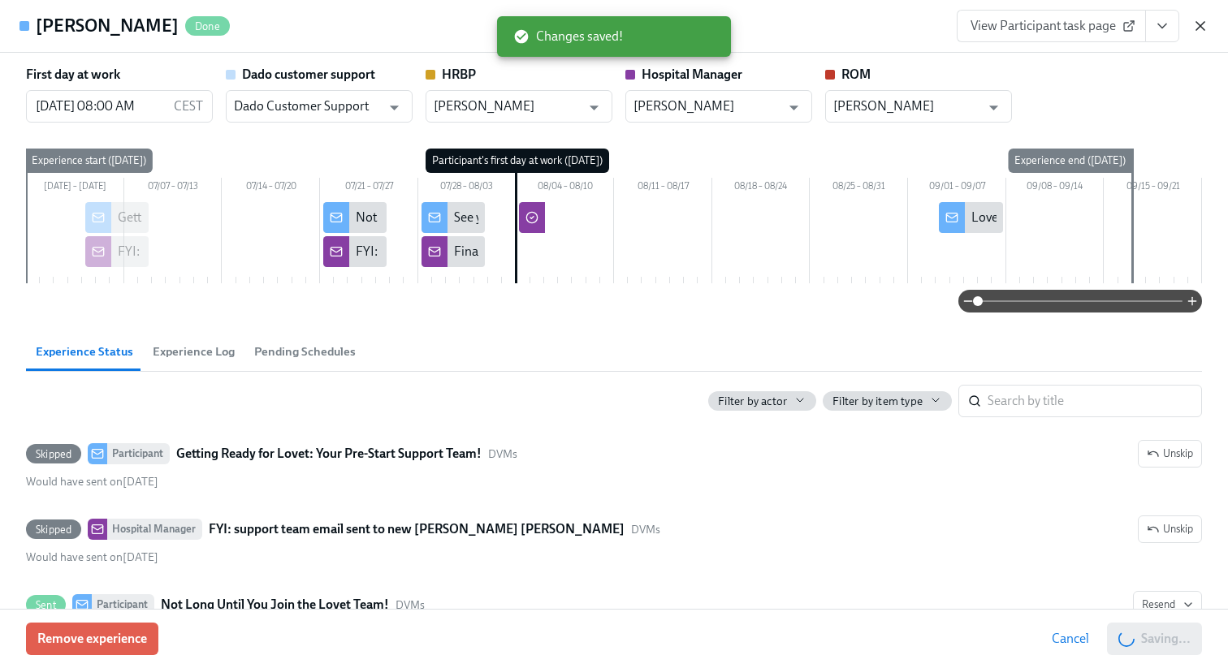
click at [1202, 19] on icon "button" at bounding box center [1200, 26] width 16 height 16
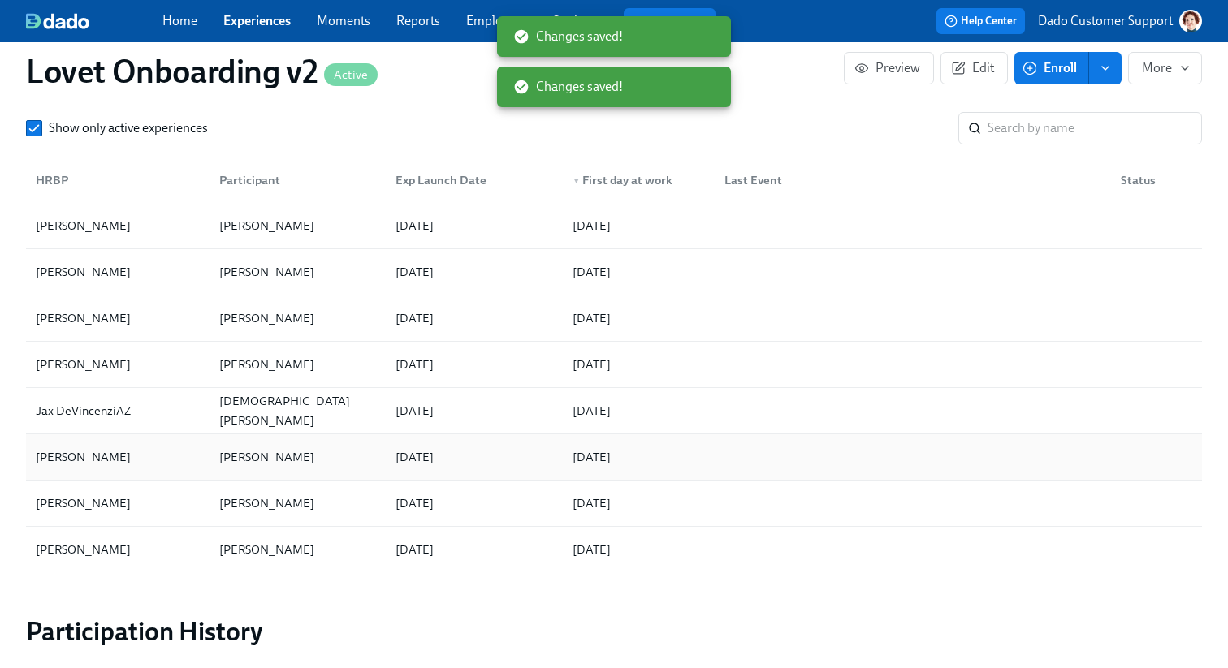
scroll to position [108, 0]
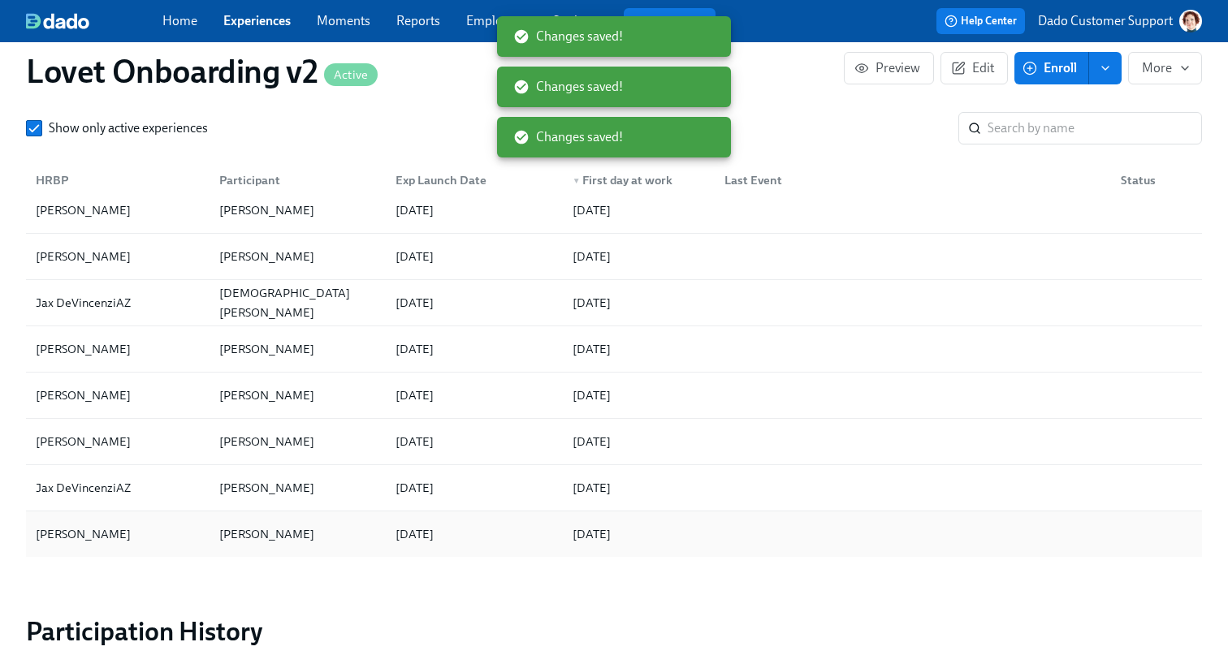
click at [79, 538] on div "Christine HernandezAZ" at bounding box center [83, 534] width 108 height 19
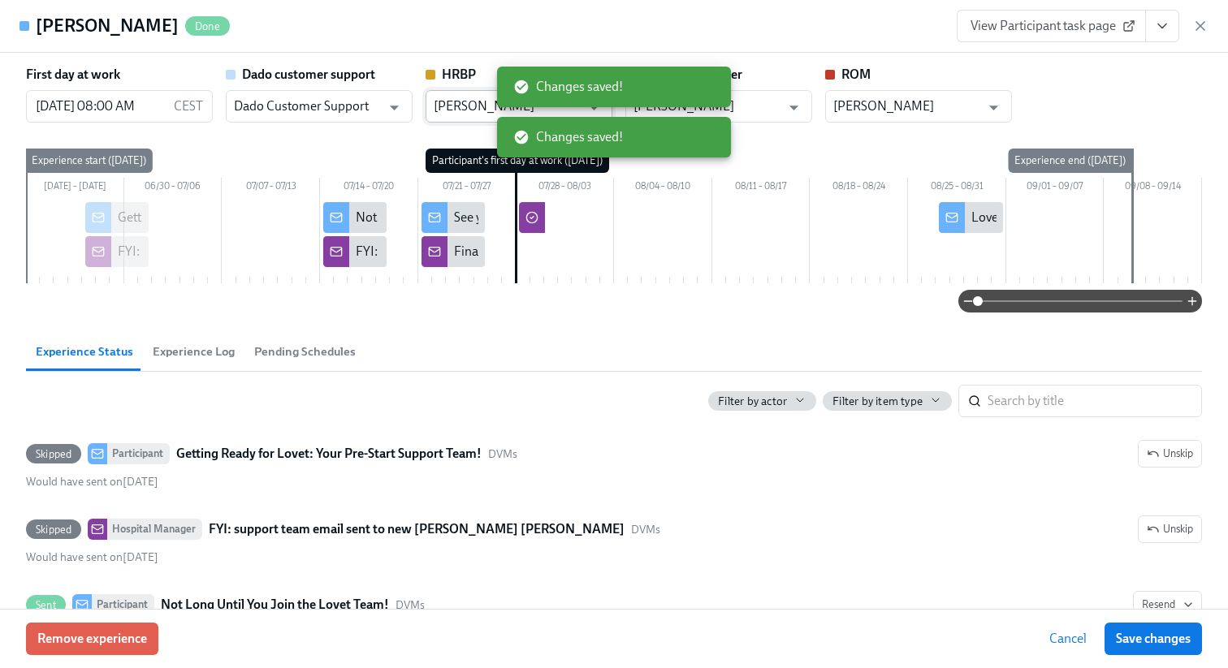
click at [451, 104] on input "Christine HernandezAZ" at bounding box center [507, 106] width 147 height 32
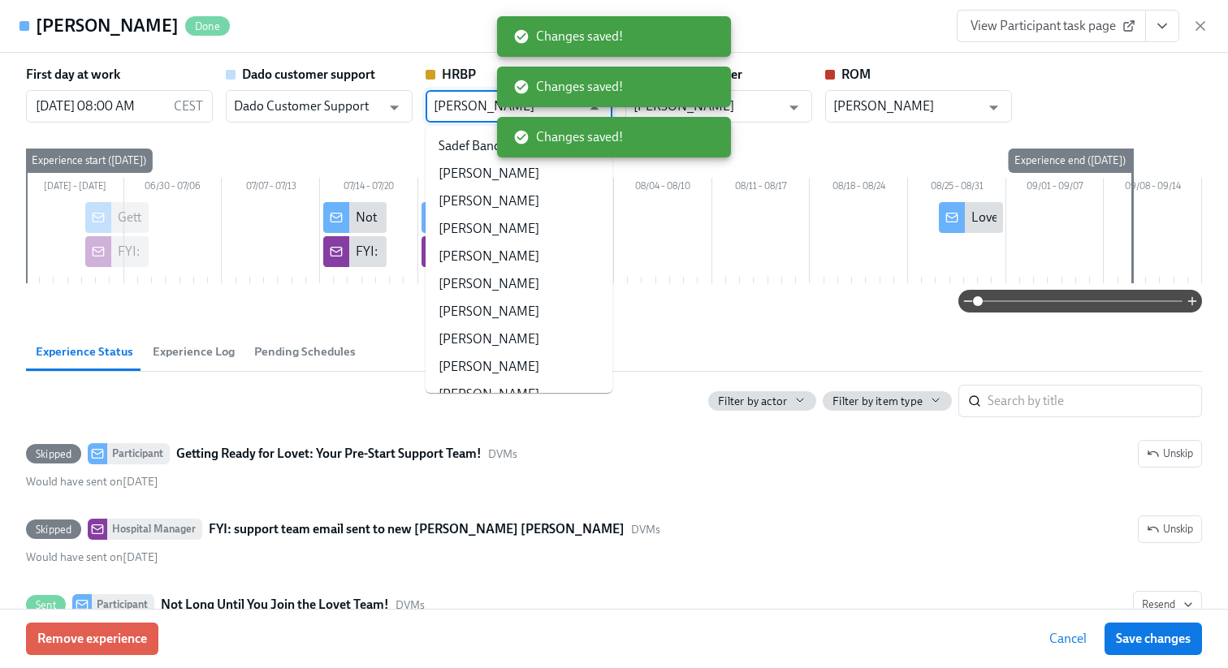
scroll to position [183933, 0]
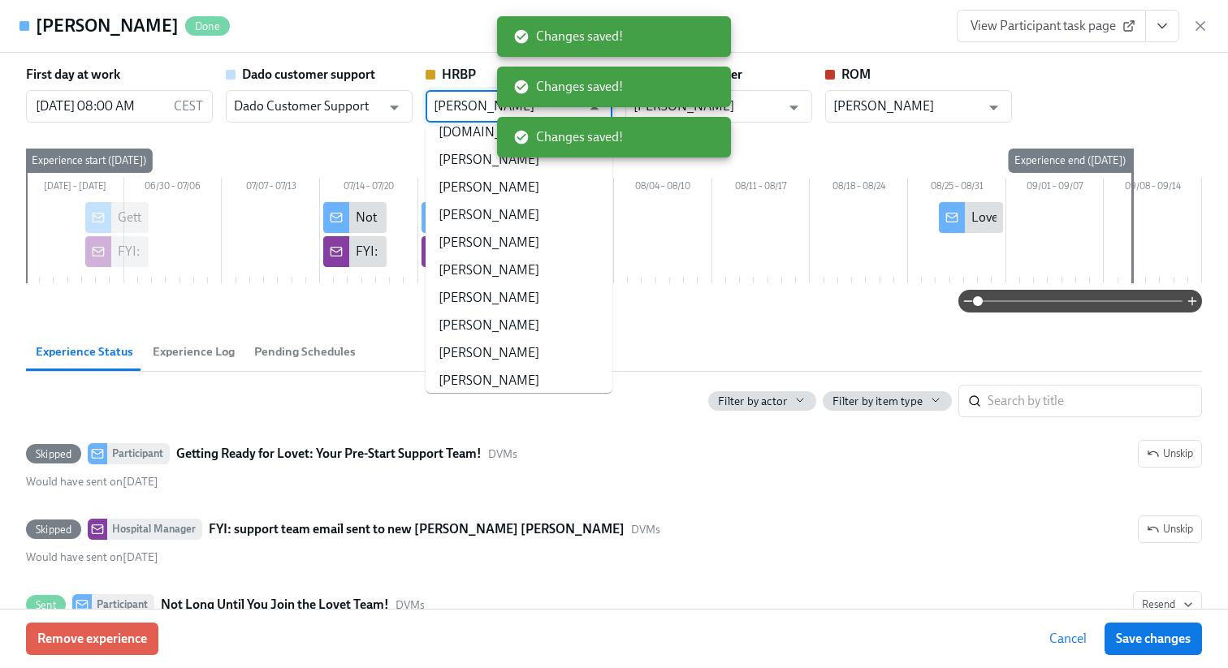
paste input "text"
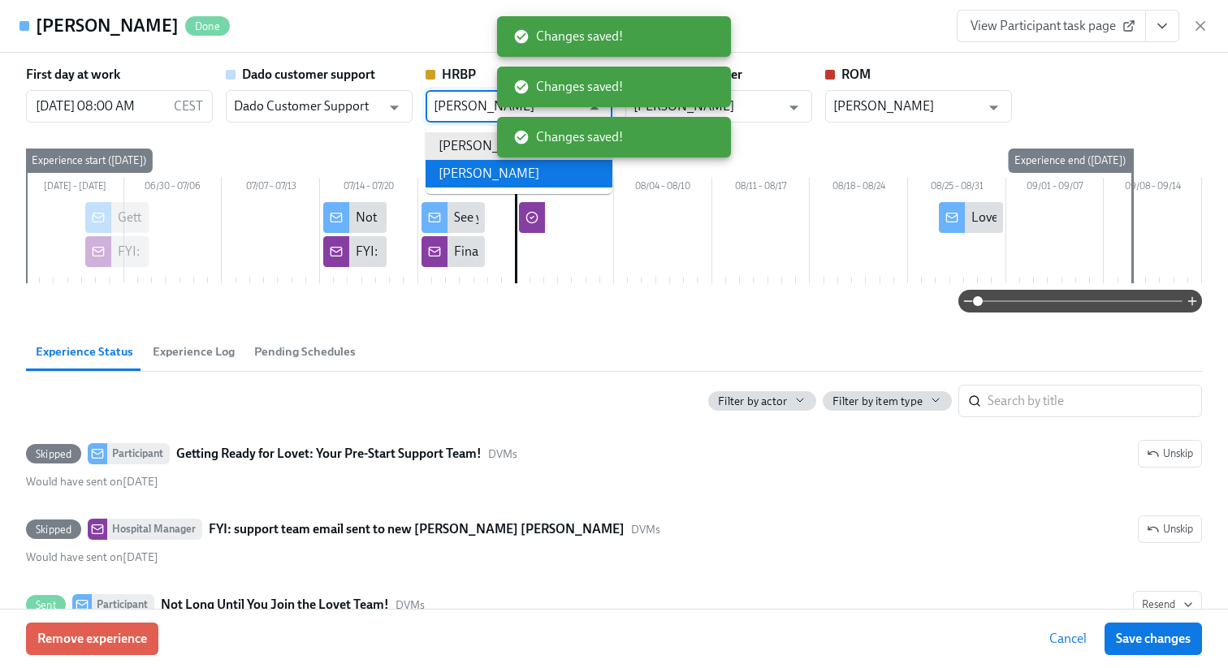
click at [455, 168] on li "Christine Hernandez" at bounding box center [518, 174] width 187 height 28
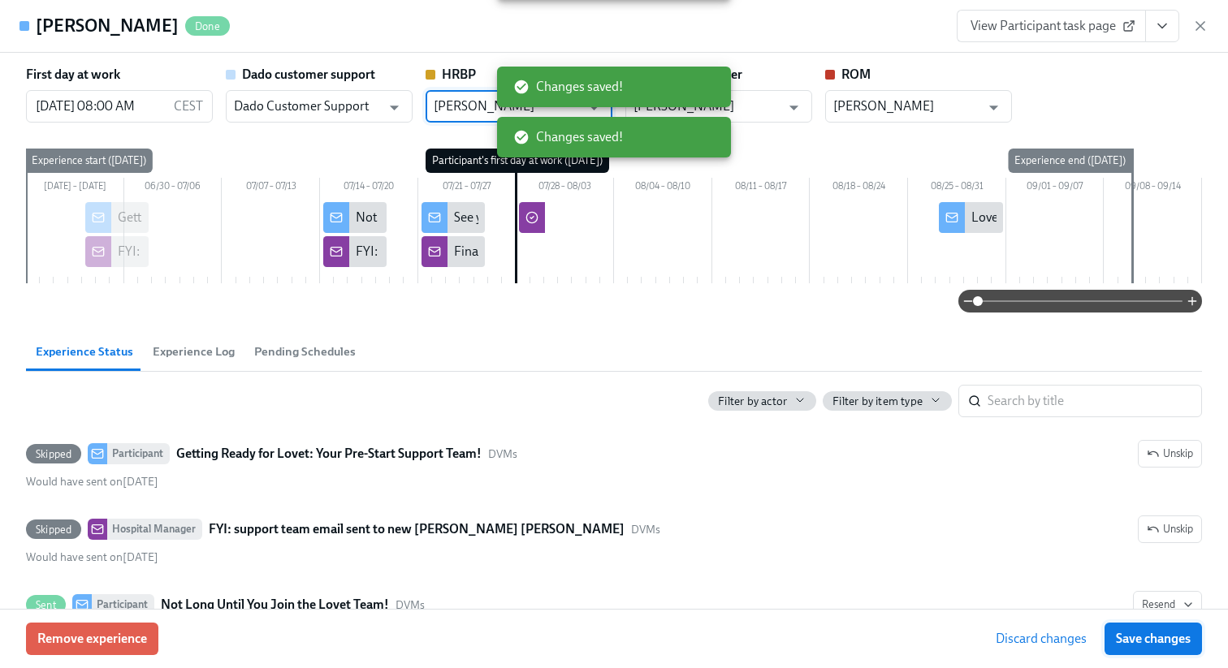
type input "Christine Hernandez"
click at [1156, 635] on span "Save changes" at bounding box center [1153, 639] width 75 height 16
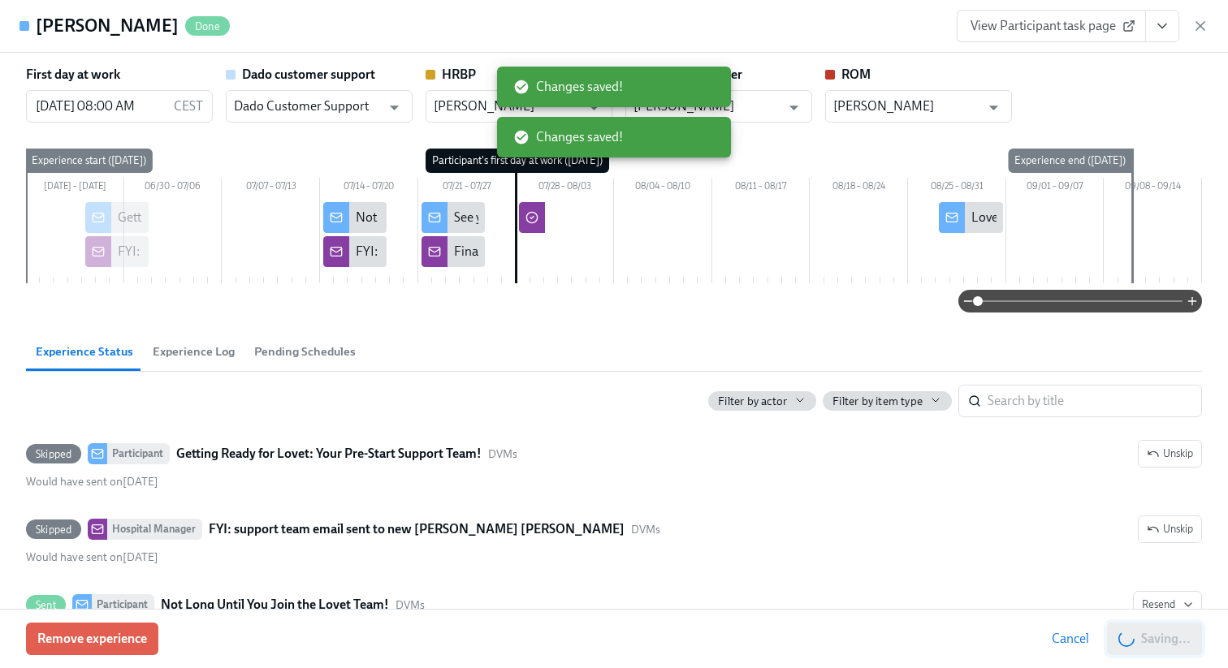
type input "Christine Hernandez"
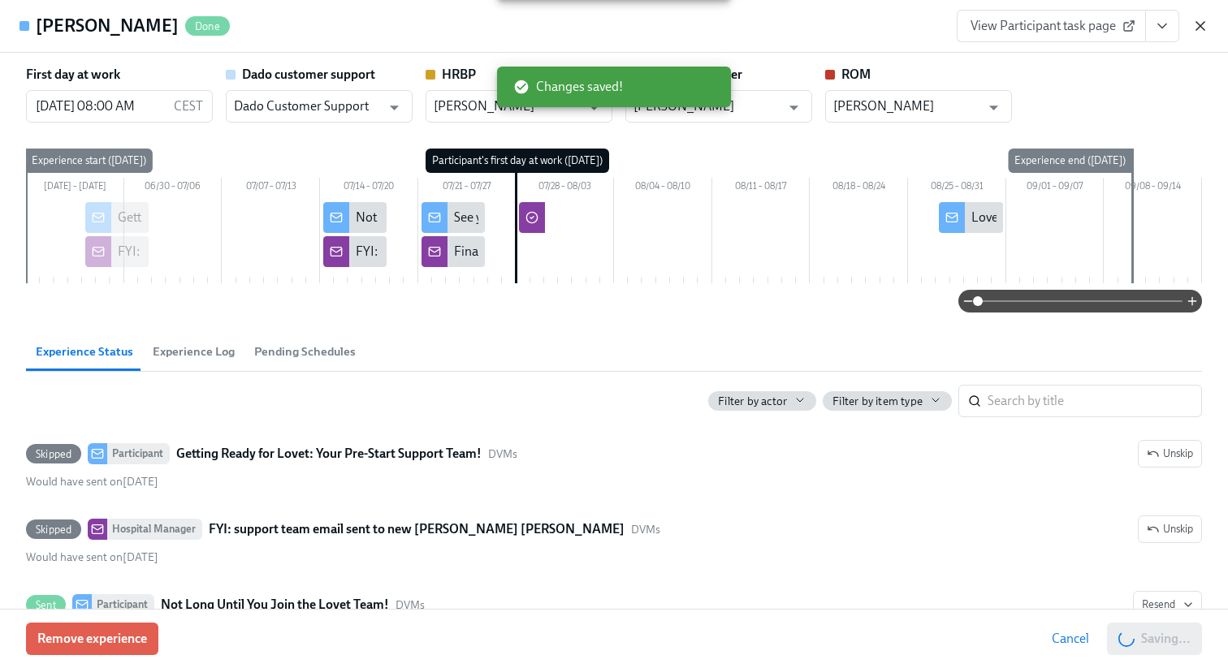
click at [1201, 27] on icon "button" at bounding box center [1200, 26] width 8 height 8
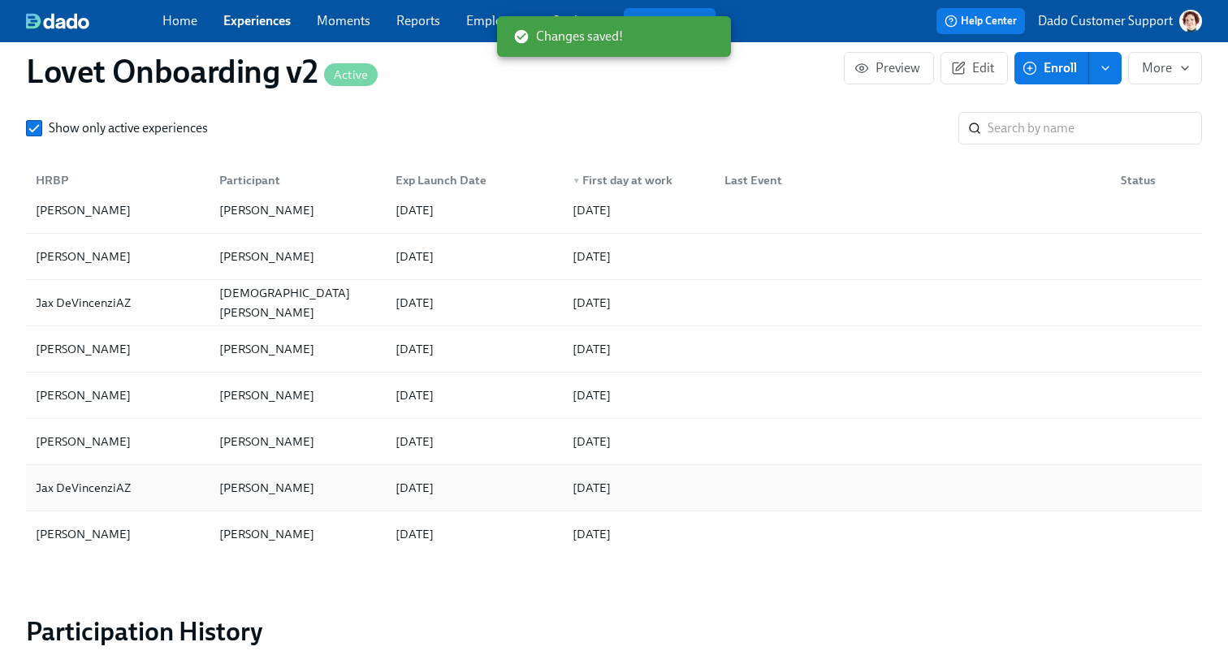
click at [86, 487] on div "Jax DeVincenziAZ" at bounding box center [83, 487] width 108 height 19
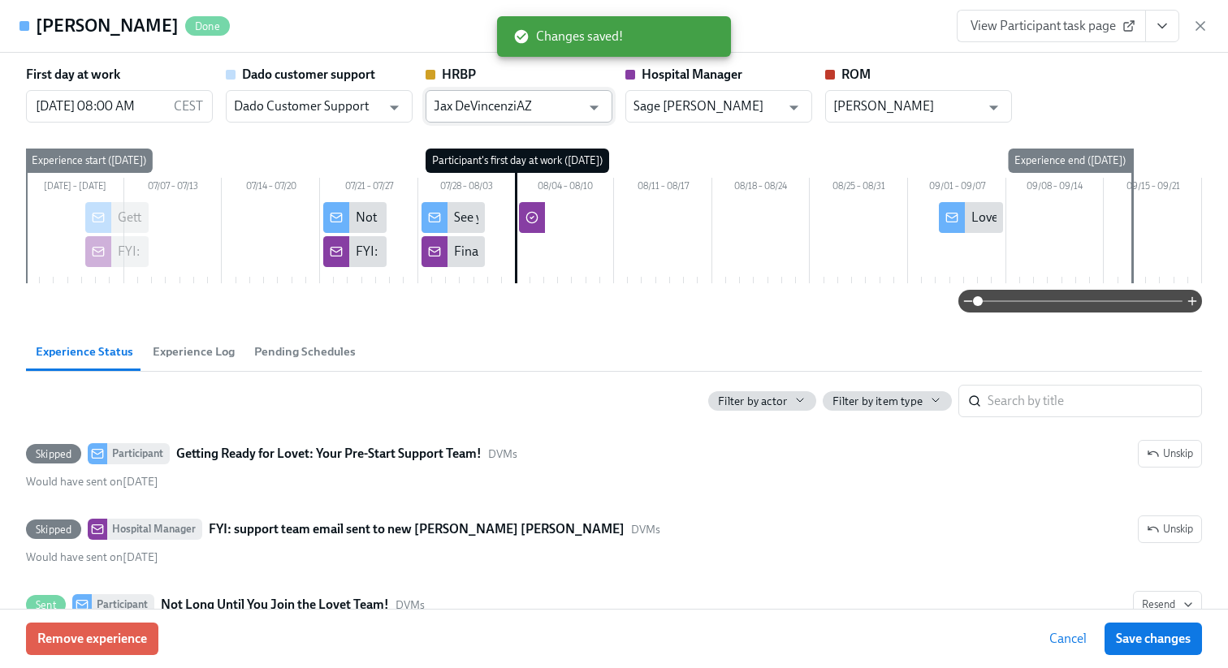
click at [534, 114] on input "Jax DeVincenziAZ" at bounding box center [507, 106] width 147 height 32
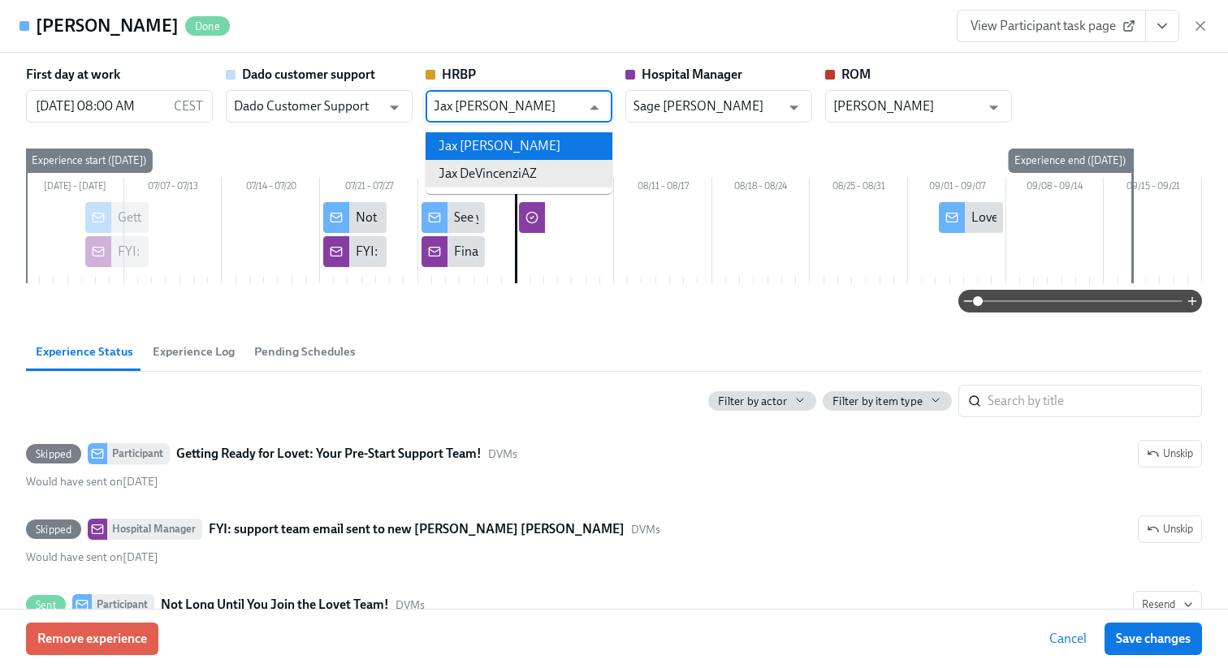
click at [511, 149] on li "Jax DeVincenzi" at bounding box center [518, 146] width 187 height 28
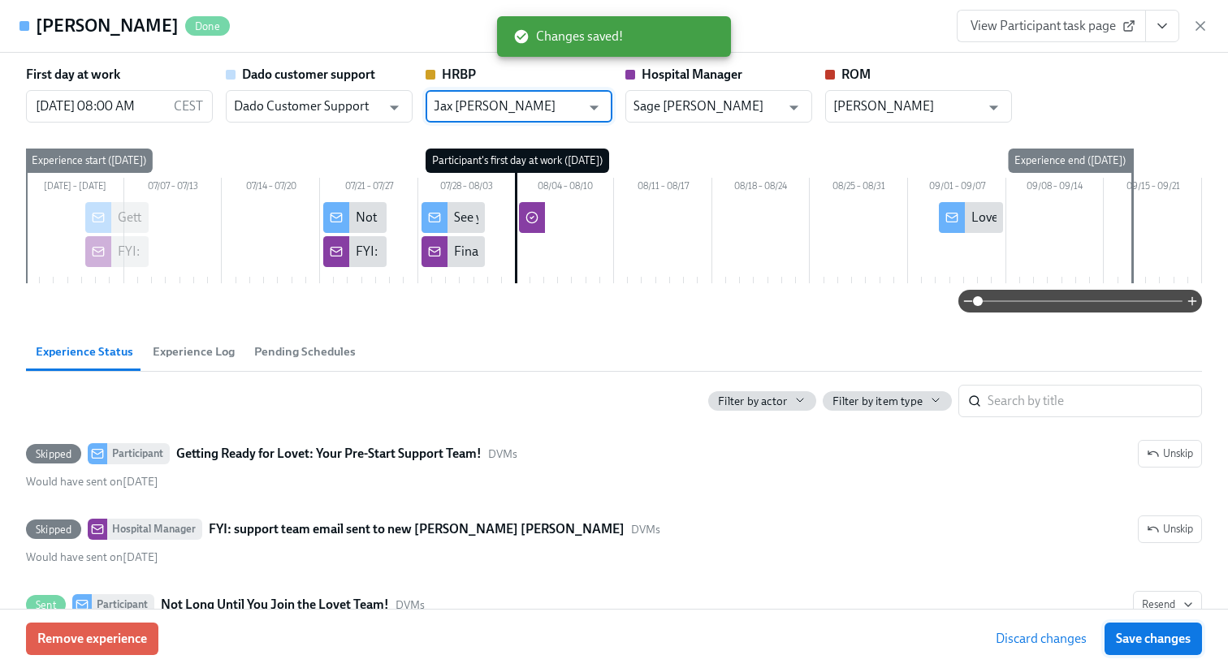
type input "Jax DeVincenzi"
click at [1181, 633] on span "Save changes" at bounding box center [1153, 639] width 75 height 16
type input "Jax DeVincenzi"
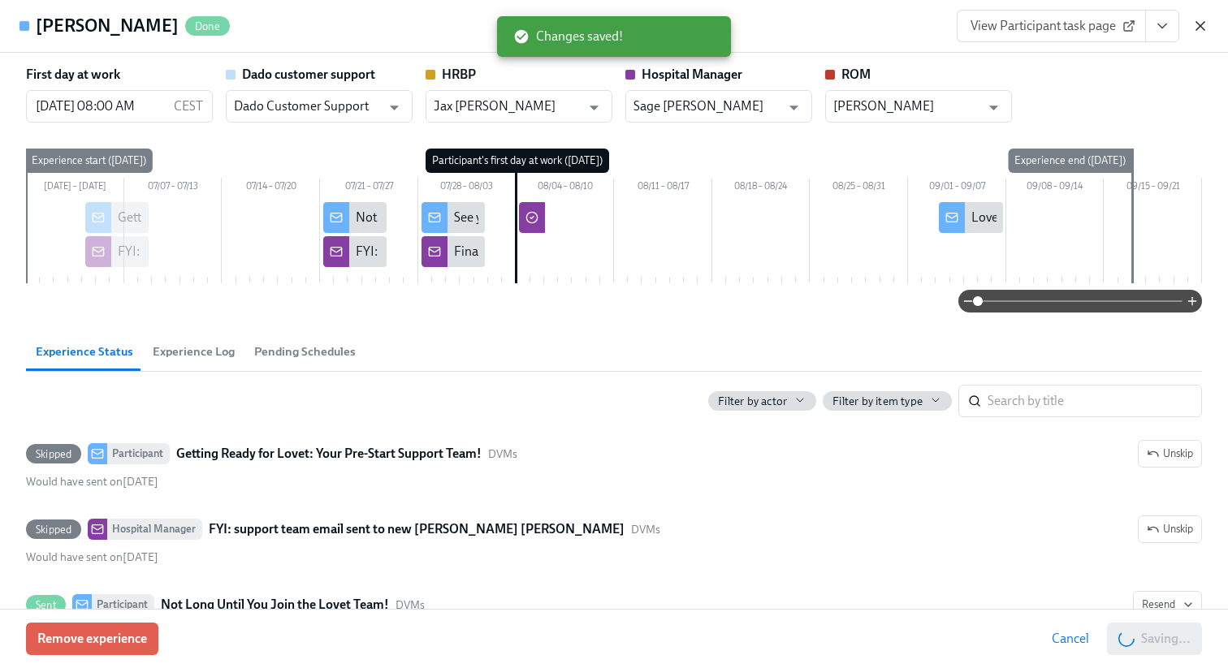
click at [1205, 24] on icon "button" at bounding box center [1200, 26] width 16 height 16
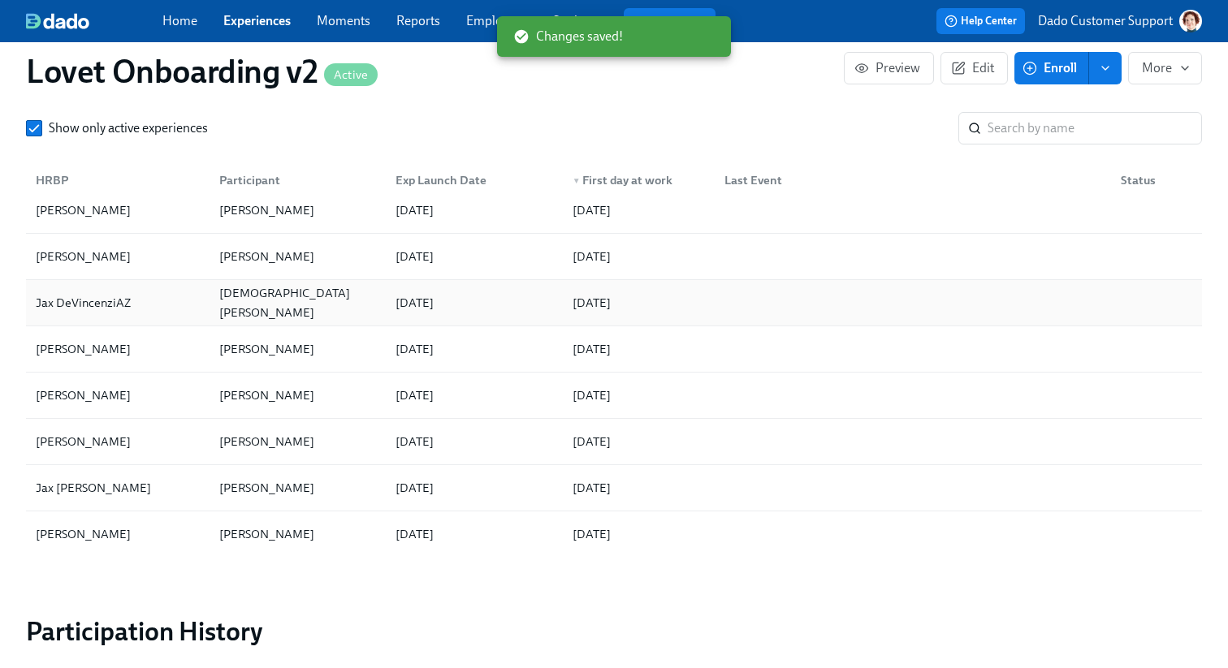
click at [131, 309] on div "Jax DeVincenziAZ" at bounding box center [83, 302] width 108 height 19
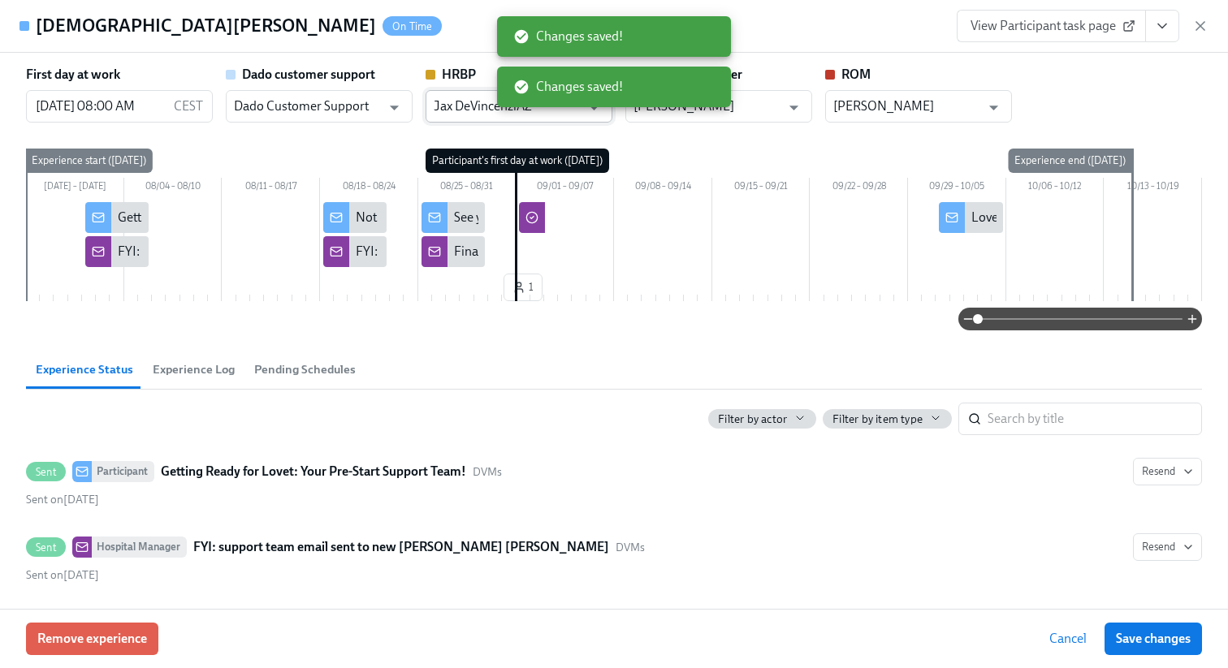
click at [451, 96] on input "Jax DeVincenziAZ" at bounding box center [507, 106] width 147 height 32
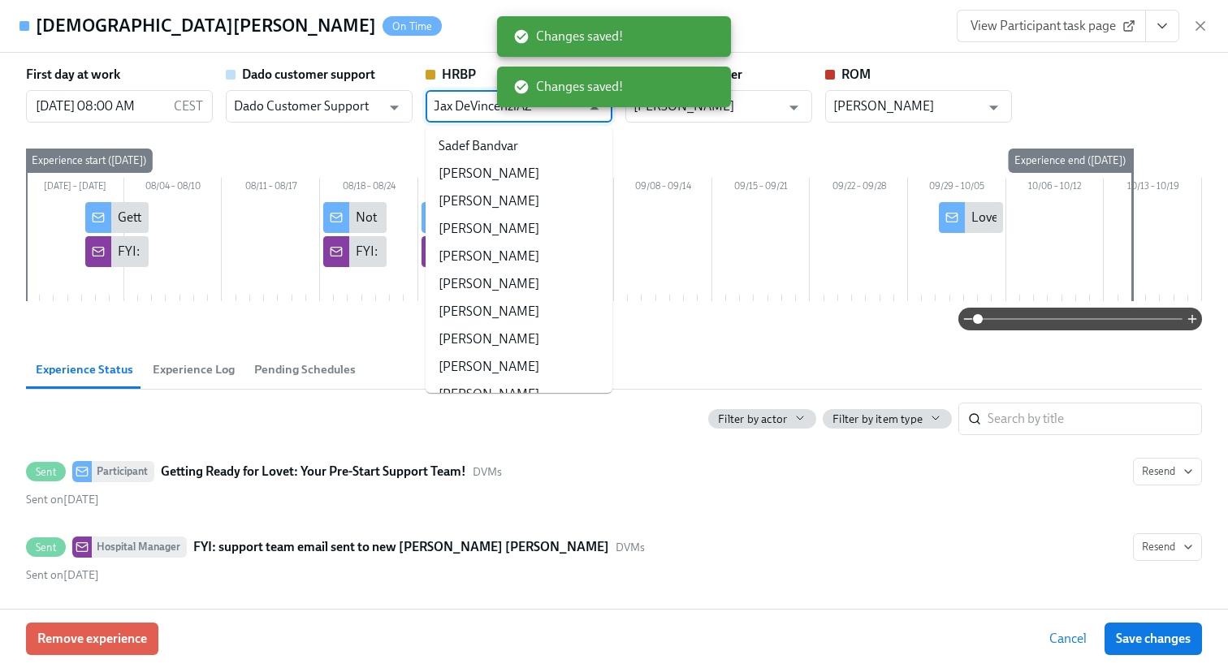
paste input "text"
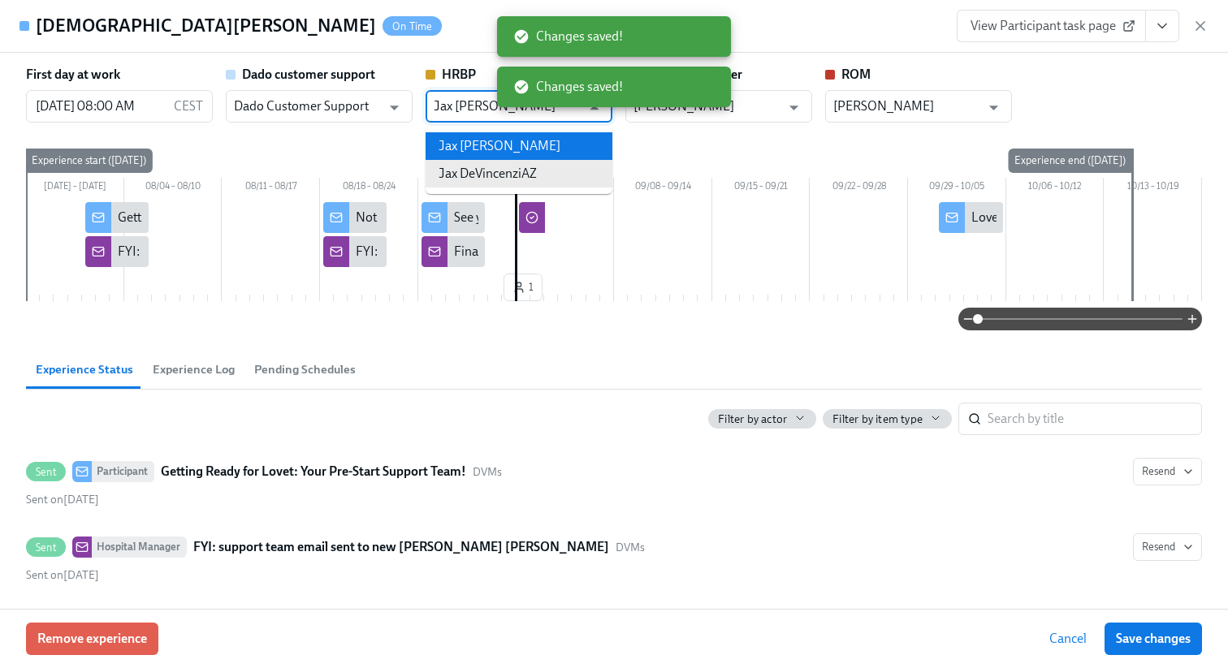
click at [459, 147] on li "Jax DeVincenzi" at bounding box center [518, 146] width 187 height 28
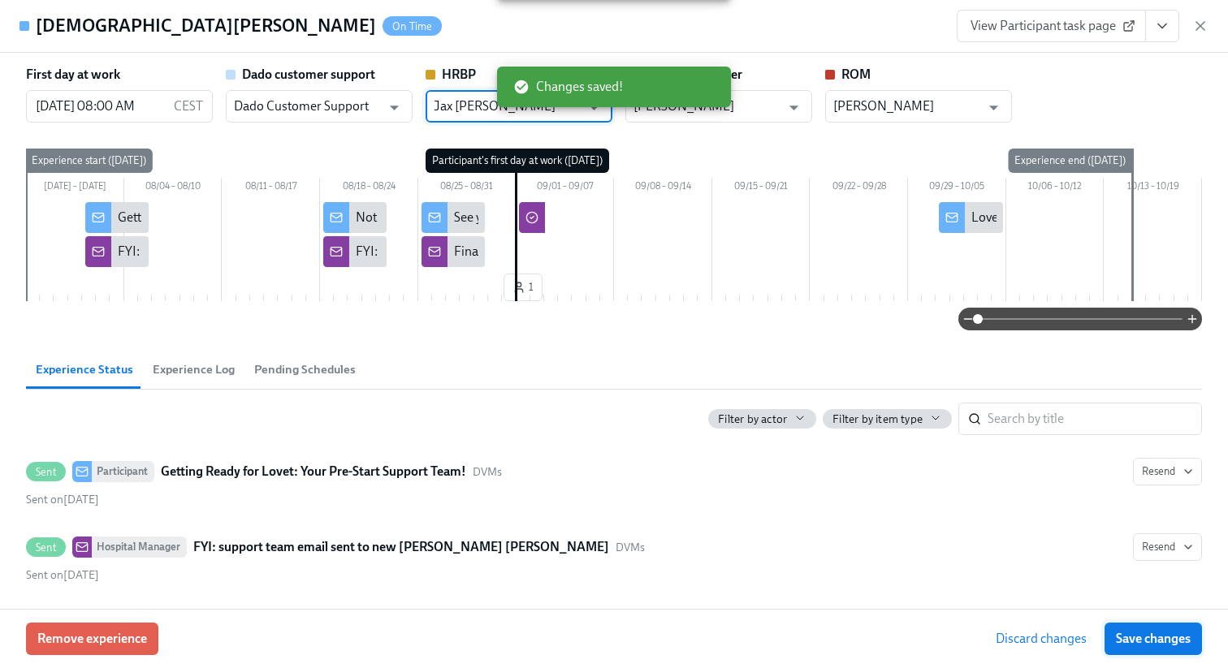
type input "Jax DeVincenzi"
click at [1126, 633] on span "Save changes" at bounding box center [1153, 639] width 75 height 16
type input "Jax DeVincenzi"
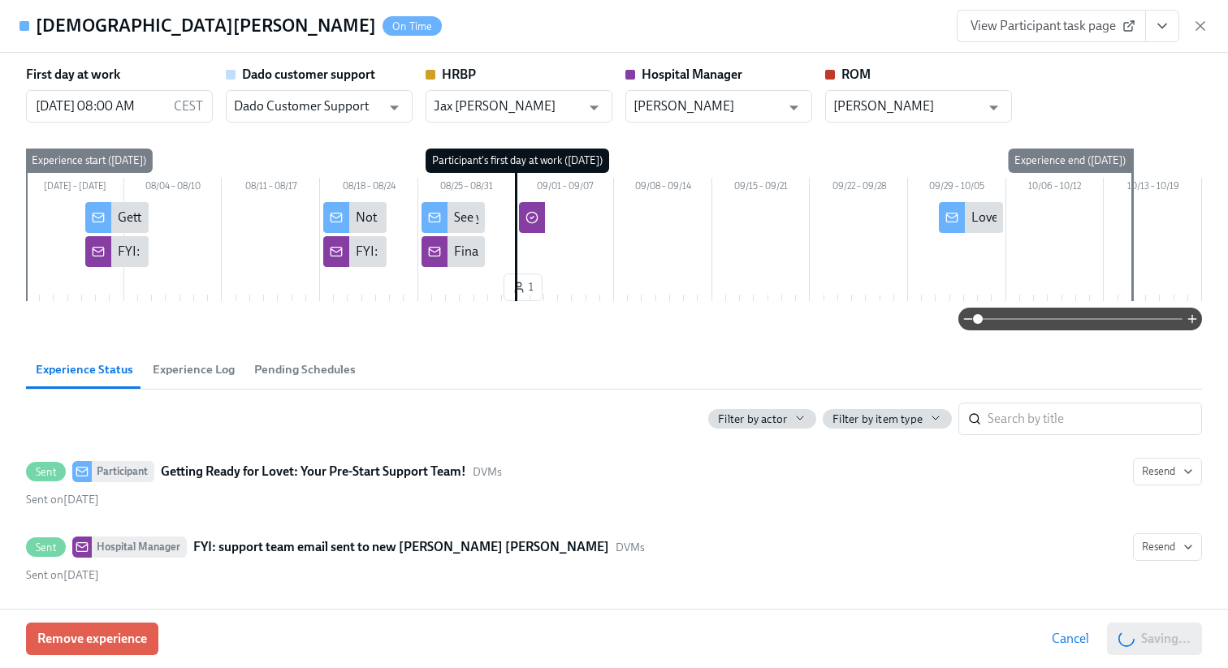
click at [1200, 36] on div "View Participant task page" at bounding box center [1082, 26] width 252 height 32
click at [1203, 25] on icon "button" at bounding box center [1200, 26] width 16 height 16
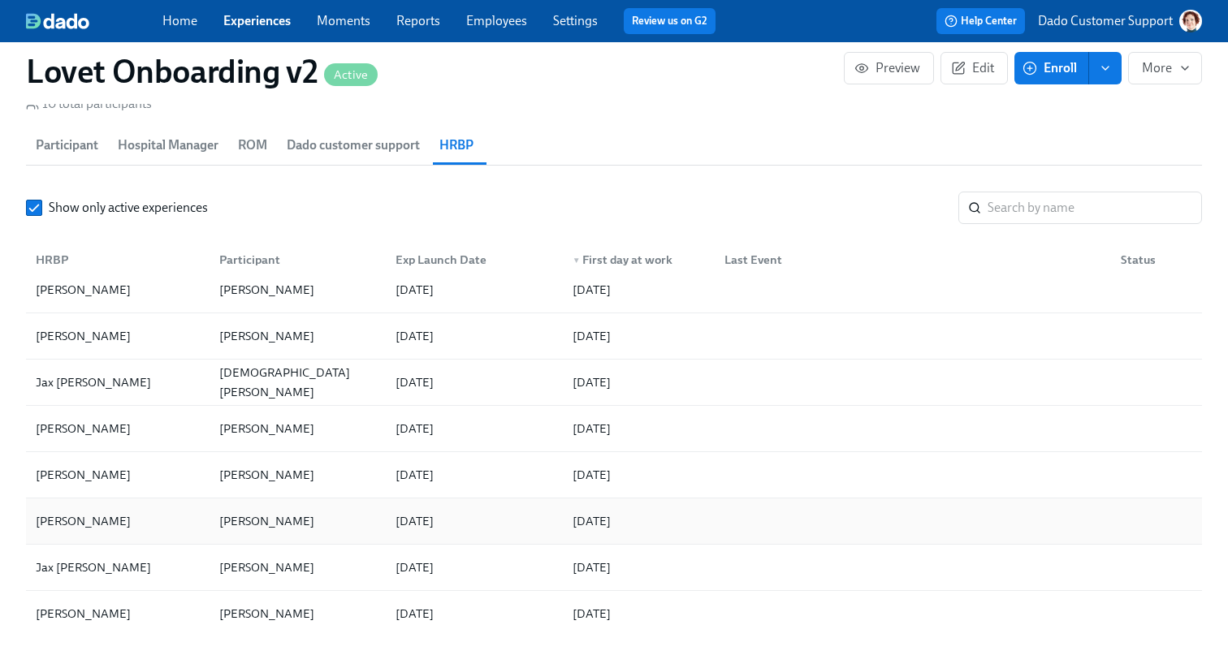
scroll to position [1190, 0]
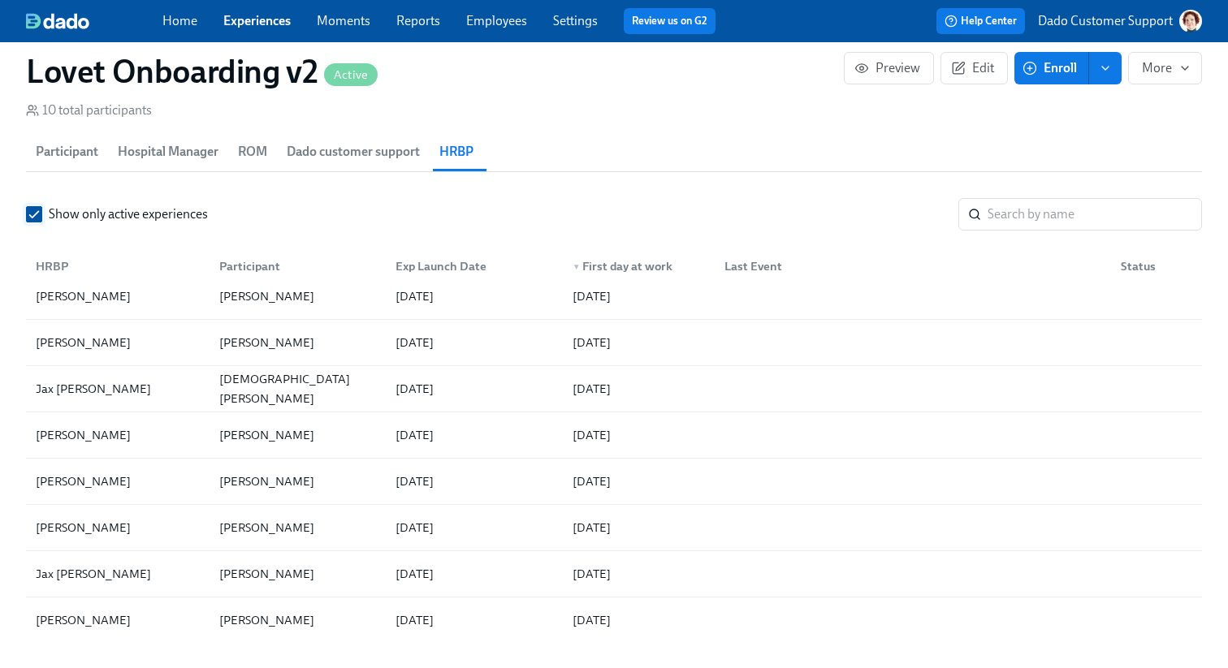
click at [80, 215] on span "Show only active experiences" at bounding box center [128, 214] width 159 height 18
click at [41, 215] on input "Show only active experiences" at bounding box center [34, 214] width 15 height 15
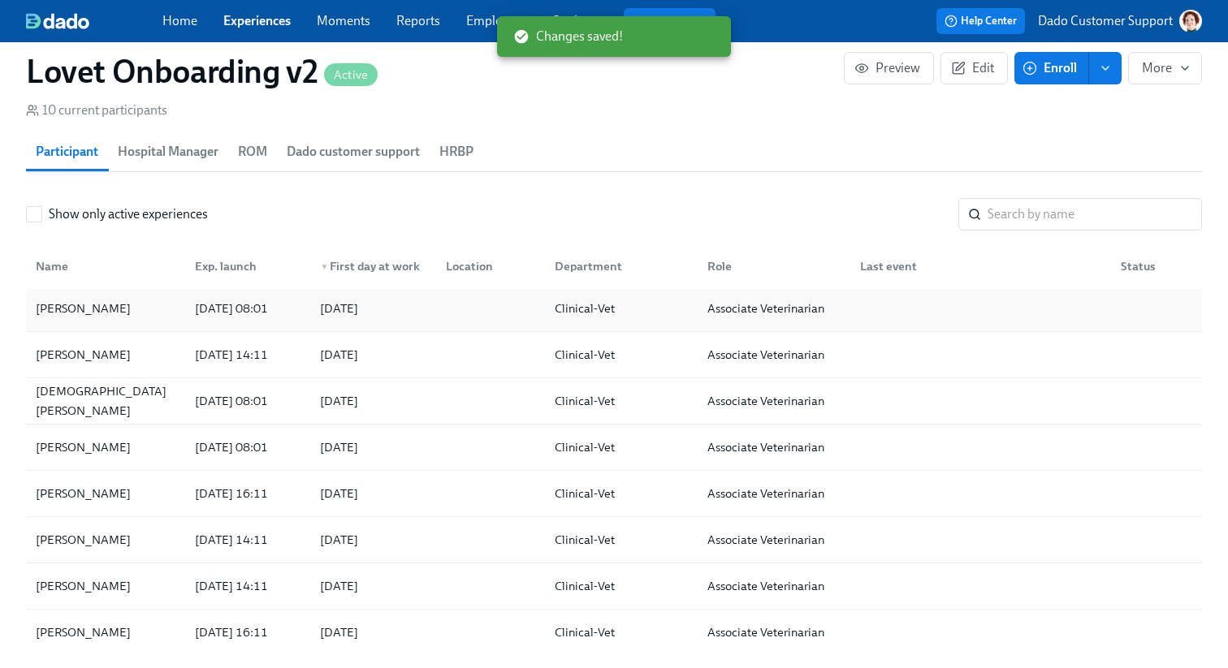
scroll to position [108, 0]
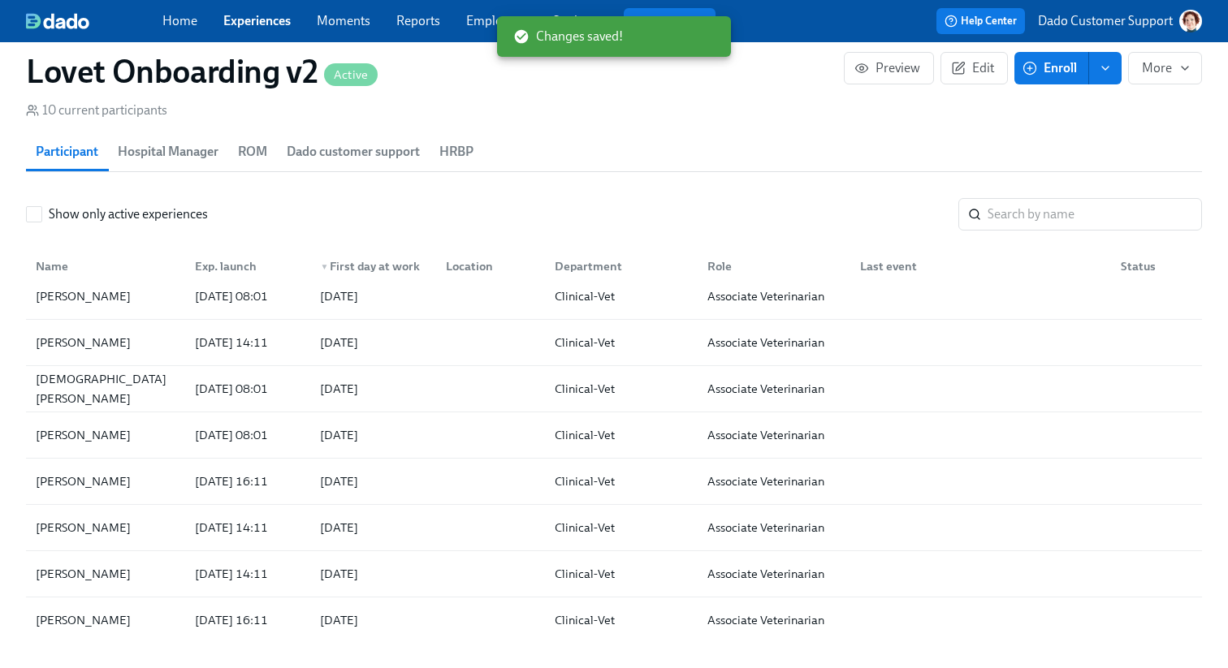
click at [464, 153] on span "HRBP" at bounding box center [456, 151] width 34 height 23
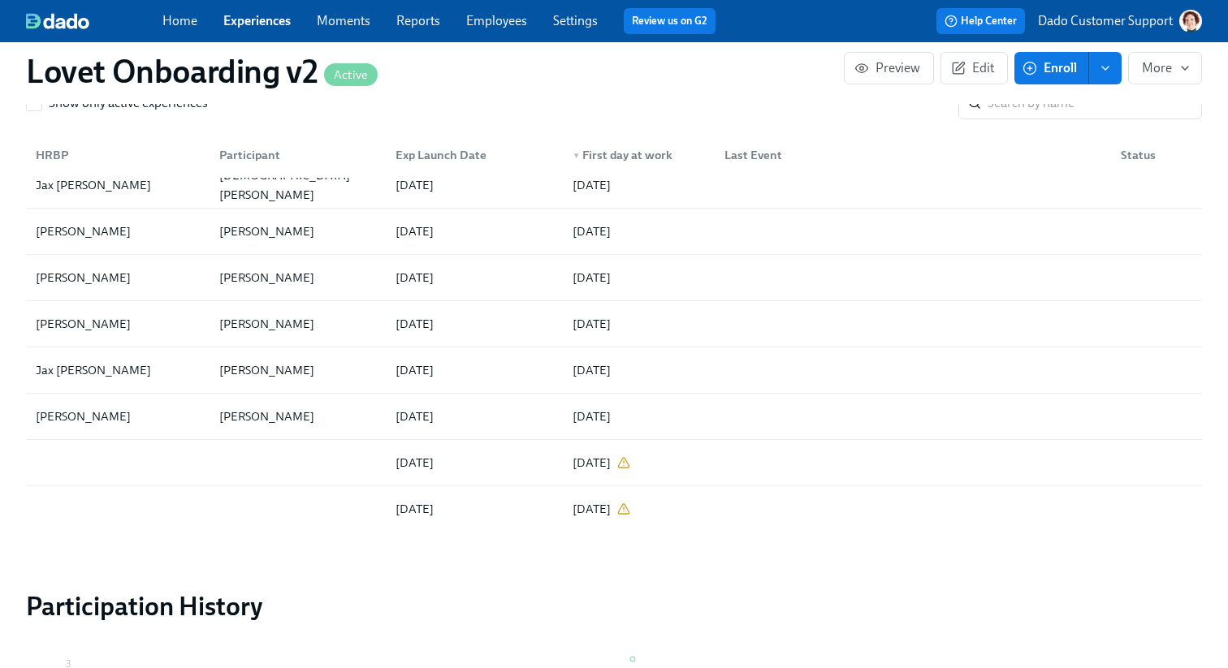
scroll to position [1331, 0]
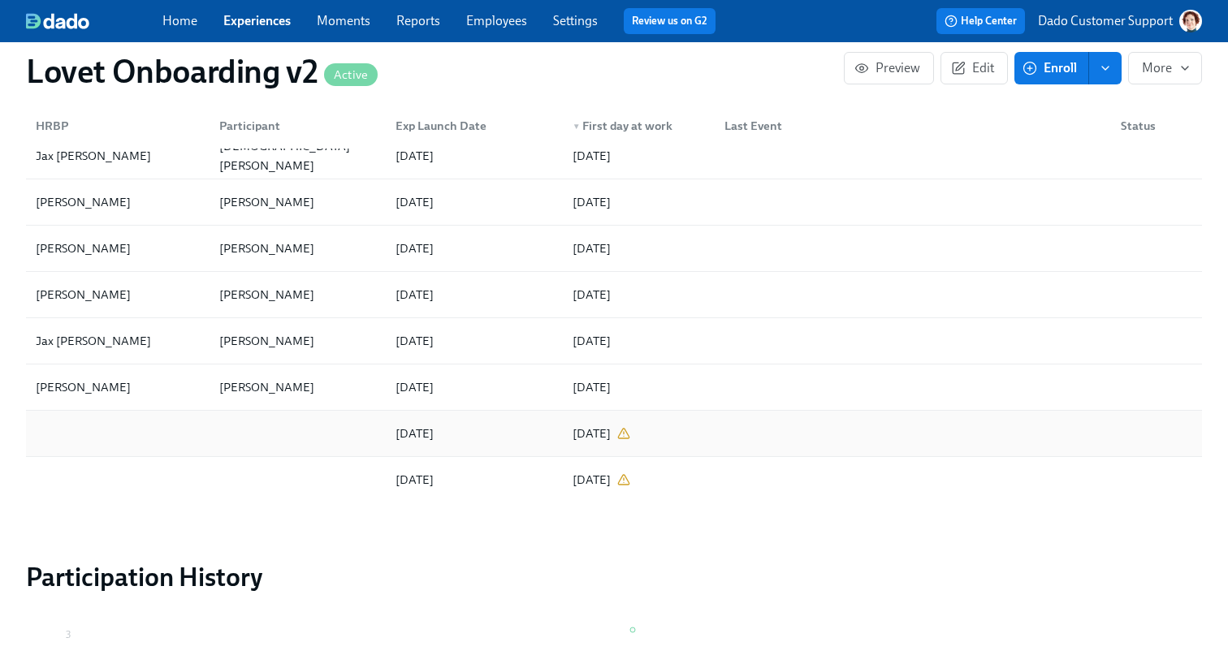
click at [71, 418] on div at bounding box center [117, 433] width 177 height 32
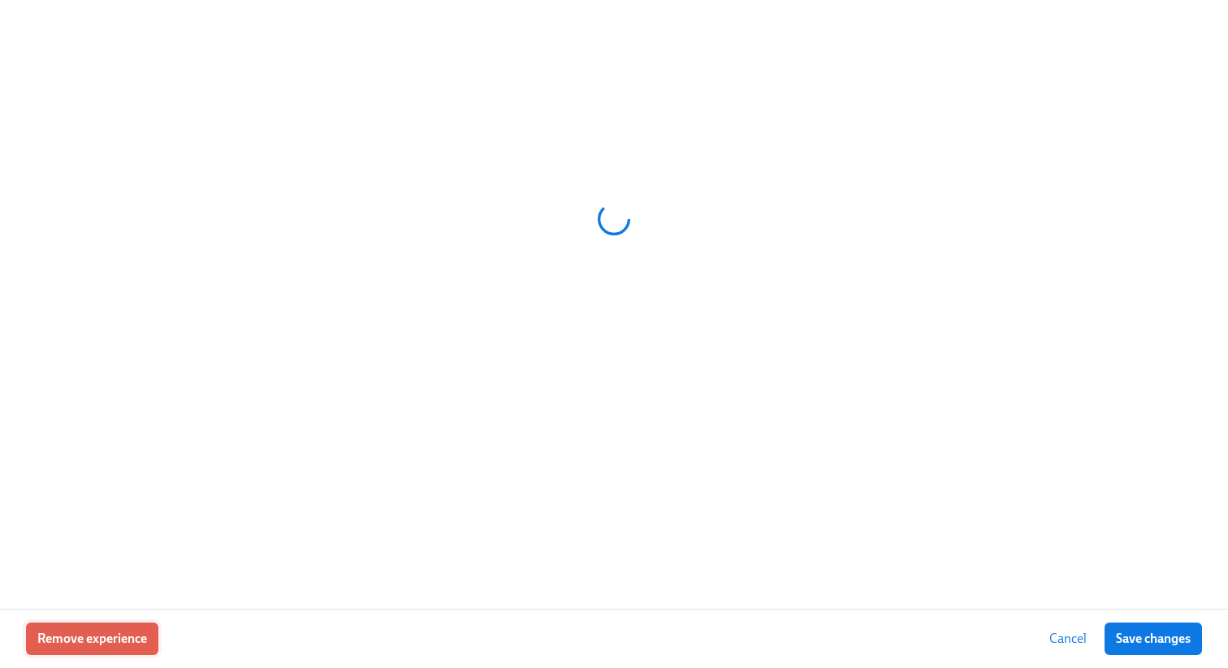
click at [54, 630] on button "Remove experience" at bounding box center [92, 639] width 132 height 32
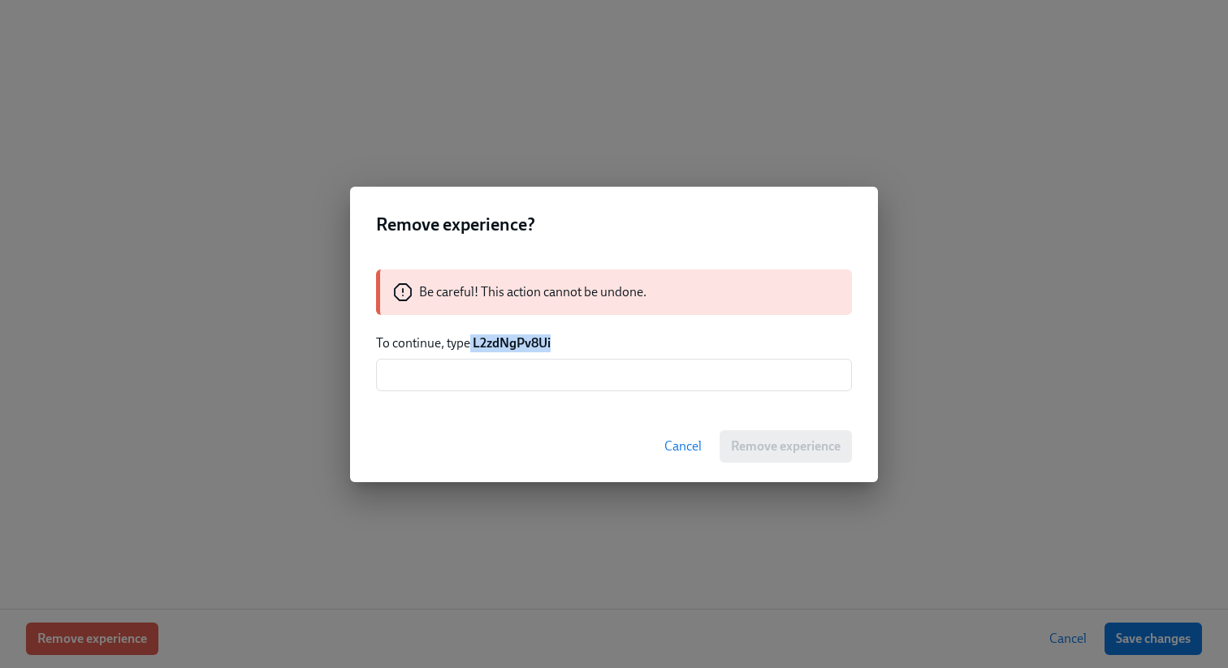
drag, startPoint x: 516, startPoint y: 344, endPoint x: 559, endPoint y: 348, distance: 43.2
click at [559, 344] on p "To continue, type L2zdNgPv8Ui" at bounding box center [614, 344] width 476 height 18
copy p "L2zdNgPv8Ui"
click at [551, 375] on input "text" at bounding box center [614, 375] width 476 height 32
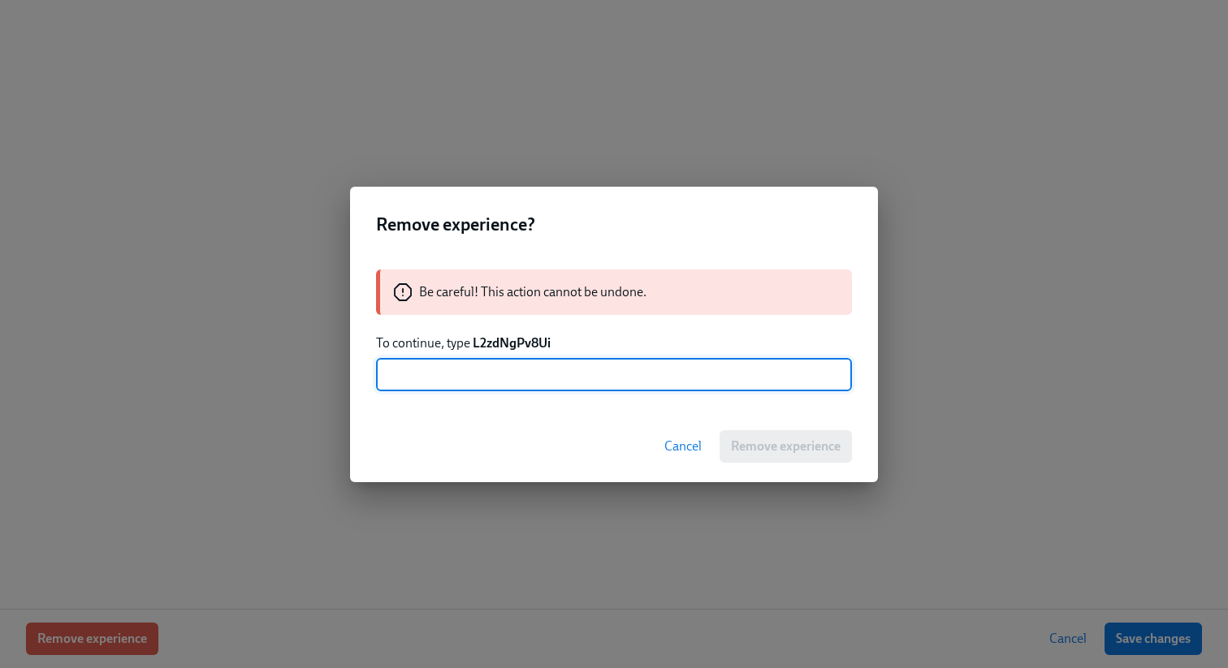
paste input "L2zdNgPv8Ui"
type input "L2zdNgPv8Ui"
click at [788, 451] on span "Remove experience" at bounding box center [786, 446] width 110 height 16
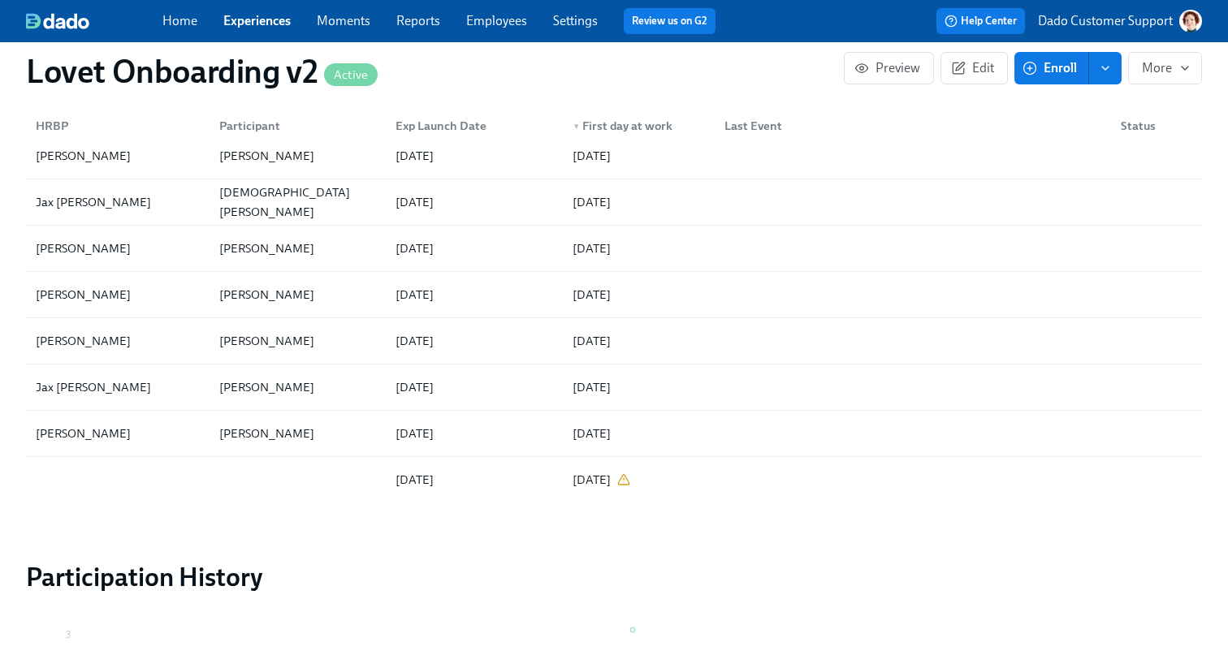
click at [99, 495] on div at bounding box center [117, 480] width 177 height 32
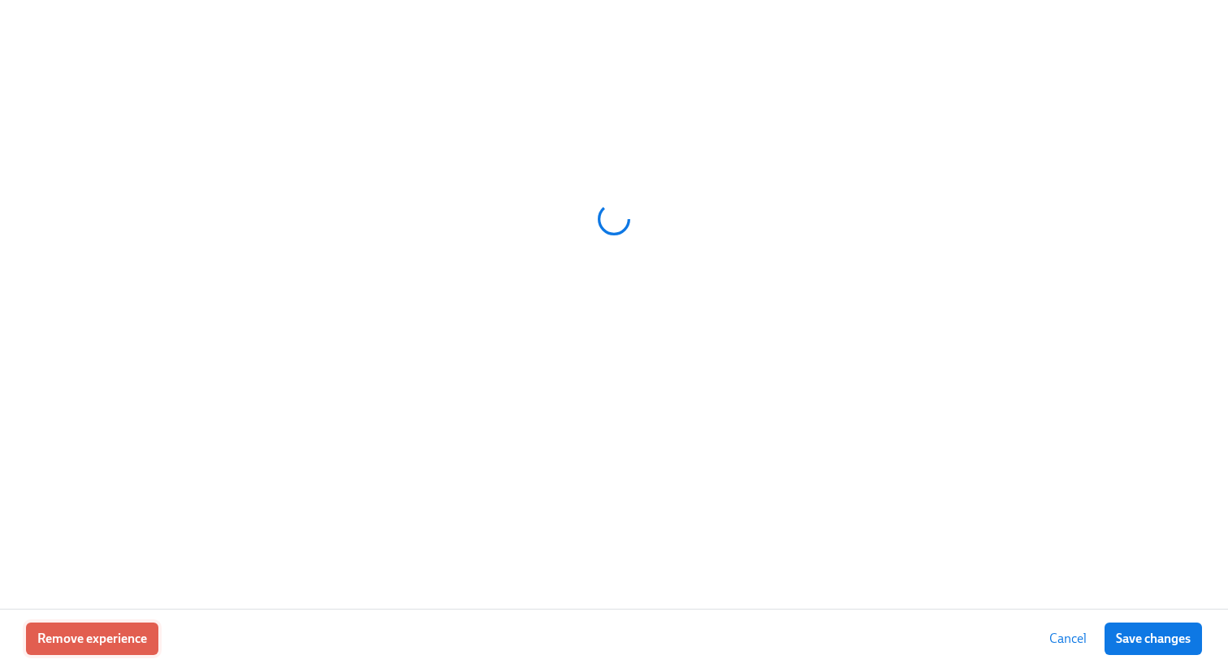
click at [104, 623] on button "Remove experience" at bounding box center [92, 639] width 132 height 32
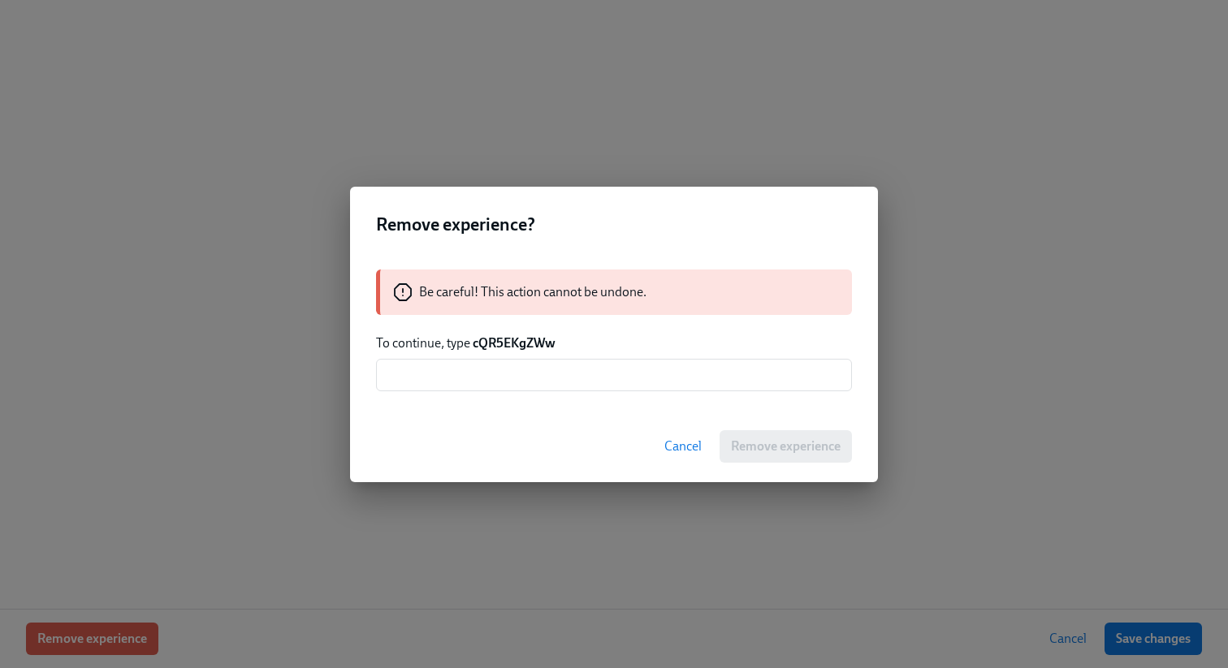
click at [489, 348] on strong "cQR5EKgZWw" at bounding box center [514, 342] width 83 height 15
copy strong "cQR5EKgZWw"
click at [486, 360] on input "text" at bounding box center [614, 375] width 476 height 32
paste input "cQR5EKgZWw"
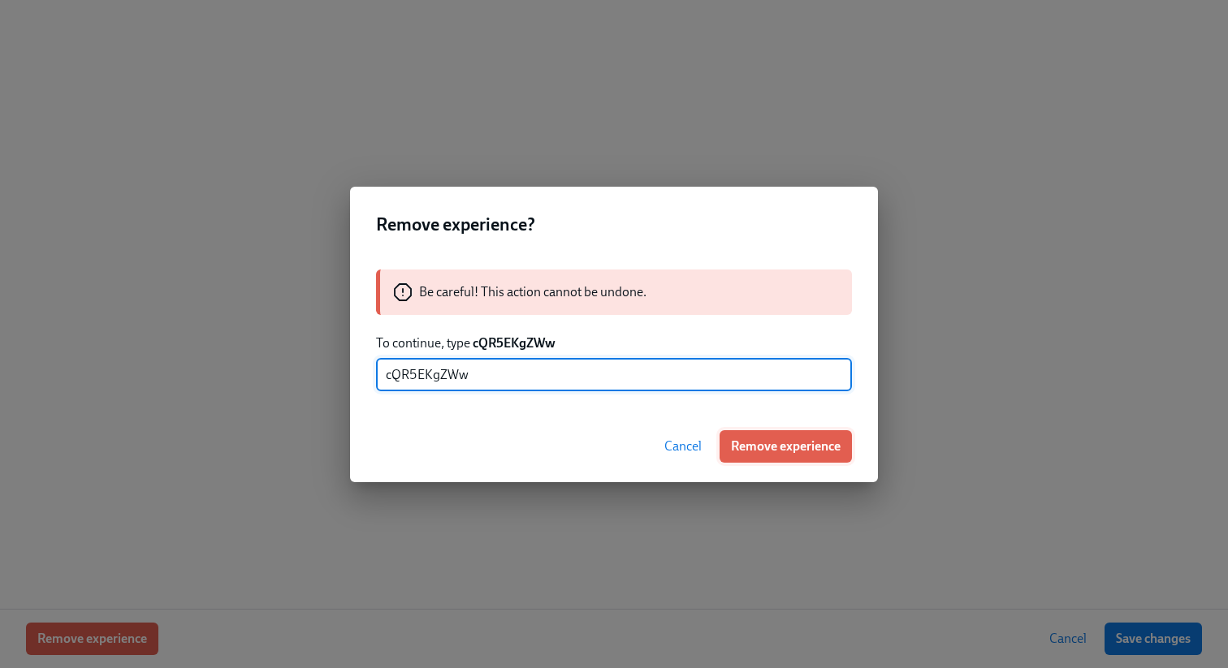
type input "cQR5EKgZWw"
click at [833, 455] on button "Remove experience" at bounding box center [785, 446] width 132 height 32
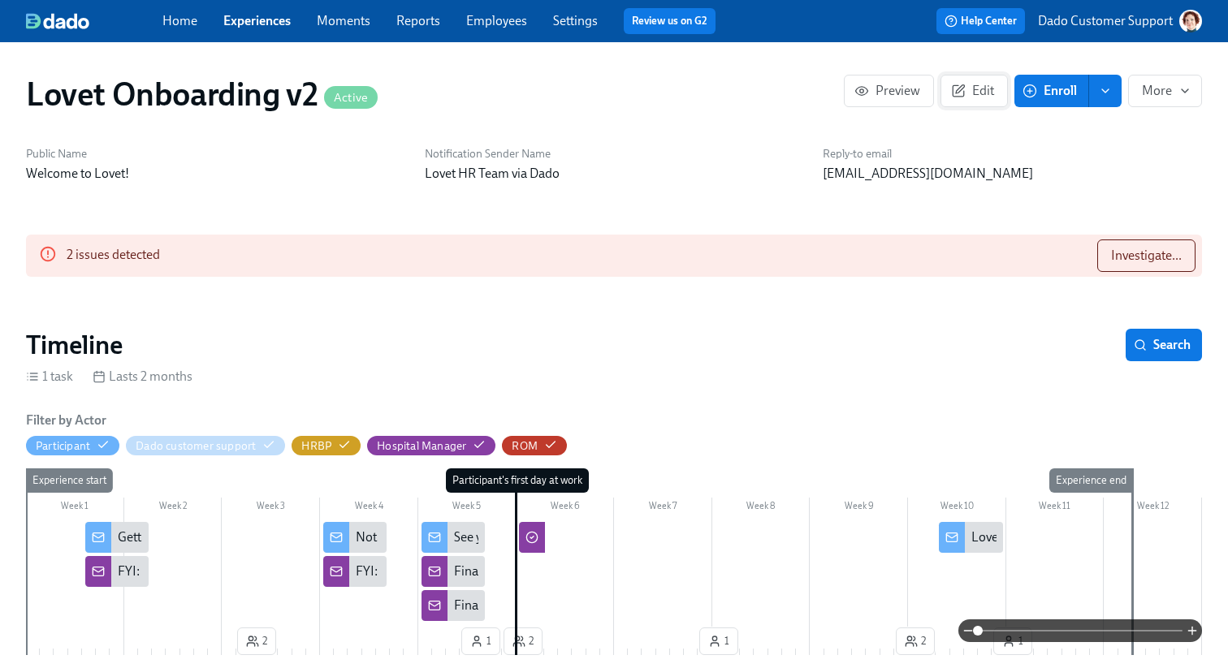
click at [976, 92] on span "Edit" at bounding box center [974, 91] width 40 height 16
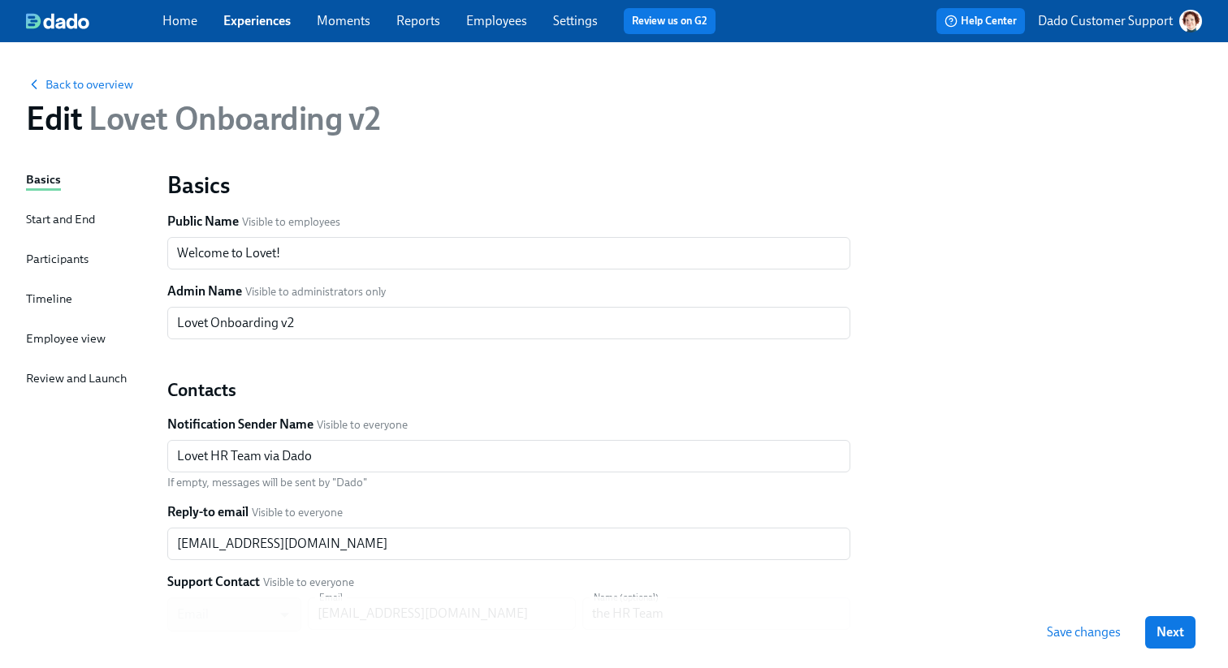
click at [56, 297] on div "Timeline" at bounding box center [49, 299] width 46 height 18
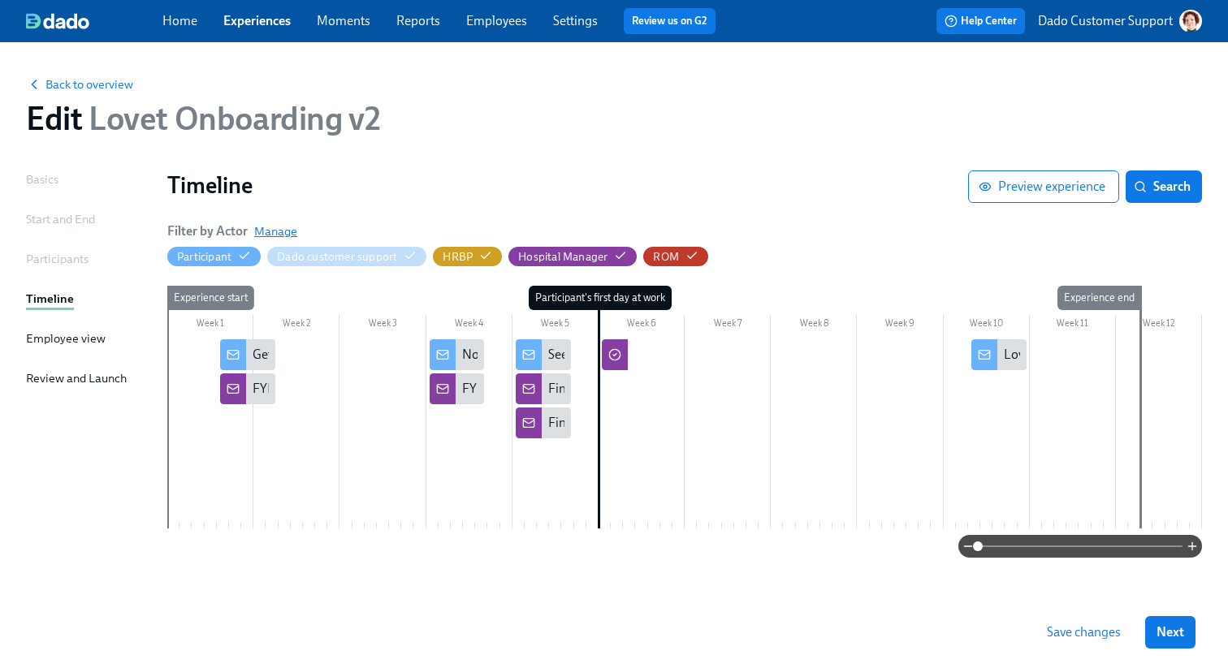
click at [274, 227] on span "Manage" at bounding box center [275, 231] width 43 height 16
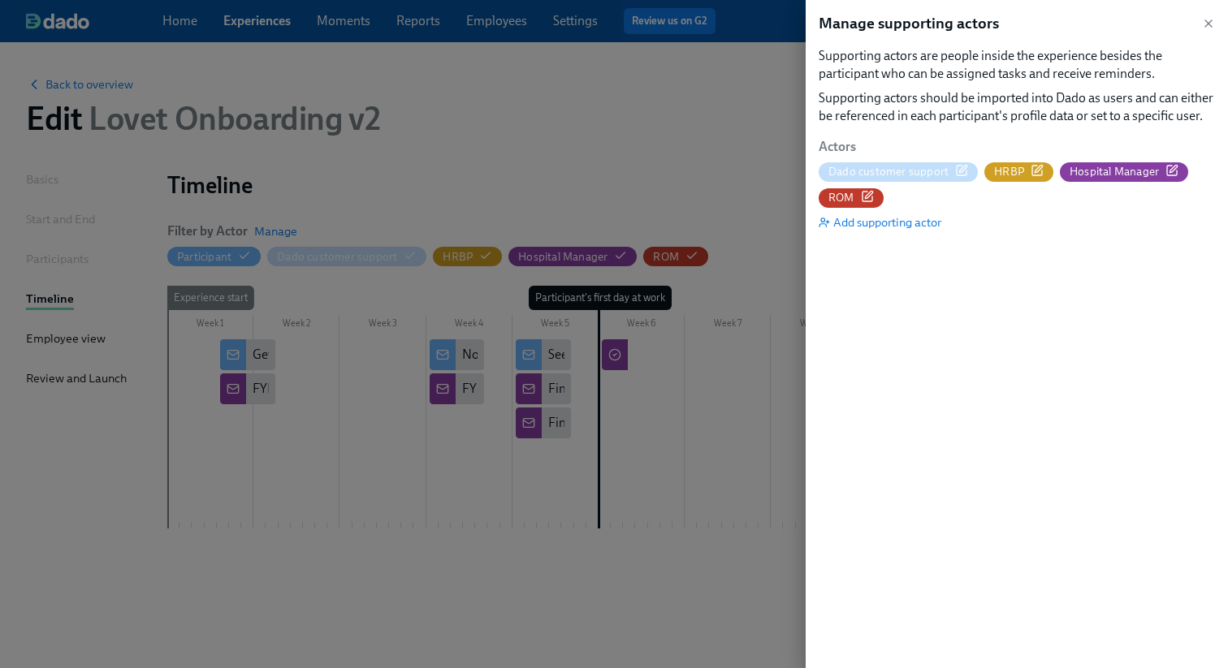
click at [877, 196] on span "ROM" at bounding box center [850, 197] width 65 height 15
click at [1172, 168] on icon "button" at bounding box center [1171, 170] width 13 height 13
click at [542, 137] on div at bounding box center [614, 334] width 1228 height 668
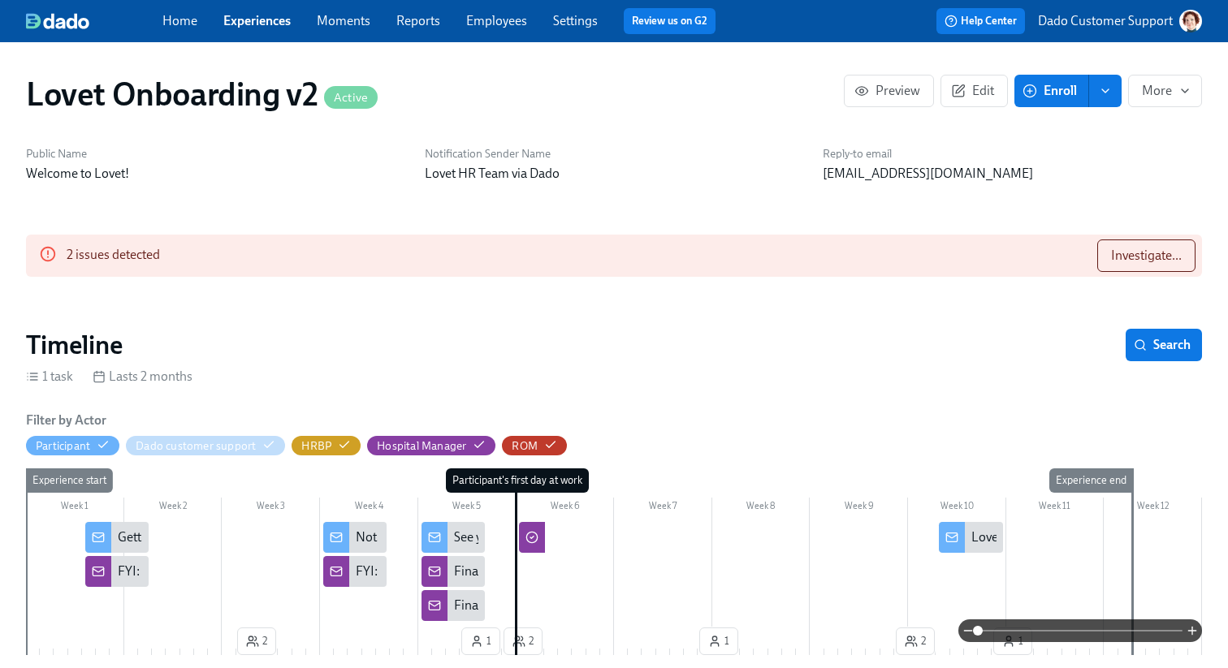
scroll to position [0, 2816]
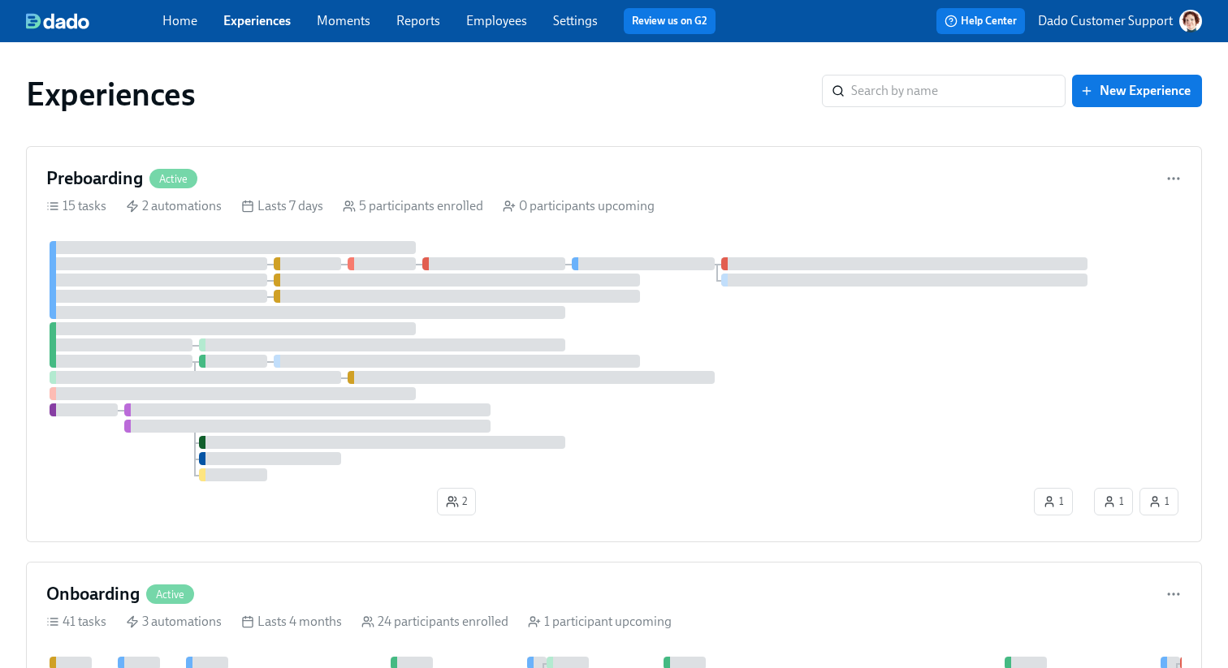
click at [1091, 20] on p "Dado Customer Support" at bounding box center [1105, 21] width 135 height 18
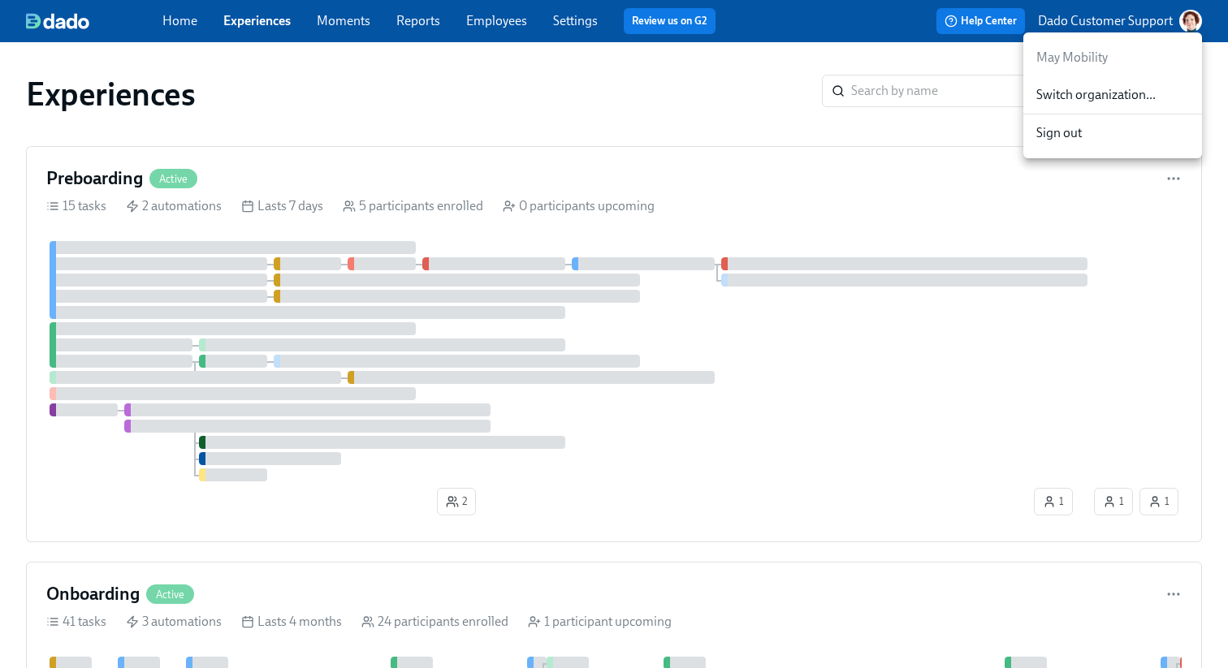
click at [635, 100] on div at bounding box center [614, 334] width 1228 height 668
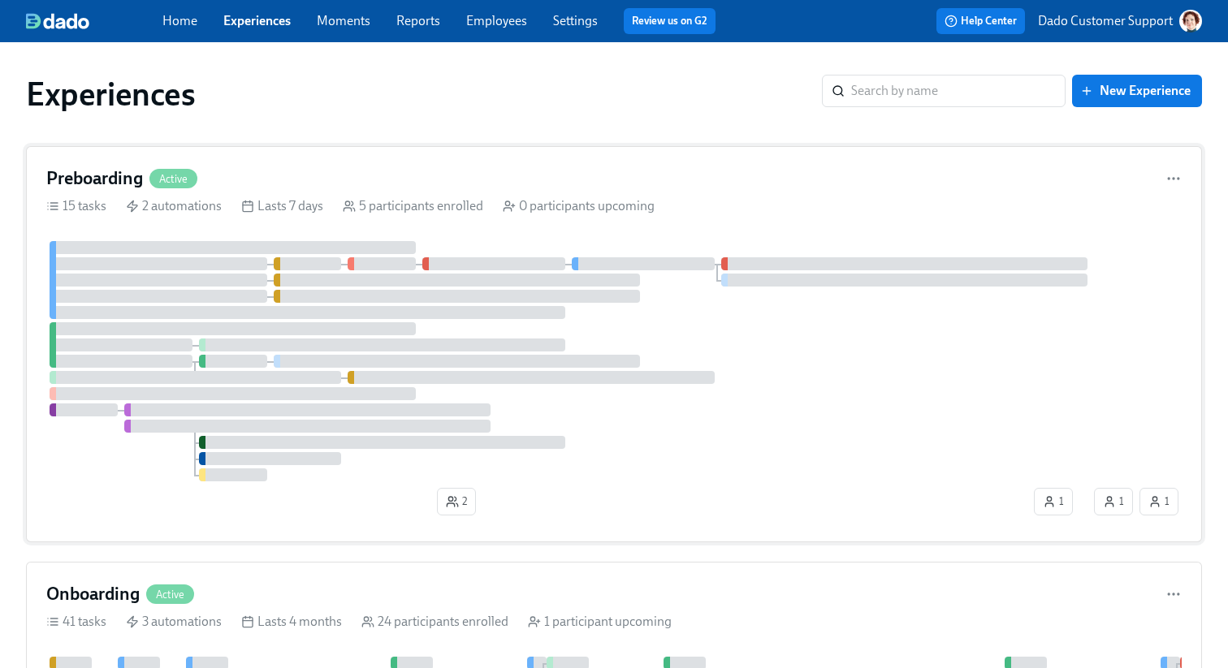
click at [598, 208] on div "0 participants upcoming" at bounding box center [579, 206] width 152 height 18
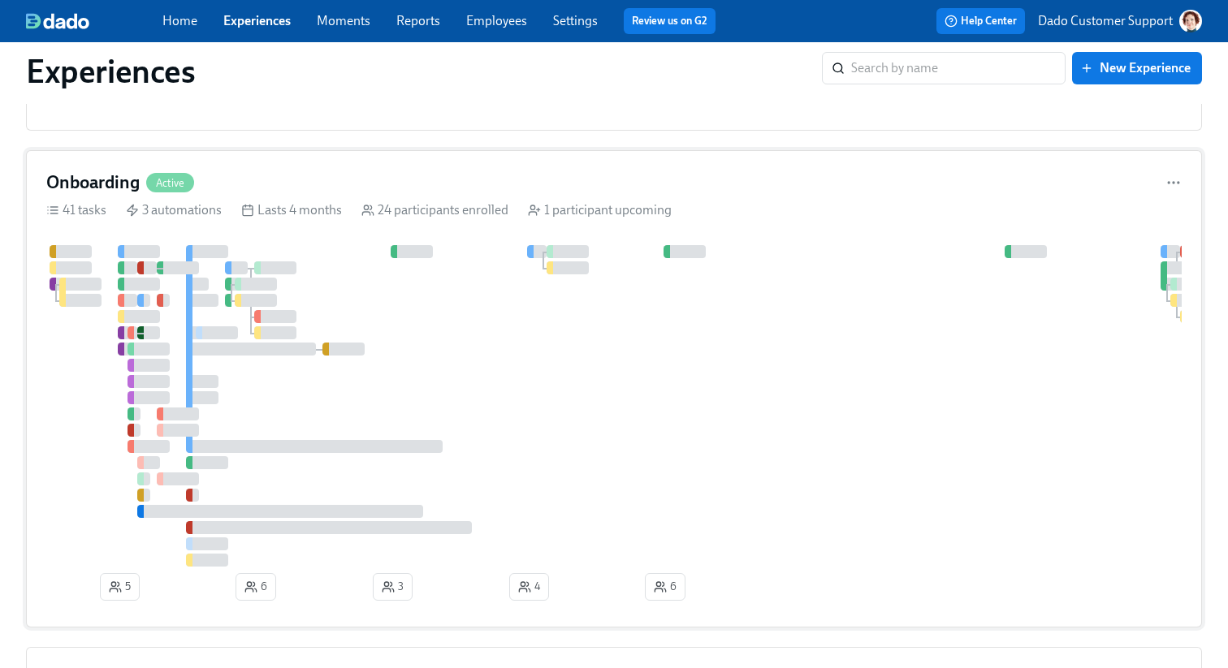
scroll to position [415, 0]
click at [551, 456] on div at bounding box center [660, 403] width 1228 height 322
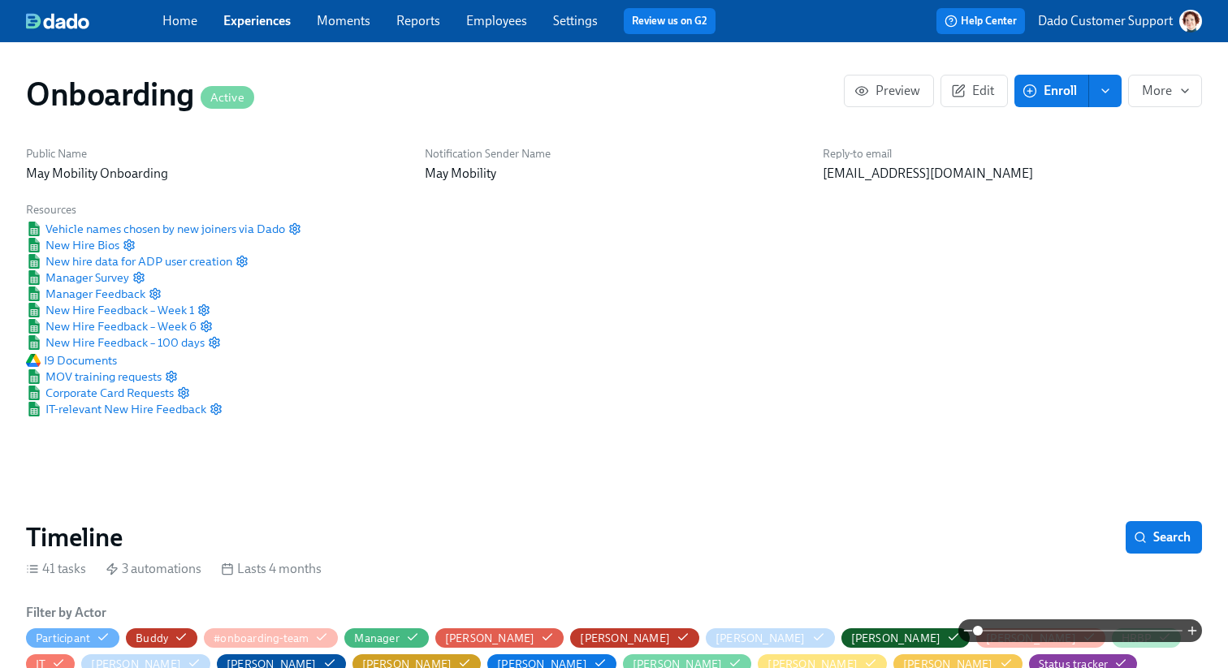
scroll to position [415, 0]
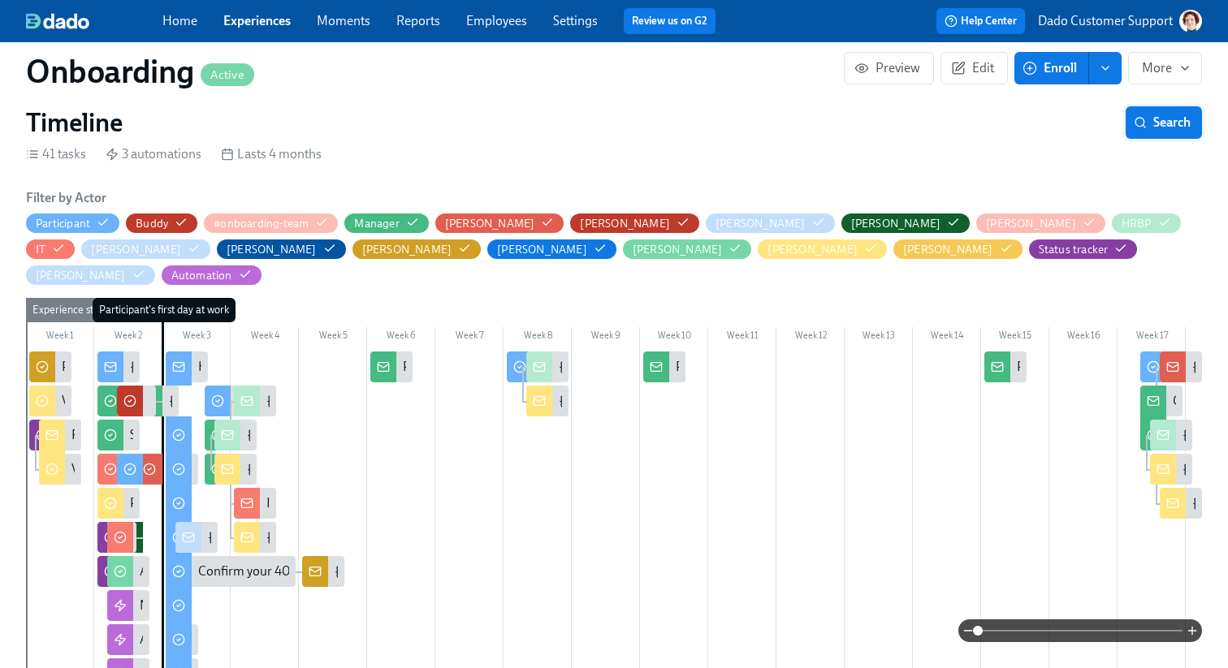
click at [1172, 122] on span "Search" at bounding box center [1164, 122] width 54 height 16
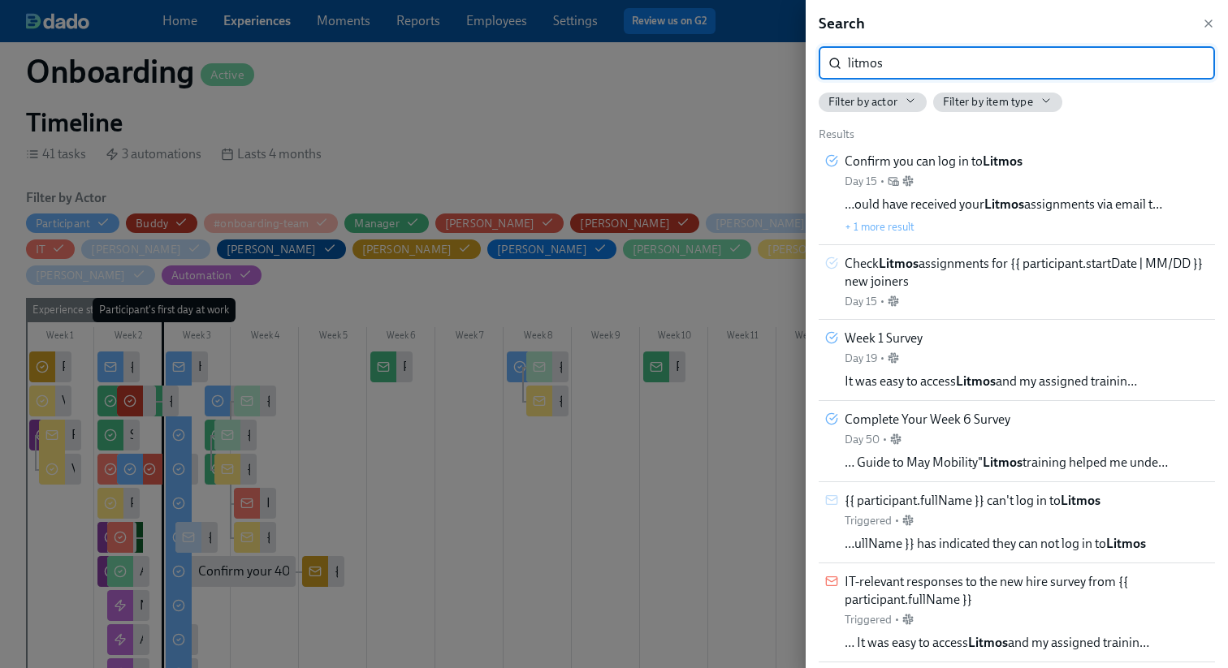
type input "litmos"
click at [716, 132] on div at bounding box center [614, 334] width 1228 height 668
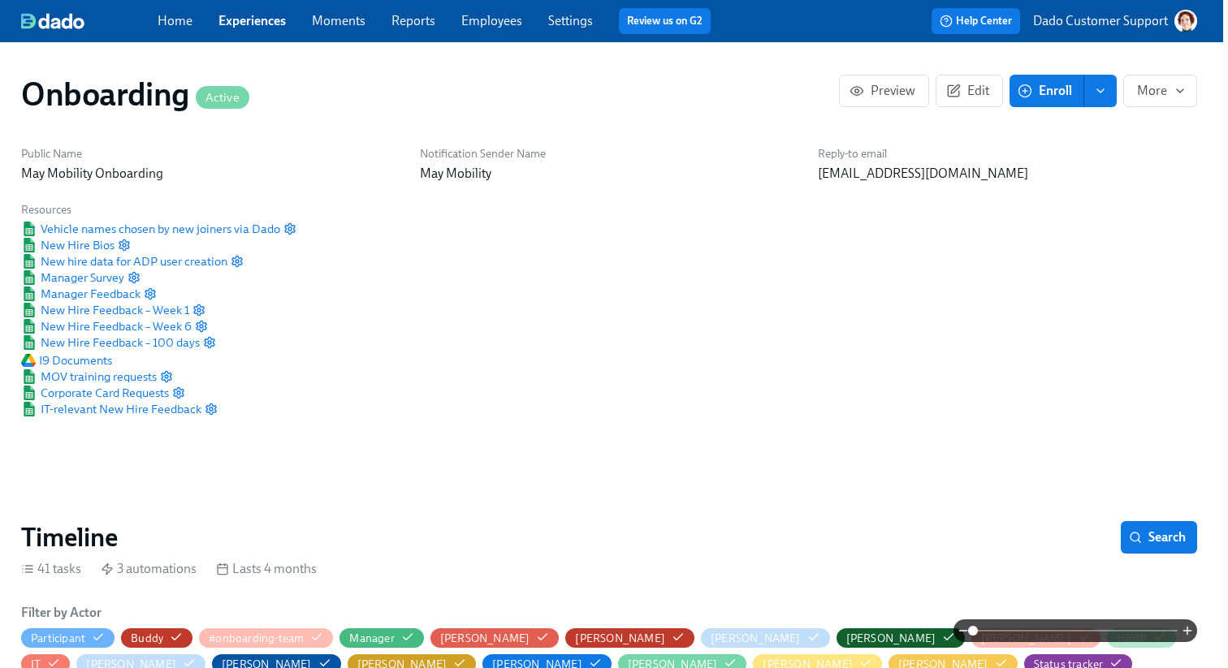
scroll to position [0, 11]
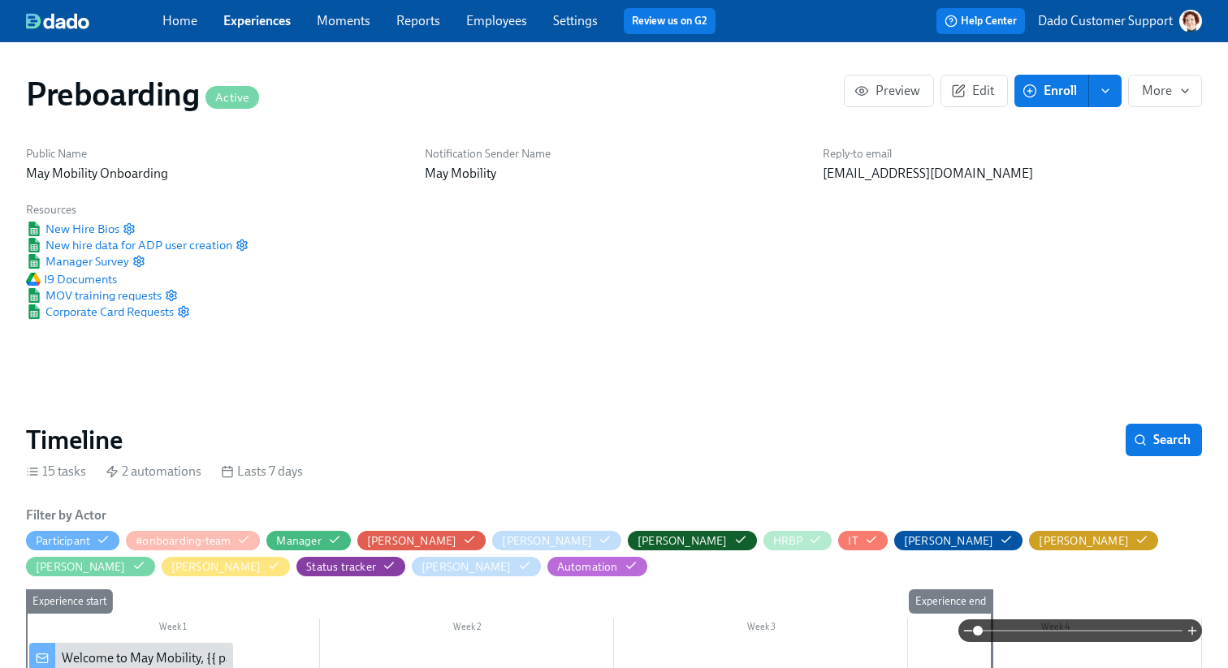
scroll to position [0, 2147]
click at [571, 19] on link "Settings" at bounding box center [575, 20] width 45 height 15
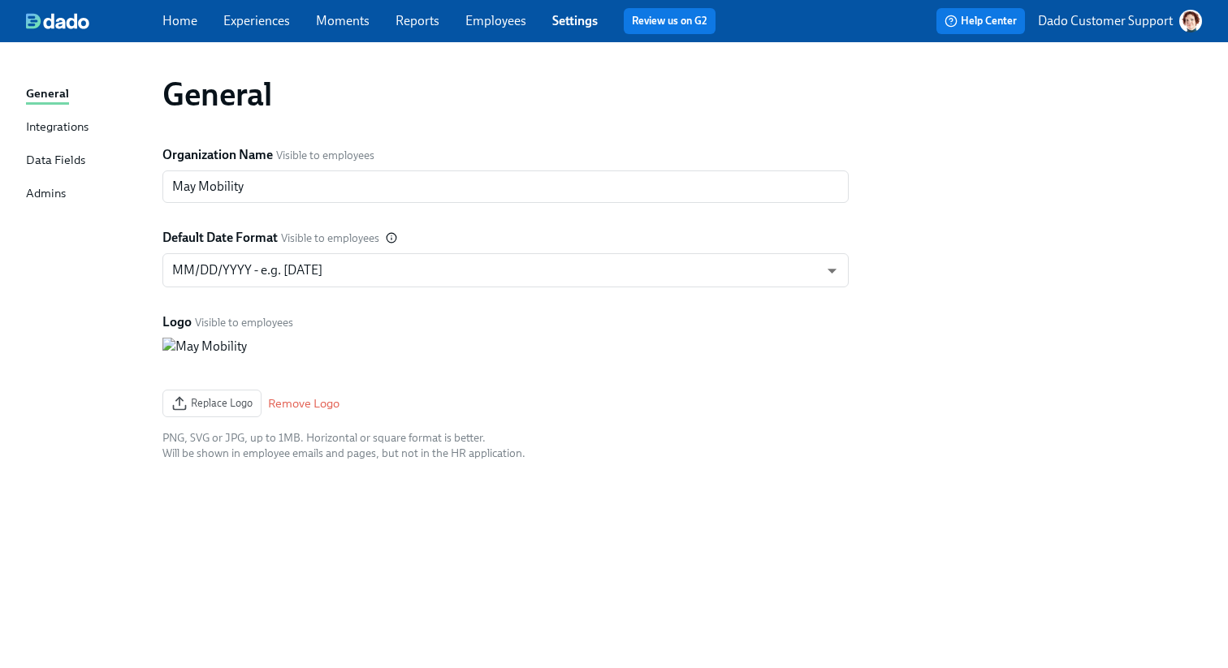
click at [45, 160] on div "Data Fields" at bounding box center [55, 161] width 59 height 20
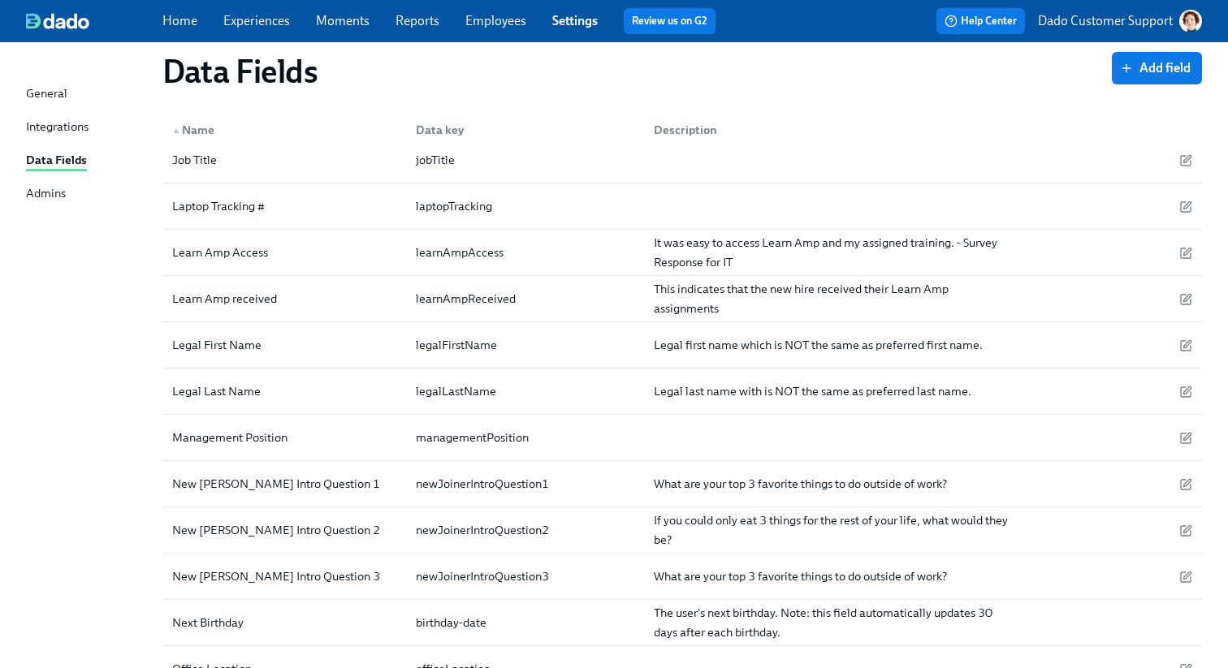
scroll to position [2330, 0]
click at [374, 242] on div "Learn Amp Access" at bounding box center [284, 251] width 237 height 32
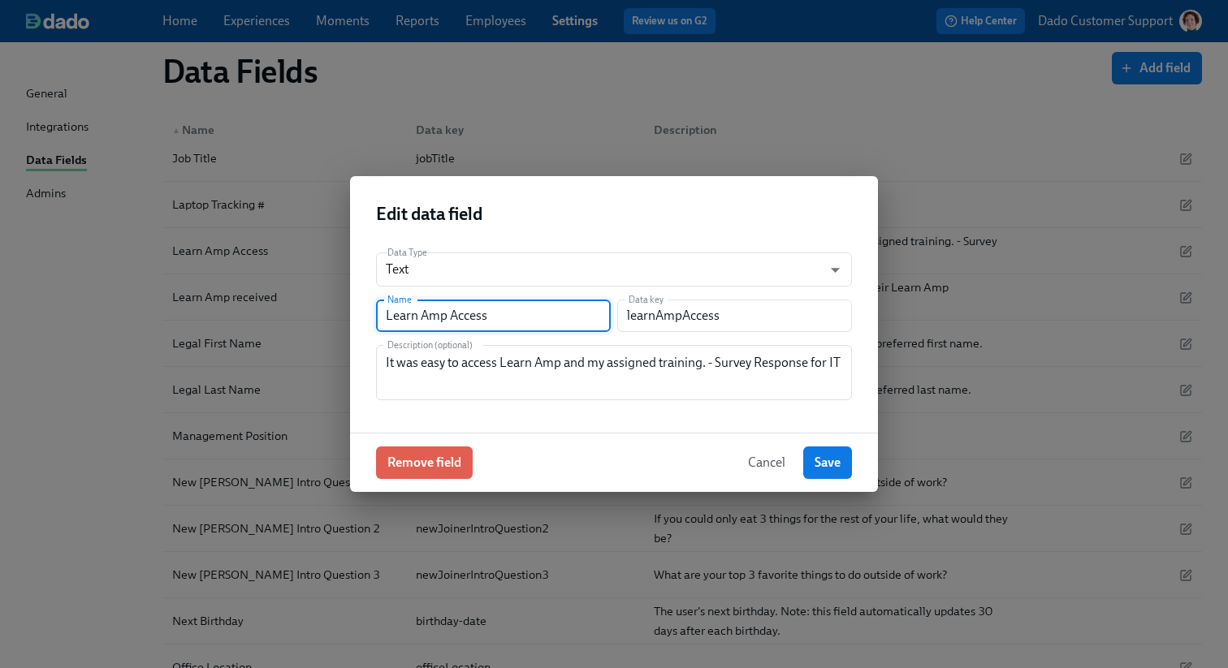
drag, startPoint x: 444, startPoint y: 317, endPoint x: 209, endPoint y: 309, distance: 234.8
click at [209, 309] on div "Edit data field Data Type Text string ​ Name Learn Amp Access Name Data key lea…" at bounding box center [614, 334] width 1228 height 668
type input "Litmos Access"
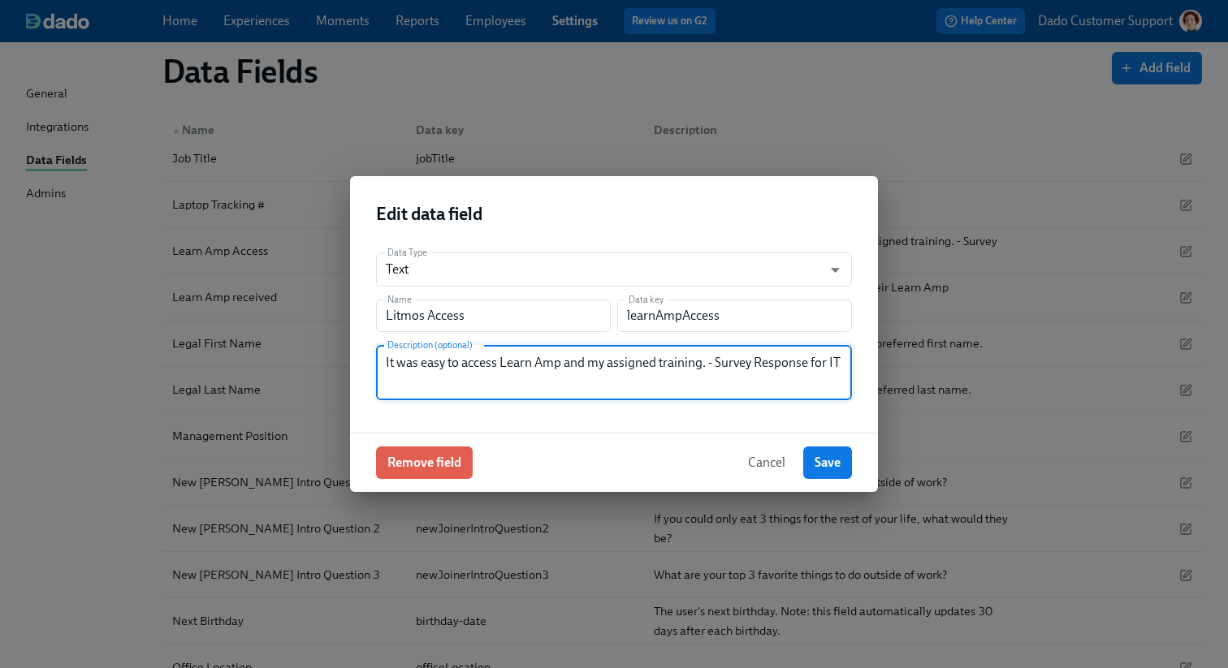
drag, startPoint x: 560, startPoint y: 363, endPoint x: 503, endPoint y: 363, distance: 57.6
click at [503, 363] on textarea "It was easy to access Learn Amp and my assigned training. - Survey Response for…" at bounding box center [614, 372] width 456 height 39
type textarea "It was easy to access Litmos and my assigned training. - Survey Response for IT"
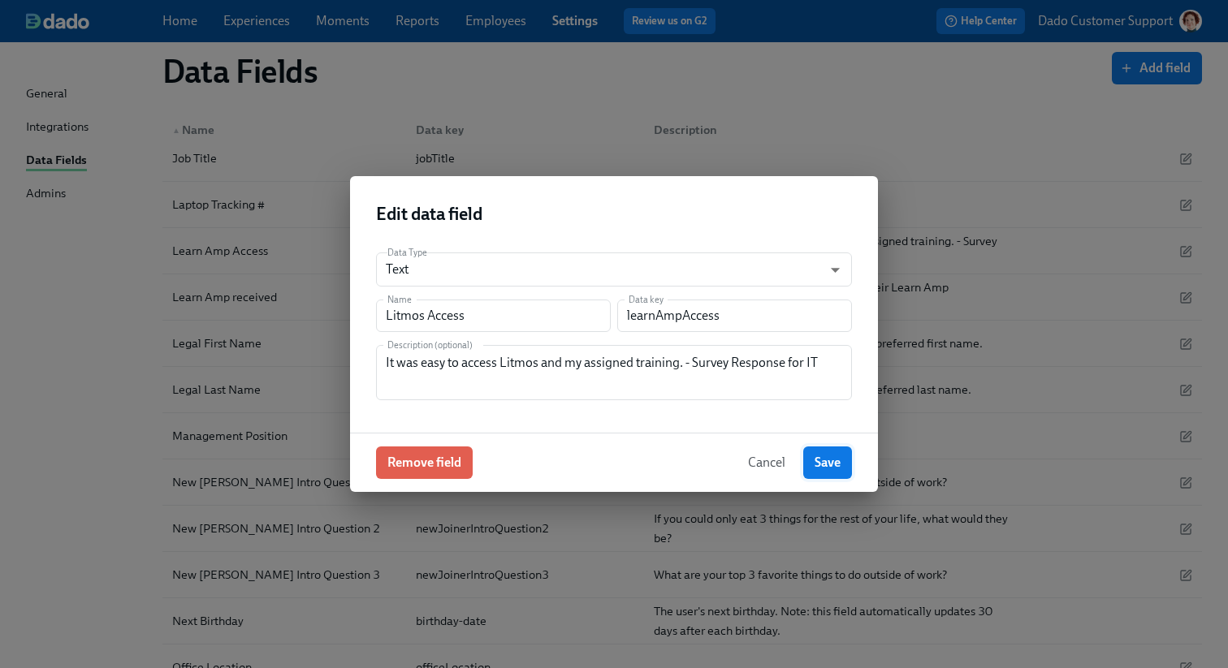
click at [843, 464] on button "Save" at bounding box center [827, 463] width 49 height 32
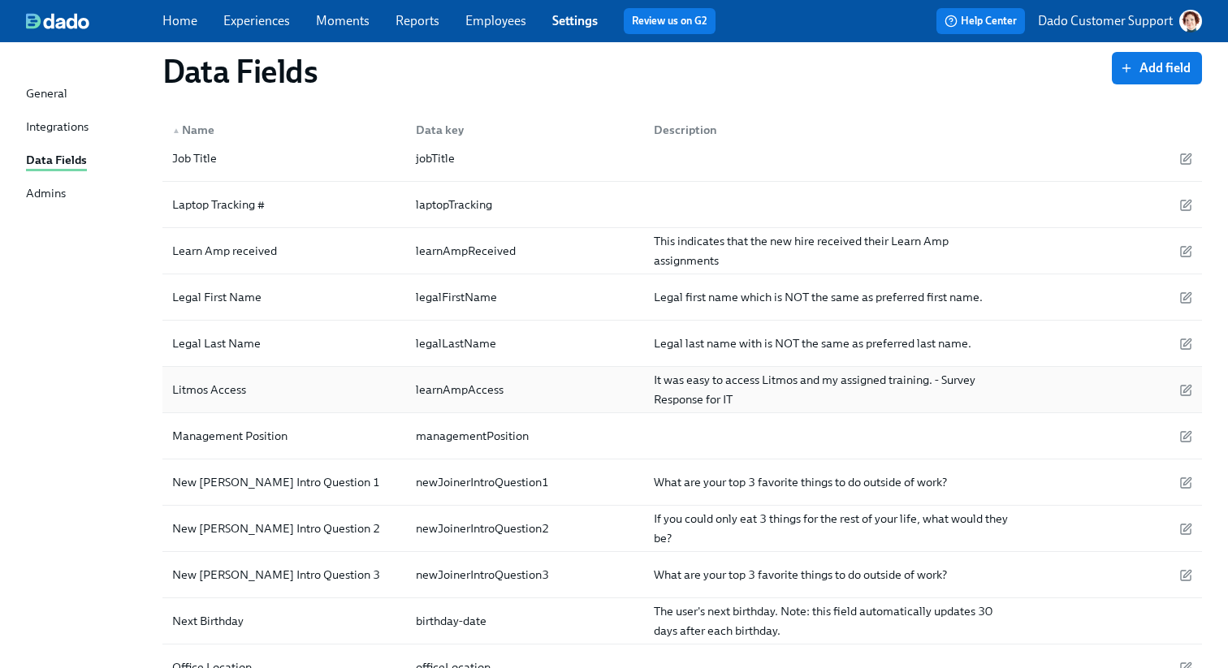
click at [221, 390] on div "Litmos Access" at bounding box center [209, 389] width 87 height 19
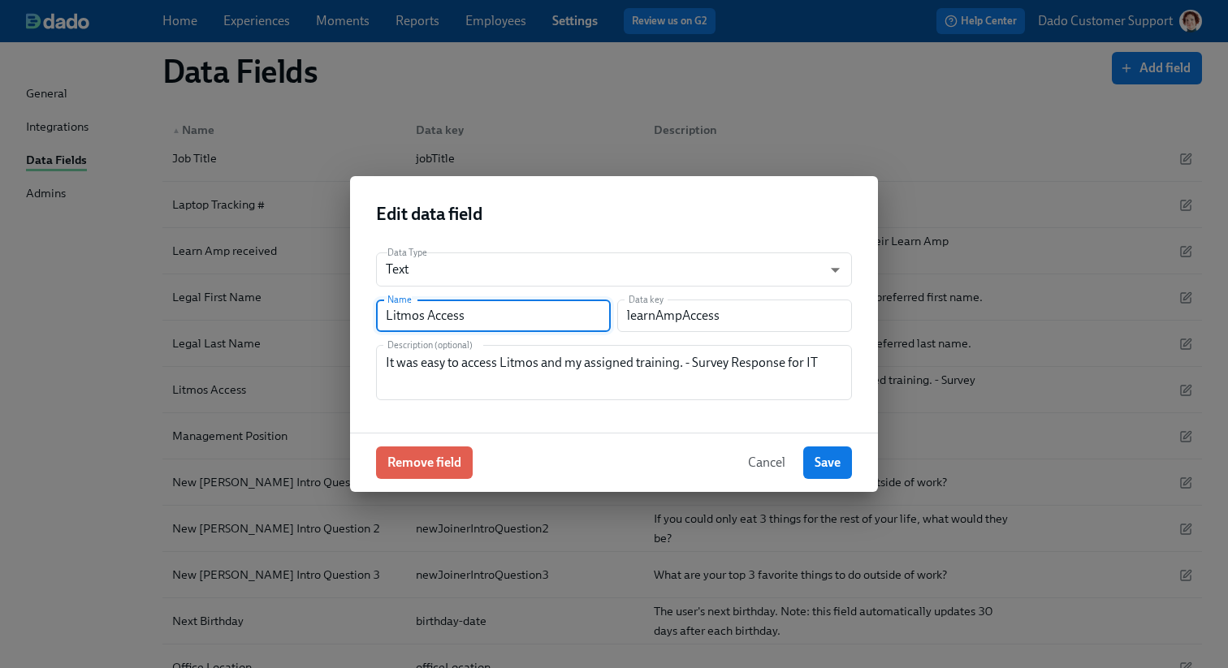
drag, startPoint x: 421, startPoint y: 317, endPoint x: 270, endPoint y: 316, distance: 151.0
click at [271, 317] on div "Edit data field Data Type Text string ​ Name Litmos Access Name Data key learnA…" at bounding box center [614, 334] width 1228 height 668
type input "Learnamp Access"
click at [512, 357] on textarea "It was easy to access Litmos and my assigned training. - Survey Response for IT" at bounding box center [614, 372] width 456 height 39
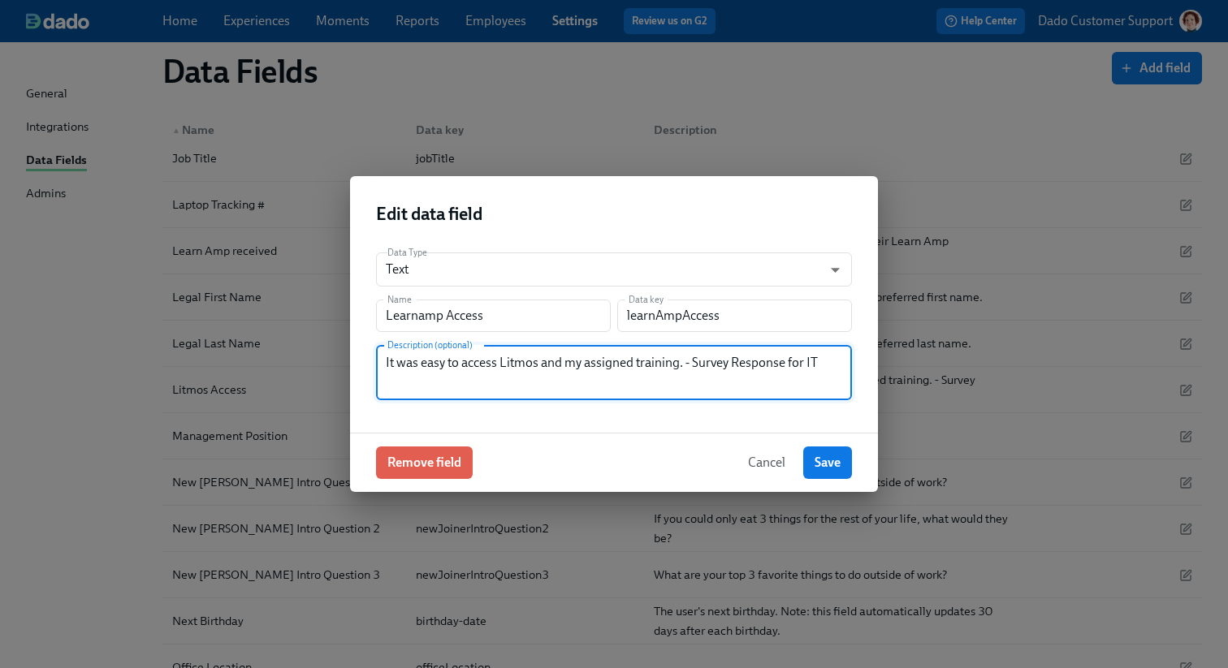
click at [512, 357] on textarea "It was easy to access Litmos and my assigned training. - Survey Response for IT" at bounding box center [614, 372] width 456 height 39
type textarea "It was easy to access Learnamp and my assigned training. - Survey Response for …"
click at [825, 472] on button "Save" at bounding box center [827, 463] width 49 height 32
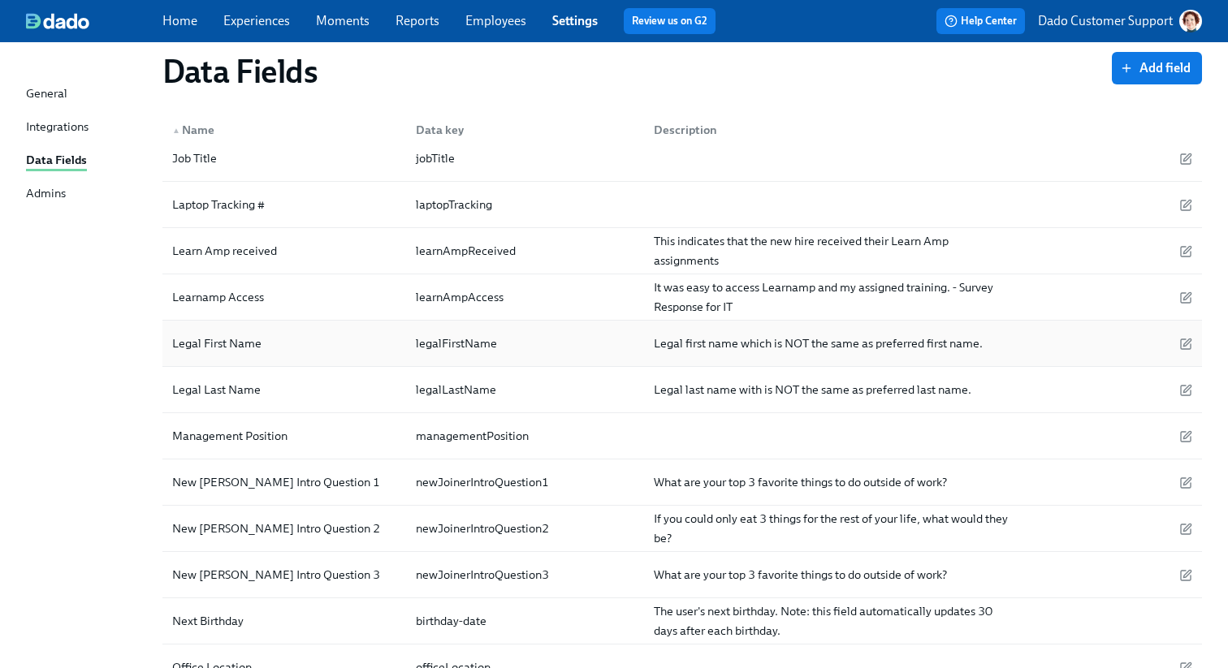
click at [240, 328] on div "Legal First Name" at bounding box center [284, 343] width 237 height 32
click at [214, 306] on div "Learnamp Access" at bounding box center [218, 296] width 105 height 19
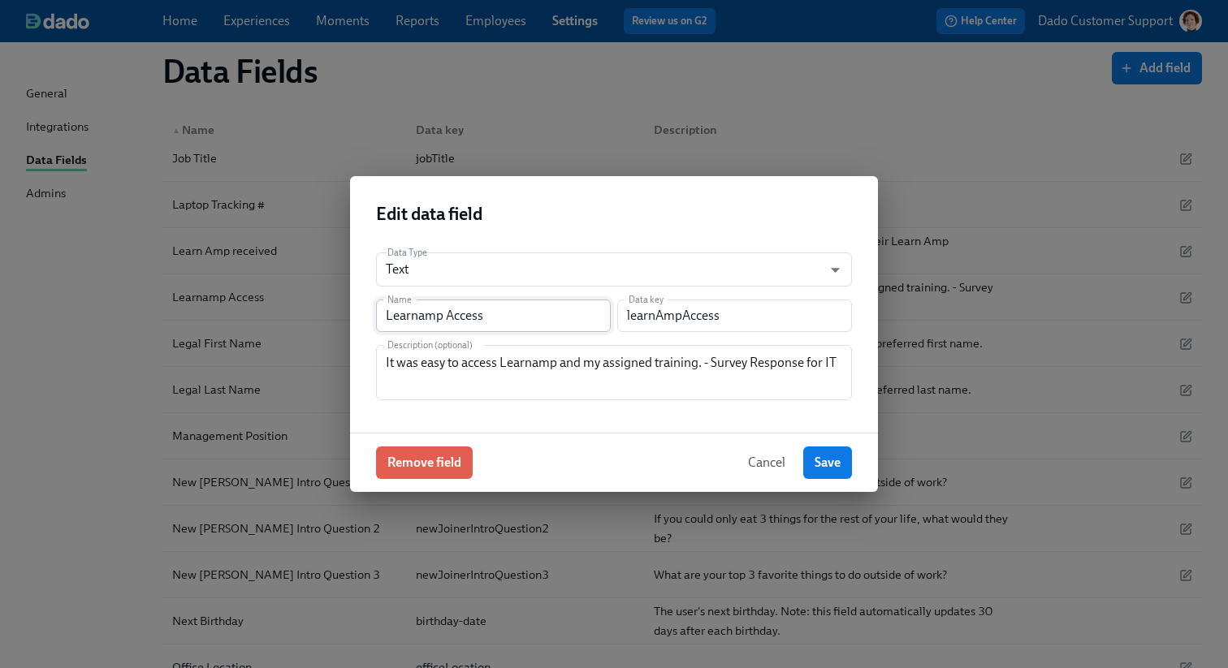
click at [407, 317] on input "Learnamp Access" at bounding box center [493, 316] width 235 height 32
type input "Litmos Access"
click at [512, 370] on textarea "It was easy to access Learnamp and my assigned training. - Survey Response for …" at bounding box center [614, 372] width 456 height 39
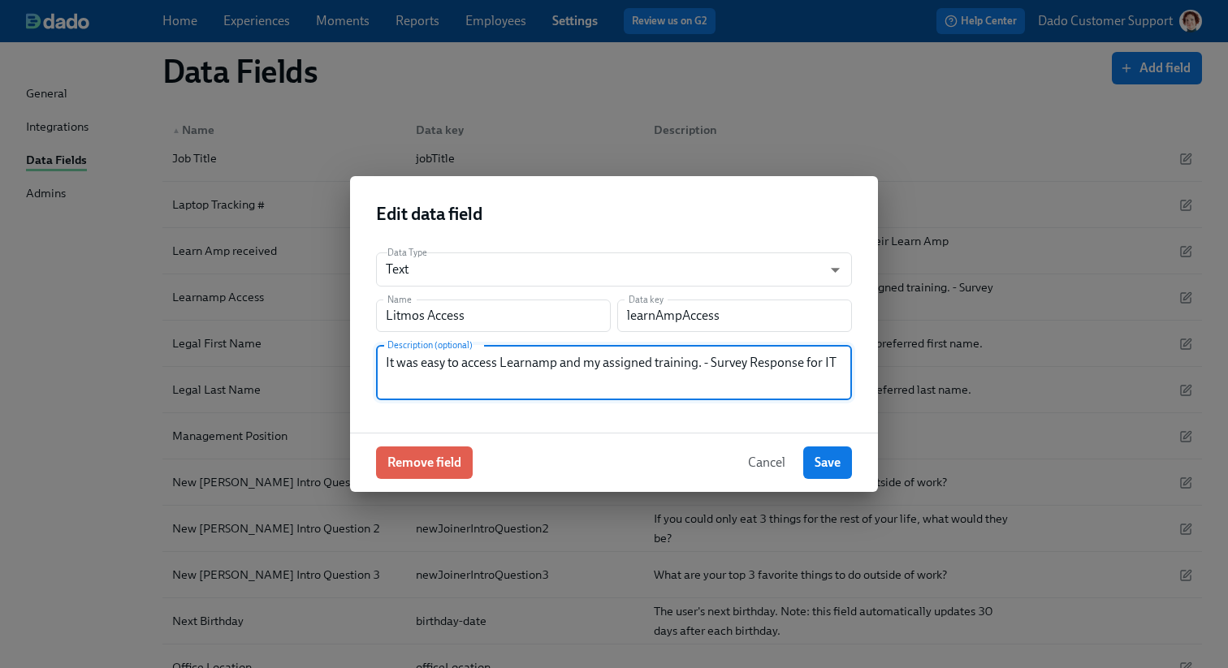
click at [512, 370] on textarea "It was easy to access Learnamp and my assigned training. - Survey Response for …" at bounding box center [614, 372] width 456 height 39
paste textarea "itmos"
type textarea "It was easy to access Litmos and my assigned training. - Survey Response for IT"
click at [667, 318] on input "learnAmpAccess" at bounding box center [734, 316] width 235 height 32
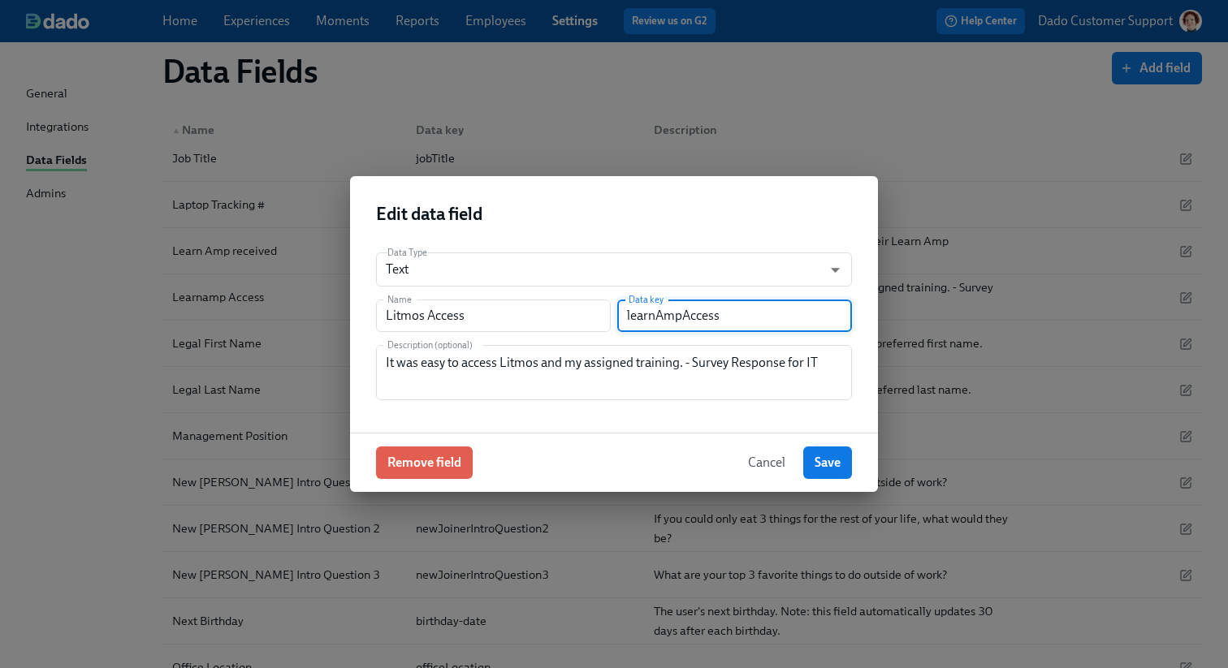
click at [667, 318] on input "learnAmpAccess" at bounding box center [734, 316] width 235 height 32
paste input "Litmo"
drag, startPoint x: 830, startPoint y: 479, endPoint x: 729, endPoint y: 451, distance: 104.6
click at [729, 451] on div "Remove field Cancel Save" at bounding box center [614, 462] width 528 height 59
click at [753, 311] on input "litmosAccess" at bounding box center [734, 316] width 235 height 32
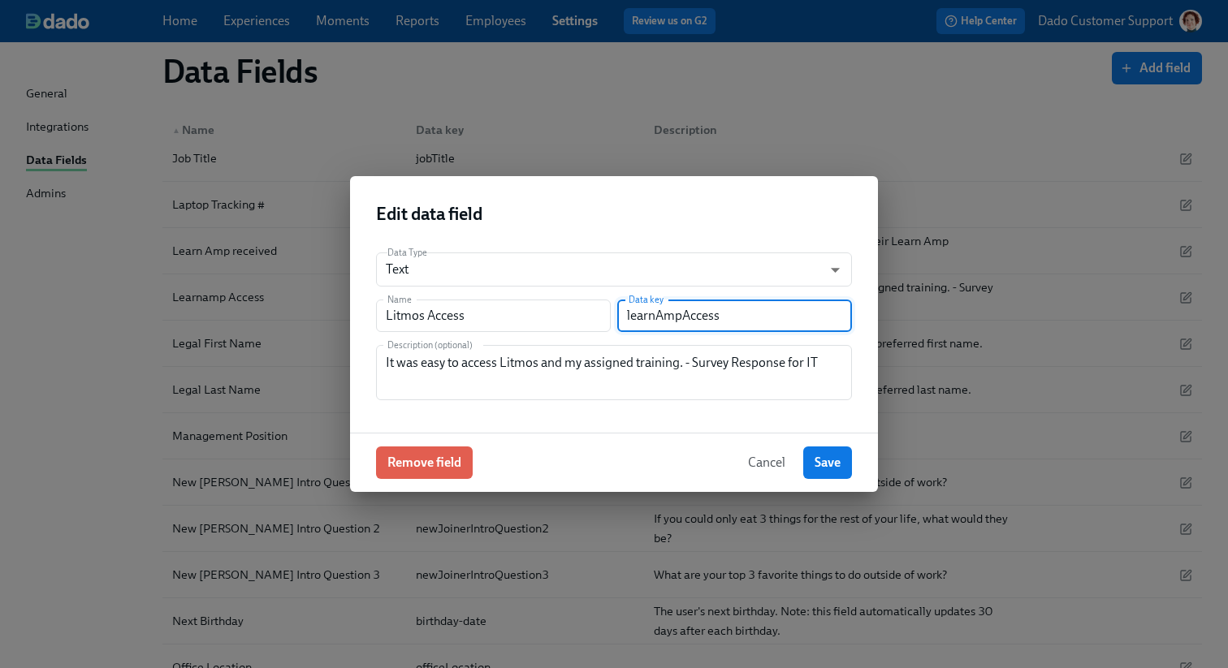
type input "litmosAccess"
click at [824, 456] on span "Save" at bounding box center [827, 463] width 26 height 16
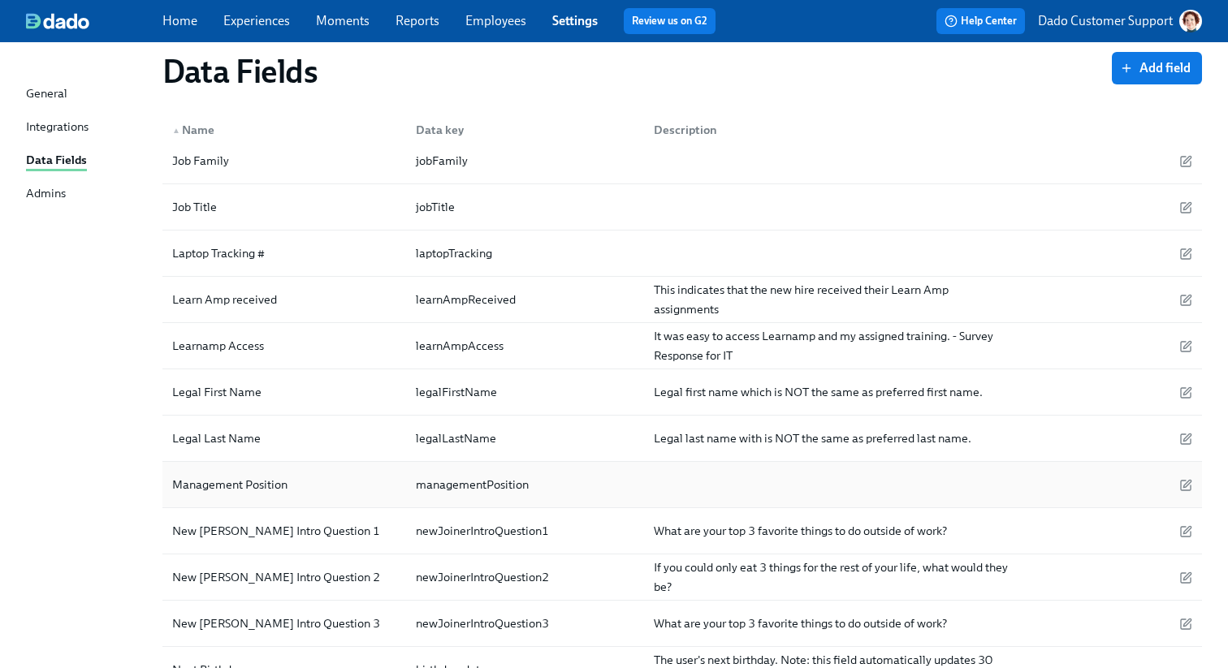
scroll to position [2273, 0]
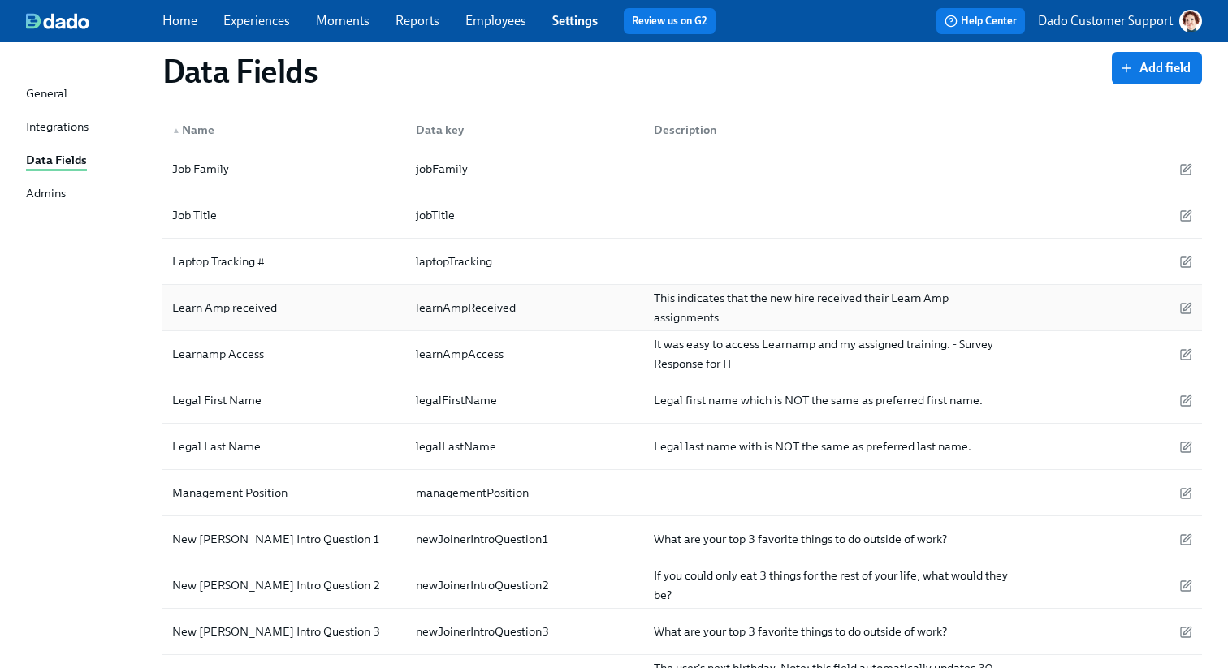
click at [232, 316] on div "Learn Amp received" at bounding box center [225, 307] width 118 height 19
click at [206, 343] on div "Learnamp Access" at bounding box center [284, 354] width 237 height 32
